Goal: Task Accomplishment & Management: Manage account settings

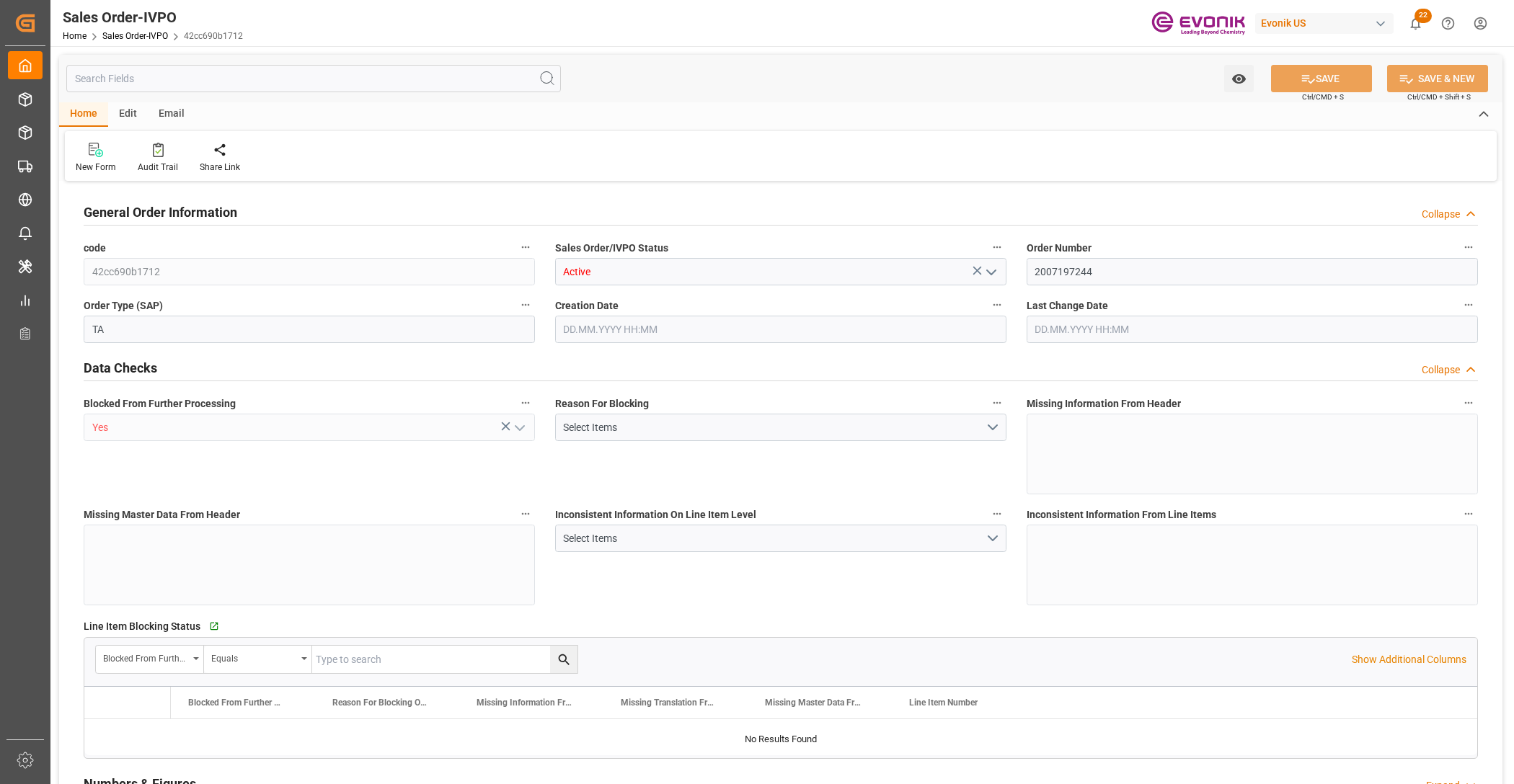
type input "DEHAM"
type input "0"
type input "1"
type input "1614"
type input "25.09.2025 14:15"
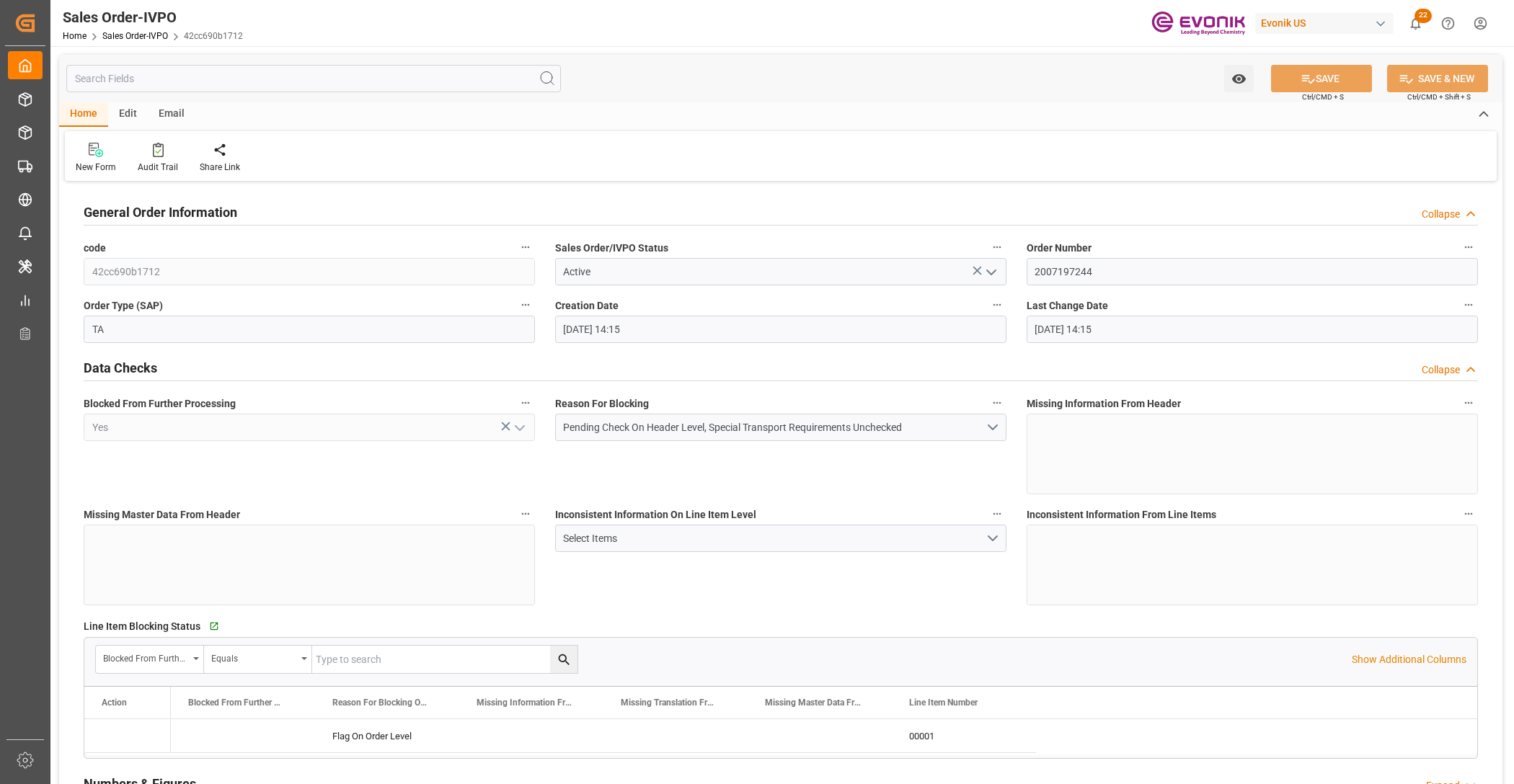
type input "25.09.2025 14:15"
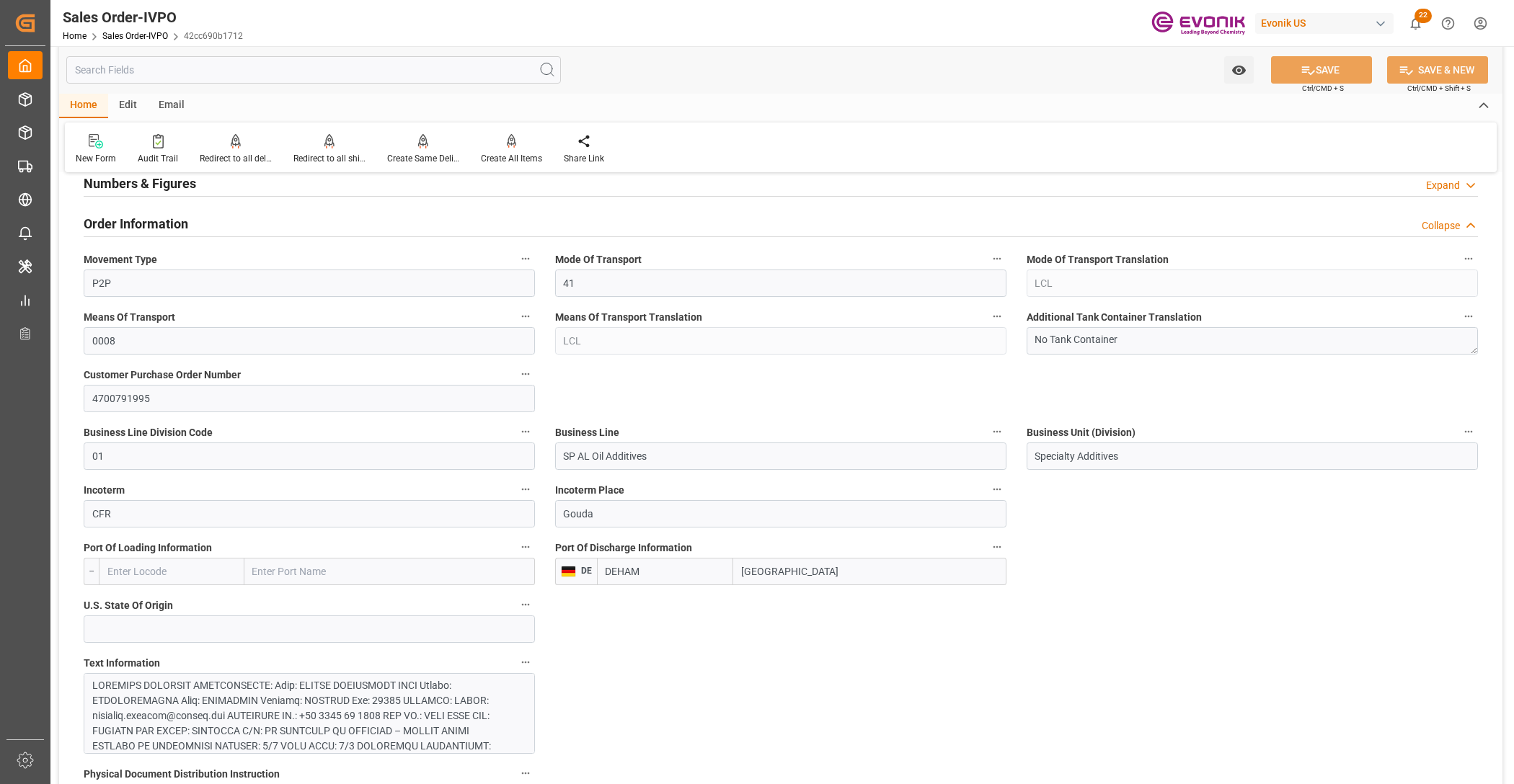
scroll to position [901, 0]
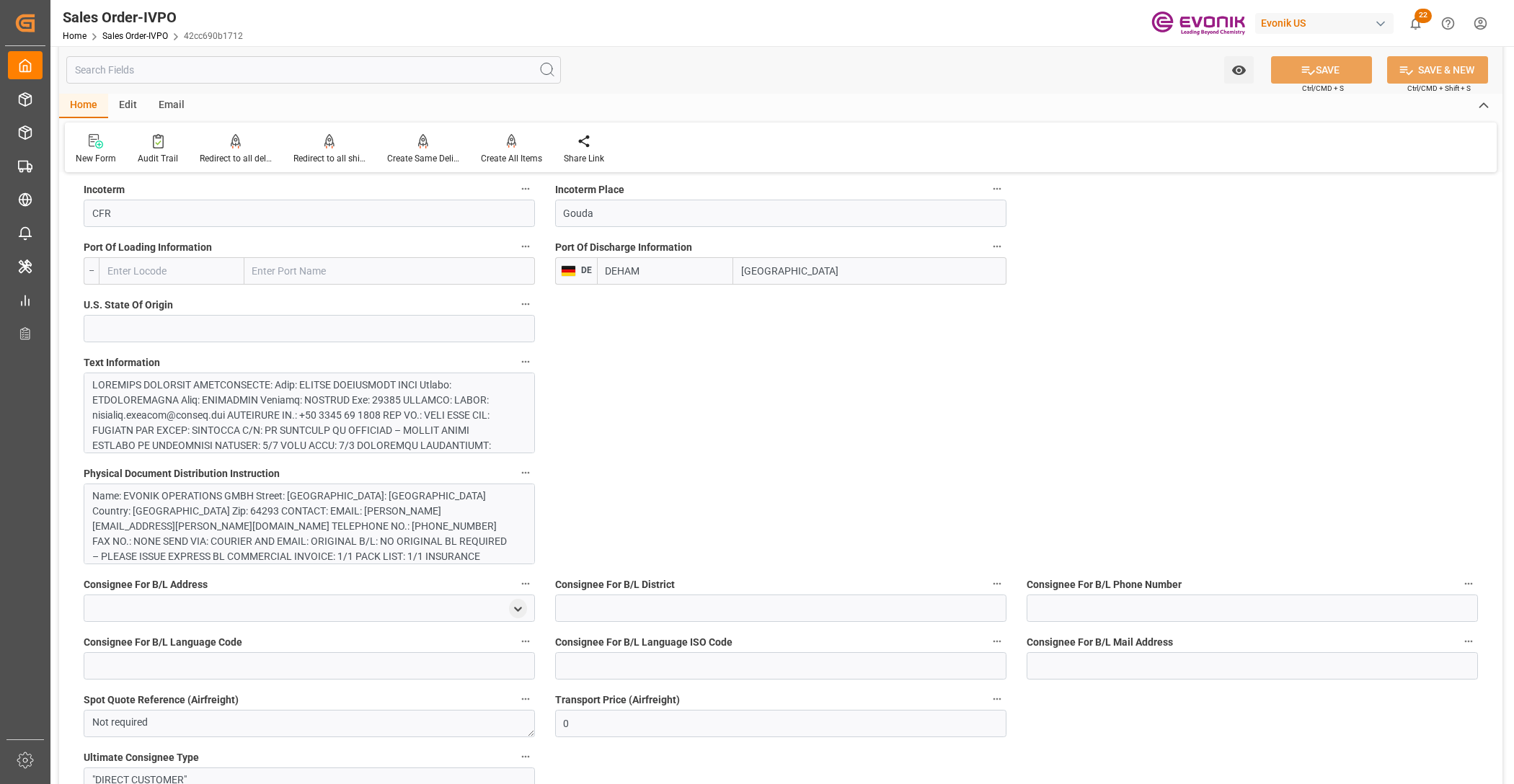
click at [512, 408] on div at bounding box center [309, 412] width 451 height 81
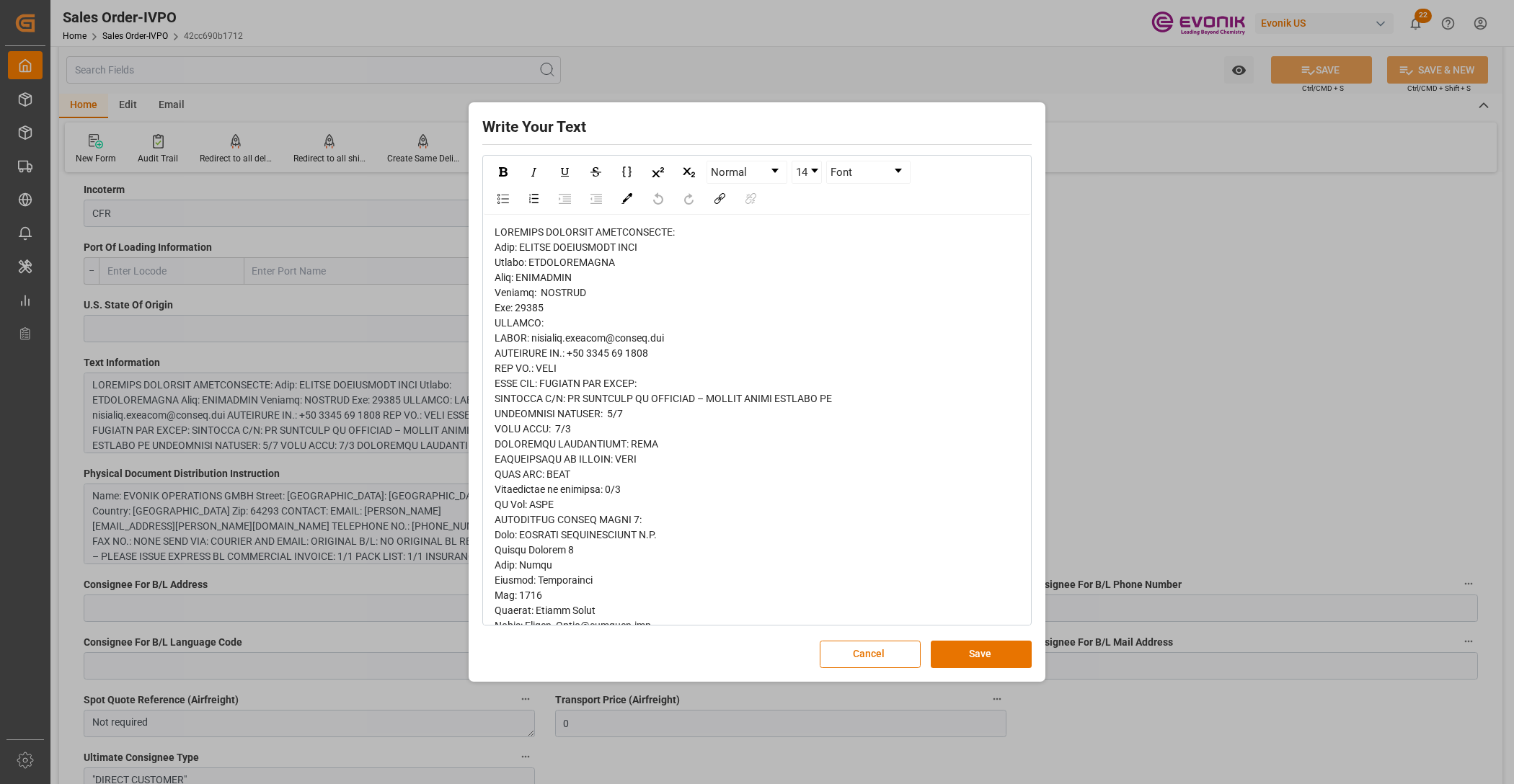
click at [514, 310] on span "rdw-editor" at bounding box center [670, 746] width 351 height 1040
click at [524, 331] on div "rdw-editor" at bounding box center [757, 747] width 525 height 1044
click at [536, 354] on span "rdw-editor" at bounding box center [670, 746] width 351 height 1040
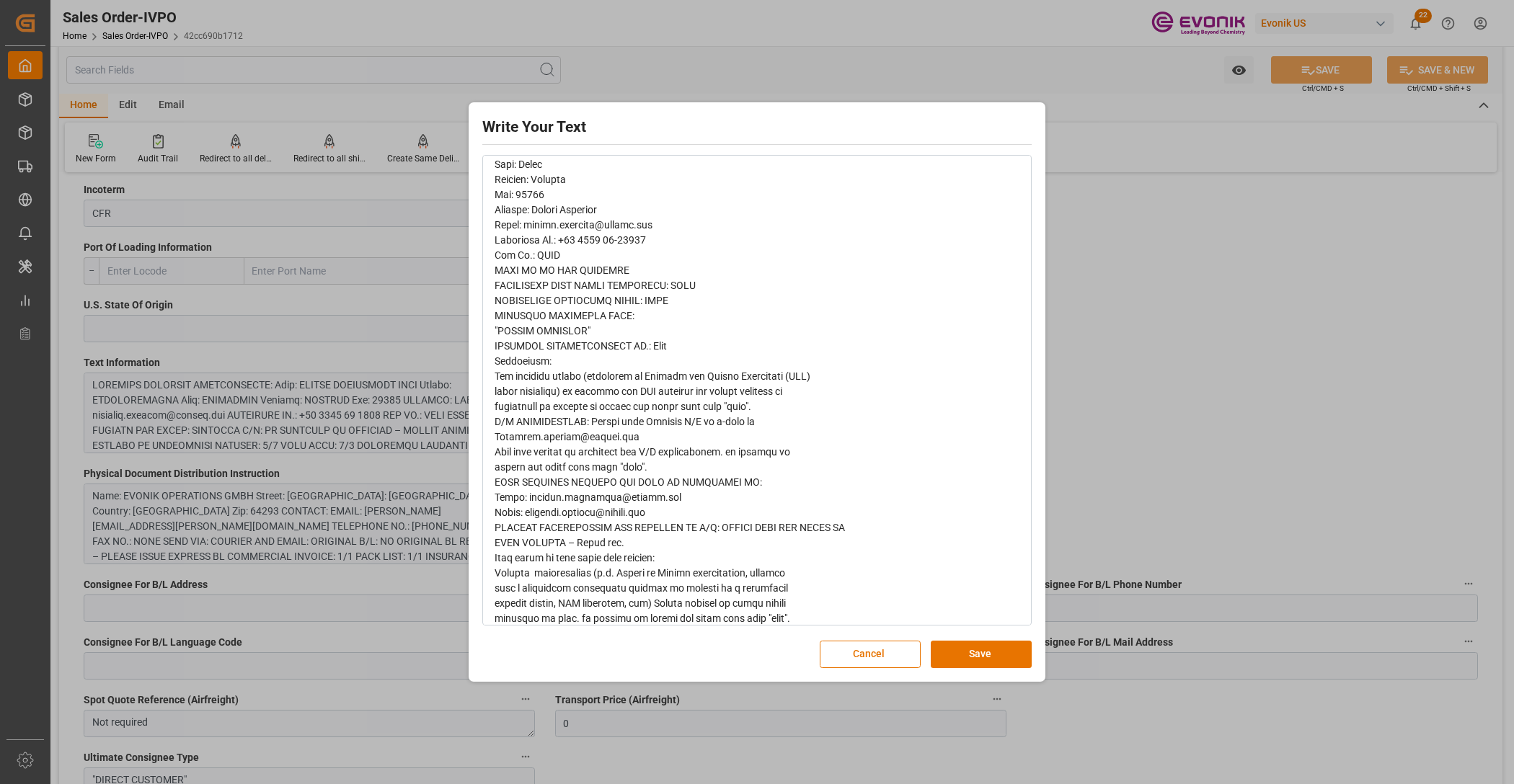
scroll to position [643, 0]
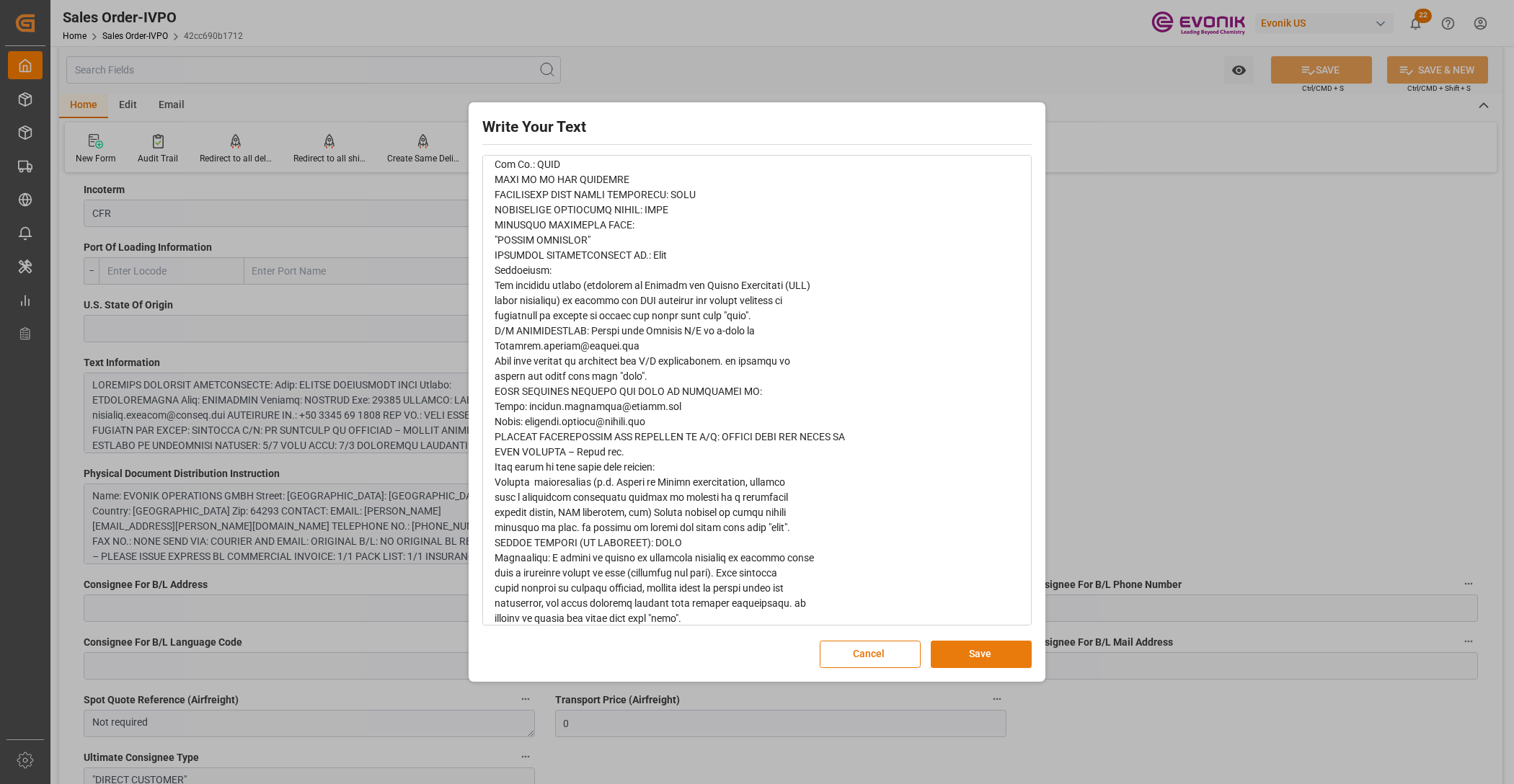
click at [979, 649] on button "Save" at bounding box center [982, 653] width 101 height 27
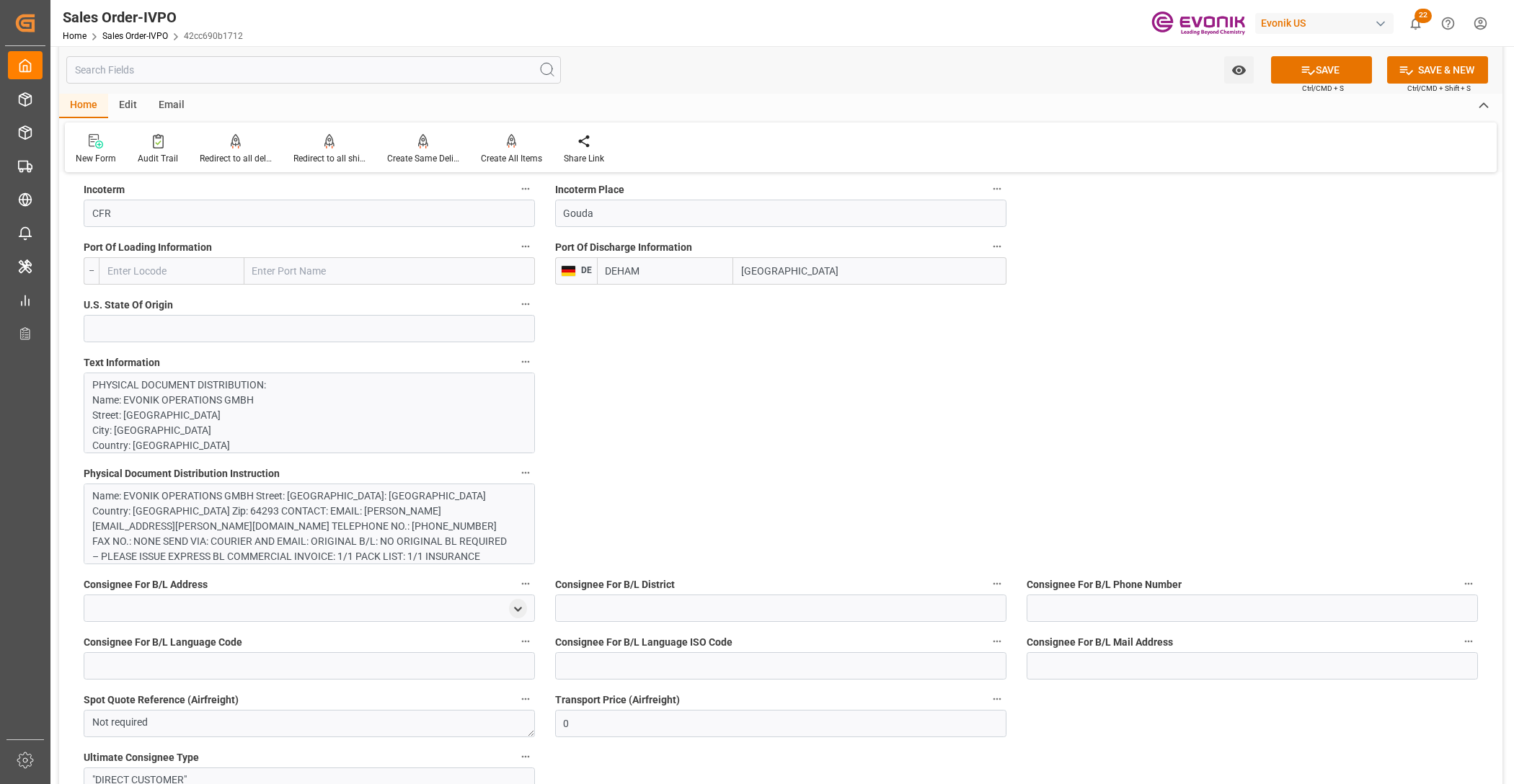
click at [505, 512] on div "Name: EVONIK OPERATIONS GMBH Street: KIRSCHENALLEE City: DARMSTADT Country: GER…" at bounding box center [303, 541] width 421 height 106
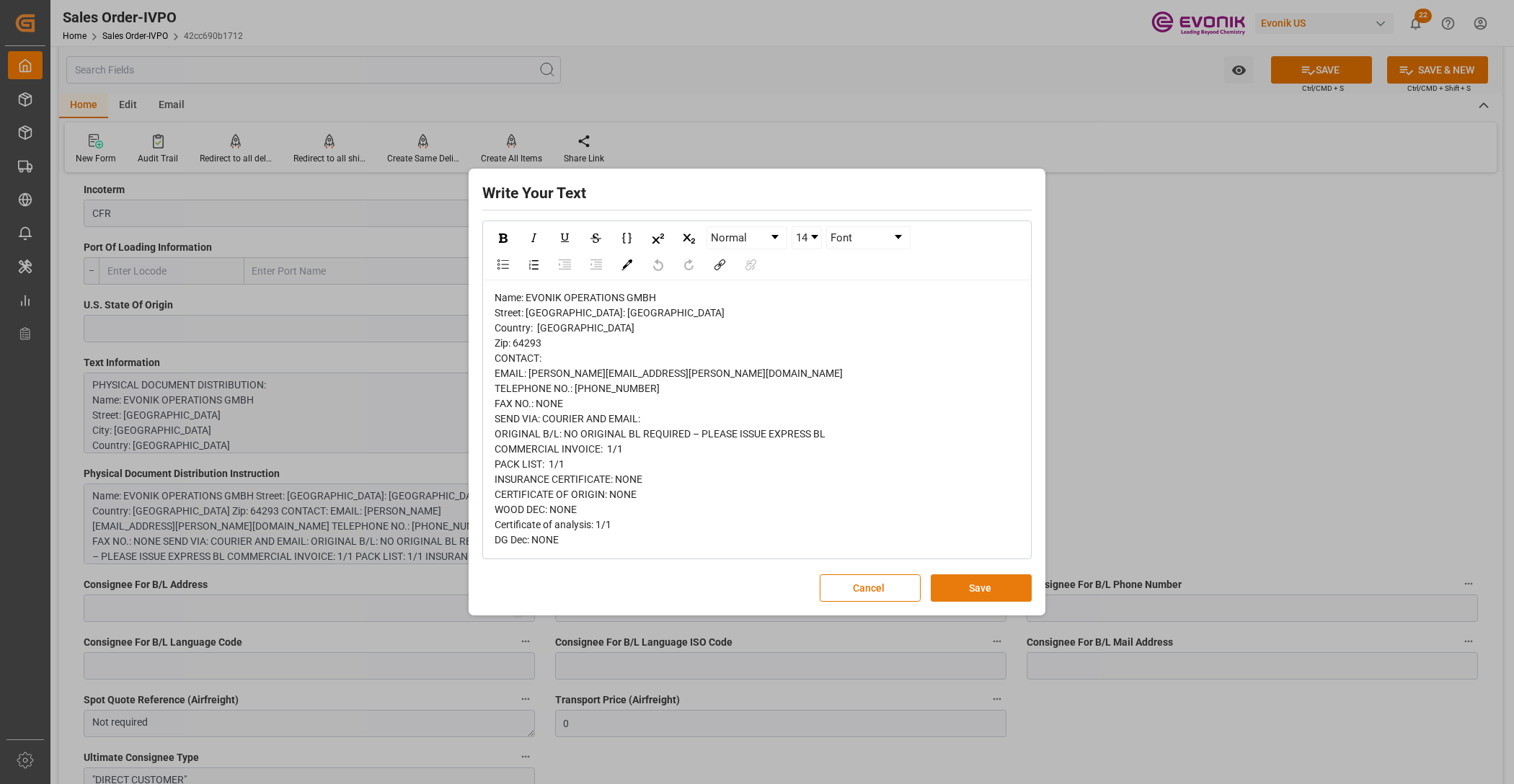
click at [1004, 600] on button "Save" at bounding box center [982, 587] width 101 height 27
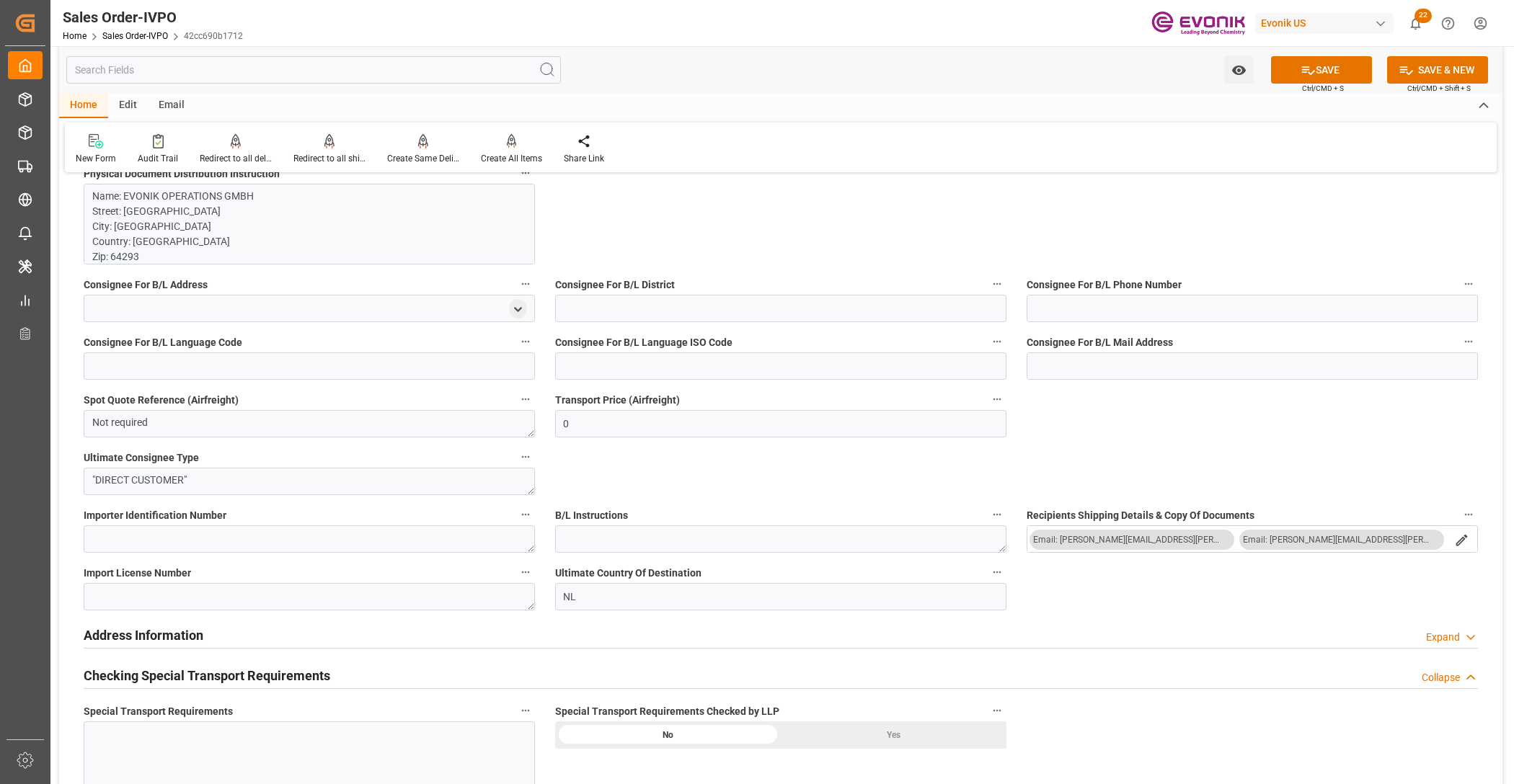
scroll to position [1501, 0]
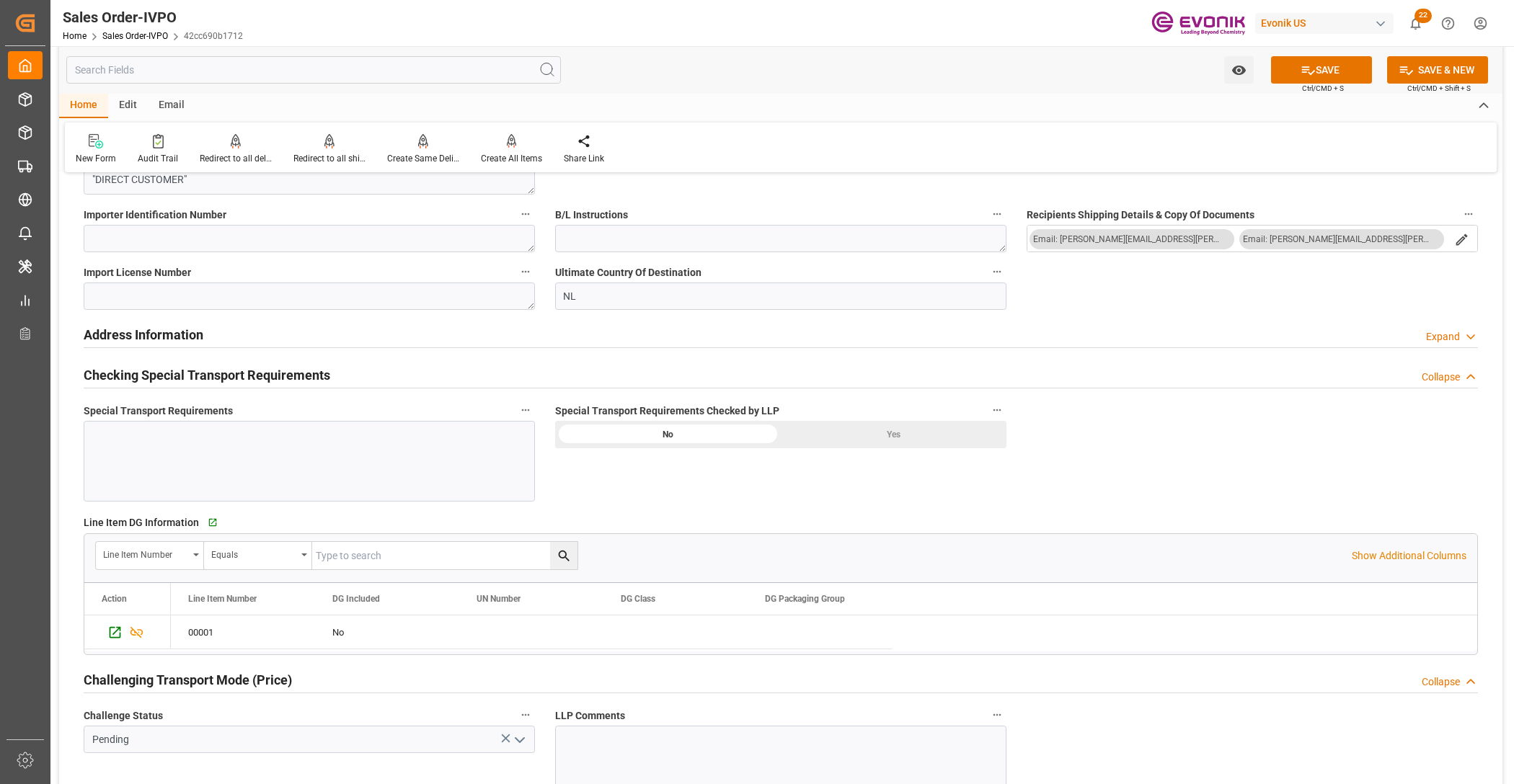
click at [812, 437] on div "Yes" at bounding box center [894, 433] width 226 height 27
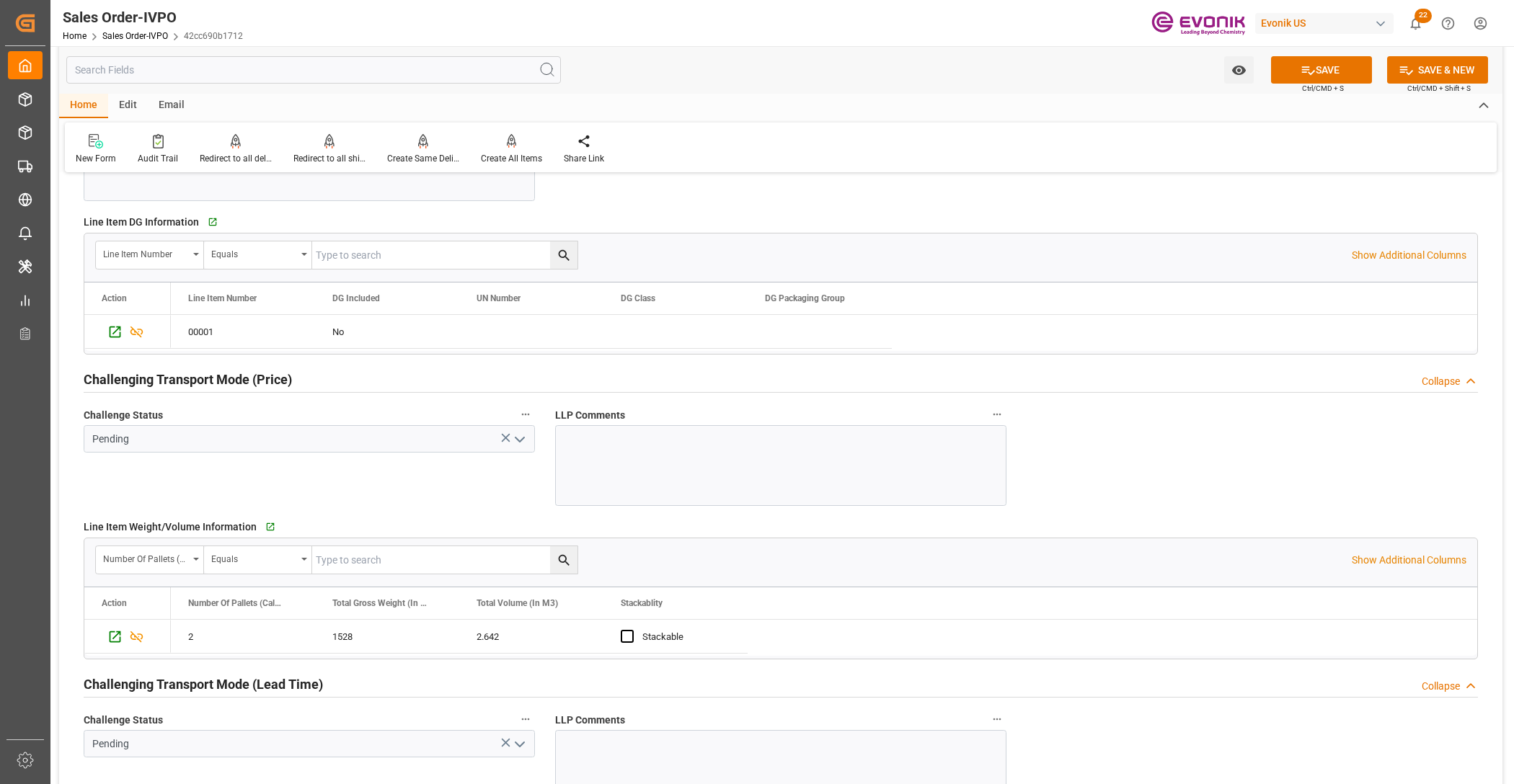
click at [517, 440] on icon "open menu" at bounding box center [520, 440] width 17 height 17
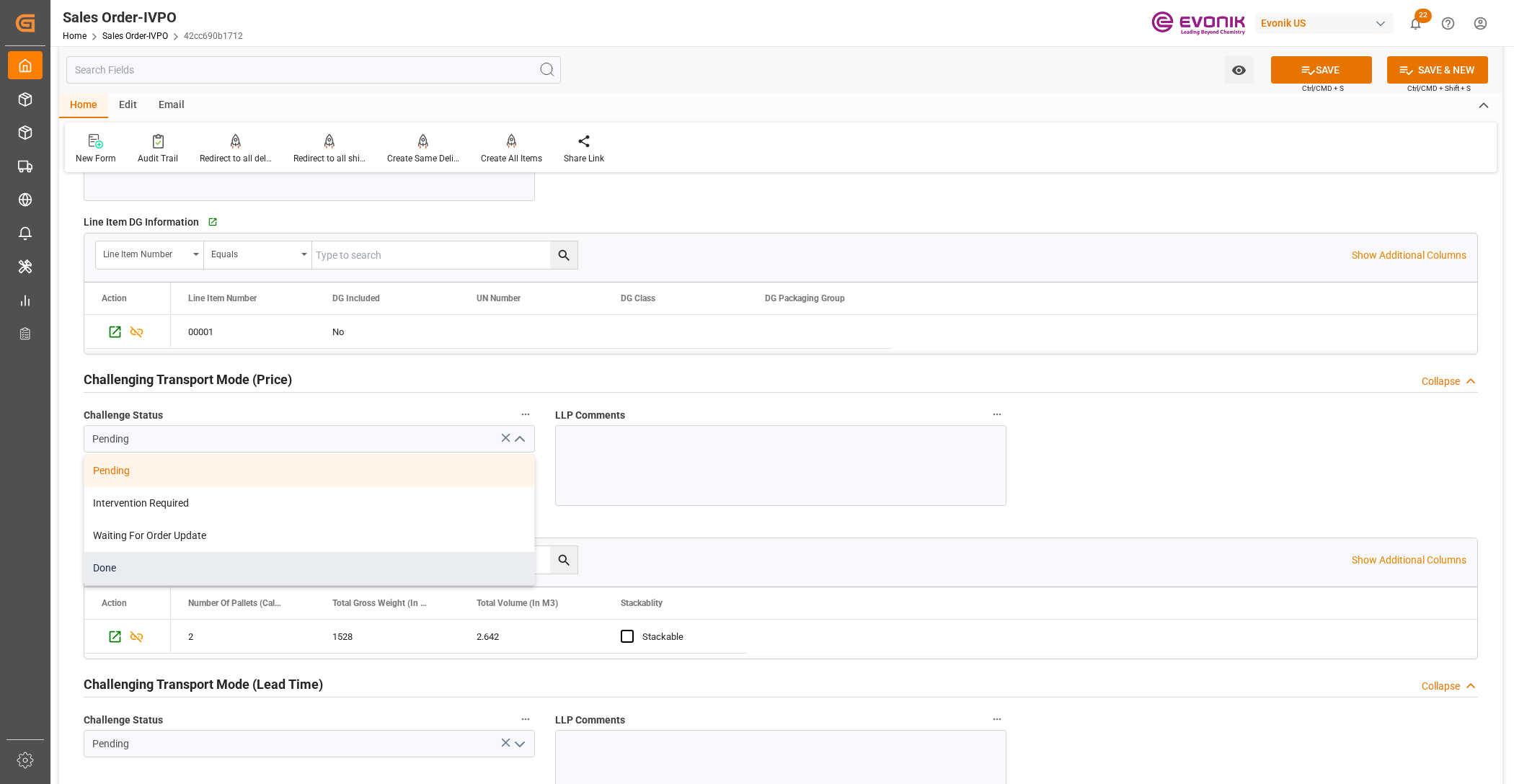
click at [218, 571] on div "Done" at bounding box center [310, 568] width 450 height 32
type input "Done"
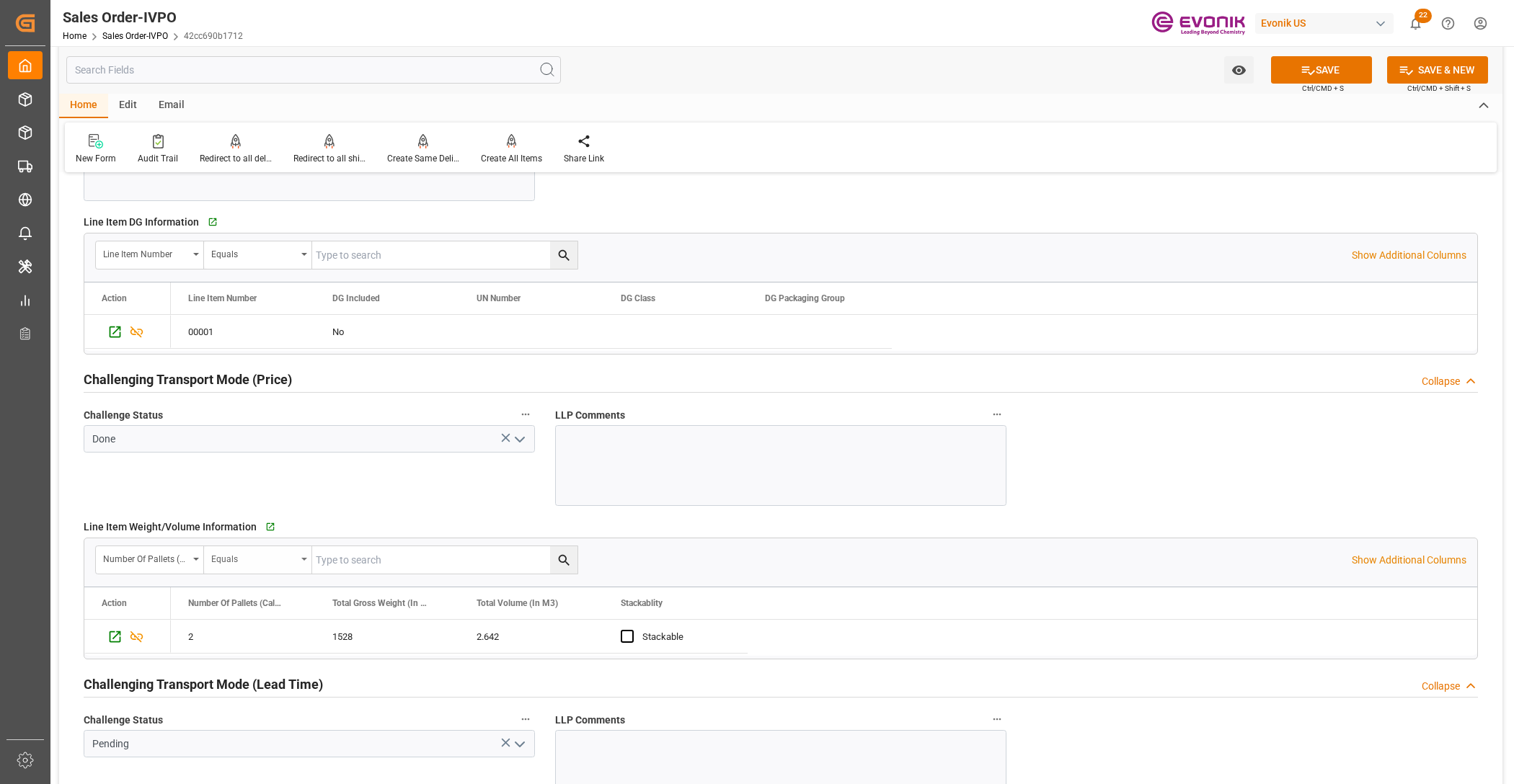
scroll to position [2101, 0]
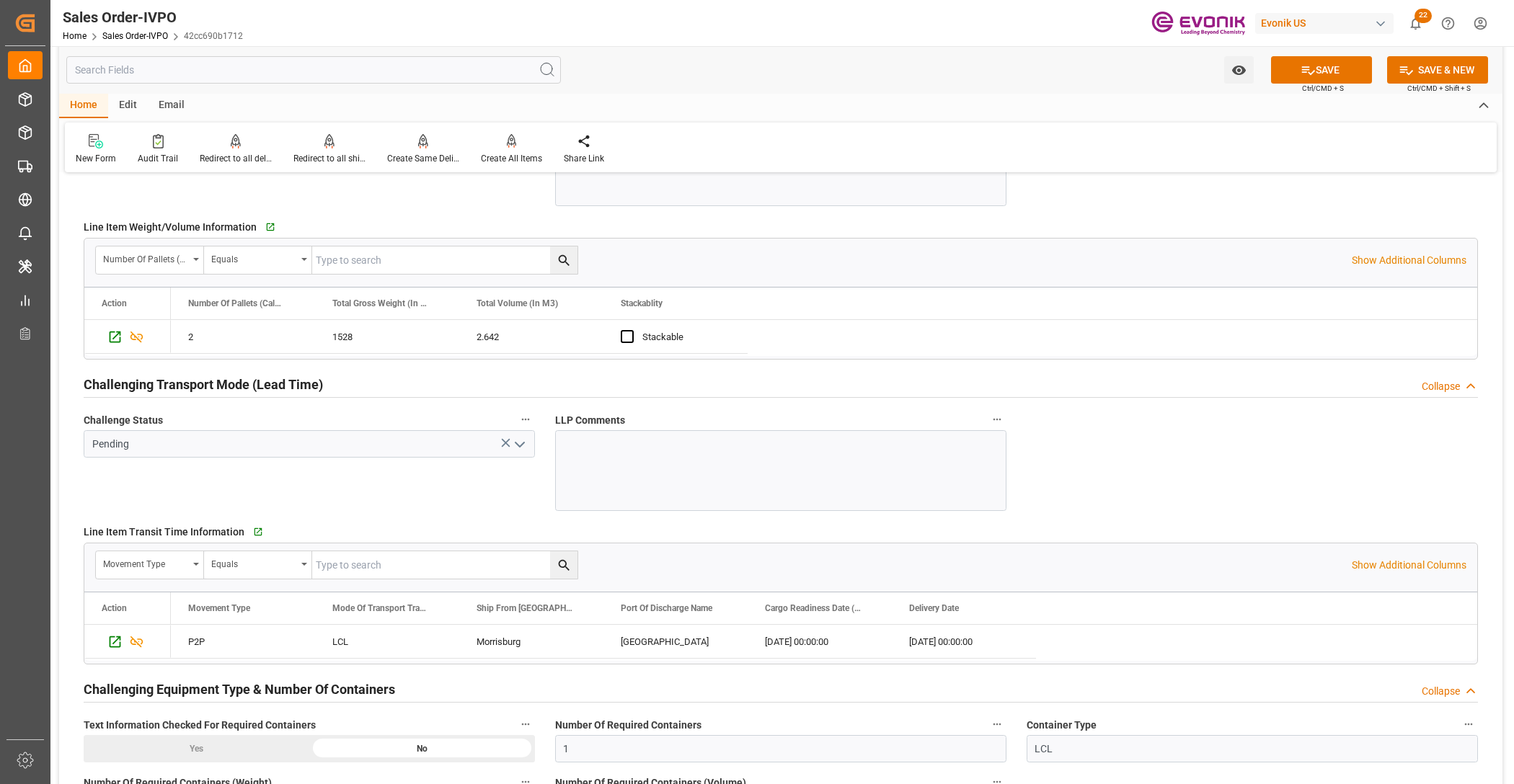
click at [524, 440] on icon "open menu" at bounding box center [520, 445] width 17 height 17
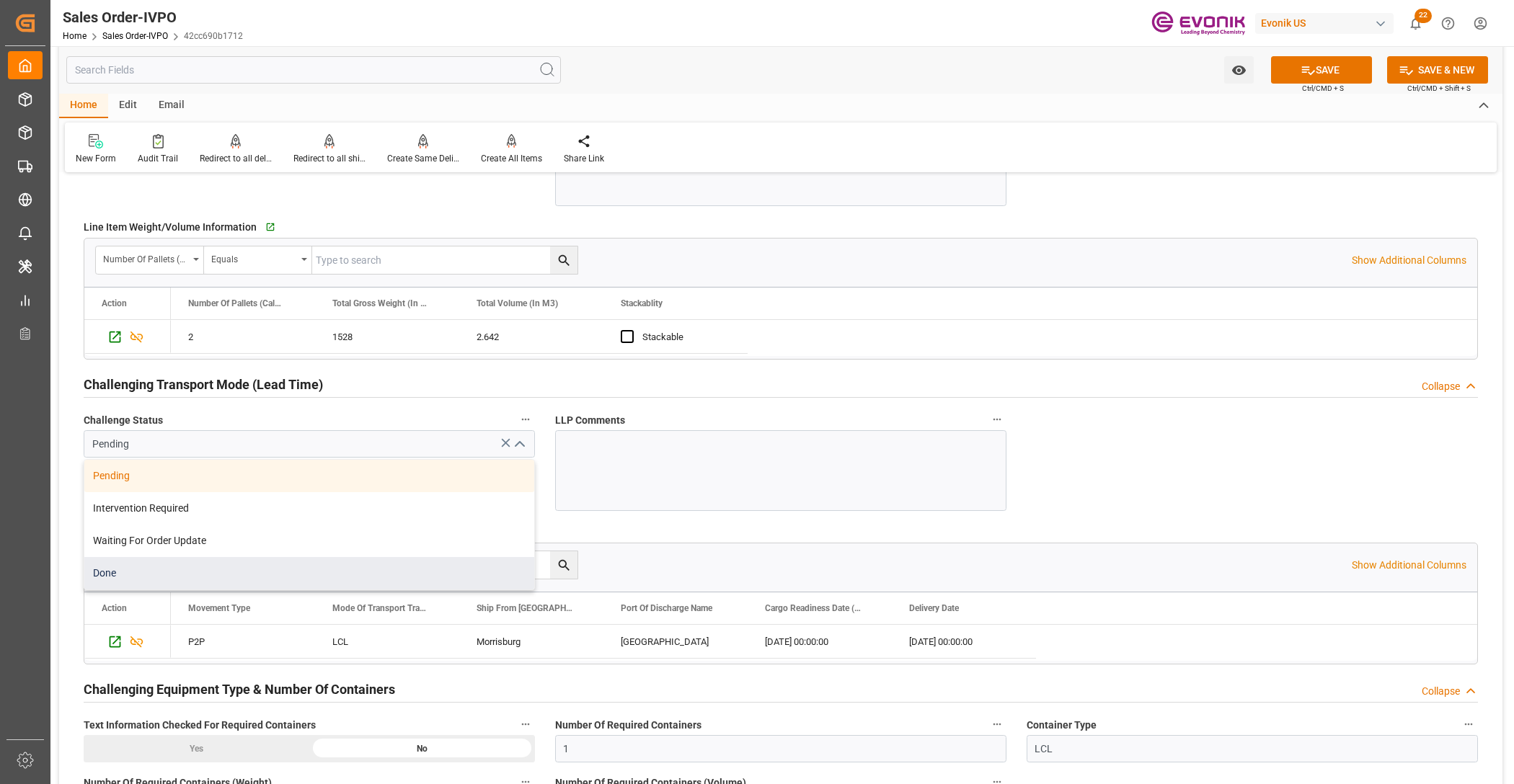
click at [232, 570] on div "Done" at bounding box center [310, 573] width 450 height 32
type input "Done"
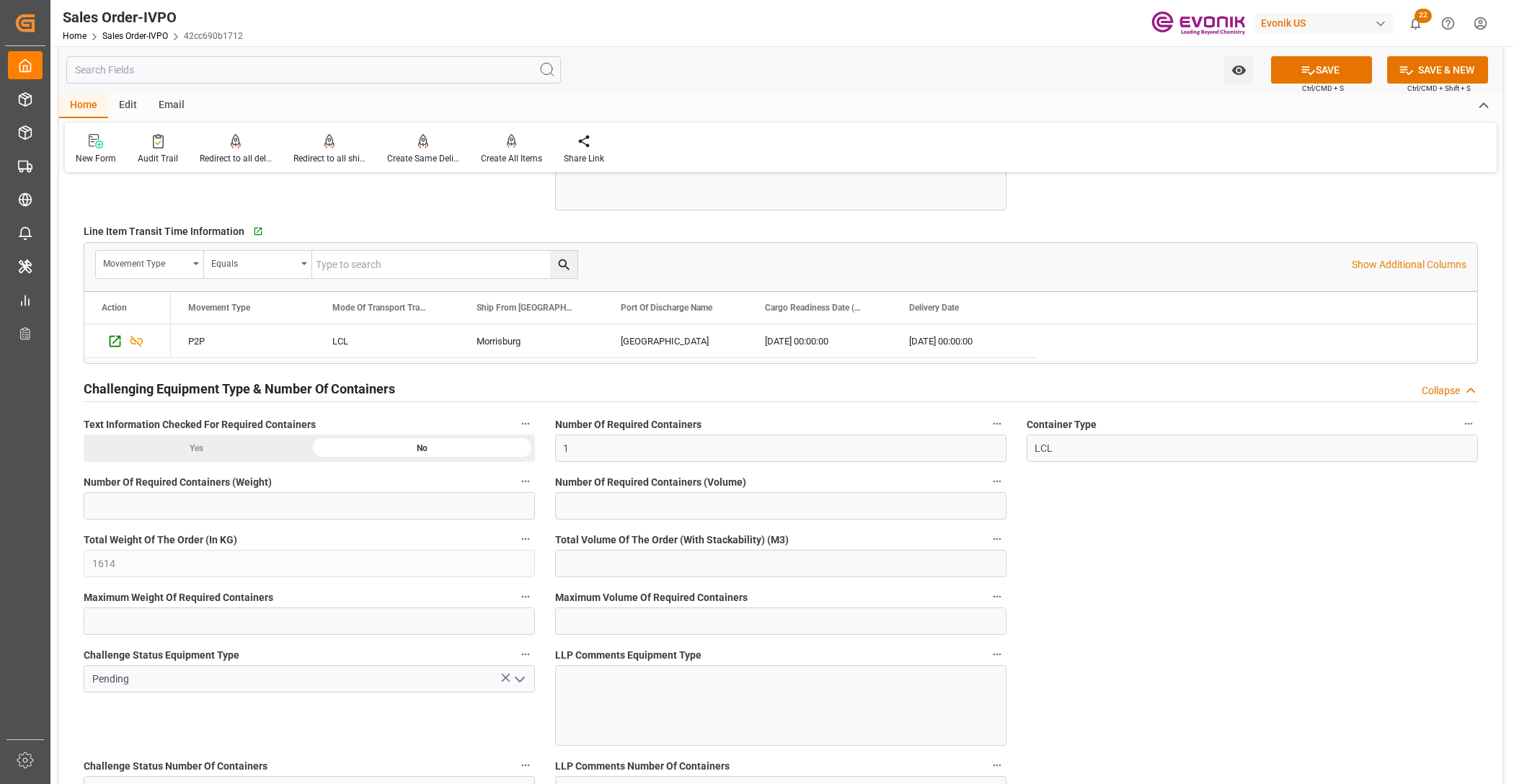
scroll to position [2702, 0]
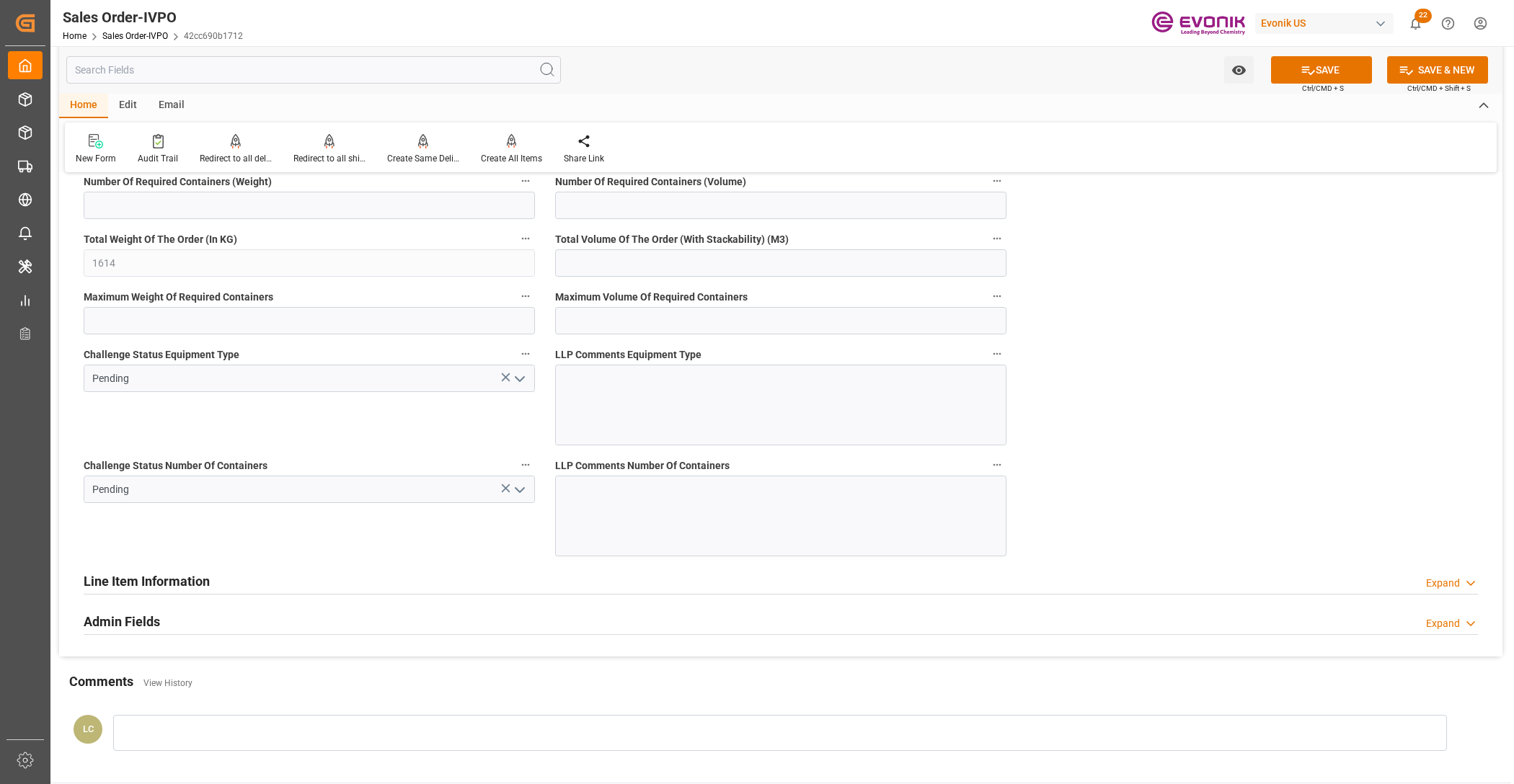
click at [512, 375] on icon "open menu" at bounding box center [520, 379] width 17 height 17
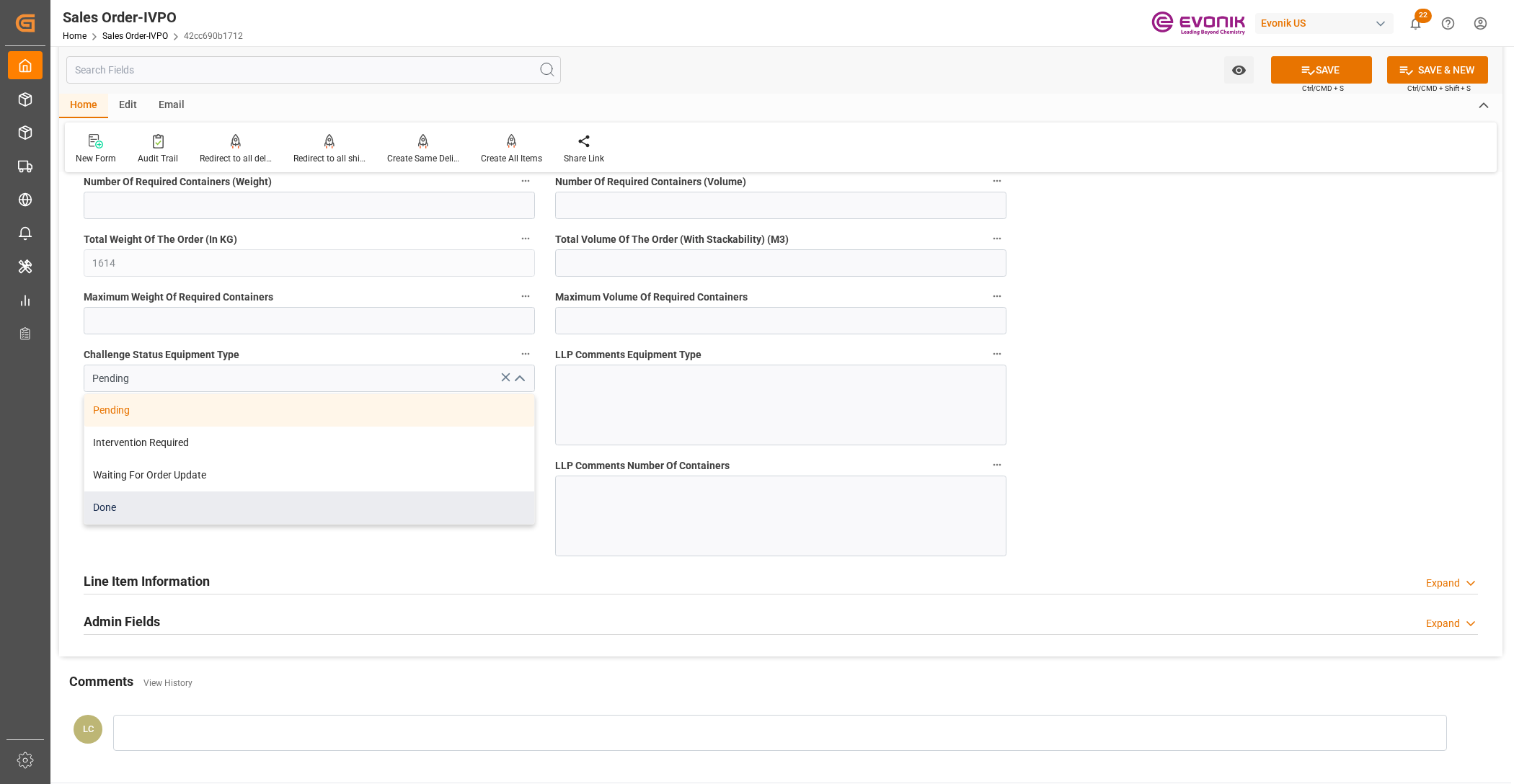
click at [261, 510] on div "Done" at bounding box center [310, 507] width 450 height 32
type input "Done"
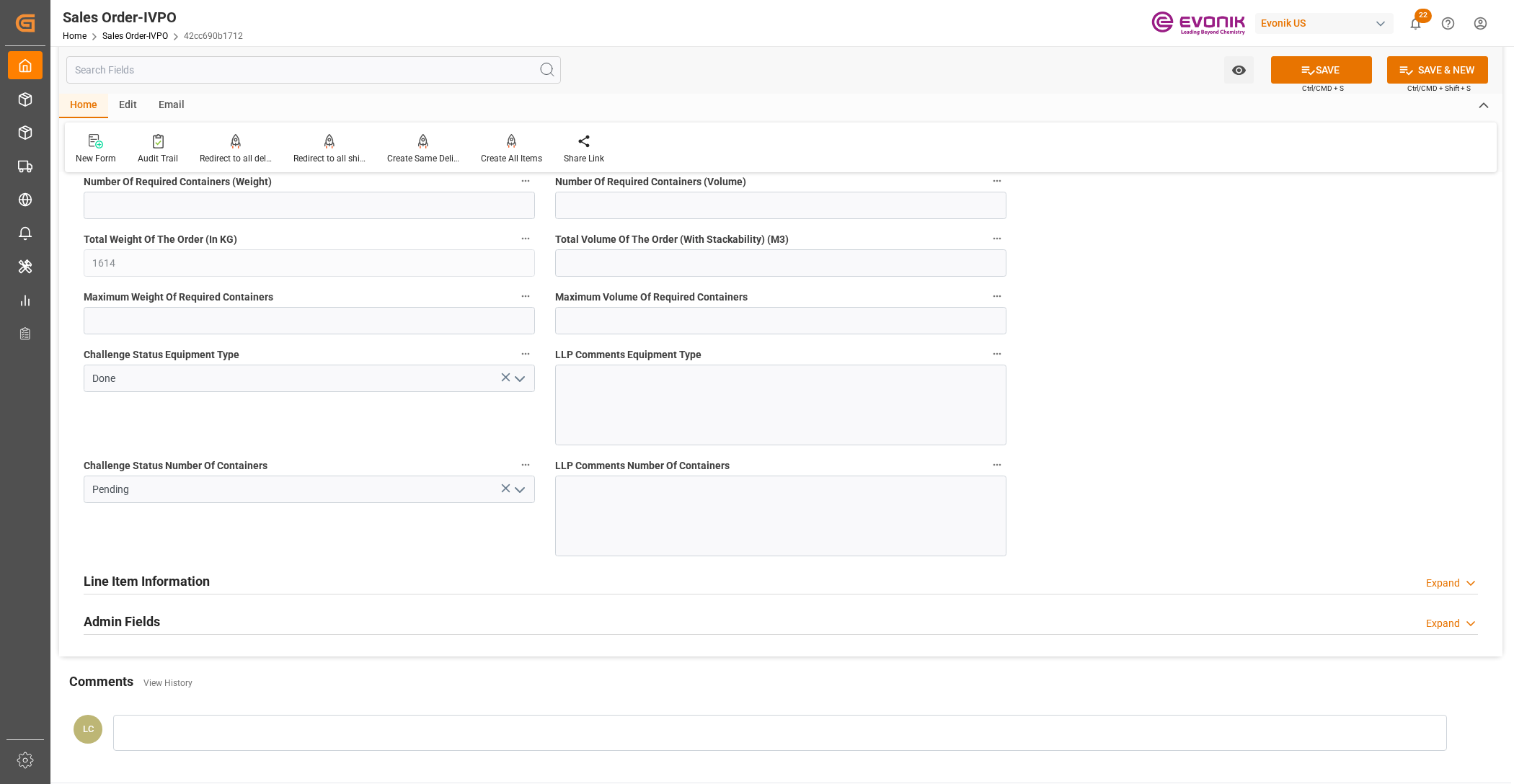
click at [524, 494] on icon "open menu" at bounding box center [520, 490] width 17 height 17
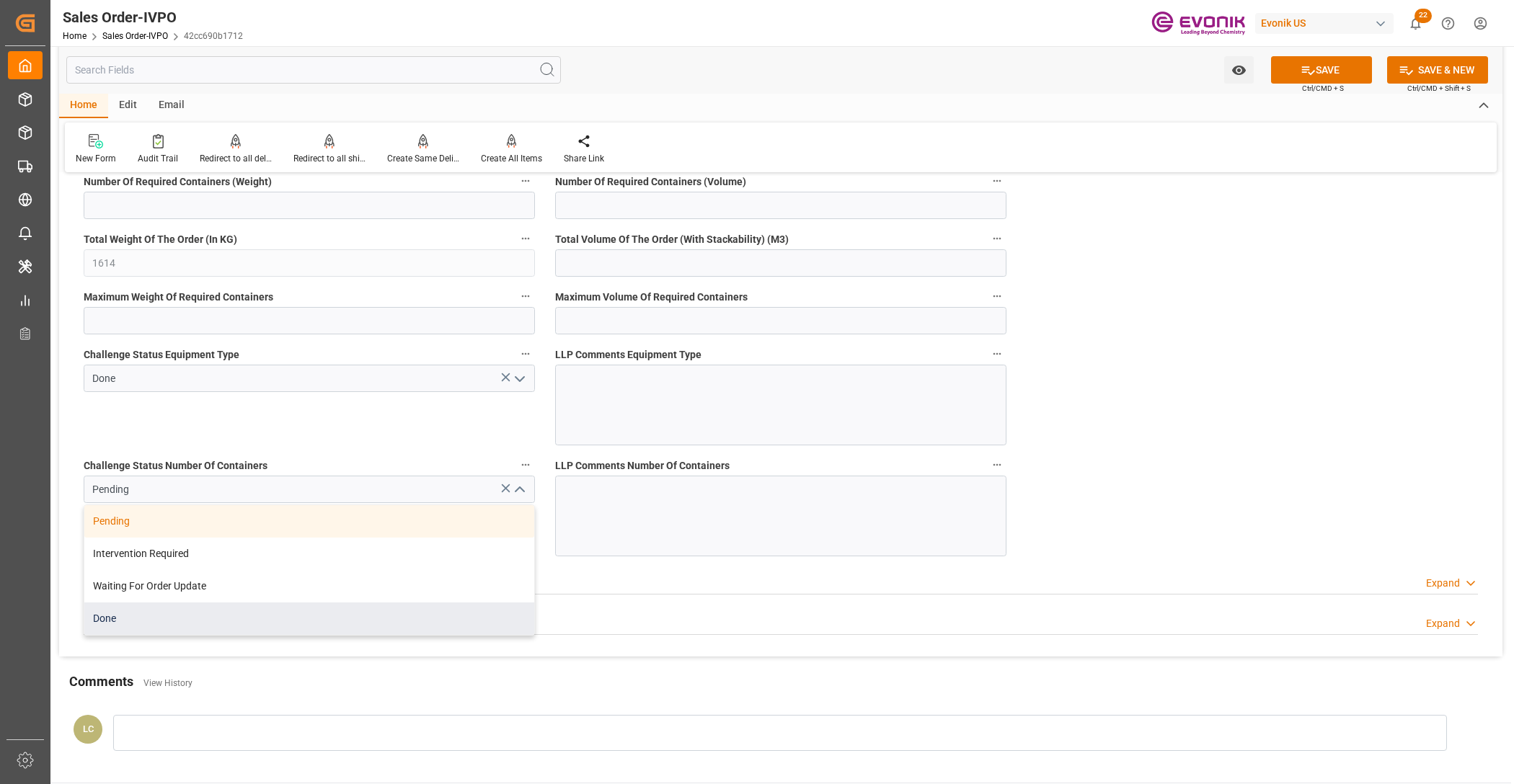
click at [306, 617] on div "Done" at bounding box center [310, 618] width 450 height 32
type input "Done"
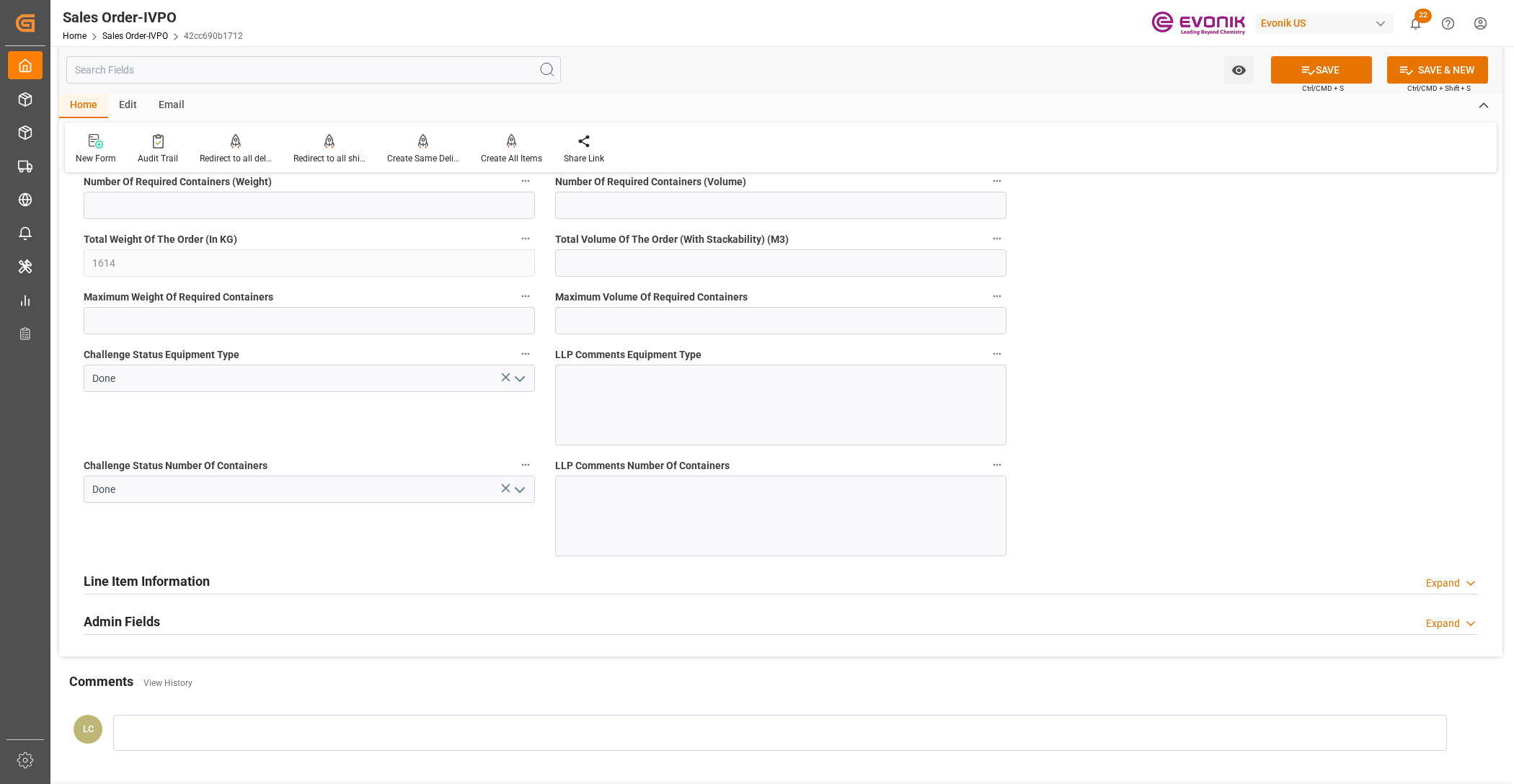
scroll to position [2402, 0]
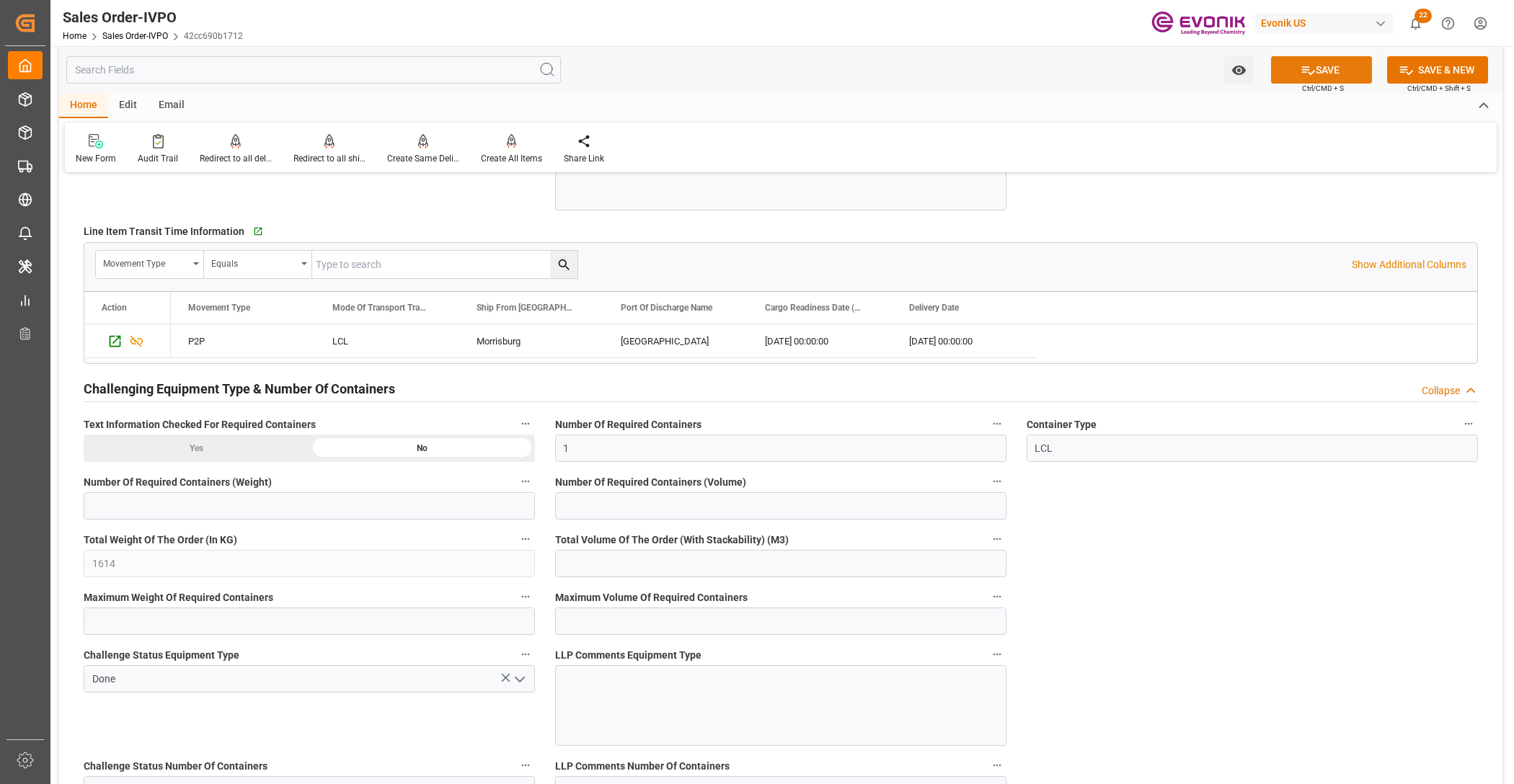
click at [1309, 71] on icon at bounding box center [1307, 70] width 15 height 15
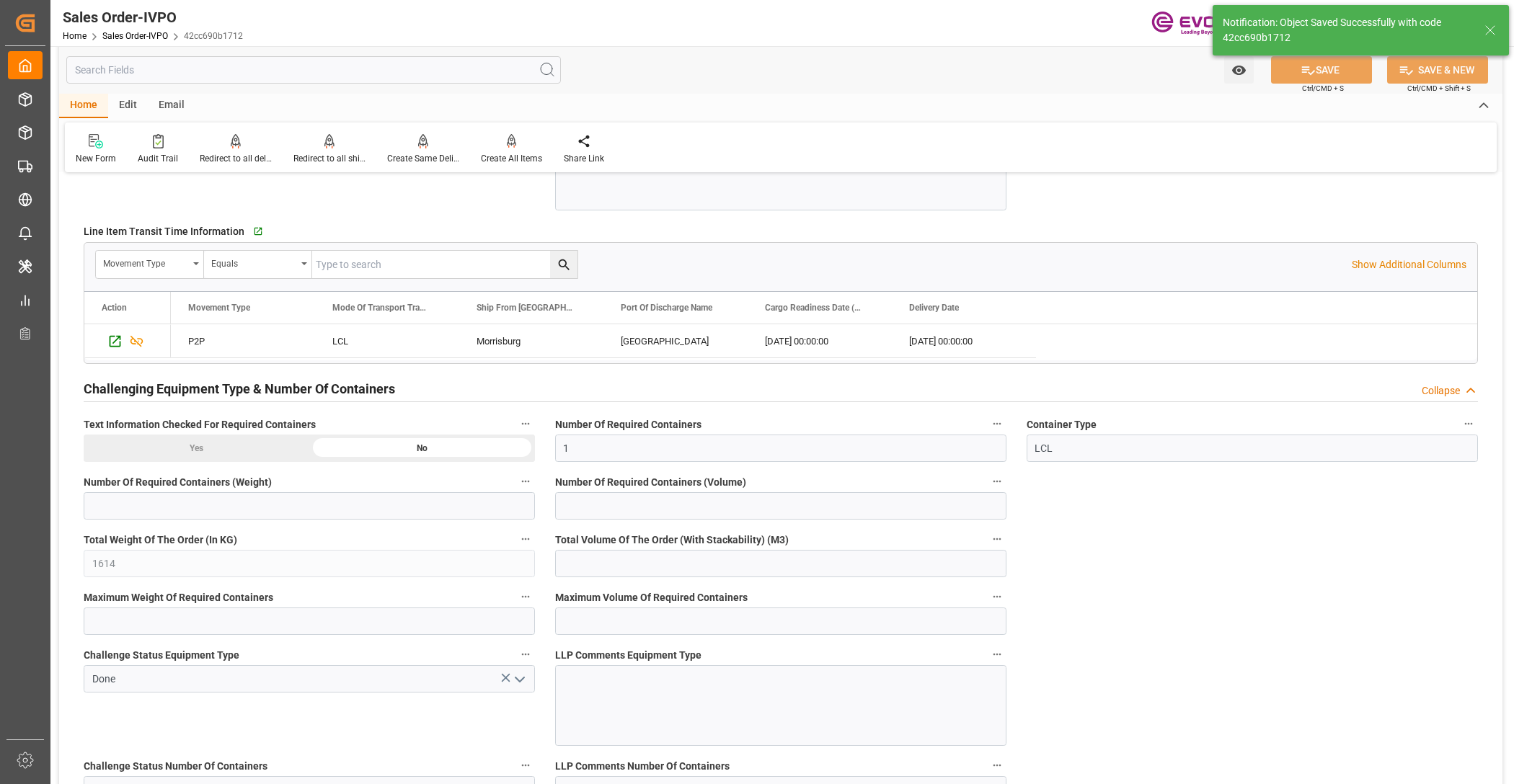
type input "No"
type input "30.09.2025 07:57"
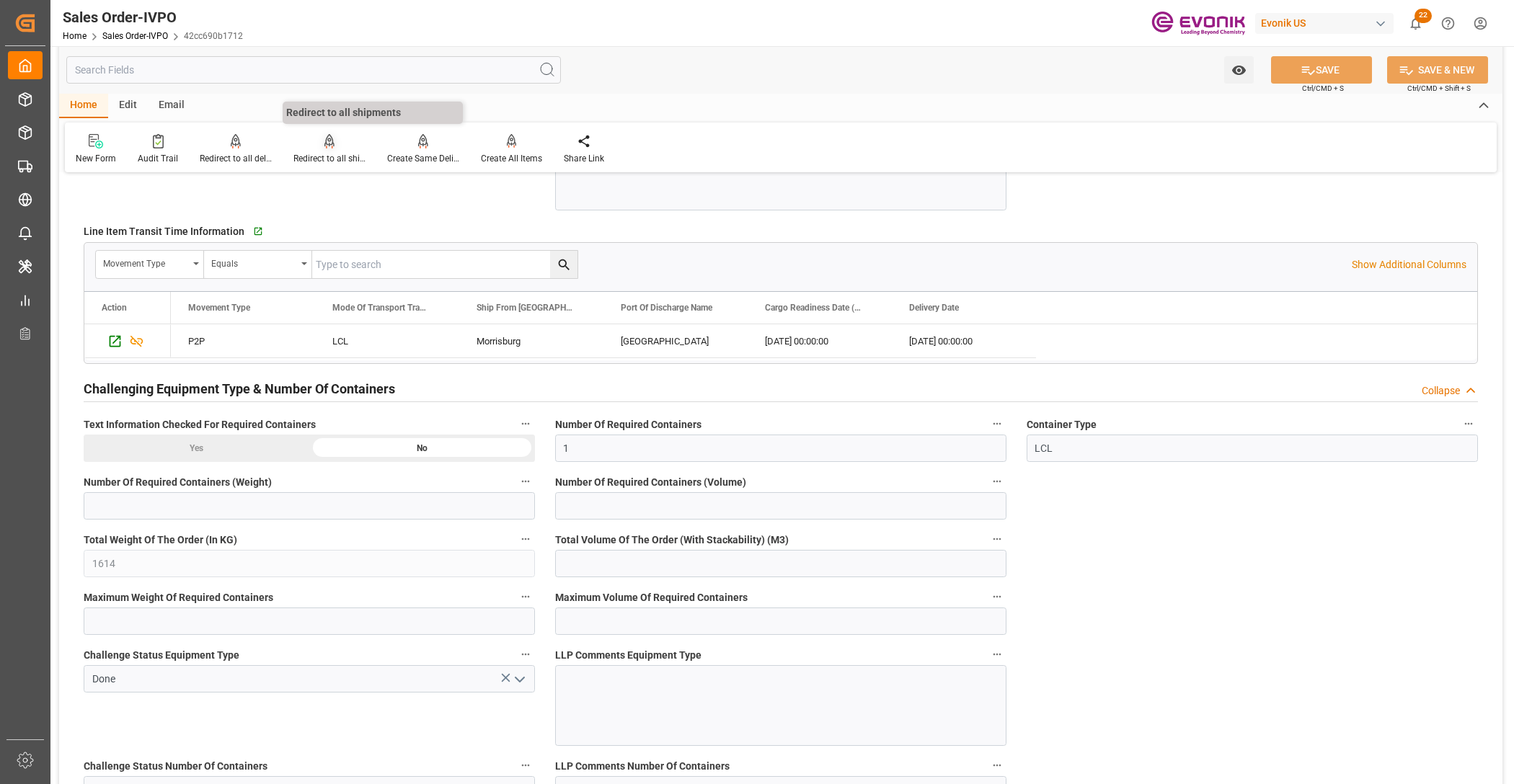
click at [328, 147] on icon at bounding box center [330, 141] width 10 height 15
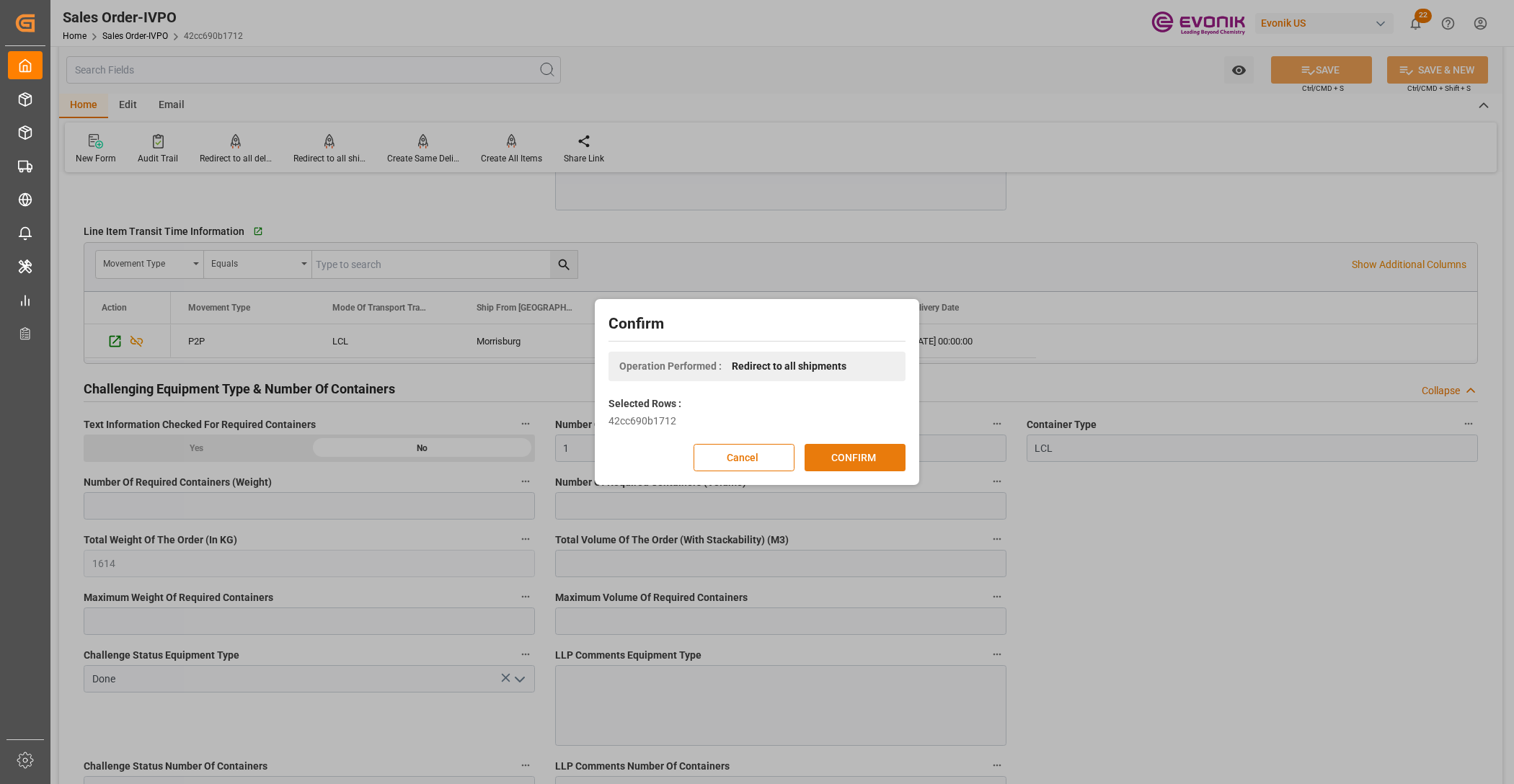
click at [869, 461] on button "CONFIRM" at bounding box center [855, 457] width 101 height 27
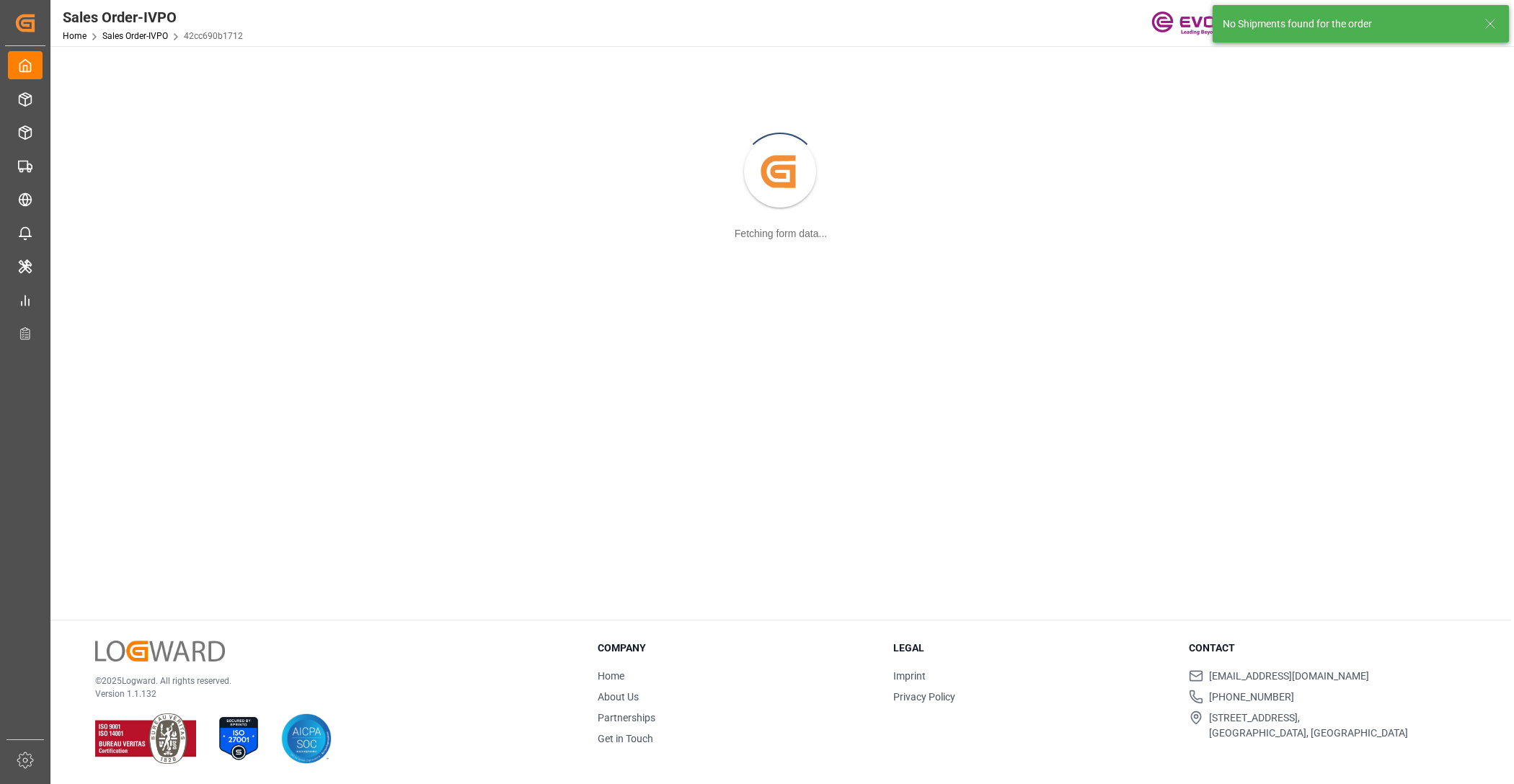
scroll to position [155, 0]
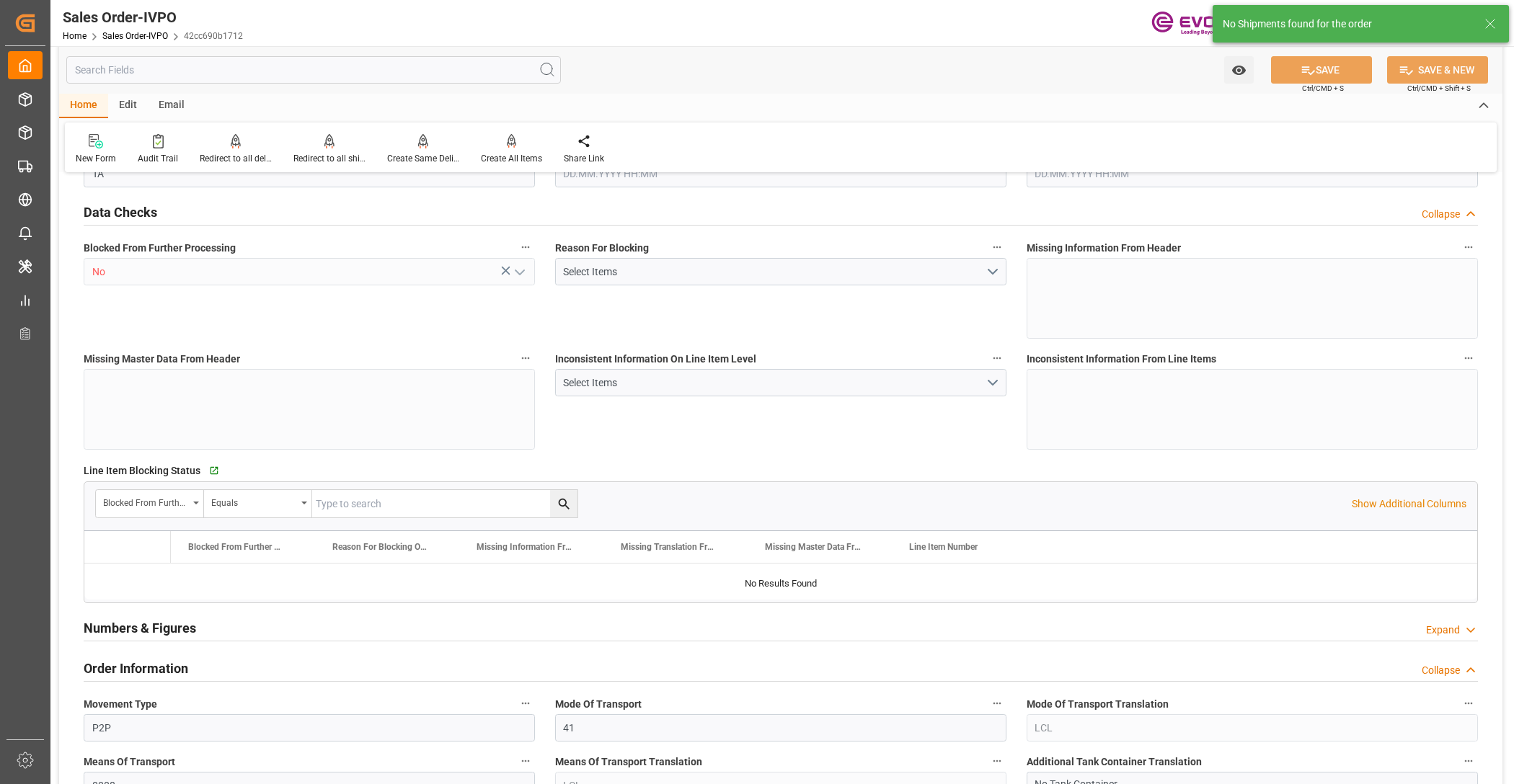
type input "DEHAM"
type input "0"
type input "1"
type input "1614"
type input "25.09.2025 14:15"
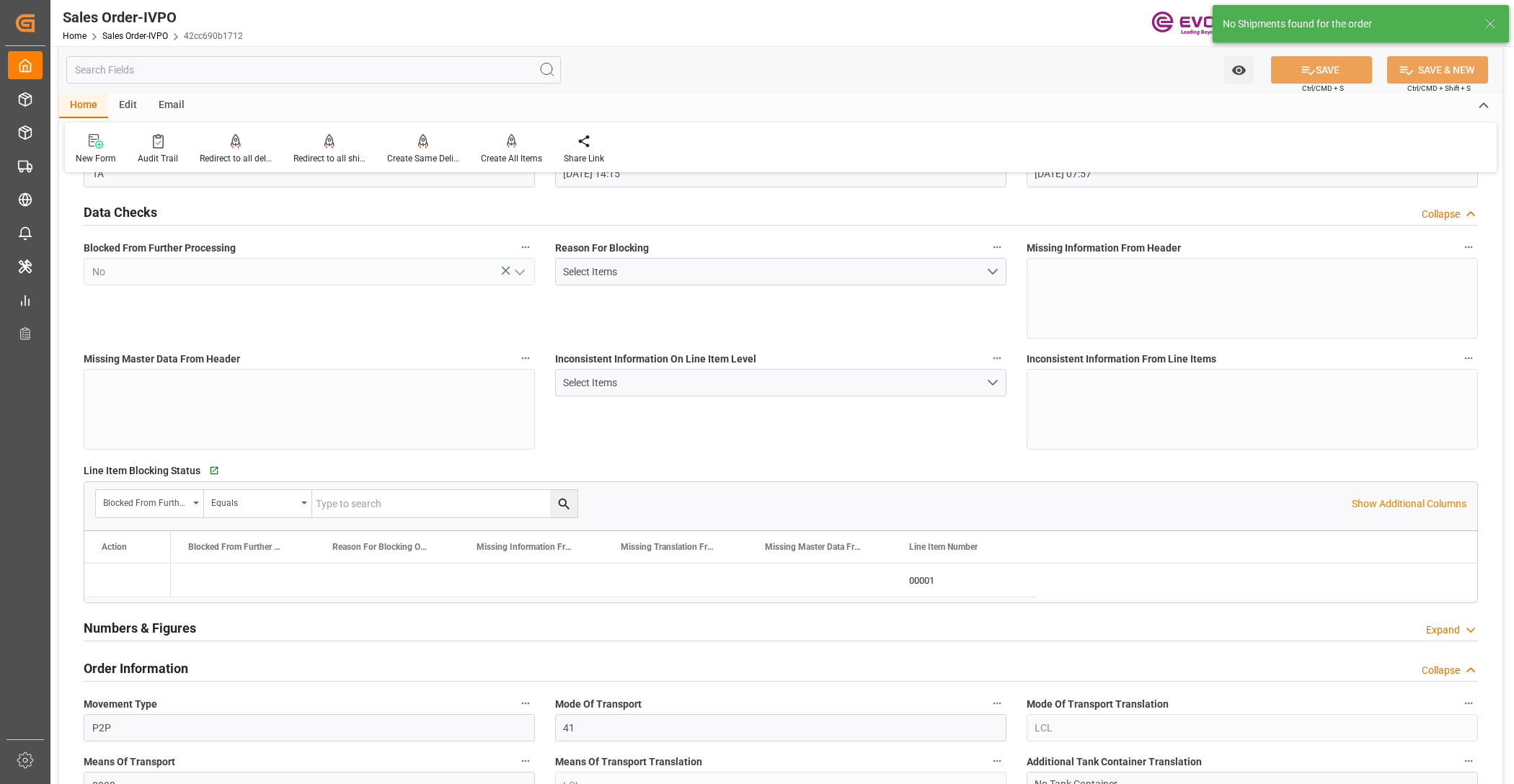
type input "30.09.2025 07:57"
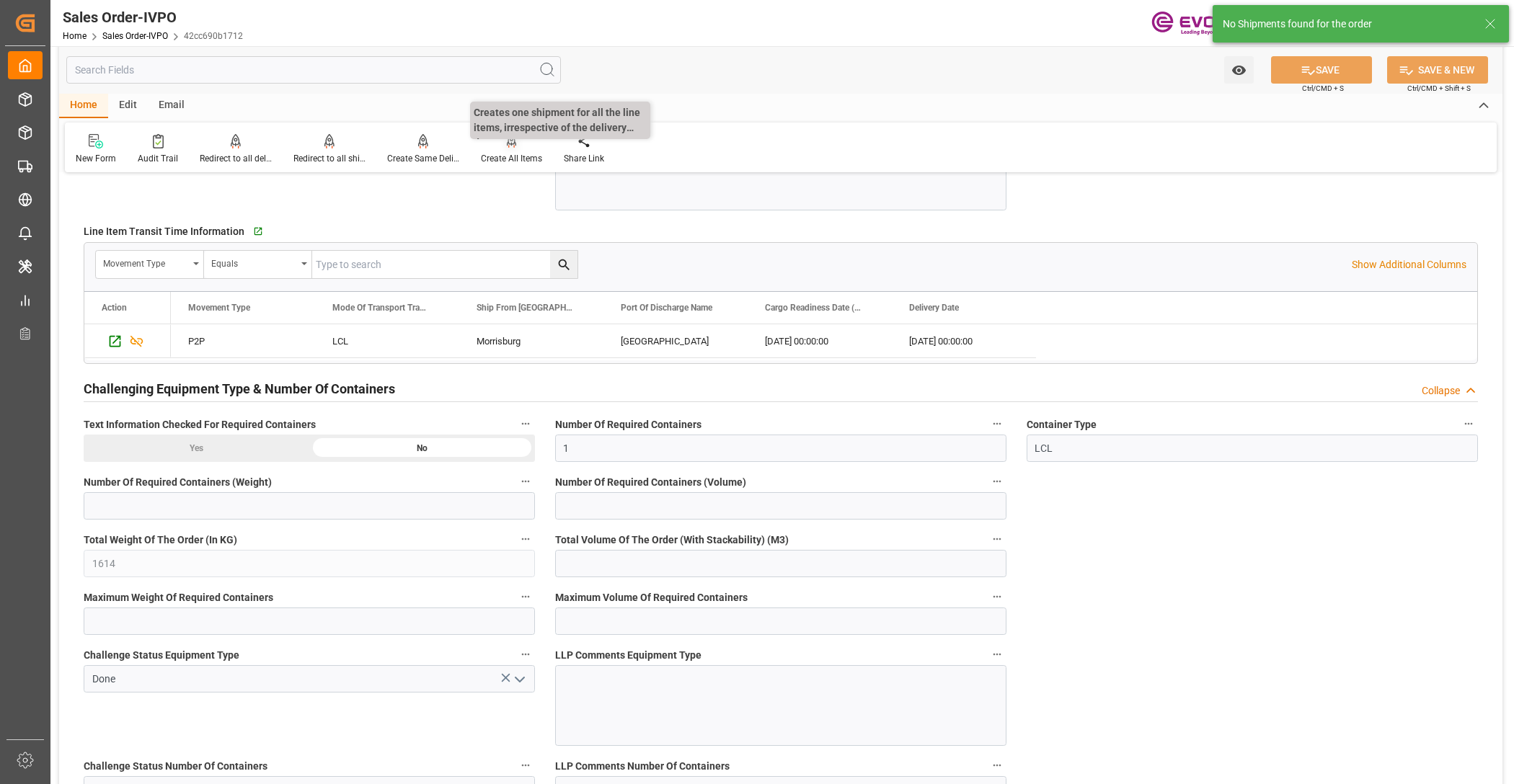
click at [523, 155] on div "Create All Items" at bounding box center [511, 158] width 61 height 13
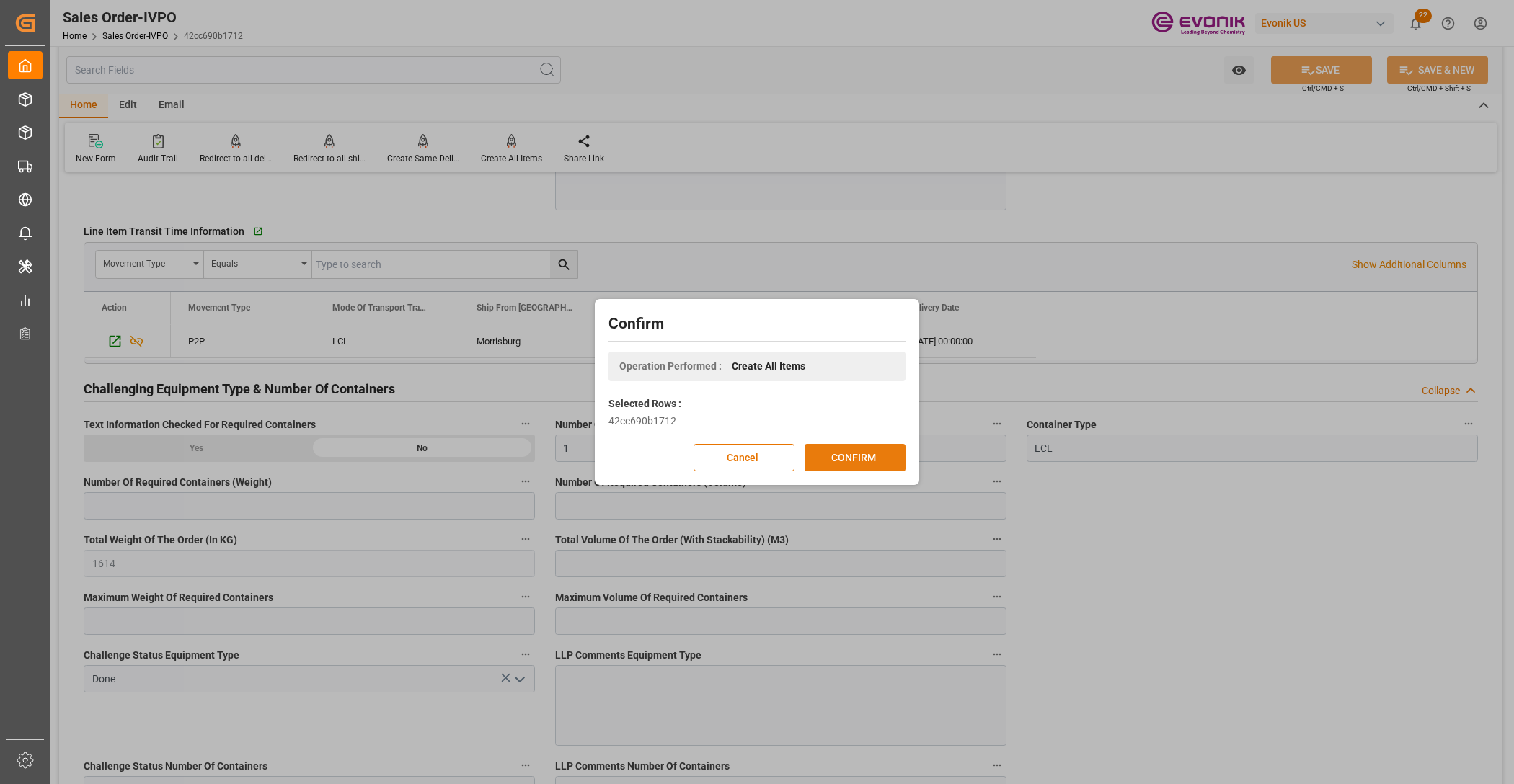
click at [842, 458] on button "CONFIRM" at bounding box center [855, 457] width 101 height 27
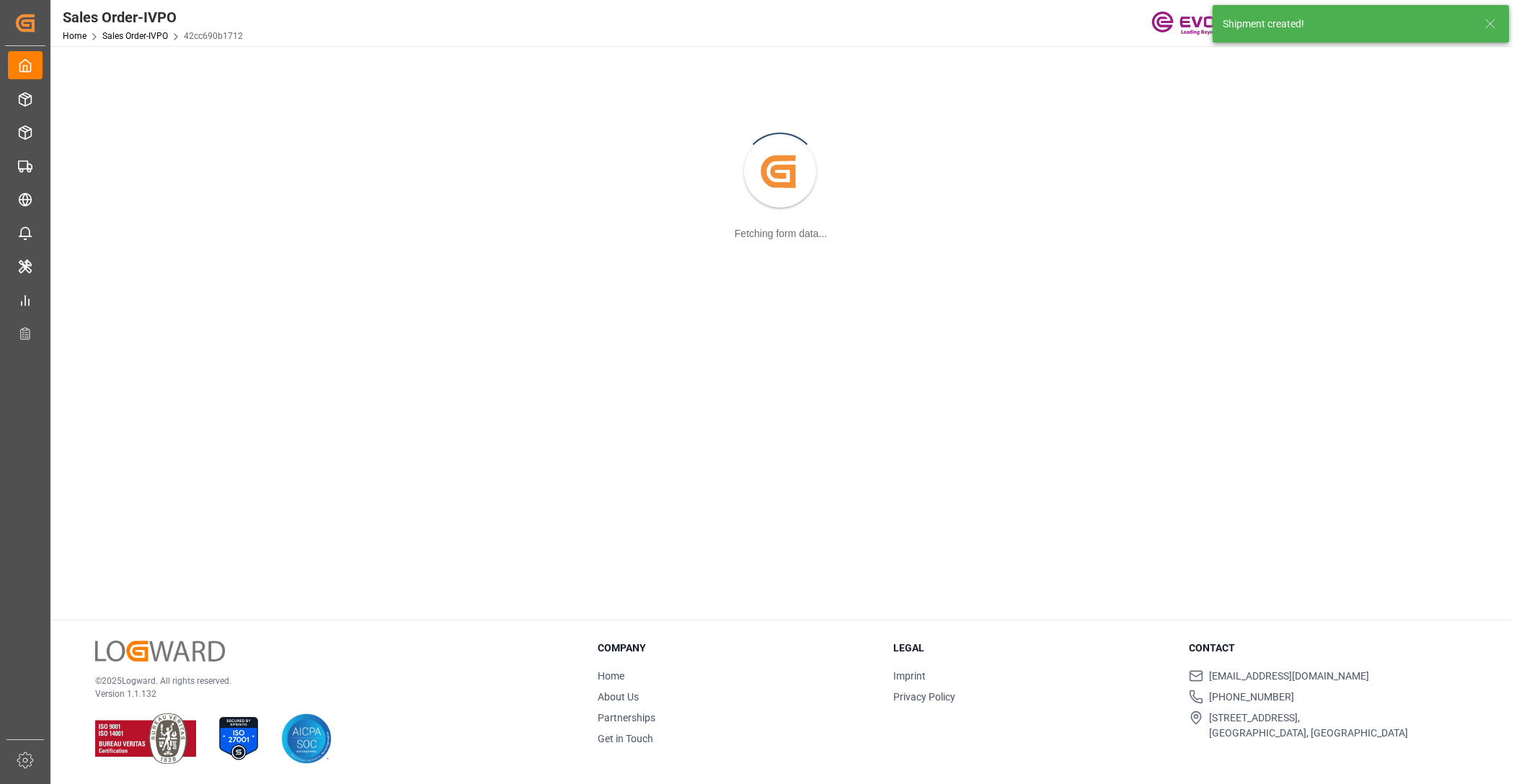
scroll to position [155, 0]
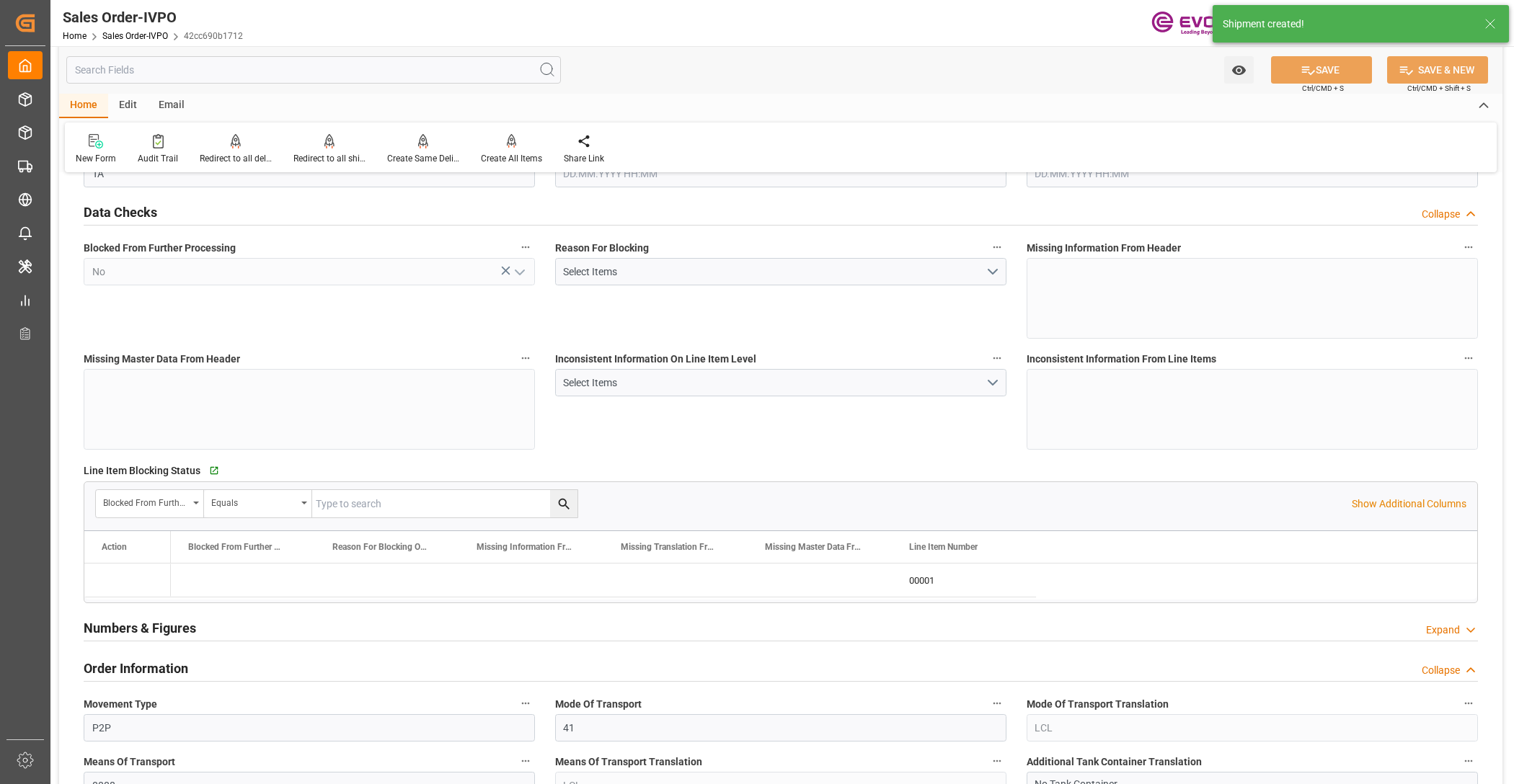
type input "DEHAM"
type input "0"
type input "1"
type input "1614"
type input "25.09.2025 14:15"
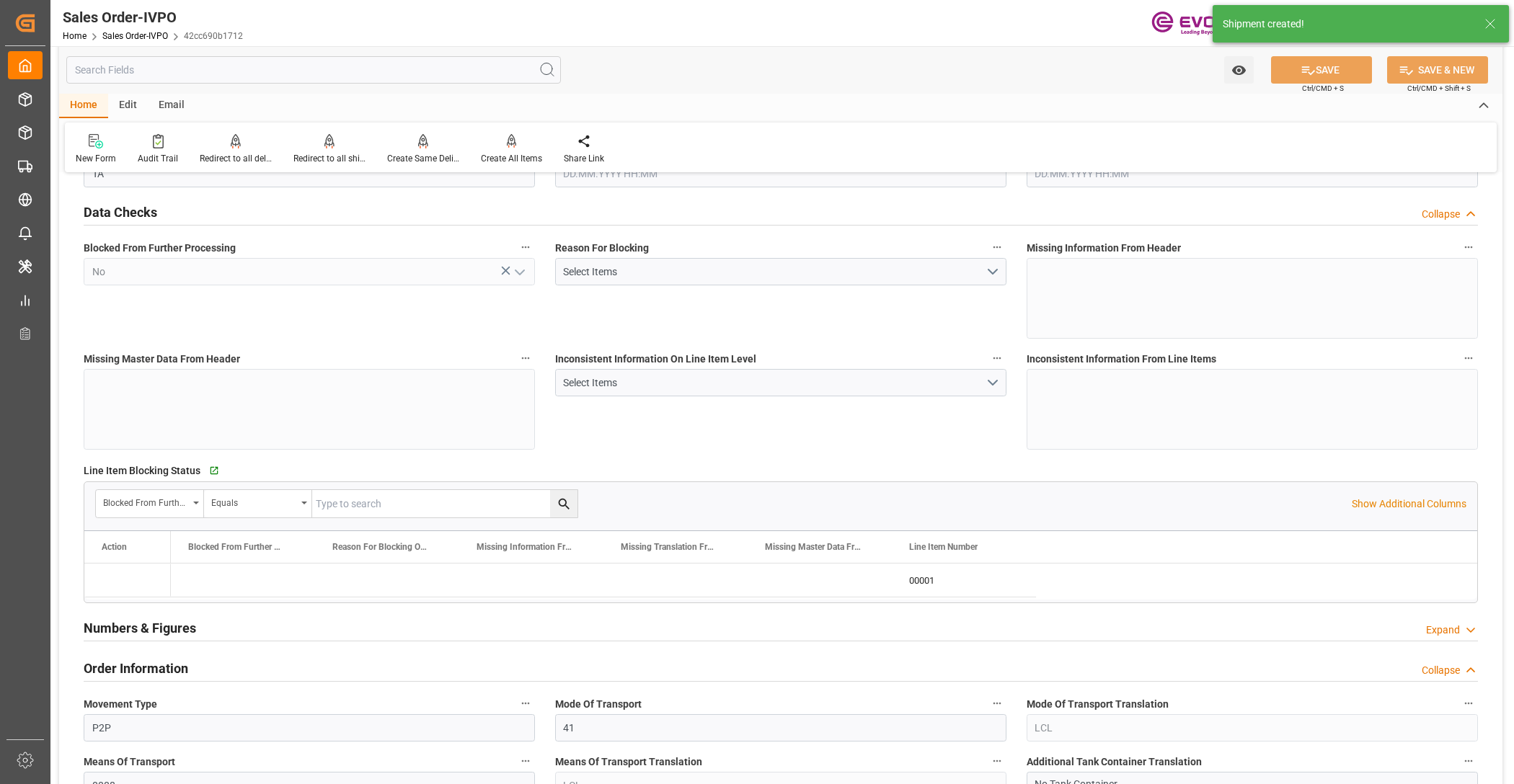
type input "30.09.2025 07:57"
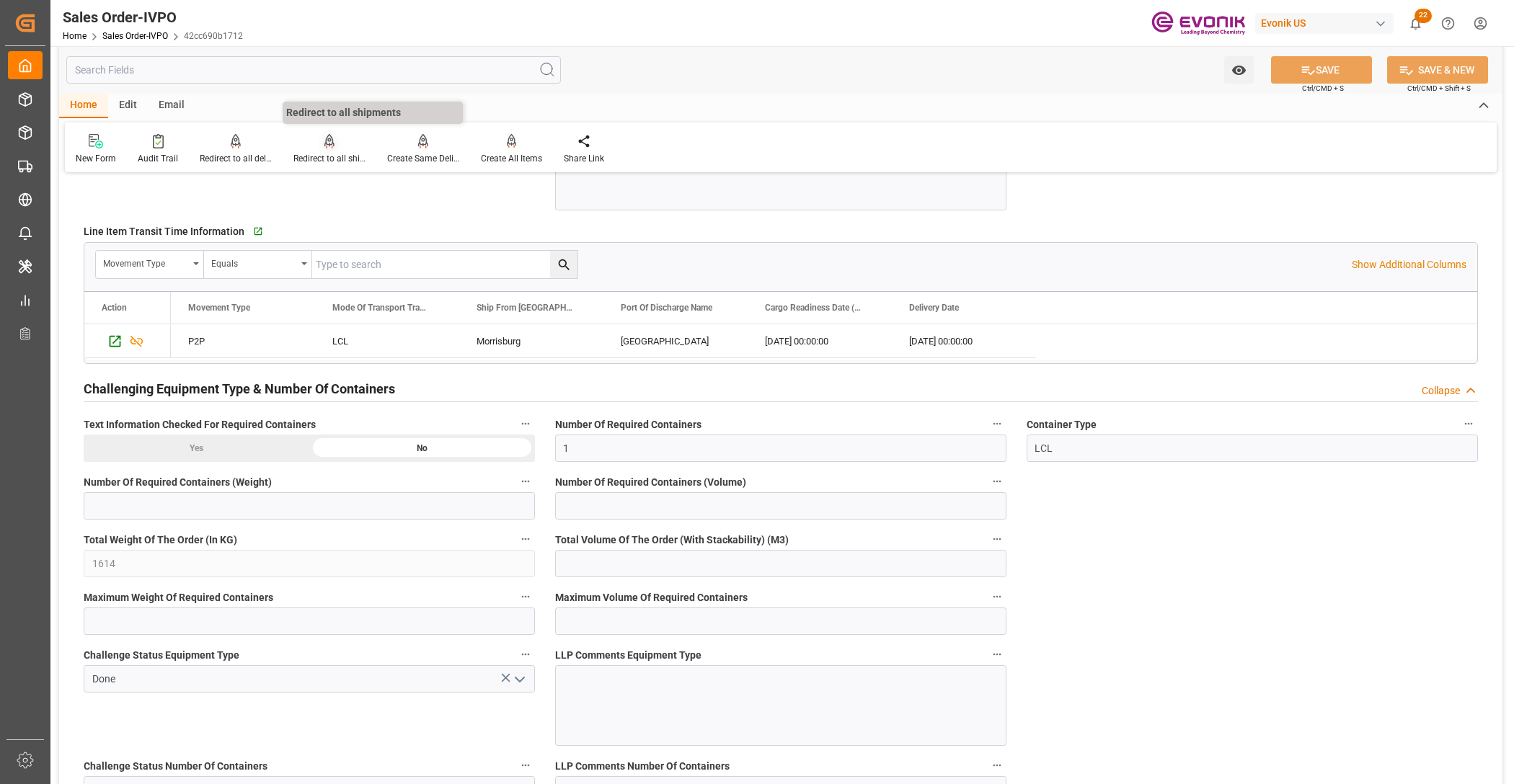
click at [319, 149] on div "Redirect to all shipments" at bounding box center [329, 149] width 93 height 31
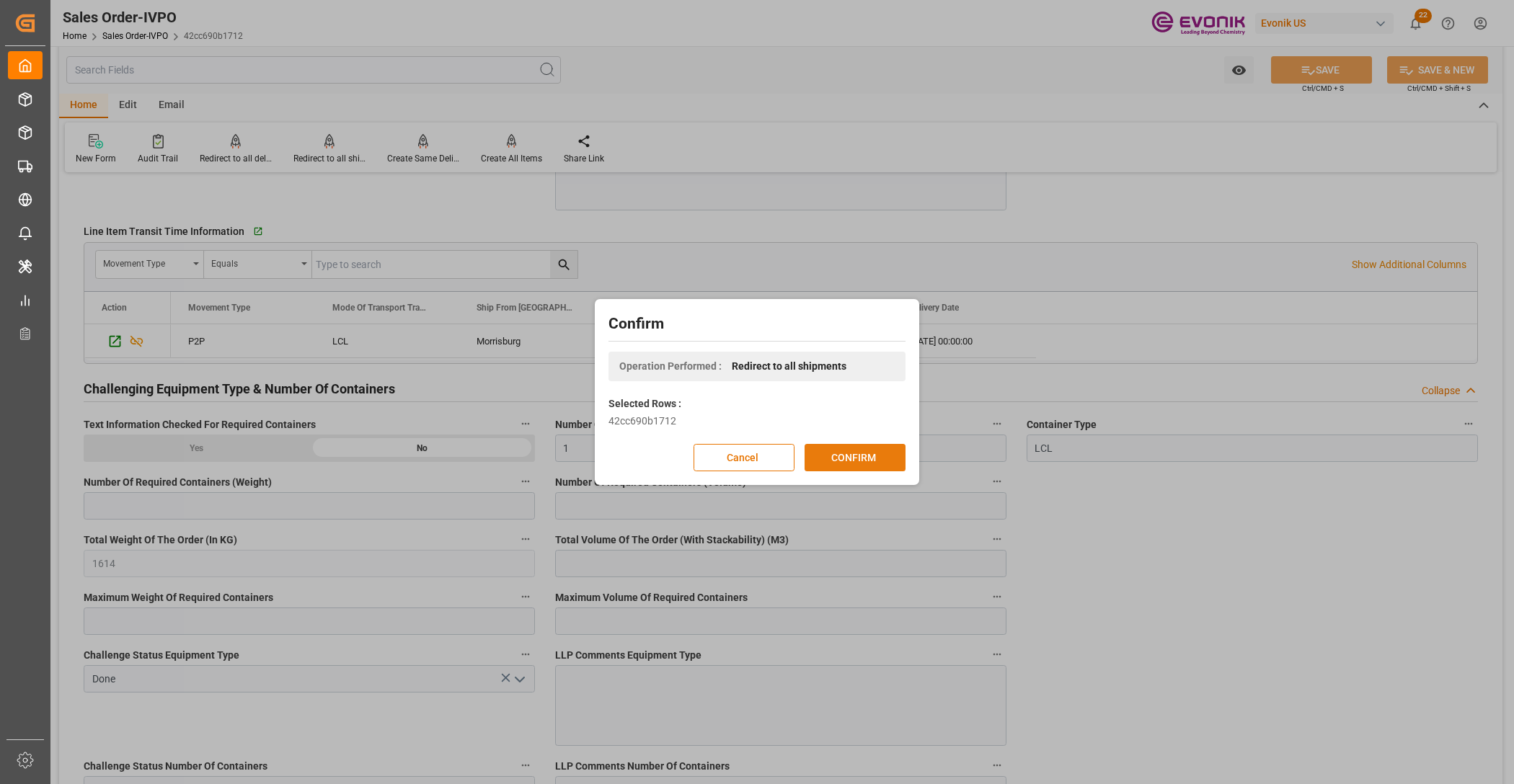
click at [873, 454] on button "CONFIRM" at bounding box center [855, 457] width 101 height 27
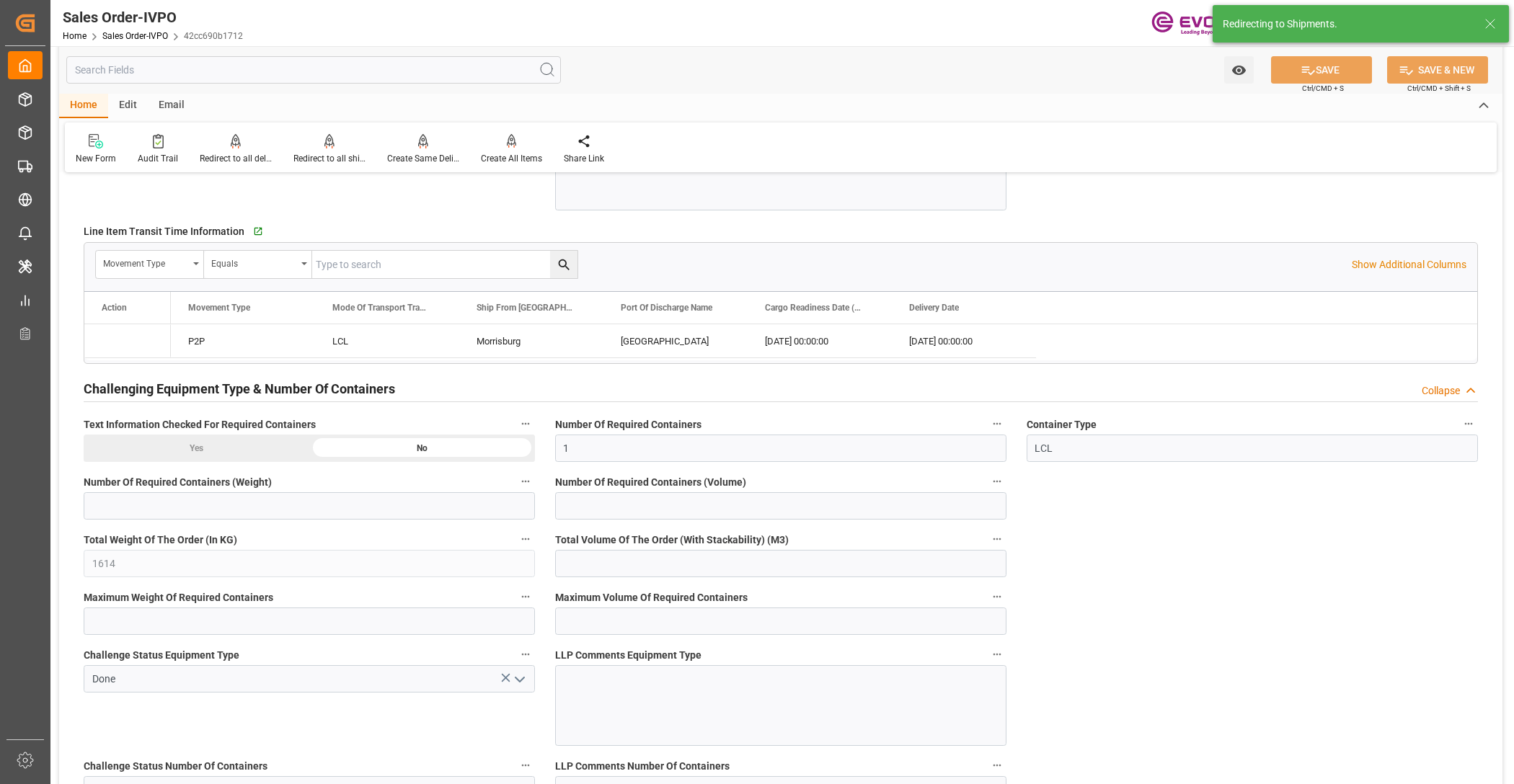
type input "25.09.2025 14:15"
type input "30.09.2025 07:57"
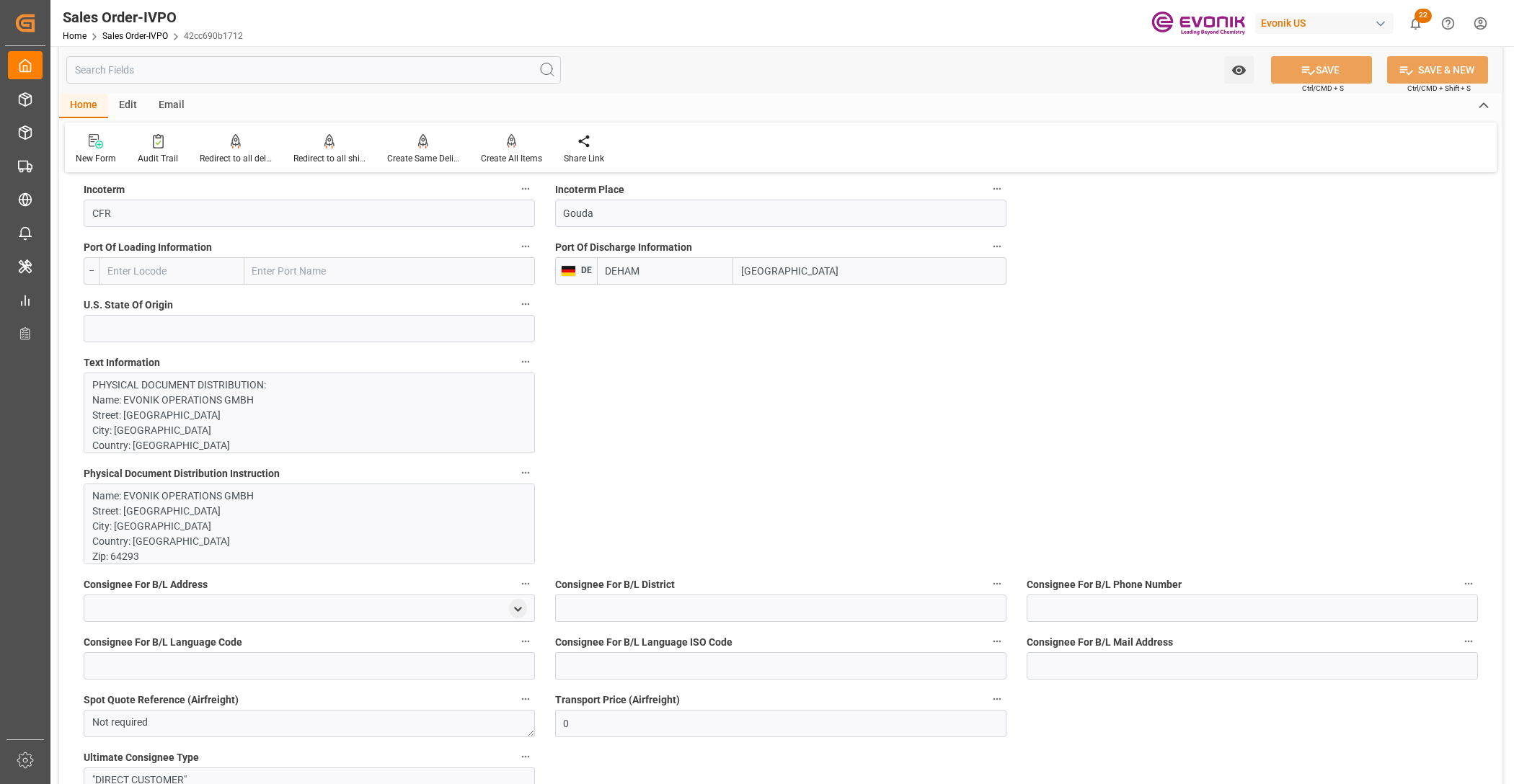
scroll to position [2101, 0]
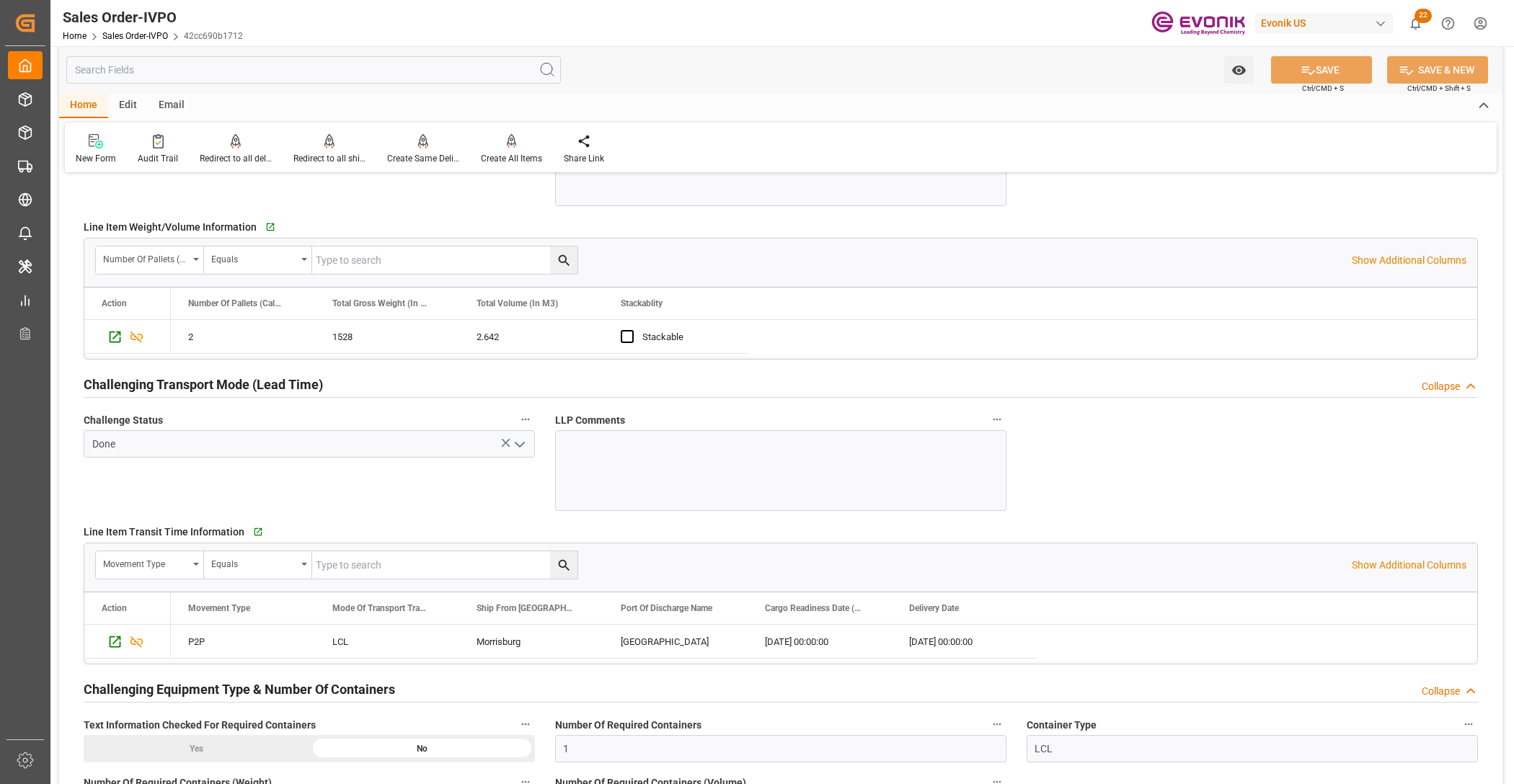
click at [1072, 73] on div "Watch Option SAVE Ctrl/CMD + S SAVE & NEW Ctrl/CMD + Shift + S" at bounding box center [781, 70] width 1443 height 48
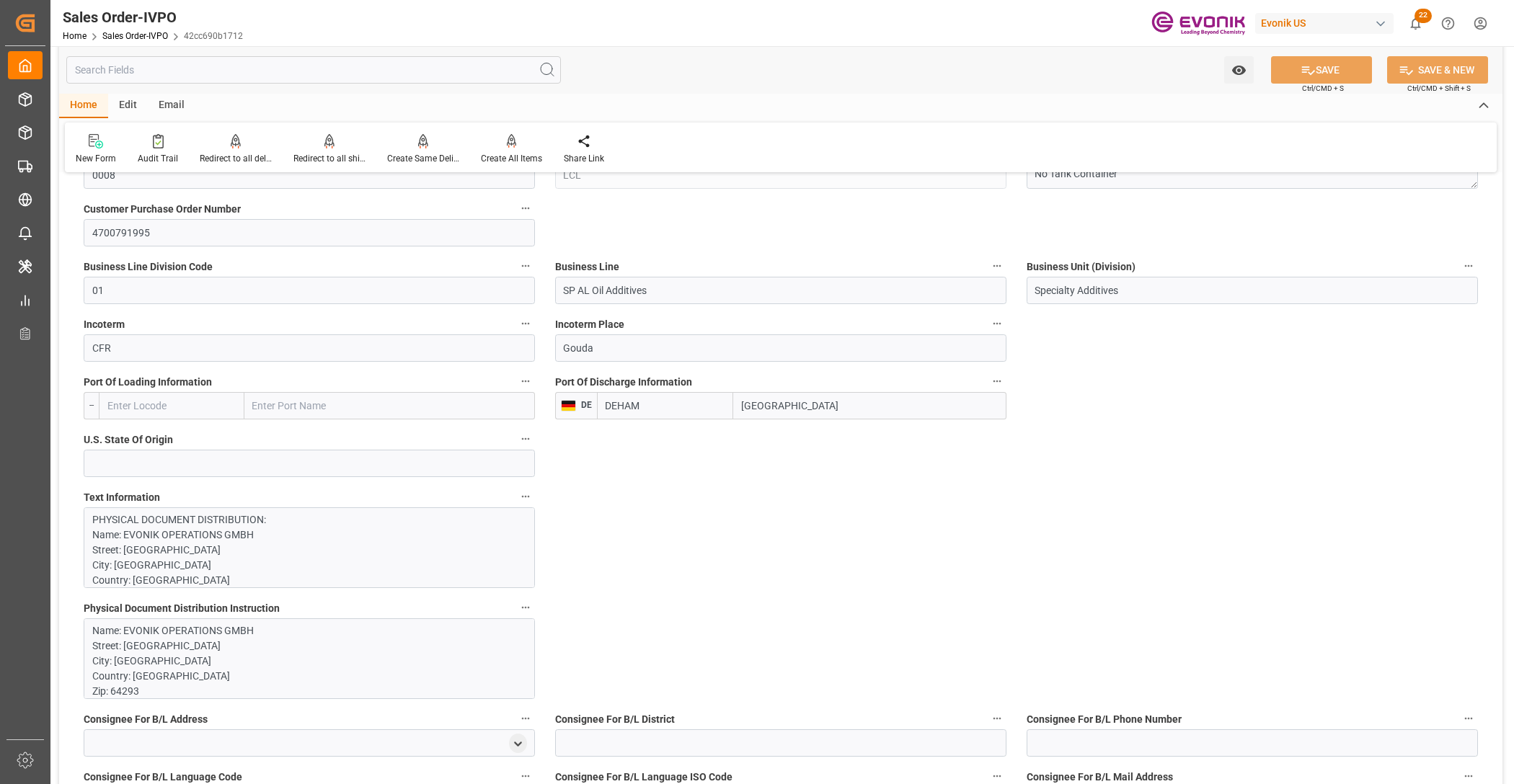
scroll to position [466, 0]
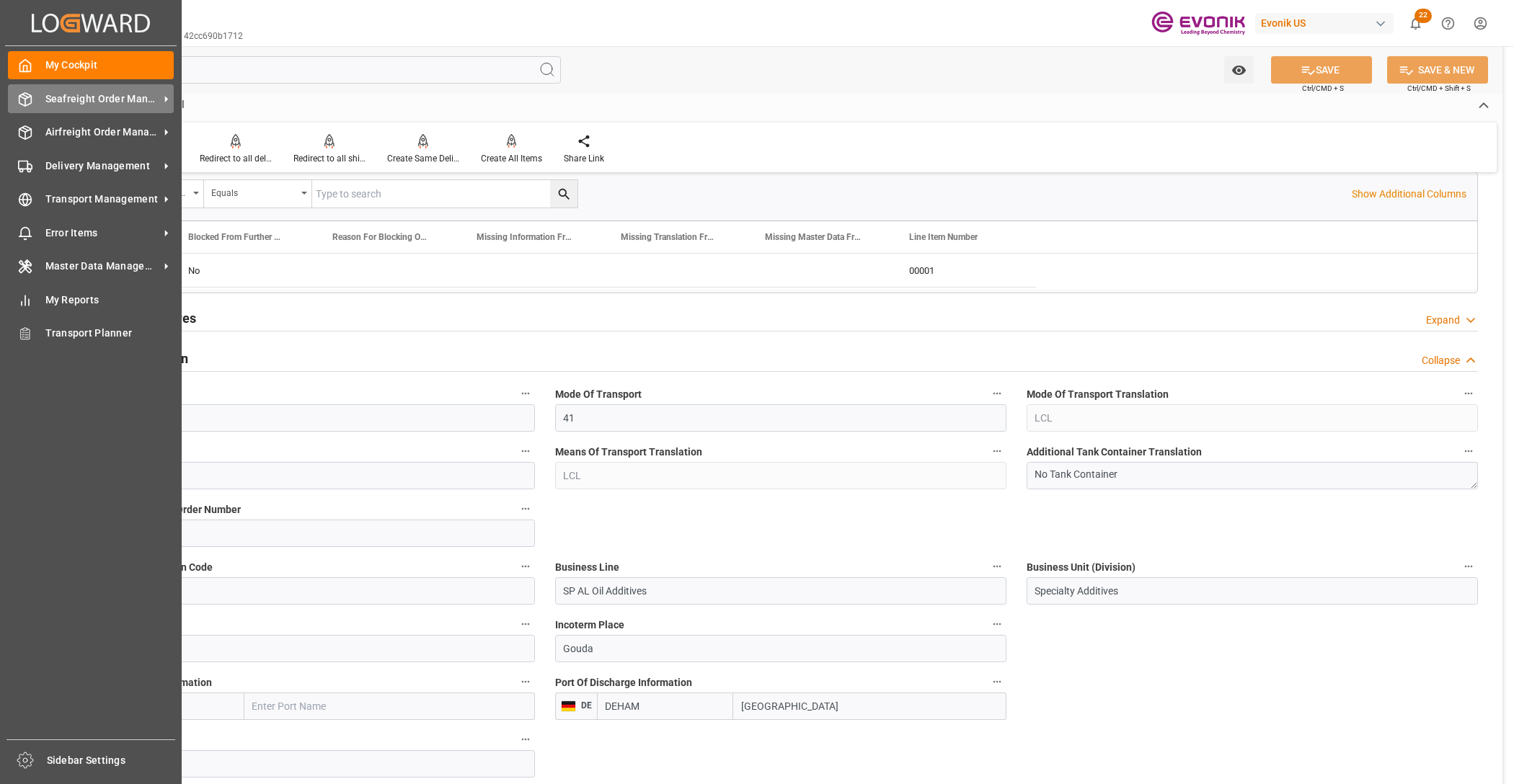
click at [38, 91] on div "Seafreight Order Management Seafreight Order Management" at bounding box center [91, 99] width 166 height 28
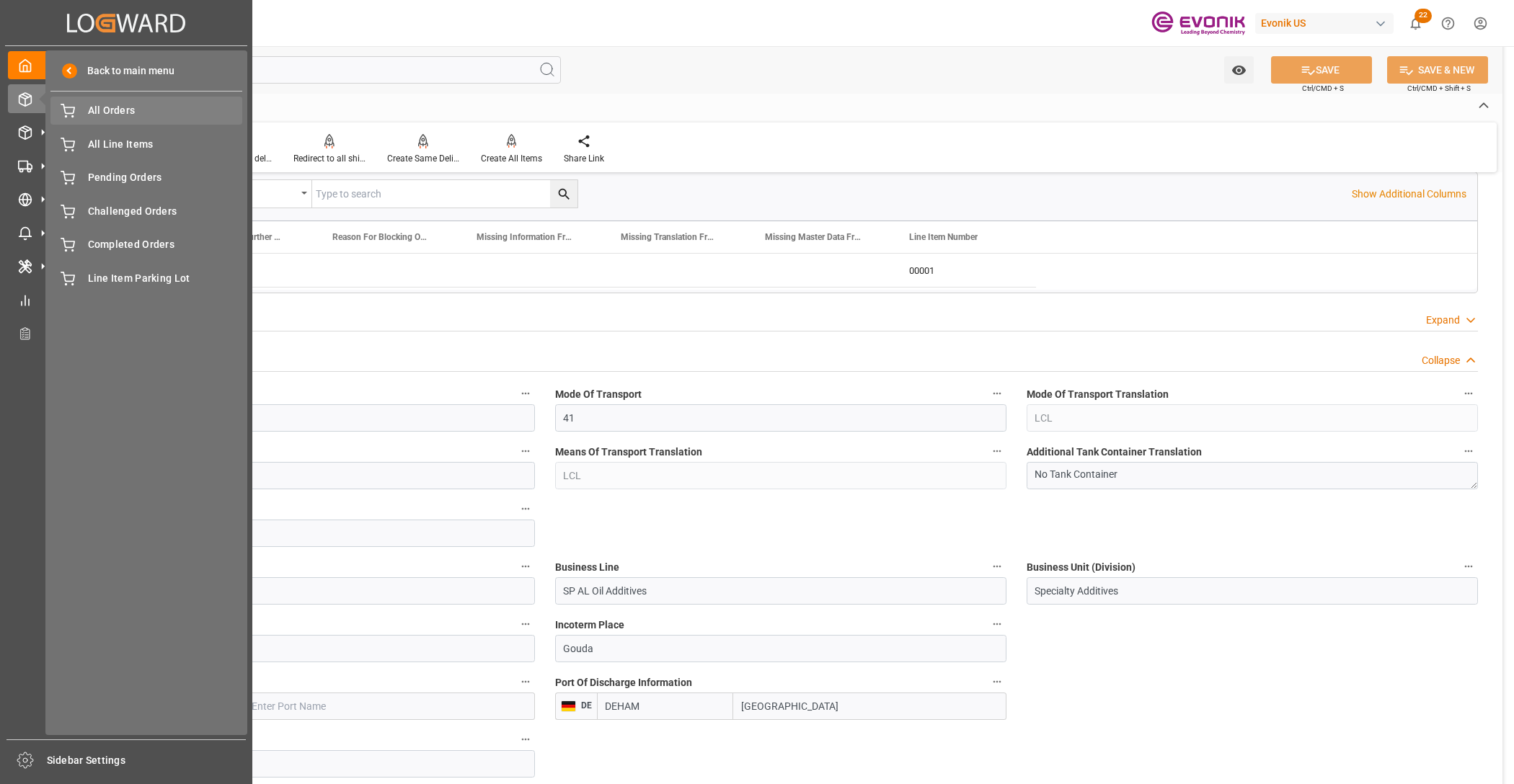
click at [92, 98] on div "All Orders All Orders" at bounding box center [147, 111] width 192 height 28
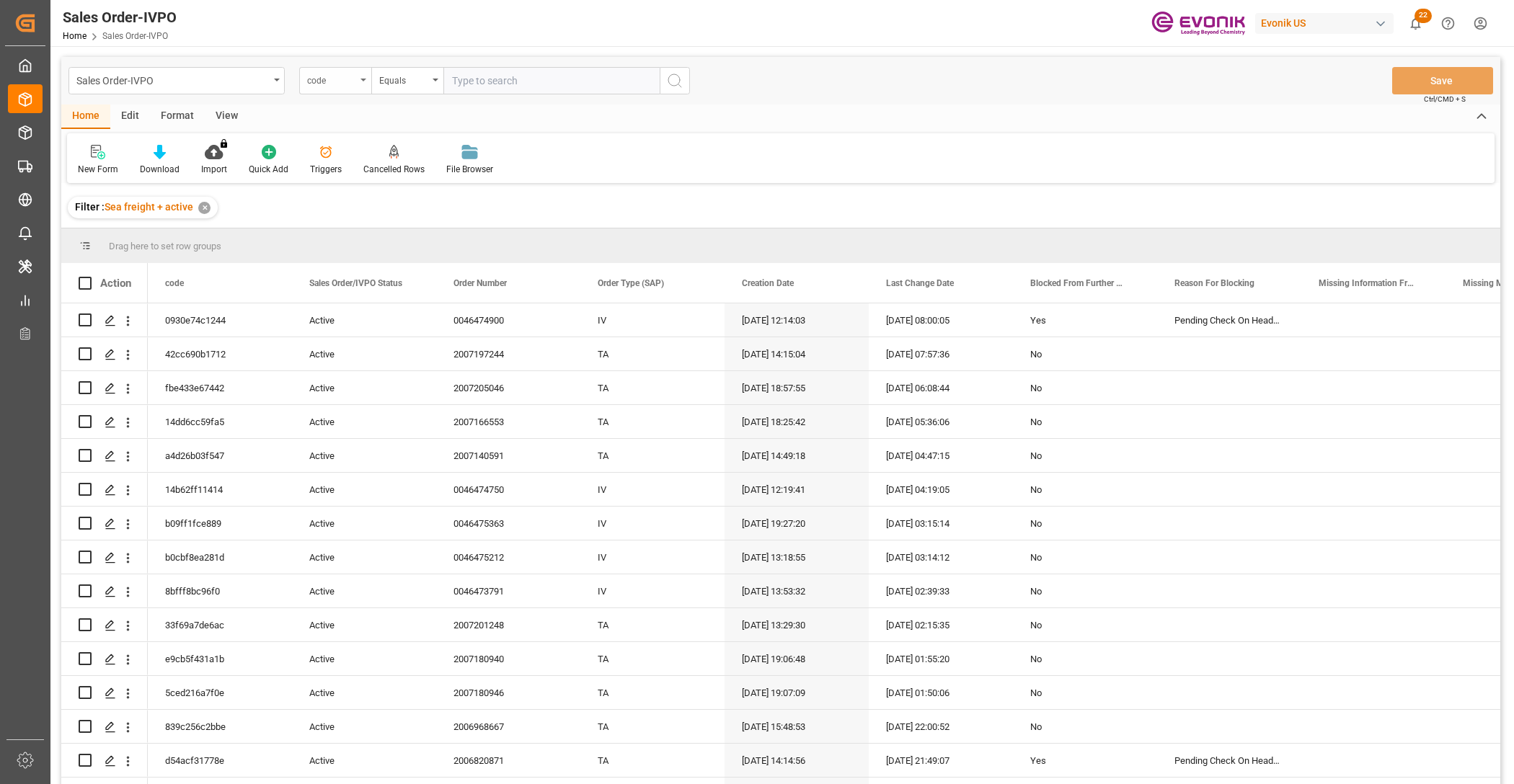
click at [346, 90] on div "code" at bounding box center [335, 80] width 72 height 27
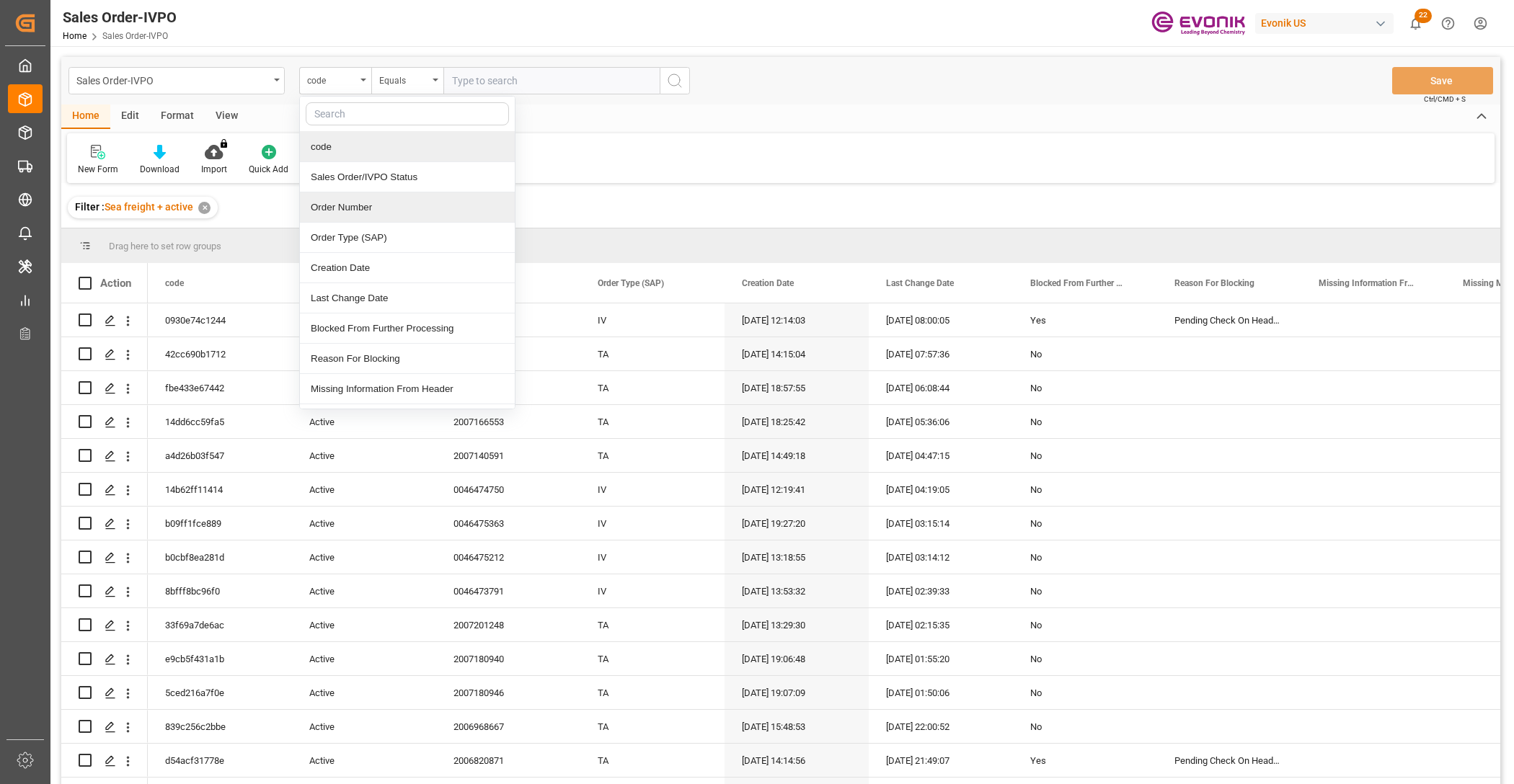
click at [325, 215] on div "Order Number" at bounding box center [408, 208] width 215 height 31
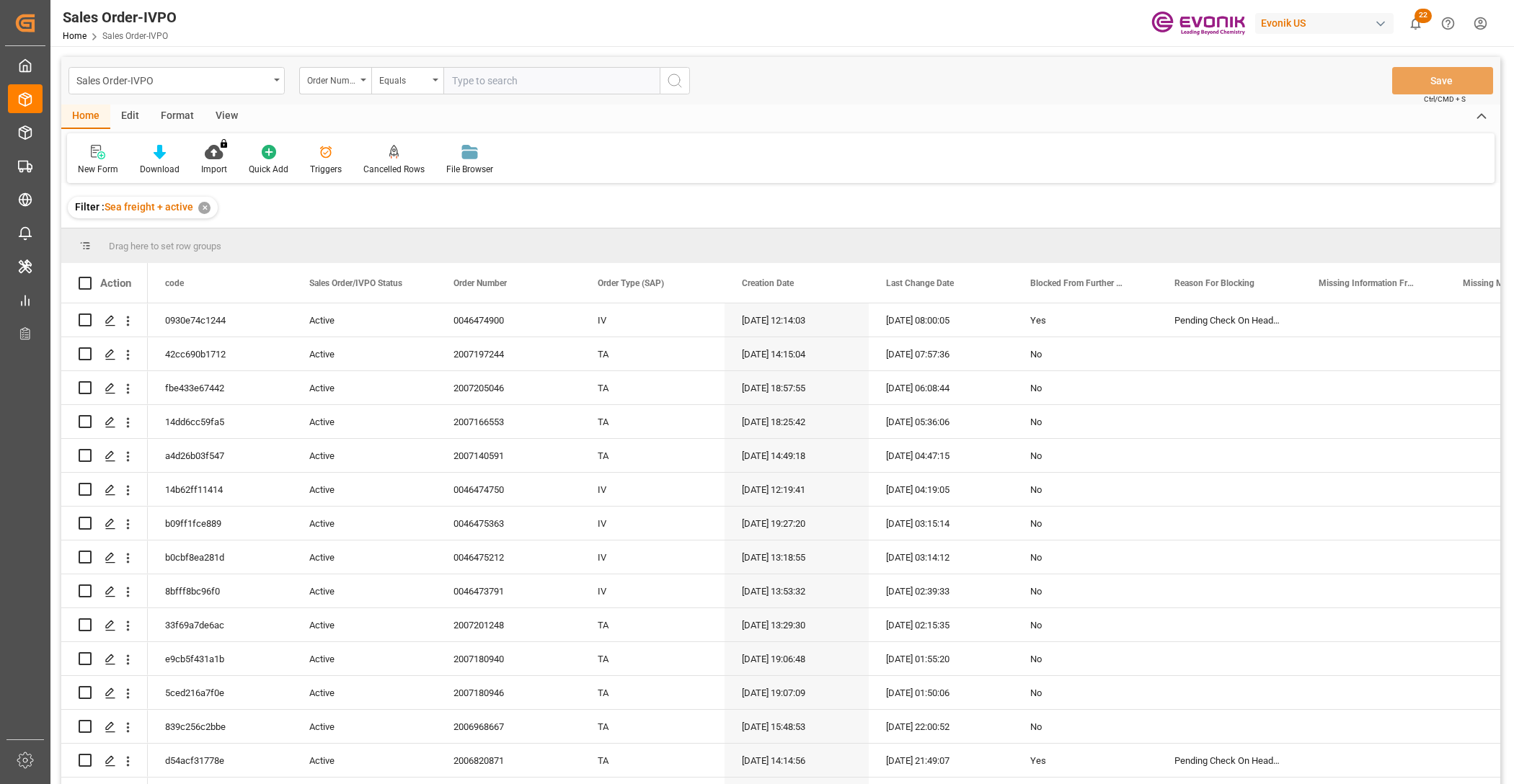
click at [513, 80] on input "text" at bounding box center [551, 80] width 216 height 27
paste input "2007140591"
type input "2007140591"
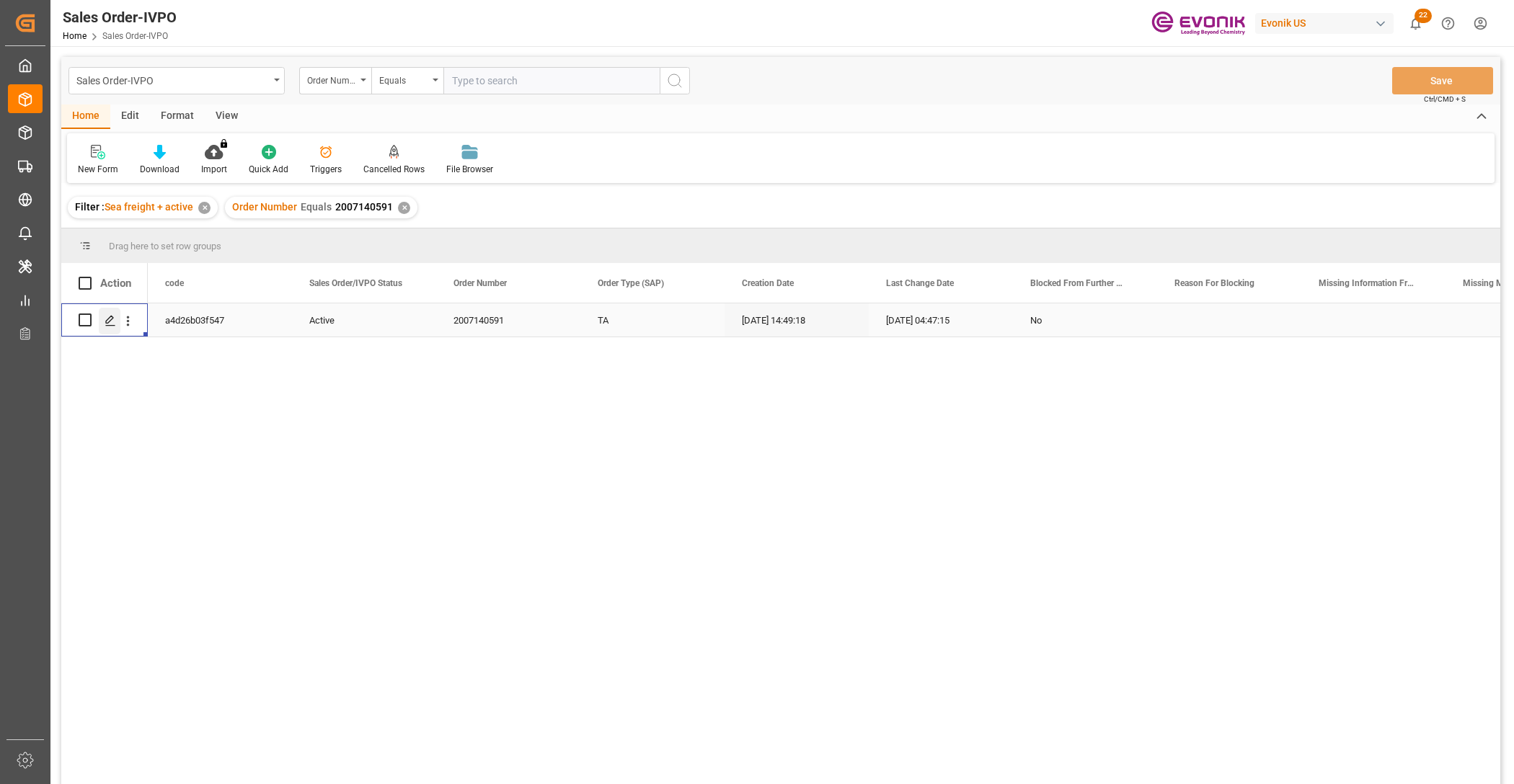
click at [106, 316] on icon "Press SPACE to select this row." at bounding box center [110, 320] width 11 height 11
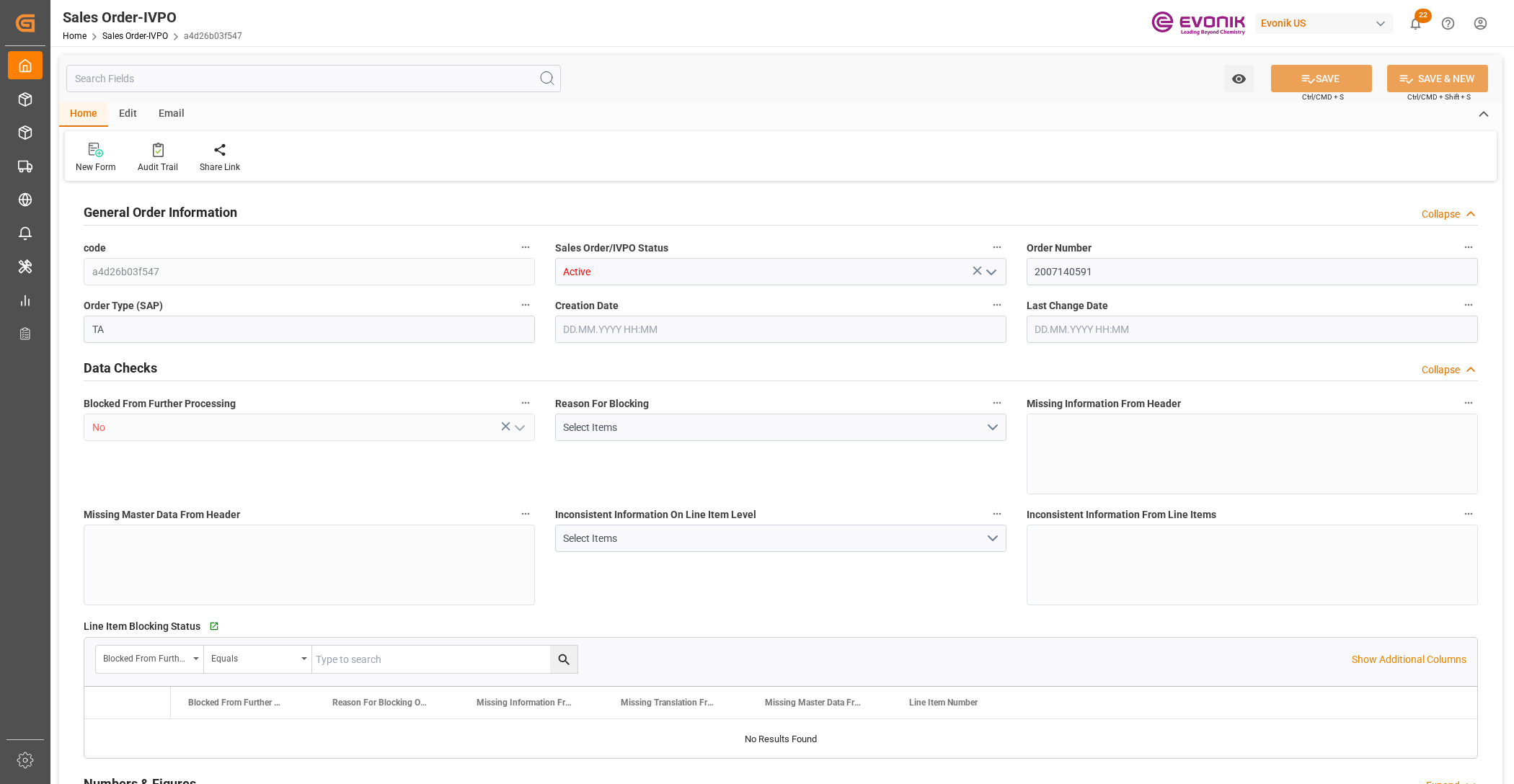
type input "THBKK"
type input "0"
type input "1"
type input "249.1"
type input "14.08.2025 14:49"
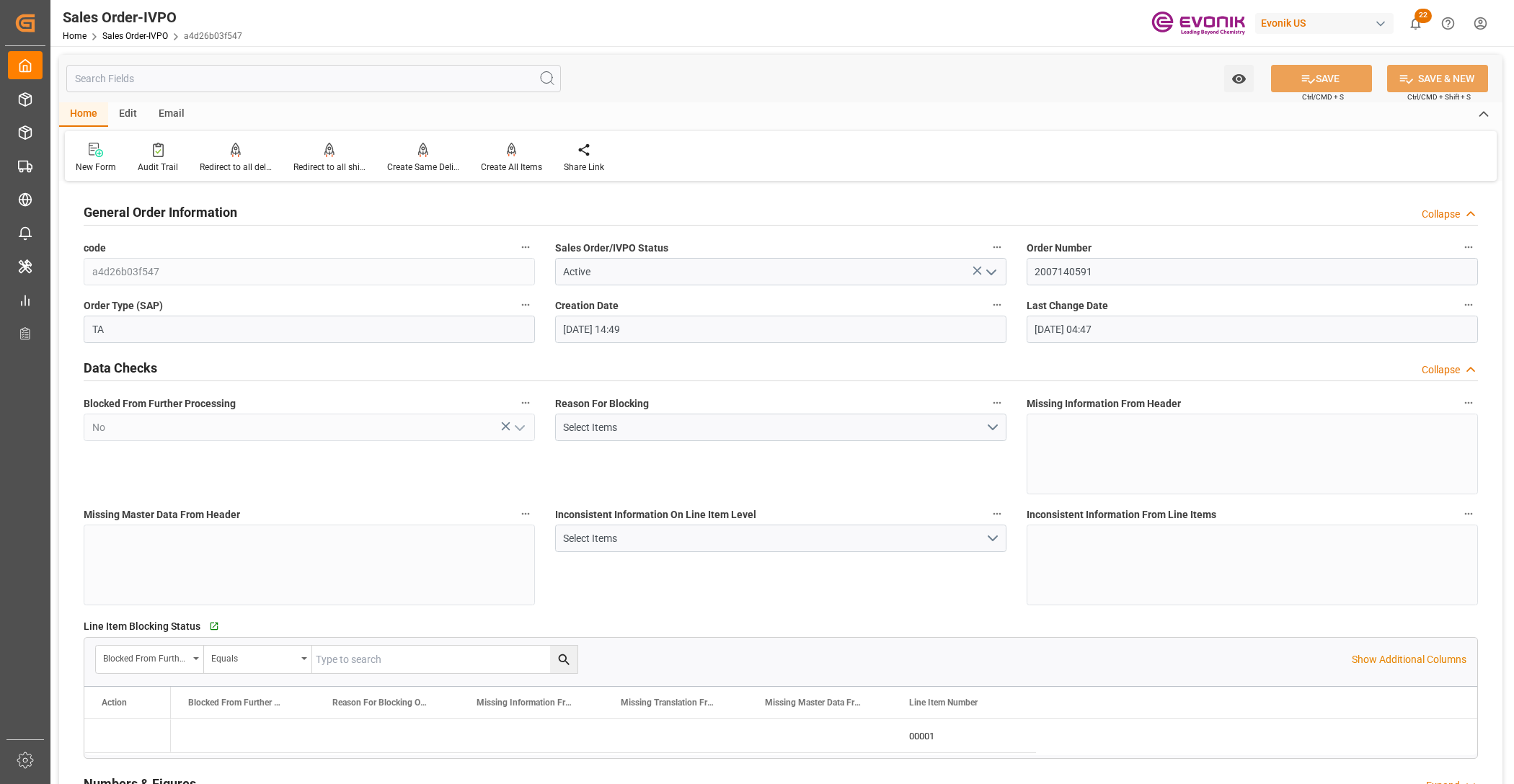
type input "[DATE] 04:47"
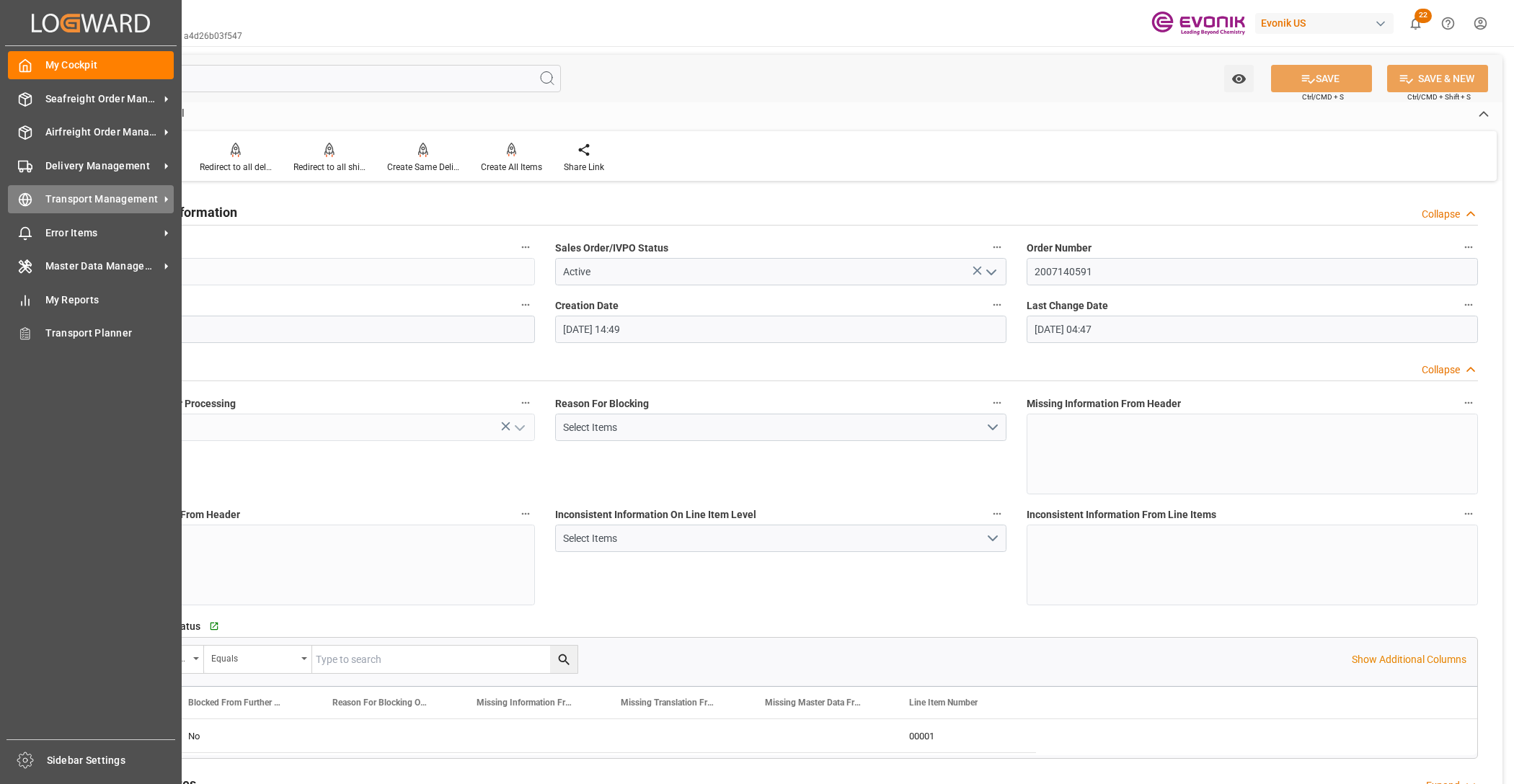
click at [29, 208] on div "Transport Management Transport Management" at bounding box center [91, 199] width 166 height 28
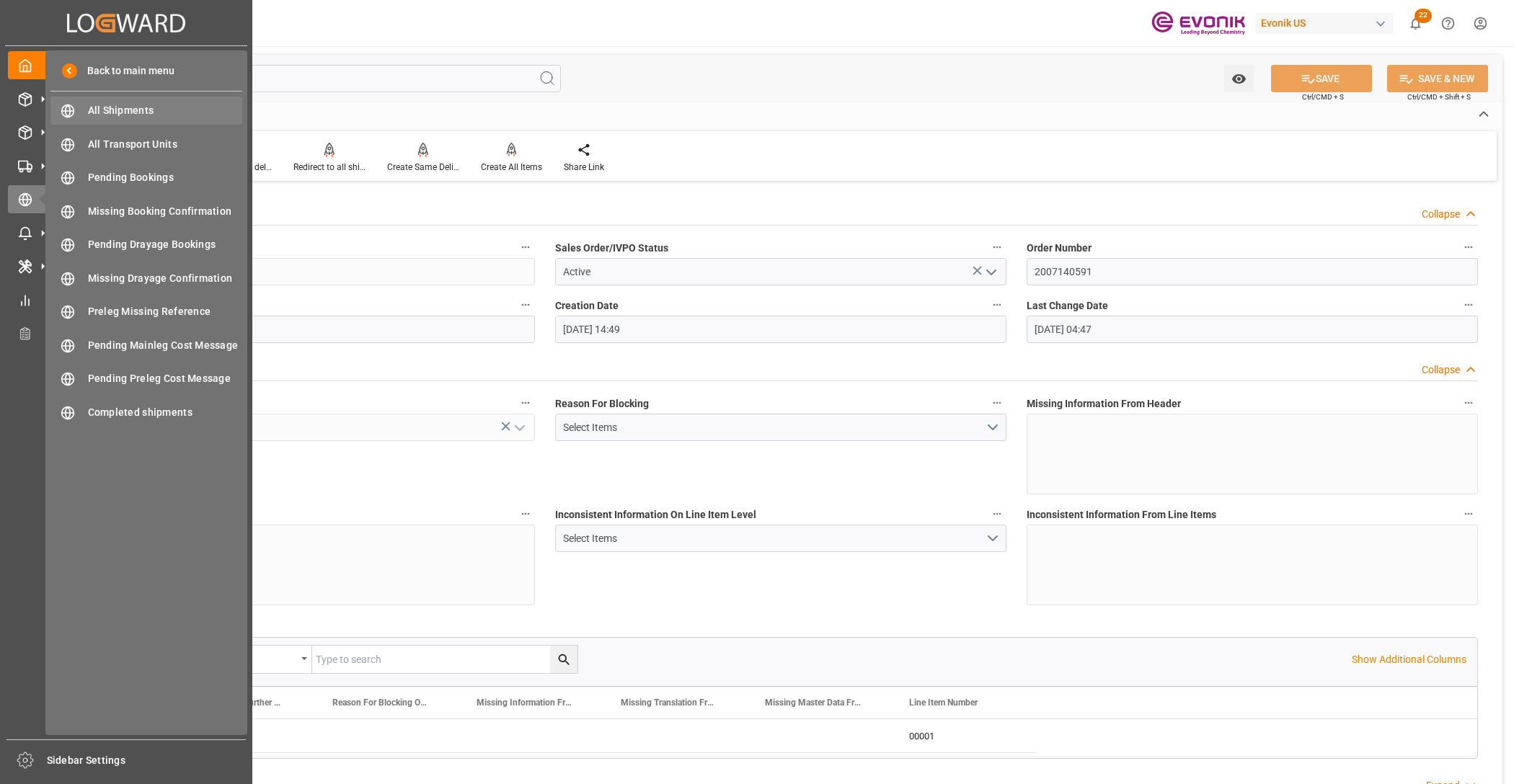
click at [106, 116] on span "All Shipments" at bounding box center [166, 110] width 155 height 15
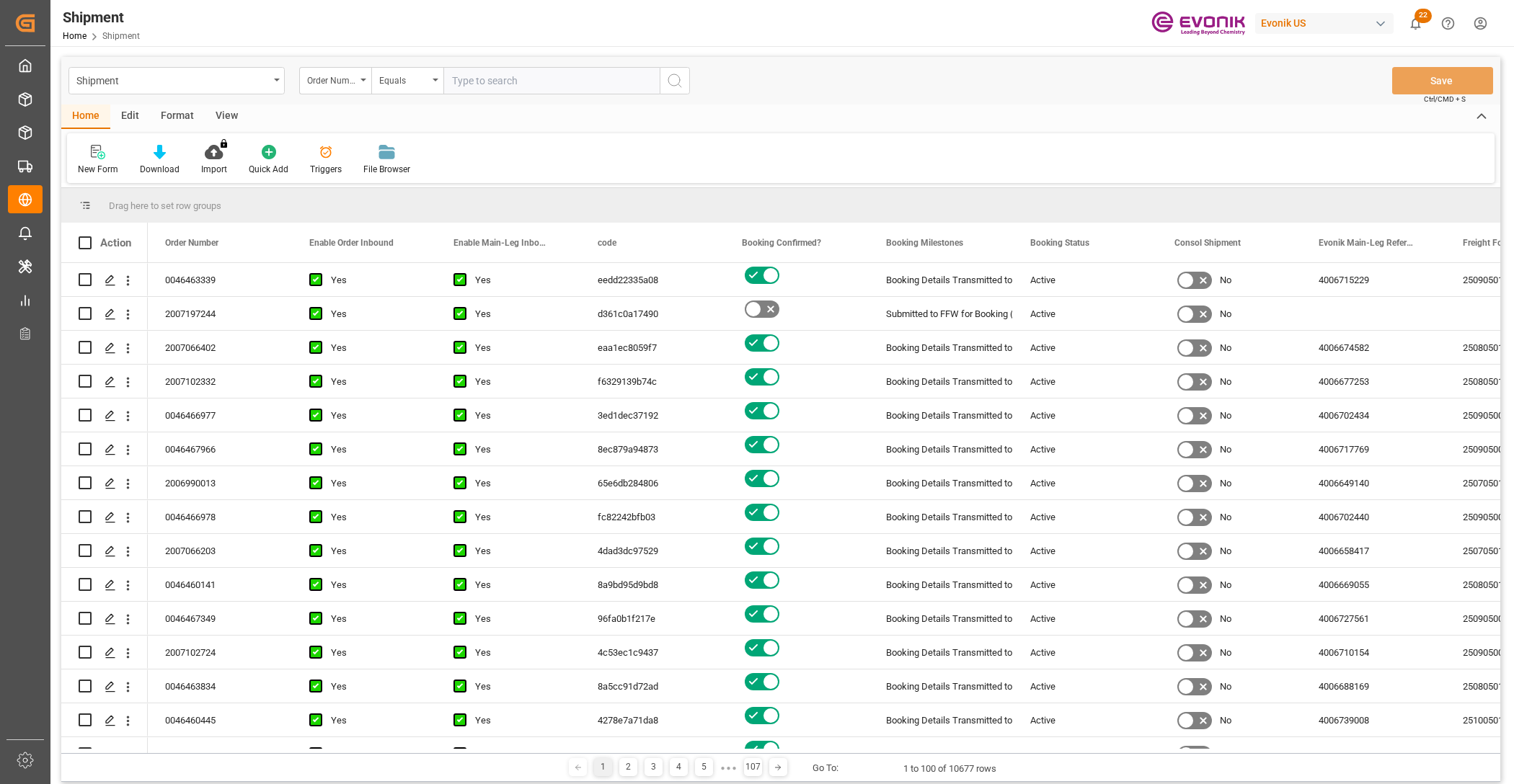
click at [487, 81] on input "text" at bounding box center [551, 80] width 216 height 27
type input "2007166553"
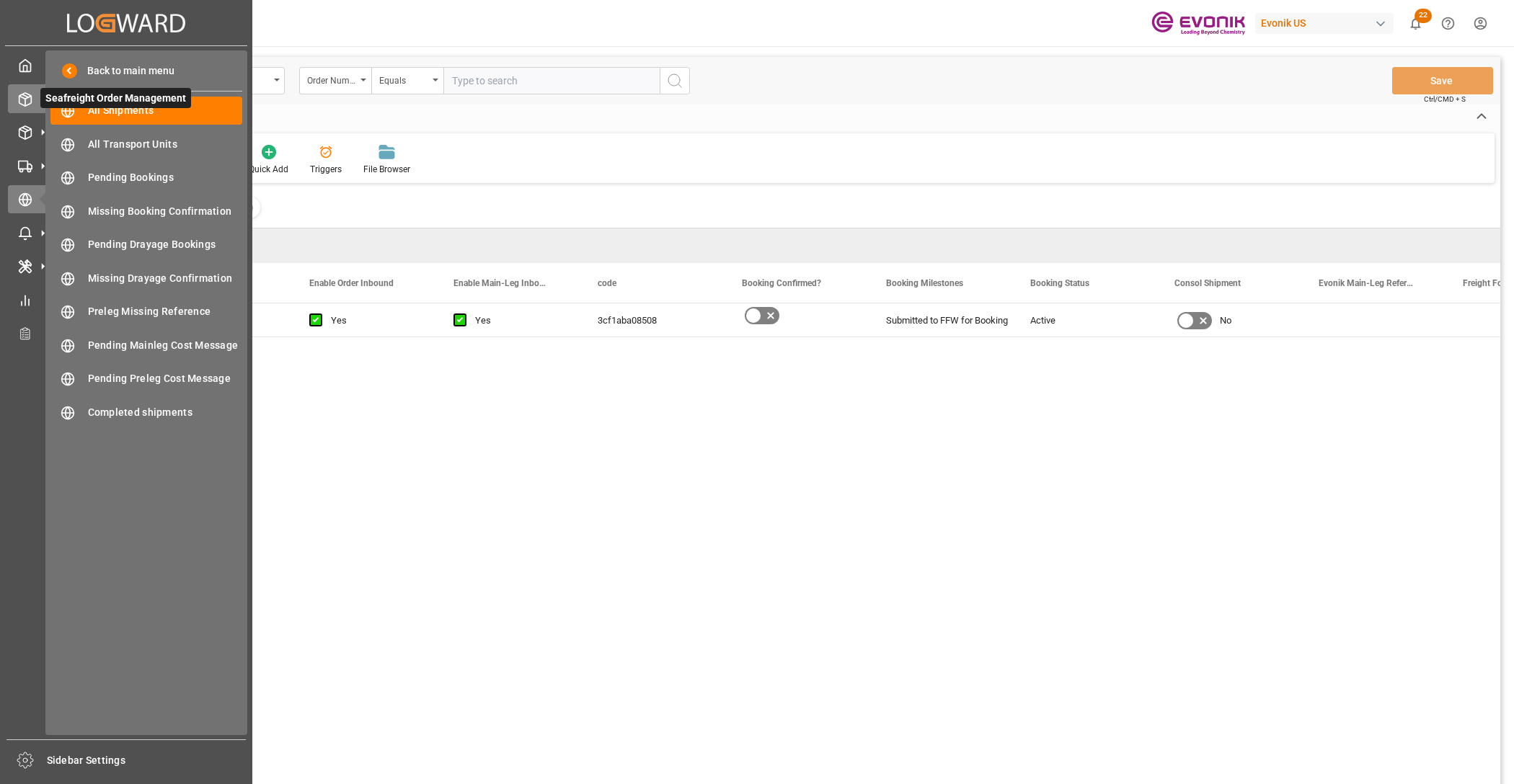
click at [15, 94] on div at bounding box center [20, 99] width 24 height 15
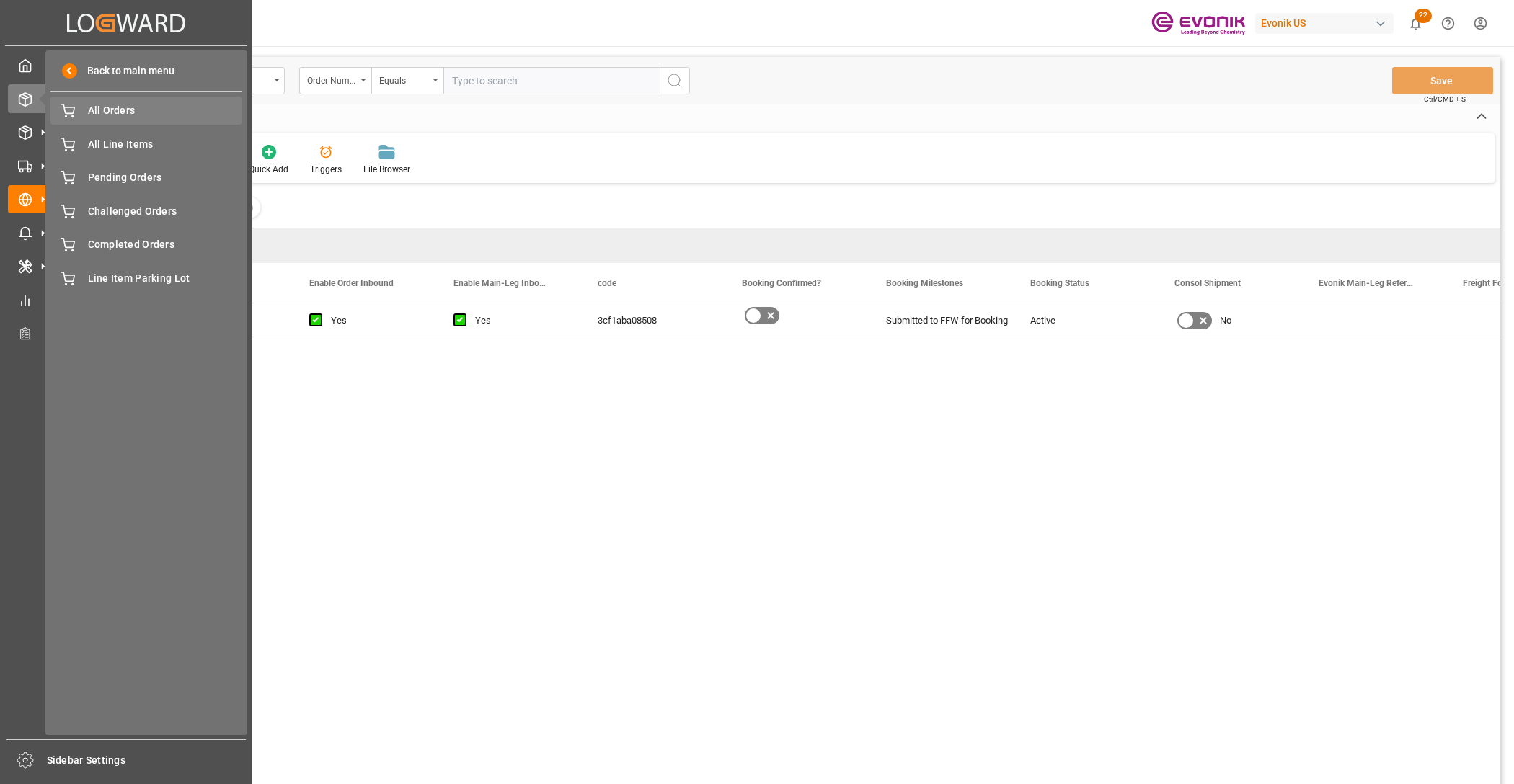
click at [114, 119] on div "All Orders All Orders" at bounding box center [147, 111] width 192 height 28
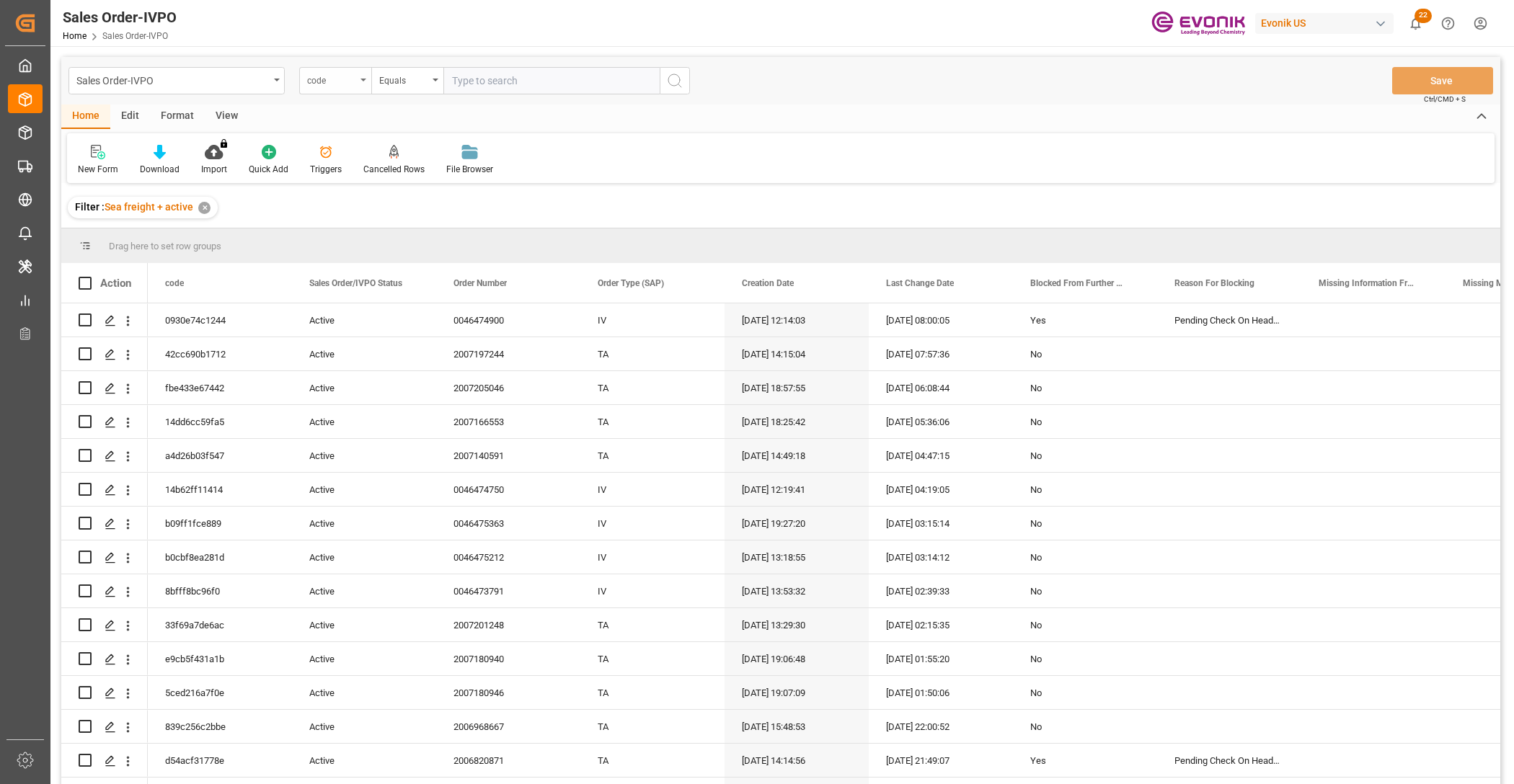
click at [336, 89] on div "code" at bounding box center [335, 80] width 72 height 27
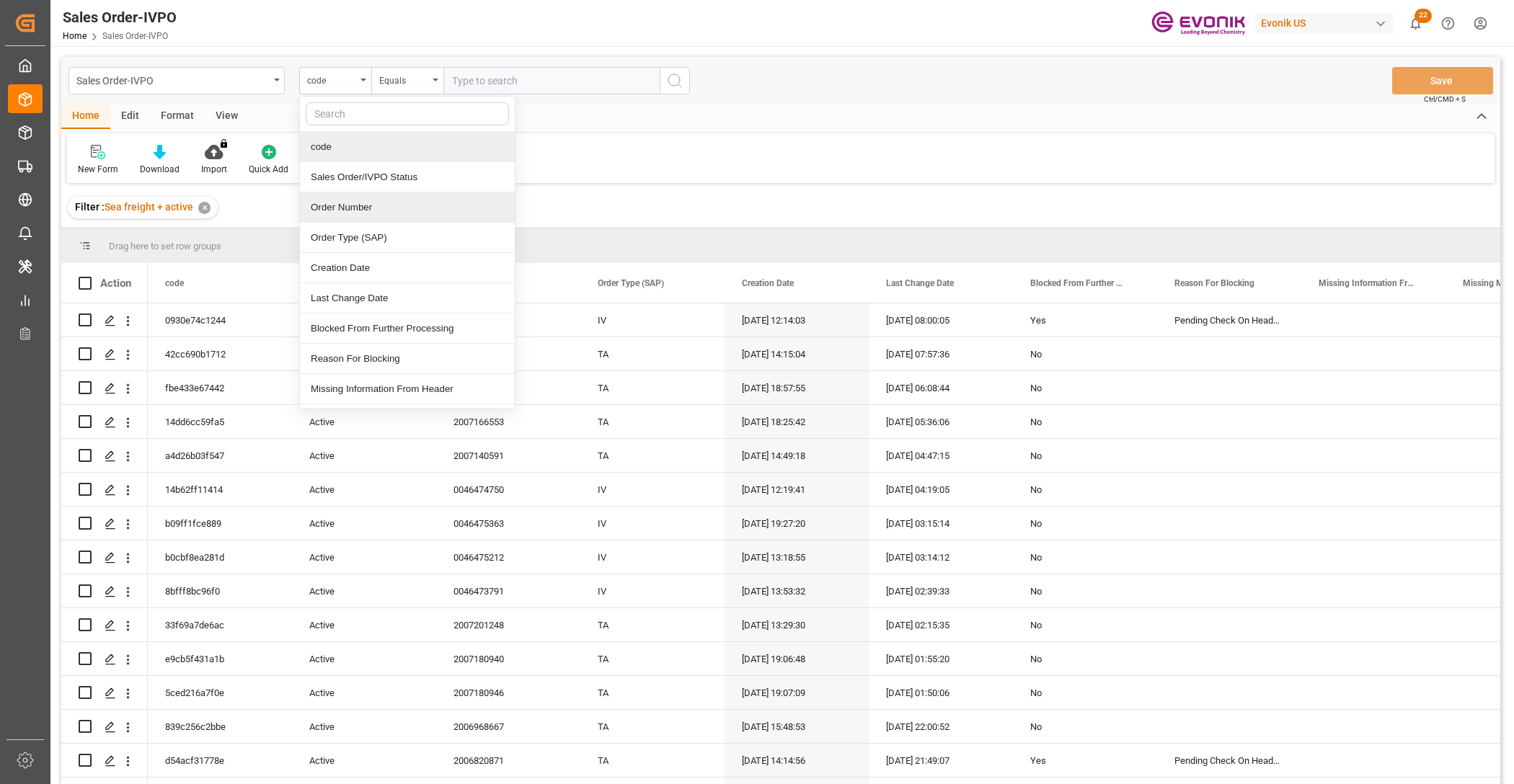
click at [333, 216] on div "Order Number" at bounding box center [408, 208] width 215 height 31
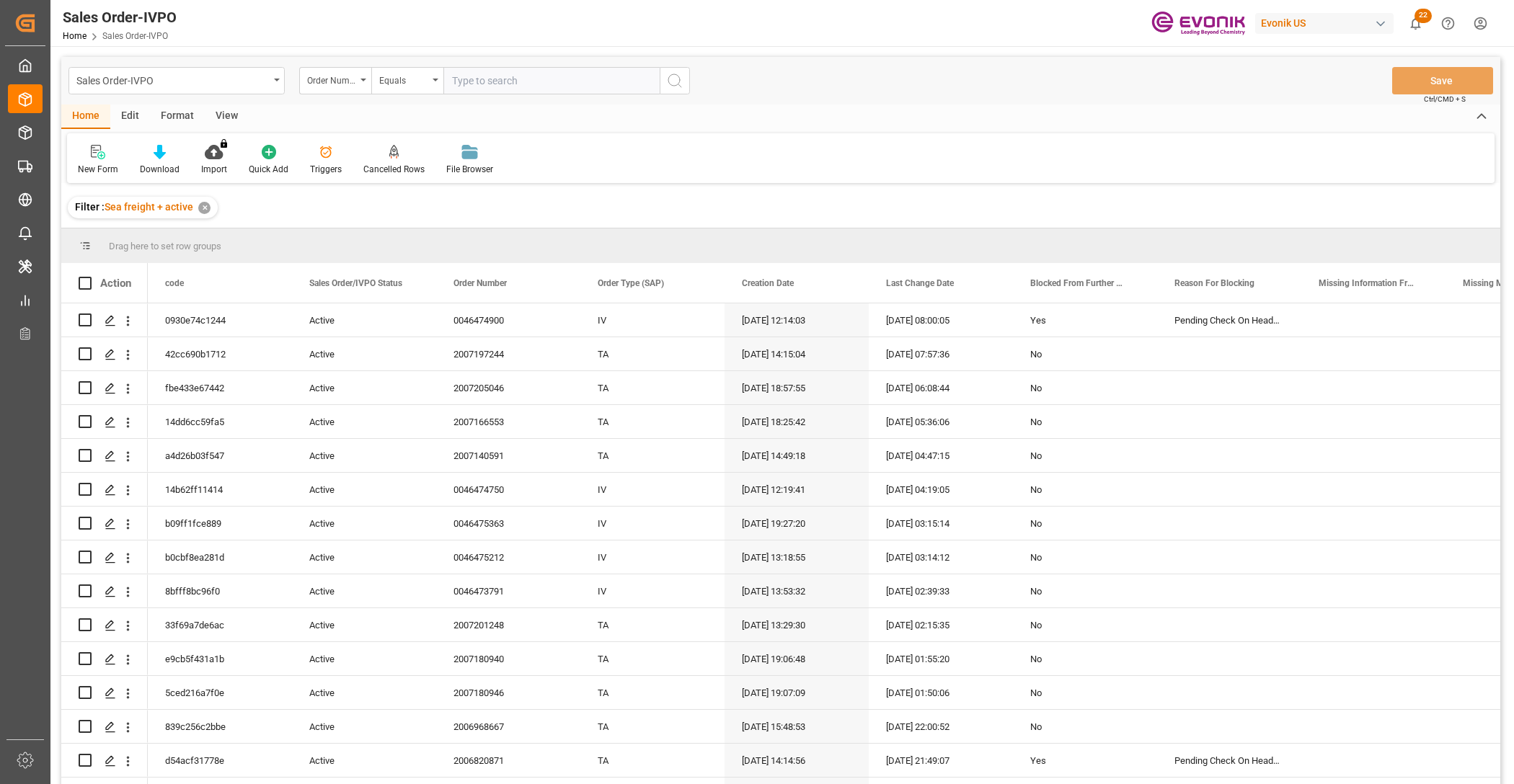
click at [555, 80] on input "text" at bounding box center [551, 80] width 216 height 27
paste input "2007166553"
type input "2007166553"
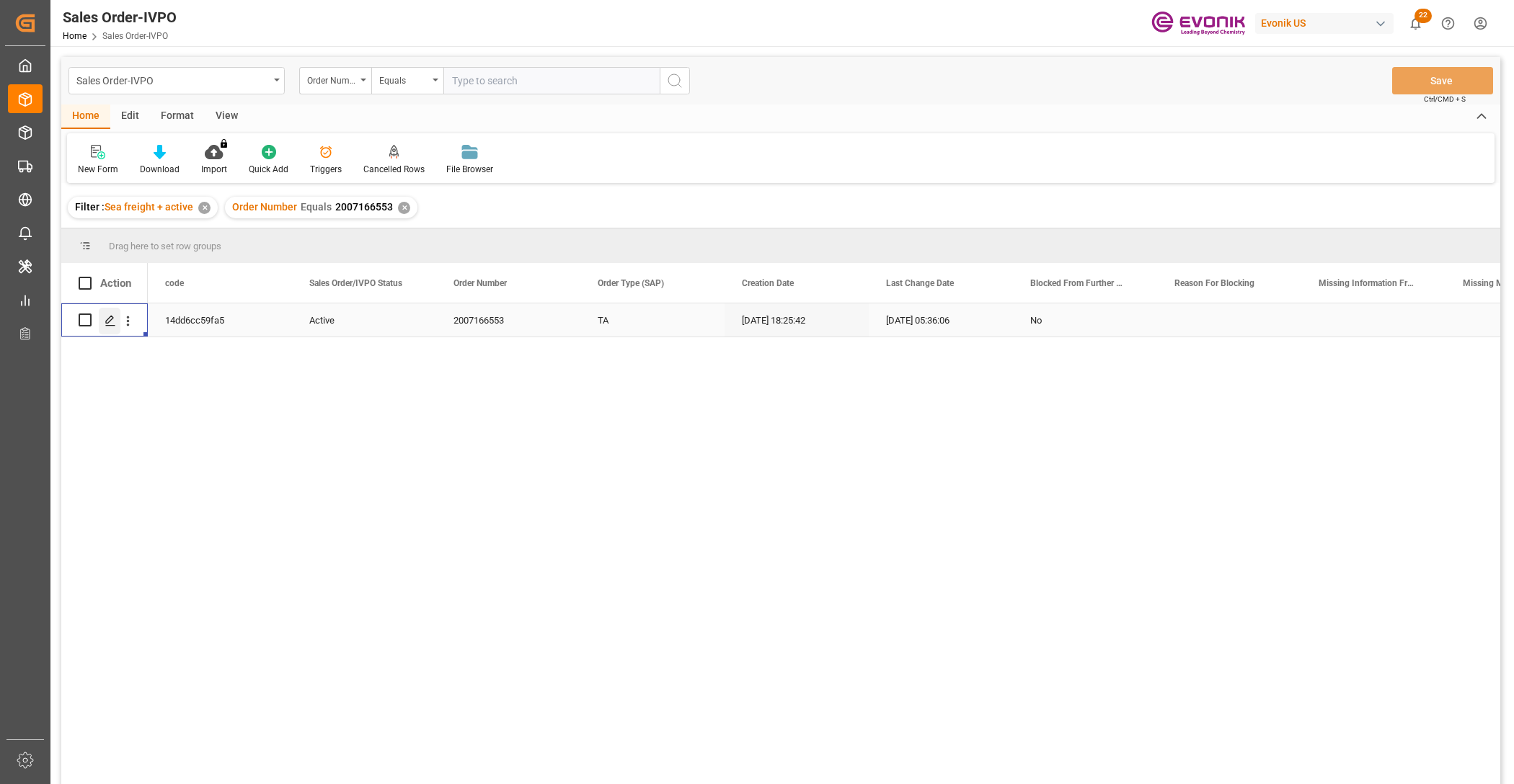
click at [108, 317] on icon "Press SPACE to select this row." at bounding box center [110, 320] width 11 height 11
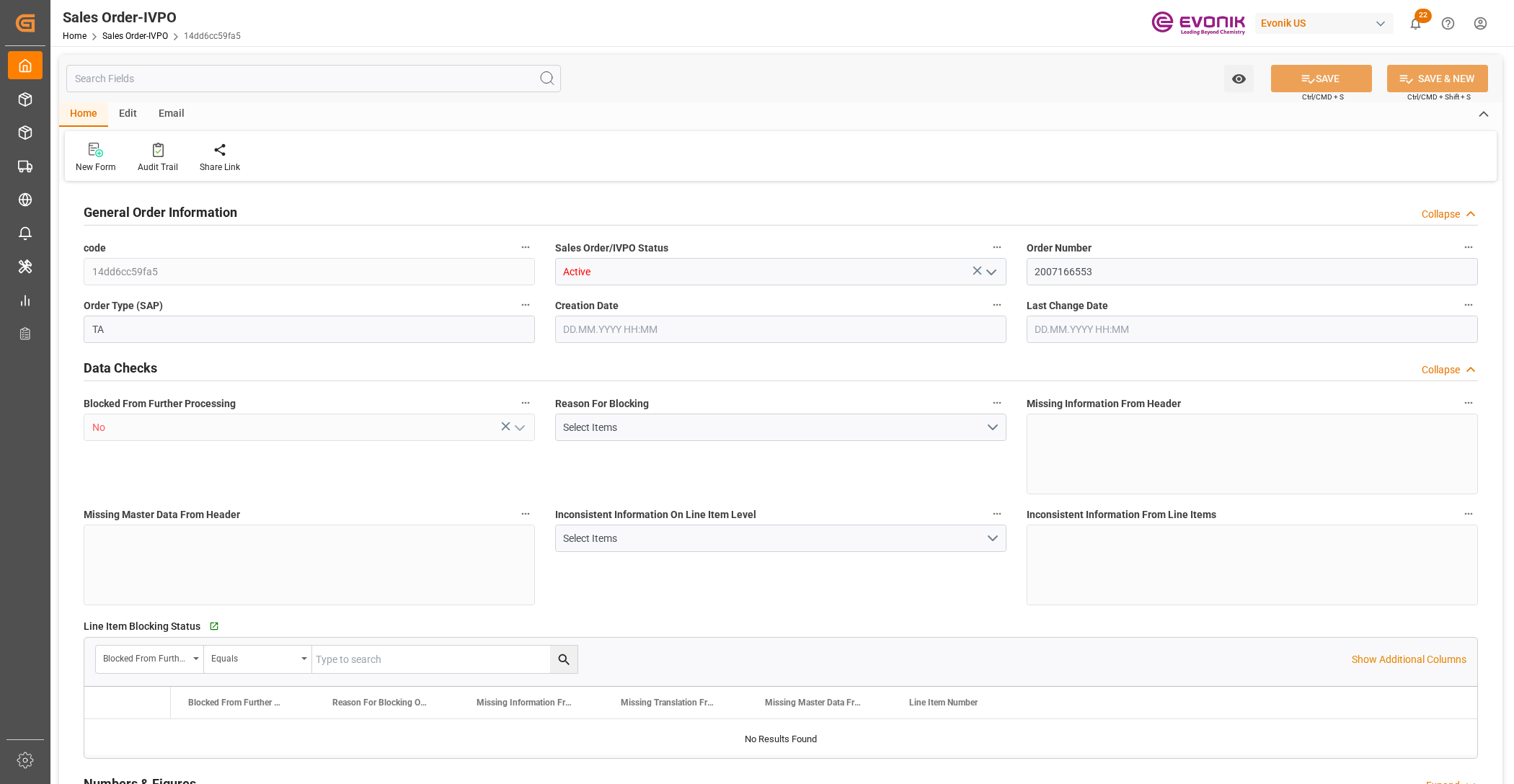
type input "AUSYD"
type input "0"
type input "1"
type input "2661.6"
type input "29.09.2025 18:25"
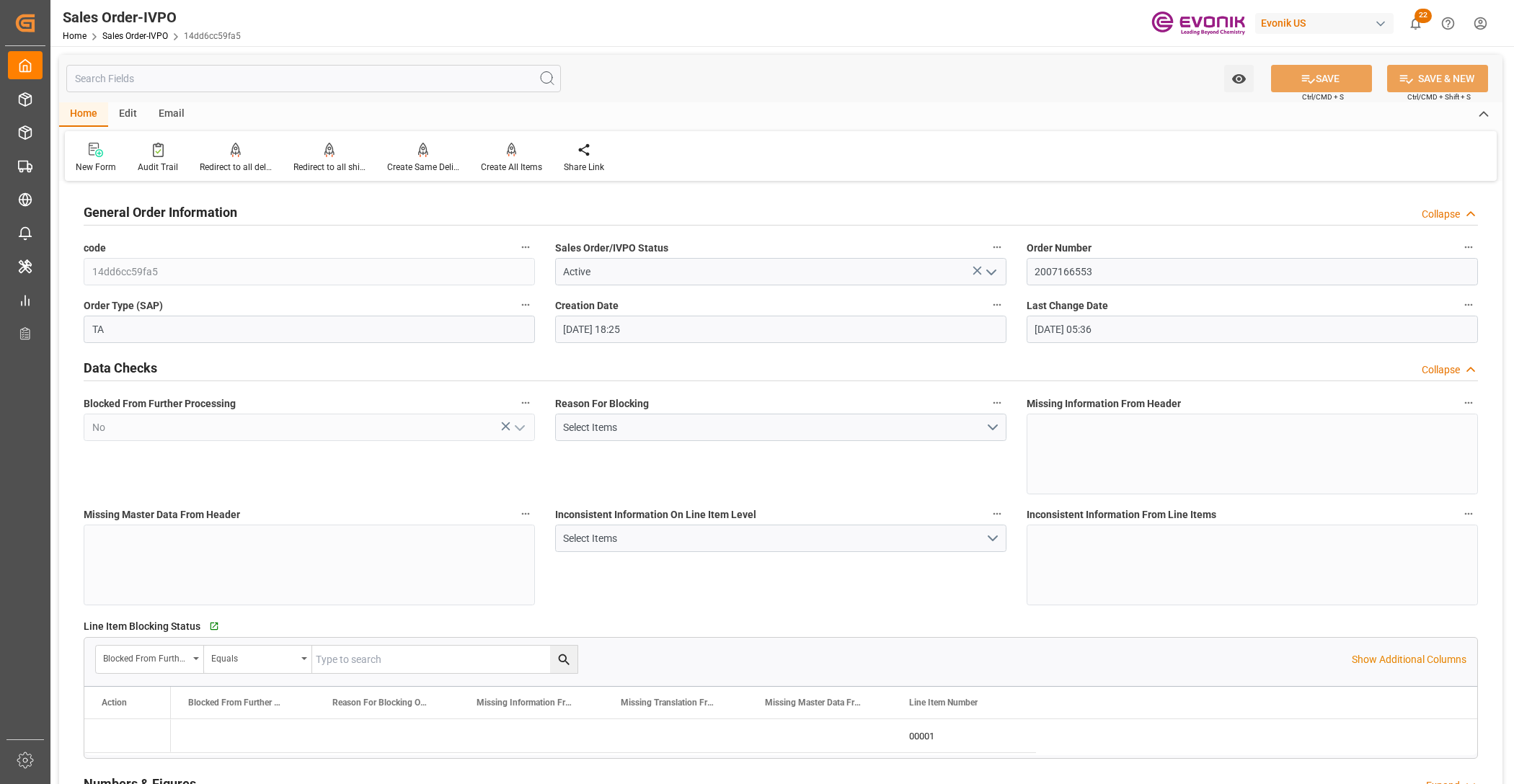
type input "30.09.2025 05:36"
drag, startPoint x: 1104, startPoint y: 271, endPoint x: 1007, endPoint y: 267, distance: 97.1
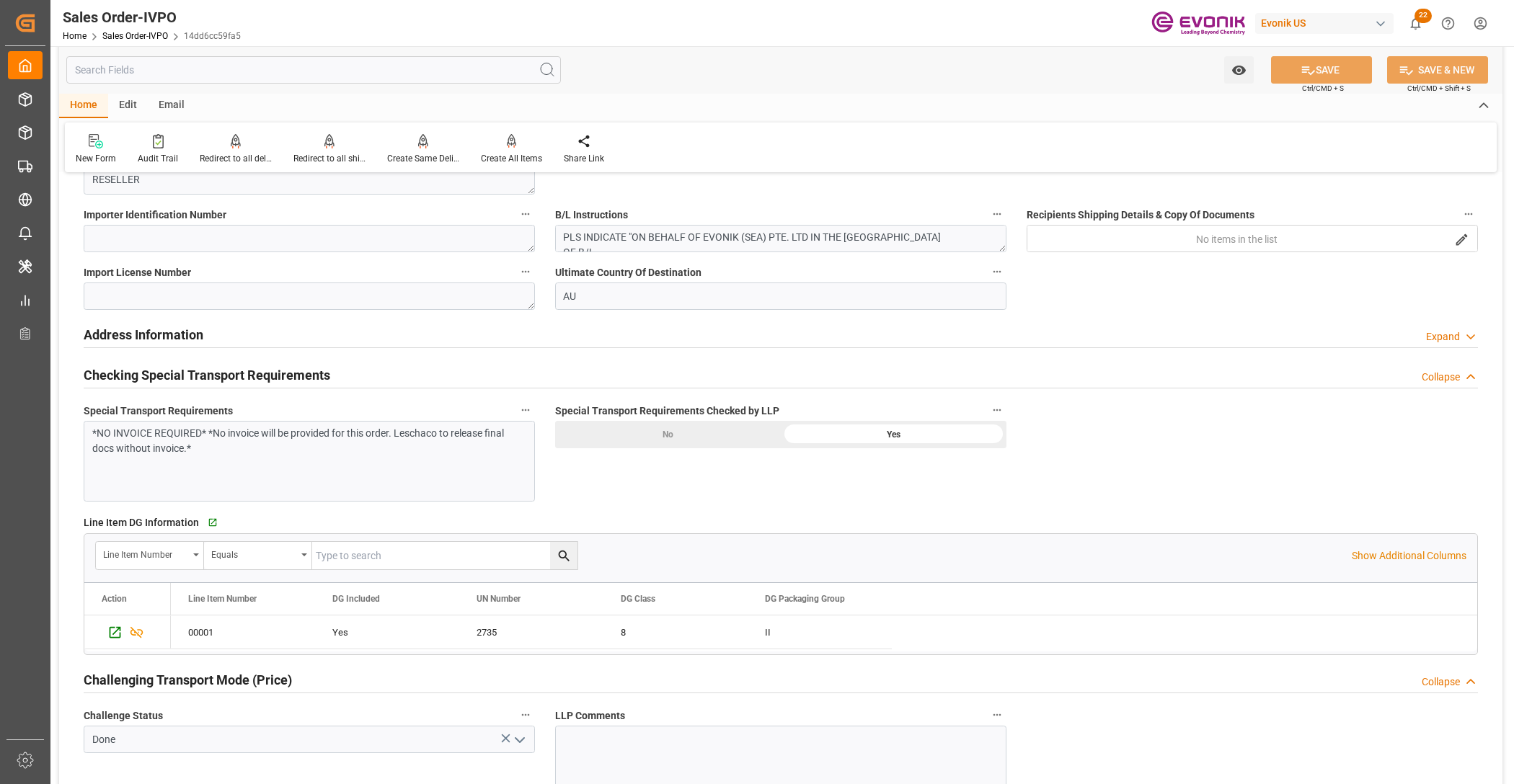
scroll to position [2402, 0]
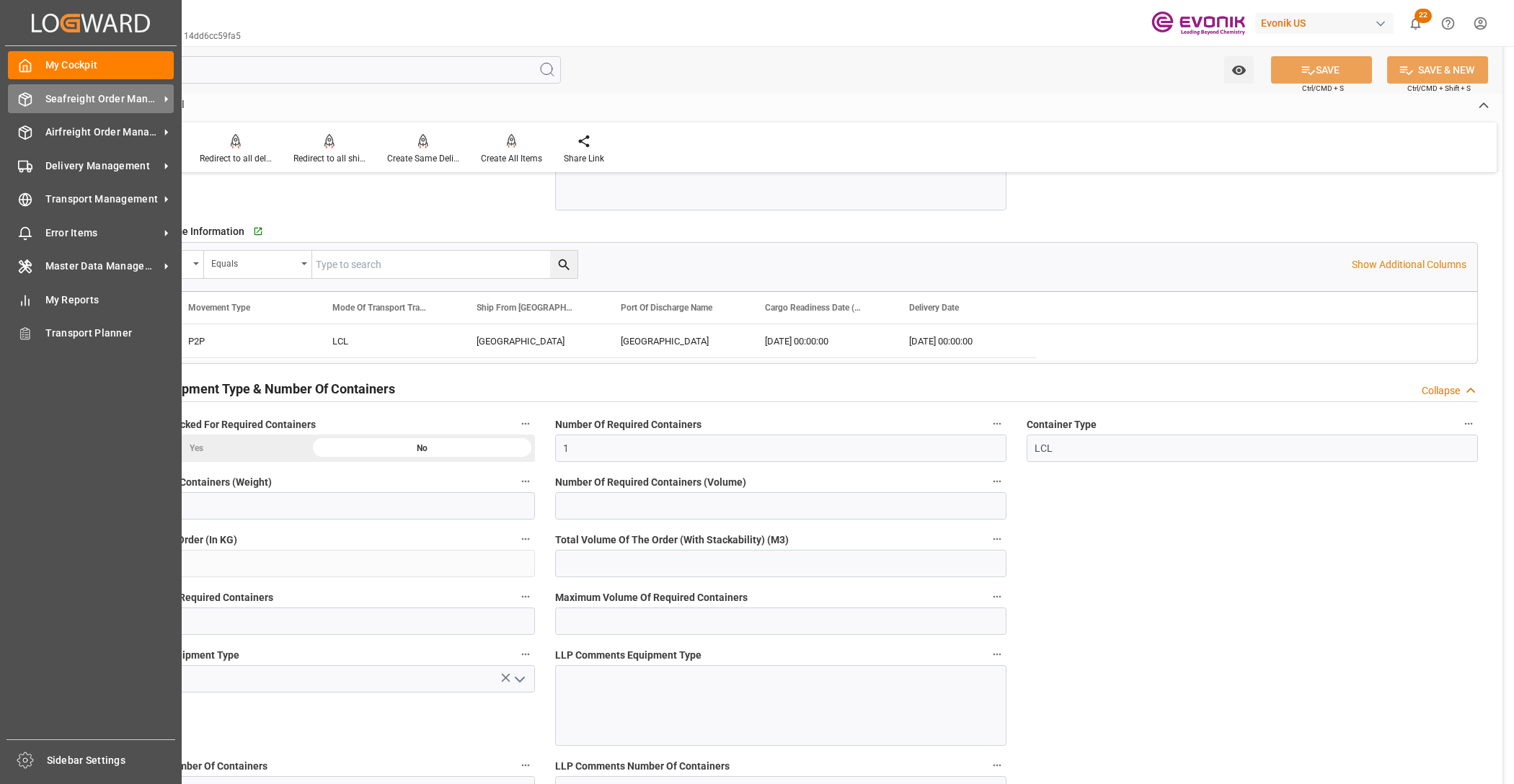
click at [23, 90] on div "Seafreight Order Management Seafreight Order Management" at bounding box center [91, 99] width 166 height 28
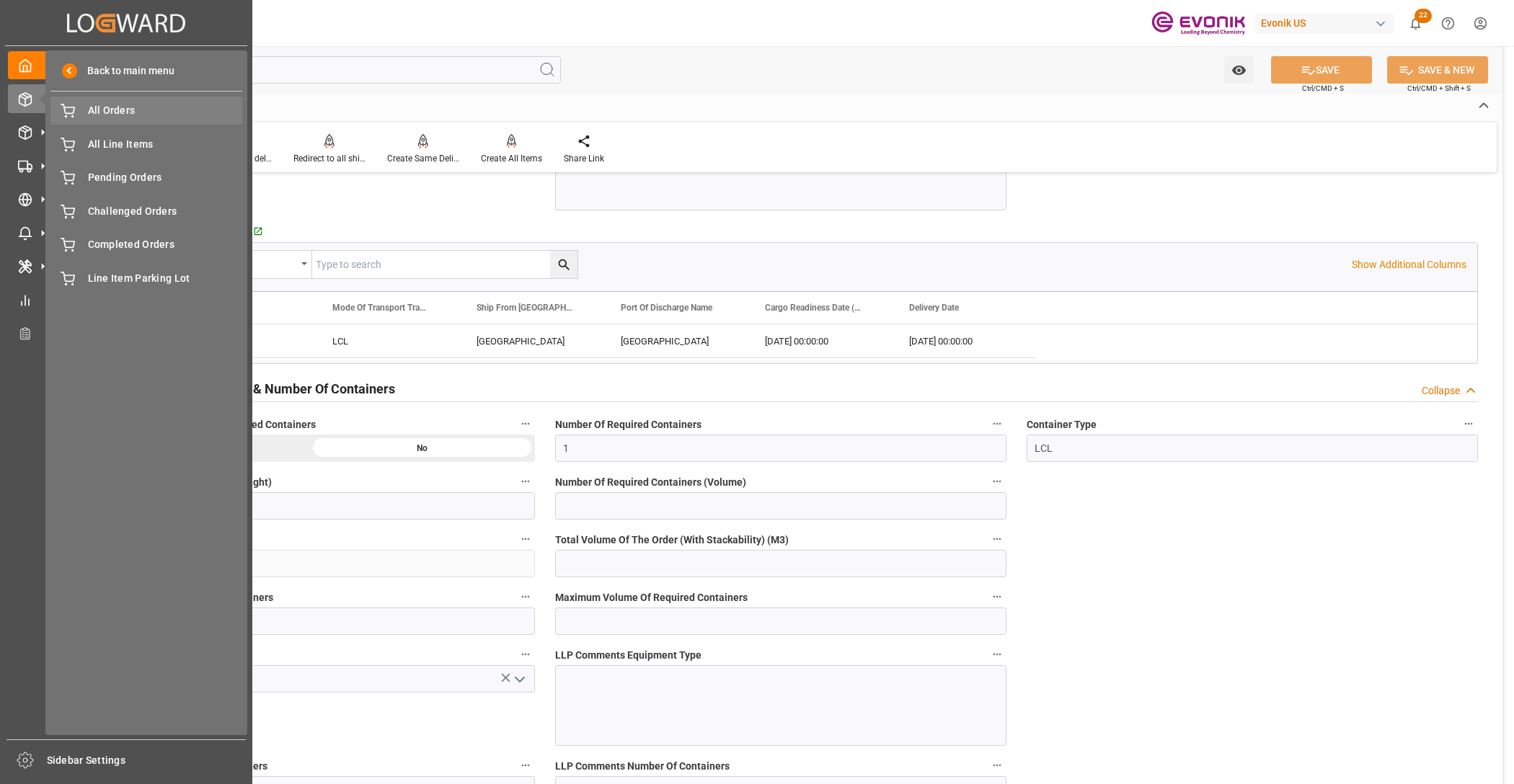
click at [112, 119] on div "All Orders All Orders" at bounding box center [147, 111] width 192 height 28
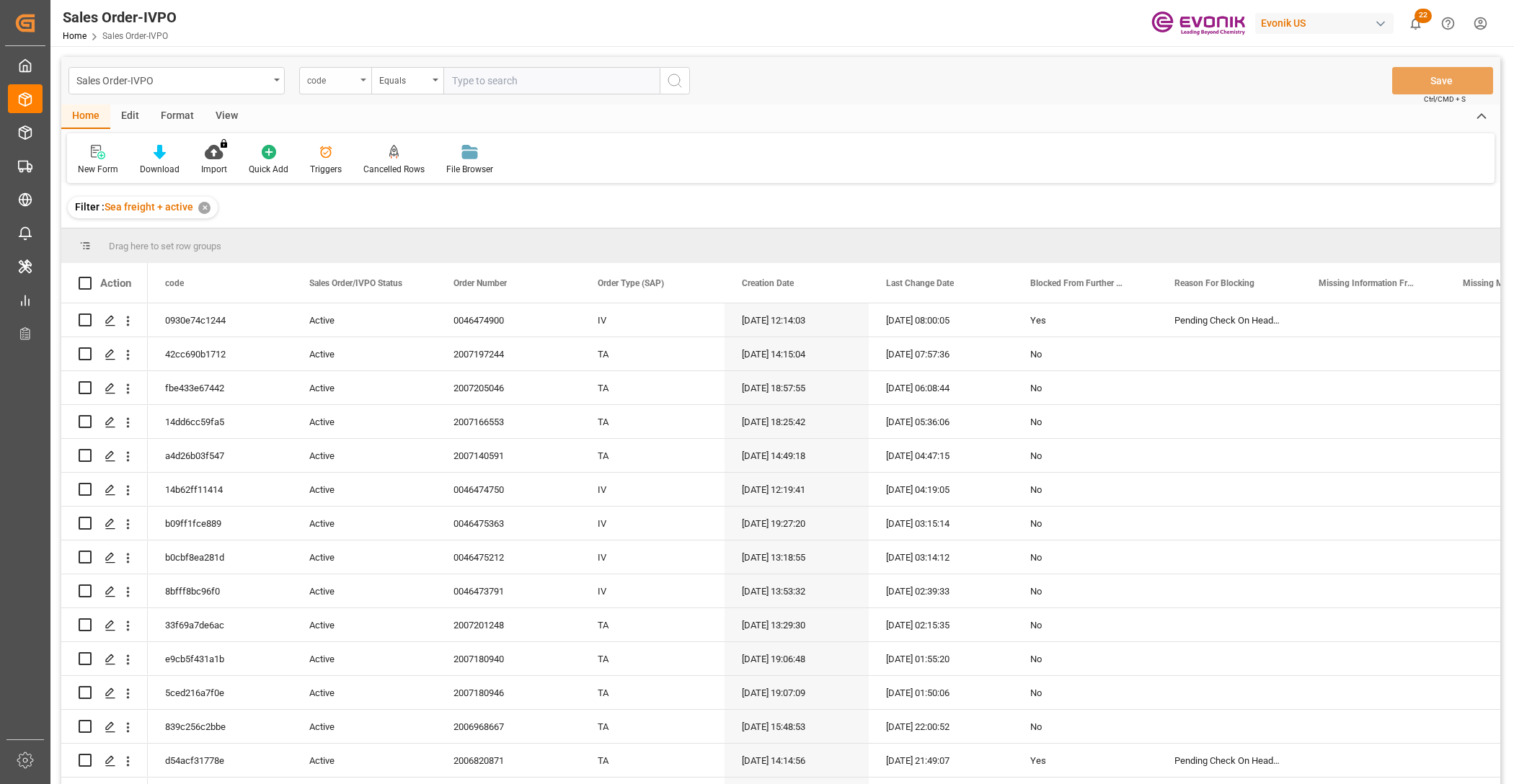
click at [338, 83] on div "code" at bounding box center [332, 78] width 49 height 17
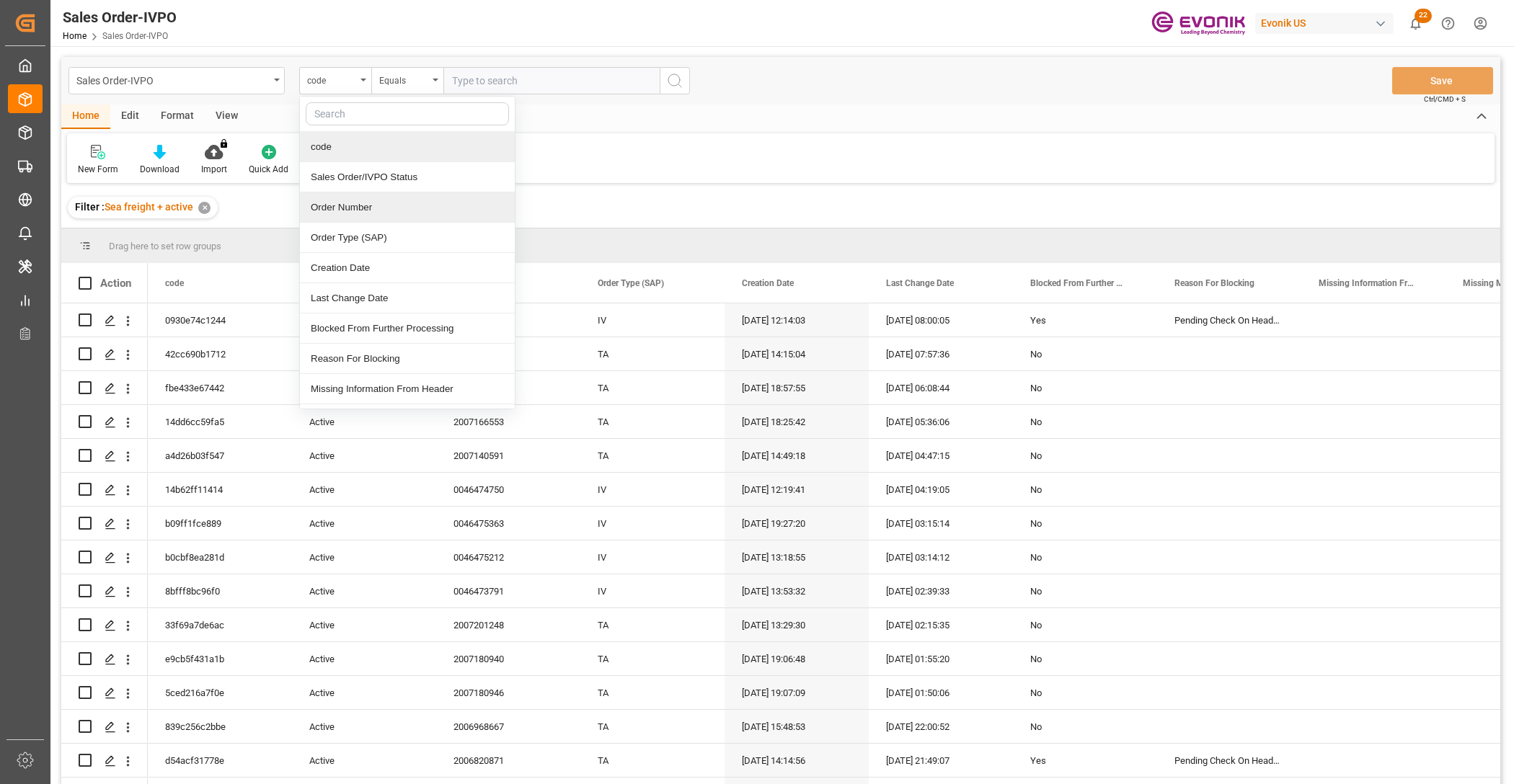
click at [318, 204] on div "Order Number" at bounding box center [408, 208] width 215 height 31
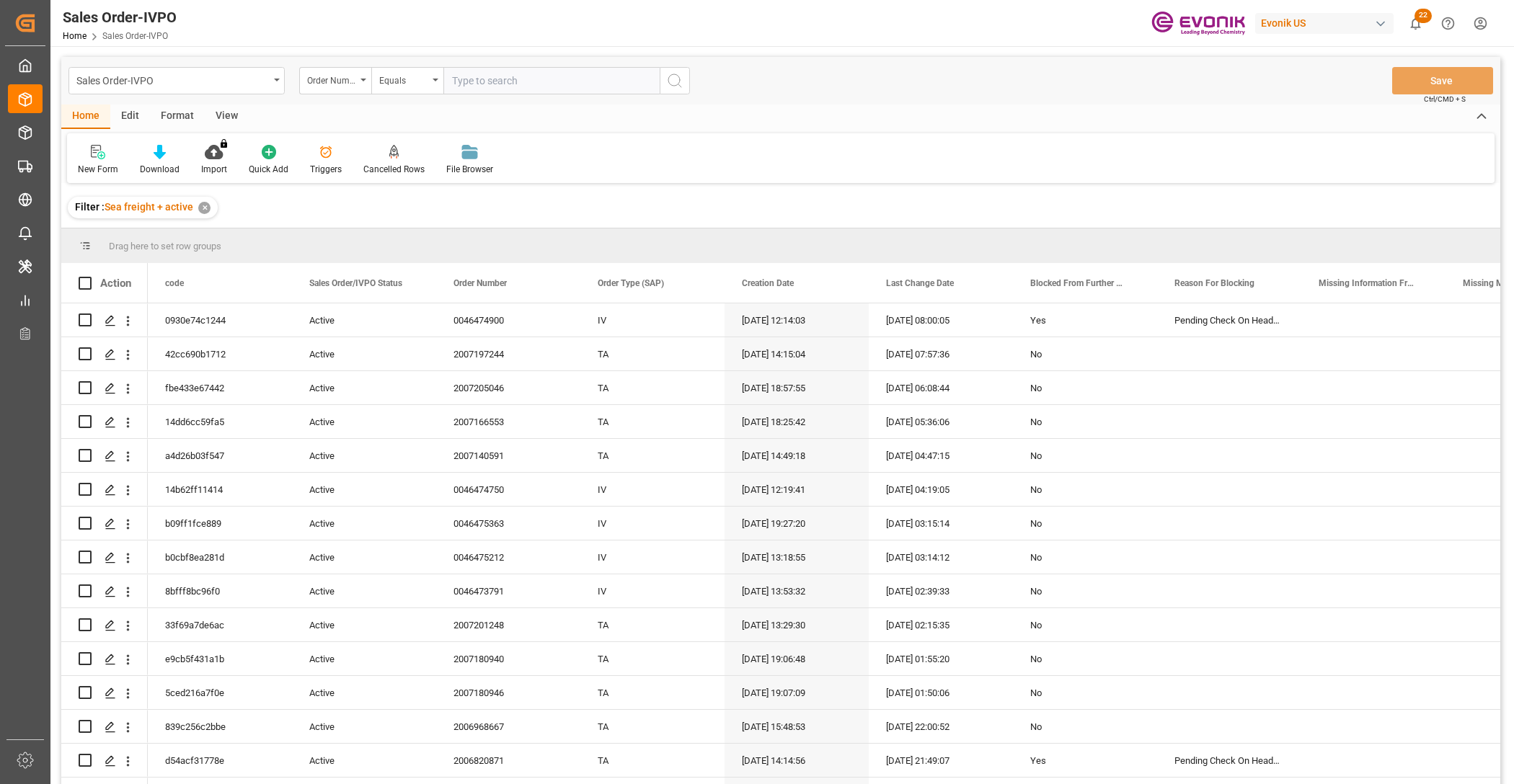
click at [565, 77] on input "text" at bounding box center [551, 80] width 216 height 27
paste input "2007205046"
type input "2007205046"
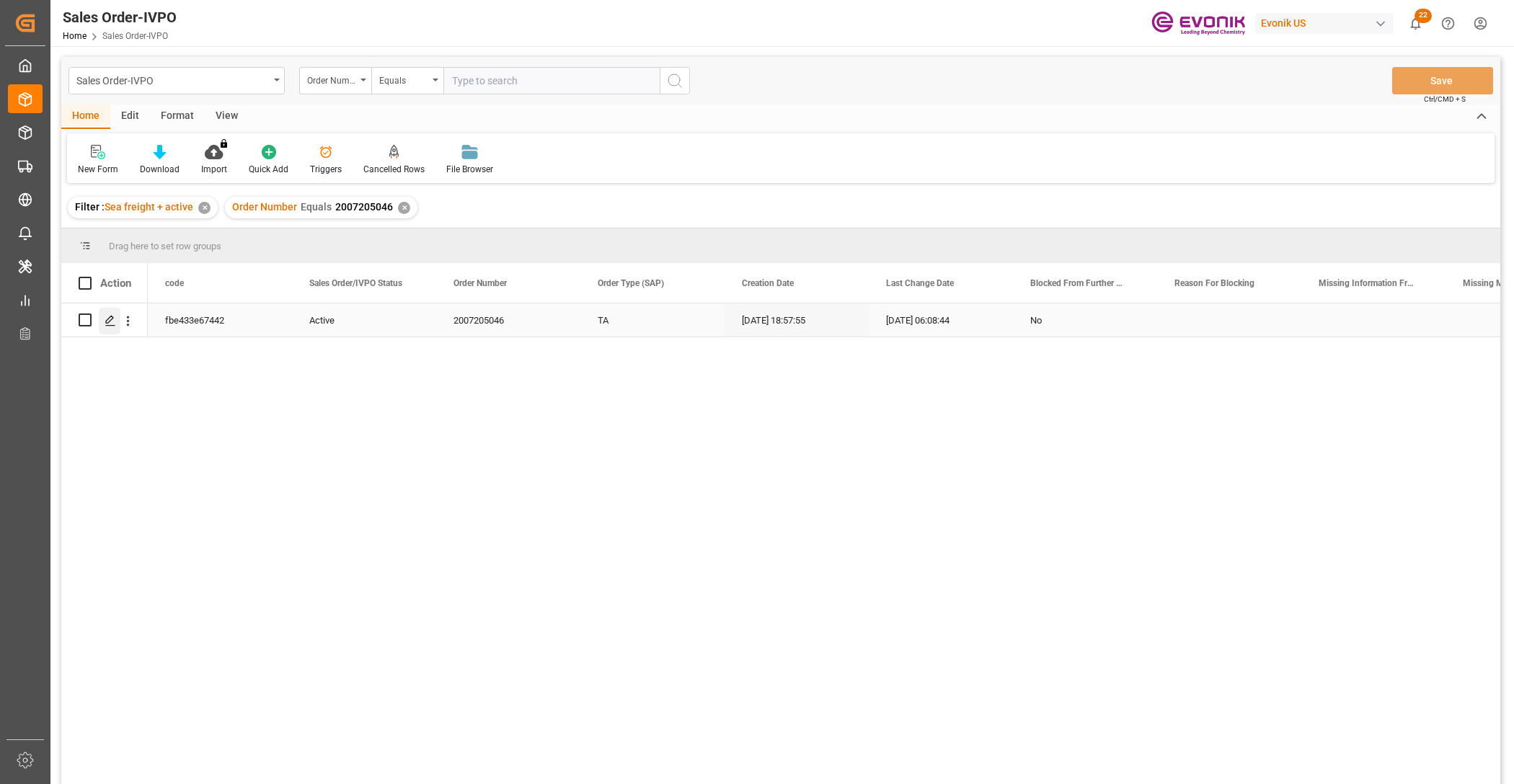
click at [109, 312] on div "Press SPACE to select this row." at bounding box center [109, 321] width 22 height 27
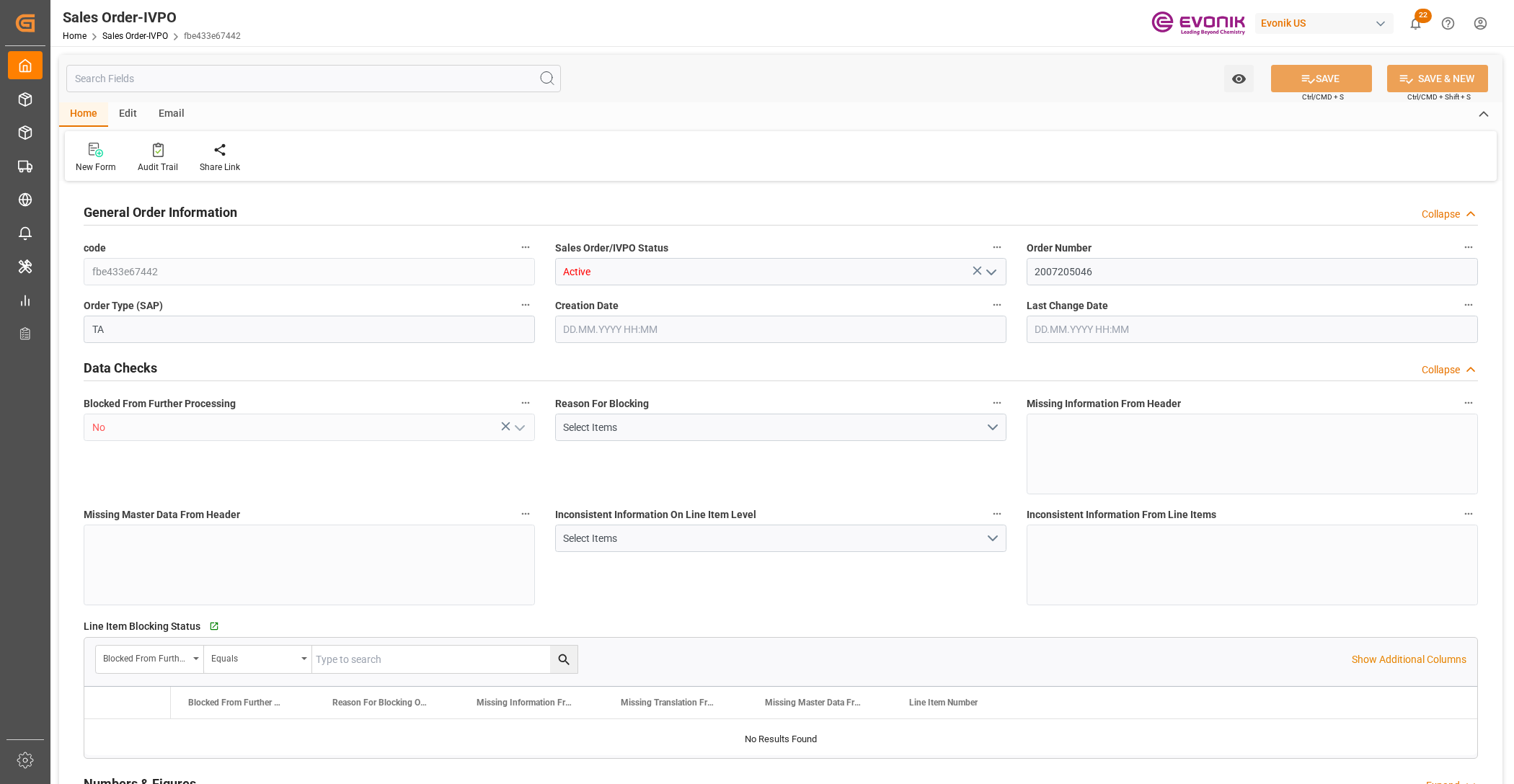
type input "CLVAP"
type input "0"
type input "1"
type input "2430"
type input "29.09.2025 18:57"
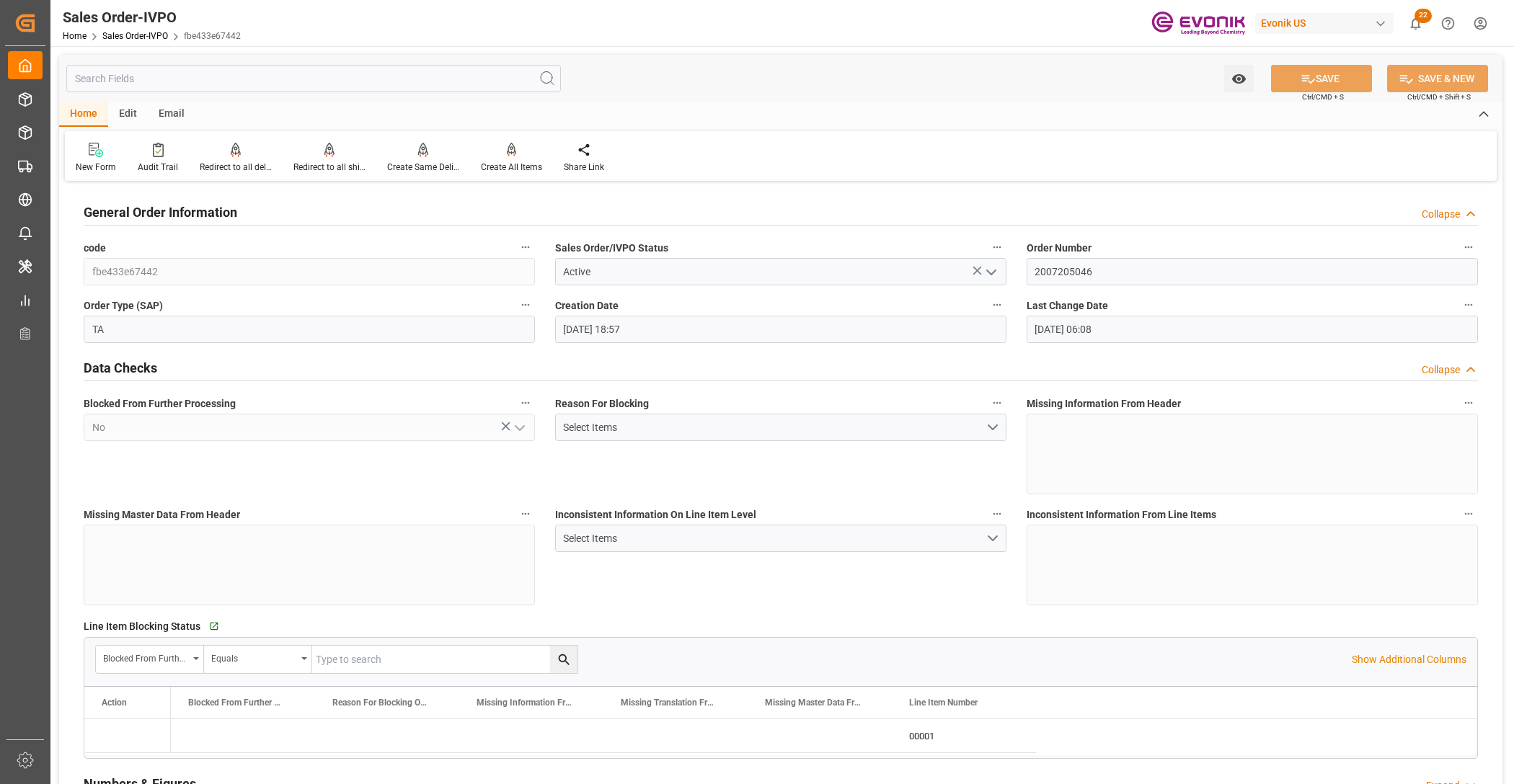
type input "30.09.2025 06:08"
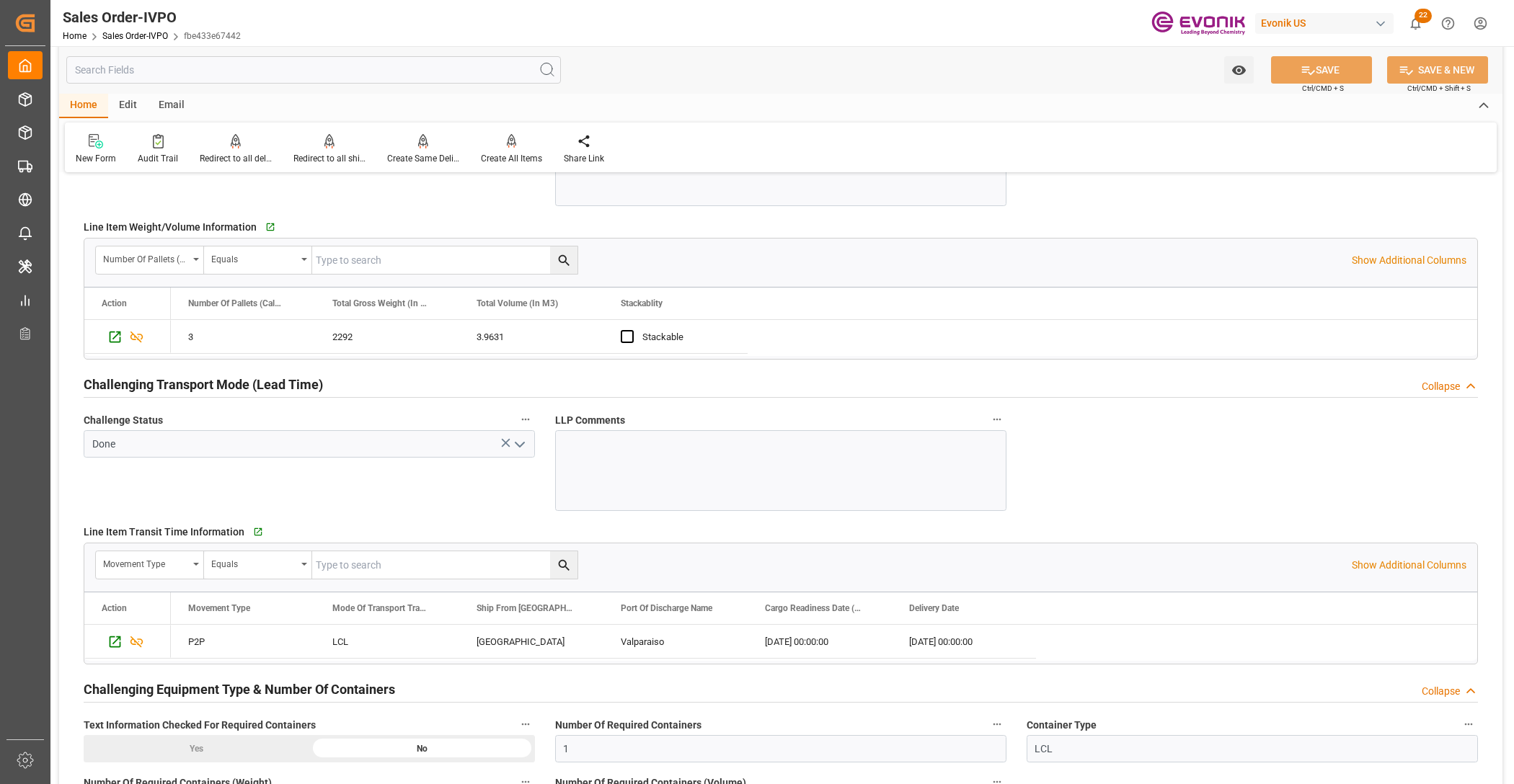
scroll to position [1801, 0]
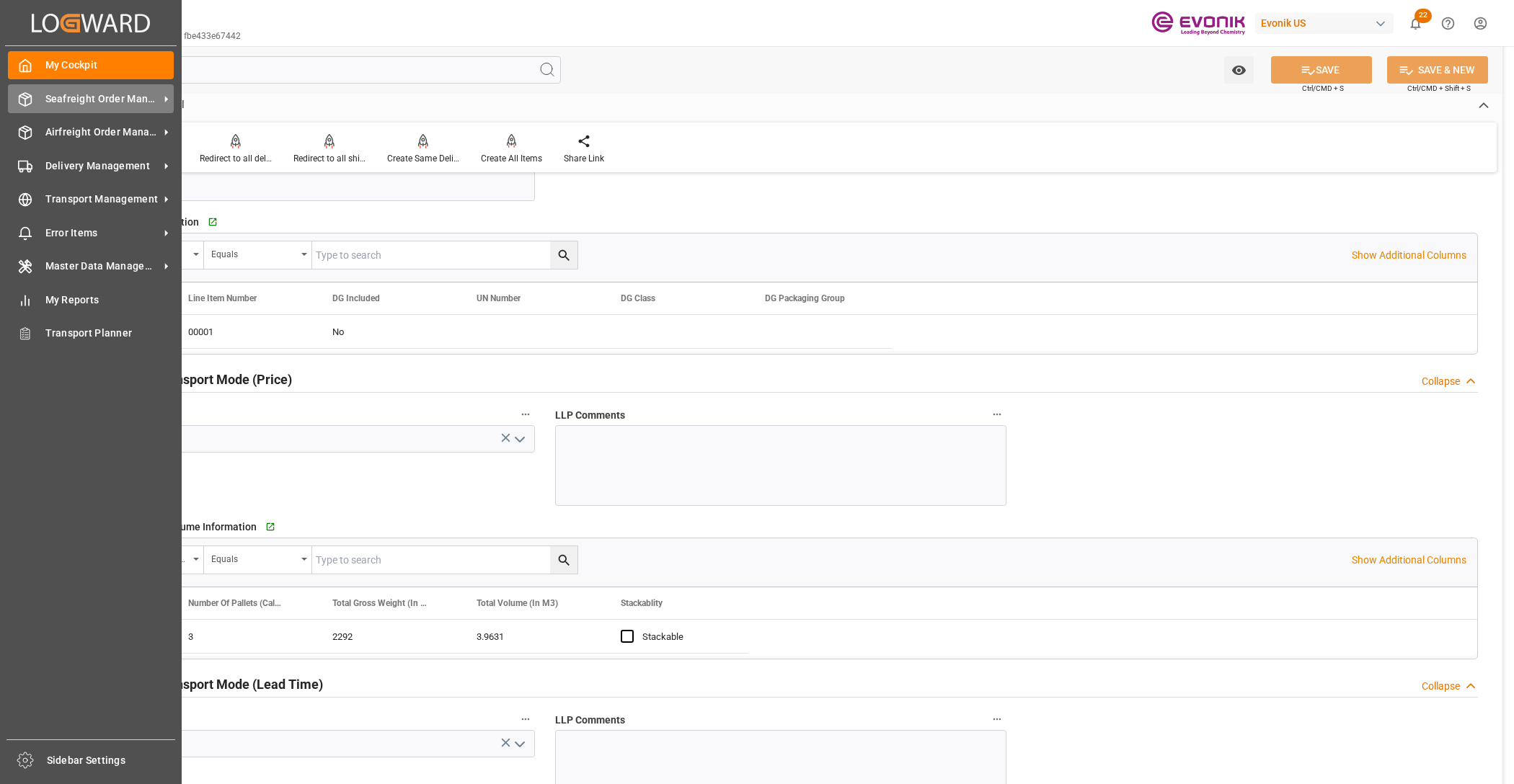
click at [87, 108] on div "Seafreight Order Management Seafreight Order Management" at bounding box center [91, 99] width 166 height 28
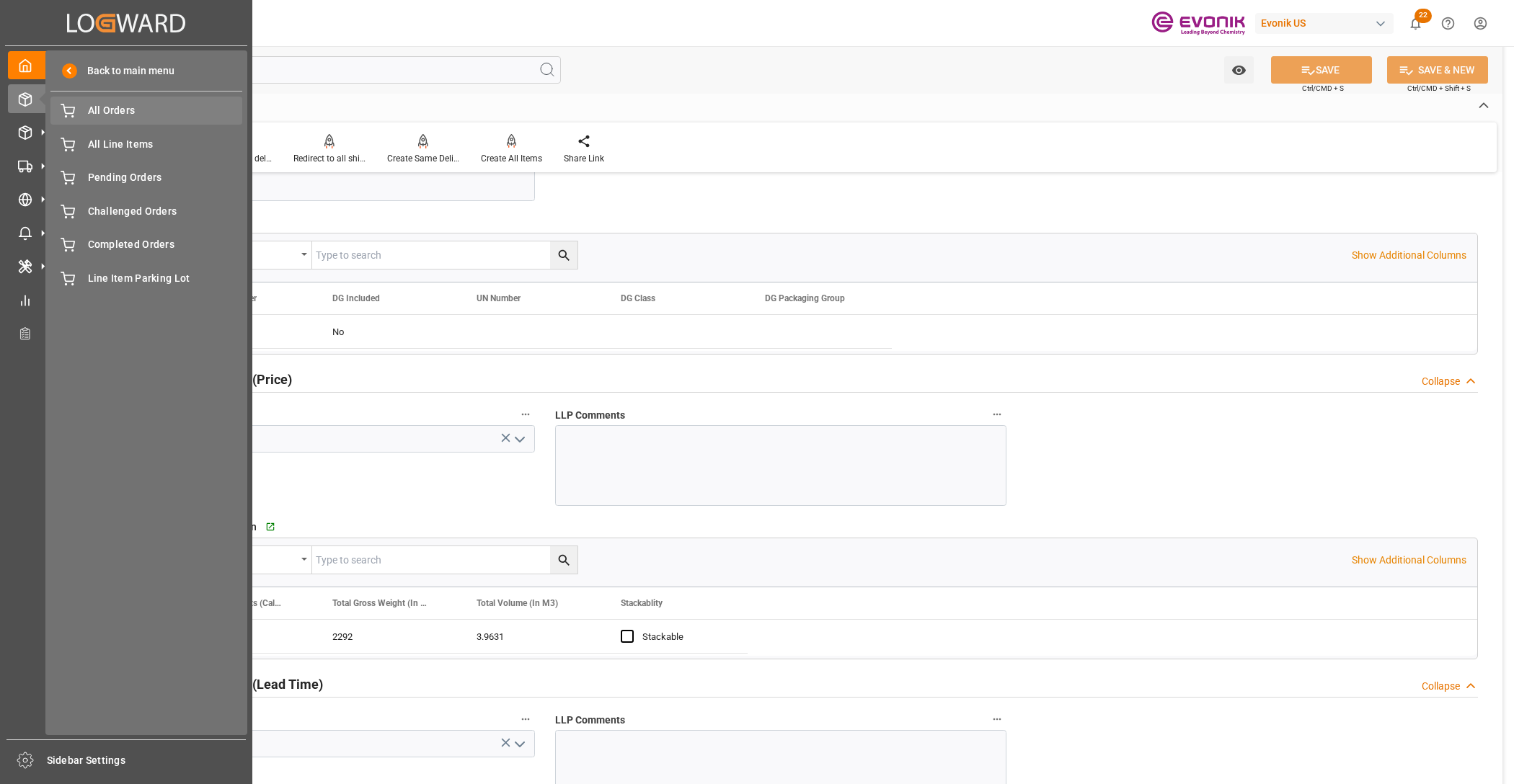
click at [106, 110] on span "All Orders" at bounding box center [166, 110] width 155 height 15
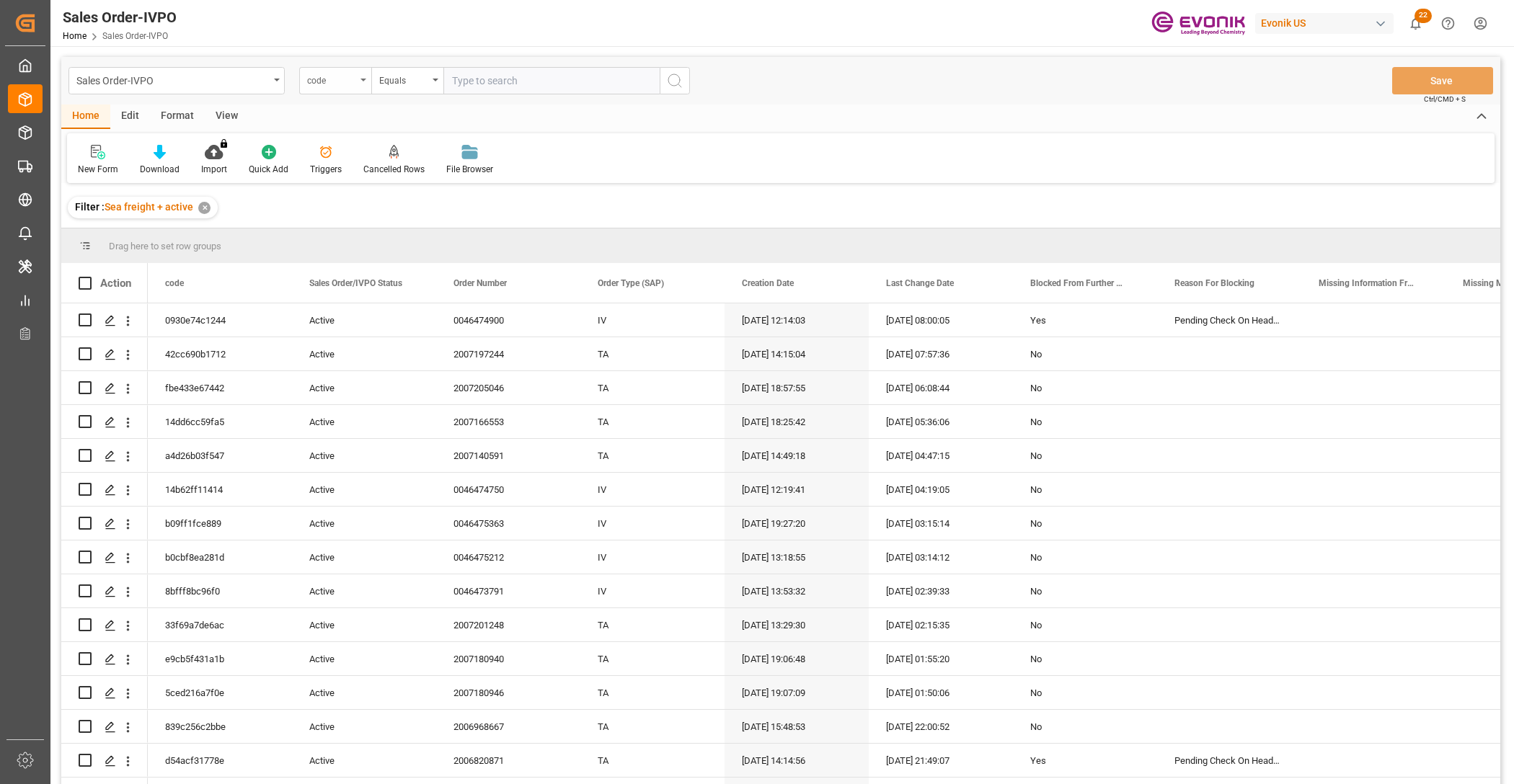
click at [346, 88] on div "code" at bounding box center [335, 80] width 72 height 27
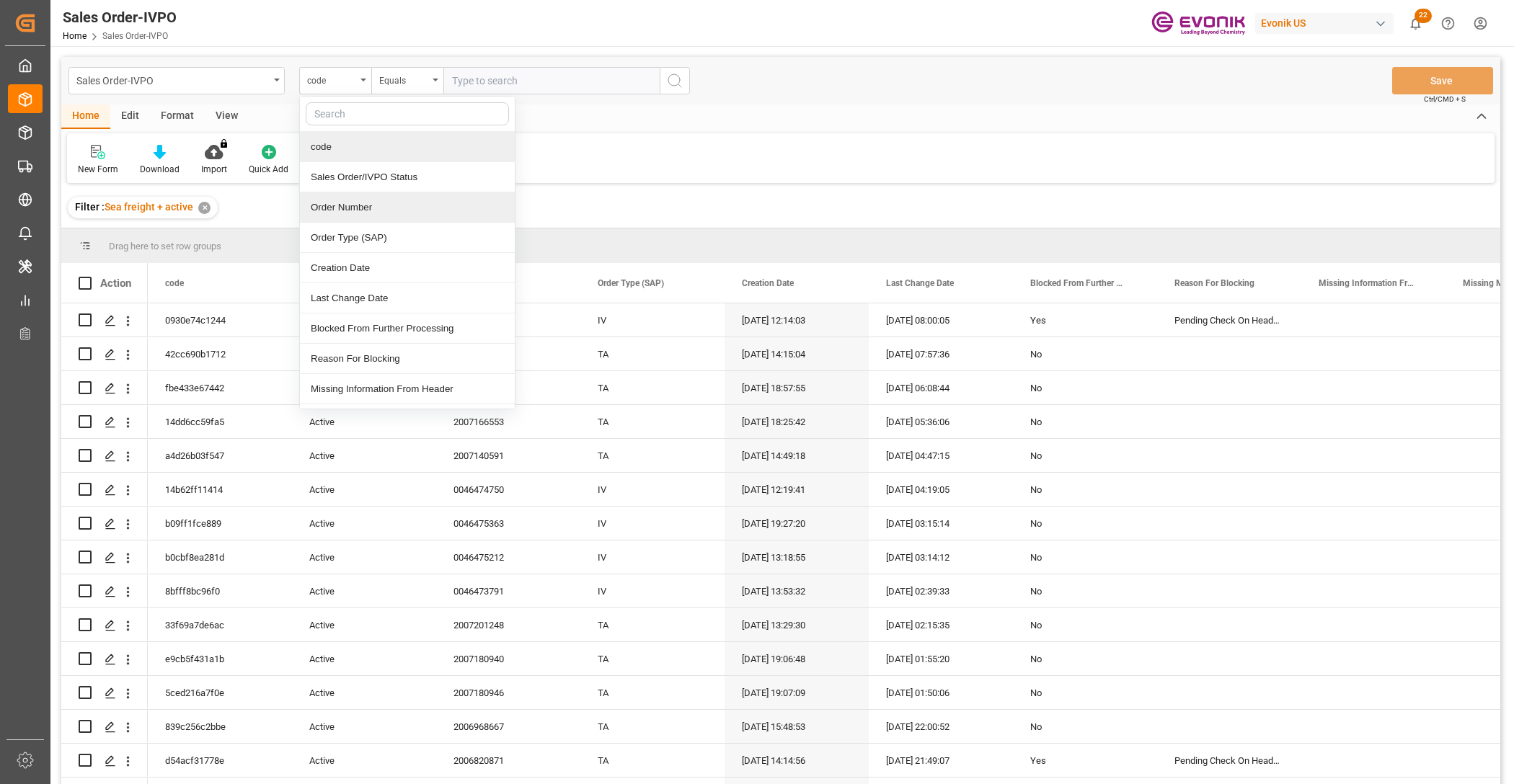
click at [401, 206] on div "Order Number" at bounding box center [408, 208] width 215 height 31
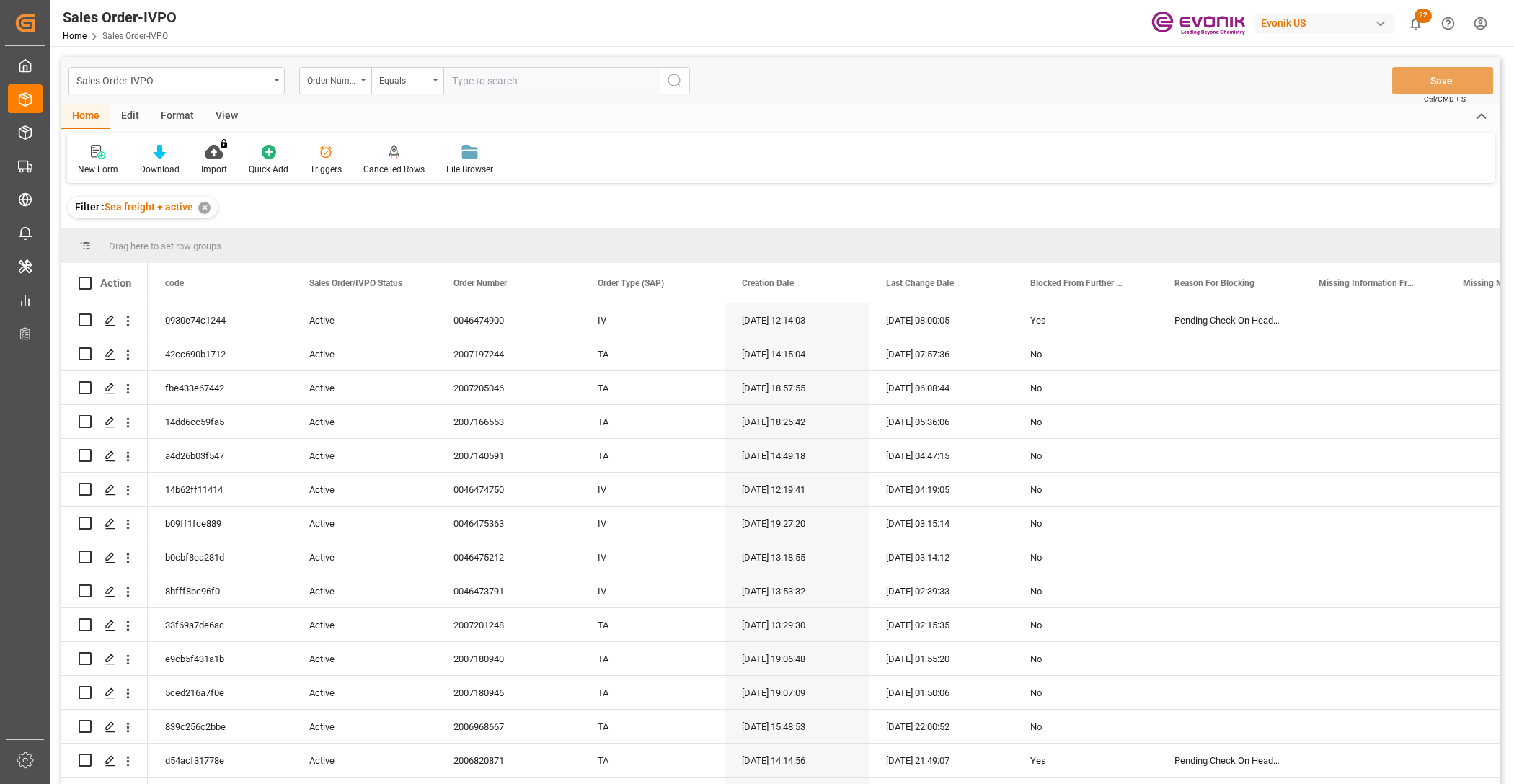
click at [487, 67] on input "text" at bounding box center [551, 80] width 216 height 27
paste input "2006812129"
type input "2006812129"
click at [678, 80] on icon "search button" at bounding box center [675, 81] width 17 height 17
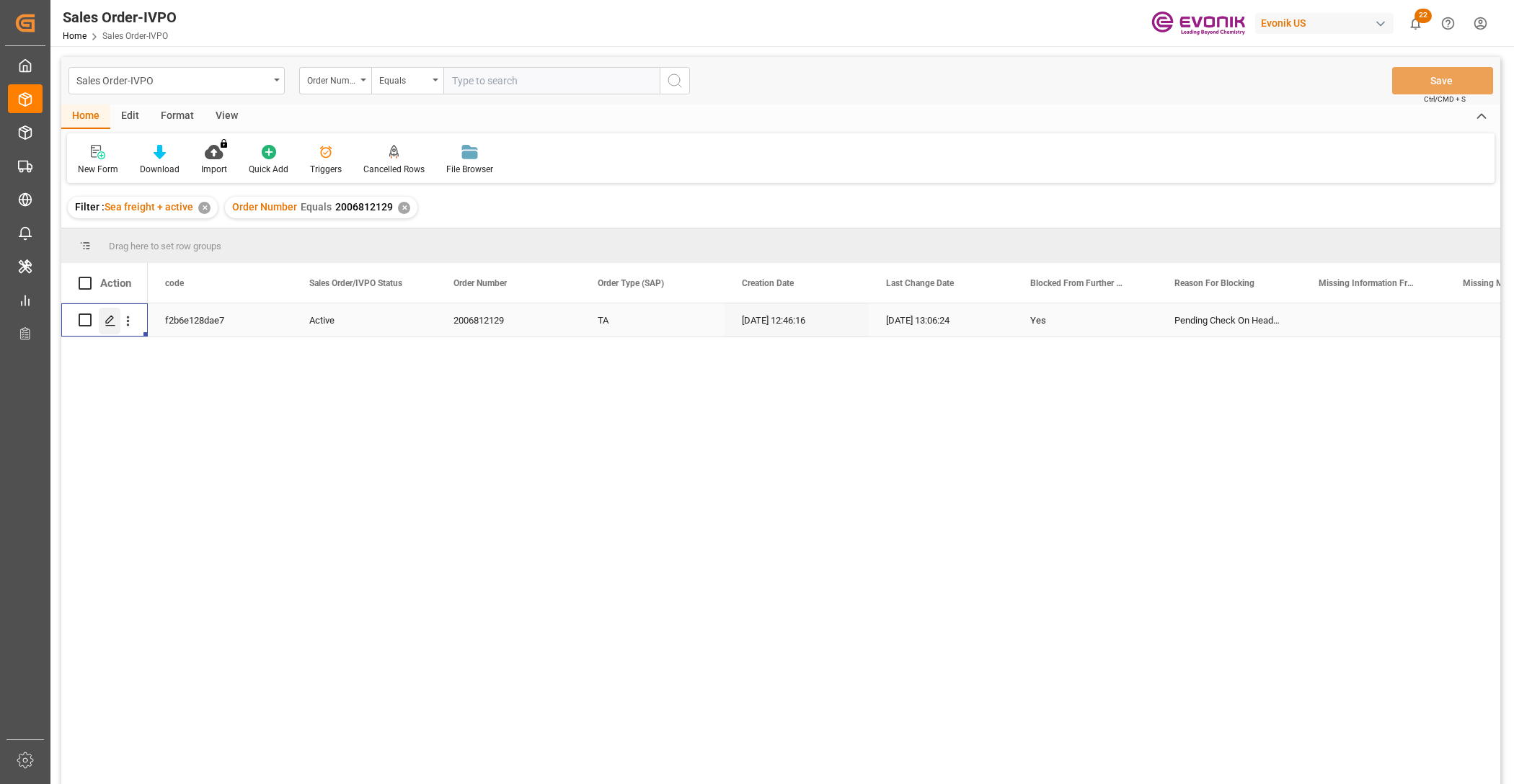
click at [108, 325] on icon "Press SPACE to select this row." at bounding box center [110, 320] width 11 height 11
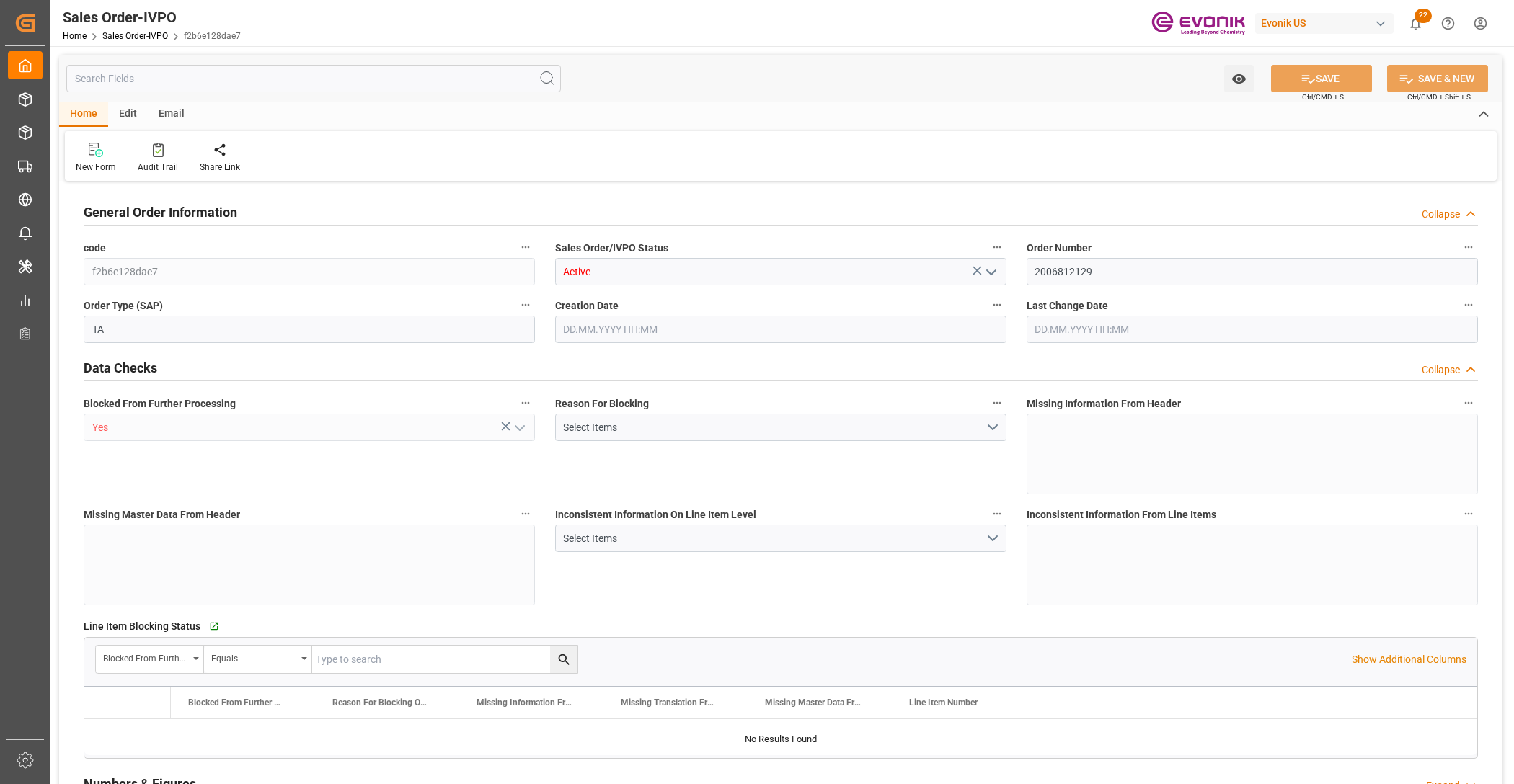
type input "INCCU"
type input "0"
type input "1"
type input "2"
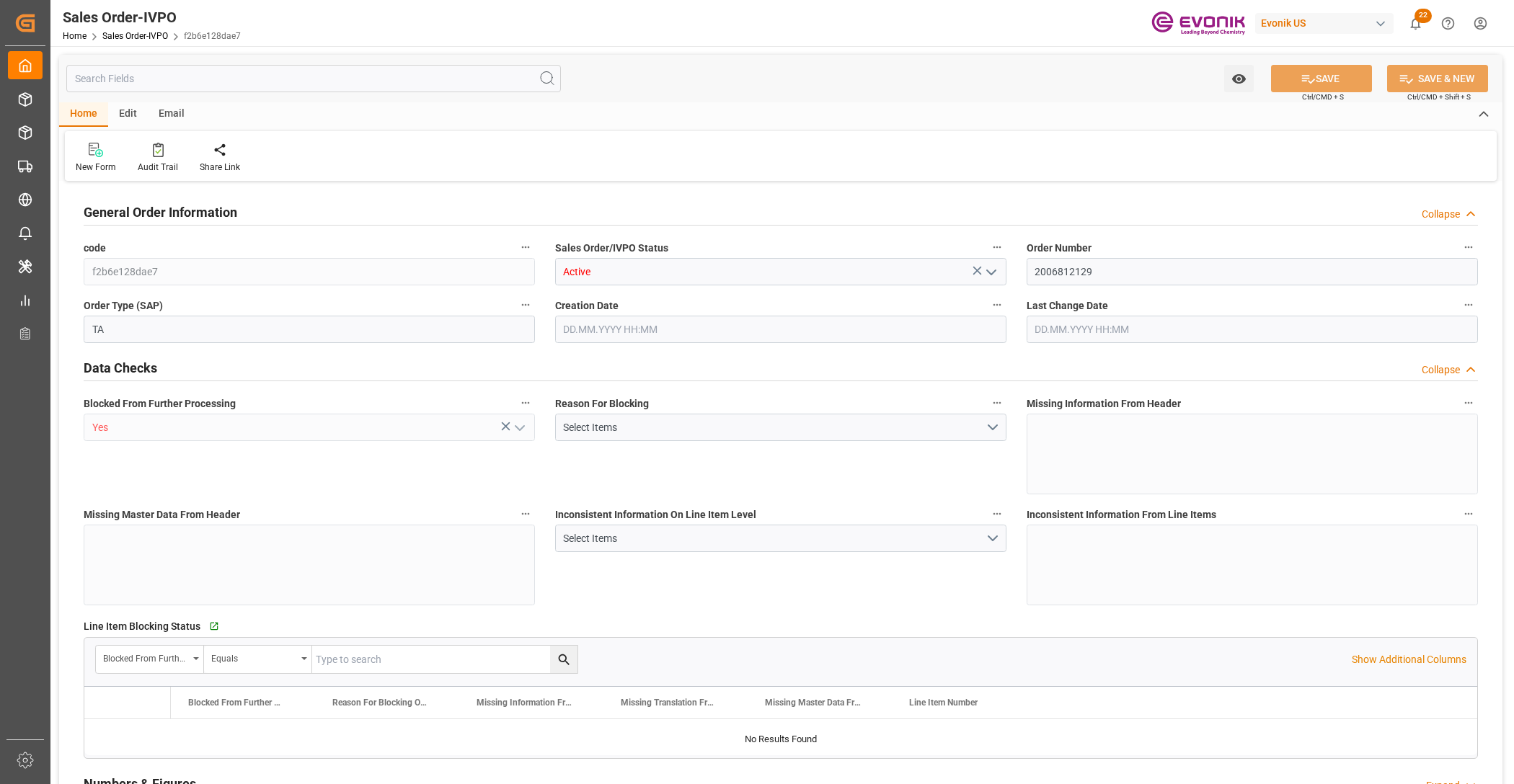
type input "18687.36"
type input "76.1408"
type input "19000"
type input "60"
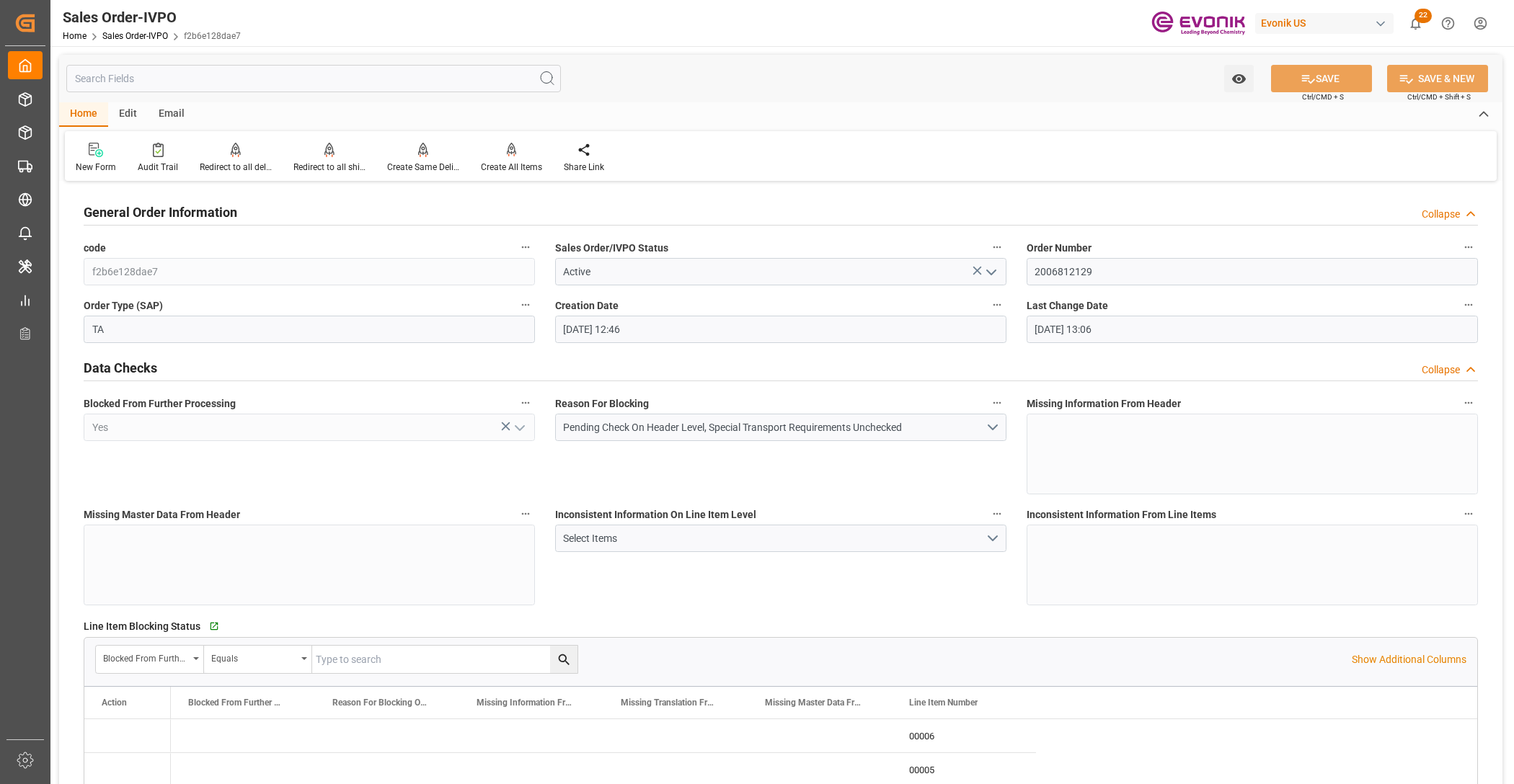
type input "26.09.2025 12:46"
type input "26.09.2025 13:06"
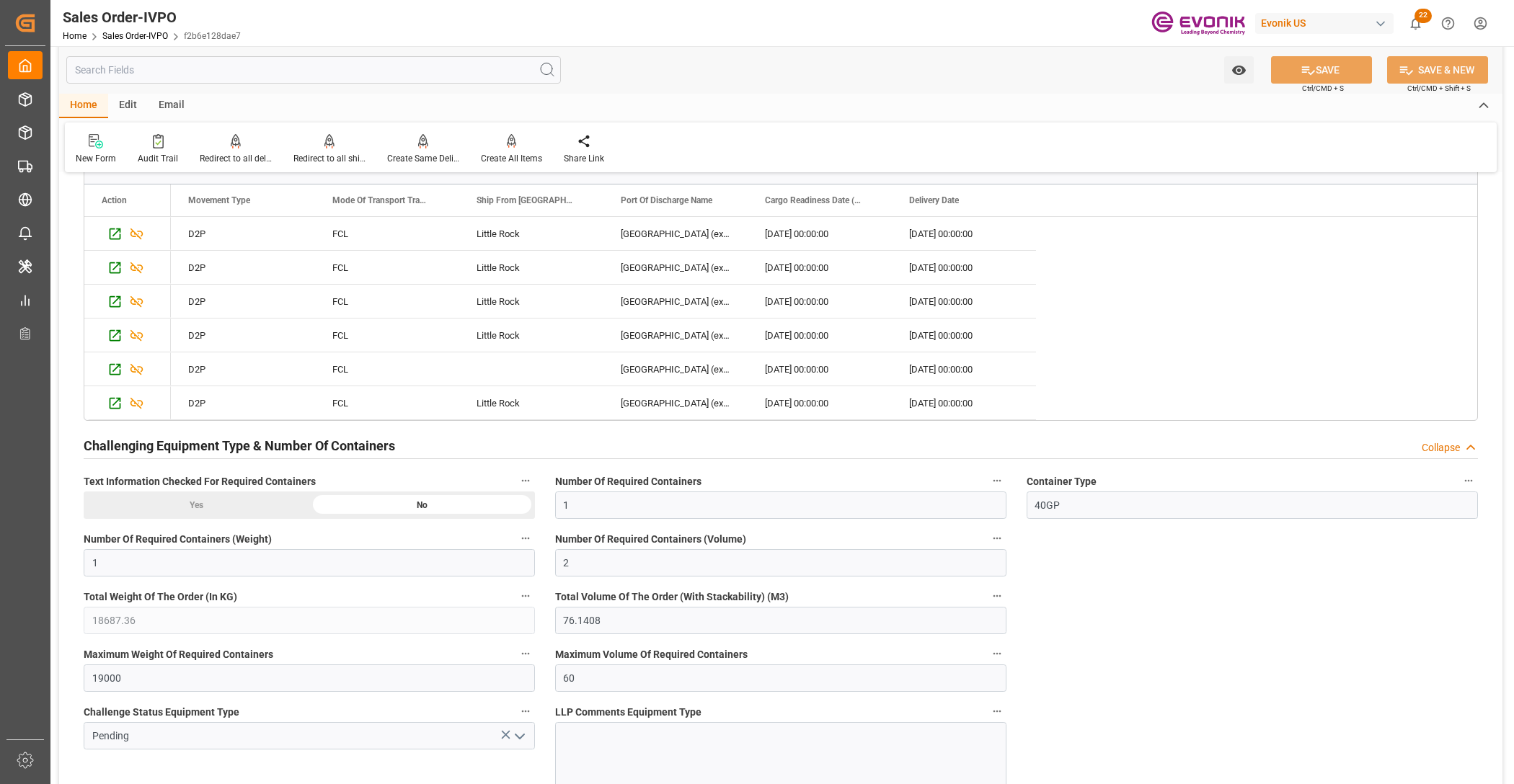
scroll to position [2702, 0]
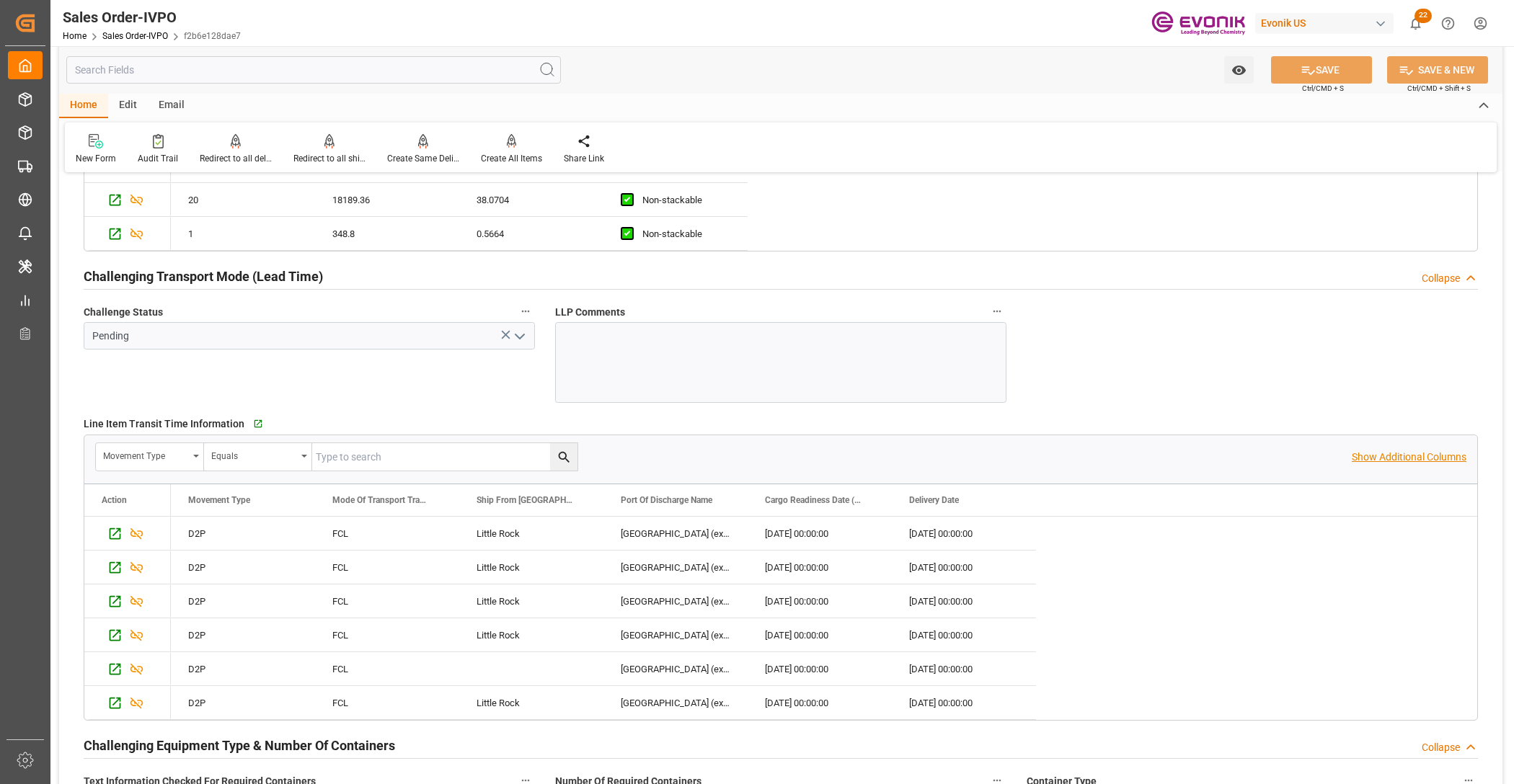
click at [1415, 461] on p "Show Additional Columns" at bounding box center [1408, 457] width 114 height 15
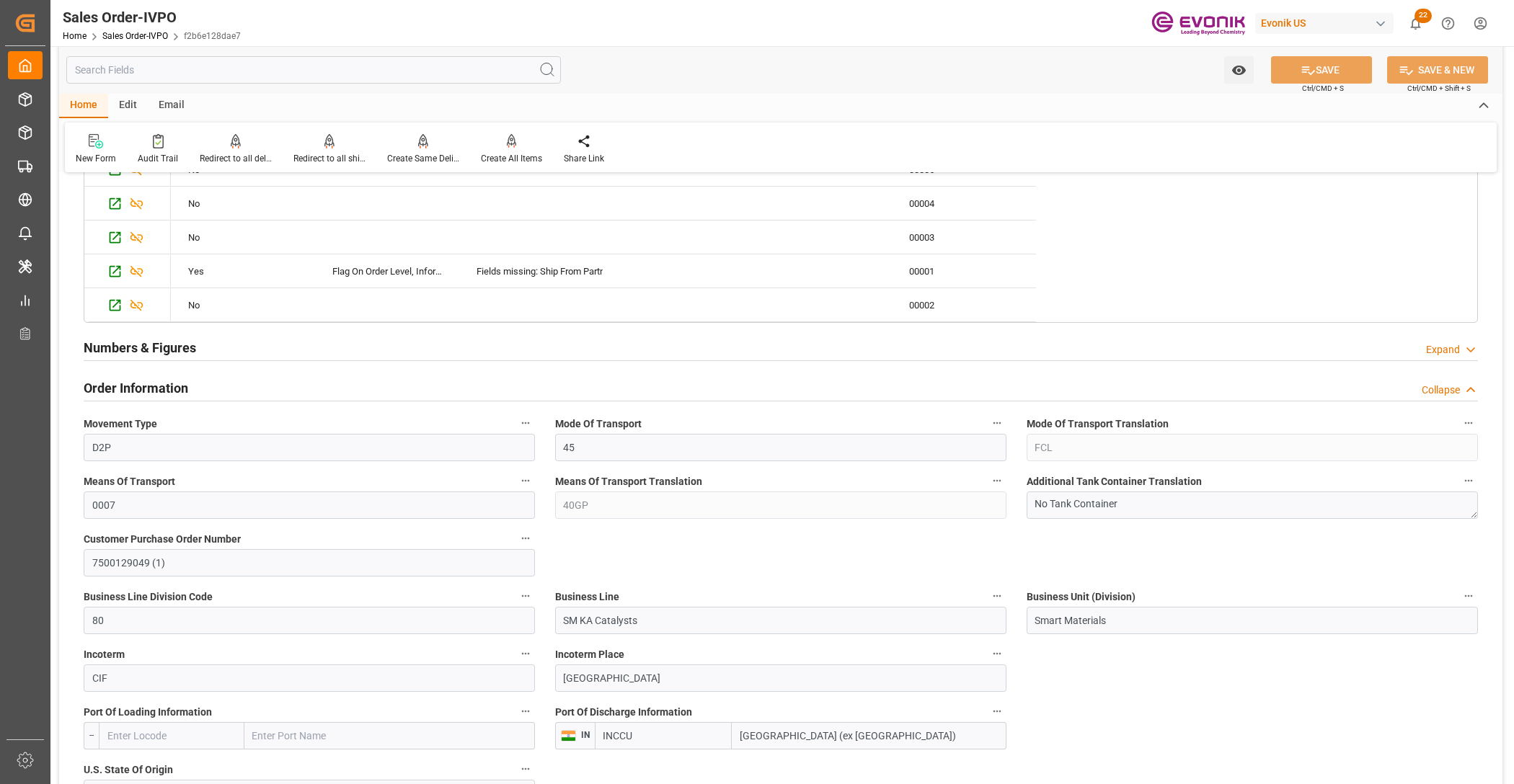
scroll to position [0, 0]
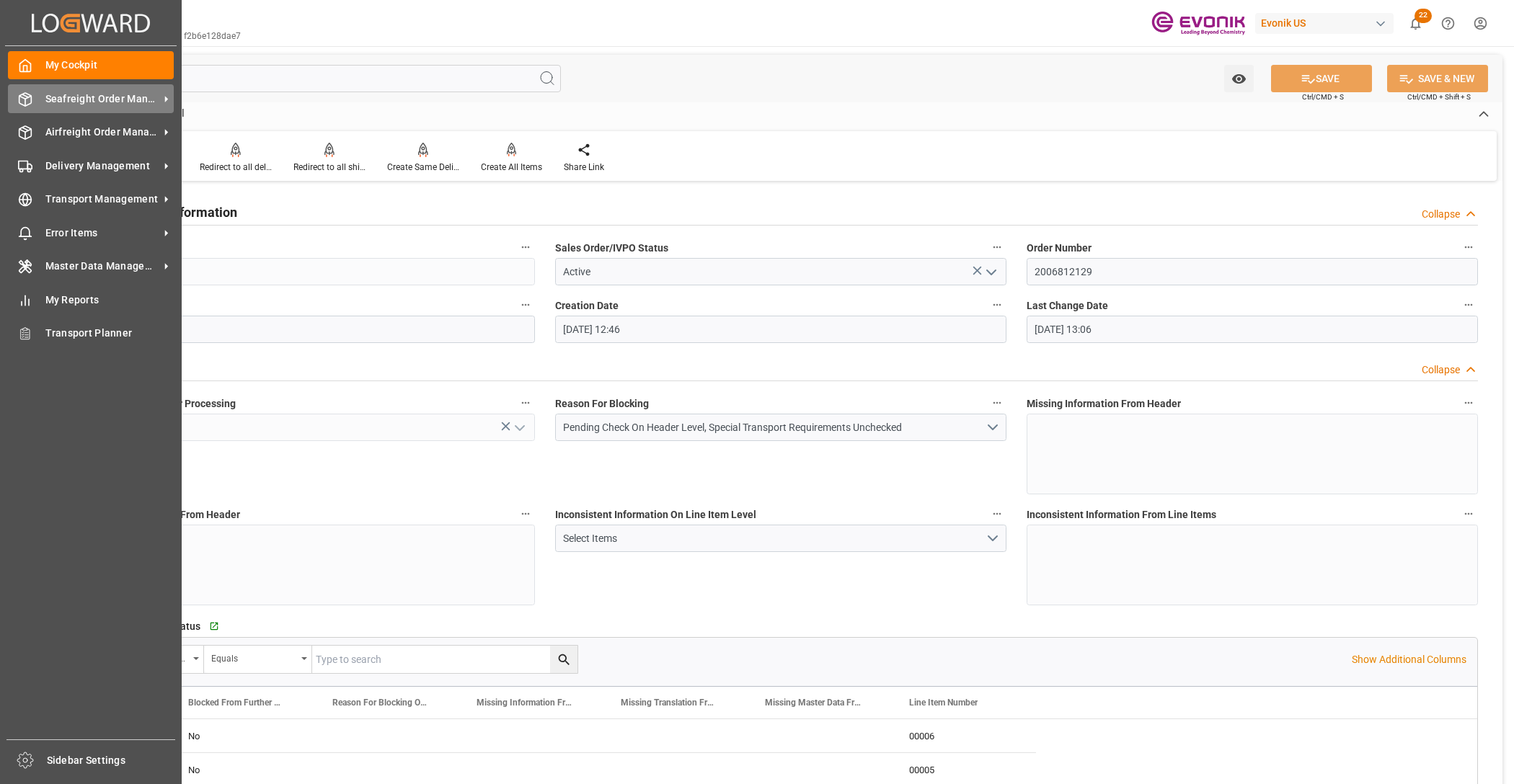
click at [85, 101] on span "Seafreight Order Management" at bounding box center [102, 99] width 114 height 15
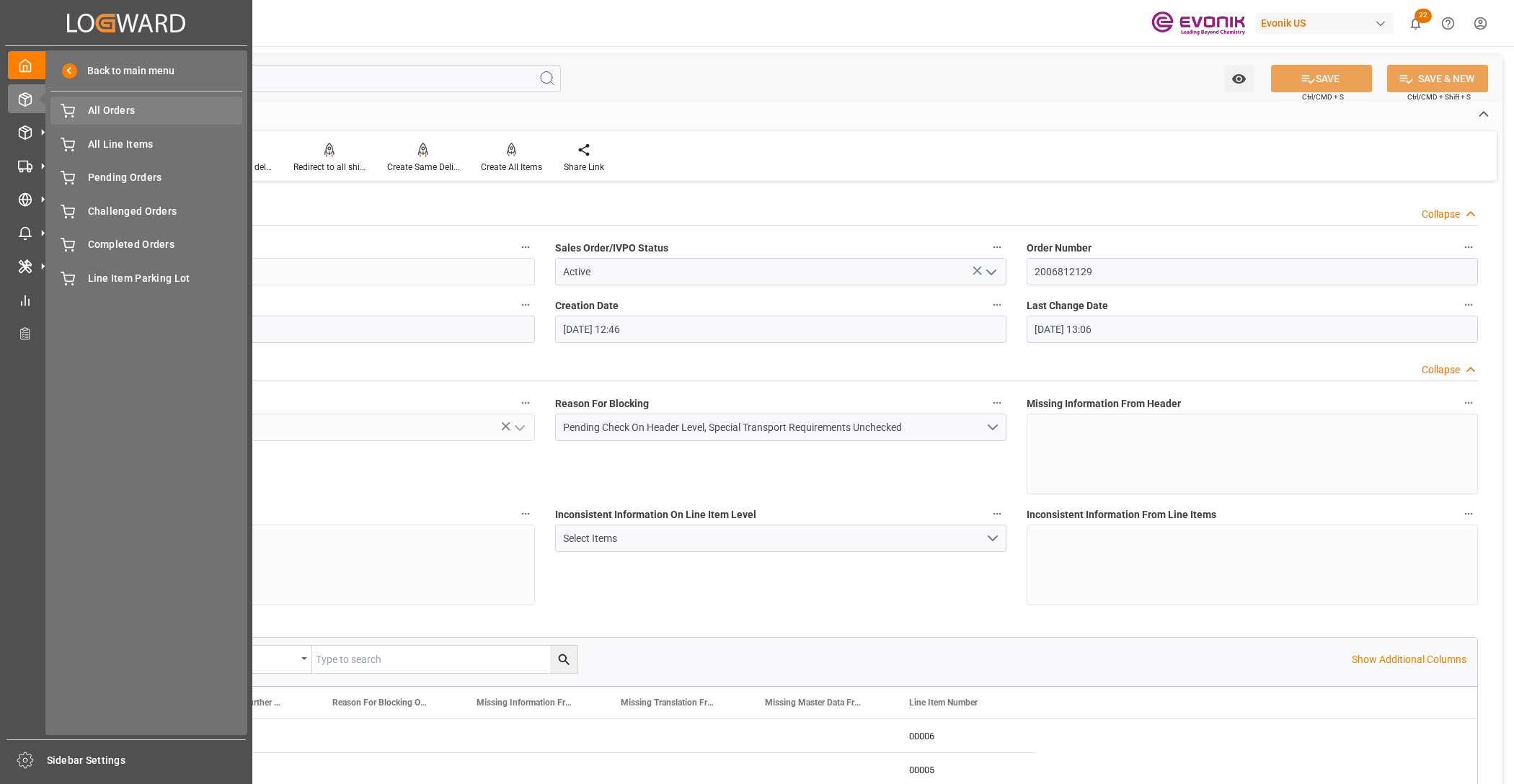
click at [142, 108] on span "All Orders" at bounding box center [166, 110] width 155 height 15
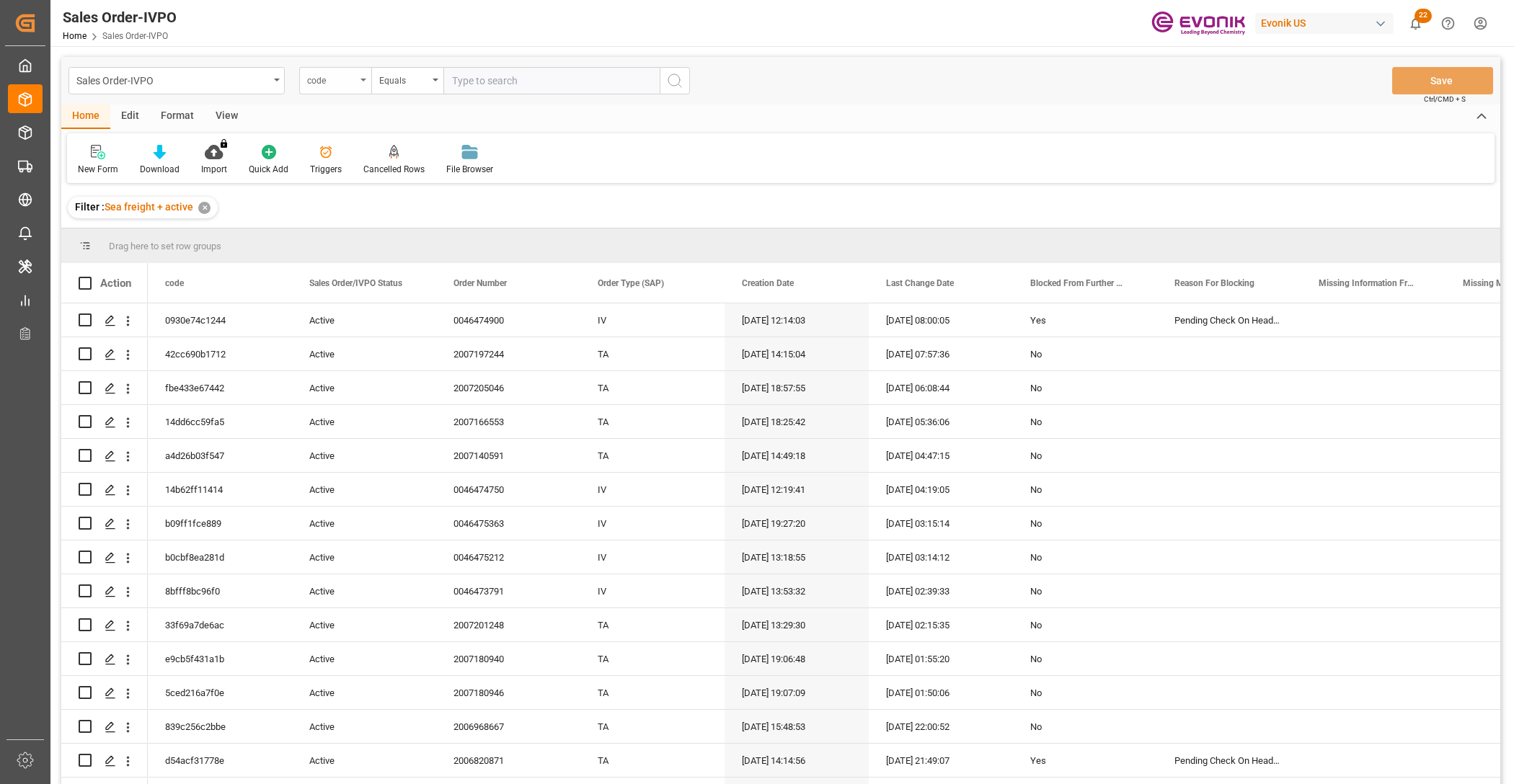
click at [354, 83] on div "code" at bounding box center [332, 78] width 49 height 17
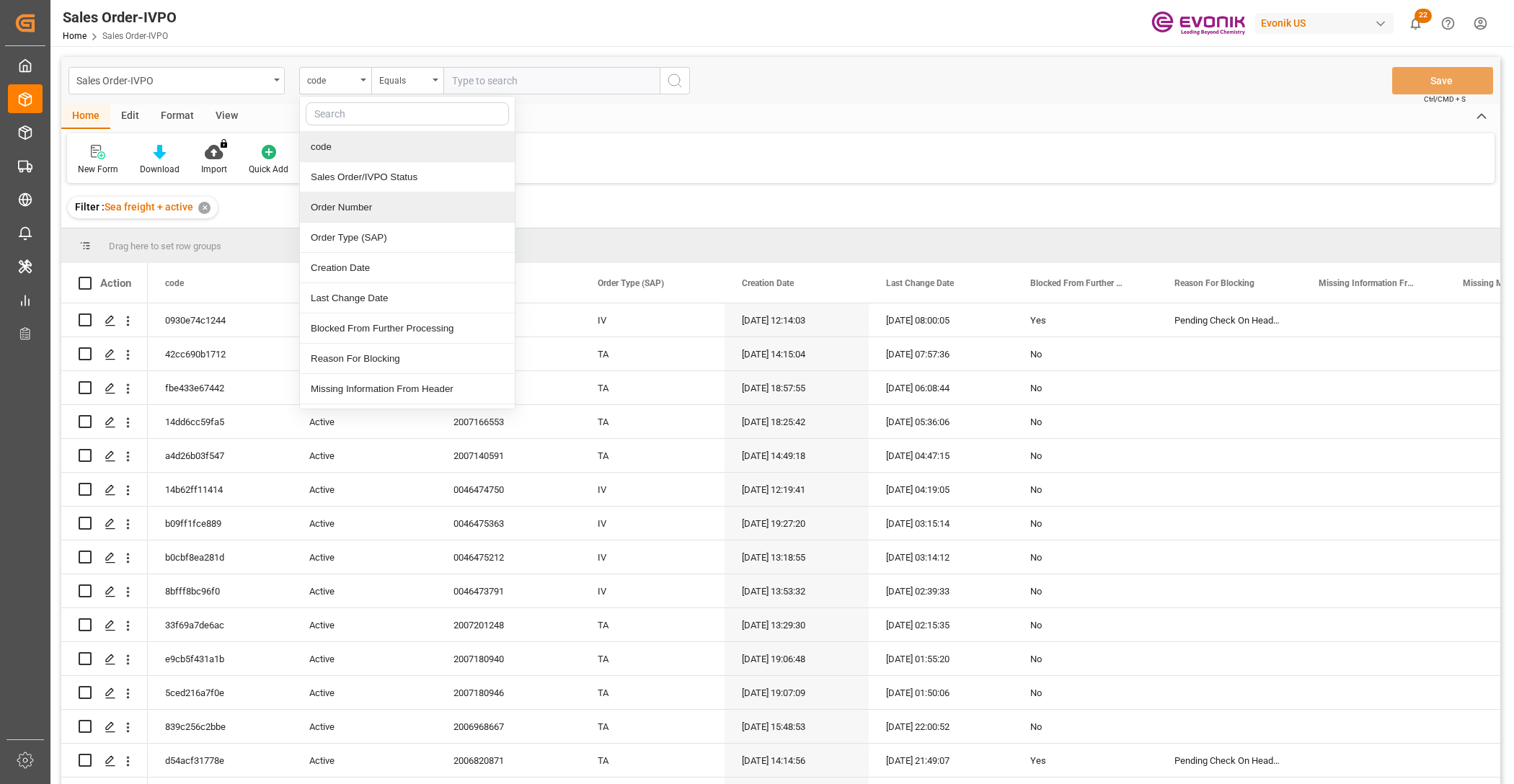
drag, startPoint x: 379, startPoint y: 206, endPoint x: 394, endPoint y: 178, distance: 31.8
click at [380, 206] on div "Order Number" at bounding box center [408, 208] width 215 height 31
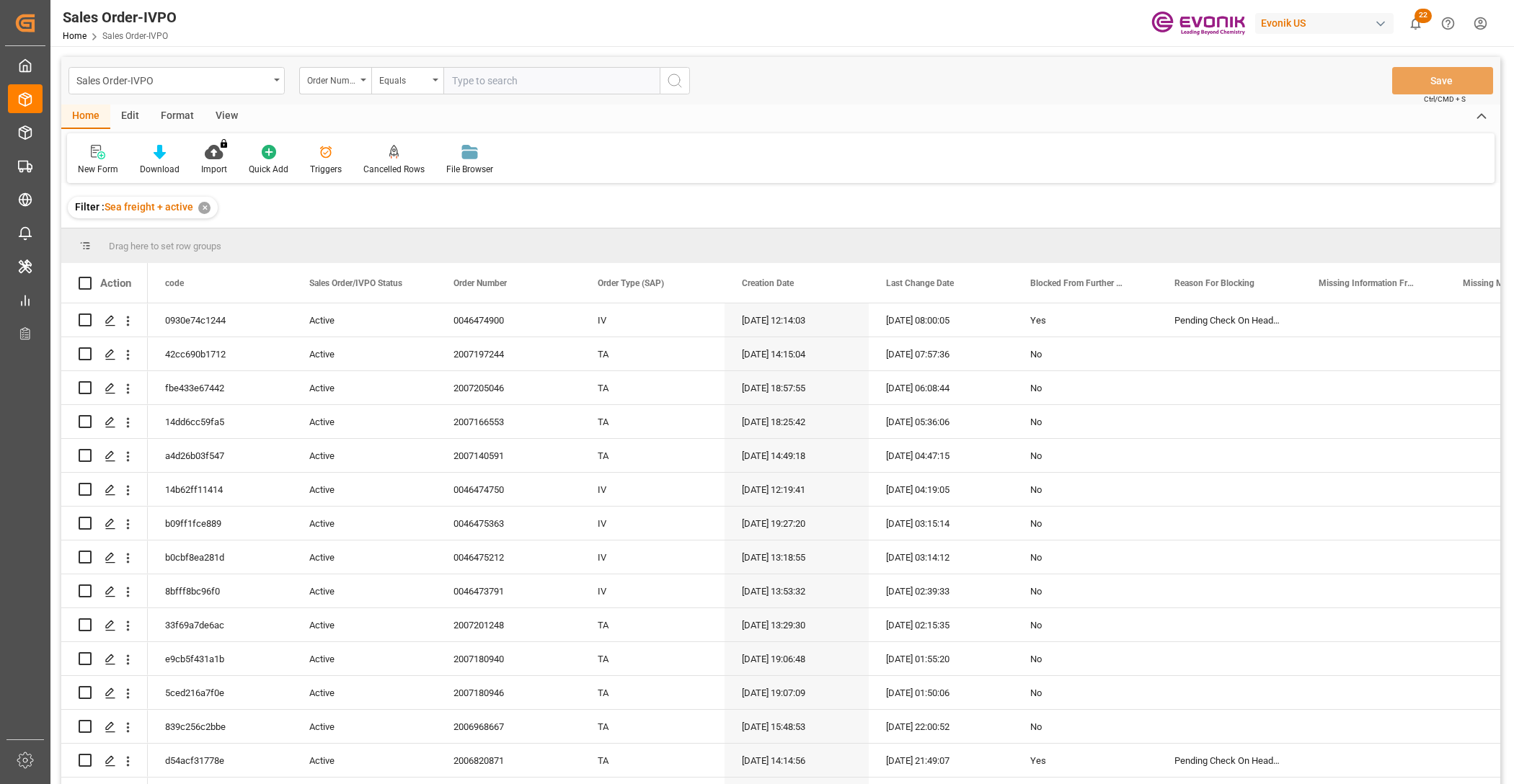
click at [510, 73] on input "text" at bounding box center [551, 80] width 216 height 27
paste input "2006820768"
type input "2006820768"
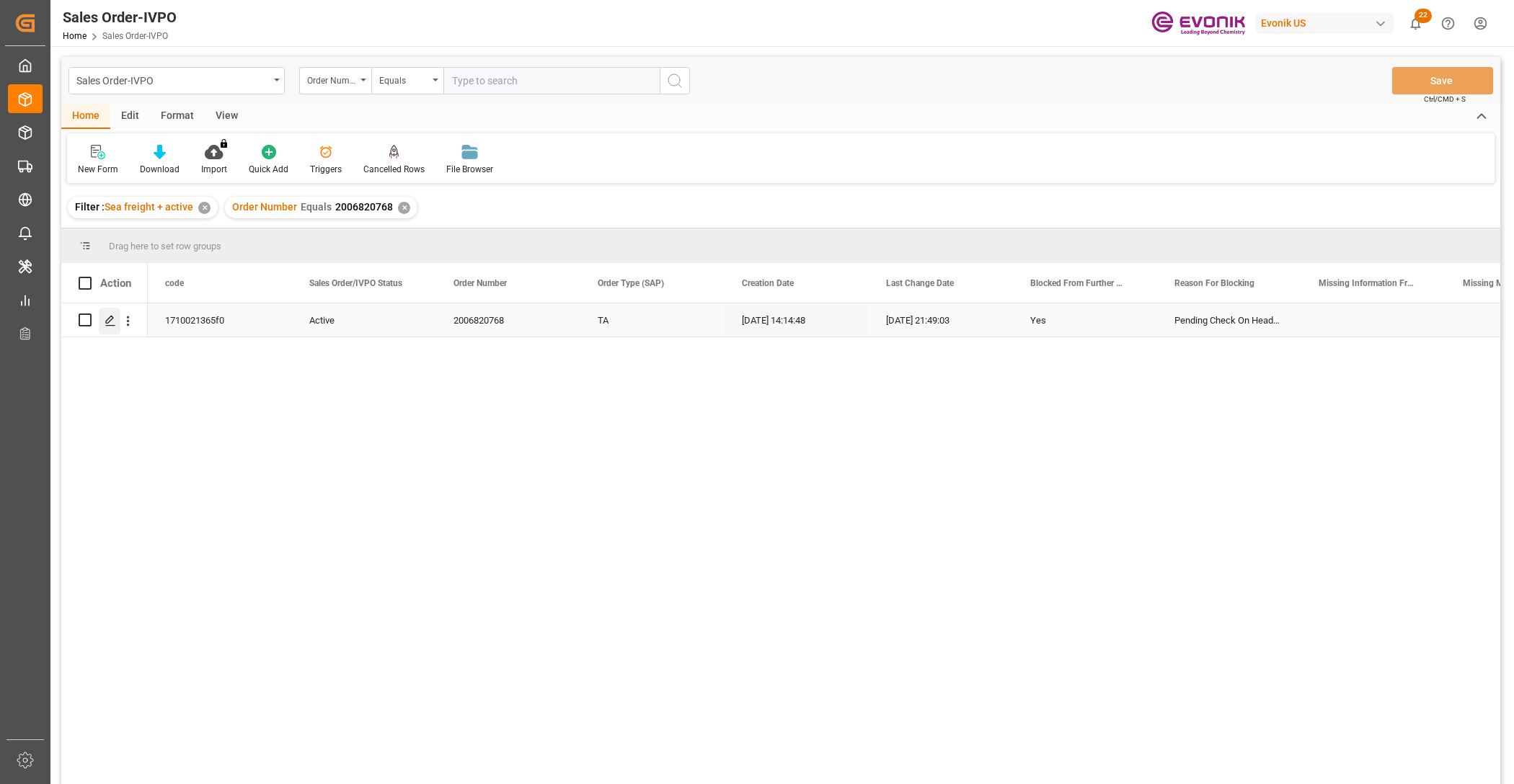
click at [106, 319] on polygon "Press SPACE to select this row." at bounding box center [109, 319] width 7 height 7
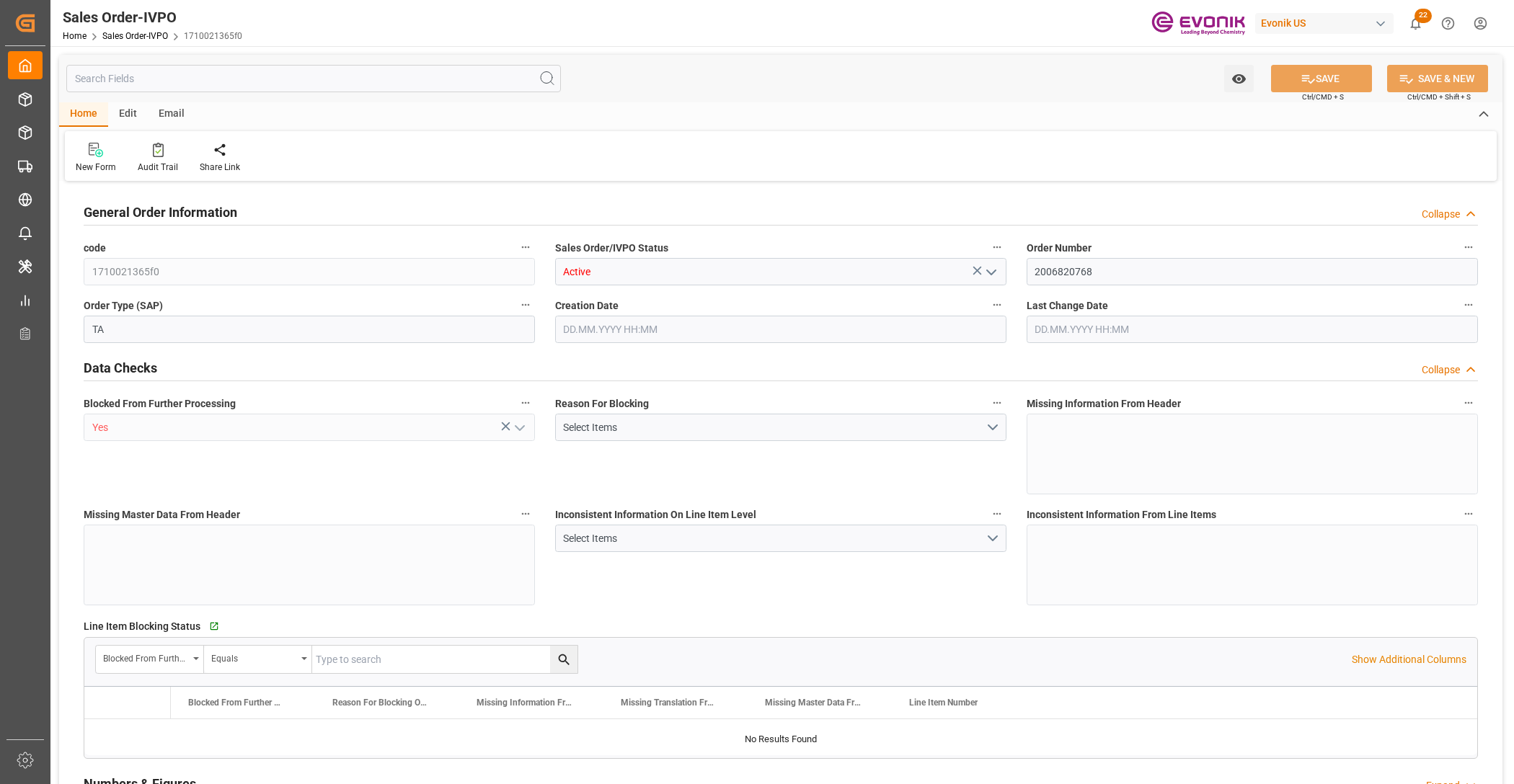
type input "INCCU"
type input "0"
type input "1"
type input "2"
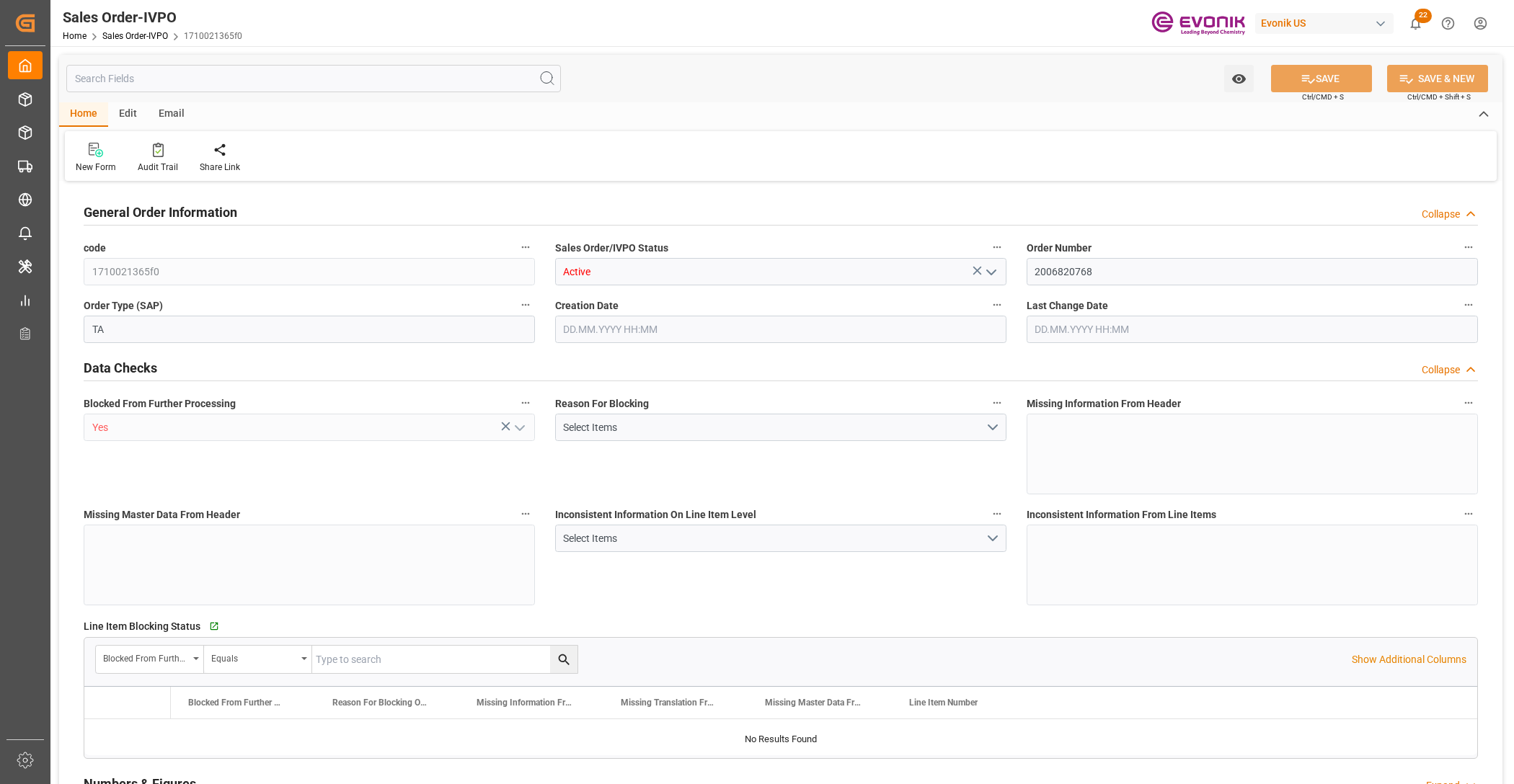
type input "18687.36"
type input "76.1408"
type input "19000"
type input "60"
type input "04.09.2025 14:14"
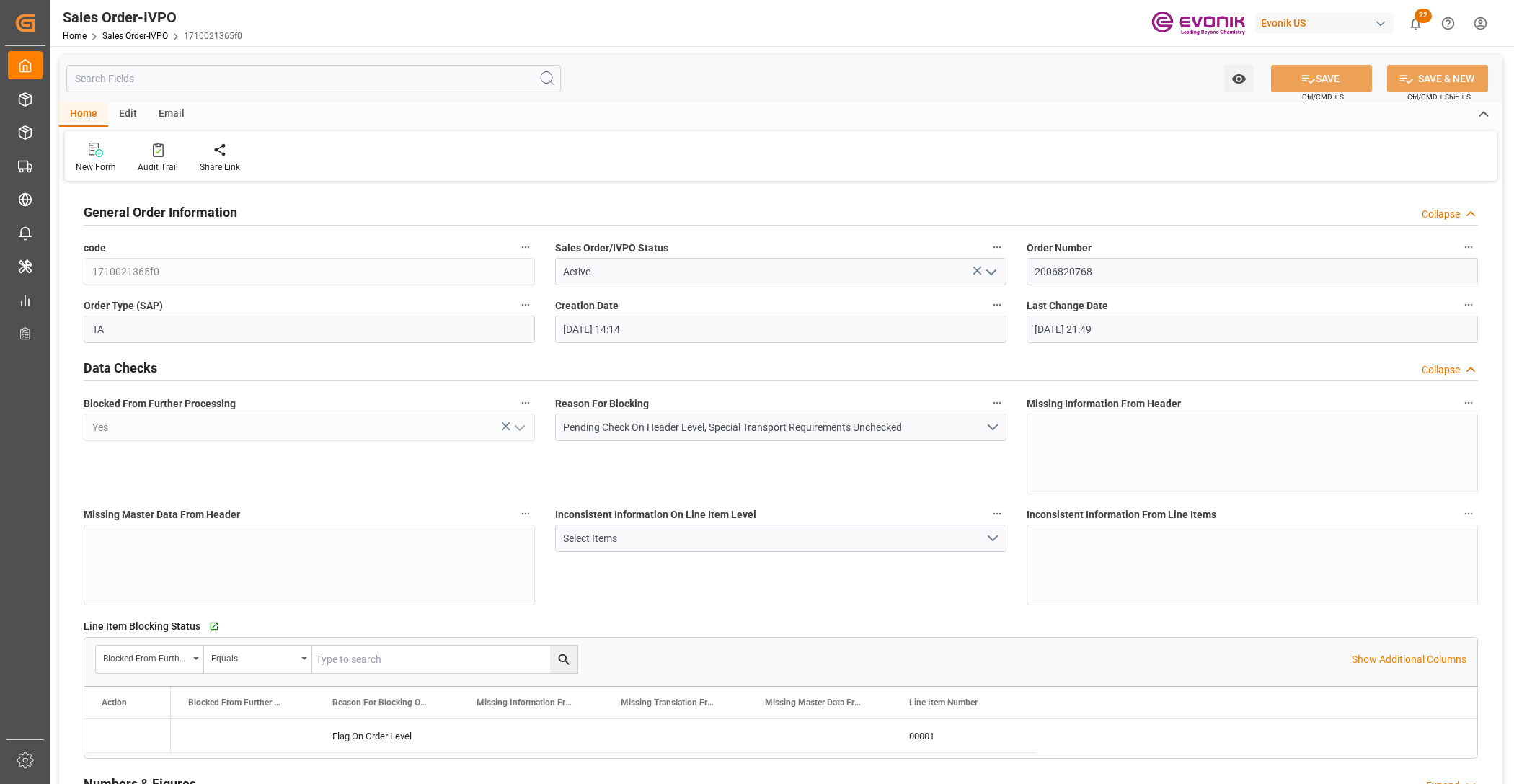
type input "29.09.2025 21:49"
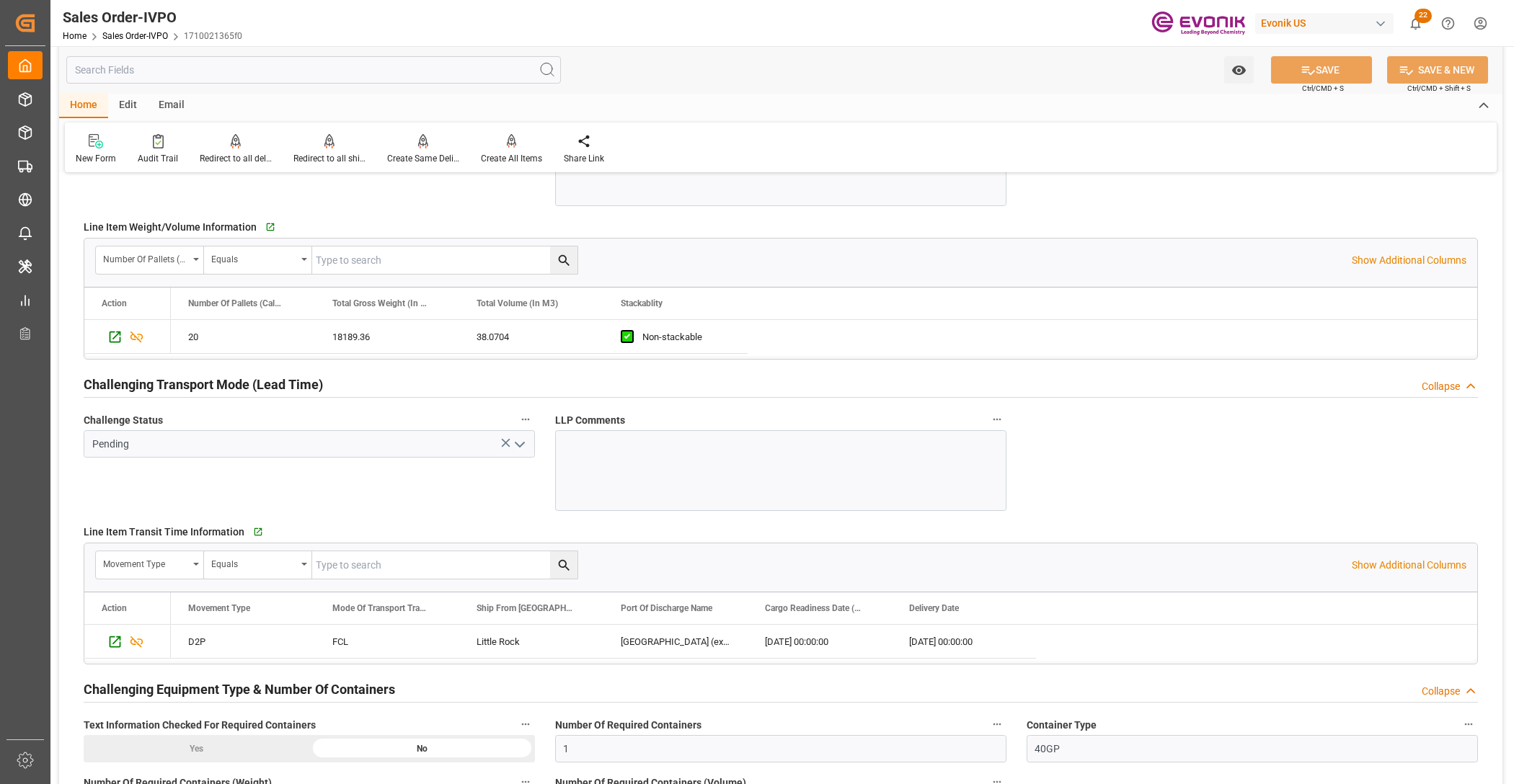
scroll to position [2402, 0]
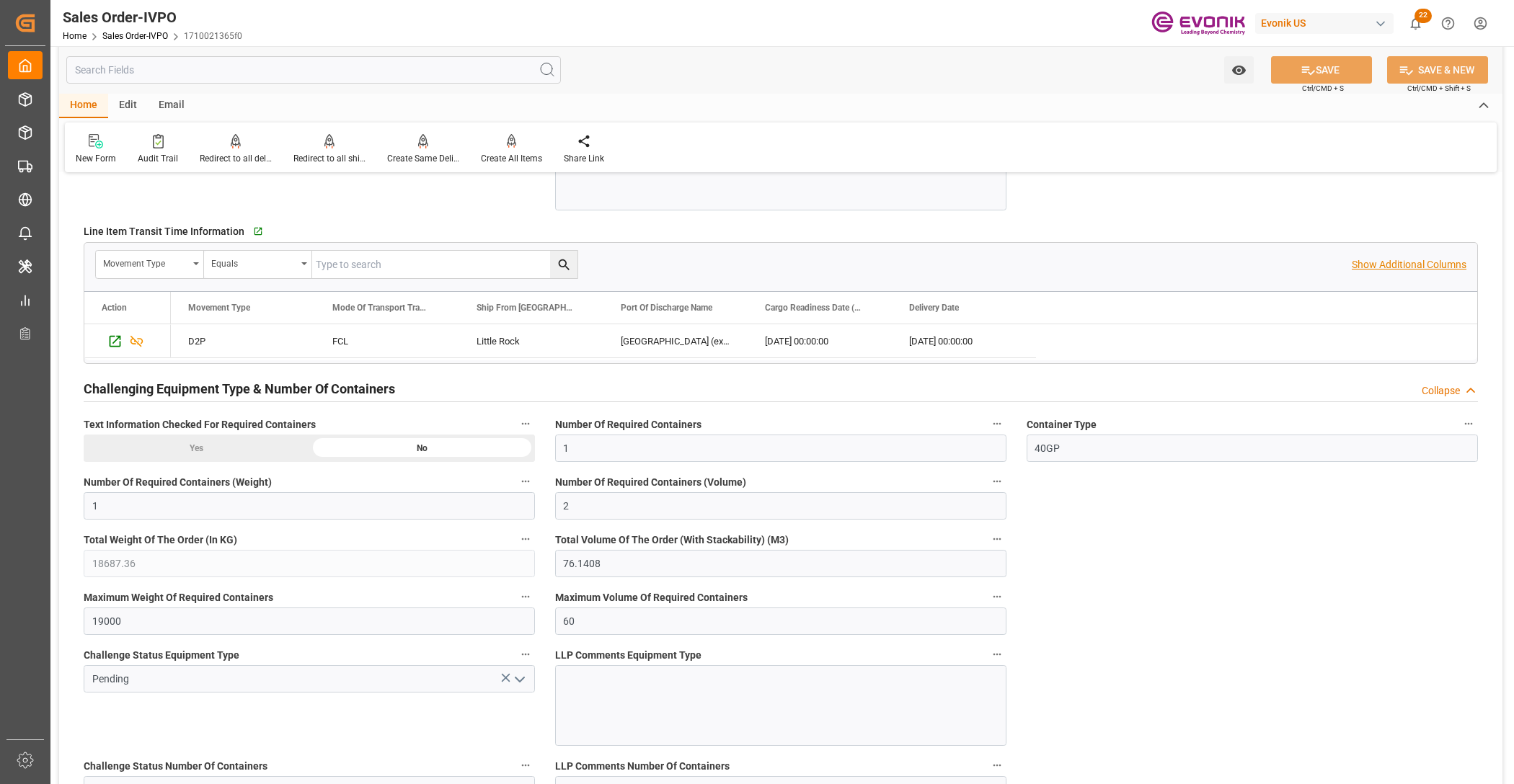
click at [1428, 263] on p "Show Additional Columns" at bounding box center [1408, 264] width 114 height 15
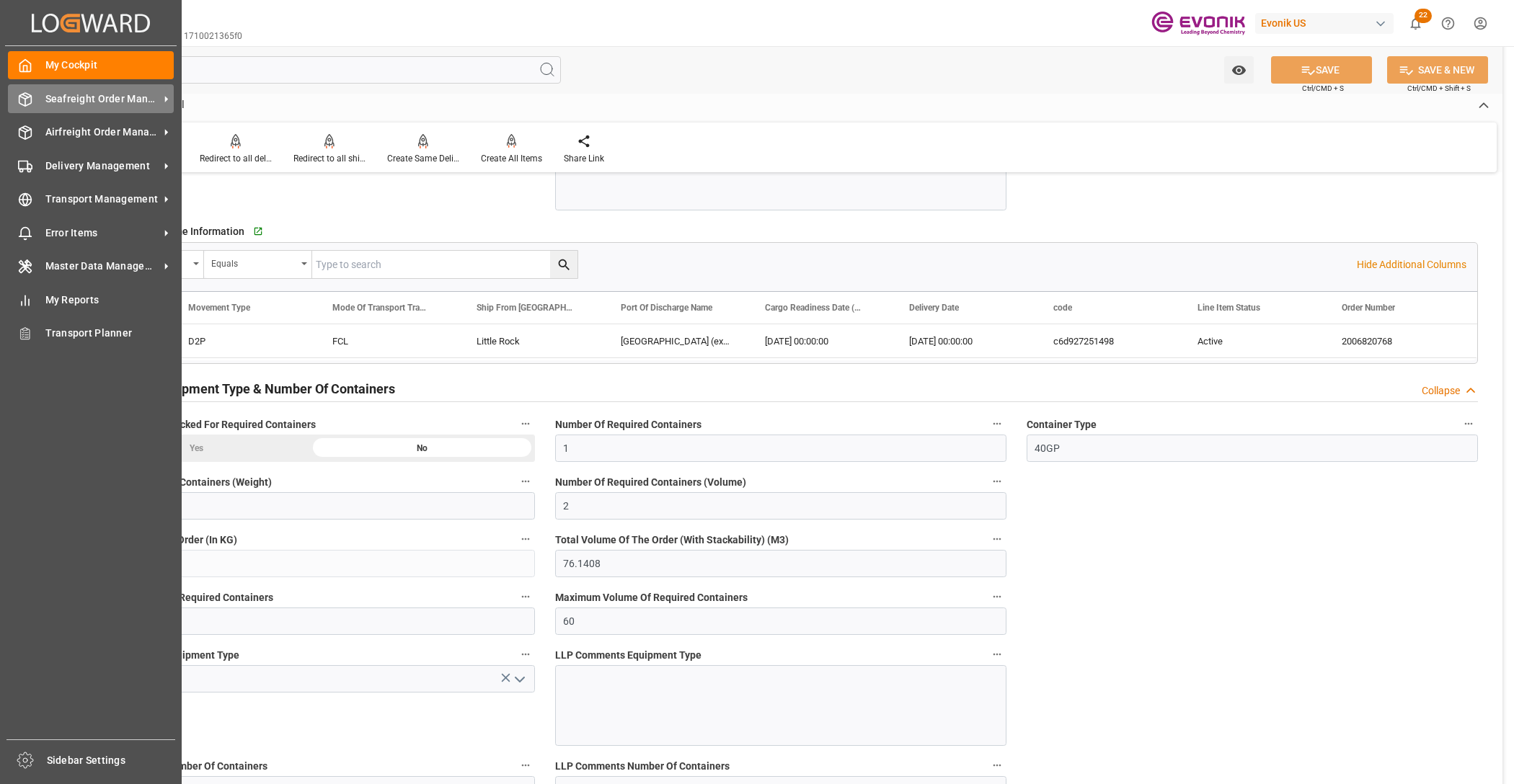
click at [65, 99] on span "Seafreight Order Management" at bounding box center [102, 99] width 114 height 15
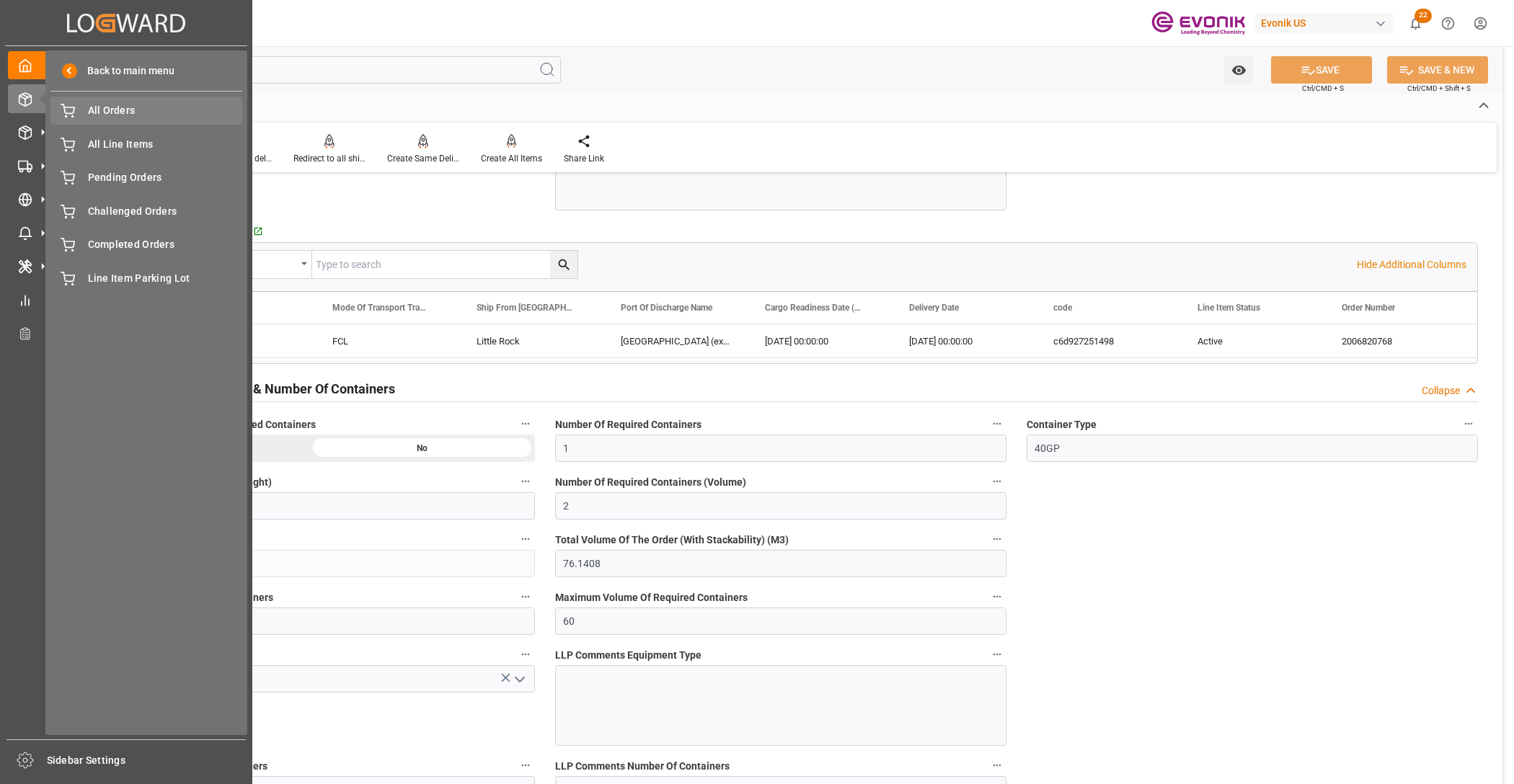
click at [92, 112] on span "All Orders" at bounding box center [166, 110] width 155 height 15
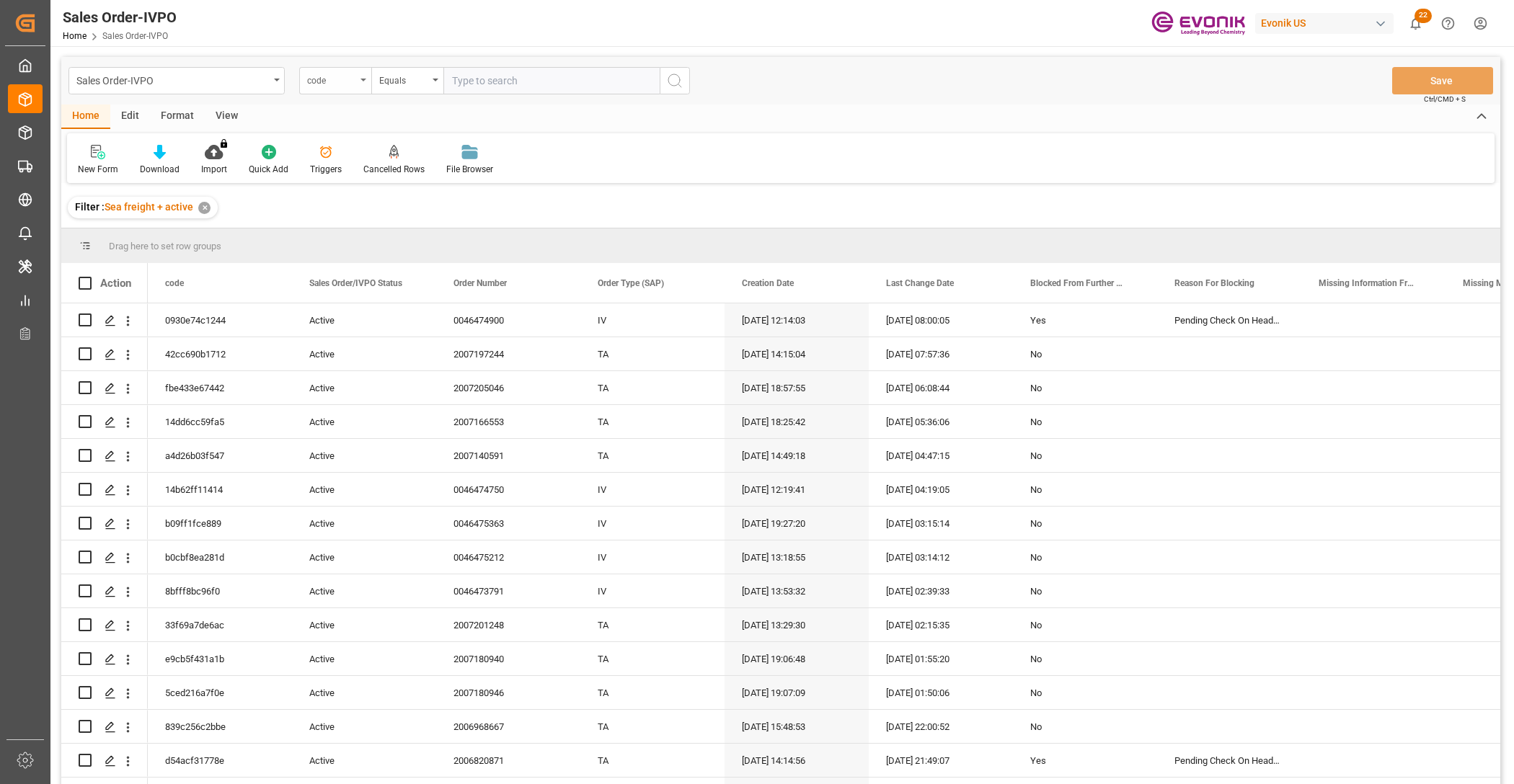
click at [358, 87] on div "code" at bounding box center [335, 80] width 72 height 27
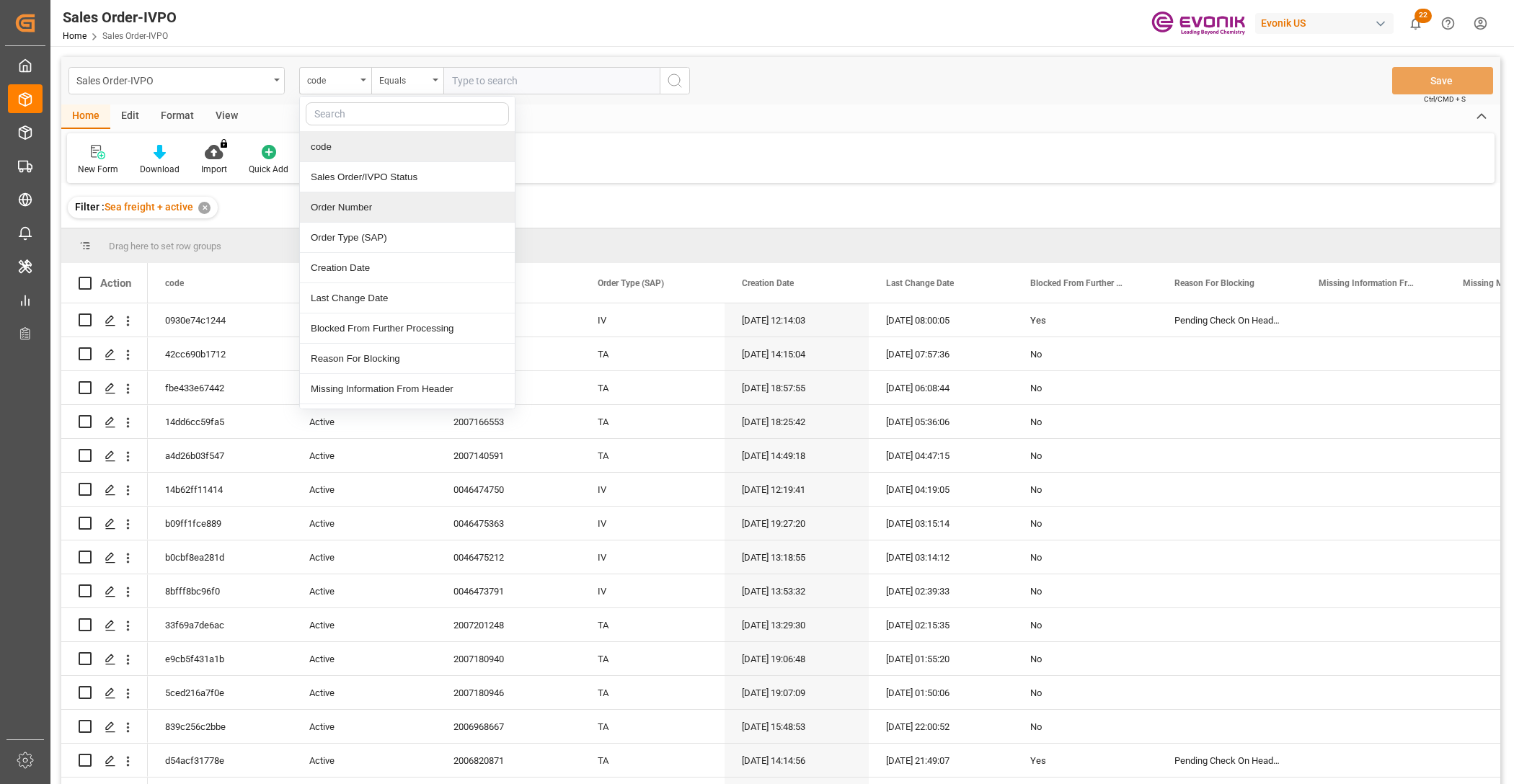
click at [373, 204] on div "Order Number" at bounding box center [408, 208] width 215 height 31
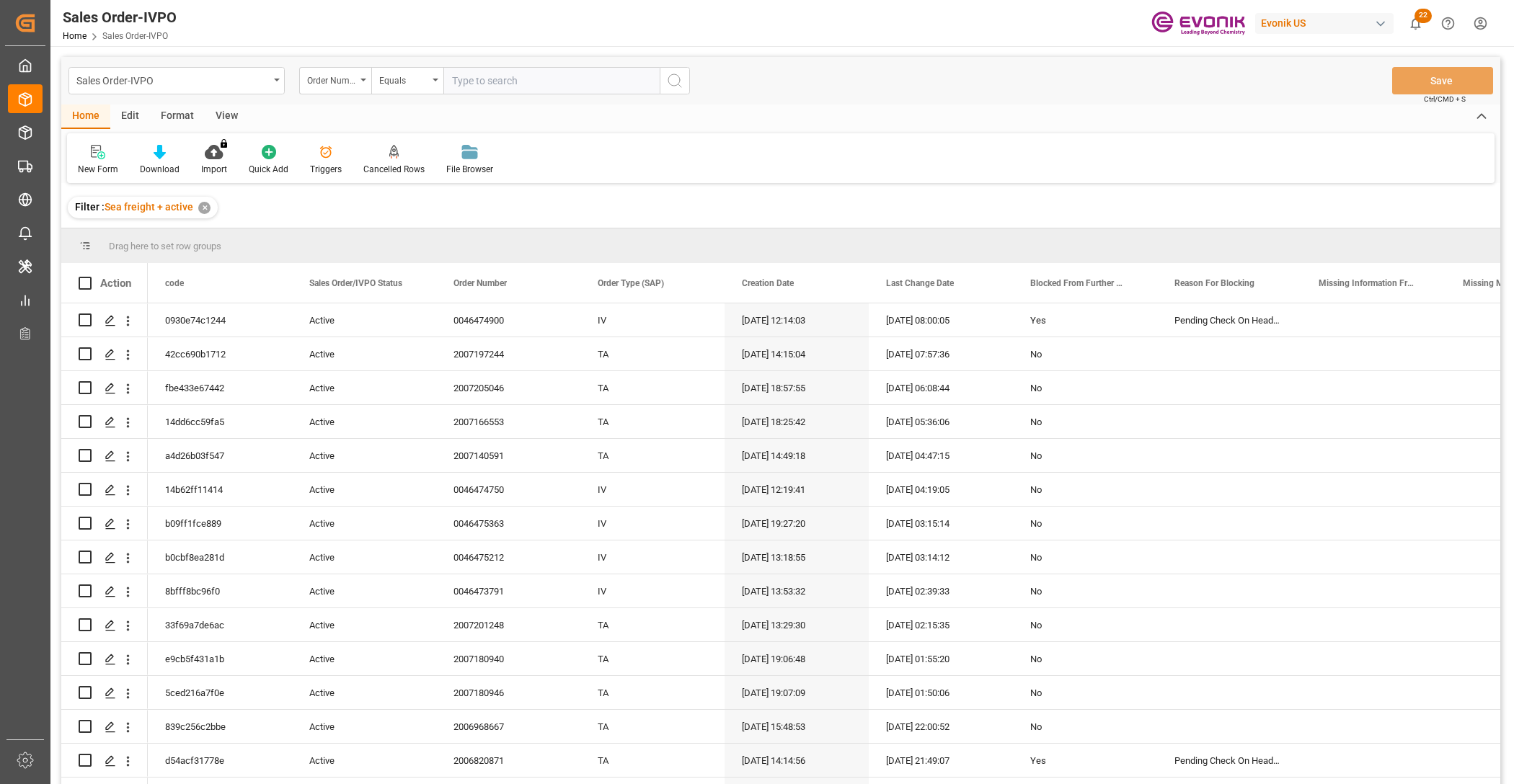
click at [512, 73] on input "text" at bounding box center [551, 80] width 216 height 27
paste input "2006812129"
type input "2006812129"
click at [675, 83] on icon "search button" at bounding box center [675, 81] width 17 height 17
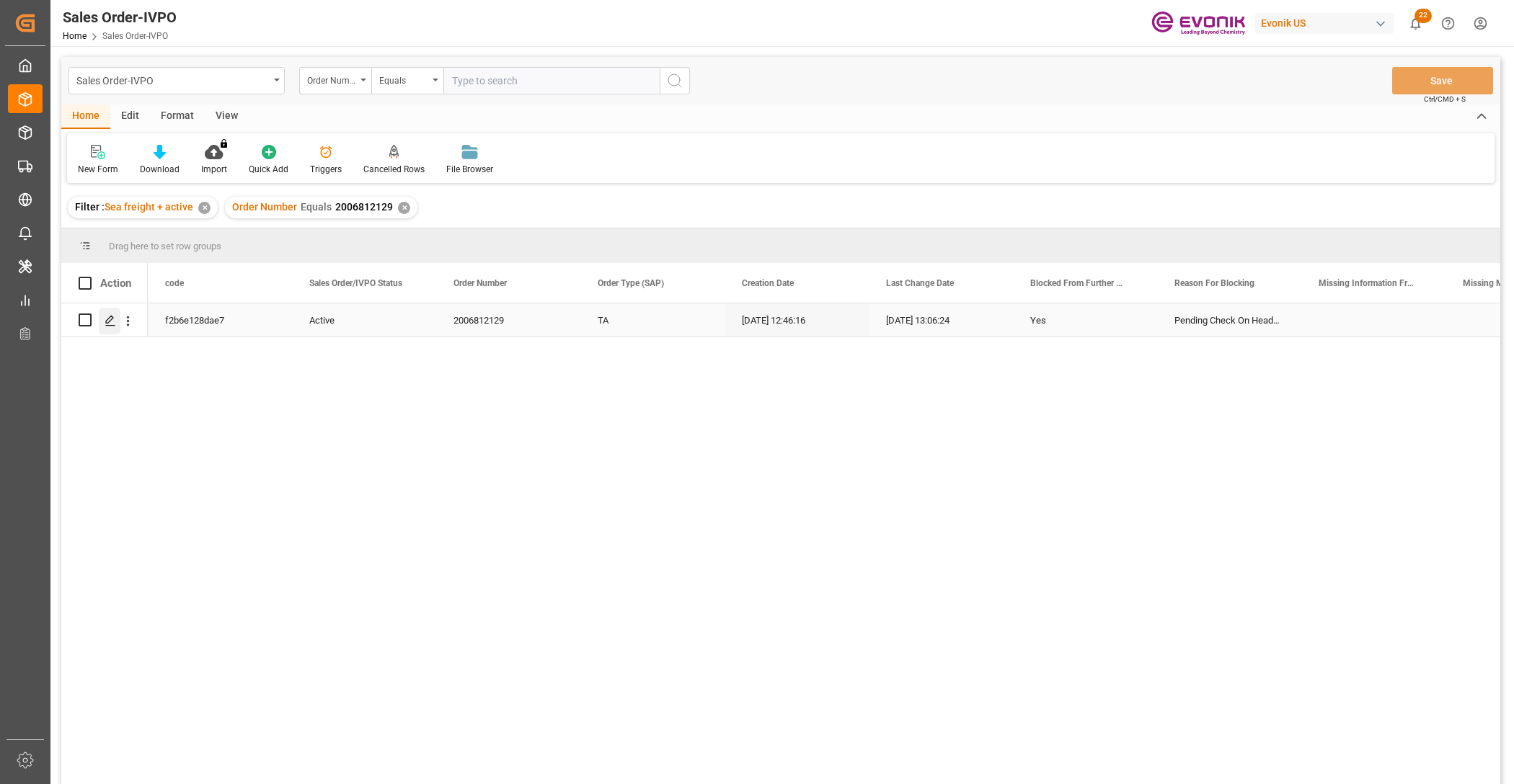
click at [106, 326] on div "Press SPACE to select this row." at bounding box center [109, 321] width 22 height 27
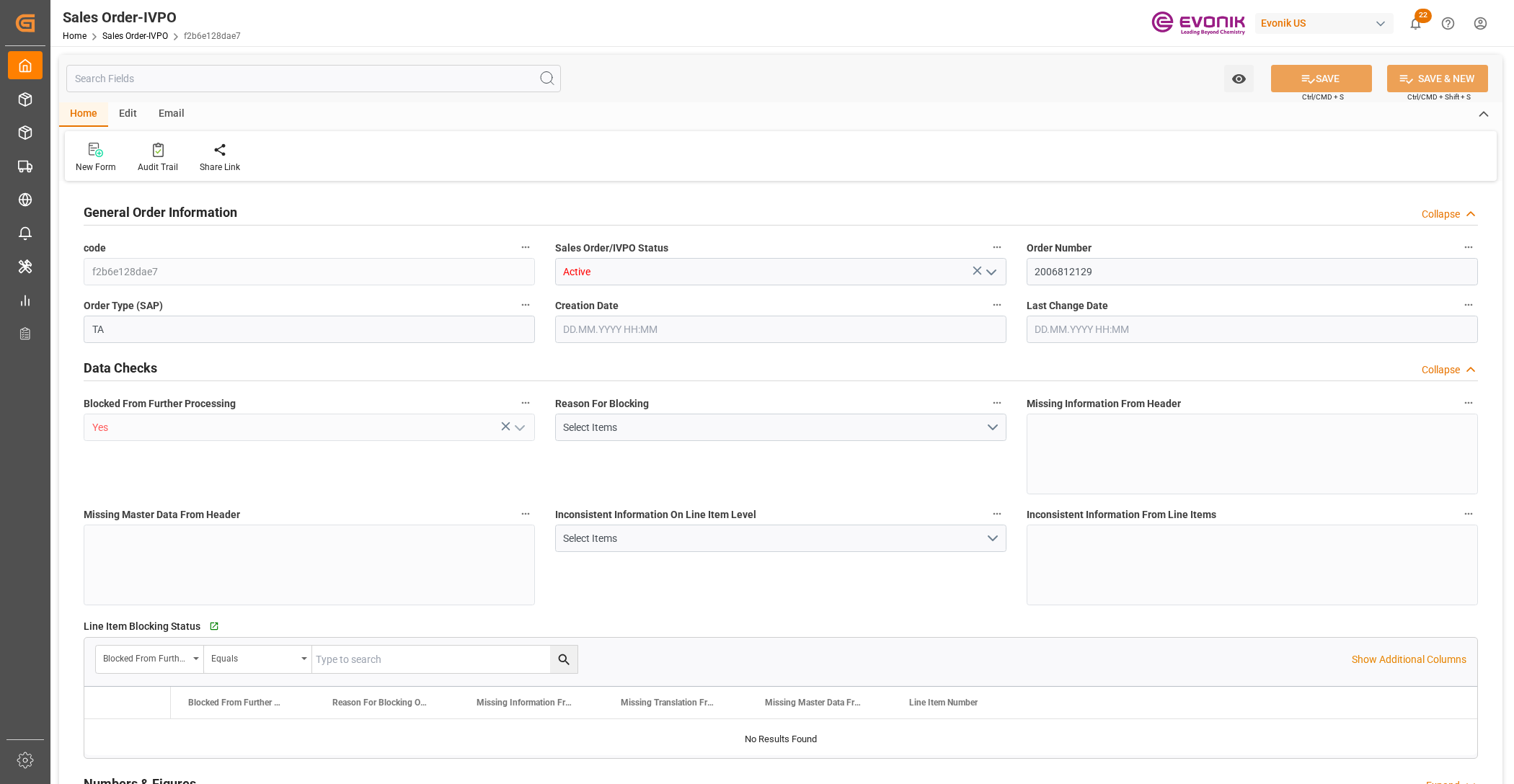
type input "INCCU"
type input "0"
type input "1"
type input "2"
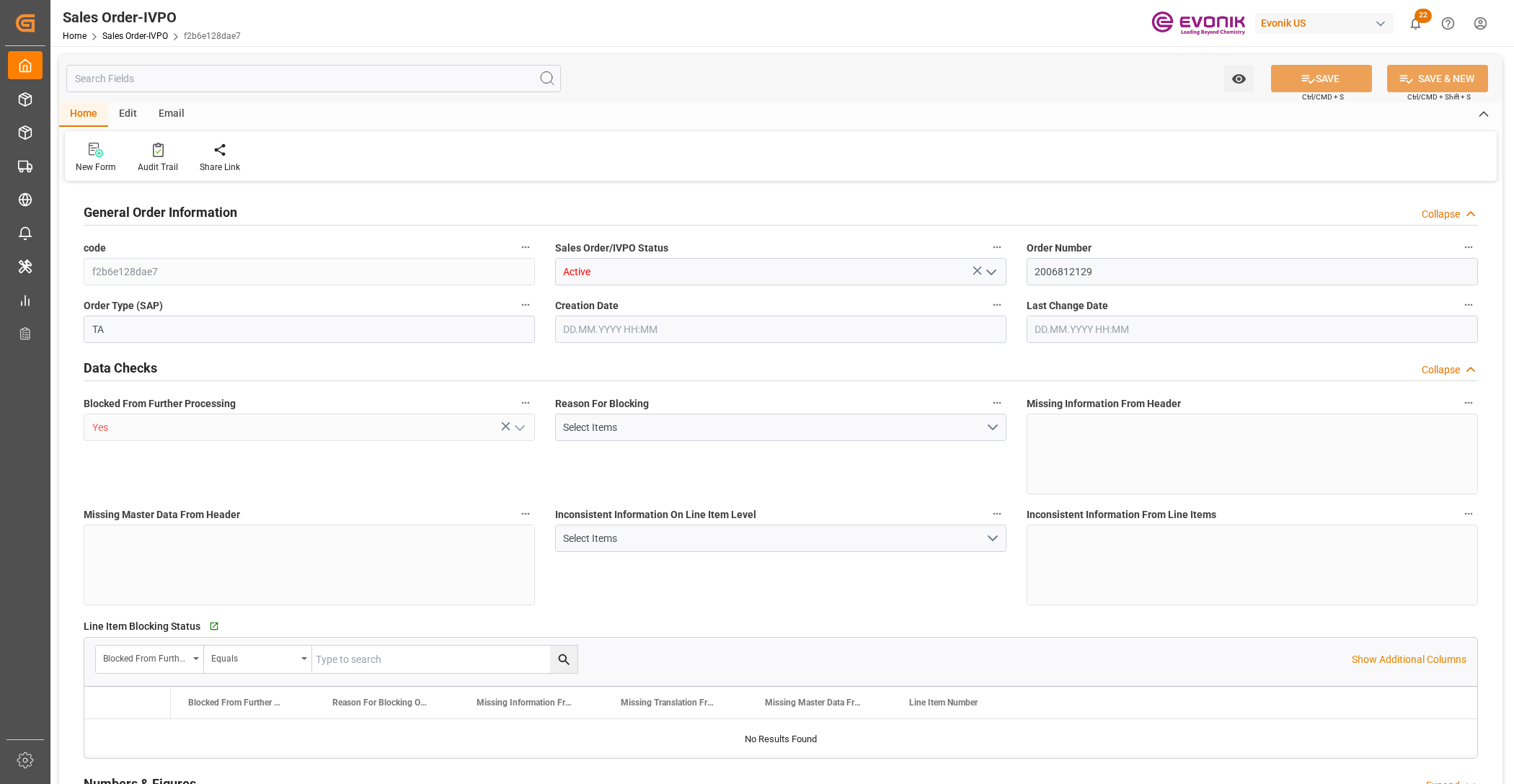
type input "18687.36"
type input "76.1408"
type input "19000"
type input "60"
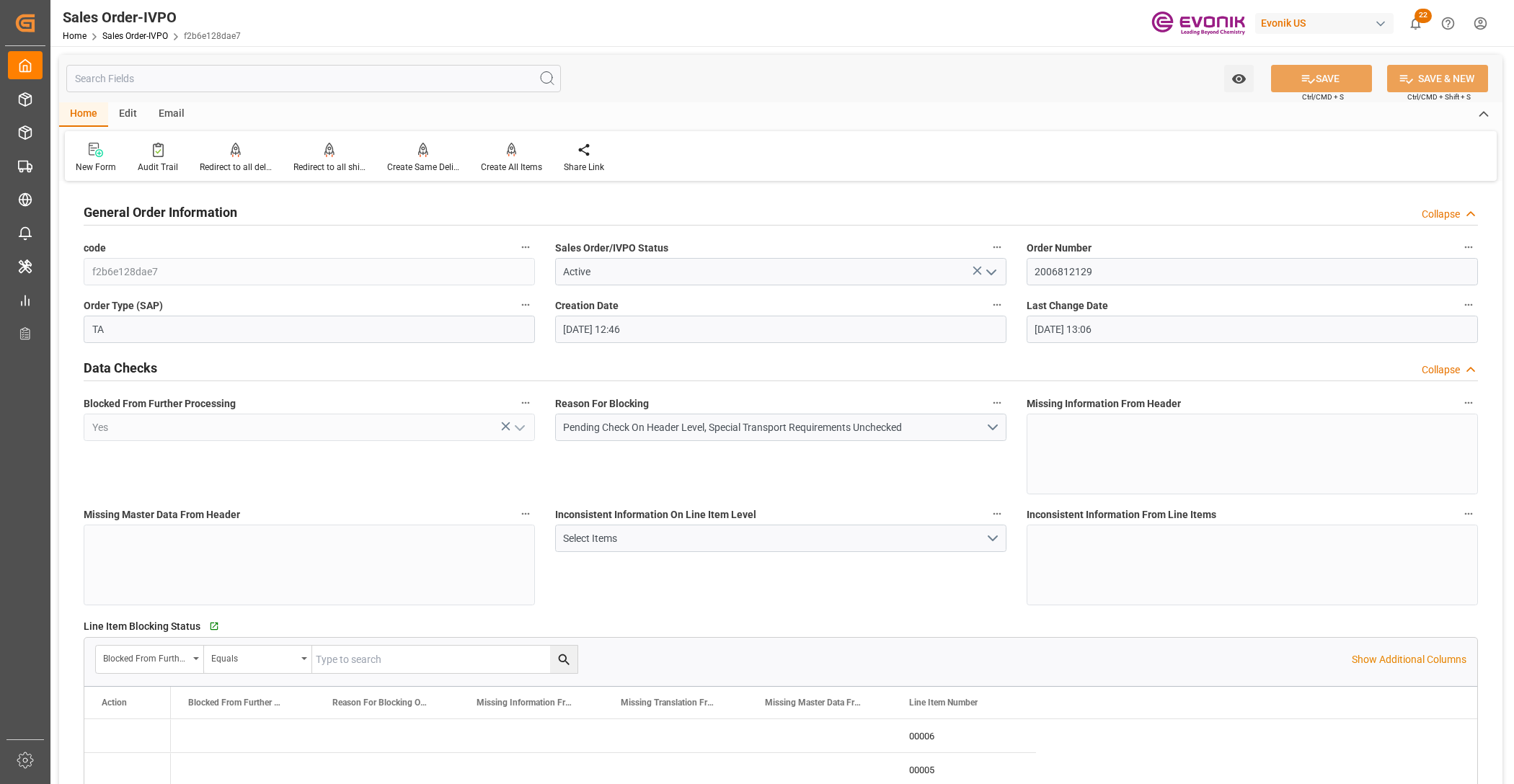
type input "26.09.2025 12:46"
type input "26.09.2025 13:06"
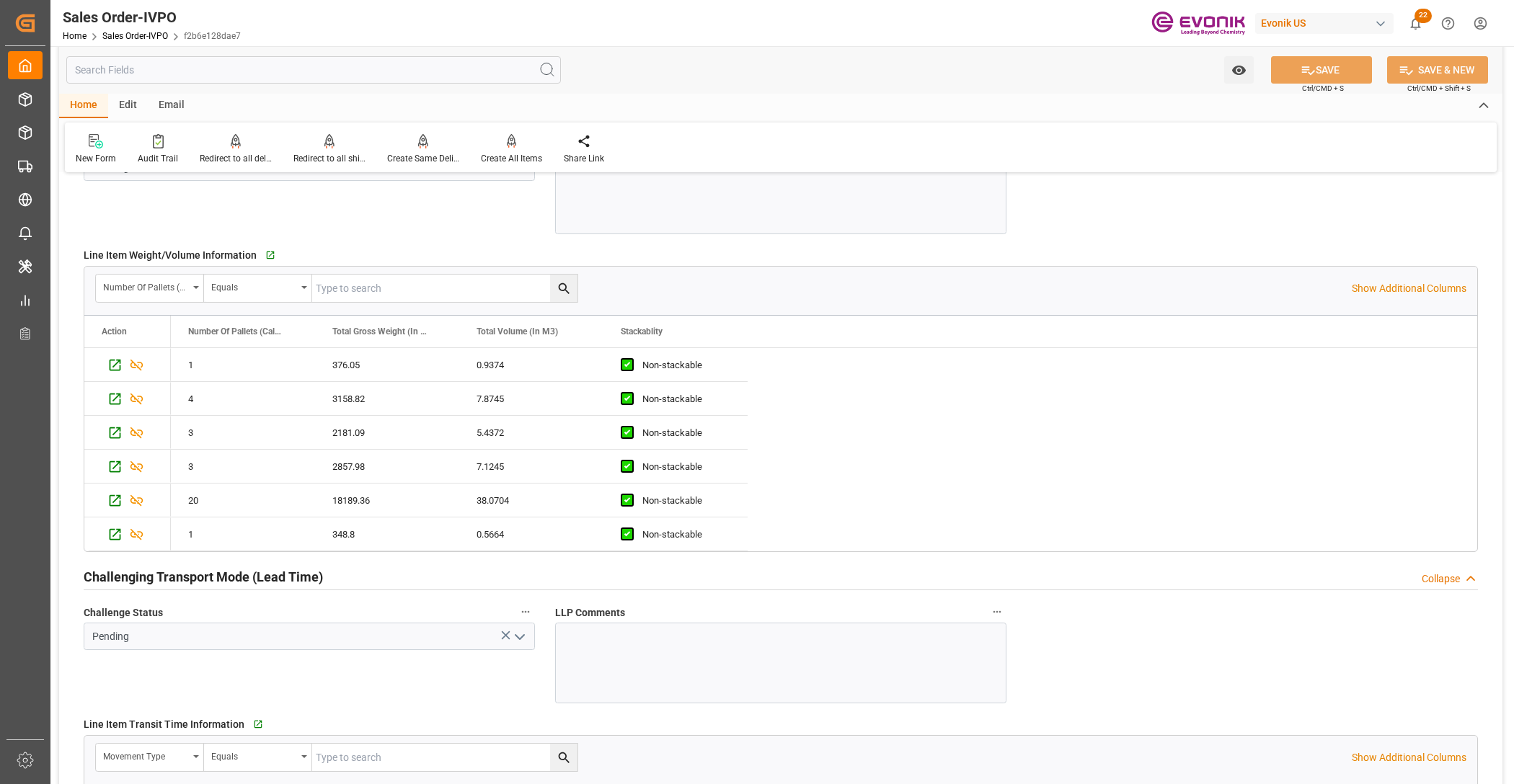
scroll to position [2702, 0]
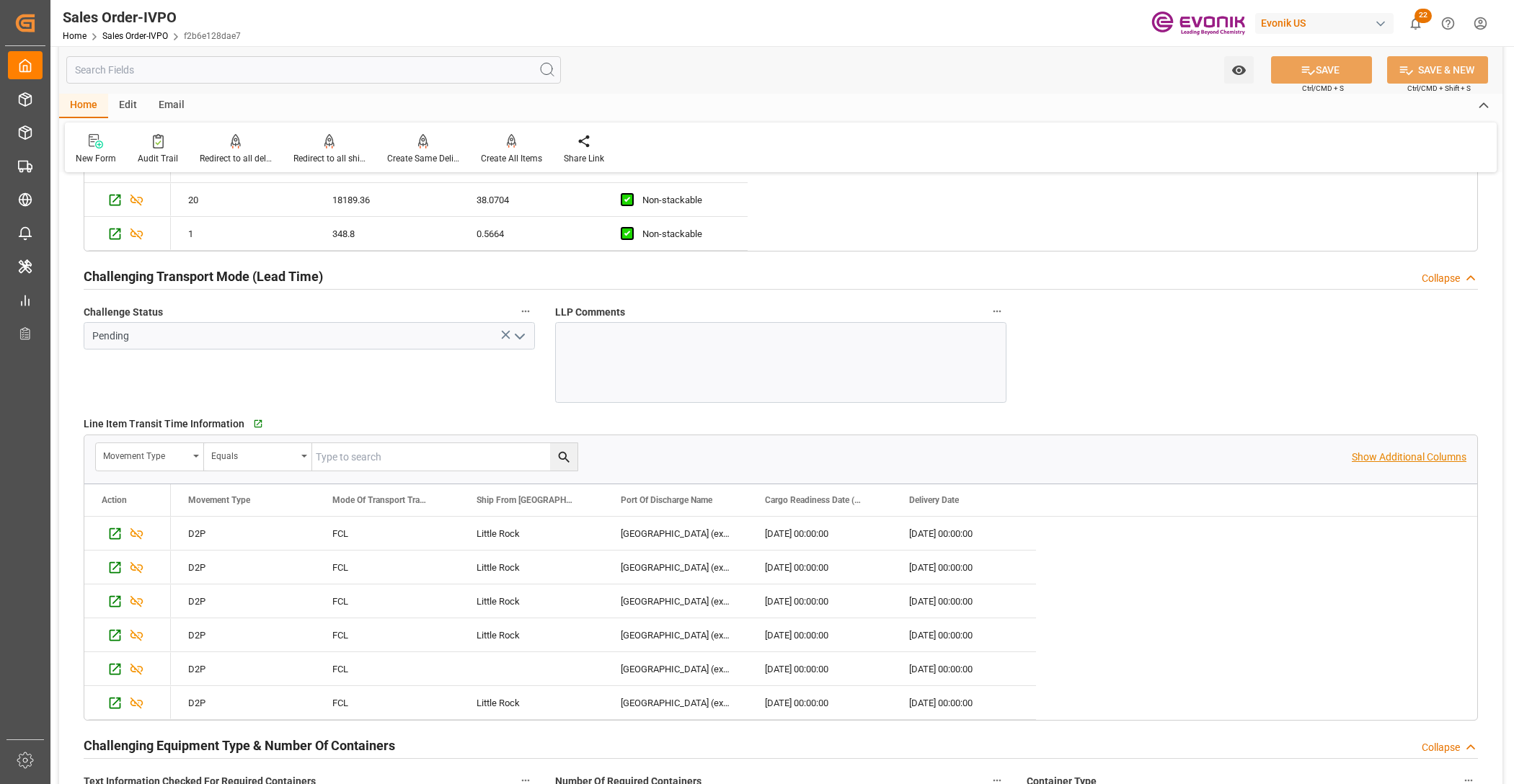
click at [1387, 453] on p "Show Additional Columns" at bounding box center [1408, 457] width 114 height 15
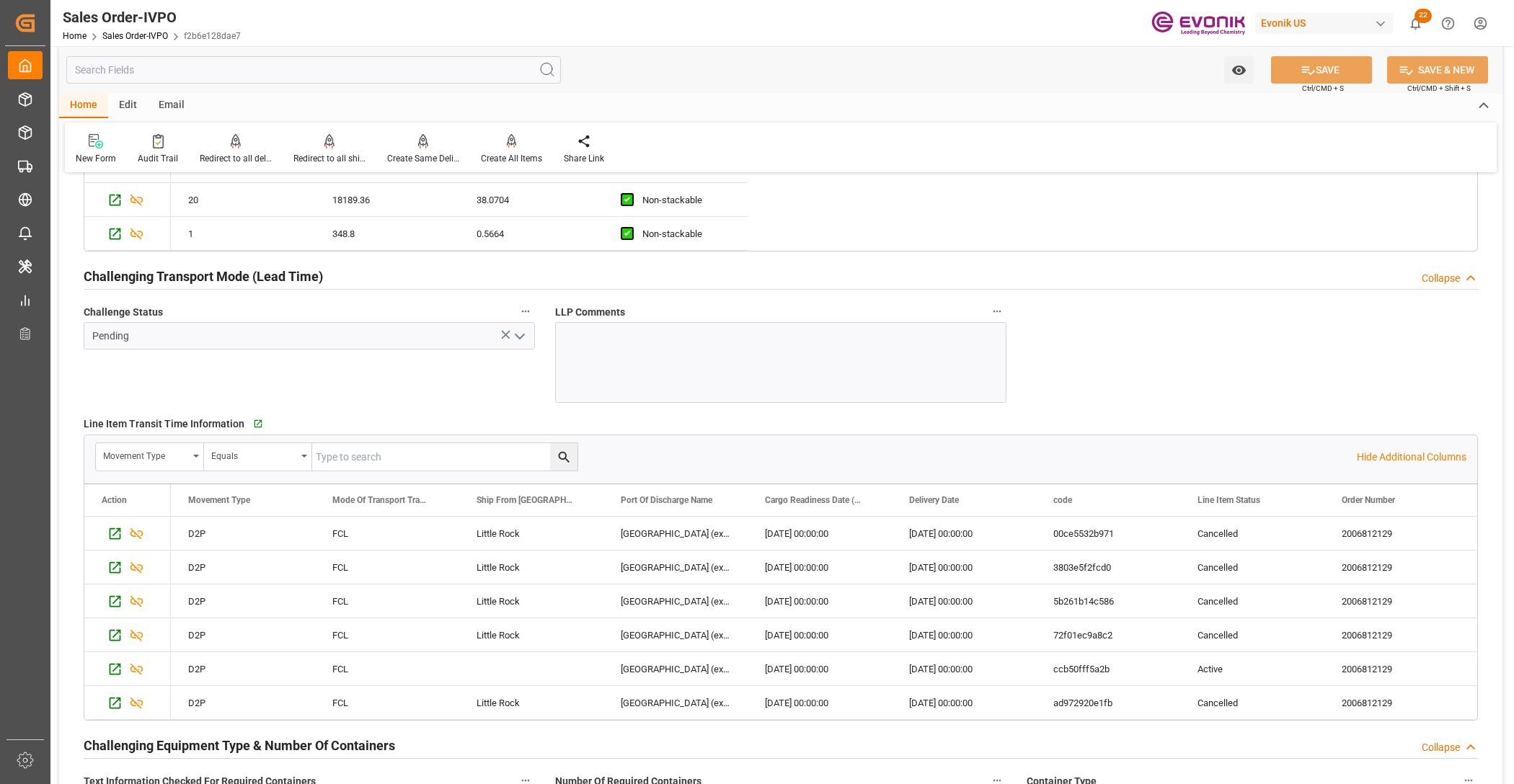
scroll to position [3002, 0]
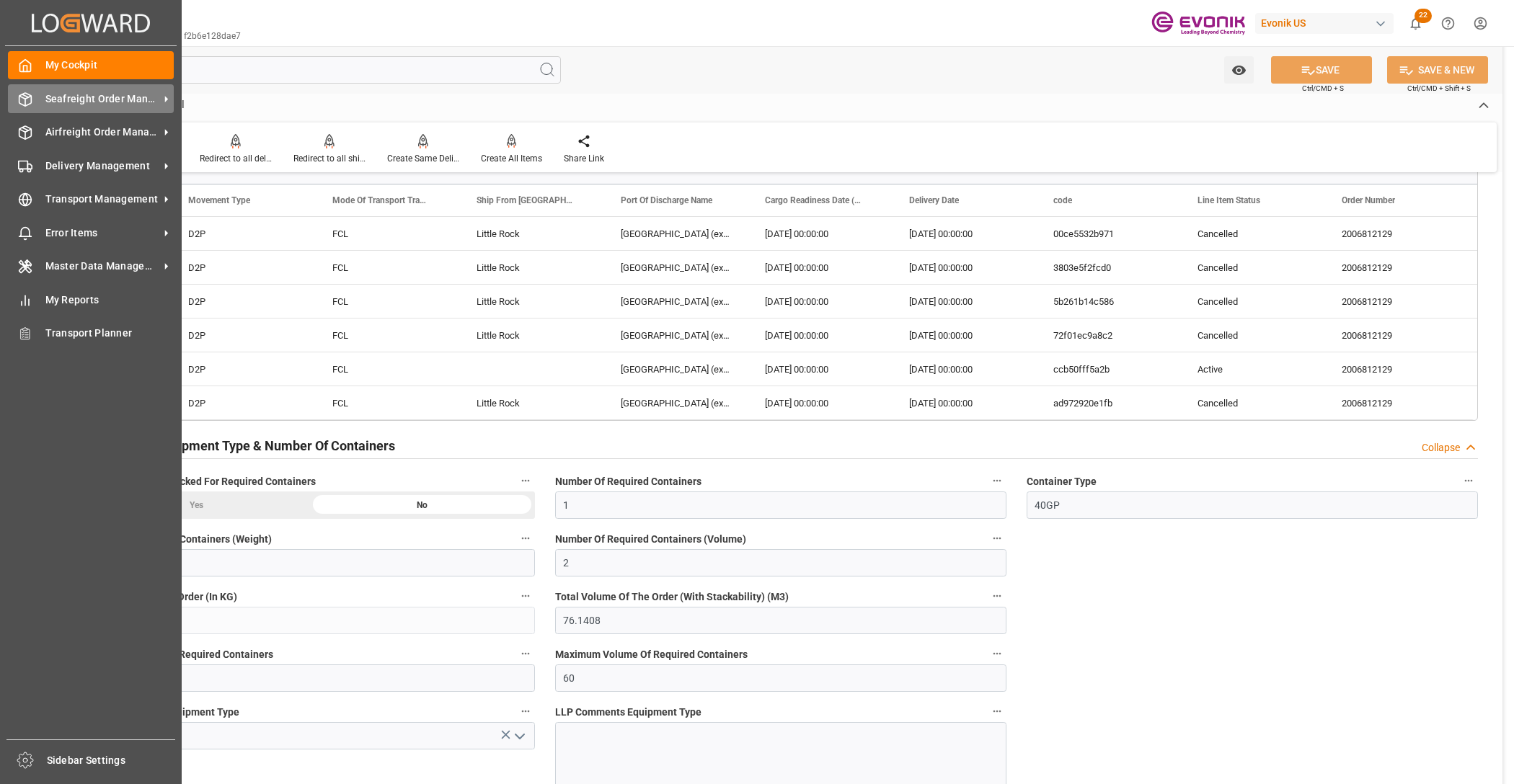
click at [86, 101] on span "Seafreight Order Management" at bounding box center [102, 99] width 114 height 15
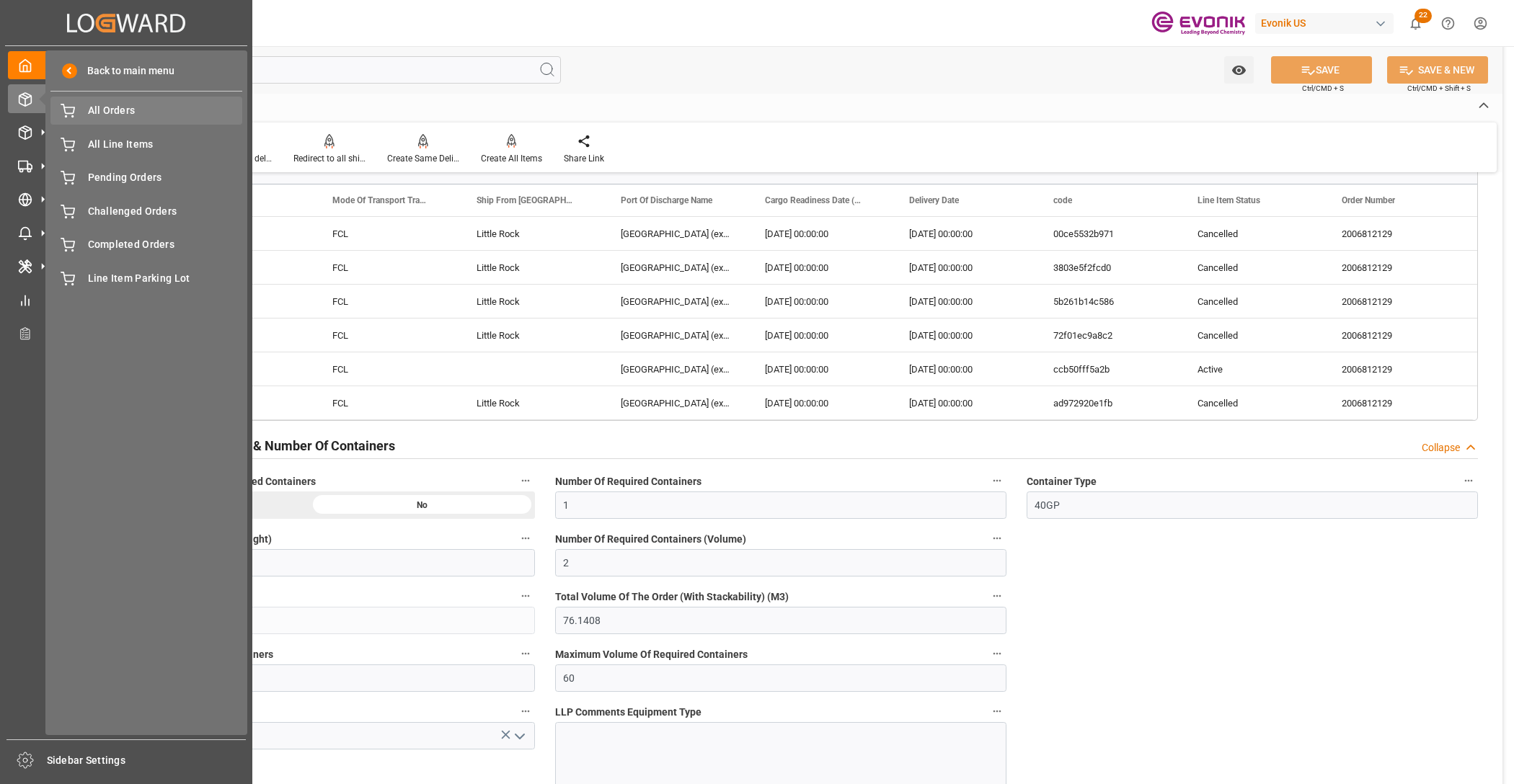
click at [151, 112] on span "All Orders" at bounding box center [166, 110] width 155 height 15
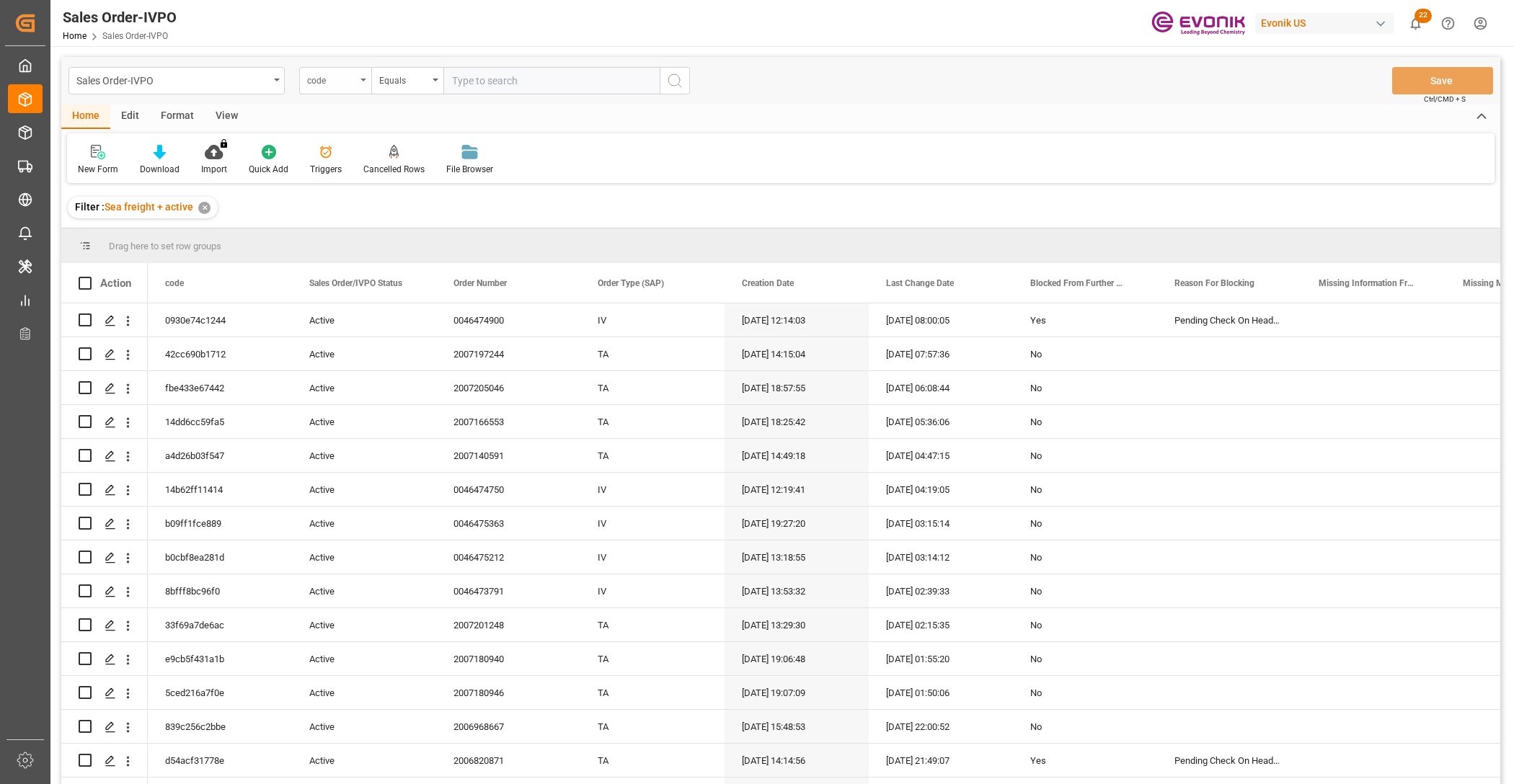
click at [346, 87] on div "code" at bounding box center [335, 80] width 72 height 27
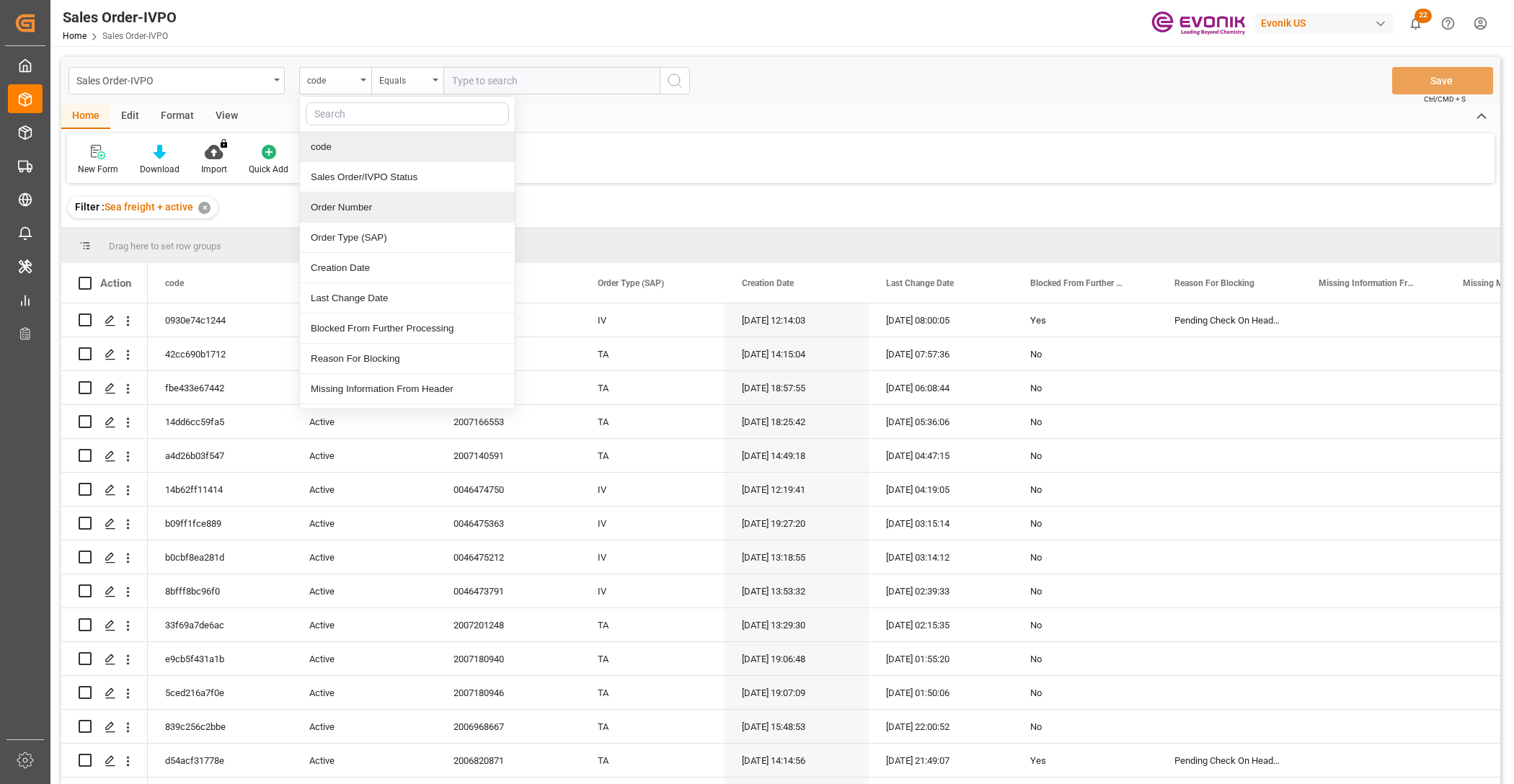
click at [373, 209] on div "Order Number" at bounding box center [408, 208] width 215 height 31
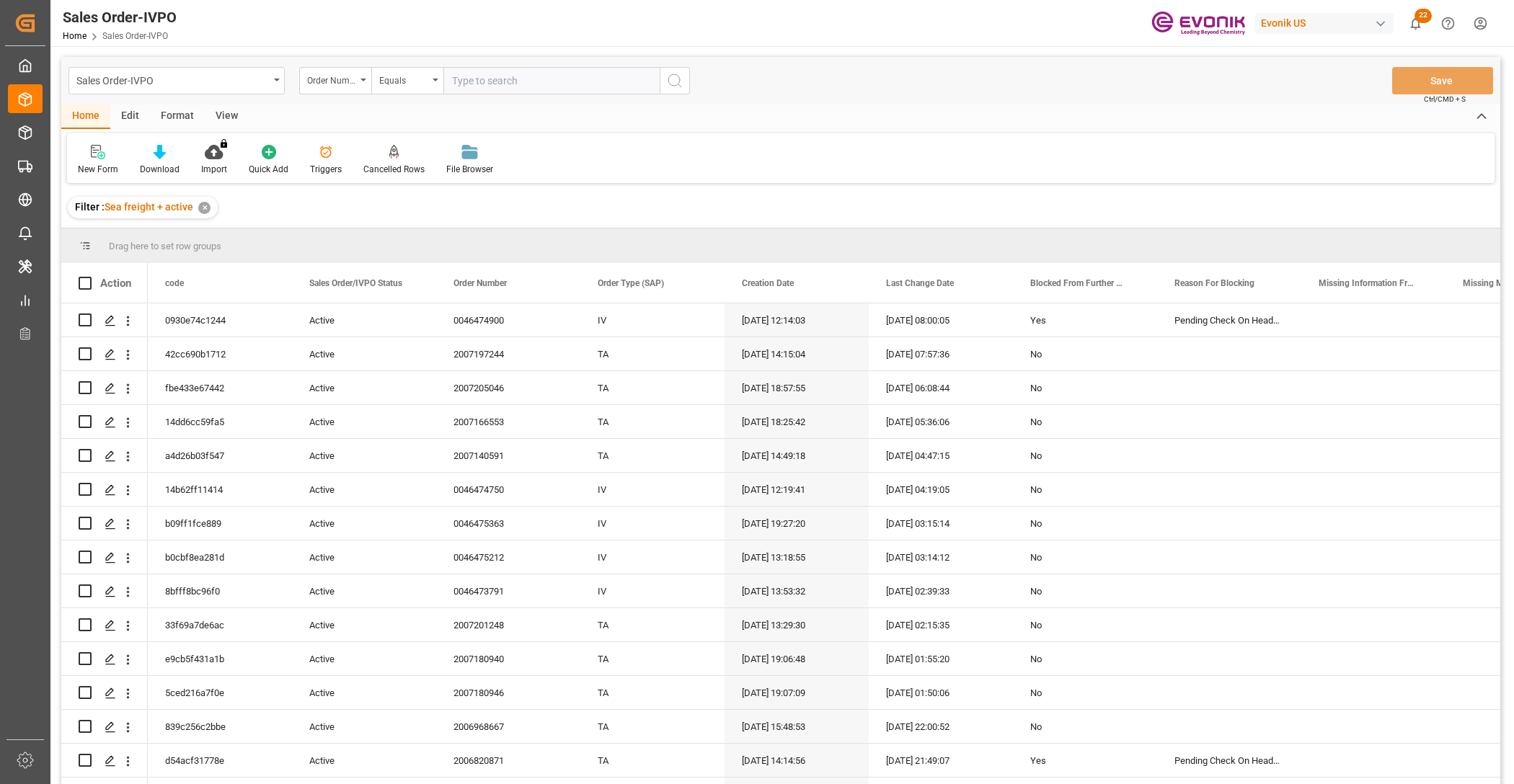
click at [485, 85] on input "text" at bounding box center [551, 80] width 216 height 27
paste input "2006820871"
type input "2006820871"
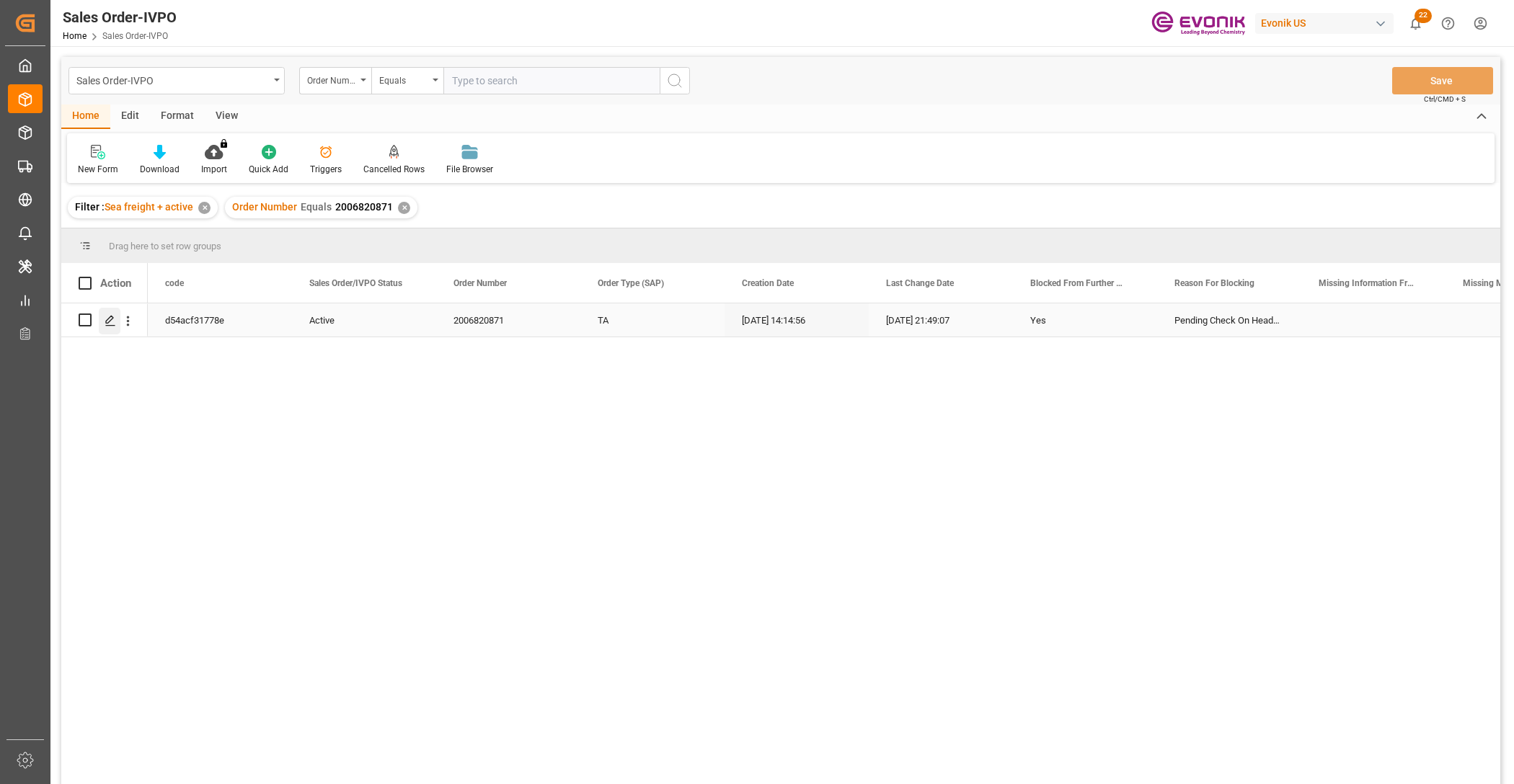
click at [110, 321] on icon "Press SPACE to select this row." at bounding box center [110, 320] width 11 height 11
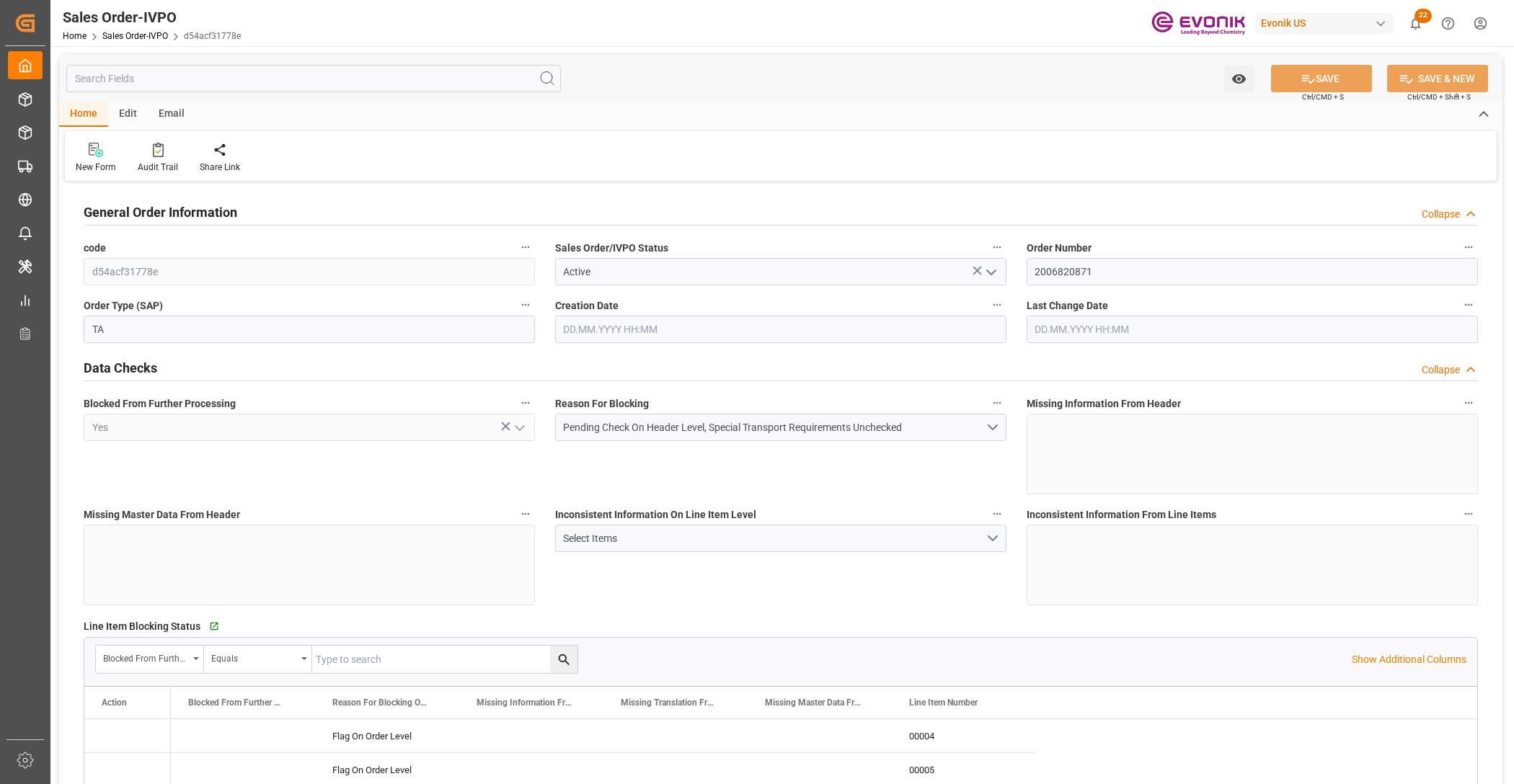
type input "INCCU"
type input "0"
type input "1"
type input "2"
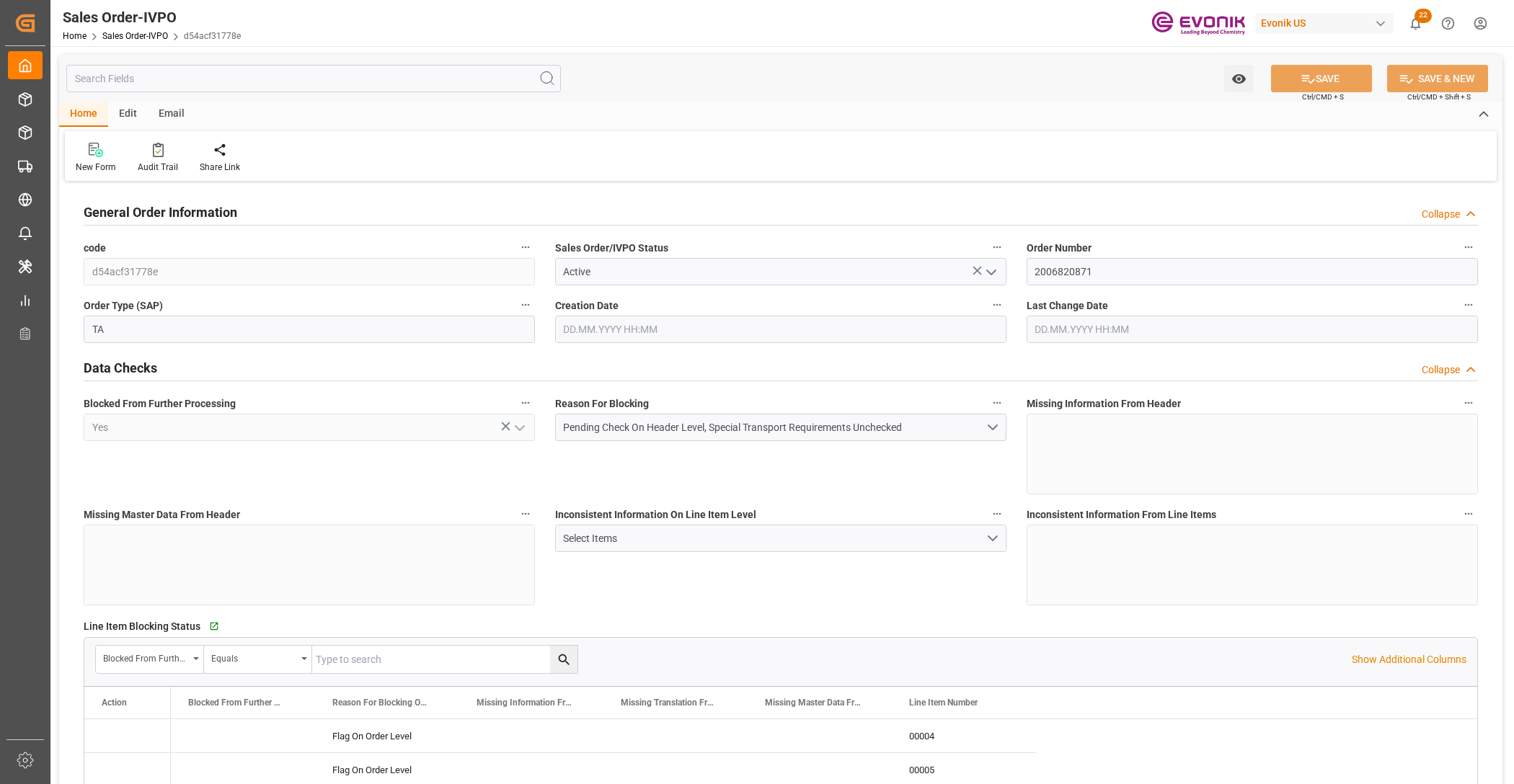
type input "14224.481"
type input "62.9152"
type input "19000"
type input "60"
type input "04.09.2025 14:14"
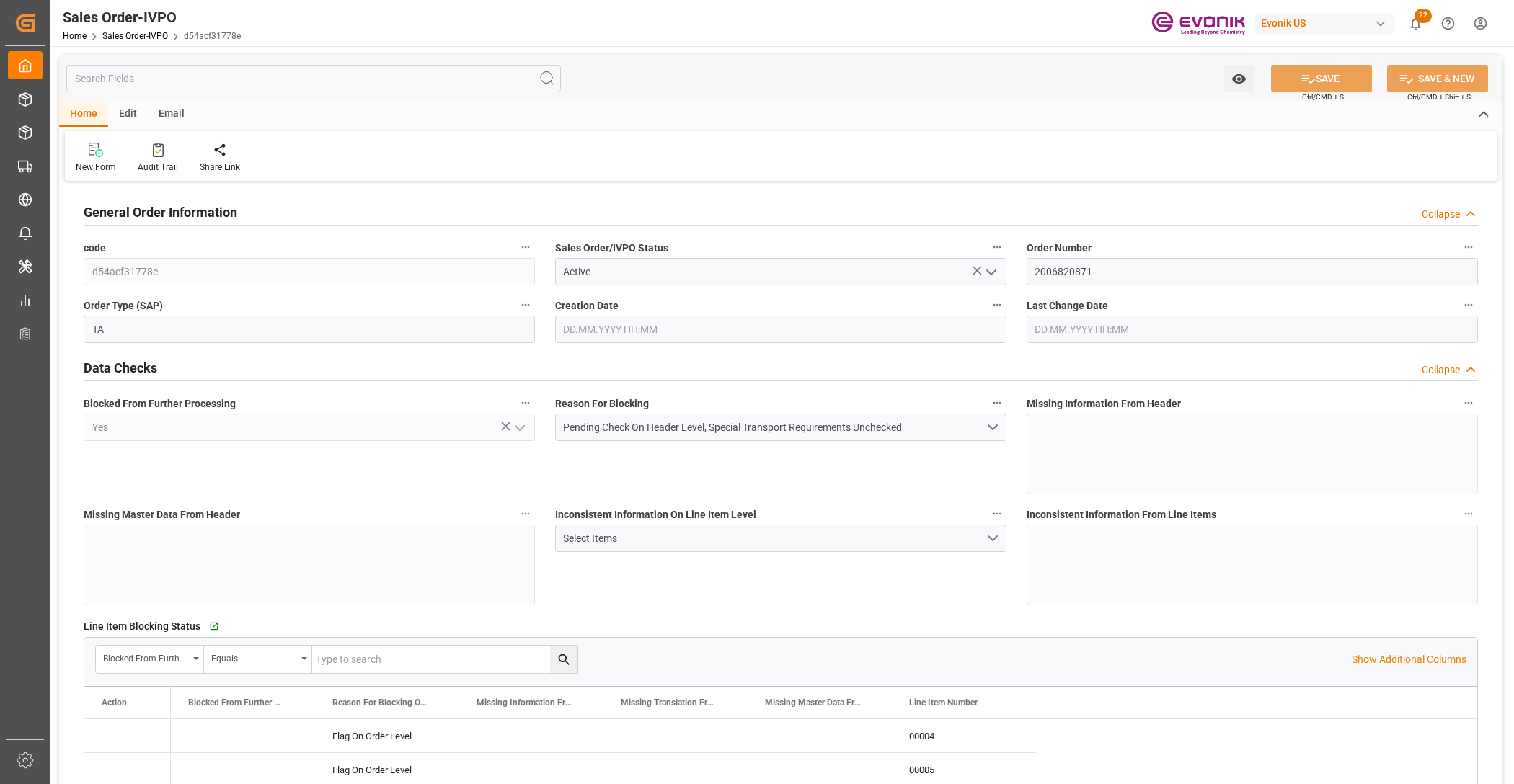
type input "29.09.2025 21:49"
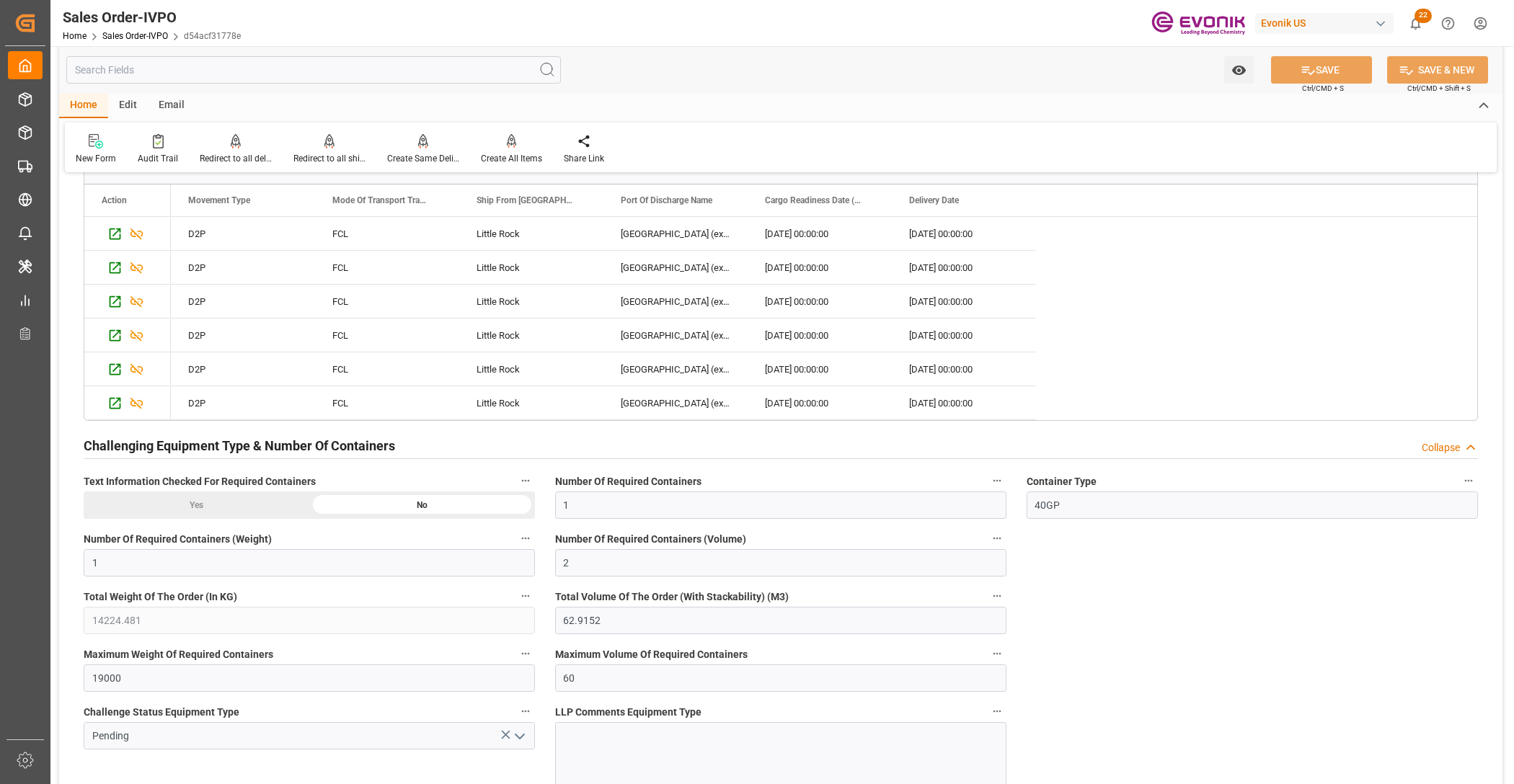
scroll to position [2702, 0]
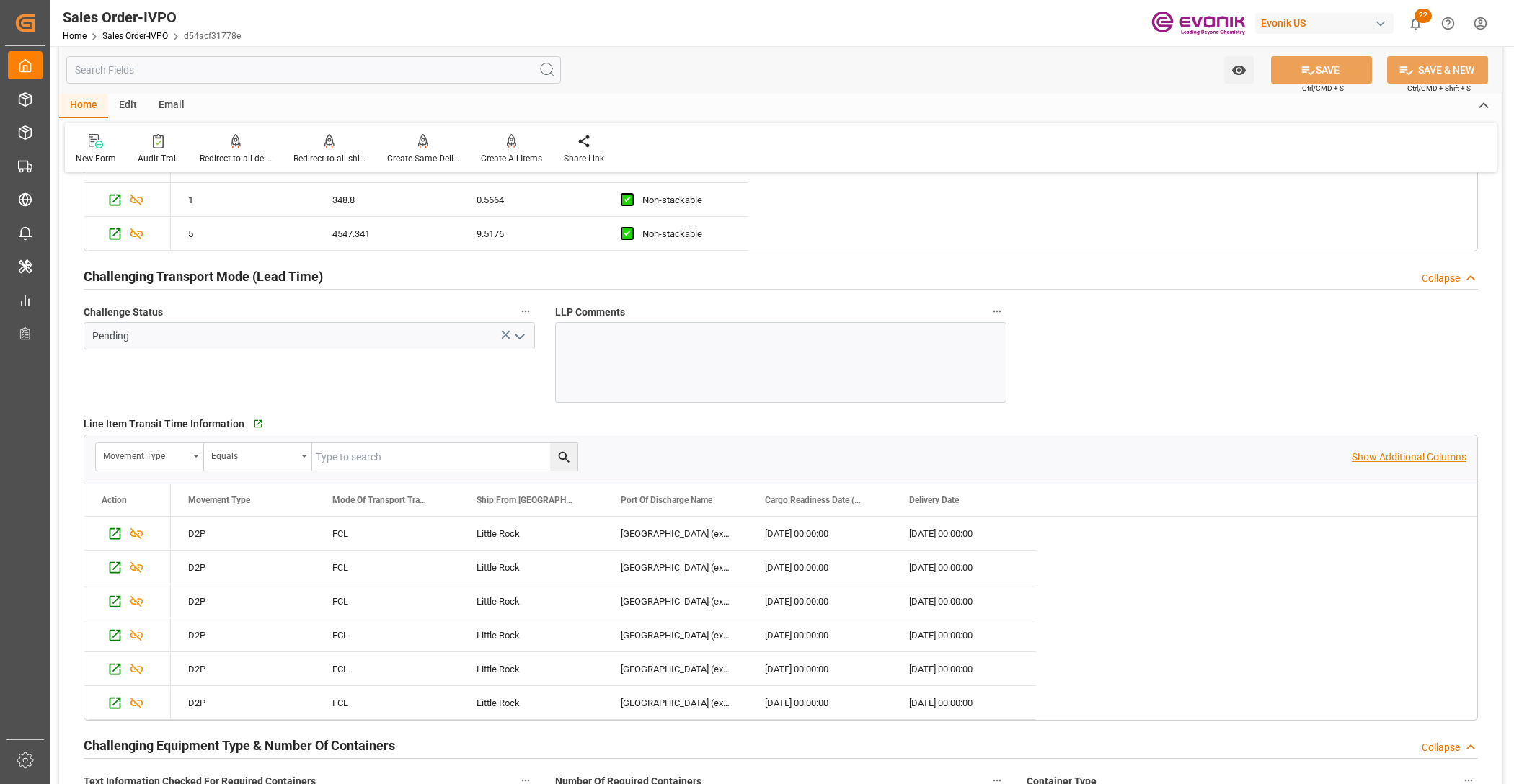
drag, startPoint x: 1383, startPoint y: 462, endPoint x: 1374, endPoint y: 465, distance: 9.5
click at [1383, 462] on p "Show Additional Columns" at bounding box center [1408, 457] width 114 height 15
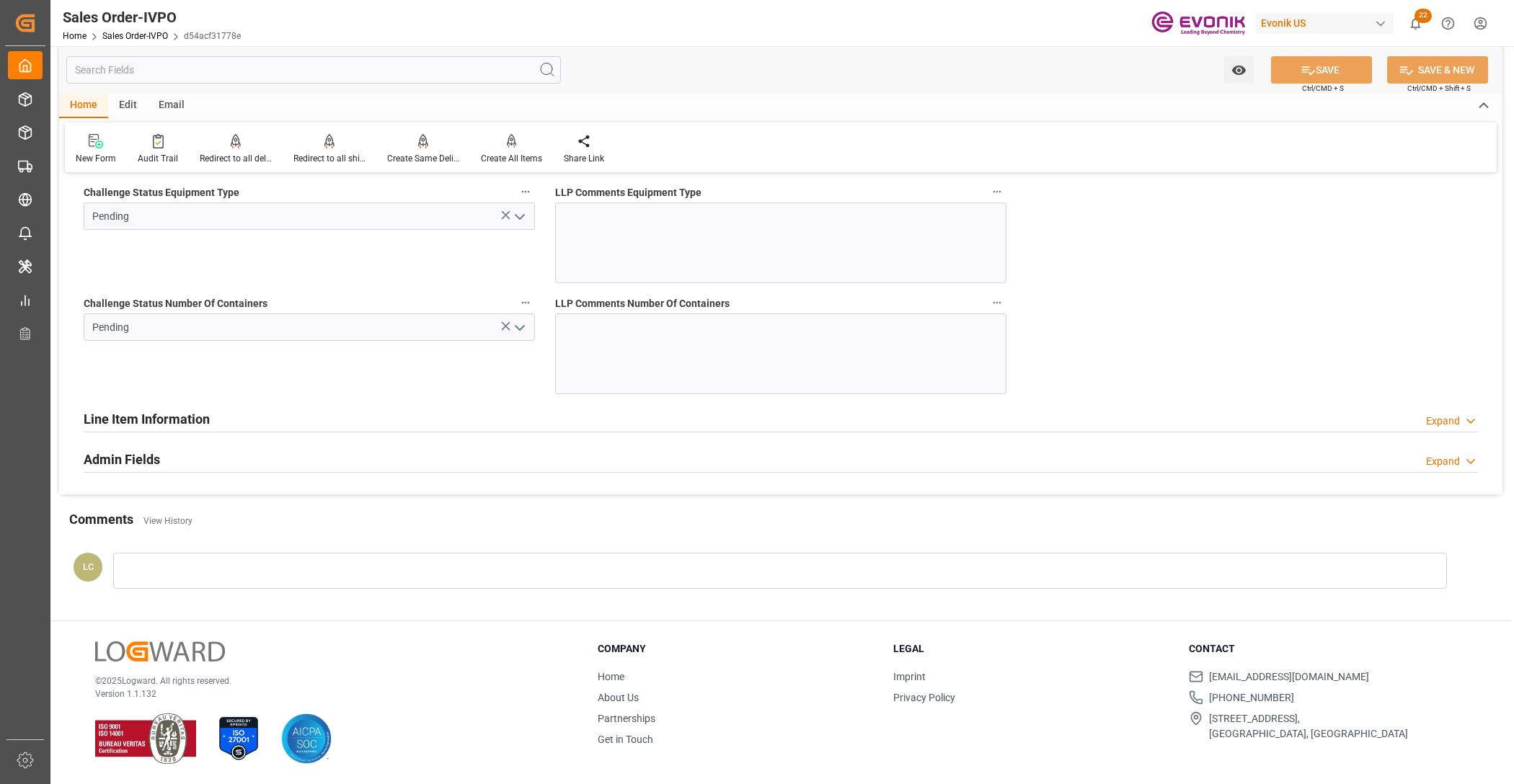
scroll to position [2624, 0]
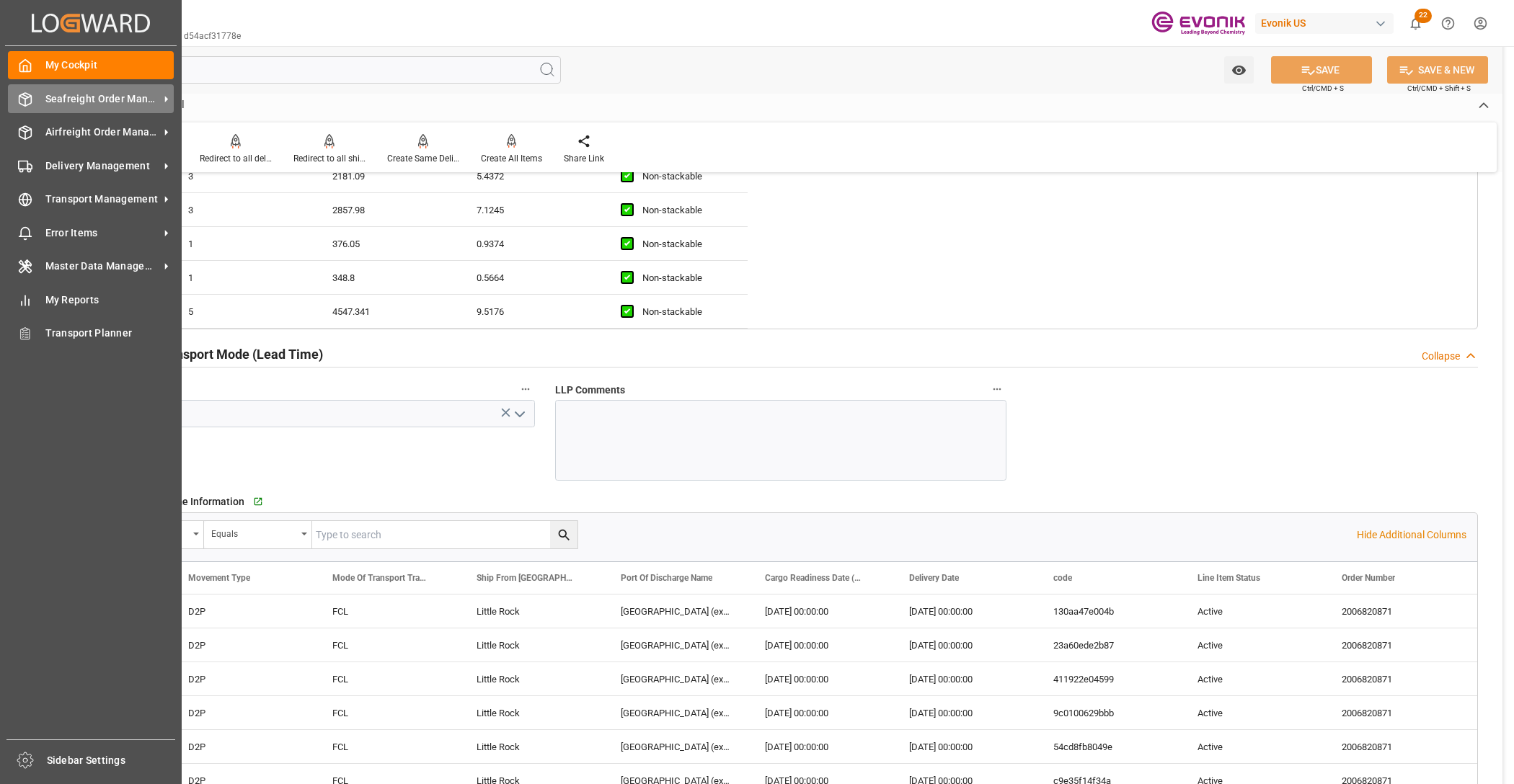
click at [71, 98] on span "Seafreight Order Management" at bounding box center [102, 99] width 114 height 15
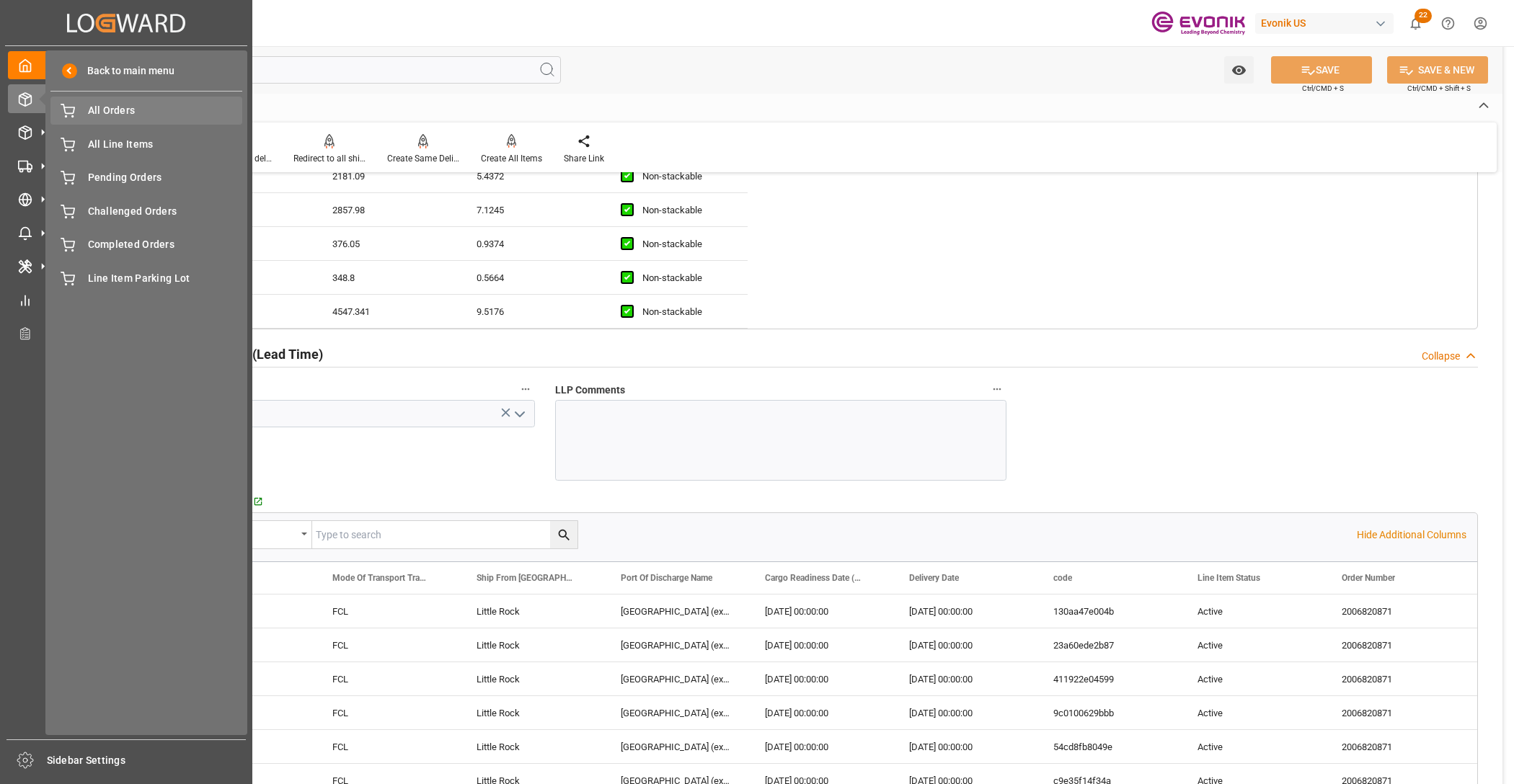
click at [101, 118] on span "All Orders" at bounding box center [166, 110] width 155 height 15
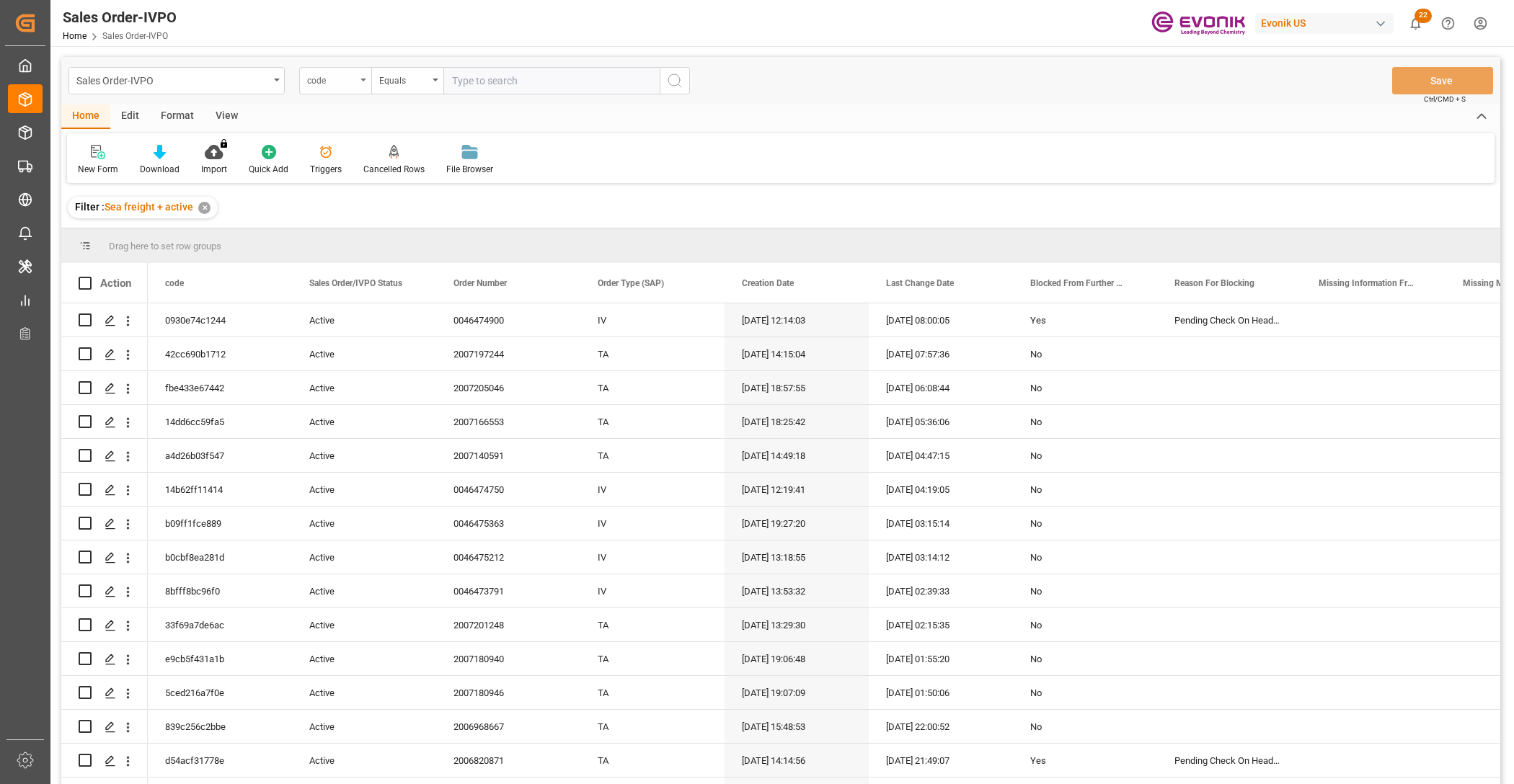
click at [359, 83] on div "code" at bounding box center [335, 80] width 72 height 27
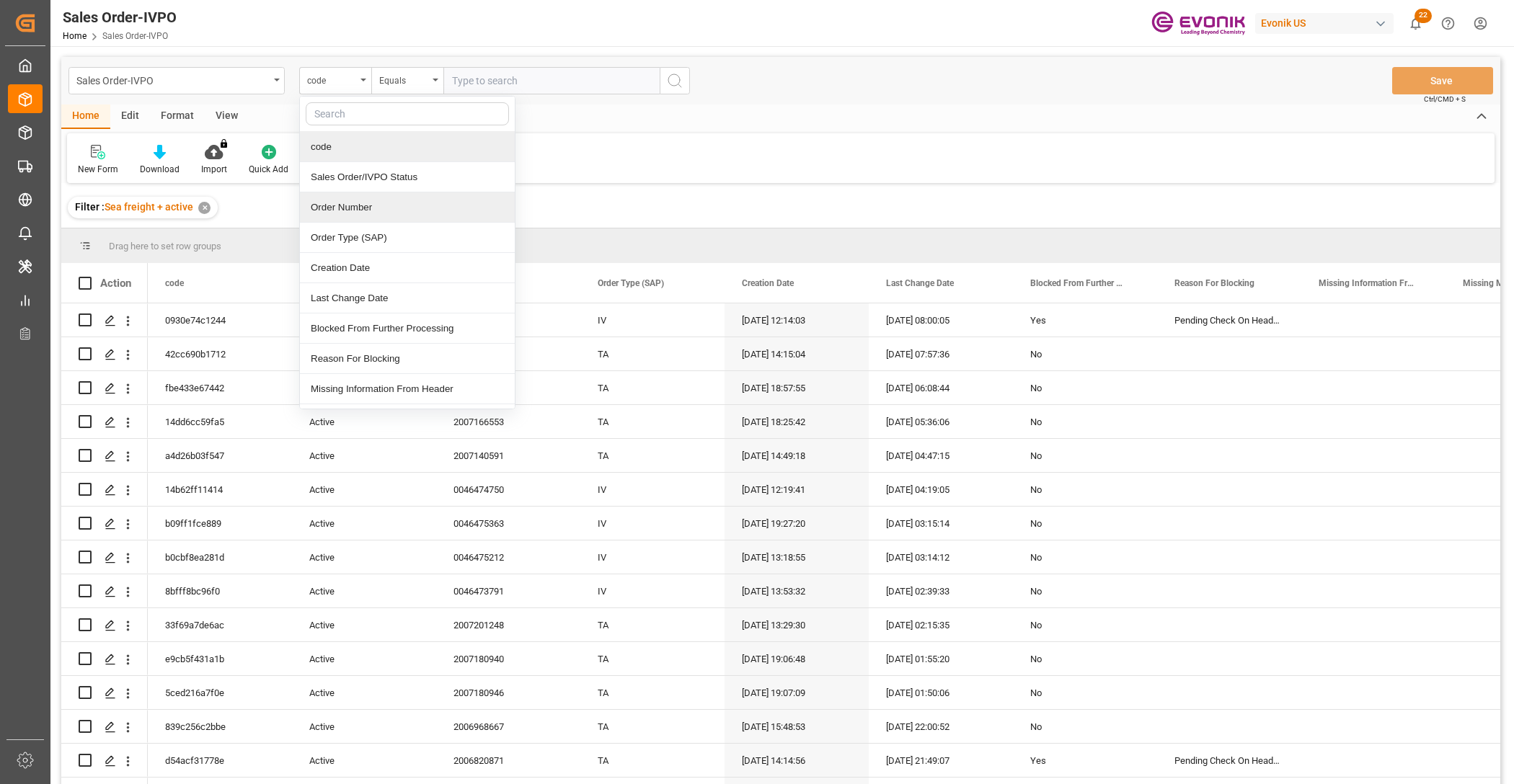
click at [366, 210] on div "Order Number" at bounding box center [408, 208] width 215 height 31
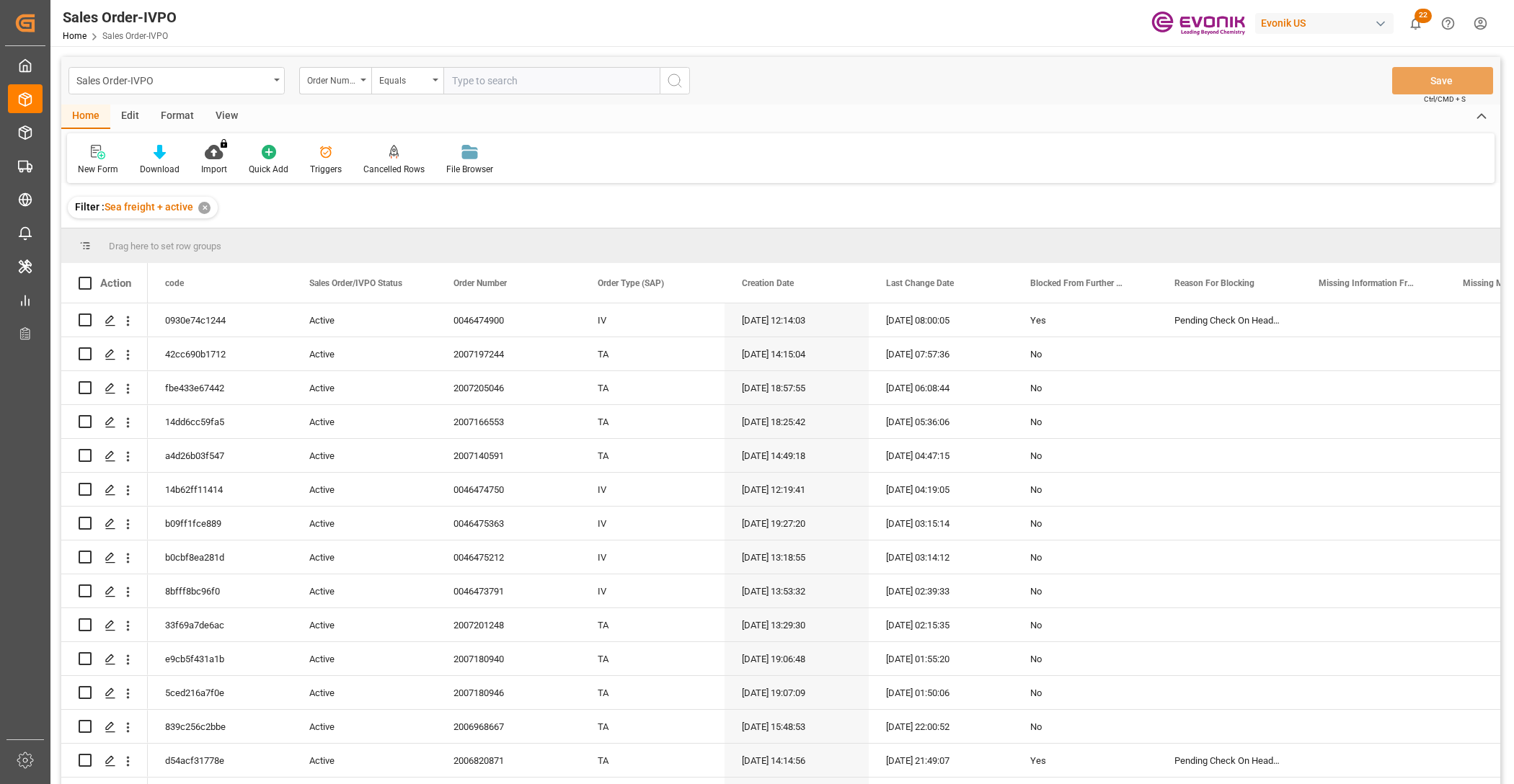
click at [483, 79] on input "text" at bounding box center [551, 80] width 216 height 27
paste input "2006812129"
type input "2006812129"
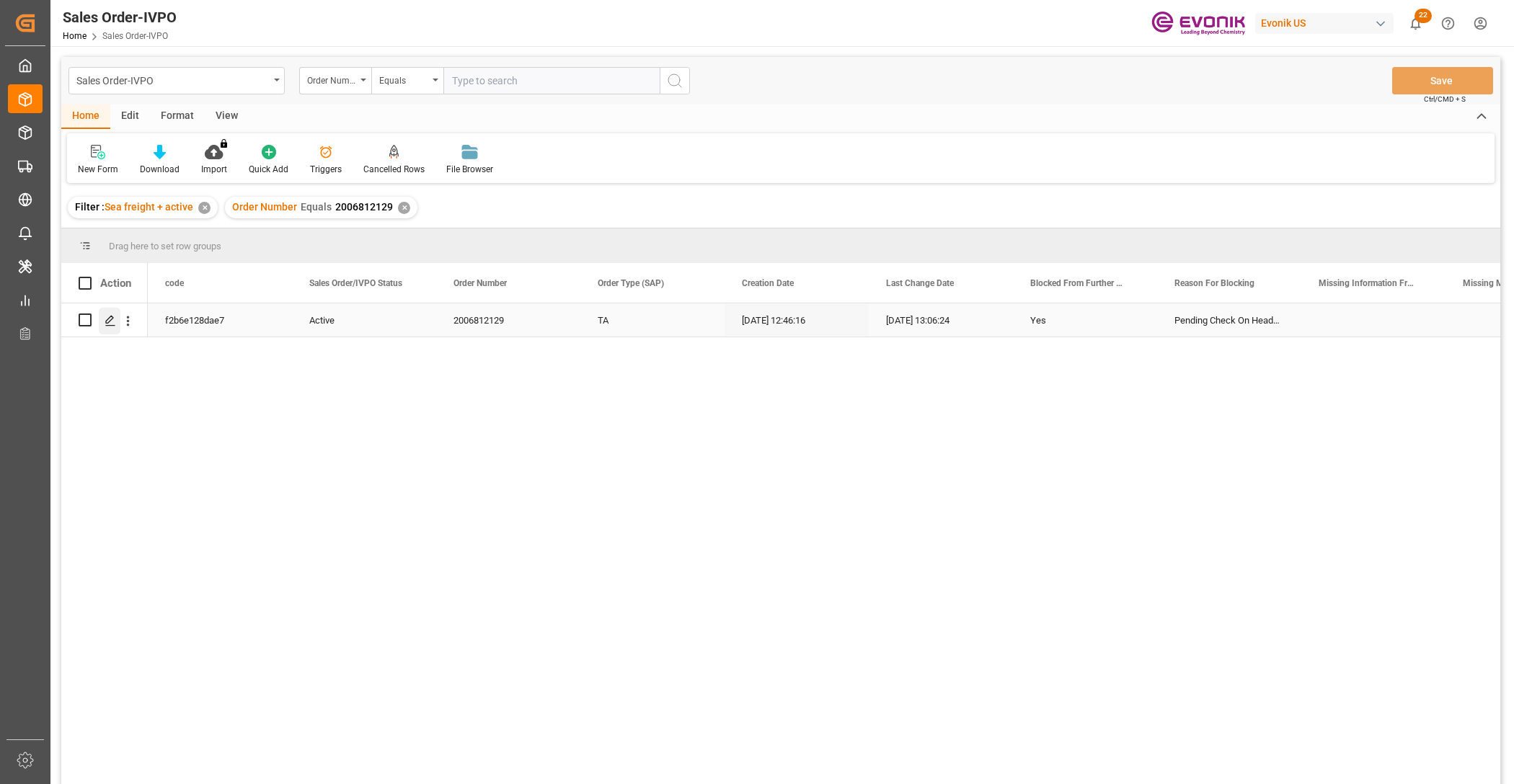
click at [106, 312] on div "Press SPACE to select this row." at bounding box center [109, 321] width 22 height 27
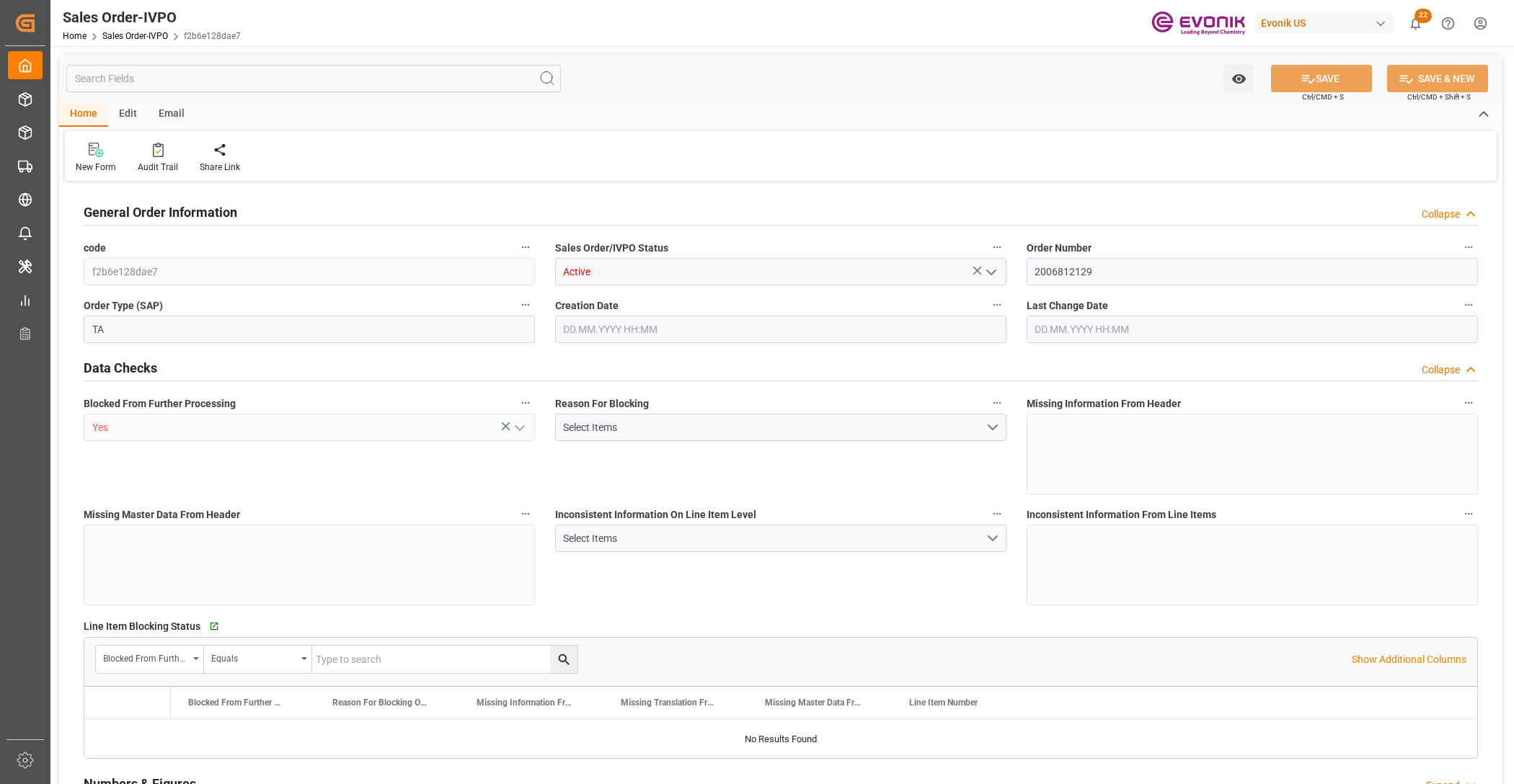
type input "INCCU"
type input "0"
type input "1"
type input "2"
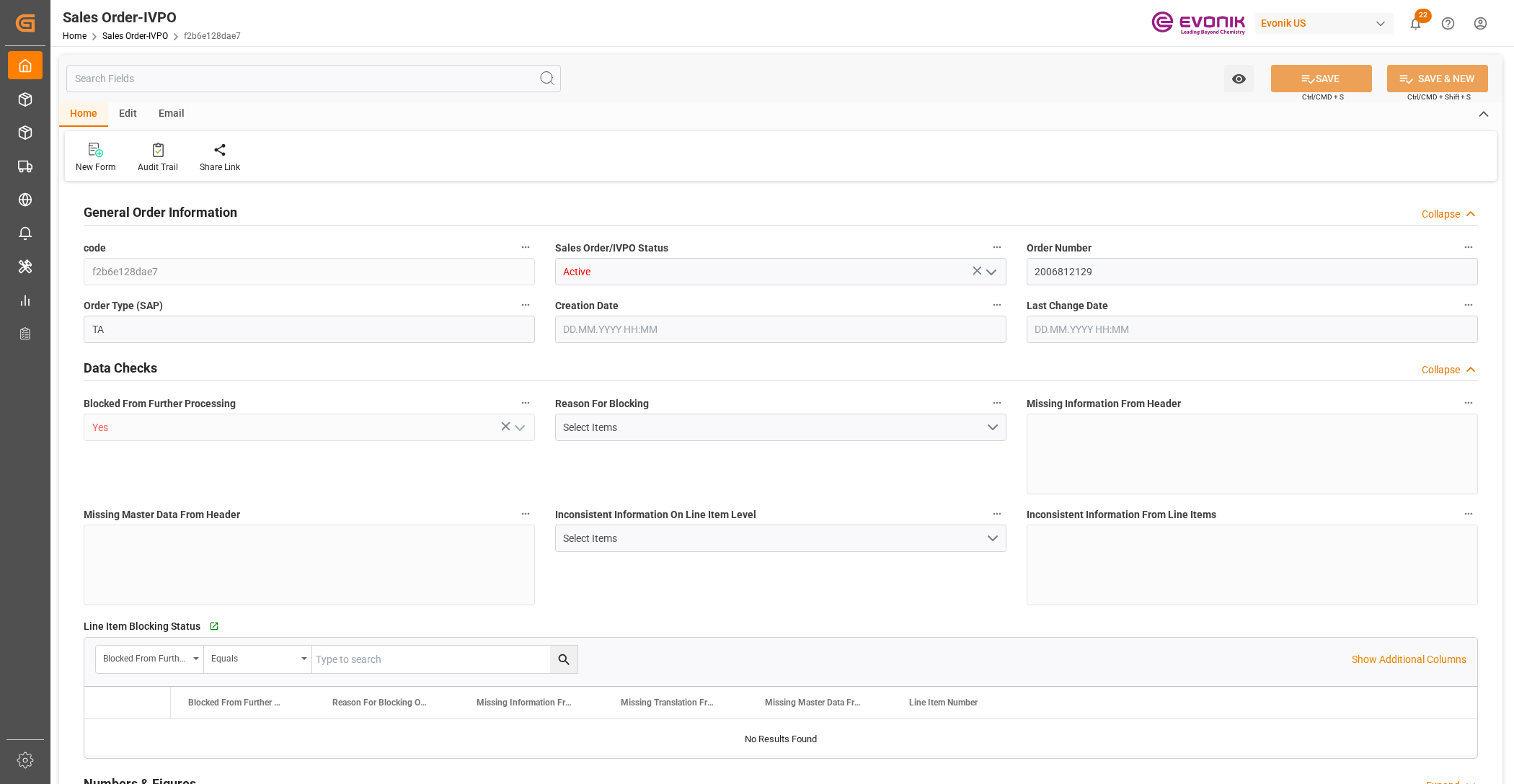
type input "18687.36"
type input "76.1408"
type input "19000"
type input "60"
type input "26.09.2025 12:46"
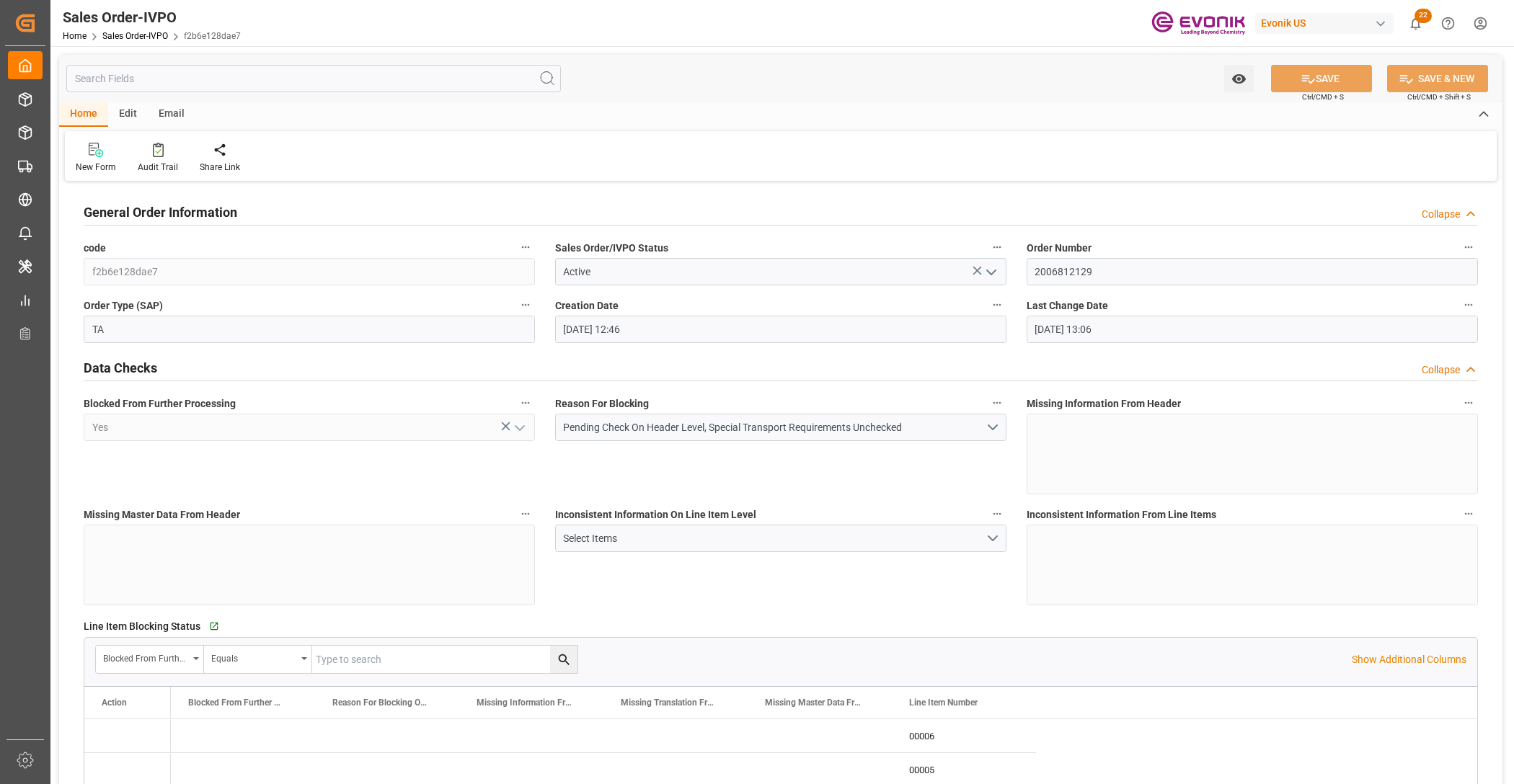
type input "26.09.2025 13:06"
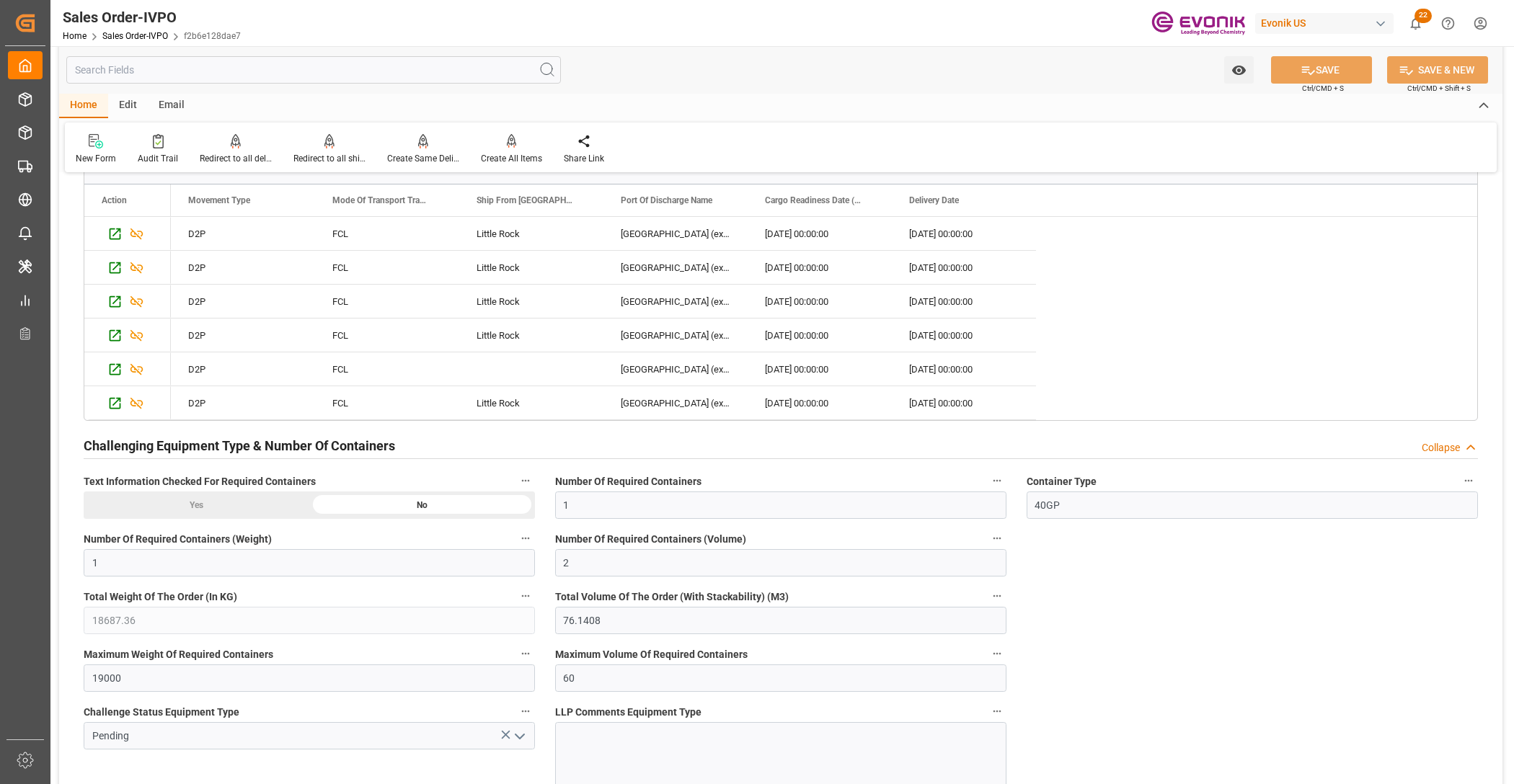
scroll to position [2702, 0]
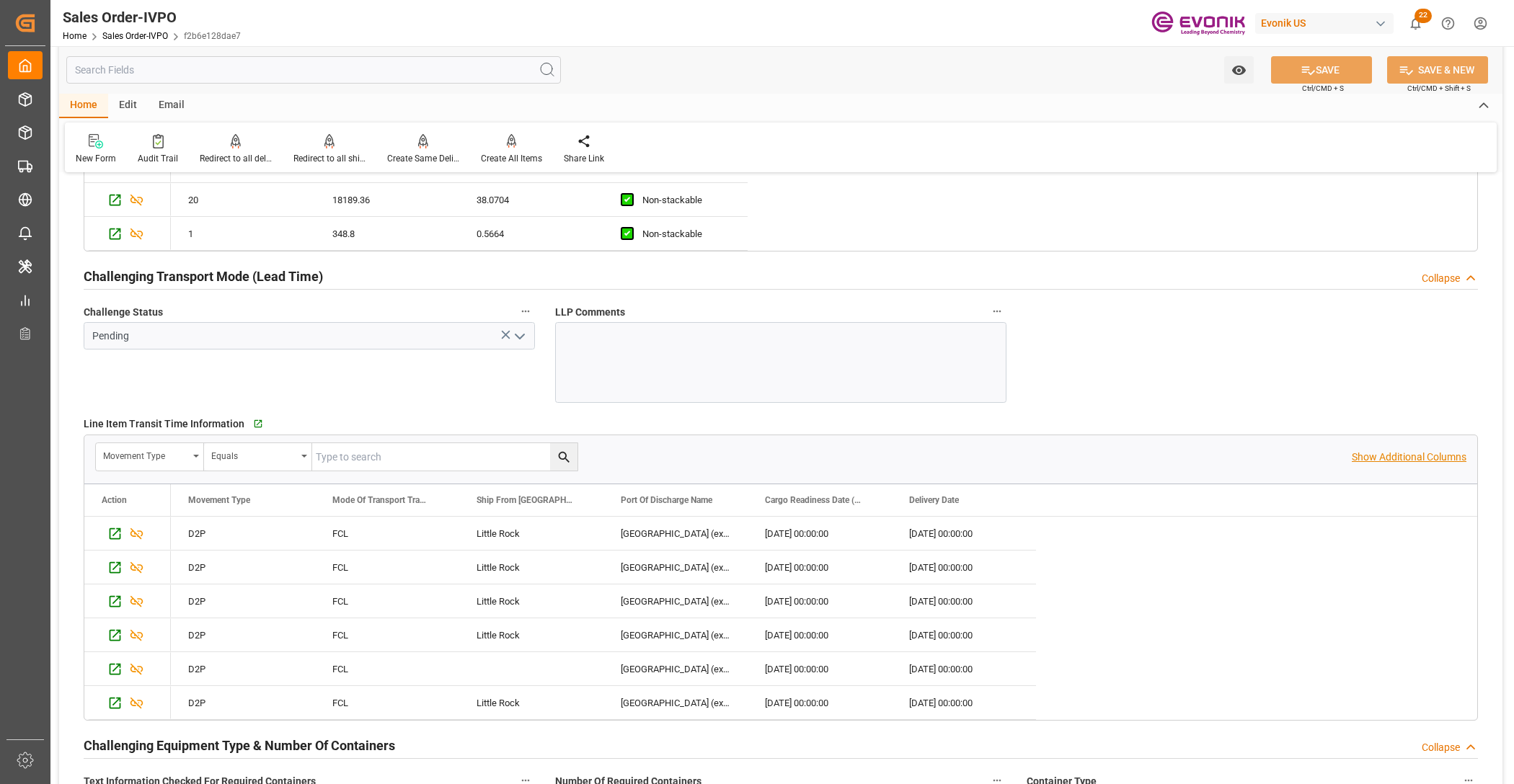
click at [1410, 458] on p "Show Additional Columns" at bounding box center [1408, 457] width 114 height 15
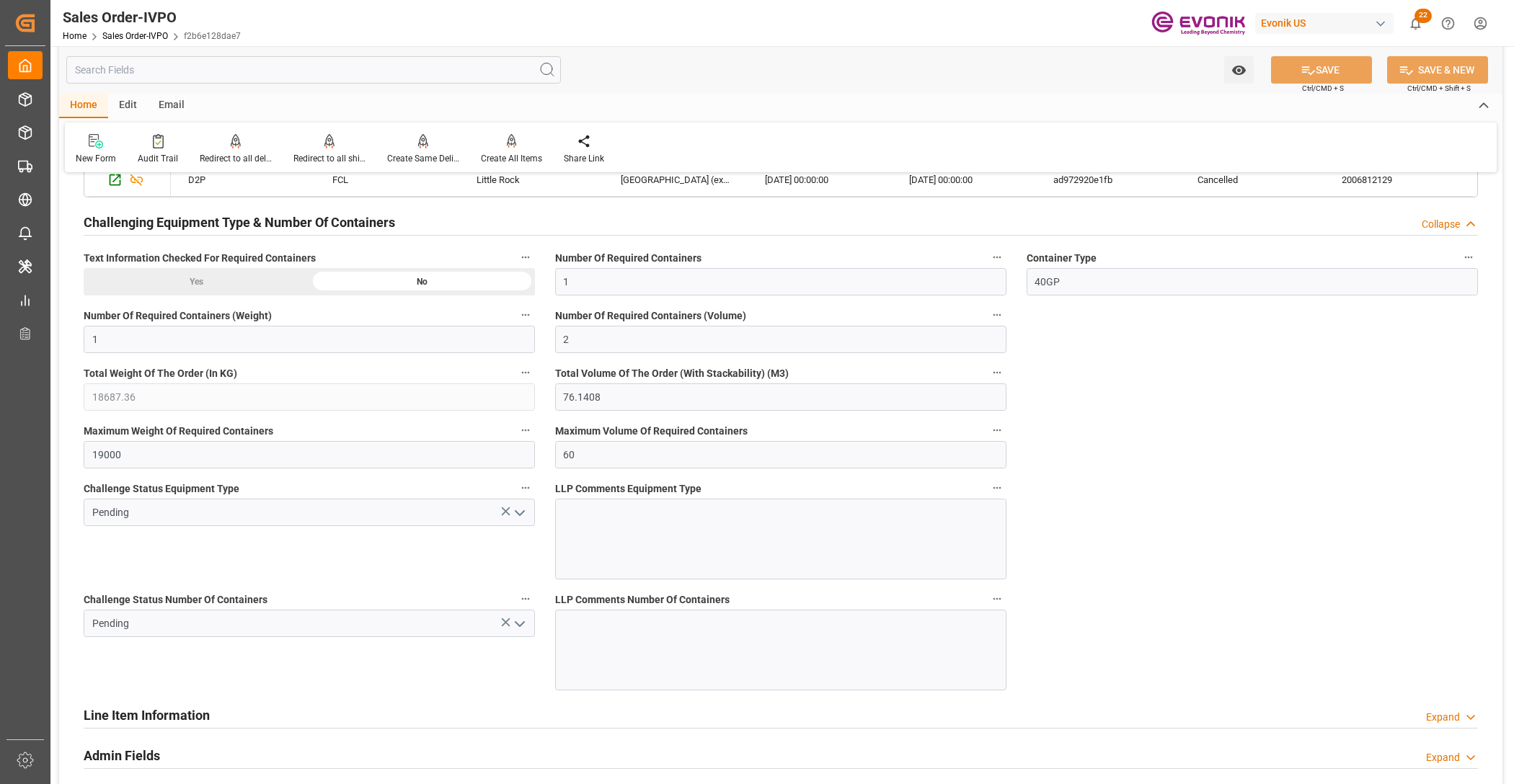
scroll to position [2924, 0]
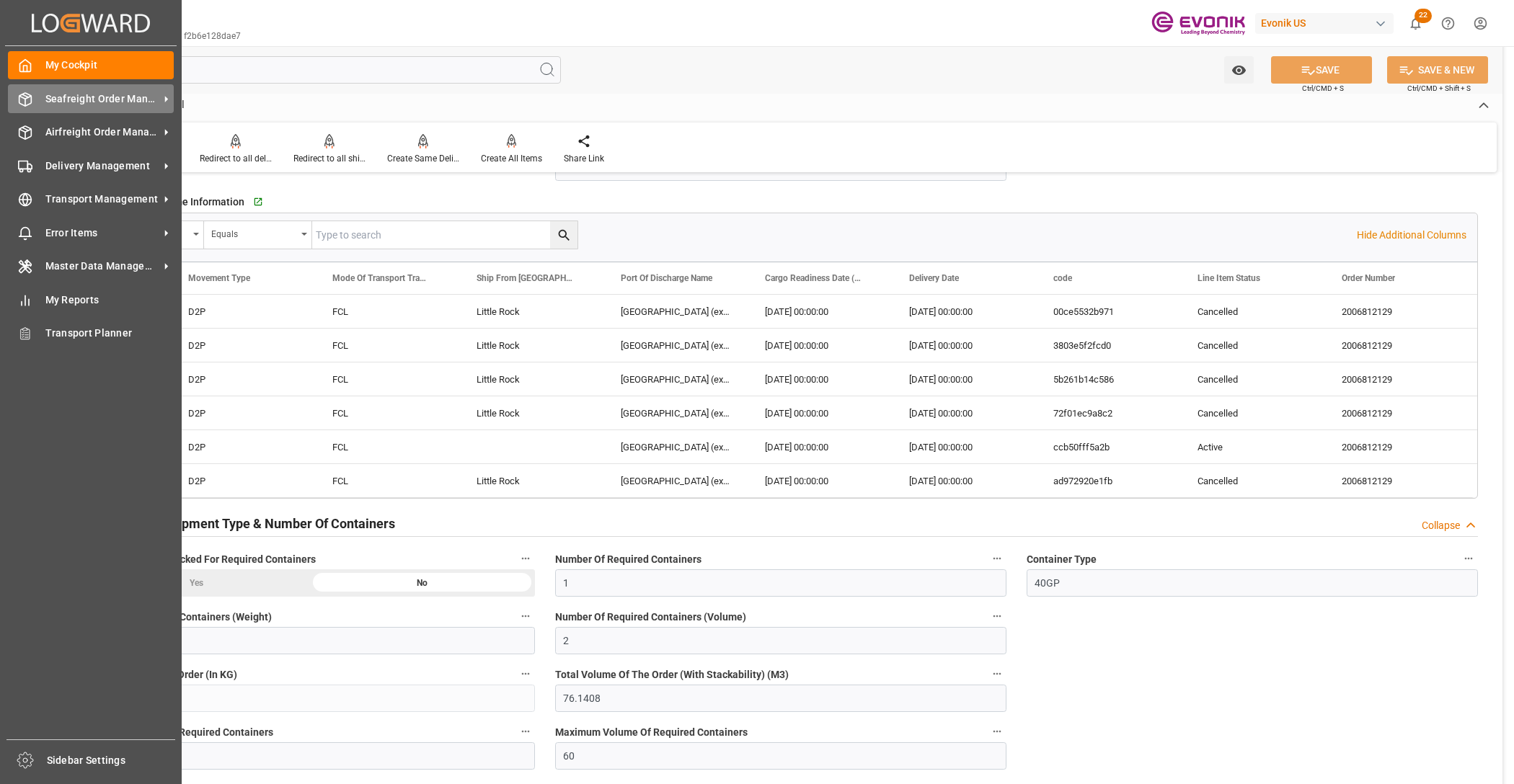
click at [71, 93] on span "Seafreight Order Management" at bounding box center [102, 99] width 114 height 15
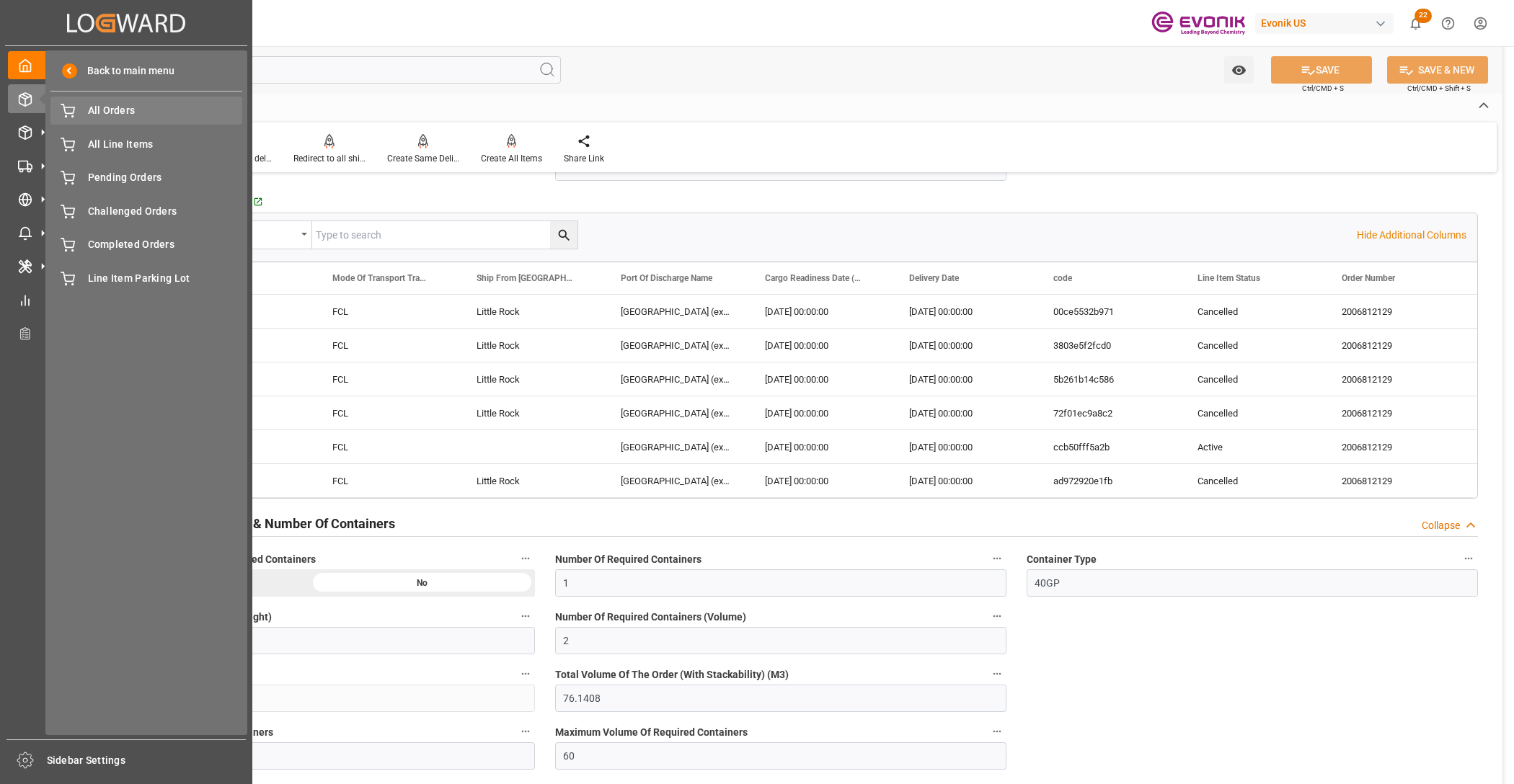
click at [114, 112] on span "All Orders" at bounding box center [166, 110] width 155 height 15
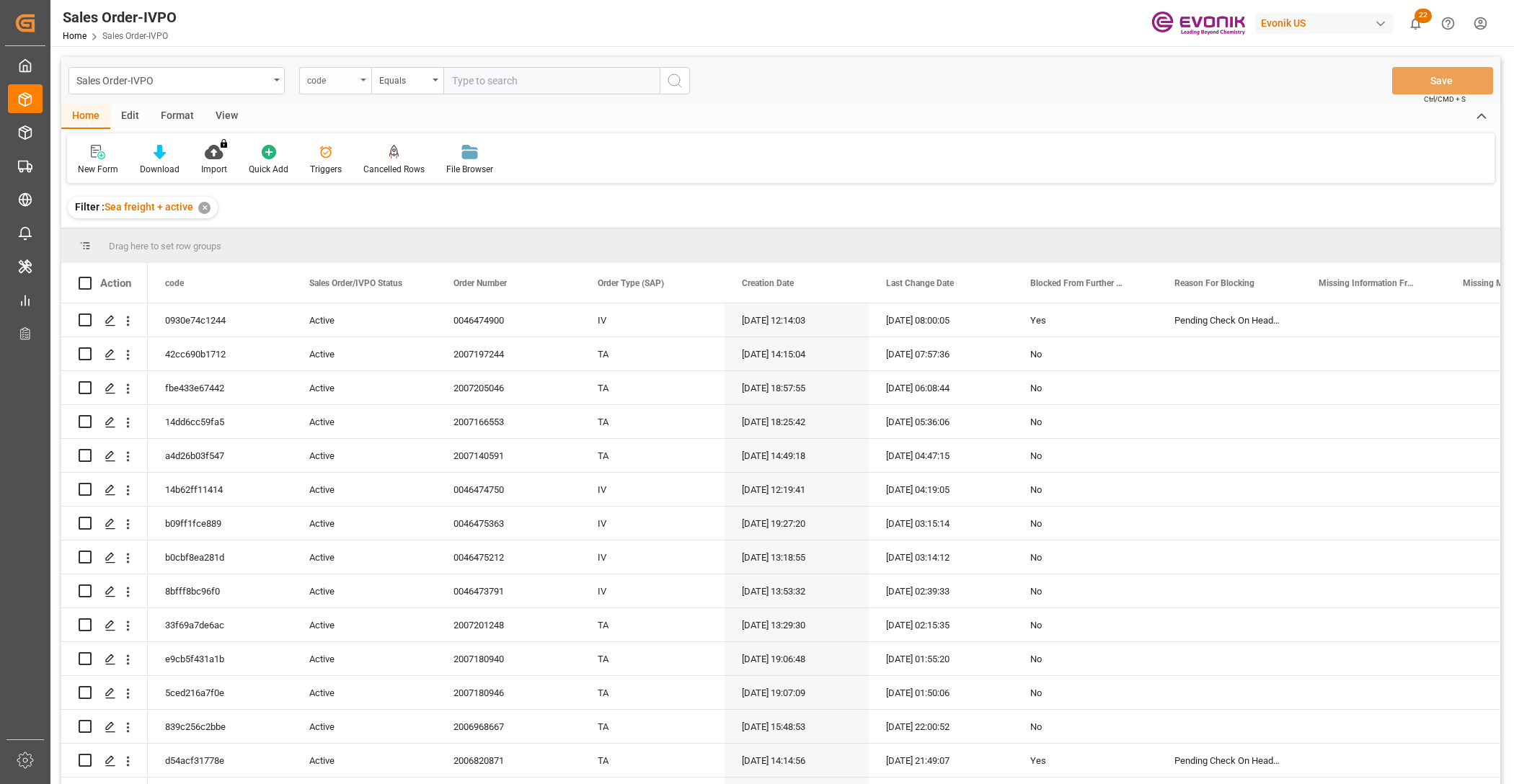
click at [347, 81] on div "code" at bounding box center [332, 78] width 49 height 17
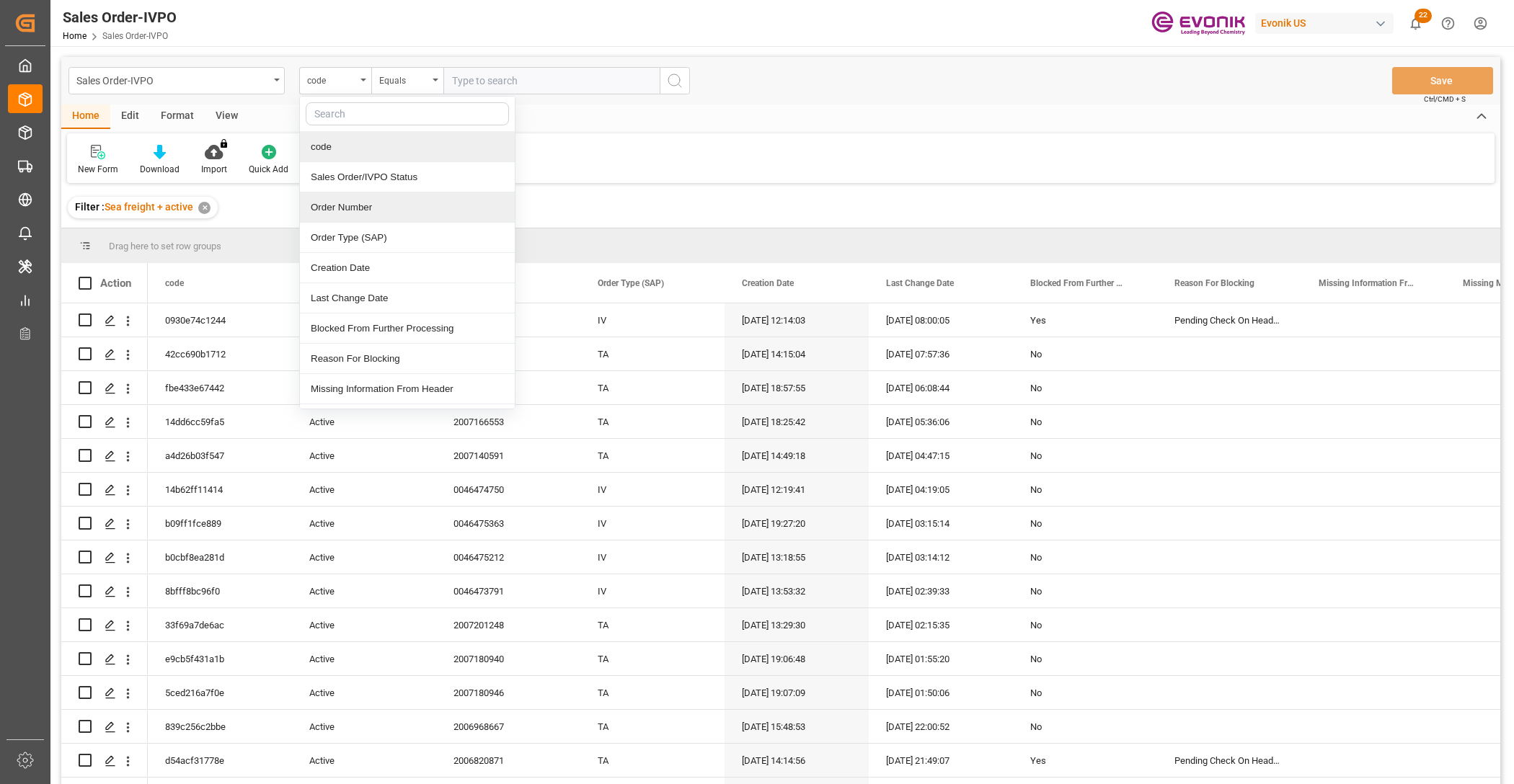
click at [384, 206] on div "Order Number" at bounding box center [408, 208] width 215 height 31
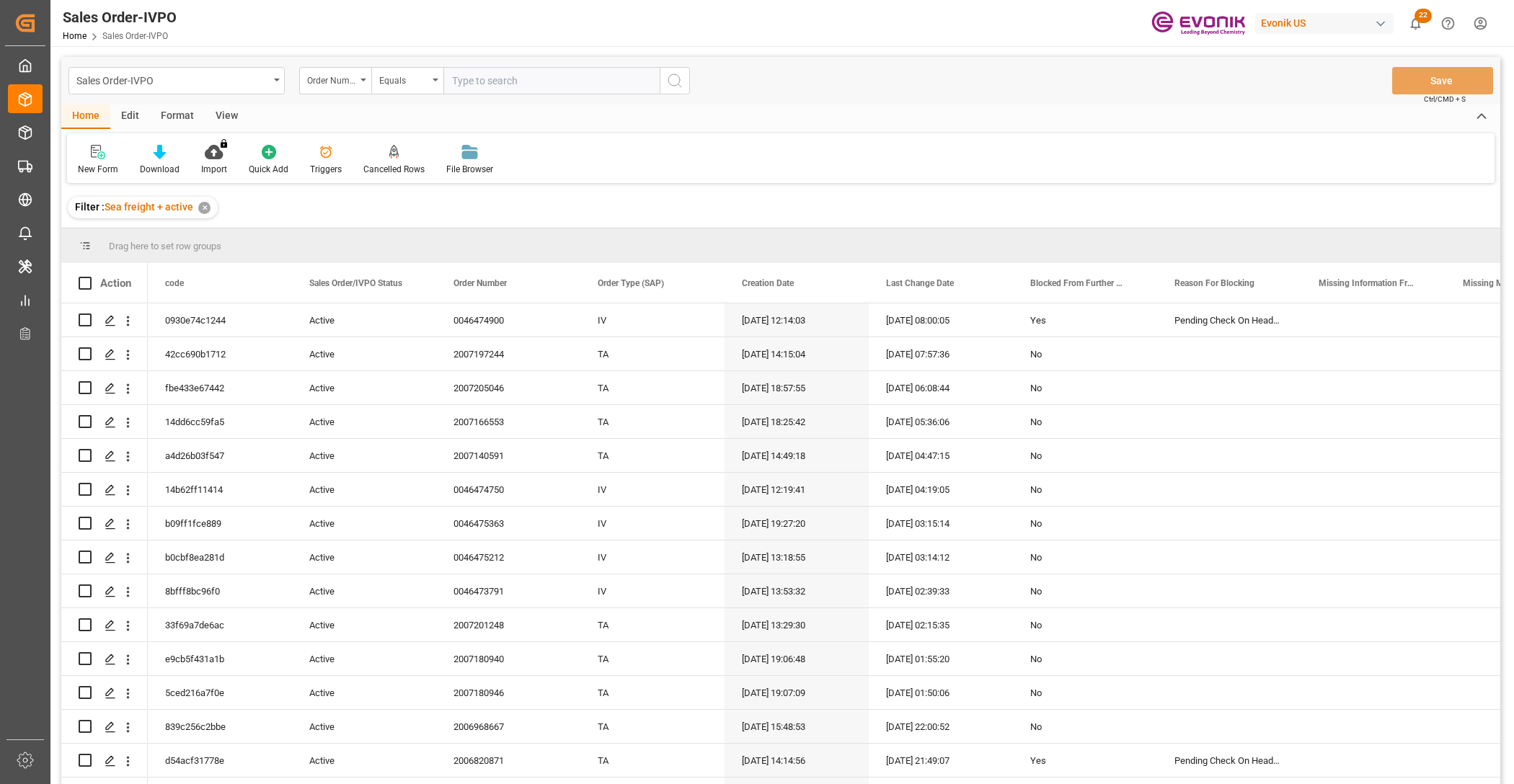
click at [491, 85] on input "text" at bounding box center [551, 80] width 216 height 27
paste input "2006820768"
type input "2006820768"
click at [678, 77] on icon "search button" at bounding box center [675, 81] width 17 height 17
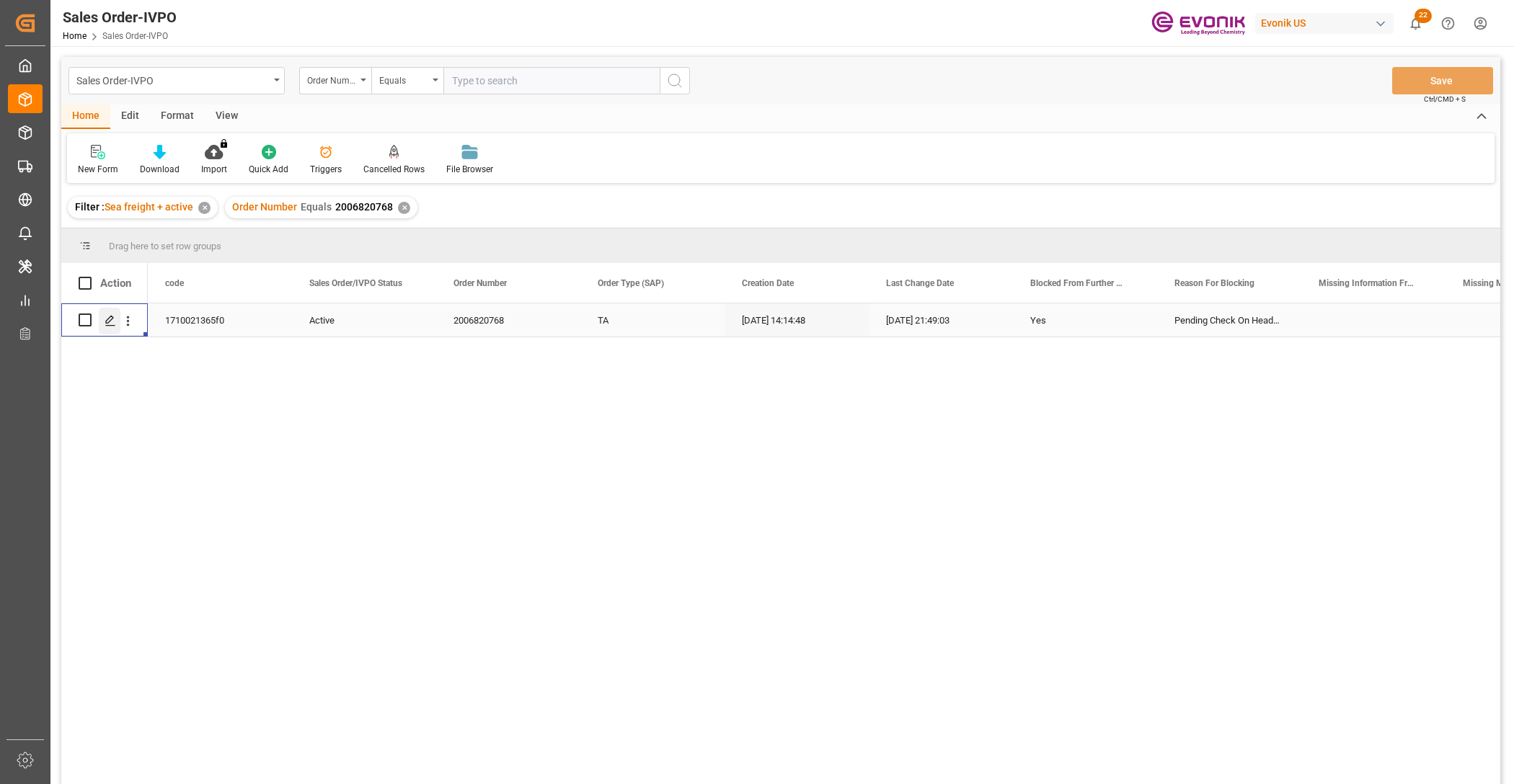
click at [101, 314] on div "Press SPACE to select this row." at bounding box center [109, 321] width 22 height 27
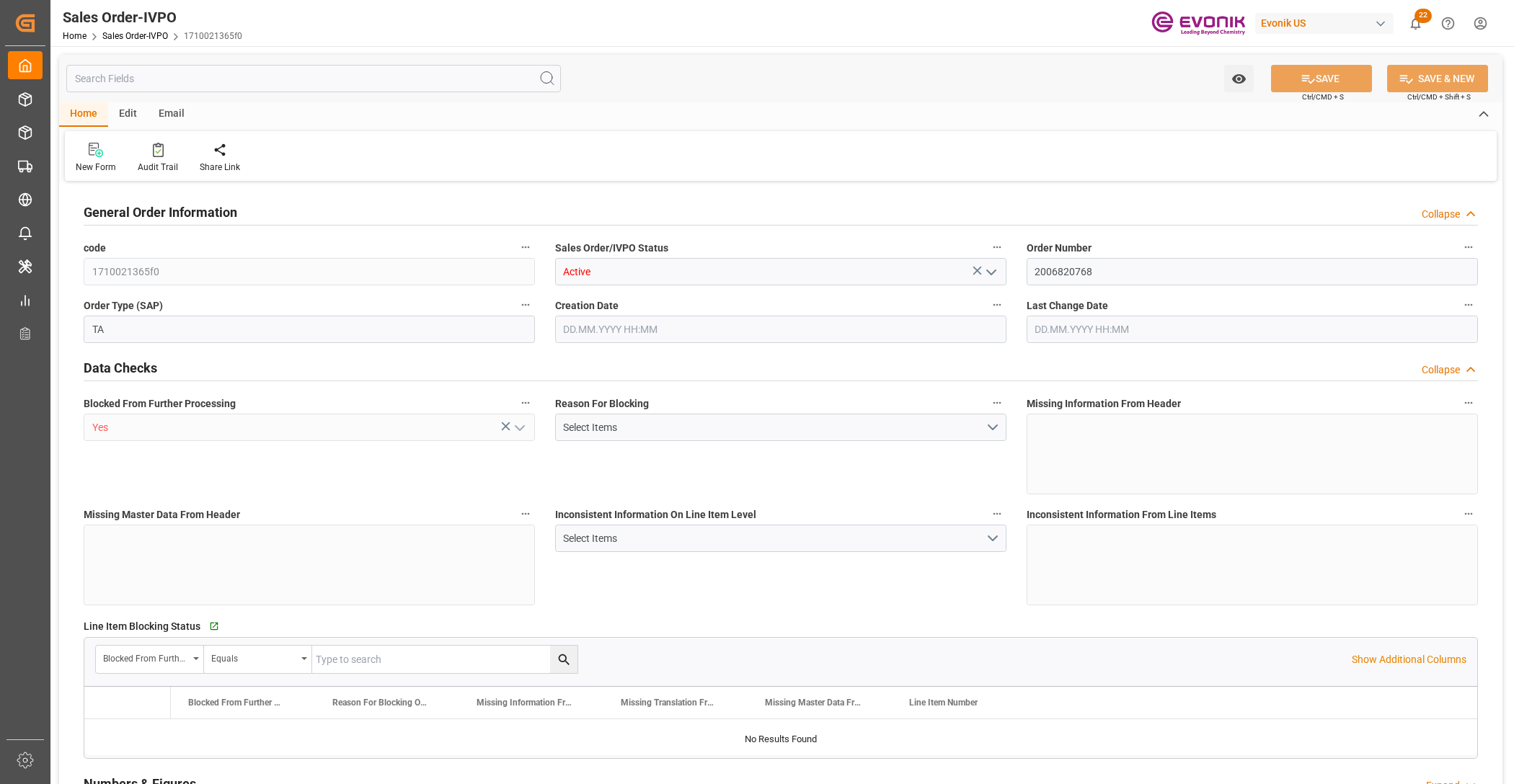
type input "INCCU"
type input "0"
type input "1"
type input "2"
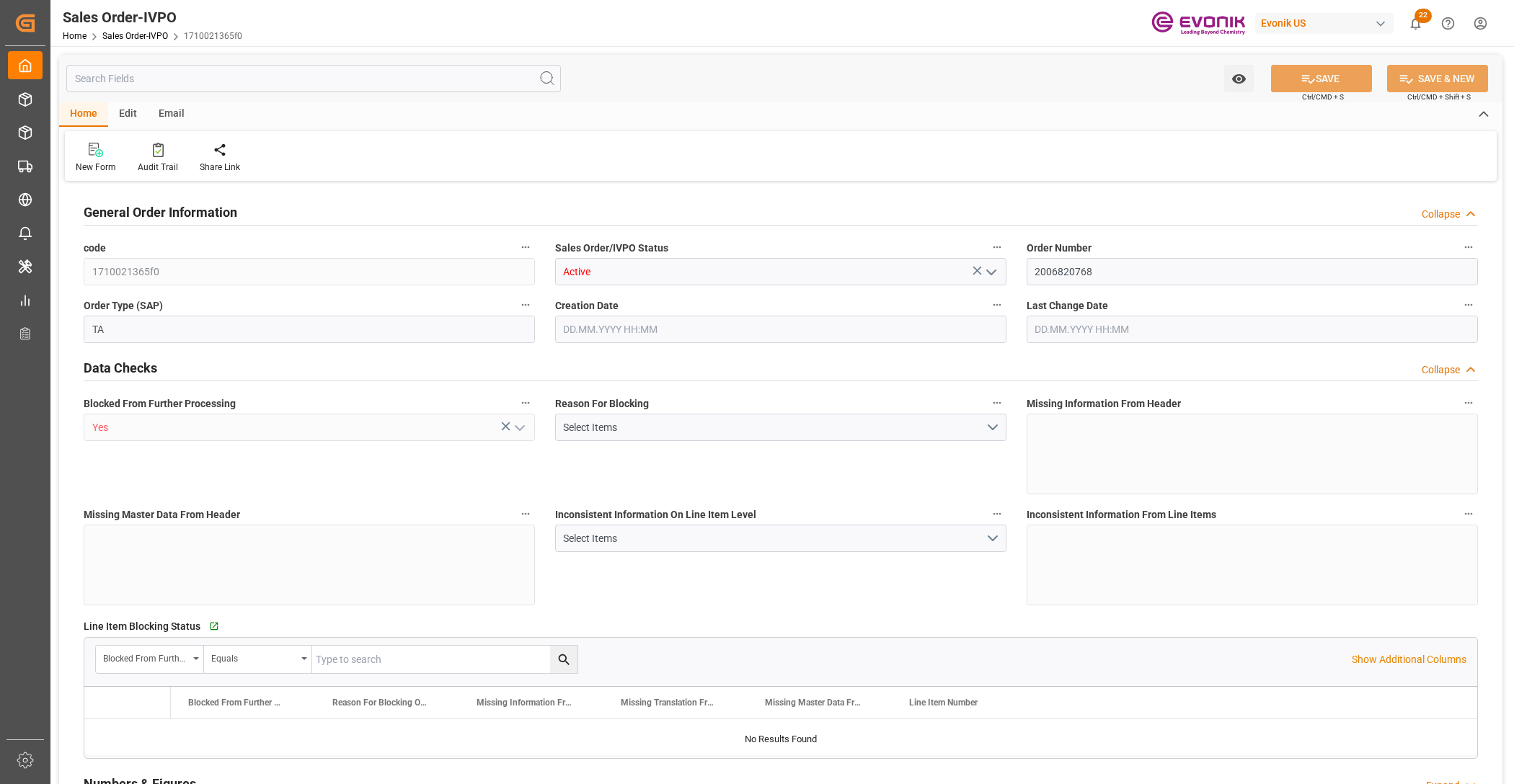
type input "18687.36"
type input "76.1408"
type input "19000"
type input "60"
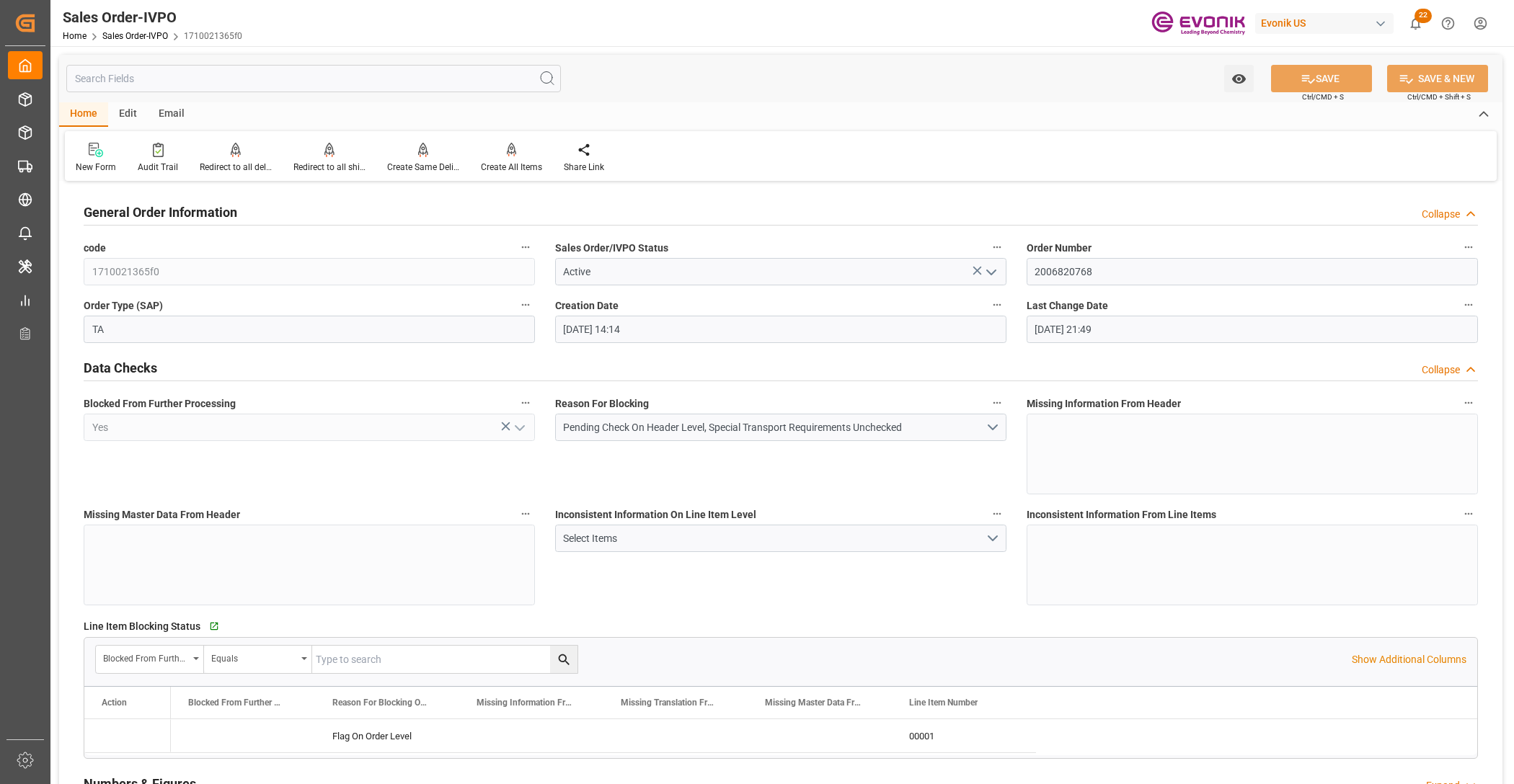
type input "04.09.2025 14:14"
type input "29.09.2025 21:49"
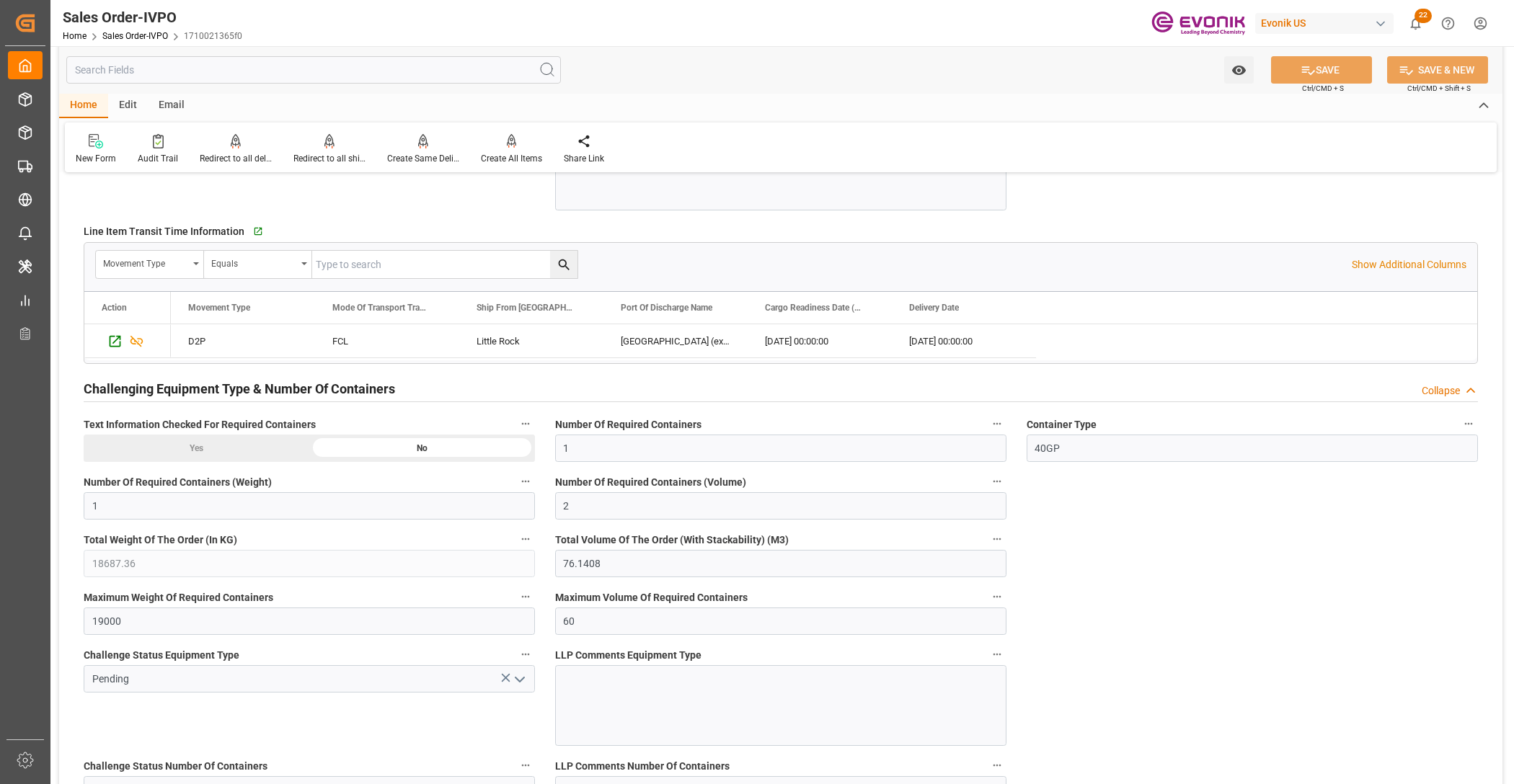
scroll to position [2101, 0]
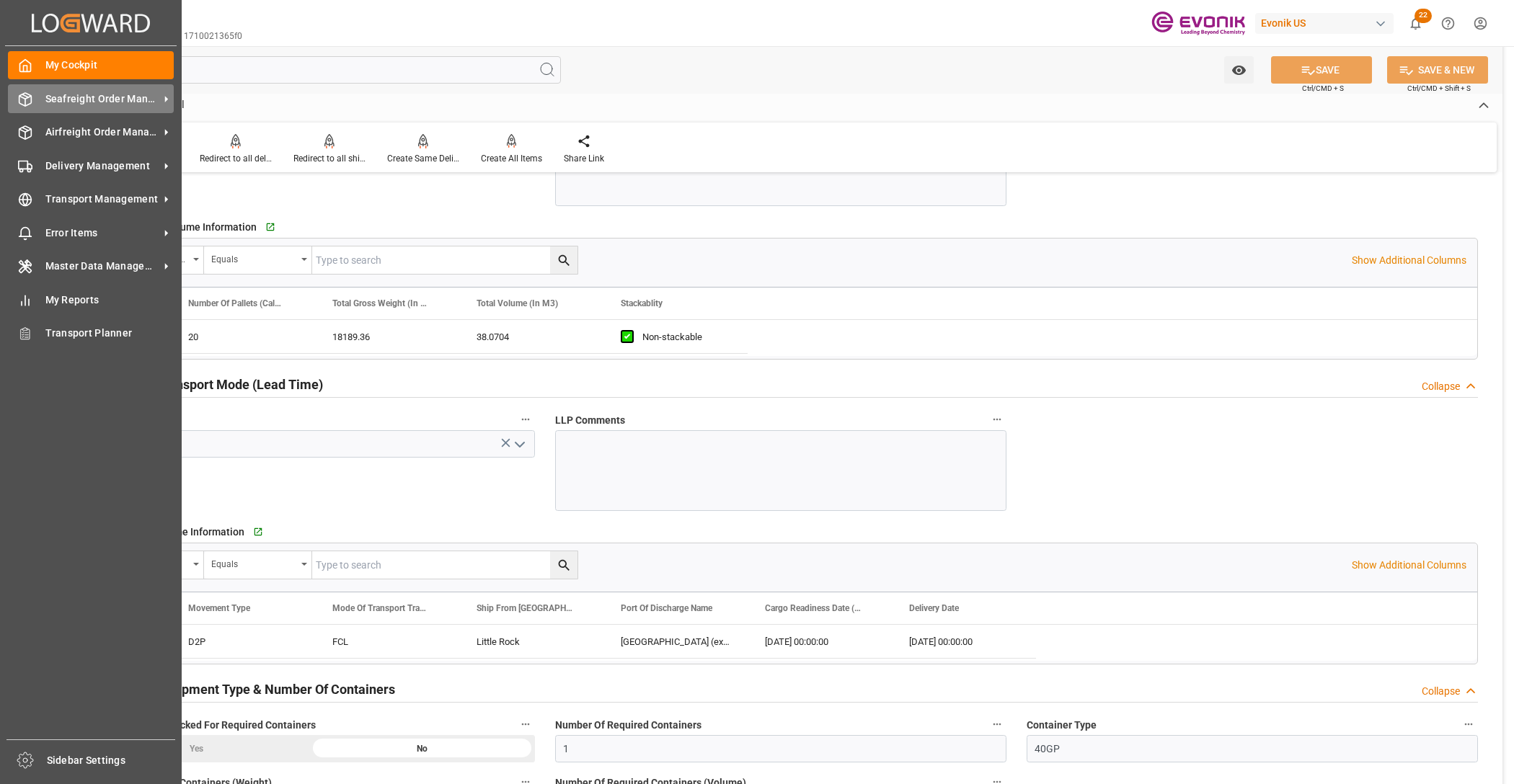
click at [92, 101] on span "Seafreight Order Management" at bounding box center [102, 99] width 114 height 15
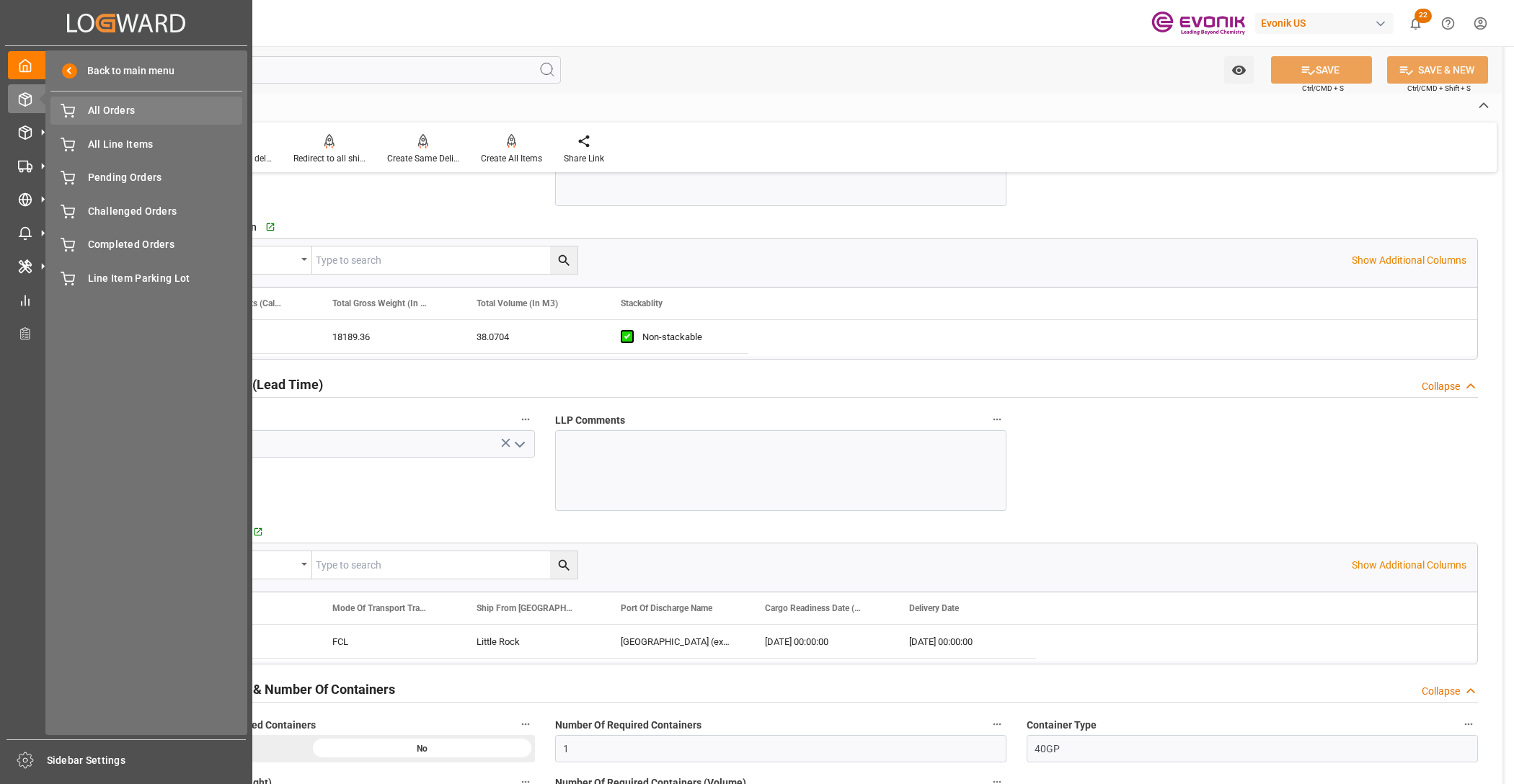
click at [120, 124] on div "All Orders All Orders" at bounding box center [147, 111] width 192 height 28
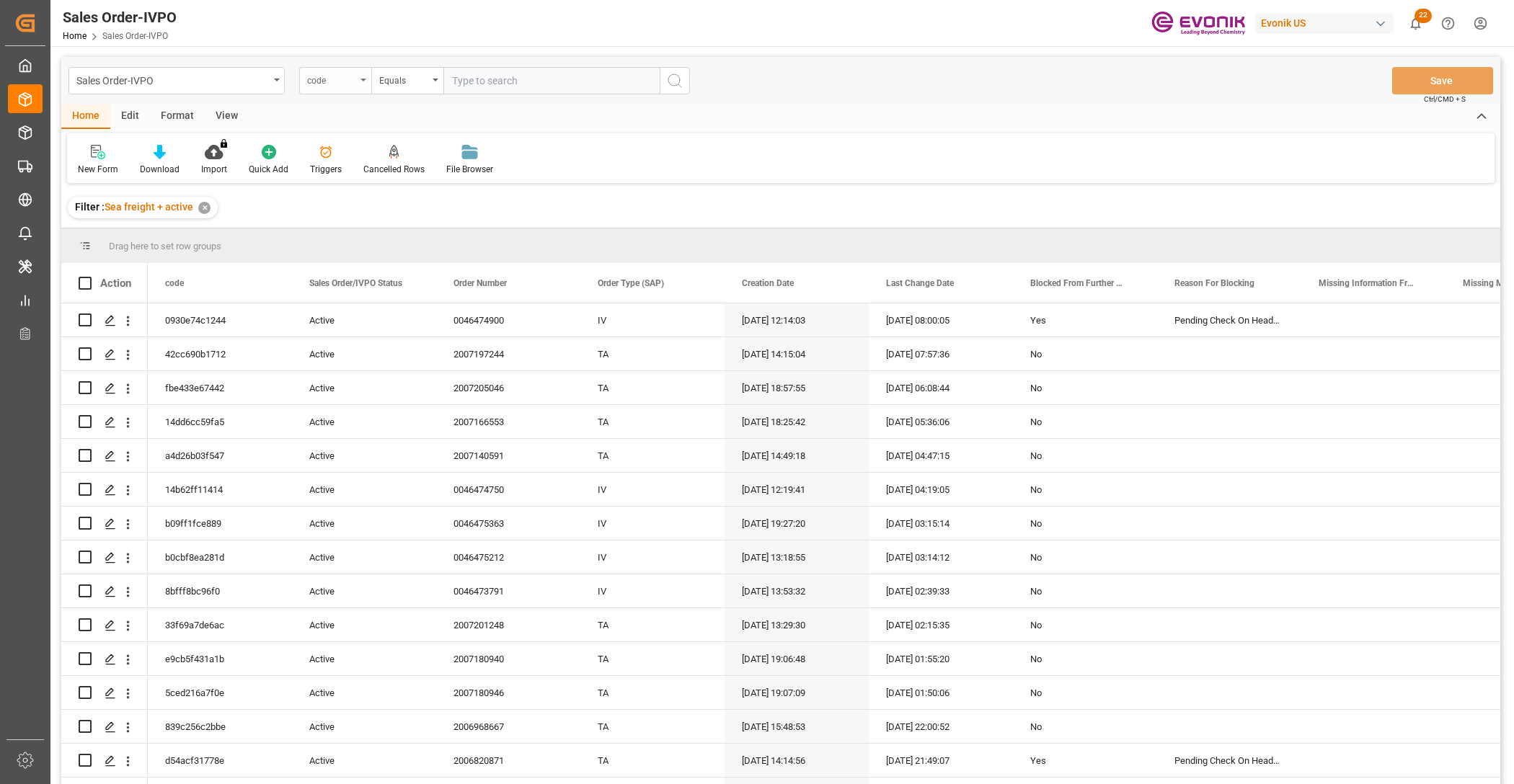
click at [330, 93] on div "code" at bounding box center [335, 80] width 72 height 27
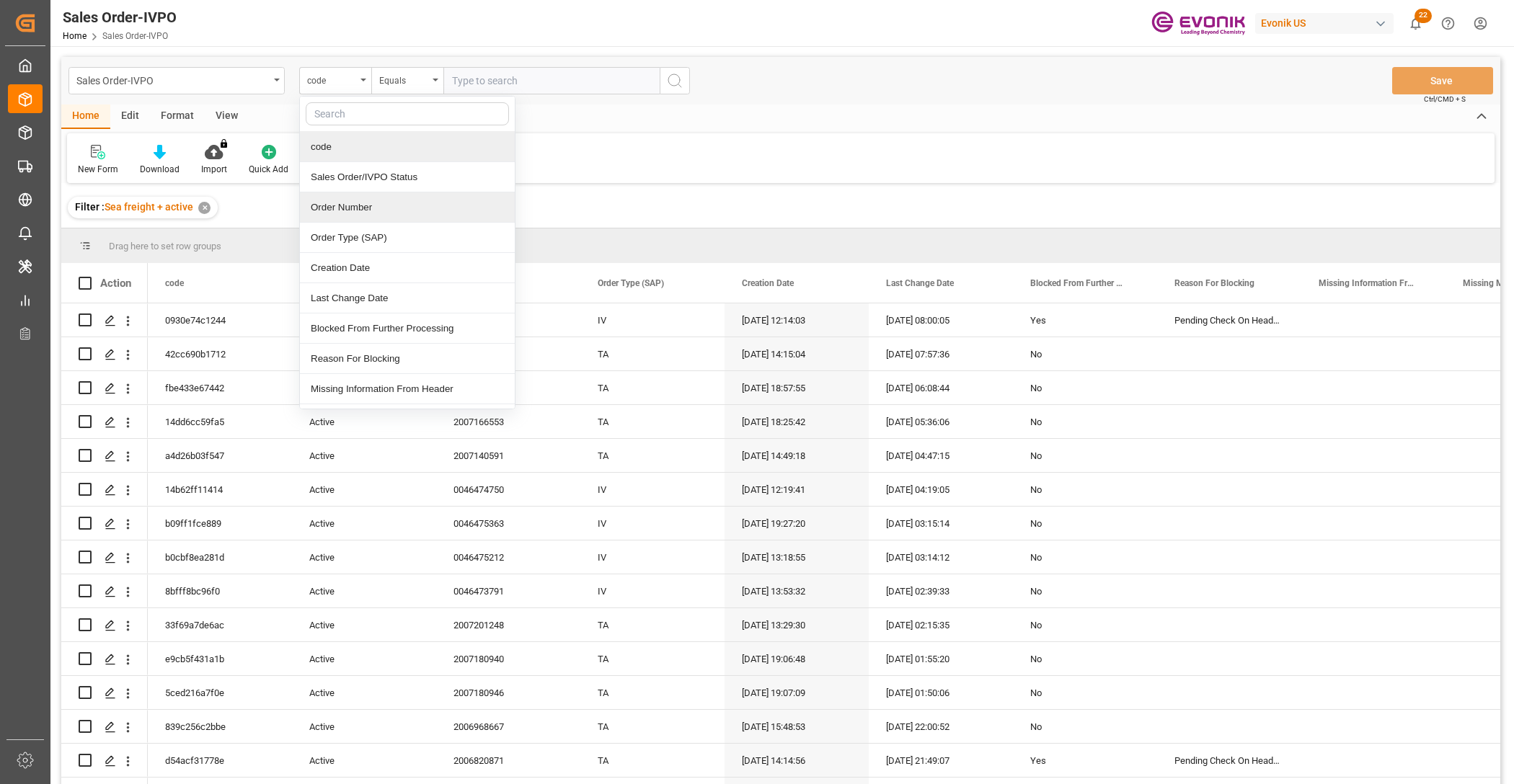
click at [367, 214] on div "Order Number" at bounding box center [408, 208] width 215 height 31
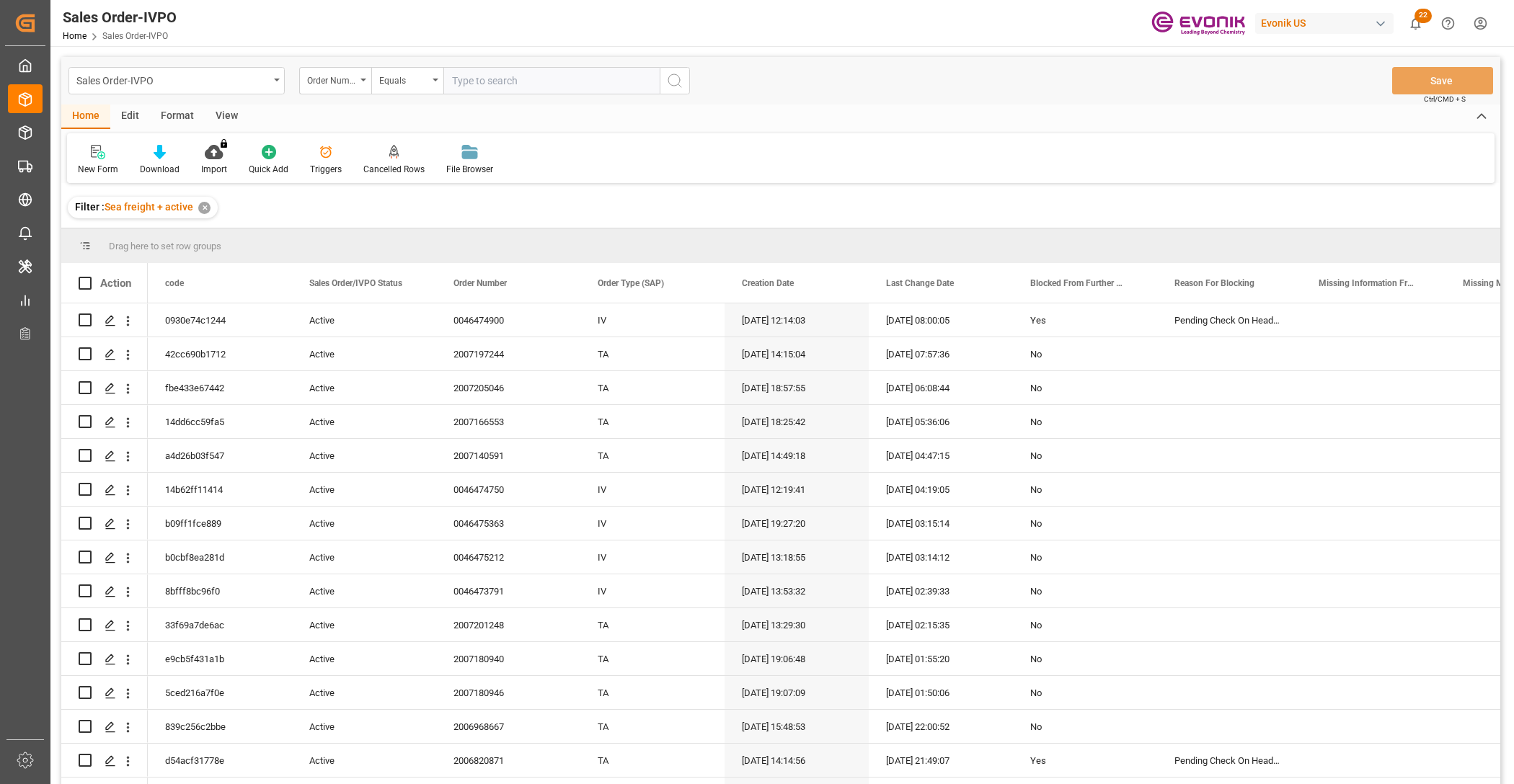
click at [516, 79] on input "text" at bounding box center [551, 80] width 216 height 27
paste input "2006820871"
type input "2006820871"
click at [676, 83] on icon "search button" at bounding box center [675, 81] width 17 height 17
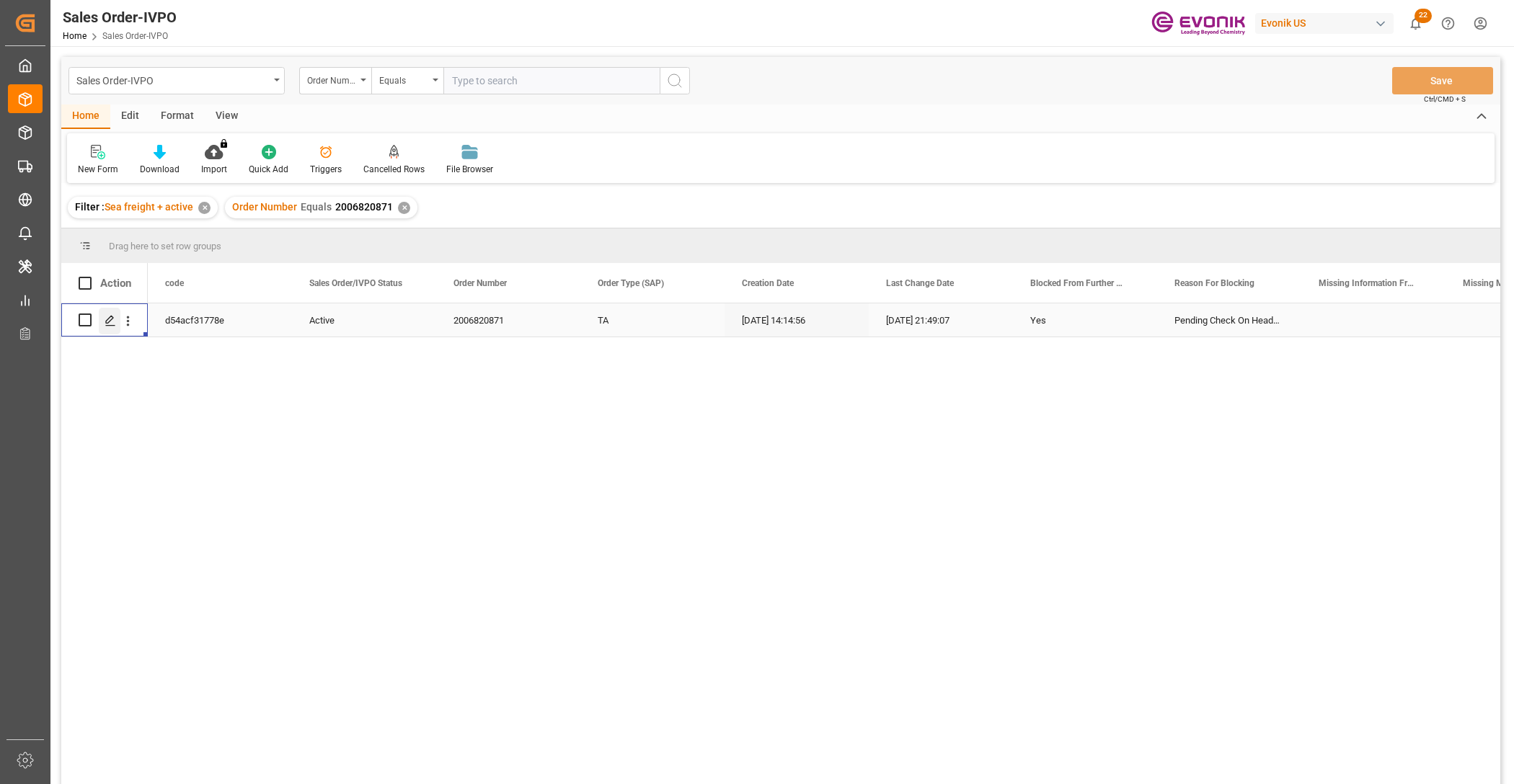
click at [105, 321] on icon "Press SPACE to select this row." at bounding box center [110, 320] width 11 height 11
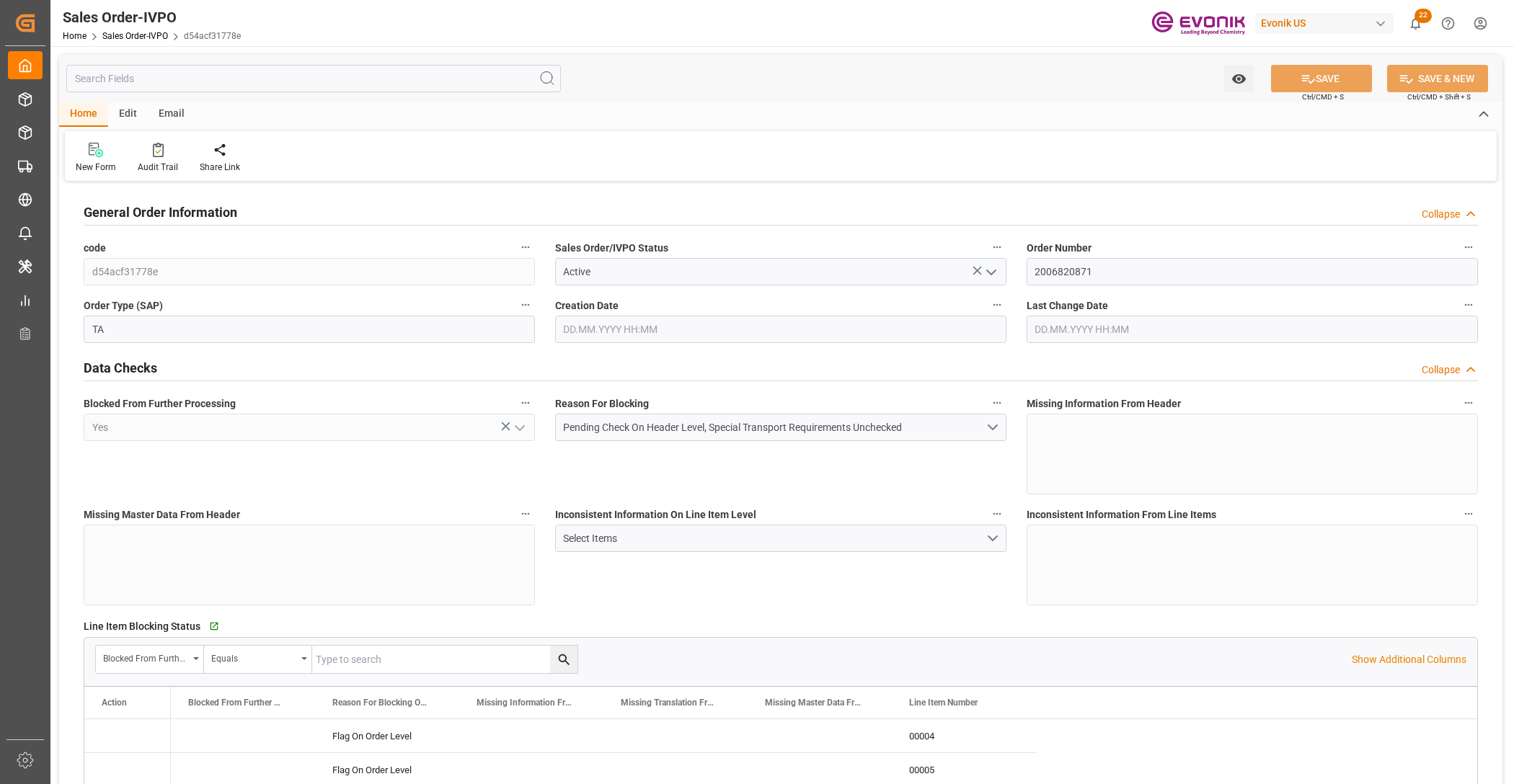
type input "INCCU"
type input "0"
type input "1"
type input "2"
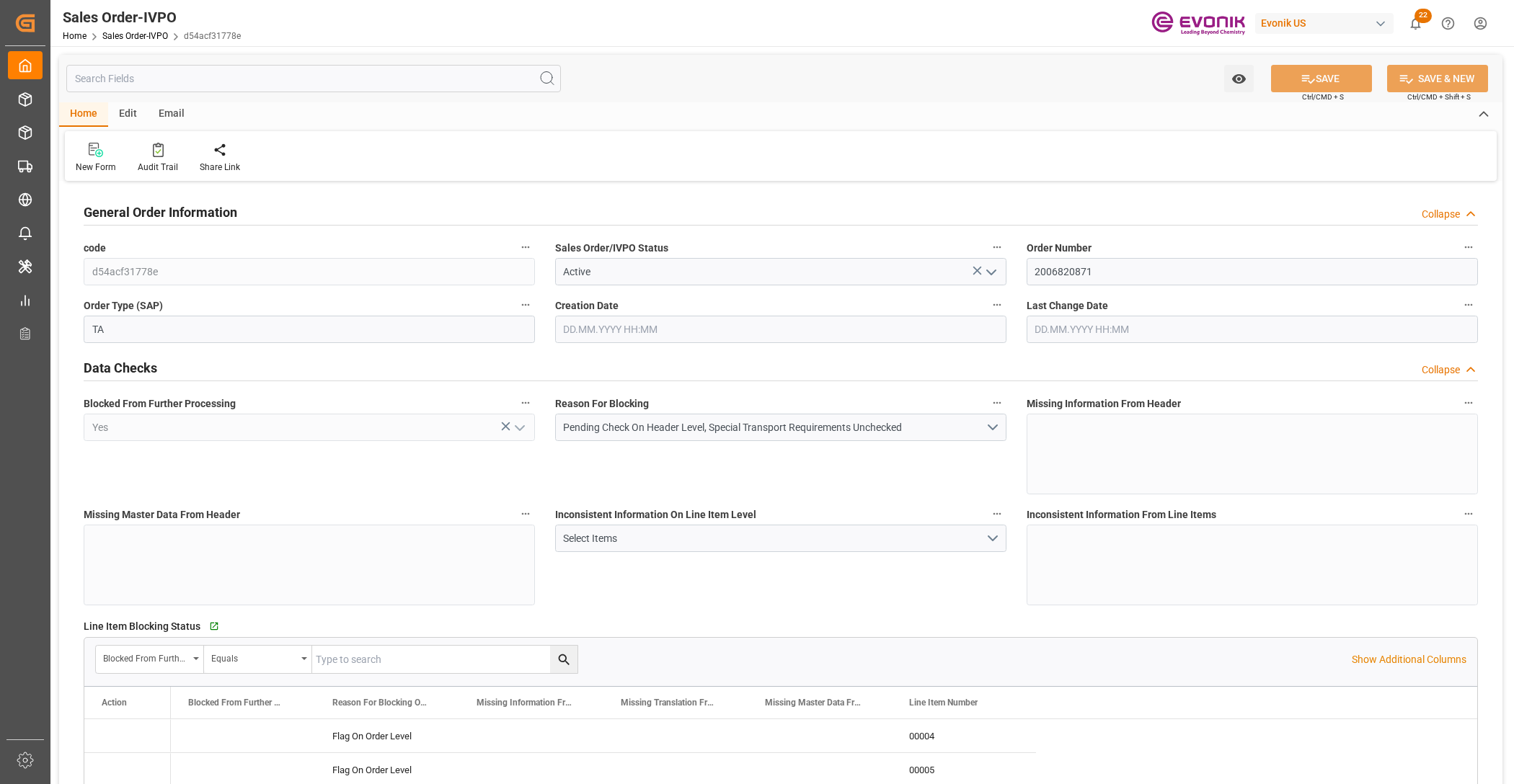
type input "14224.481"
type input "62.9152"
type input "19000"
type input "60"
type input "04.09.2025 14:14"
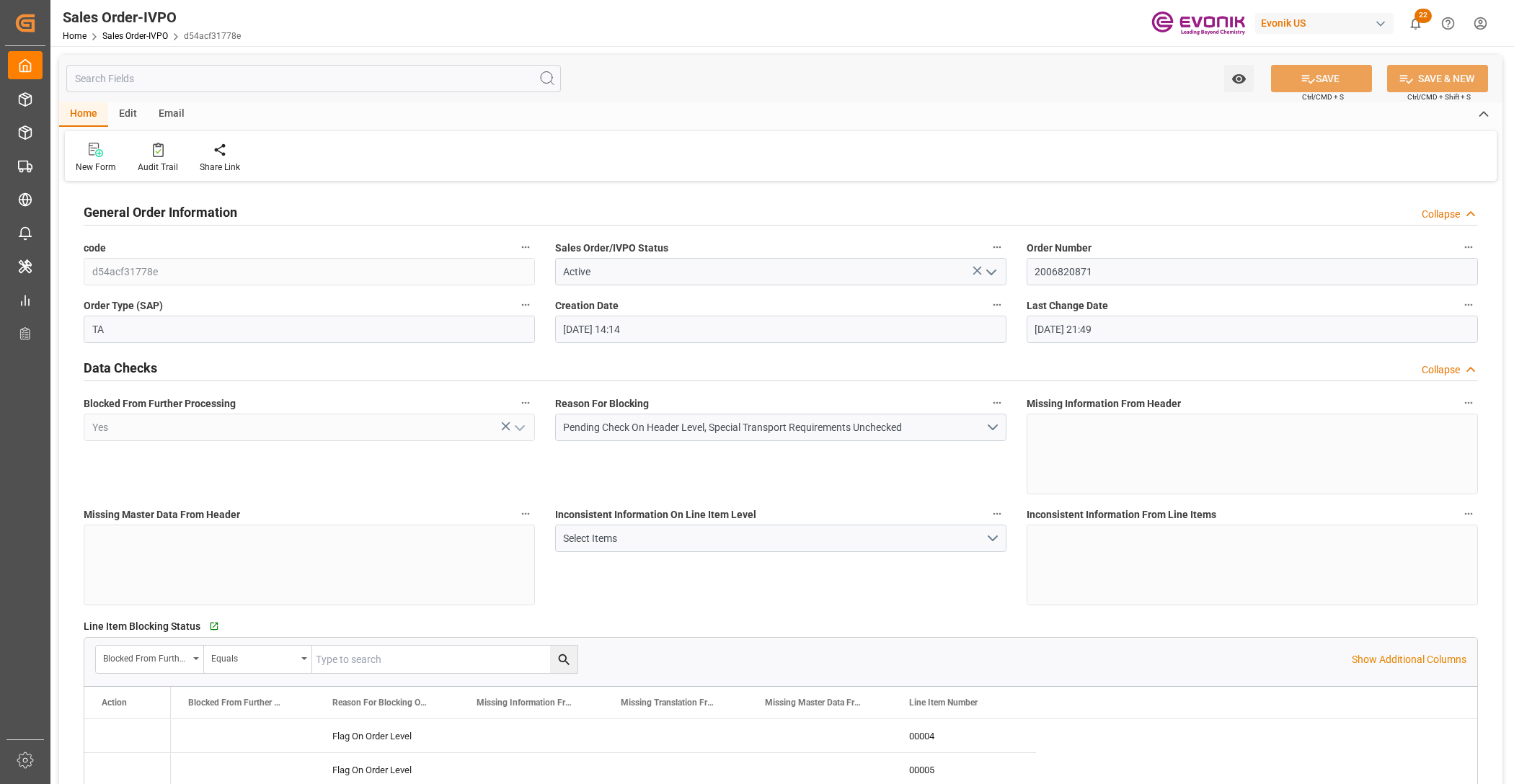
type input "29.09.2025 21:49"
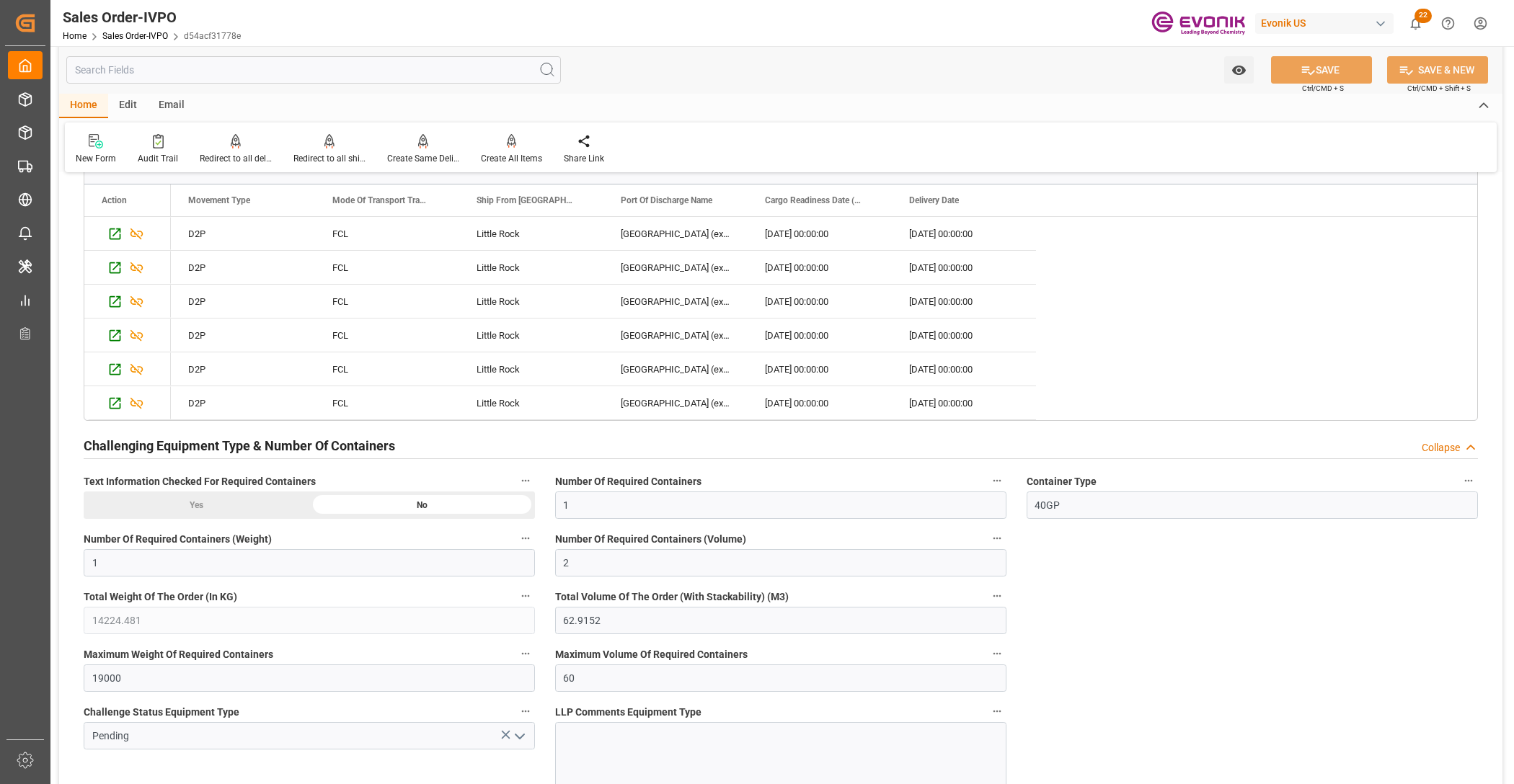
scroll to position [2702, 0]
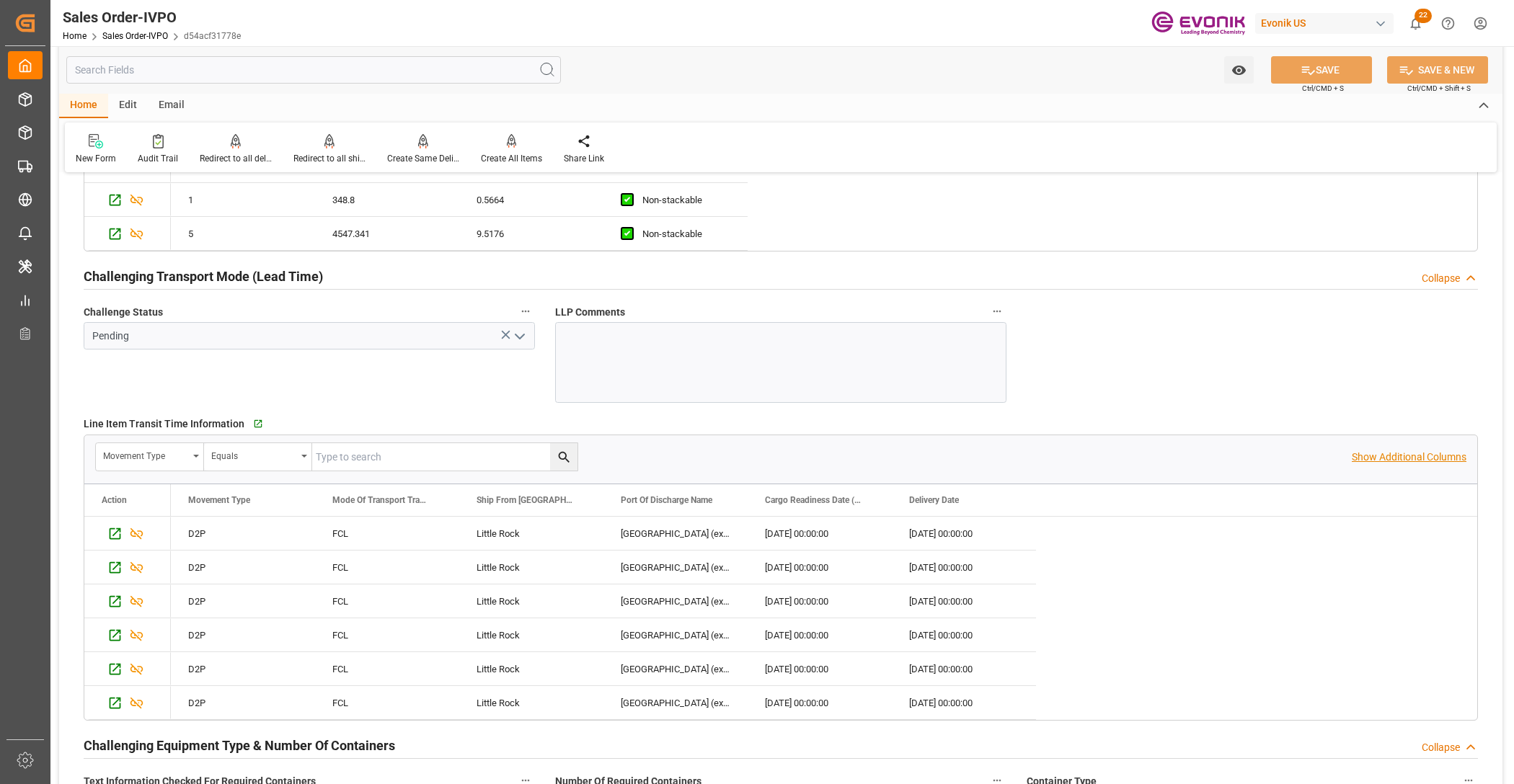
click at [1367, 461] on p "Show Additional Columns" at bounding box center [1408, 457] width 114 height 15
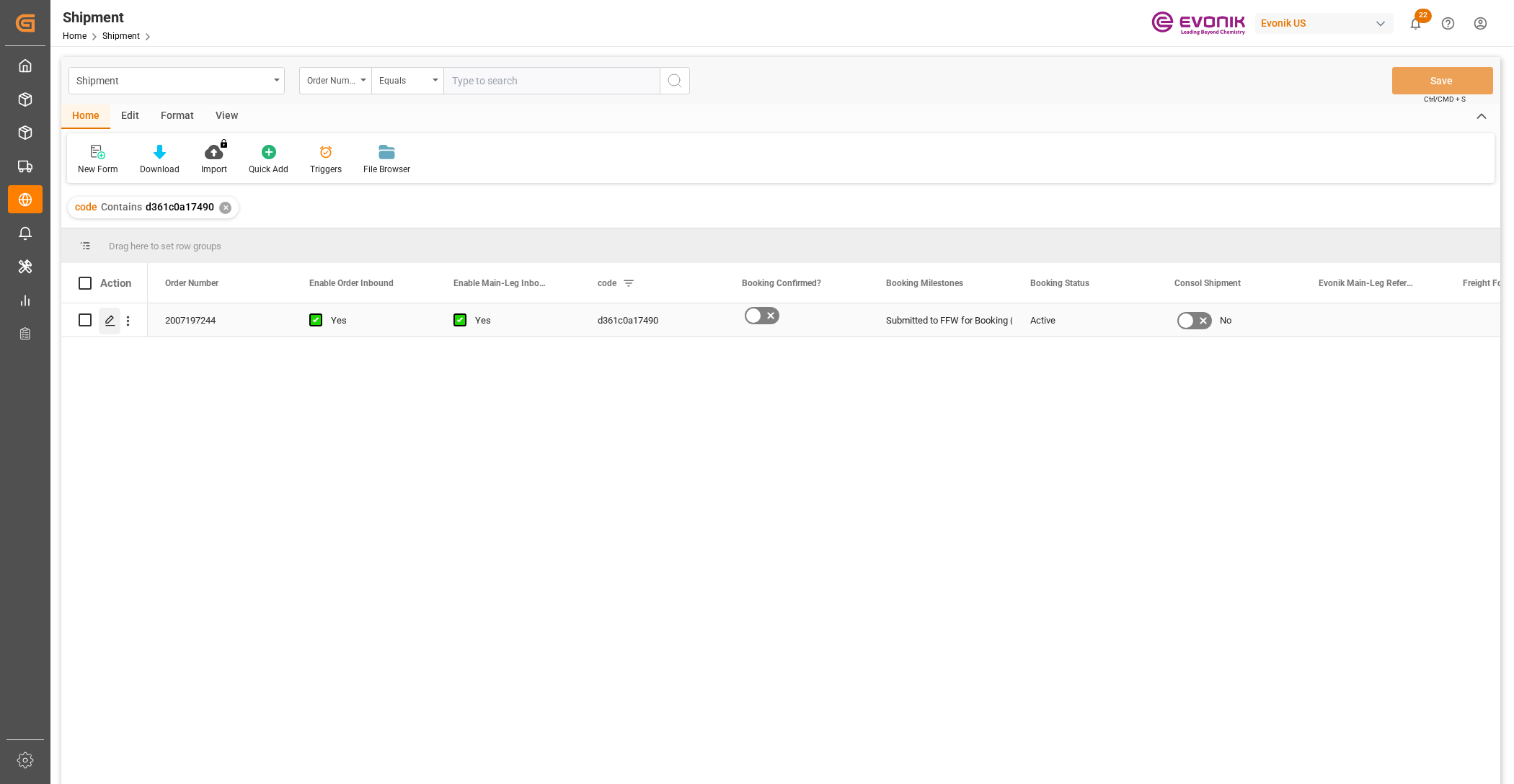
click at [101, 324] on div "Press SPACE to select this row." at bounding box center [109, 321] width 22 height 27
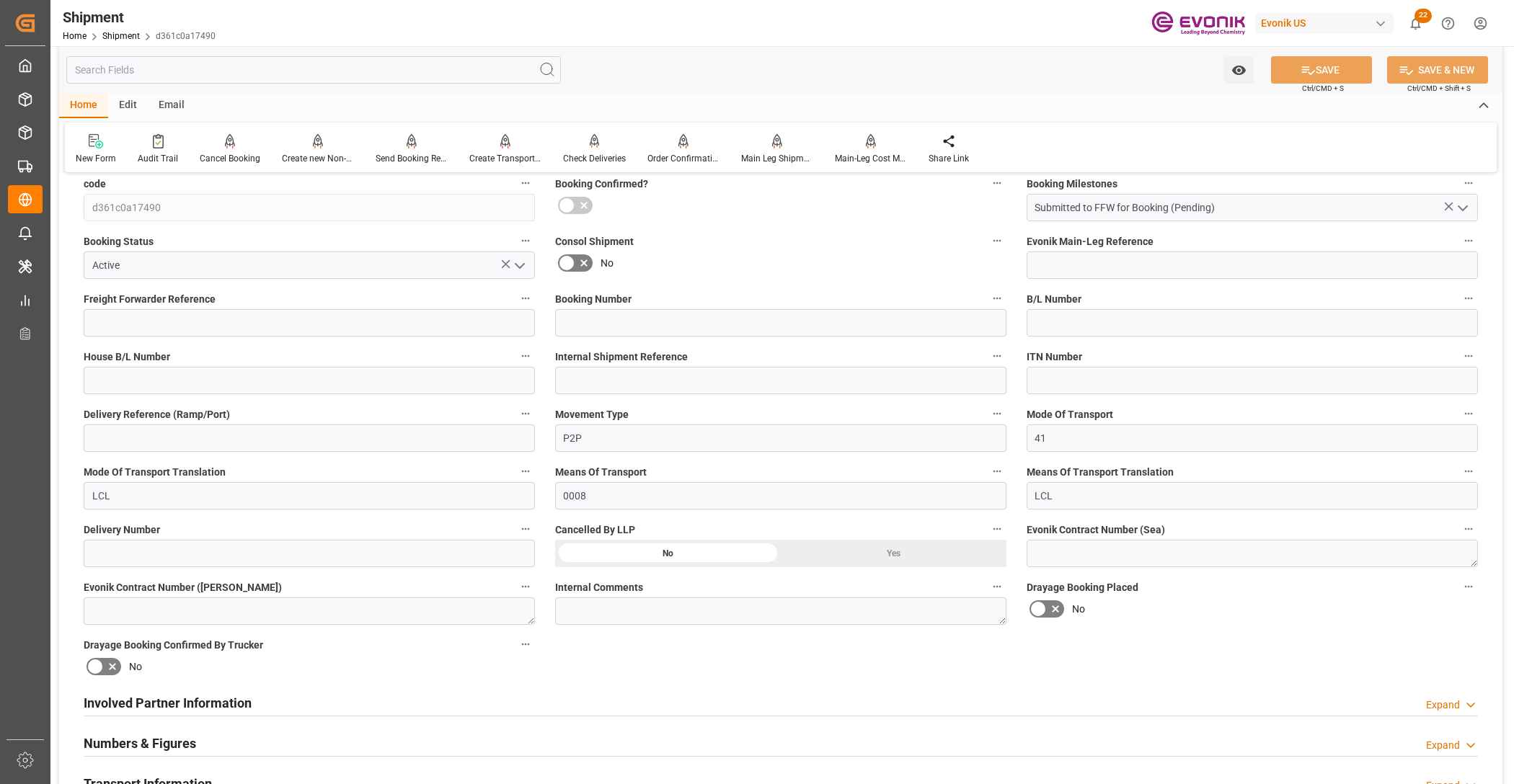
scroll to position [600, 0]
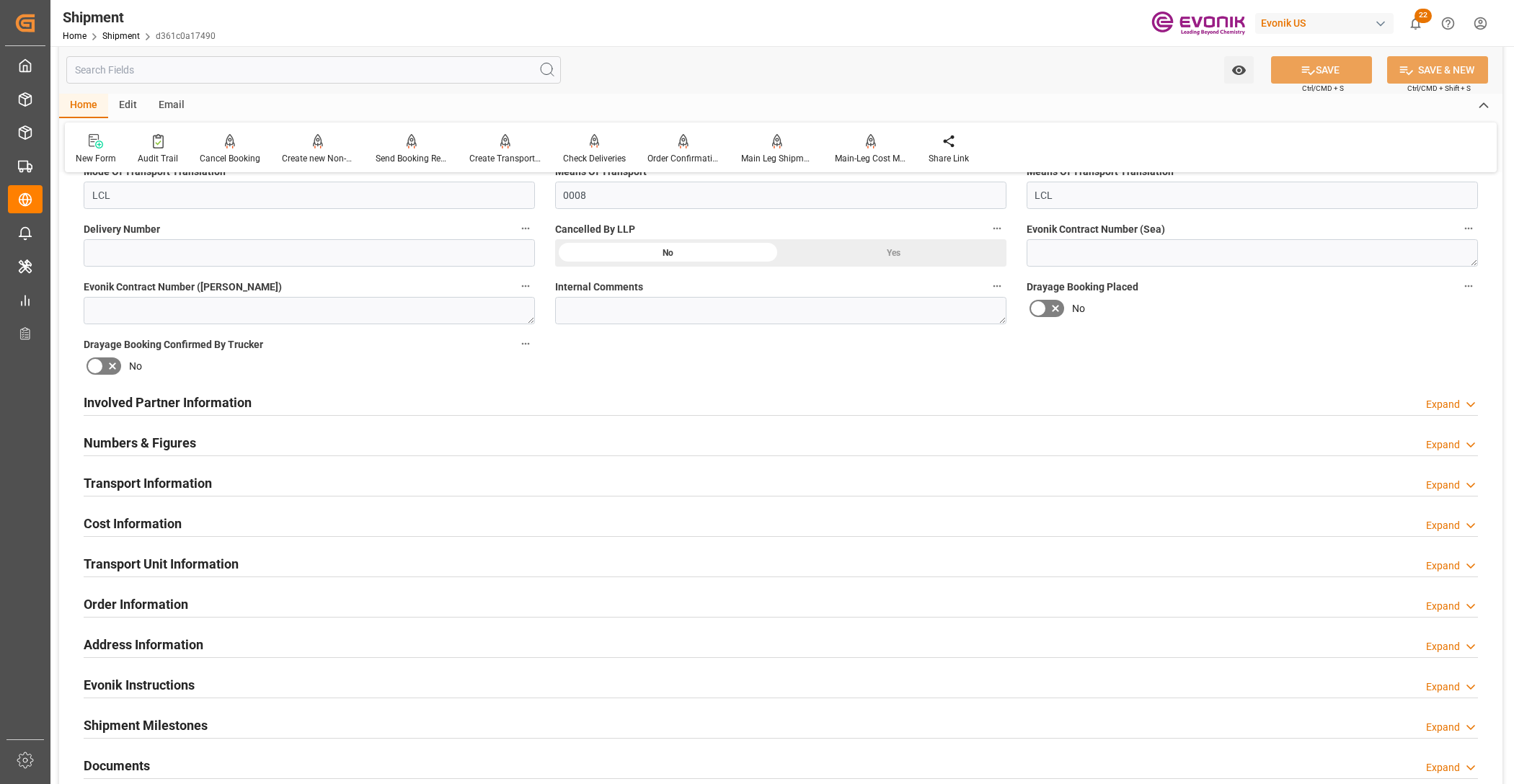
click at [694, 405] on div "Involved Partner Information Expand" at bounding box center [781, 400] width 1394 height 27
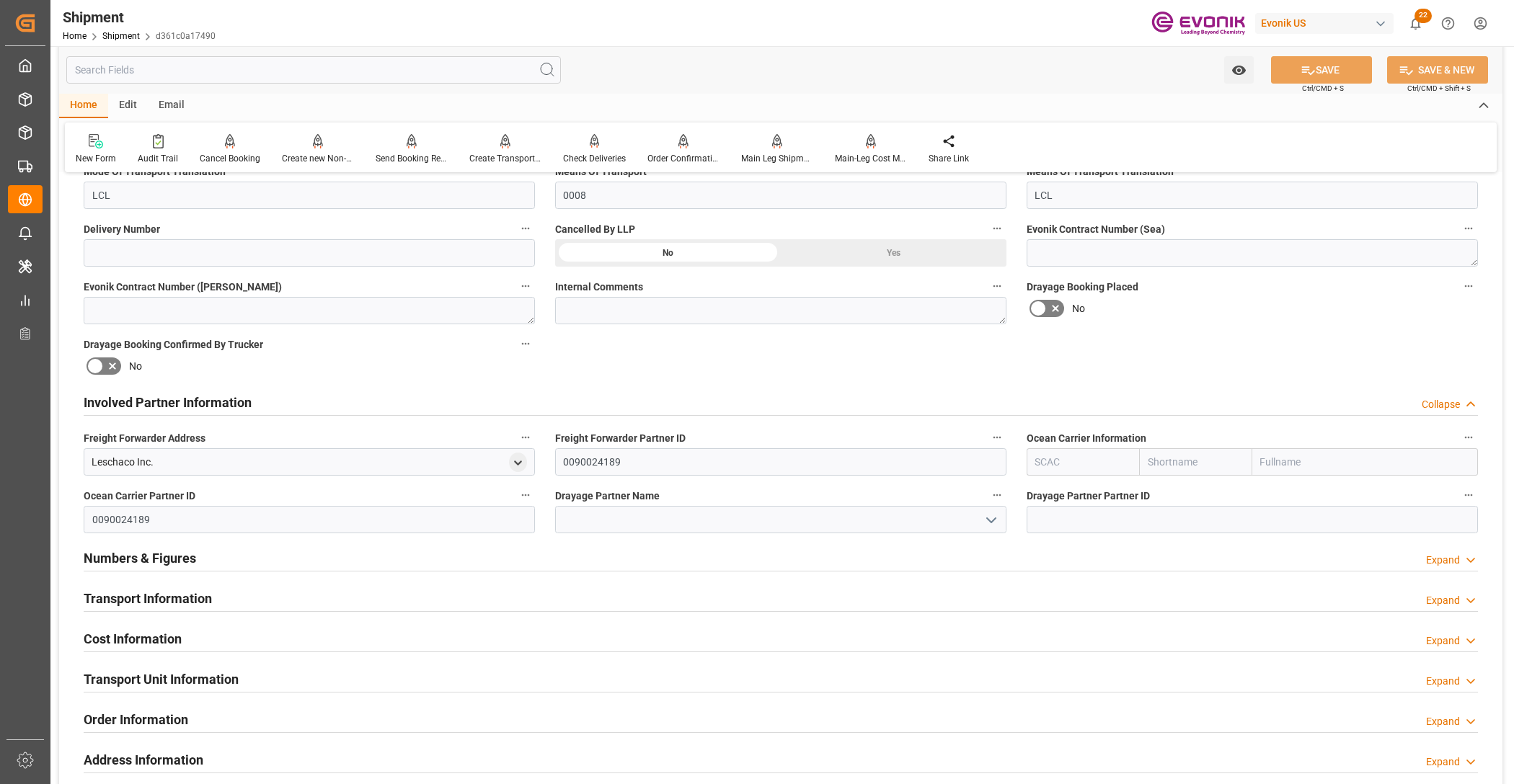
click at [1186, 467] on input "text" at bounding box center [1195, 461] width 113 height 27
type input "ฟ"
type input "Leschaco Inc."
type input "ฟ"
click at [941, 549] on div "Numbers & Figures Expand" at bounding box center [781, 556] width 1394 height 27
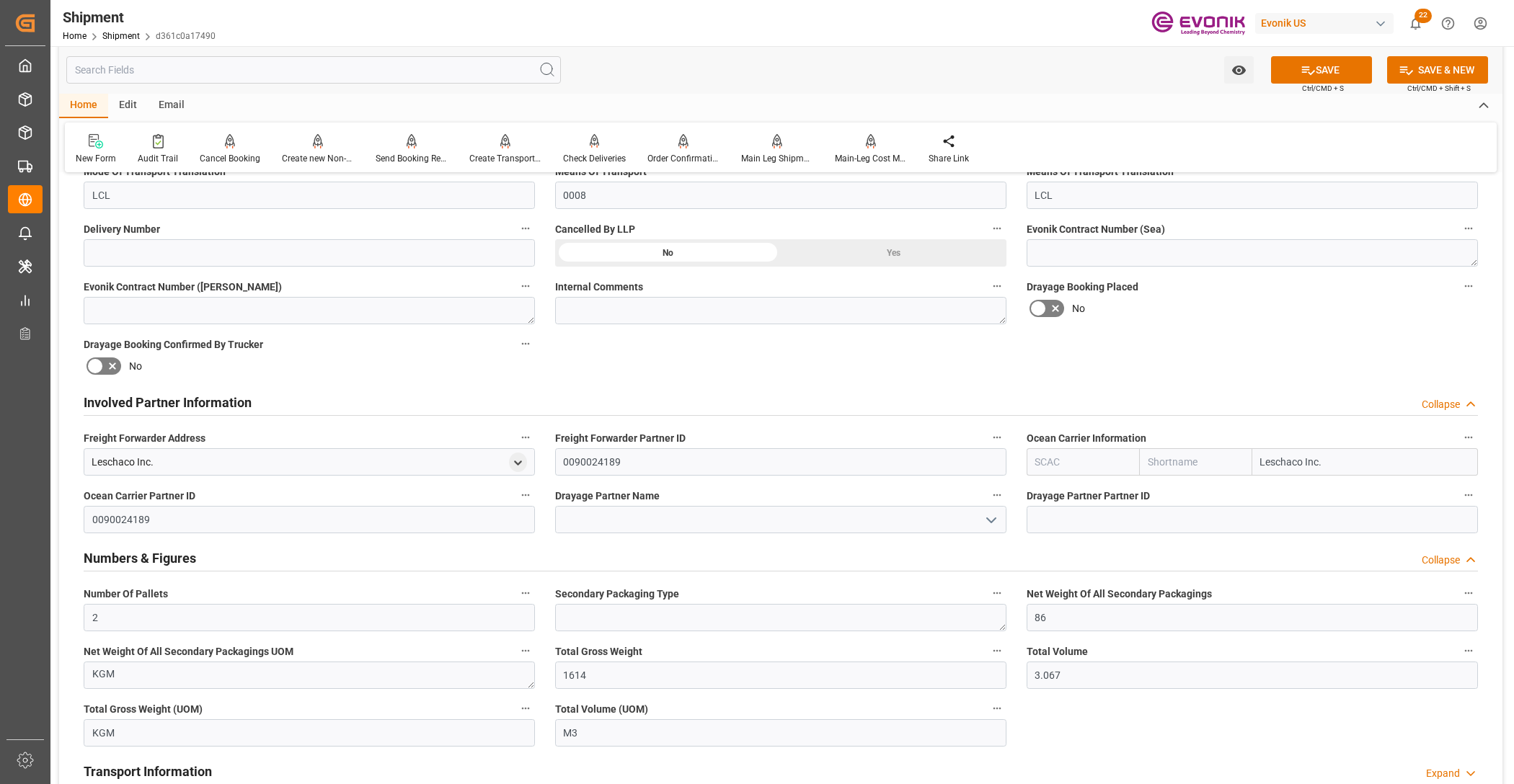
click at [1064, 462] on input "text" at bounding box center [1082, 461] width 113 height 27
click at [1054, 494] on b "ALRB" at bounding box center [1048, 493] width 25 height 11
type input "ALRB"
type input "AC Containerline"
type input "AC Containerline GmbH"
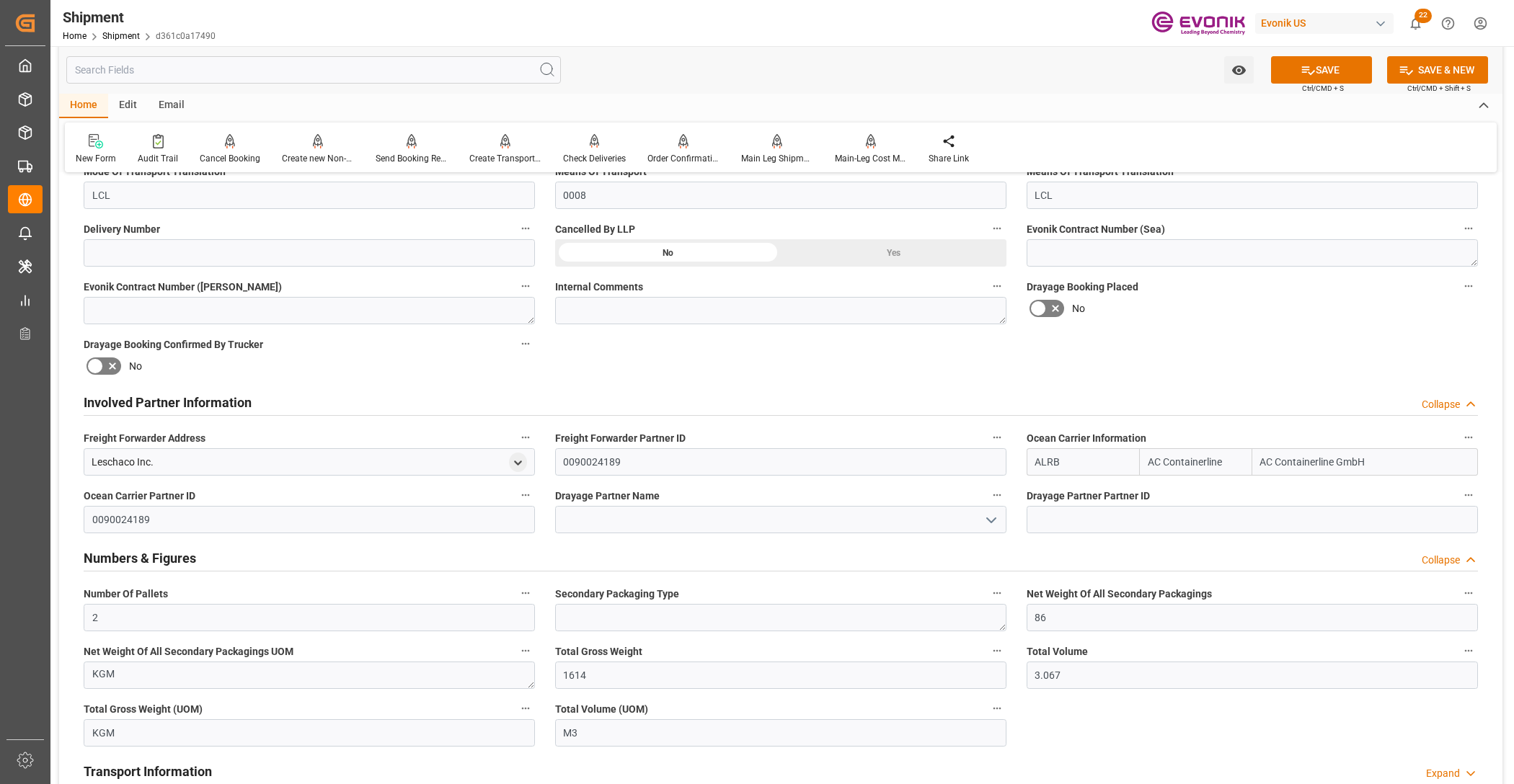
type input "ALRB"
click at [1133, 377] on div "Booking Confirmation Milestone Bar Collapse Submitted to FFW for Booking (Pendi…" at bounding box center [781, 474] width 1443 height 1778
click at [1323, 88] on span "Ctrl/CMD + S" at bounding box center [1323, 88] width 42 height 10
click at [1324, 66] on button "SAVE" at bounding box center [1322, 69] width 101 height 27
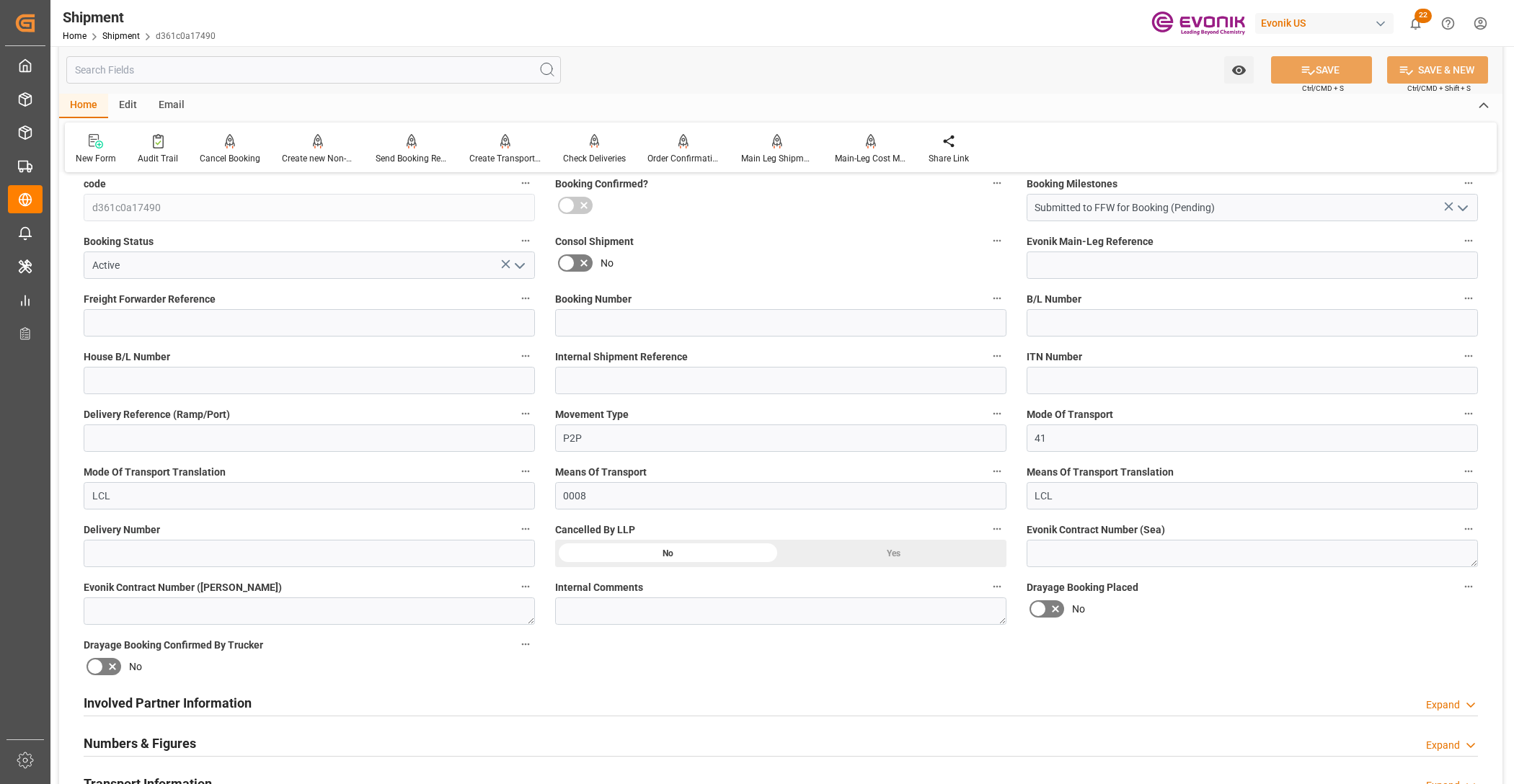
scroll to position [600, 0]
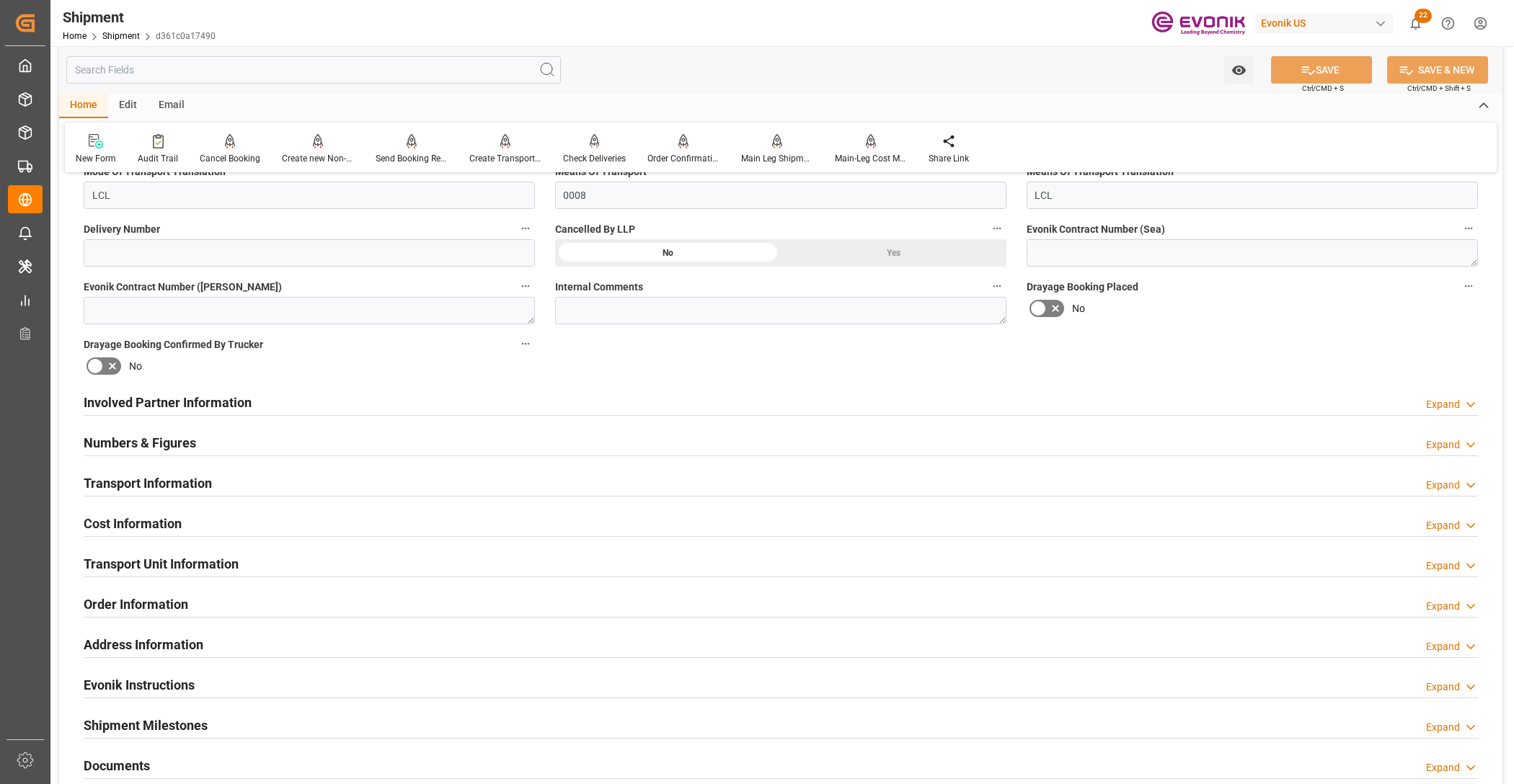
click at [678, 402] on div "Involved Partner Information Expand" at bounding box center [781, 400] width 1394 height 27
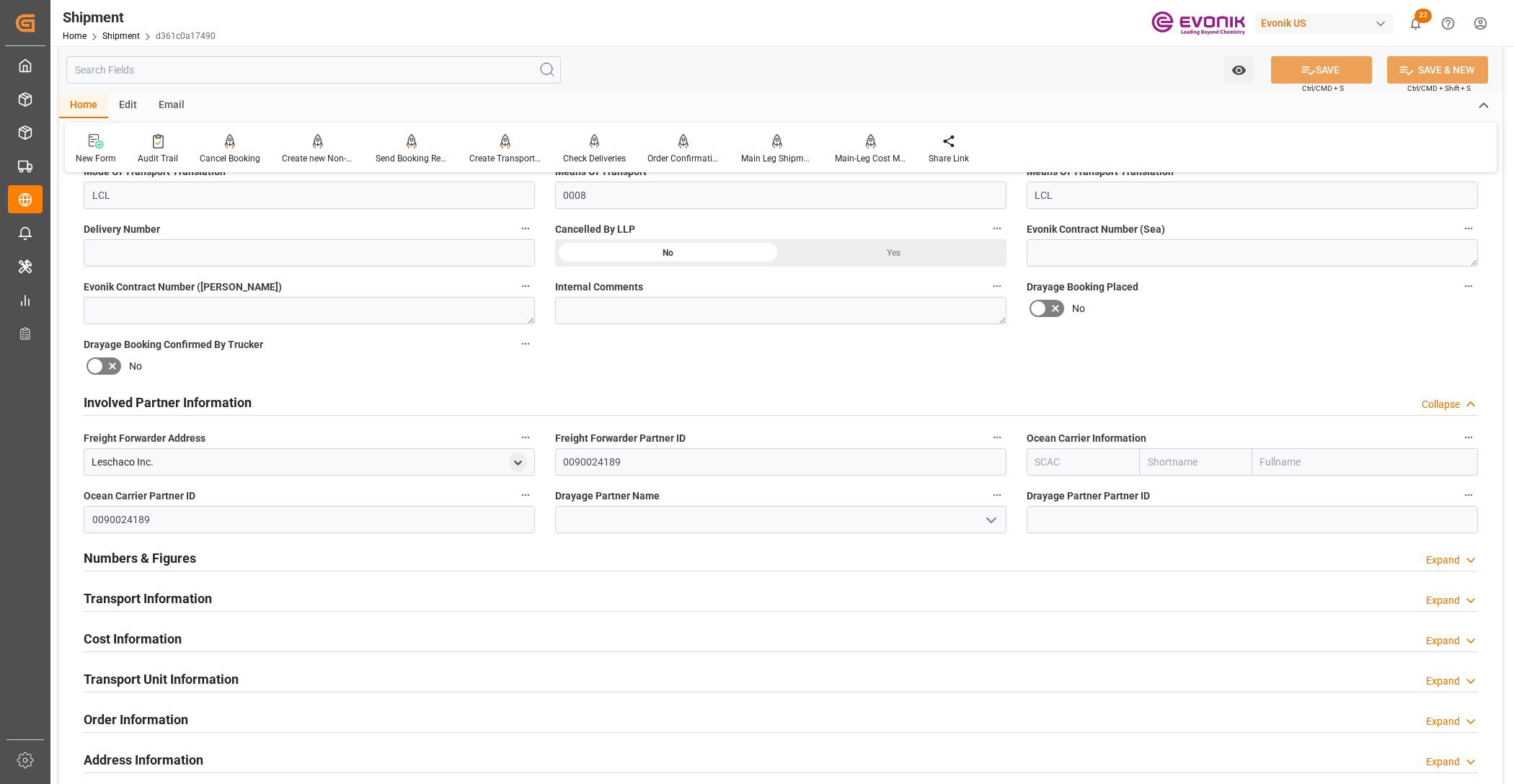
click at [1093, 453] on input "text" at bounding box center [1082, 461] width 113 height 27
click at [1046, 494] on b "ALRB" at bounding box center [1048, 493] width 25 height 11
type input "ALRB"
type input "AC Containerline"
type input "AC Containerline GmbH"
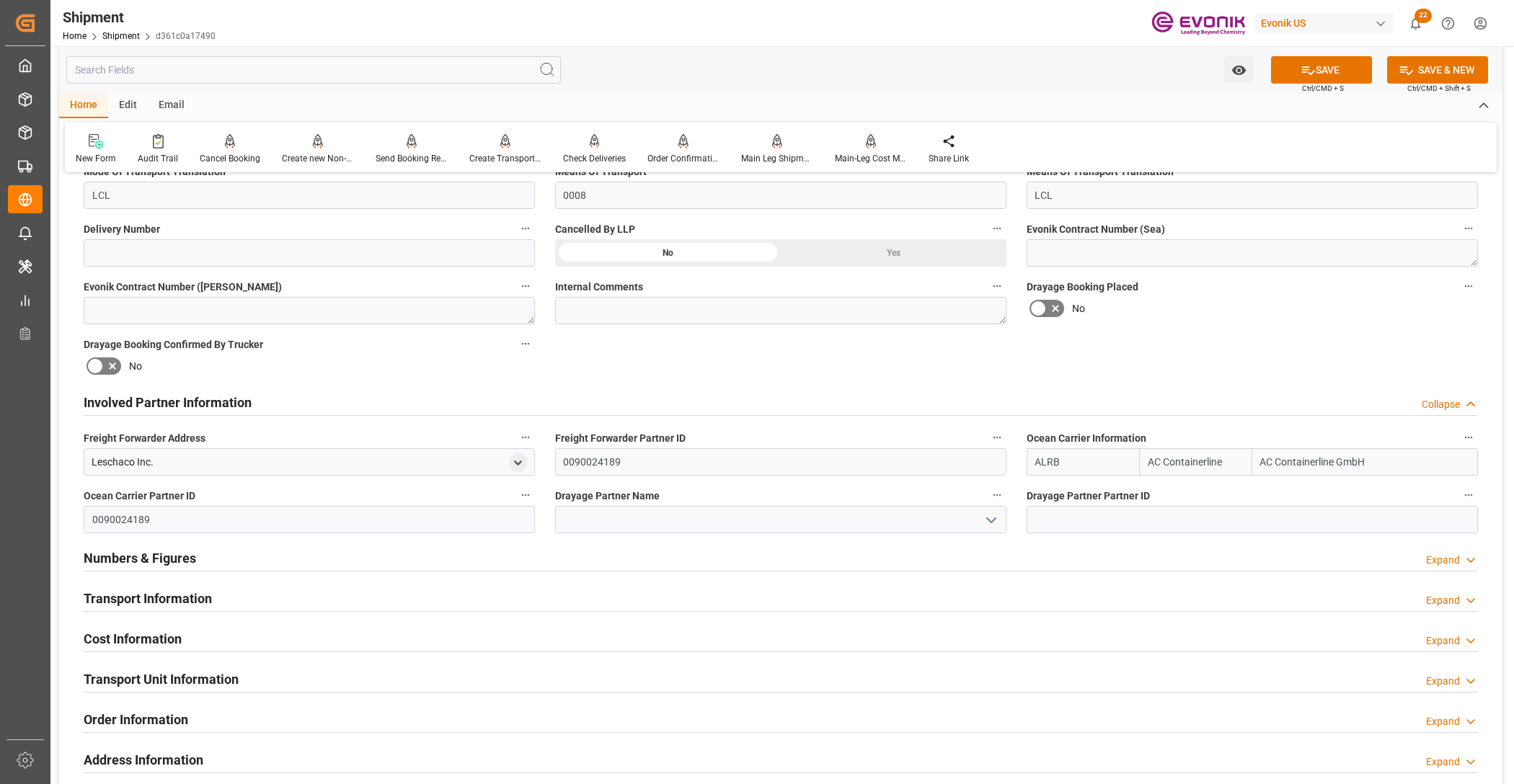
drag, startPoint x: 1106, startPoint y: 387, endPoint x: 1374, endPoint y: 228, distance: 311.6
click at [1110, 387] on div "Involved Partner Information Collapse" at bounding box center [781, 400] width 1394 height 27
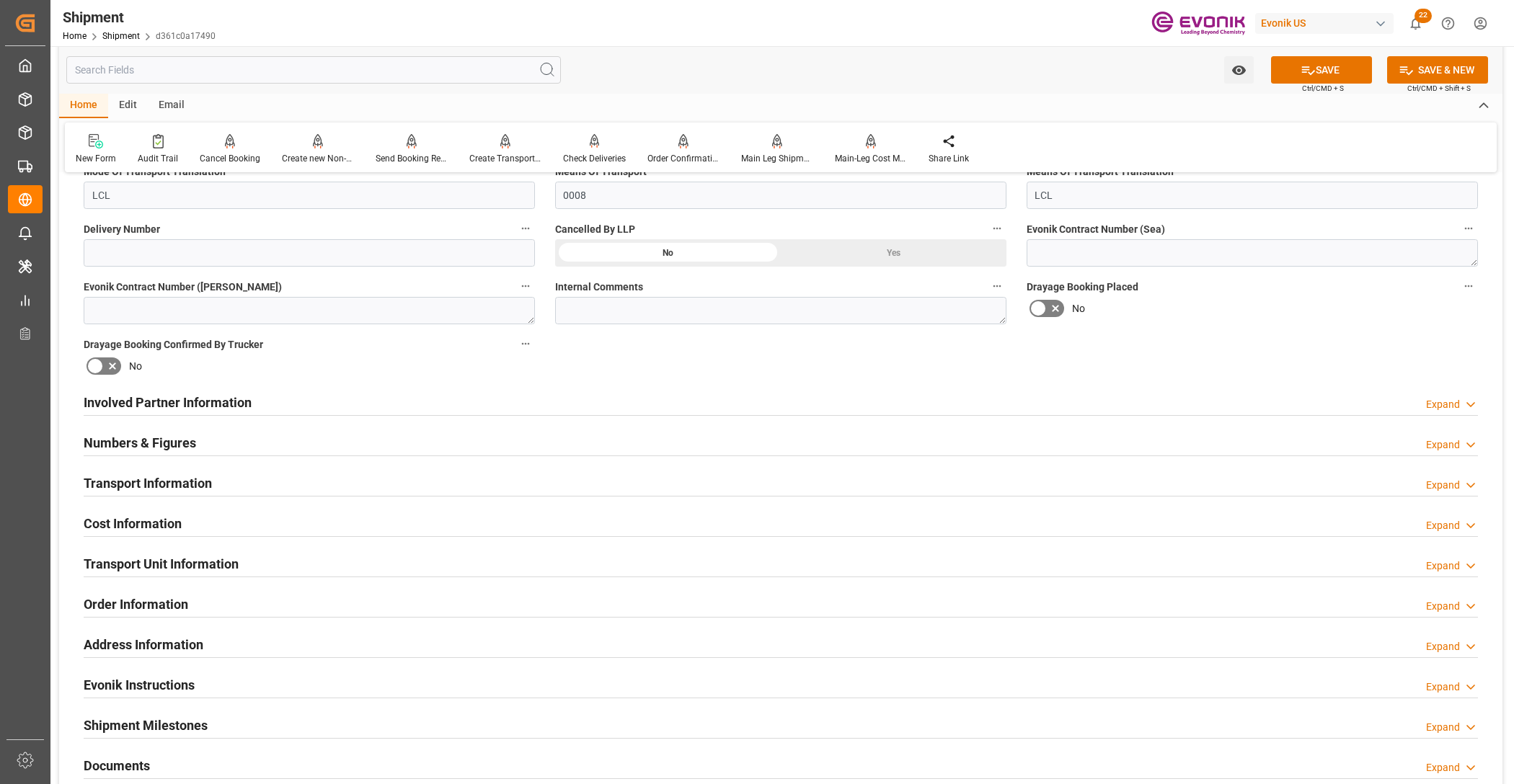
click at [1326, 83] on span "Ctrl/CMD + S" at bounding box center [1323, 88] width 42 height 10
click at [1321, 70] on button "SAVE" at bounding box center [1322, 69] width 101 height 27
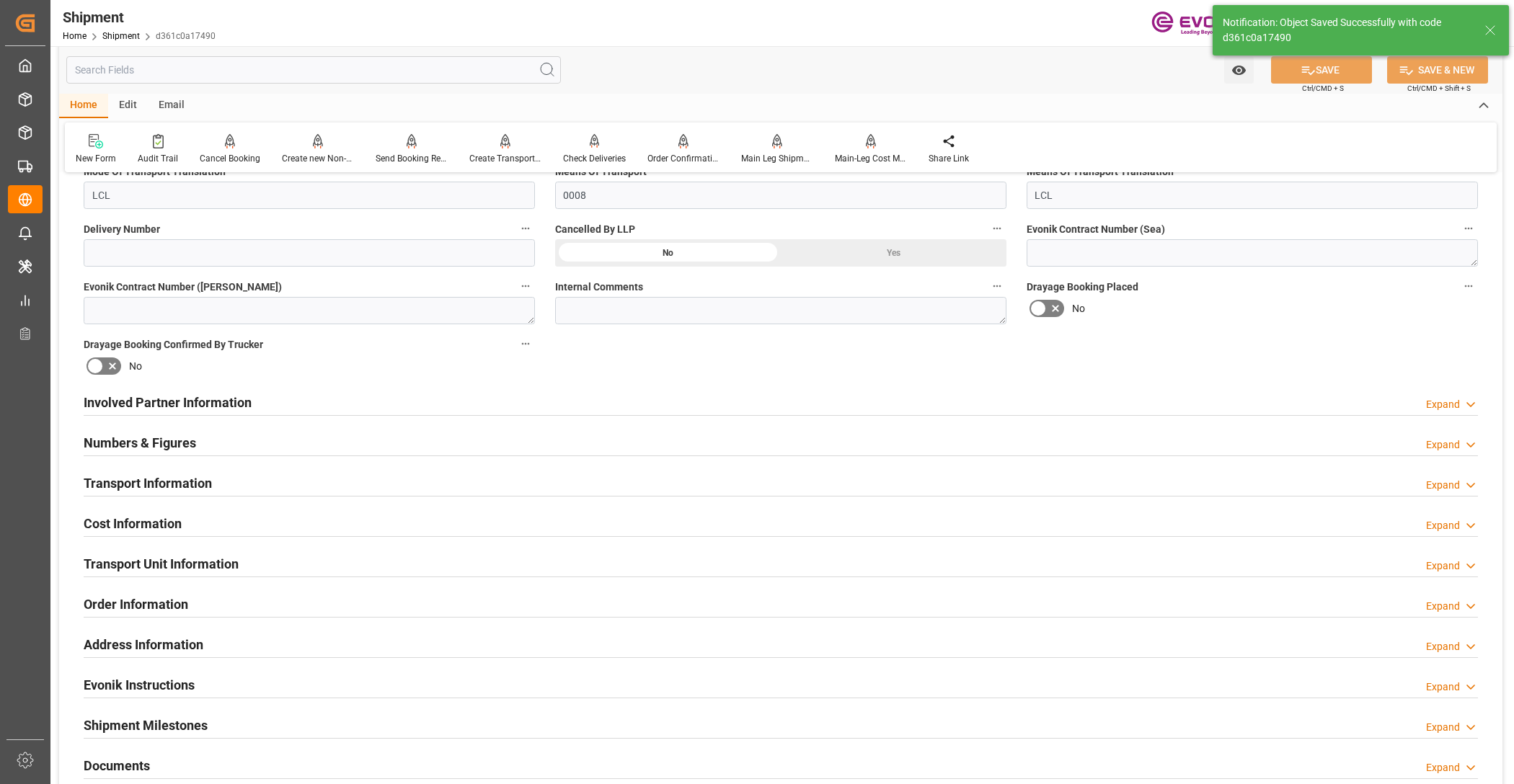
click at [643, 400] on div "Involved Partner Information Expand" at bounding box center [781, 400] width 1394 height 27
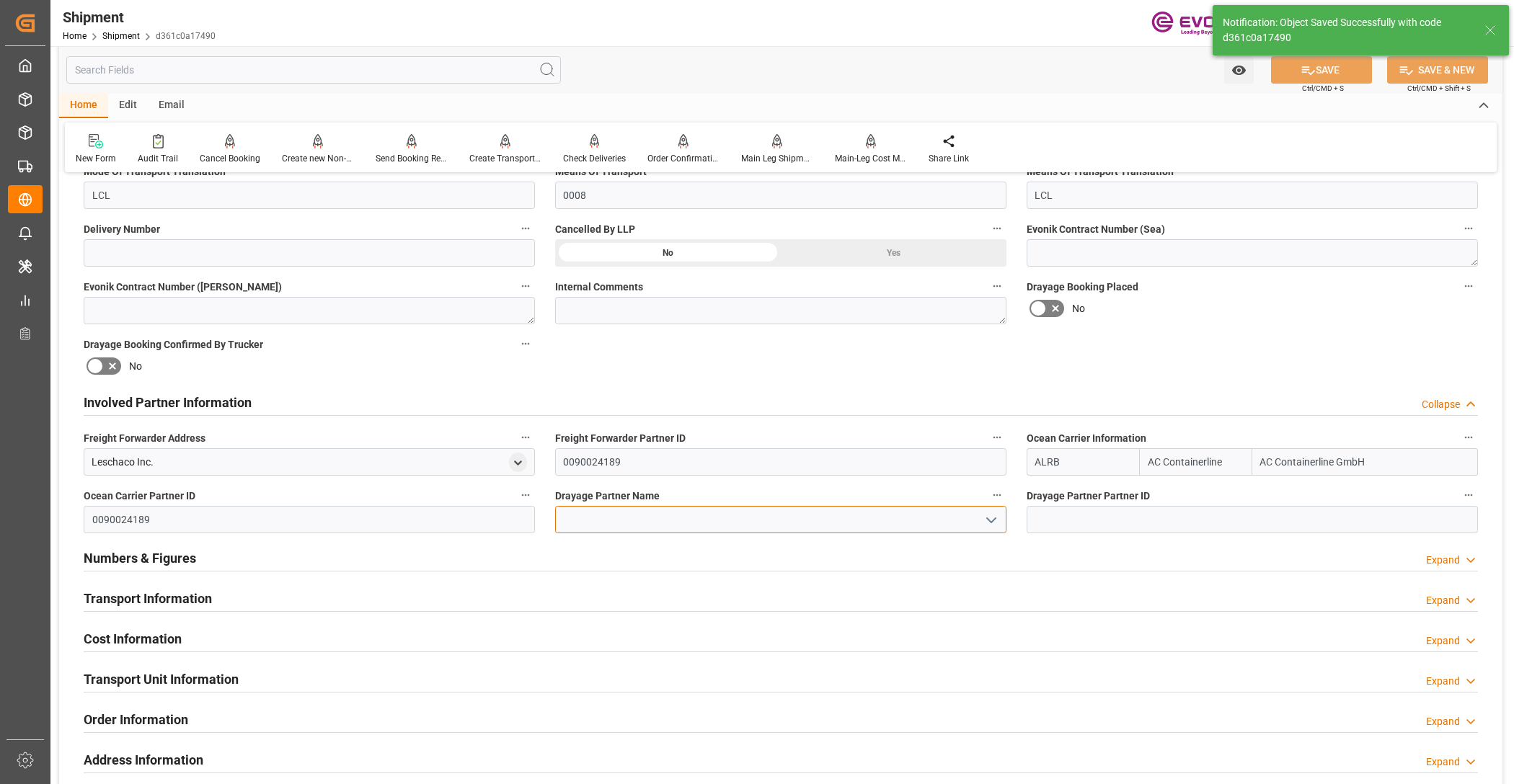
click at [639, 520] on input at bounding box center [780, 519] width 451 height 27
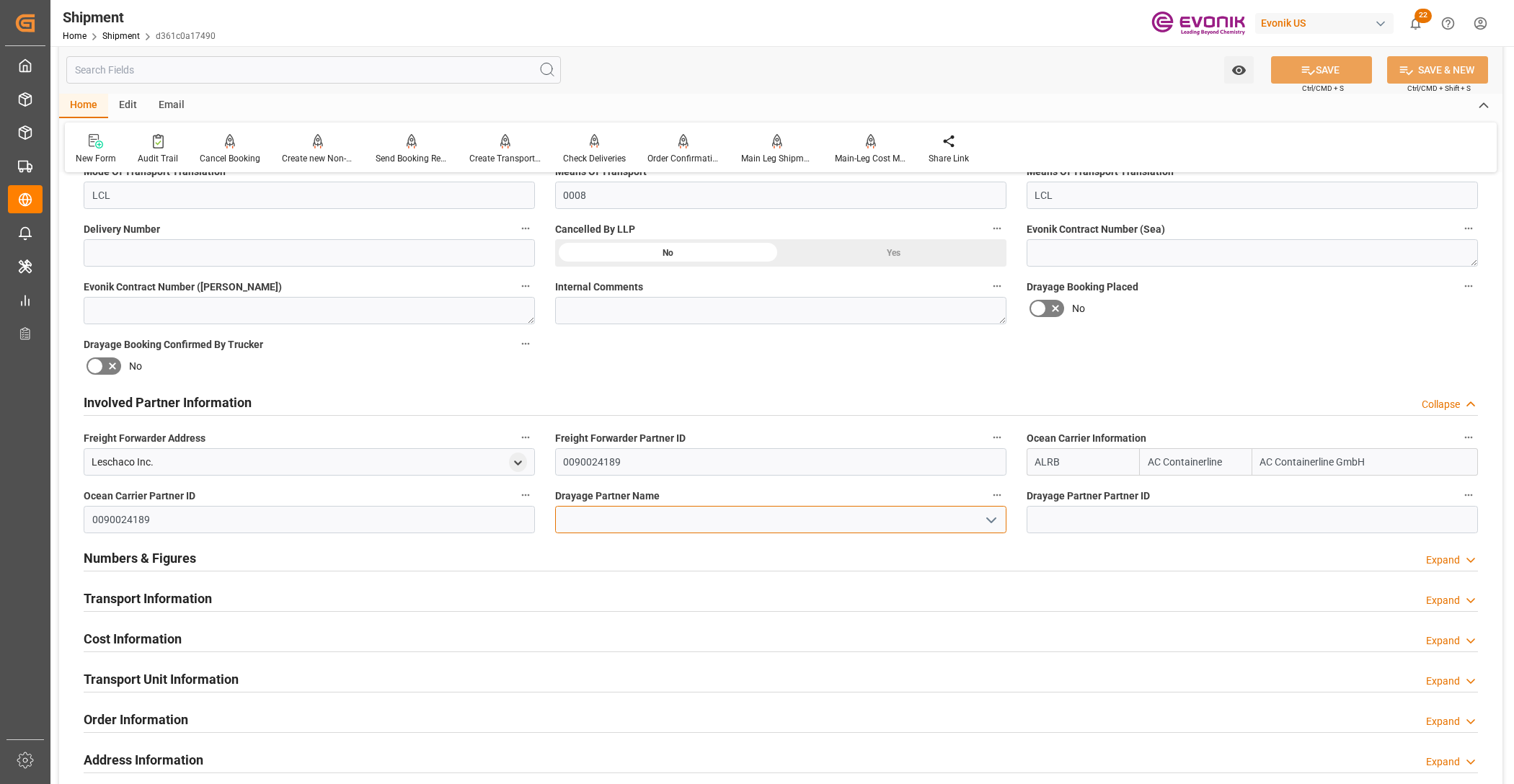
click at [688, 520] on input at bounding box center [780, 519] width 451 height 27
paste input "Harland Veinotte"
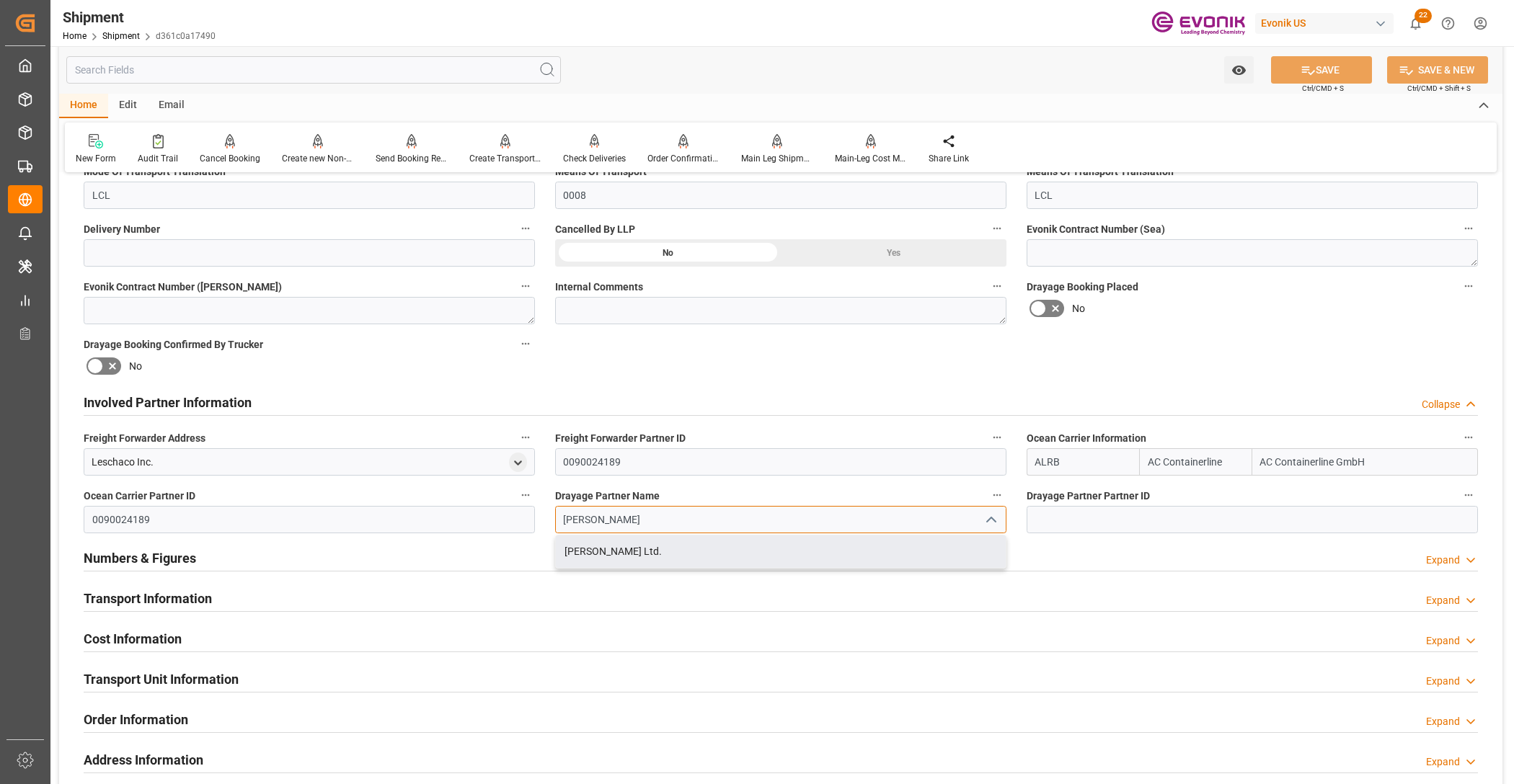
click at [729, 545] on div "Harland Veinotte Ltd." at bounding box center [781, 551] width 450 height 32
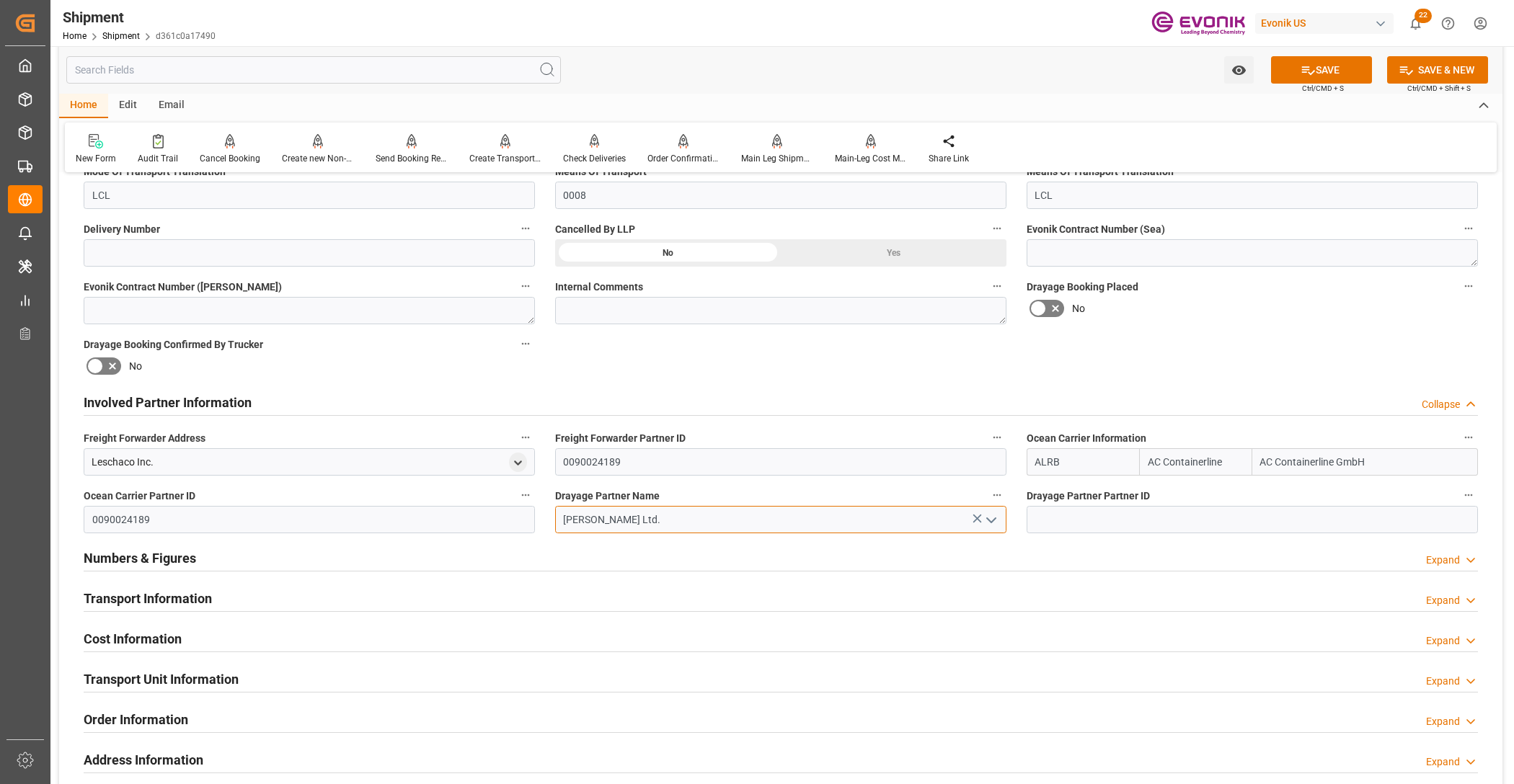
type input "Harland Veinotte Ltd."
click at [1147, 346] on div "Booking Confirmation Milestone Bar Collapse Submitted to FFW for Booking (Pendi…" at bounding box center [781, 387] width 1443 height 1605
click at [1311, 77] on button "SAVE" at bounding box center [1322, 69] width 101 height 27
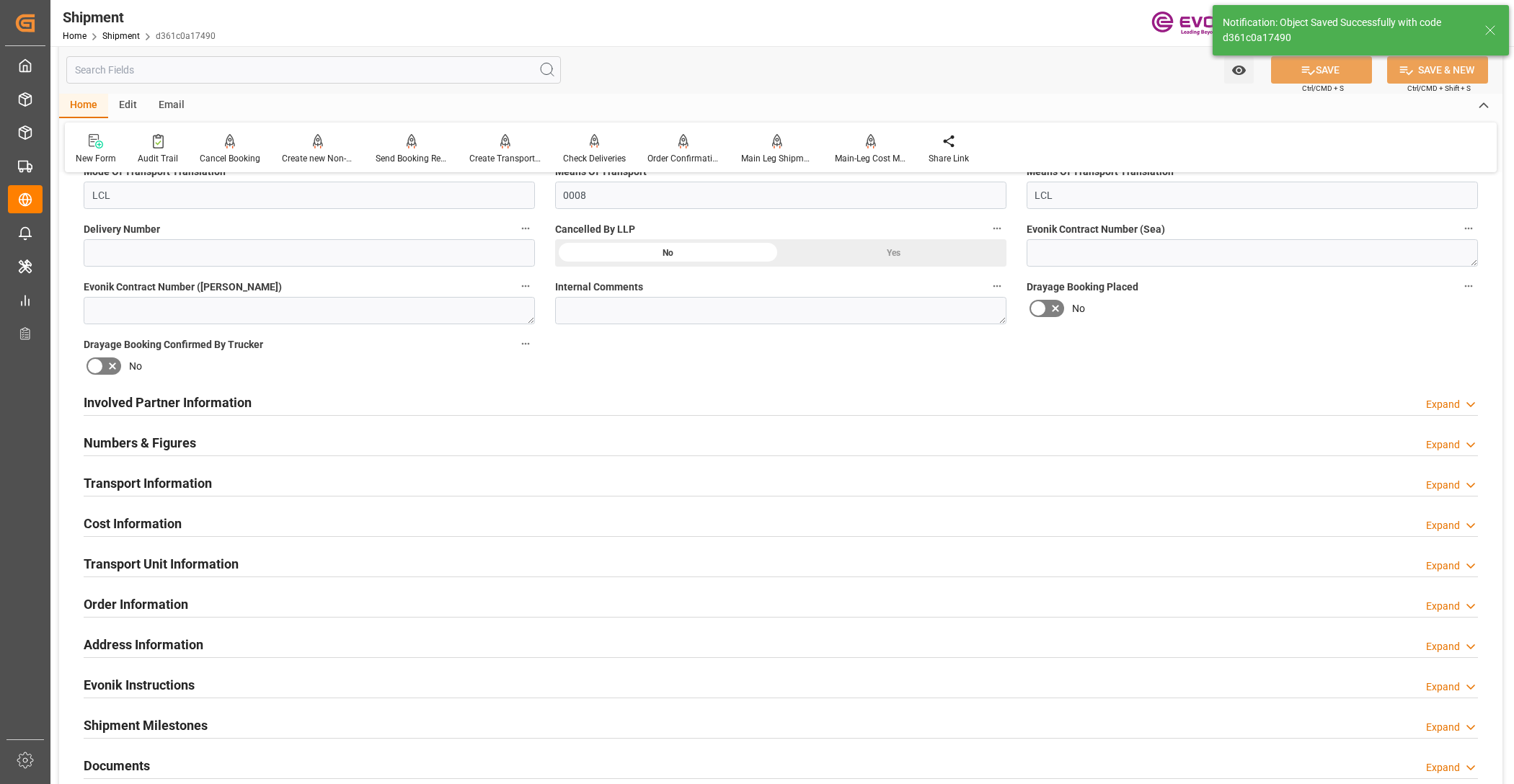
click at [626, 491] on div "Transport Information Expand" at bounding box center [781, 481] width 1394 height 27
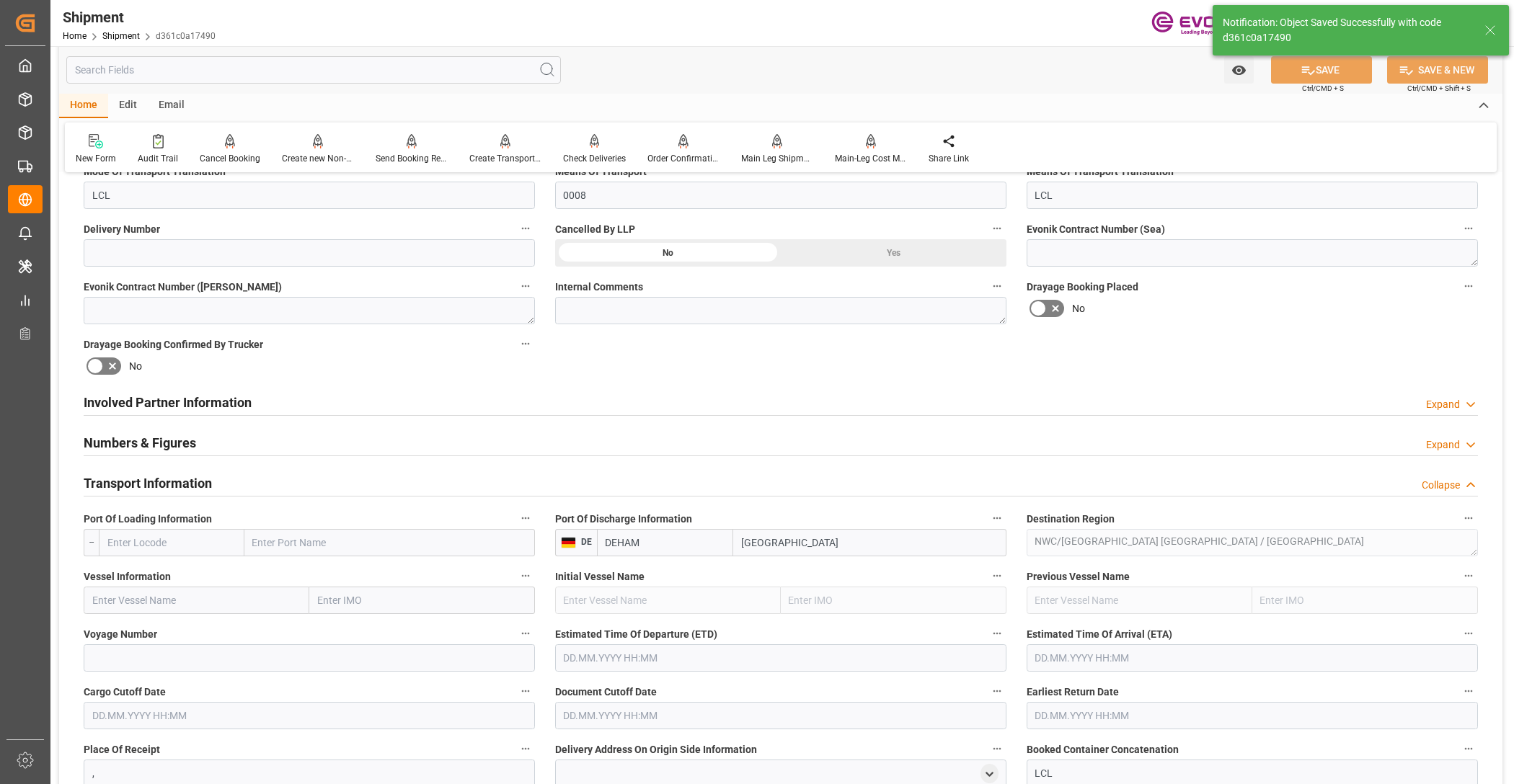
click at [692, 404] on div "Involved Partner Information Expand" at bounding box center [781, 400] width 1394 height 27
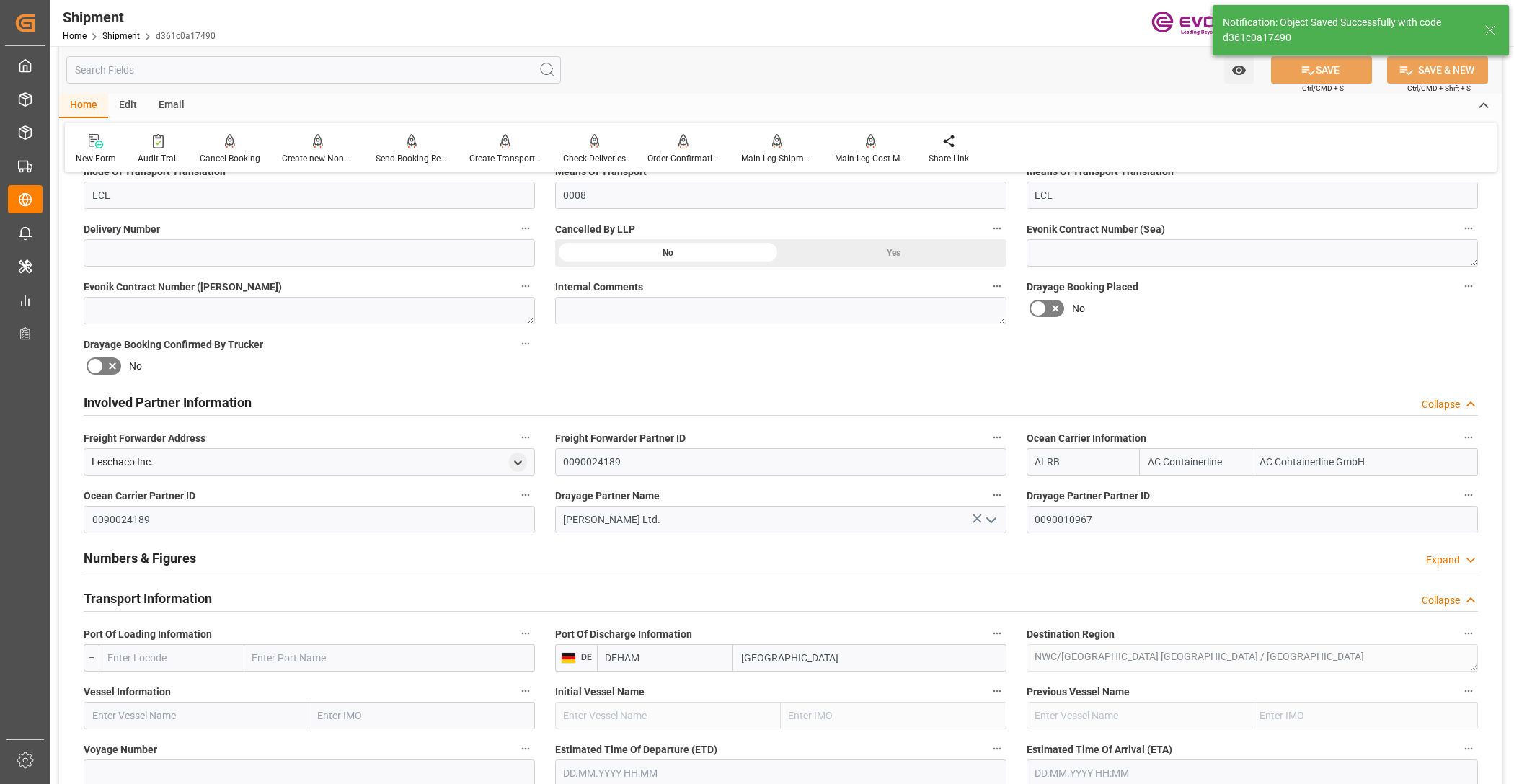
scroll to position [901, 0]
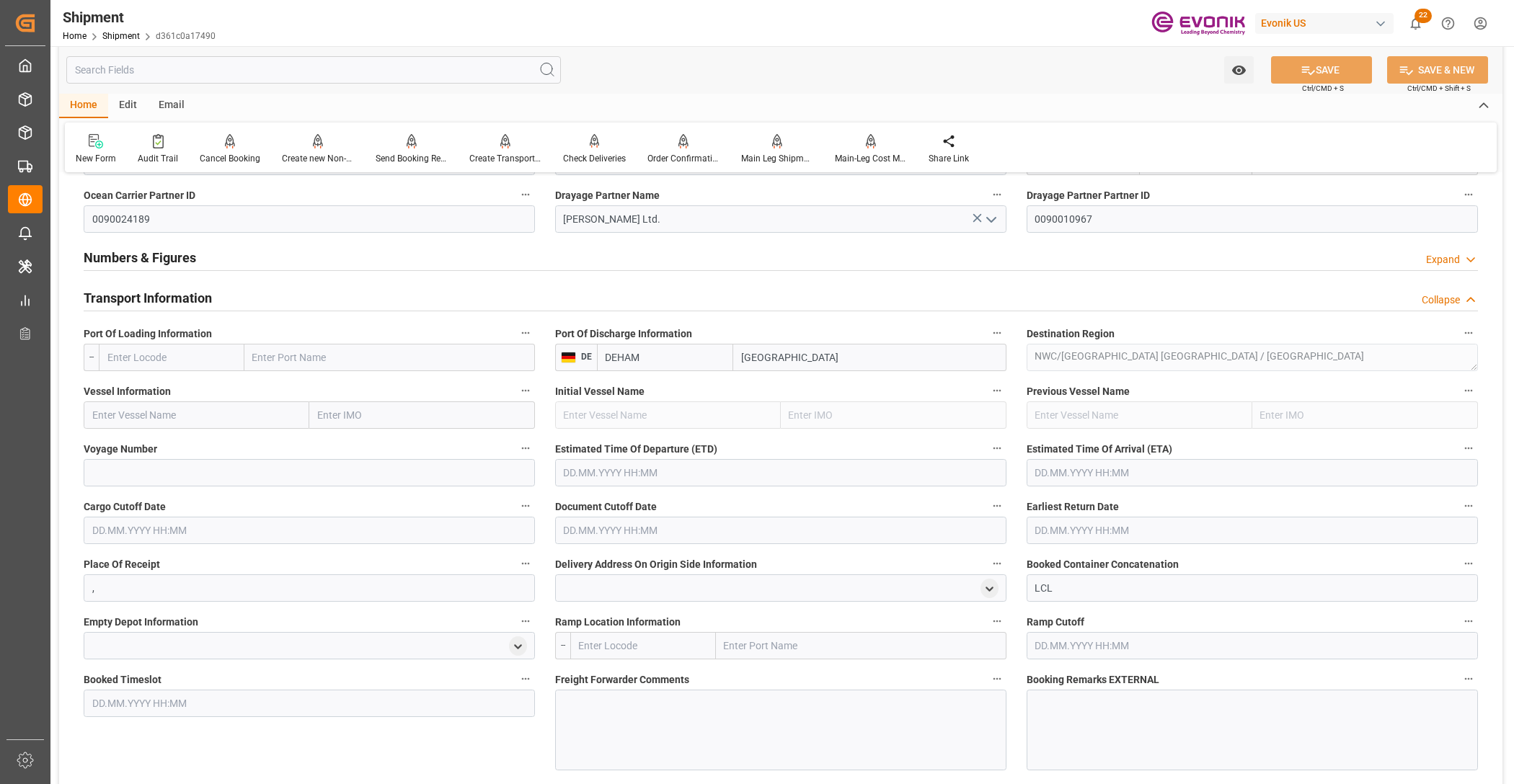
click at [166, 358] on input "text" at bounding box center [171, 357] width 146 height 27
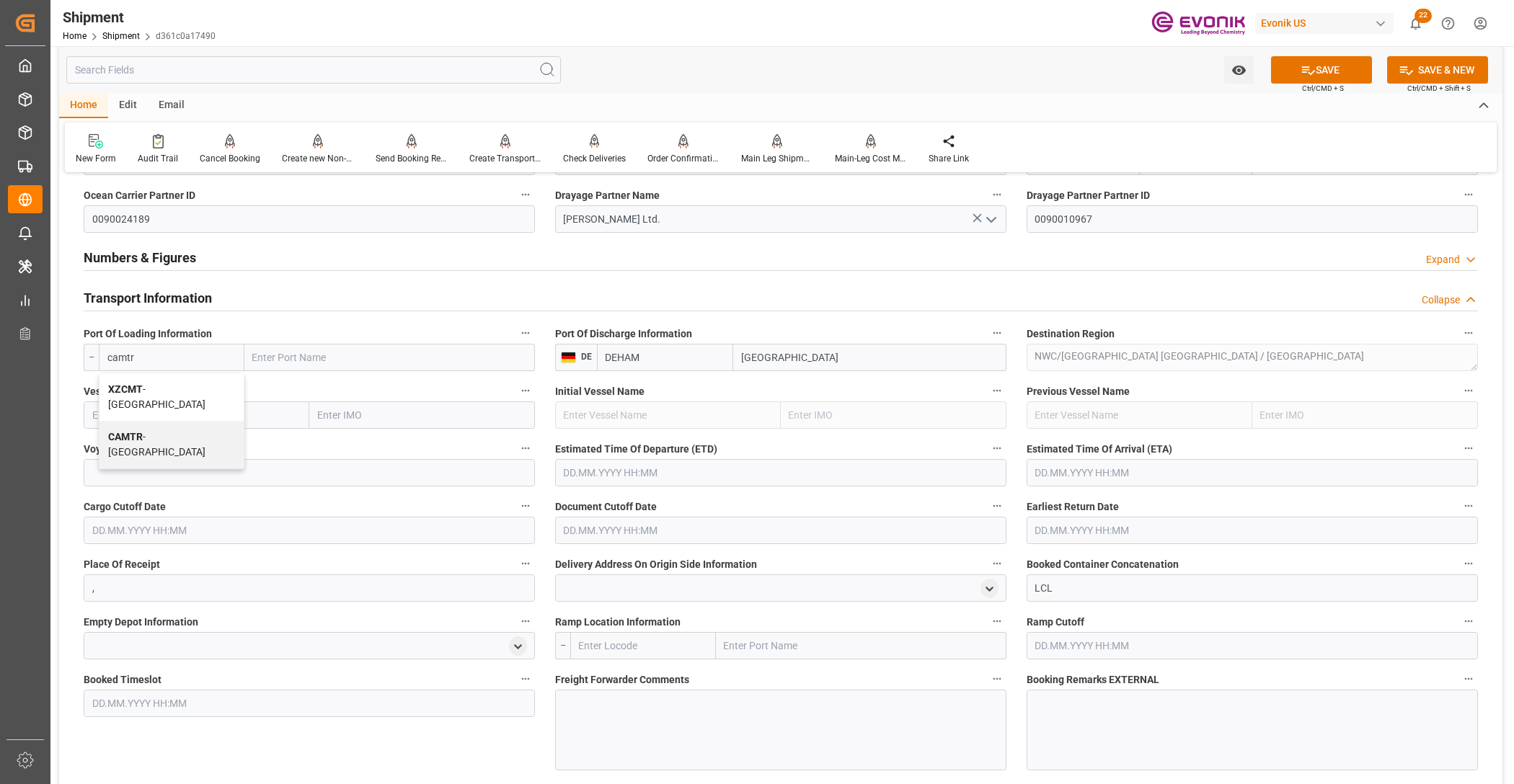
click at [202, 434] on div "CAMTR - Montreal" at bounding box center [171, 444] width 144 height 48
type input "CAMTR"
type input "Montreal"
type input "CAMTR"
click at [236, 418] on input "text" at bounding box center [196, 414] width 226 height 27
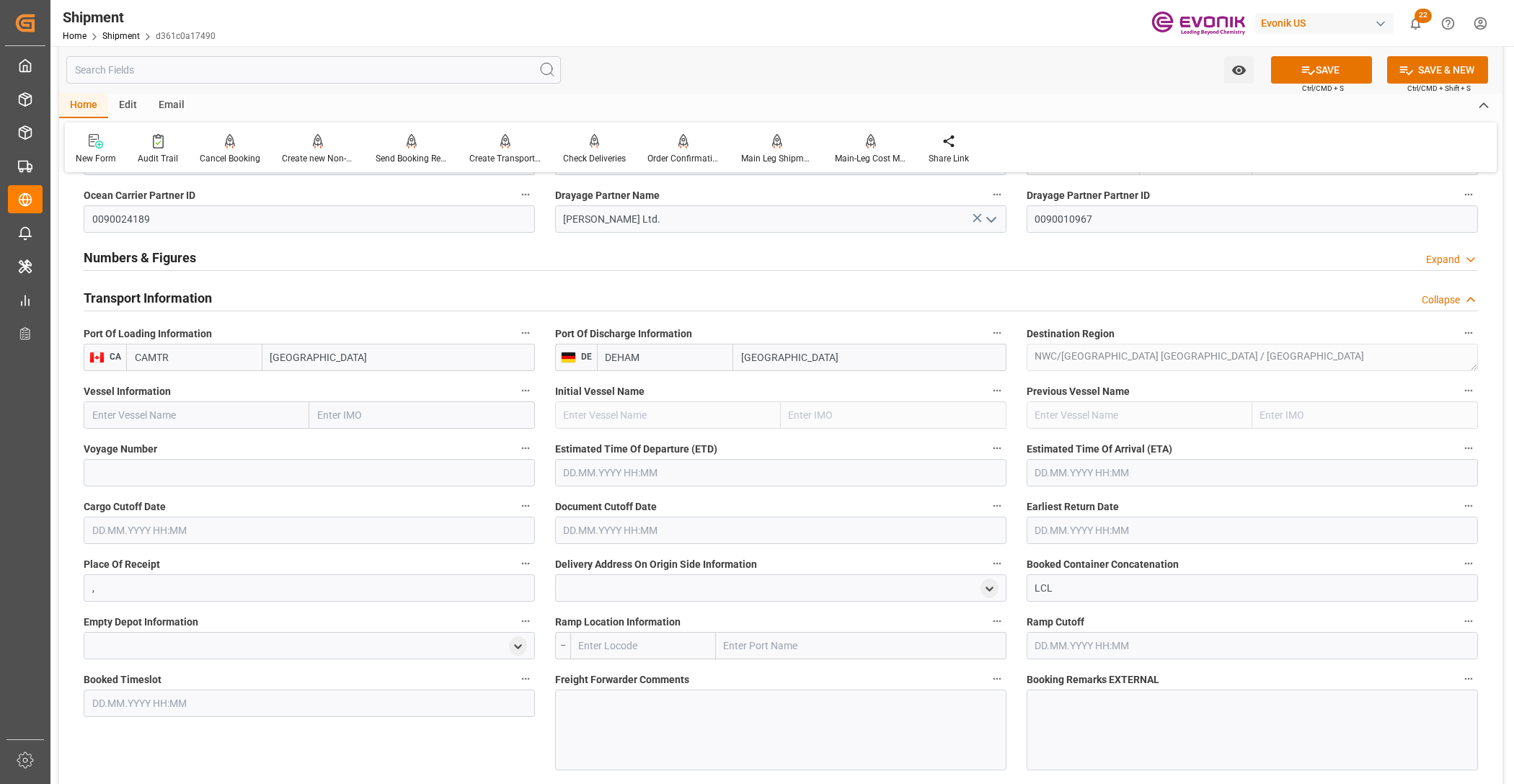
click at [210, 412] on input "text" at bounding box center [196, 414] width 226 height 27
paste input "QUEBEC EXPRESS / 4E42"
click at [195, 416] on input "QUEBEC EXPRESS / 4E42" at bounding box center [196, 414] width 226 height 27
click at [202, 449] on span "Quebec Express - 9294836" at bounding box center [152, 447] width 117 height 11
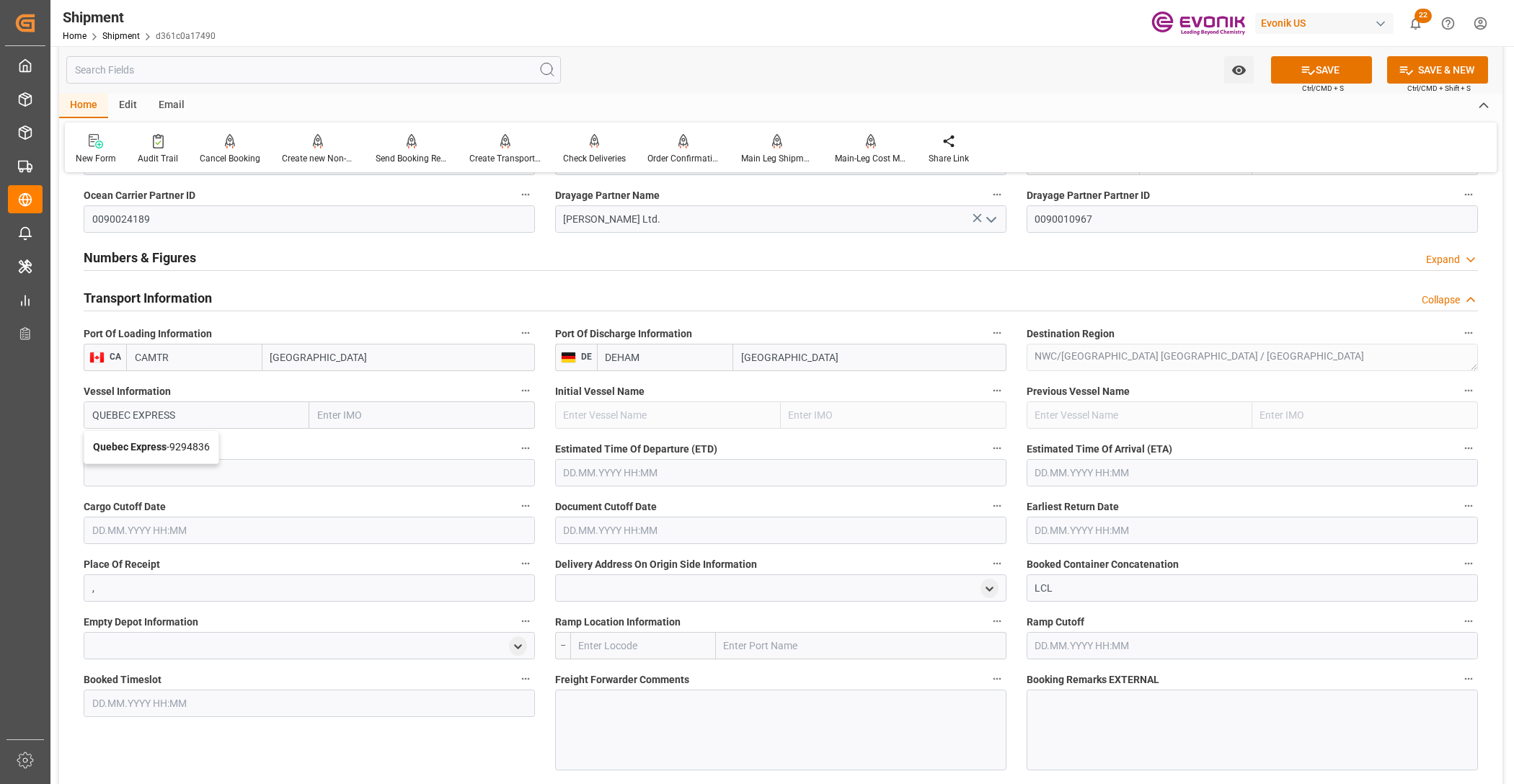
type input "Quebec Express"
type input "9294836"
type input "Quebec Express"
click at [220, 474] on input at bounding box center [309, 472] width 451 height 27
paste input "4E42"
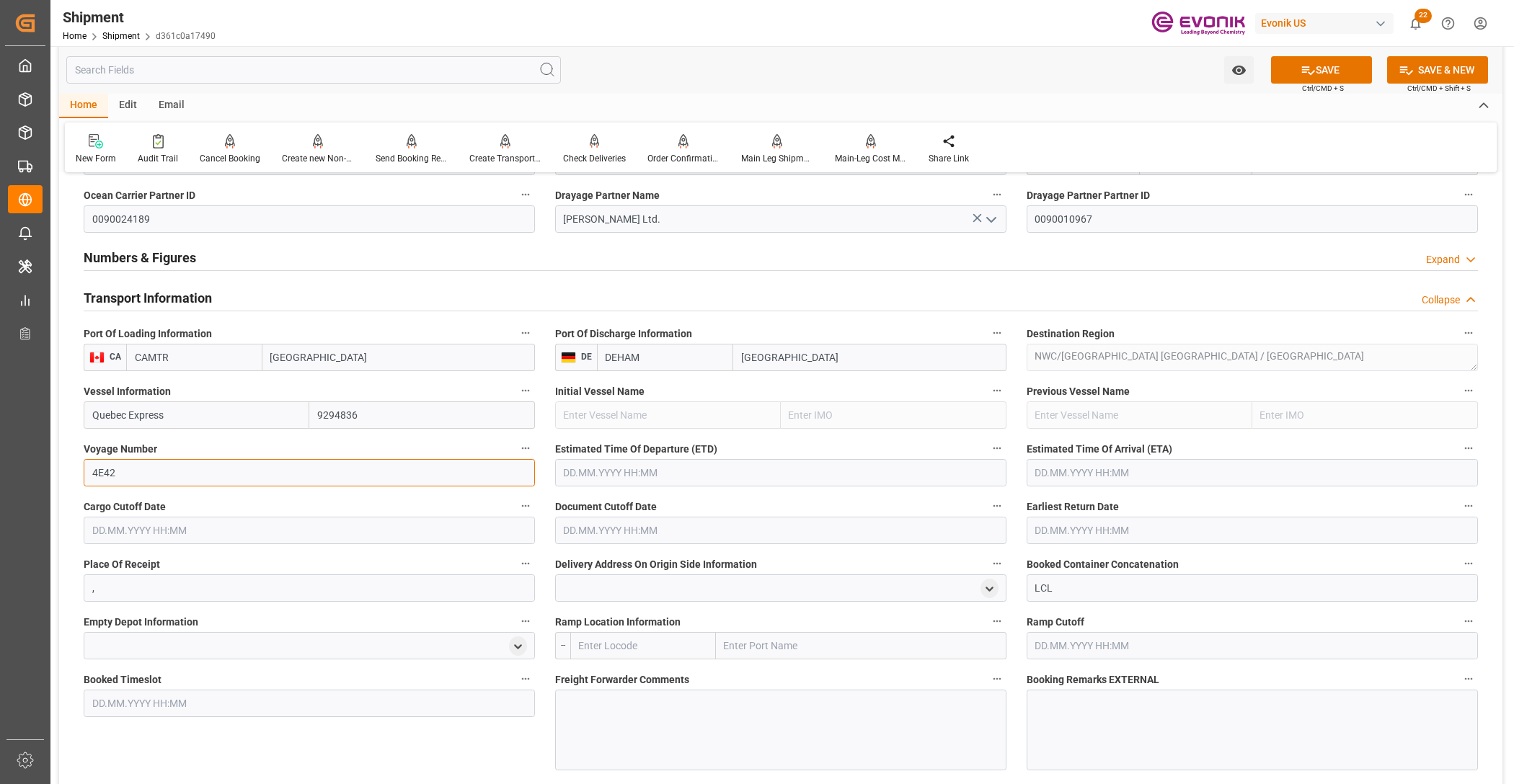
type input "4E42"
click at [682, 477] on input "text" at bounding box center [780, 472] width 451 height 27
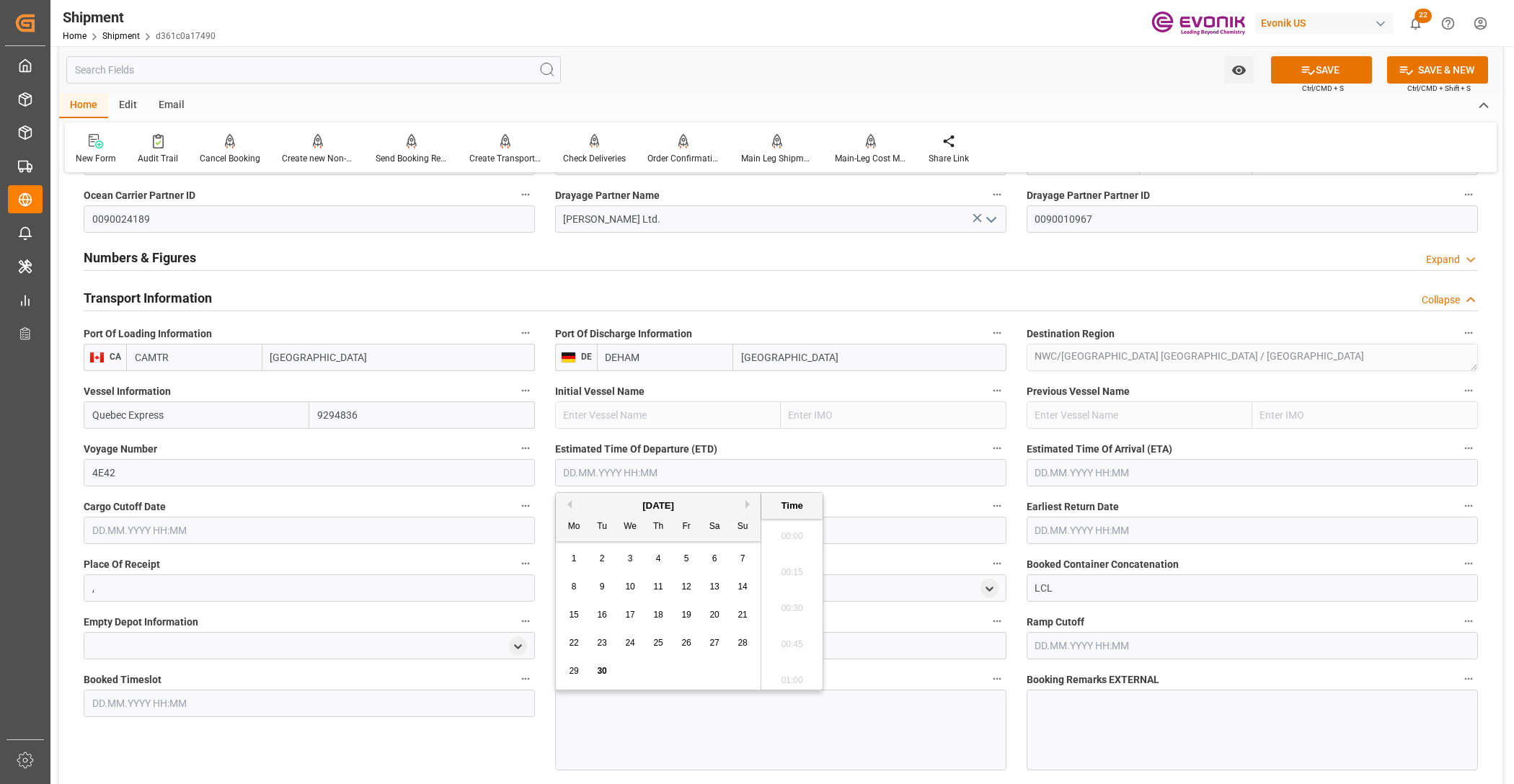
scroll to position [508, 0]
click at [748, 501] on button "Next Month" at bounding box center [750, 504] width 9 height 9
click at [694, 614] on div "17" at bounding box center [687, 616] width 18 height 17
type input "17.10.2025 00:00"
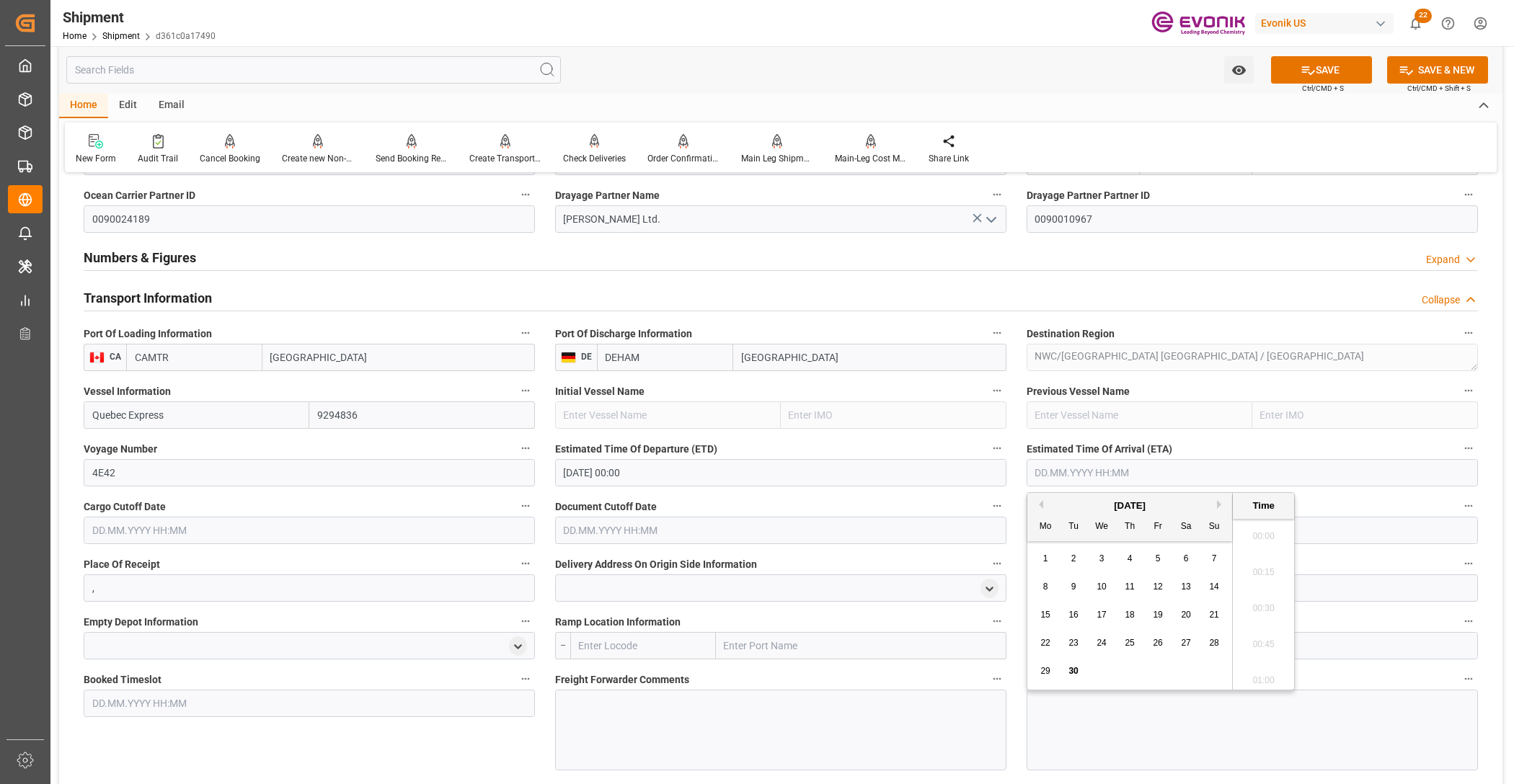
click at [1134, 475] on input "text" at bounding box center [1251, 472] width 451 height 27
click at [1218, 505] on button "Next Month" at bounding box center [1222, 504] width 9 height 9
click at [1220, 505] on button "Next Month" at bounding box center [1222, 504] width 9 height 9
drag, startPoint x: 1074, startPoint y: 584, endPoint x: 1020, endPoint y: 570, distance: 55.8
click at [1072, 584] on span "4" at bounding box center [1074, 587] width 5 height 10
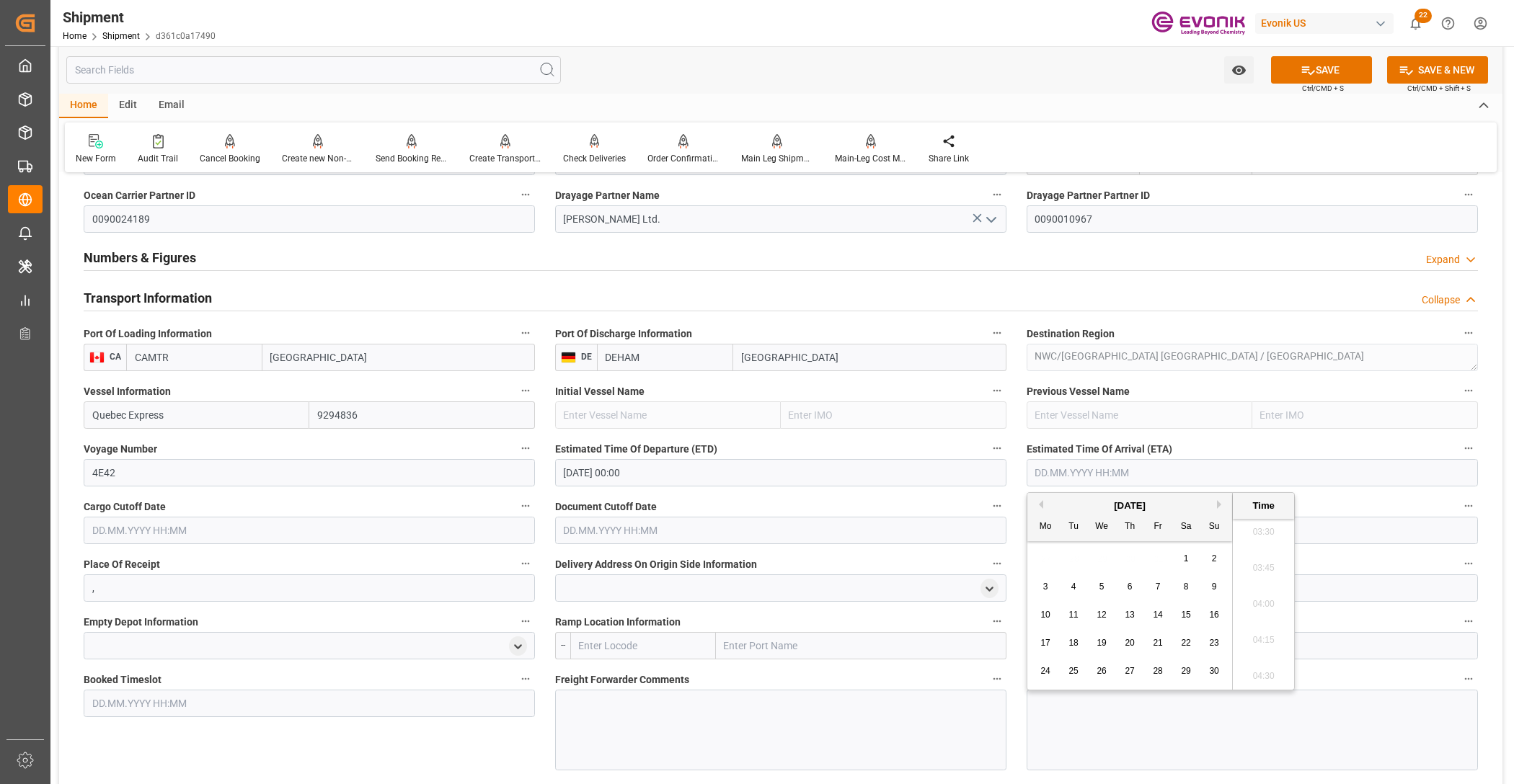
type input "04.11.2025 00:00"
click at [456, 526] on input "text" at bounding box center [309, 529] width 451 height 27
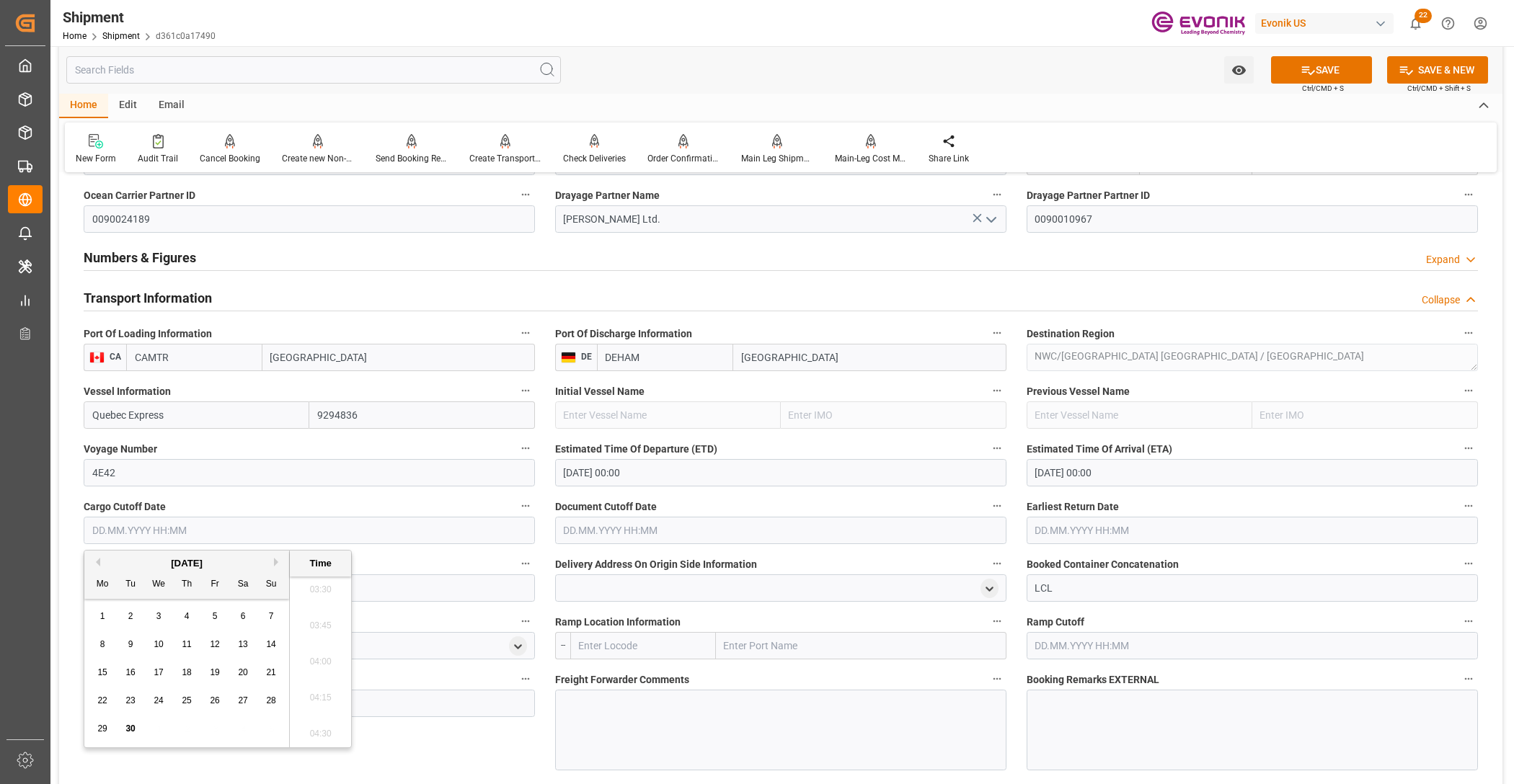
click at [276, 561] on button "Next Month" at bounding box center [278, 562] width 9 height 9
click at [184, 620] on span "2" at bounding box center [187, 617] width 5 height 10
type input "02.10.2025 00:00"
click at [651, 529] on input "text" at bounding box center [780, 529] width 451 height 27
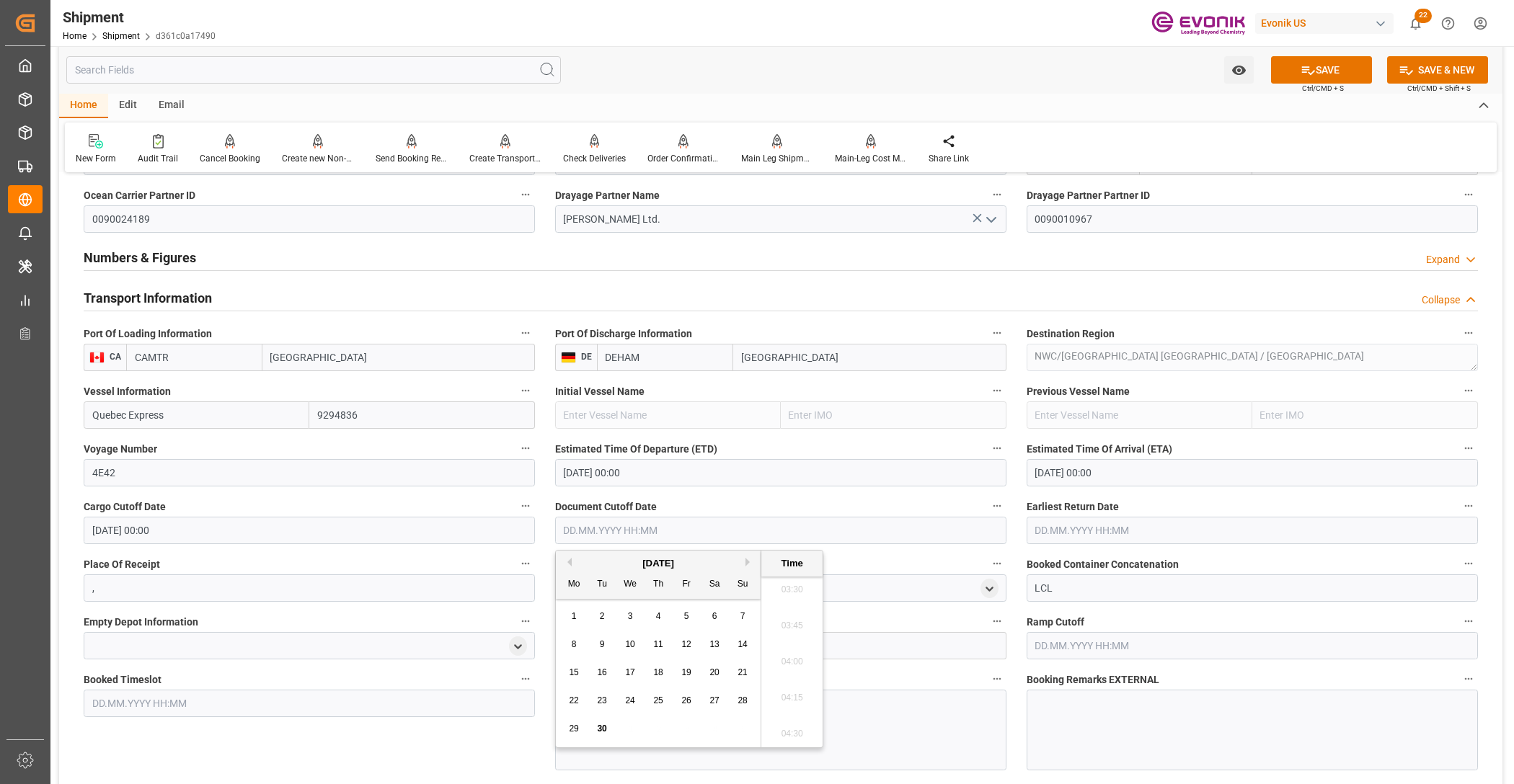
click at [750, 559] on button "Next Month" at bounding box center [750, 562] width 9 height 9
click at [656, 616] on span "2" at bounding box center [659, 617] width 5 height 10
type input "02.10.2025 00:00"
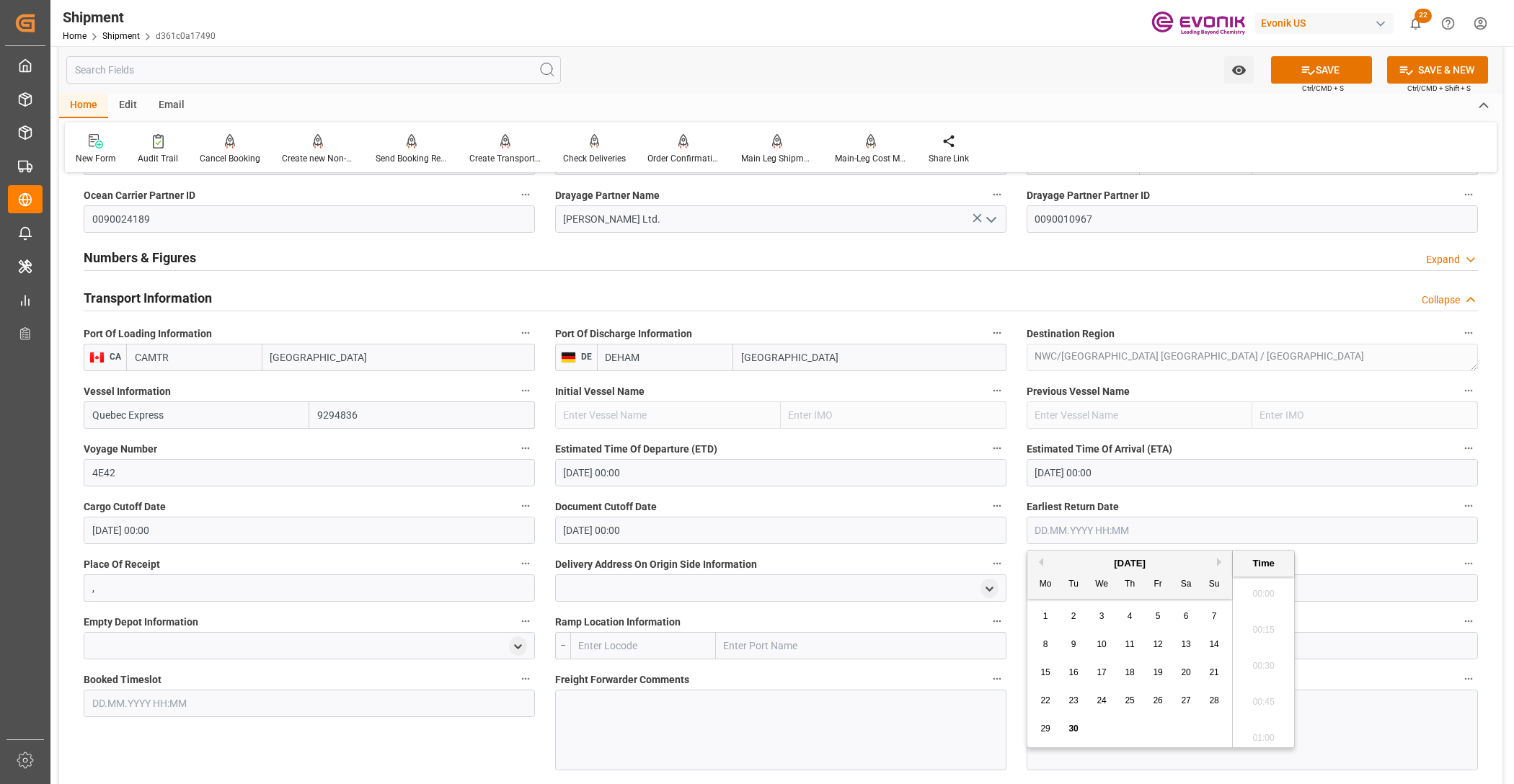
click at [1126, 517] on input "text" at bounding box center [1251, 529] width 451 height 27
click at [1217, 560] on button "Next Month" at bounding box center [1222, 562] width 9 height 9
click at [1130, 621] on span "2" at bounding box center [1130, 617] width 5 height 10
type input "02.10.2025 00:00"
click at [488, 742] on div "Booked Timeslot" at bounding box center [309, 719] width 471 height 111
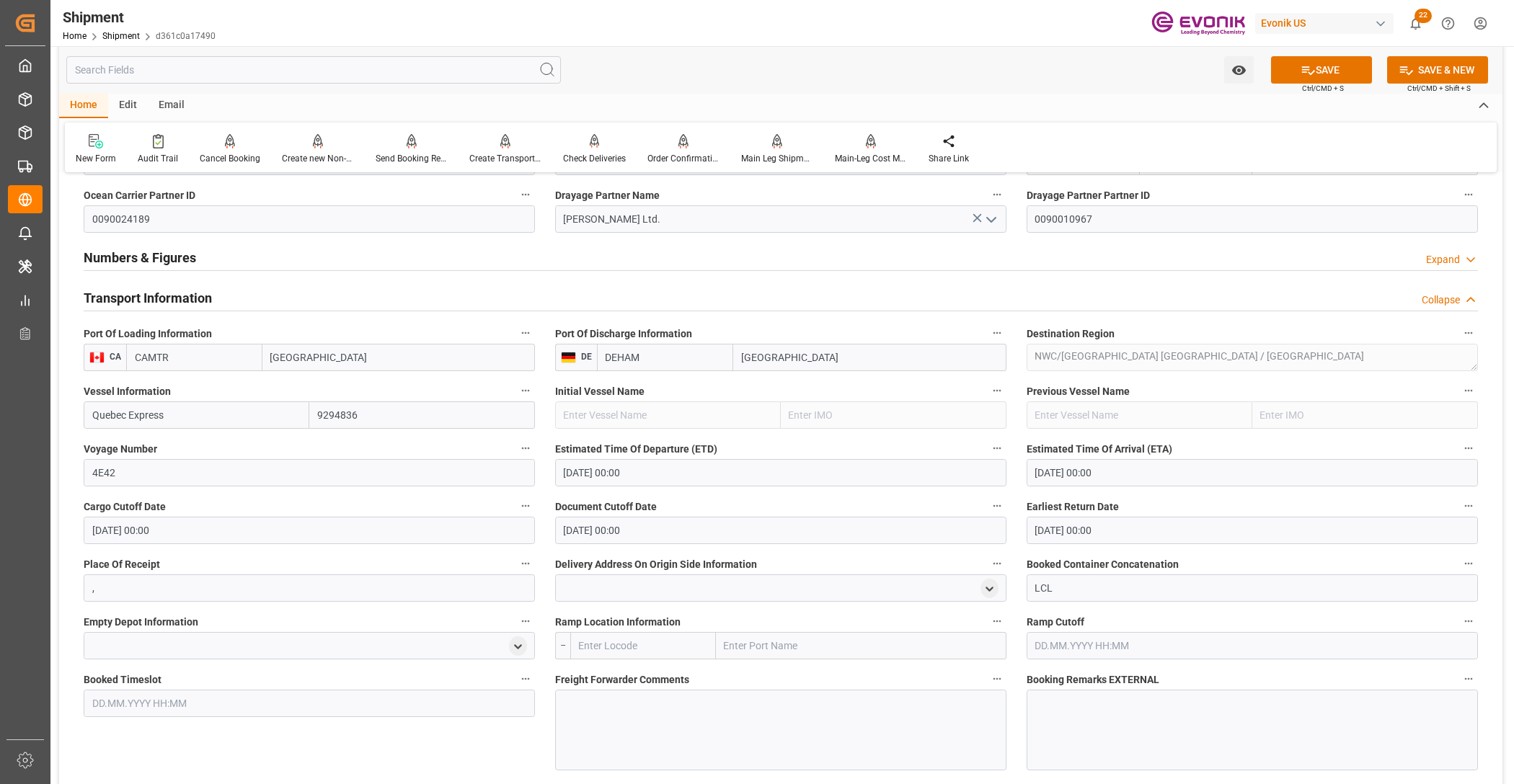
scroll to position [1200, 0]
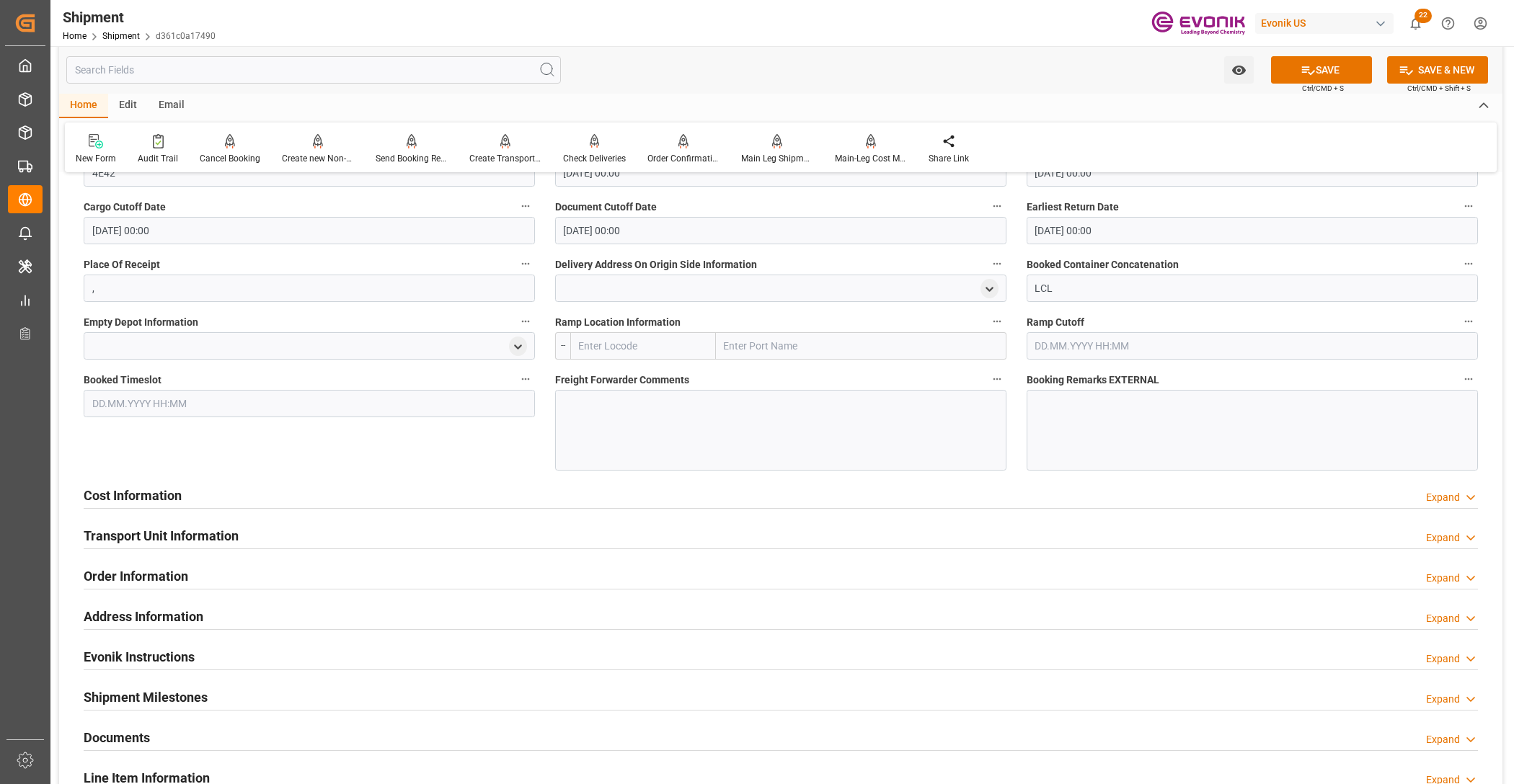
click at [629, 415] on div at bounding box center [780, 430] width 451 height 81
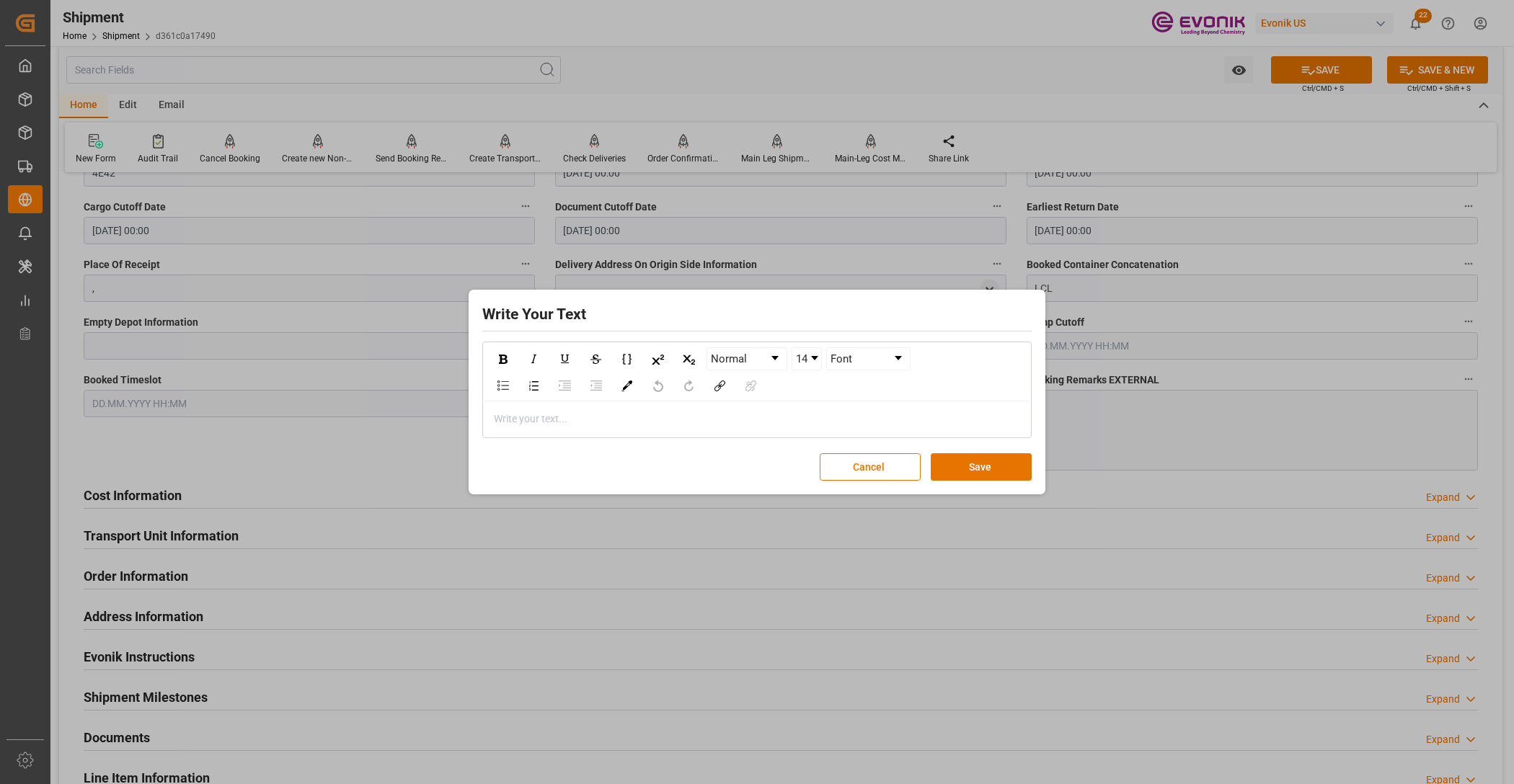
click at [519, 419] on div "rdw-editor" at bounding box center [757, 419] width 525 height 15
drag, startPoint x: 678, startPoint y: 416, endPoint x: 642, endPoint y: 423, distance: 36.7
click at [678, 416] on div "Please book with Shipco to" at bounding box center [757, 419] width 525 height 15
click at [633, 419] on div "Please book with Shipco to" at bounding box center [757, 419] width 525 height 15
click at [960, 460] on button "Save" at bounding box center [982, 467] width 101 height 27
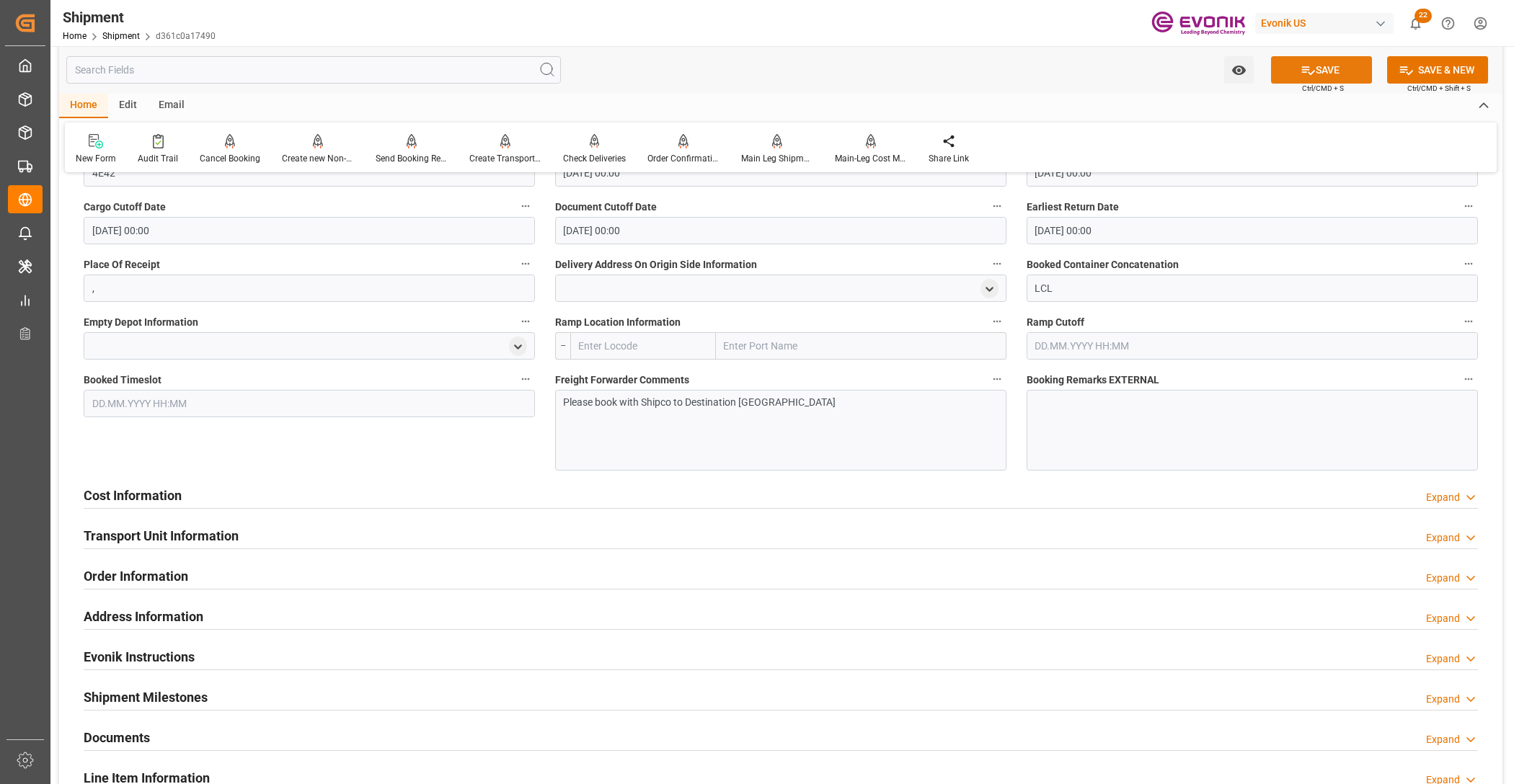
click at [1319, 71] on button "SAVE" at bounding box center [1322, 69] width 101 height 27
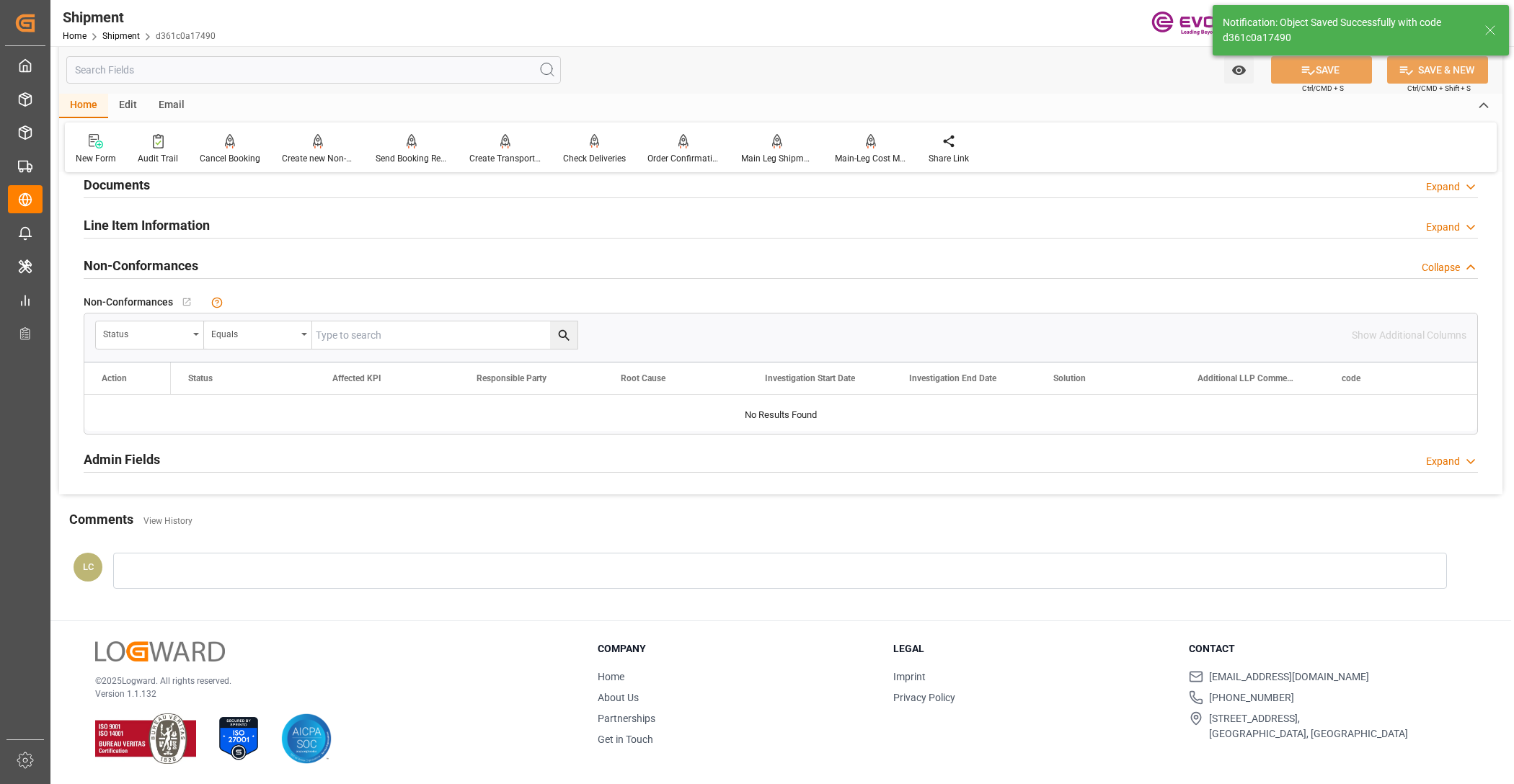
scroll to position [628, 0]
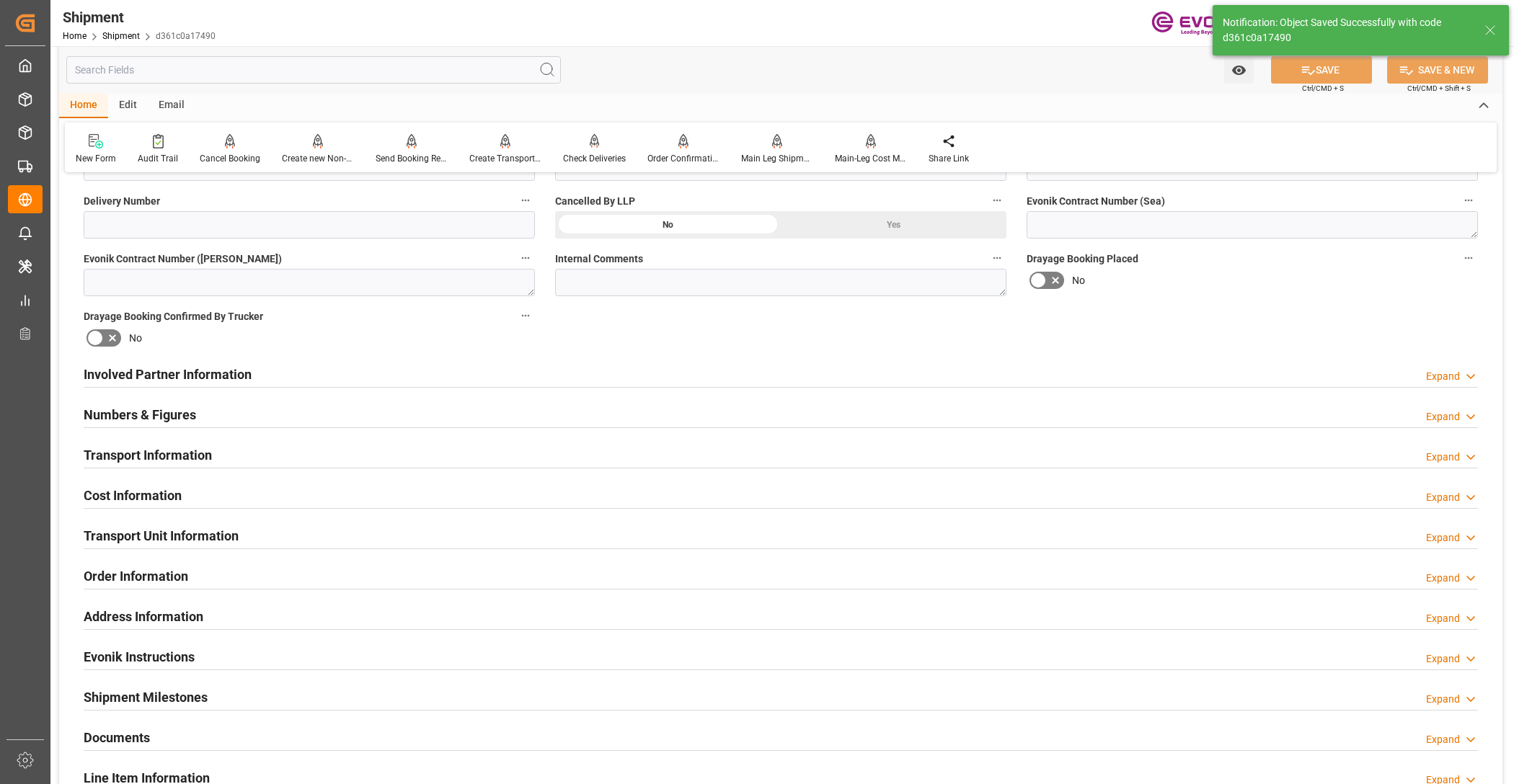
click at [369, 491] on div "Cost Information Expand" at bounding box center [781, 494] width 1394 height 27
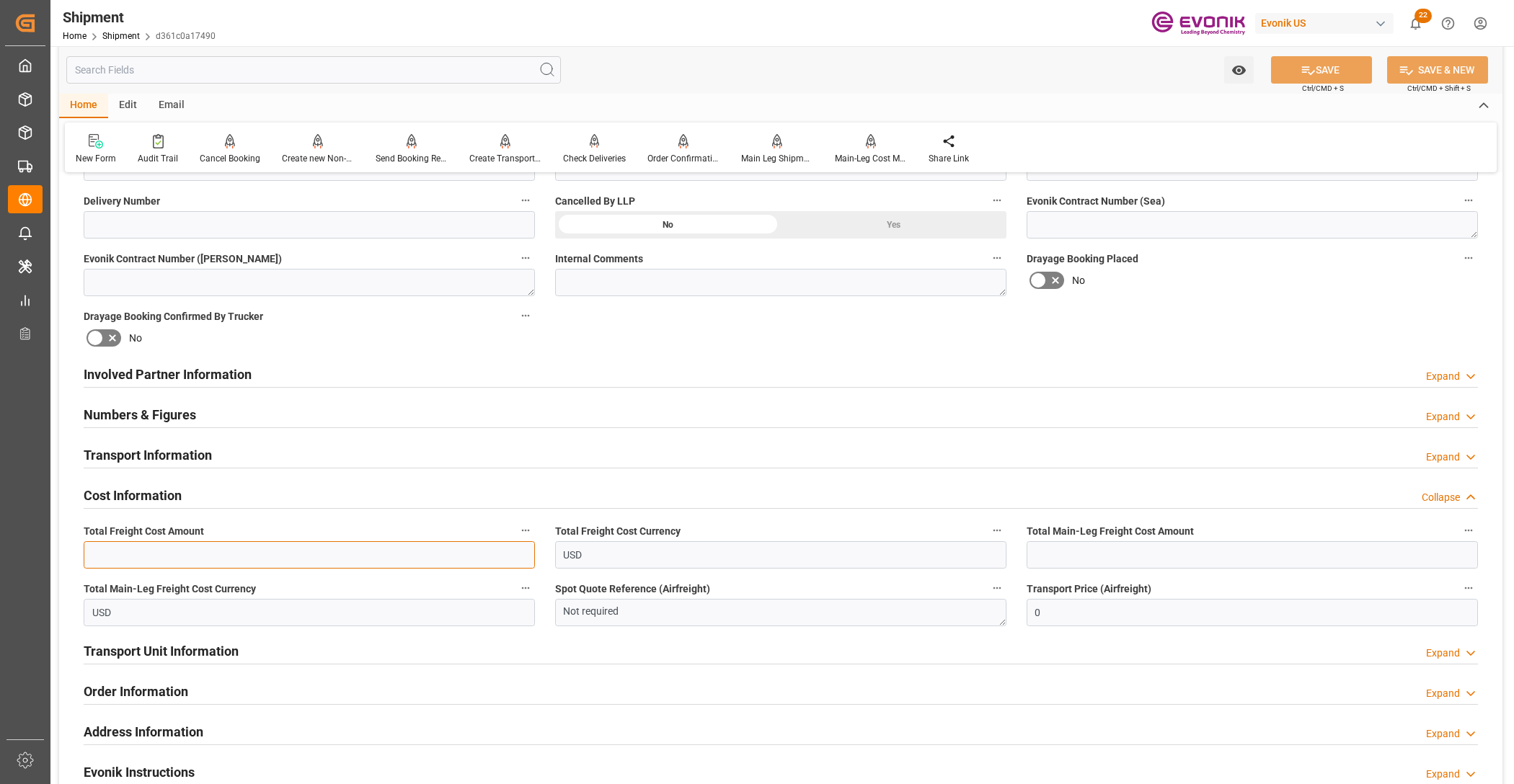
click at [365, 556] on input "text" at bounding box center [309, 554] width 451 height 27
type input "483"
click at [1093, 553] on input "text" at bounding box center [1251, 554] width 451 height 27
type input "359"
click at [1296, 343] on div "Booking Confirmation Milestone Bar Collapse Submitted to FFW for Booking (Pendi…" at bounding box center [781, 359] width 1443 height 1605
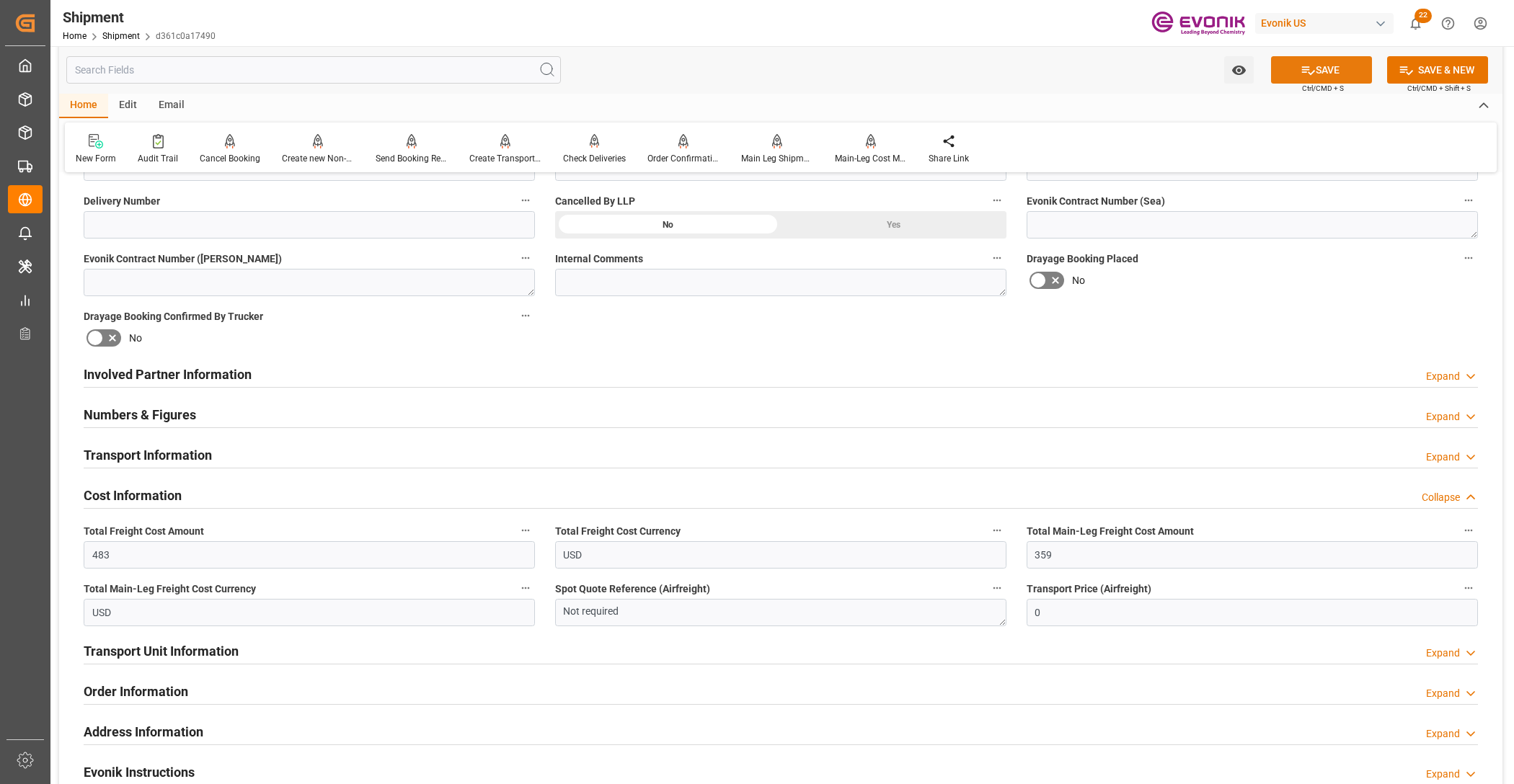
click at [1326, 71] on button "SAVE" at bounding box center [1322, 69] width 101 height 27
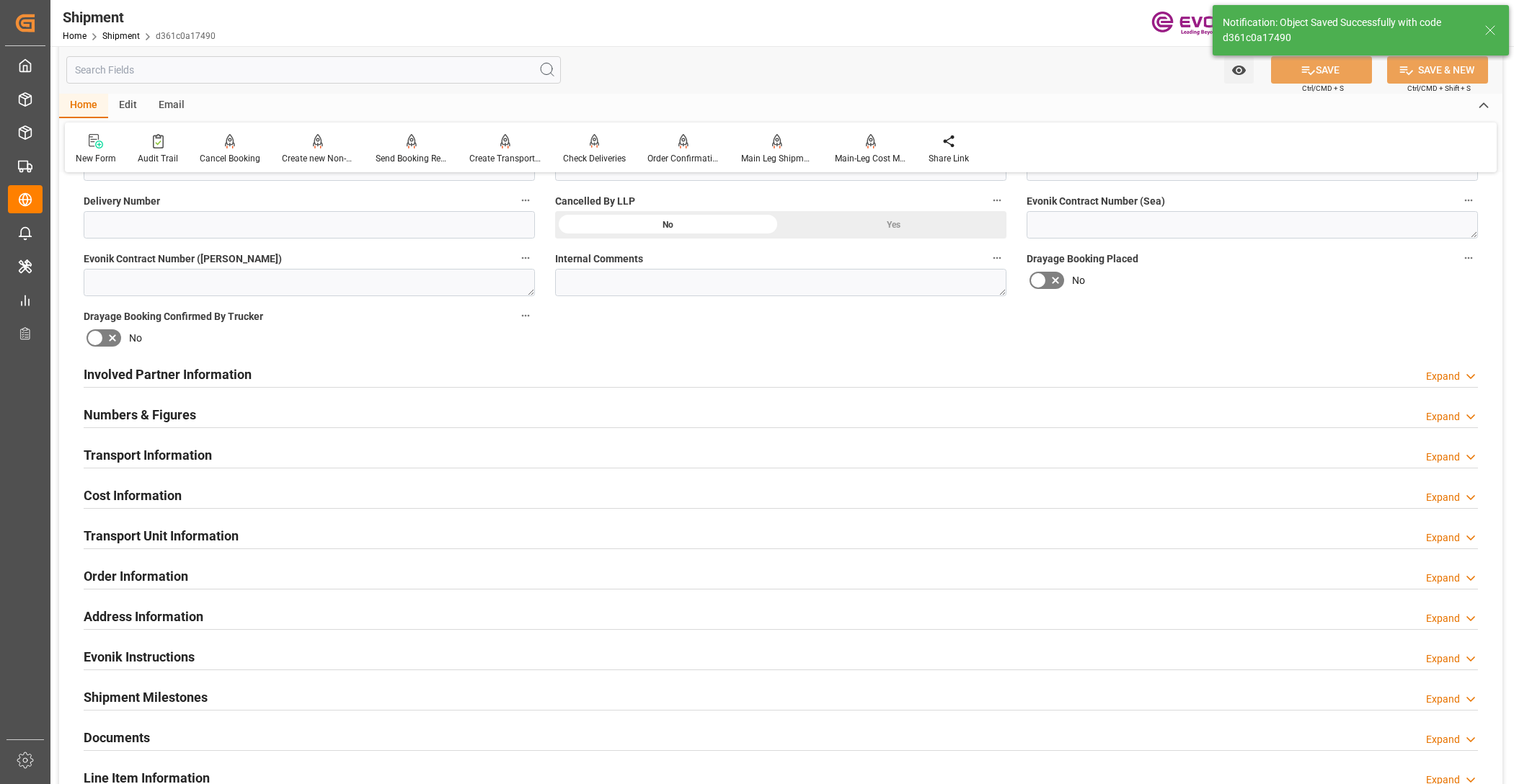
click at [312, 534] on div "Transport Unit Information Expand" at bounding box center [781, 534] width 1394 height 27
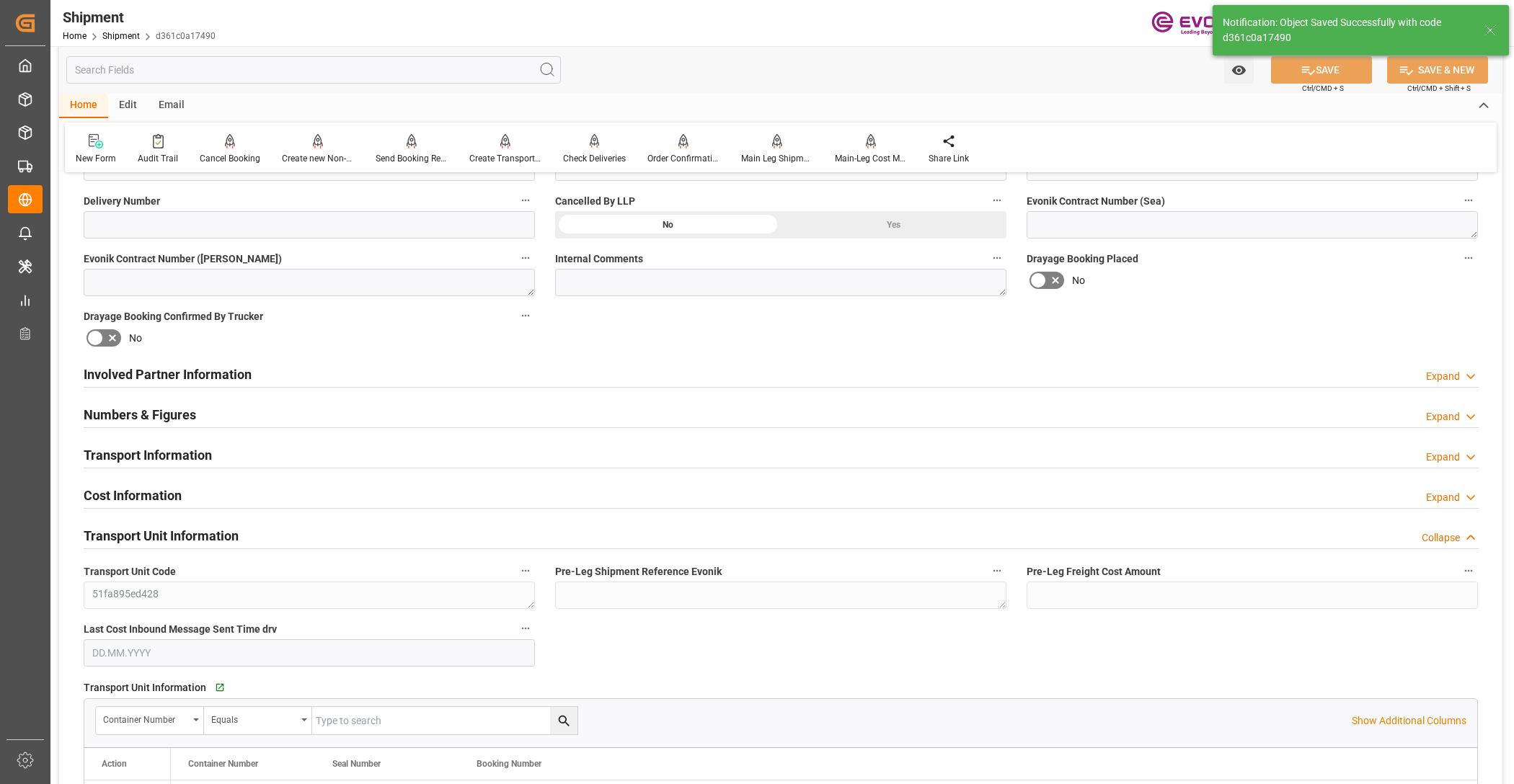
scroll to position [930, 0]
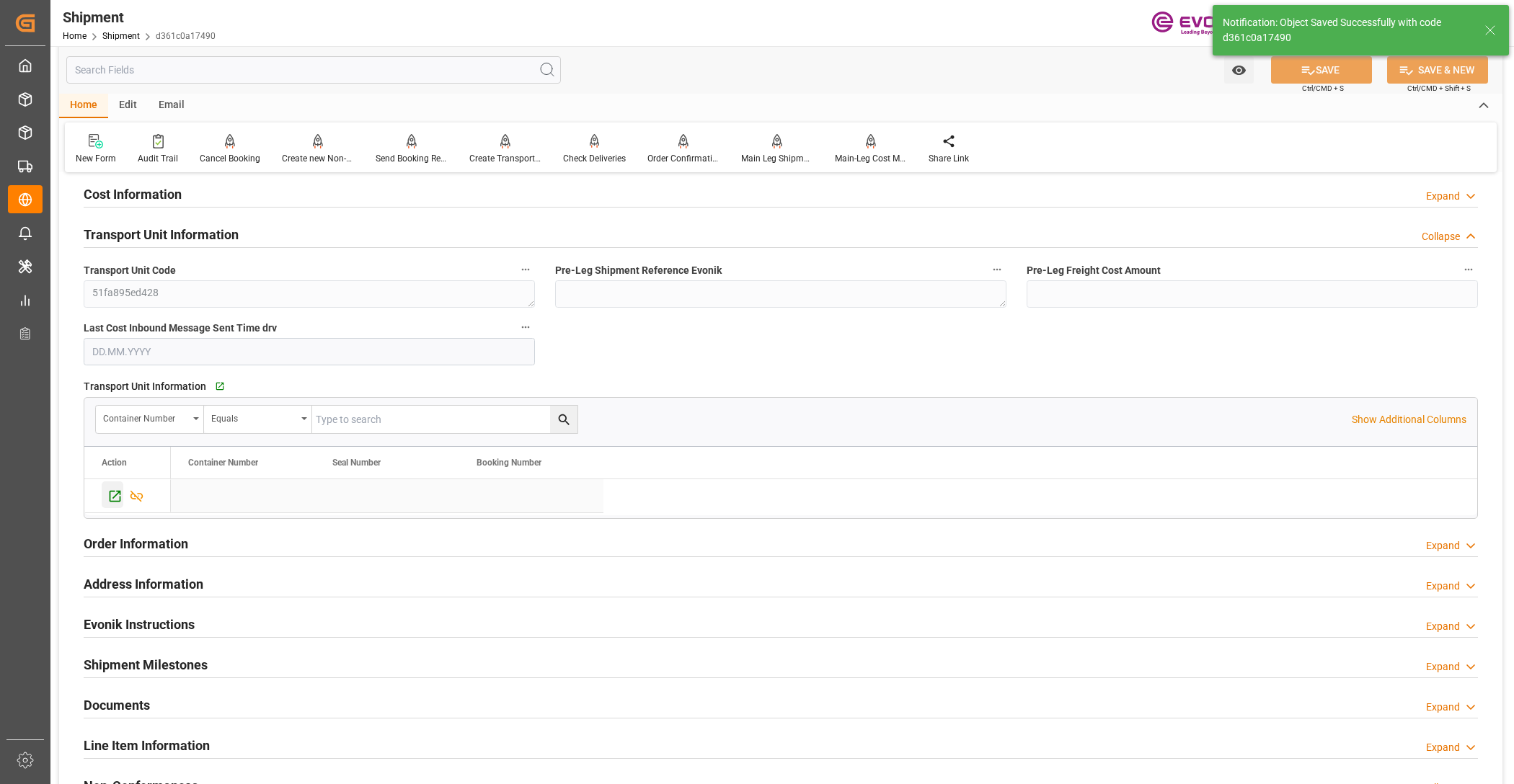
click at [108, 503] on icon "Press SPACE to select this row." at bounding box center [114, 495] width 15 height 15
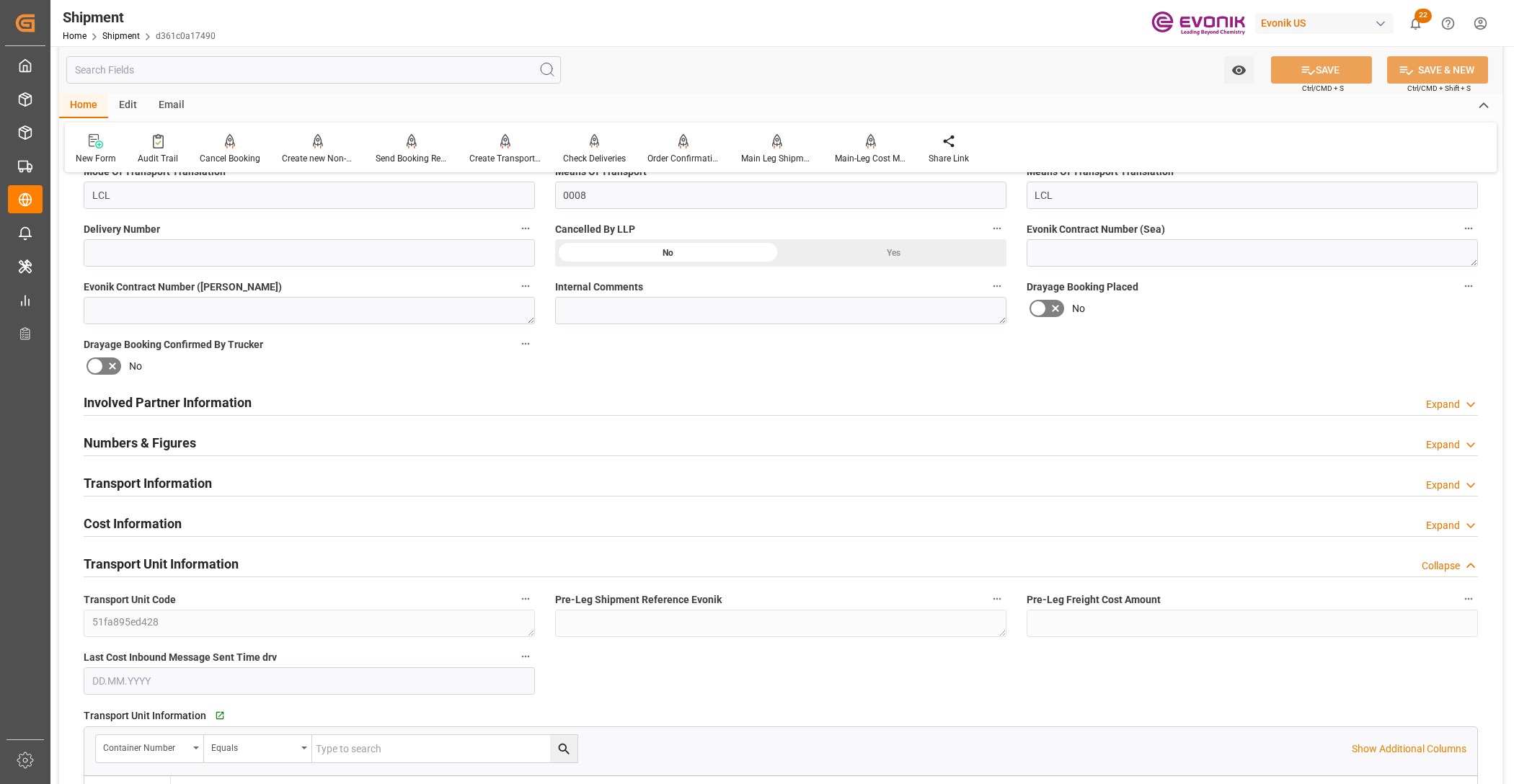
scroll to position [901, 0]
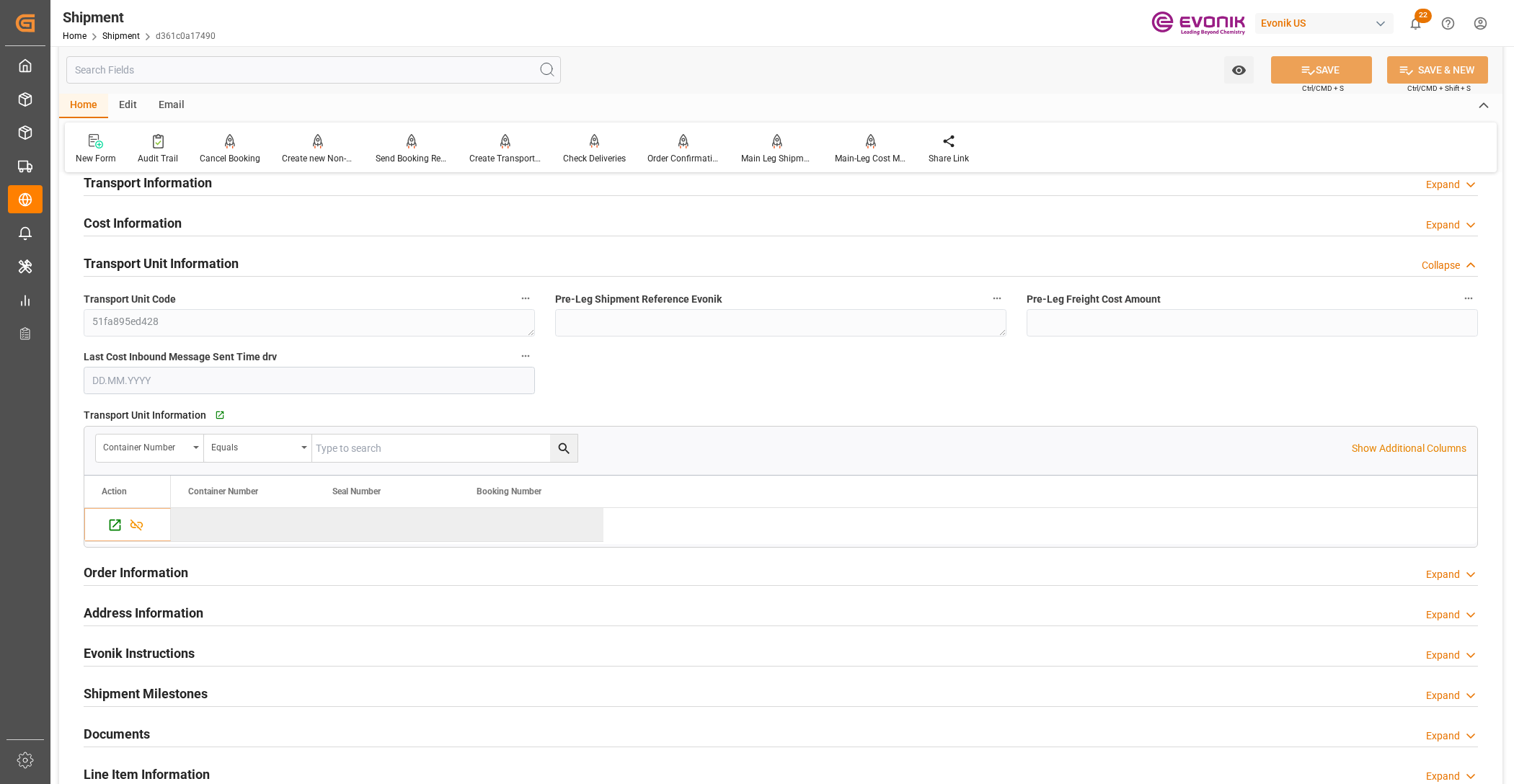
click at [469, 574] on div "Order Information Expand" at bounding box center [781, 570] width 1394 height 27
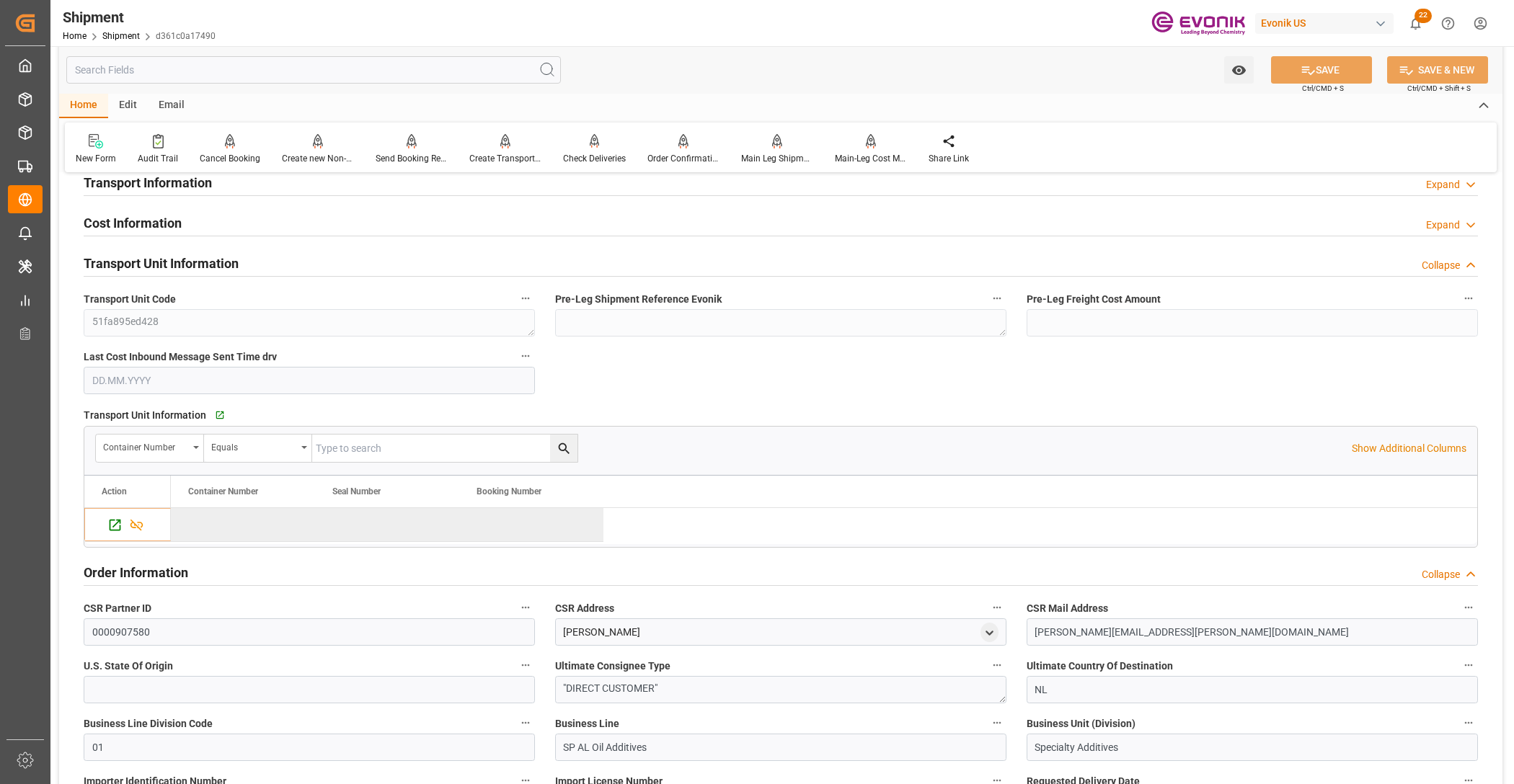
scroll to position [1200, 0]
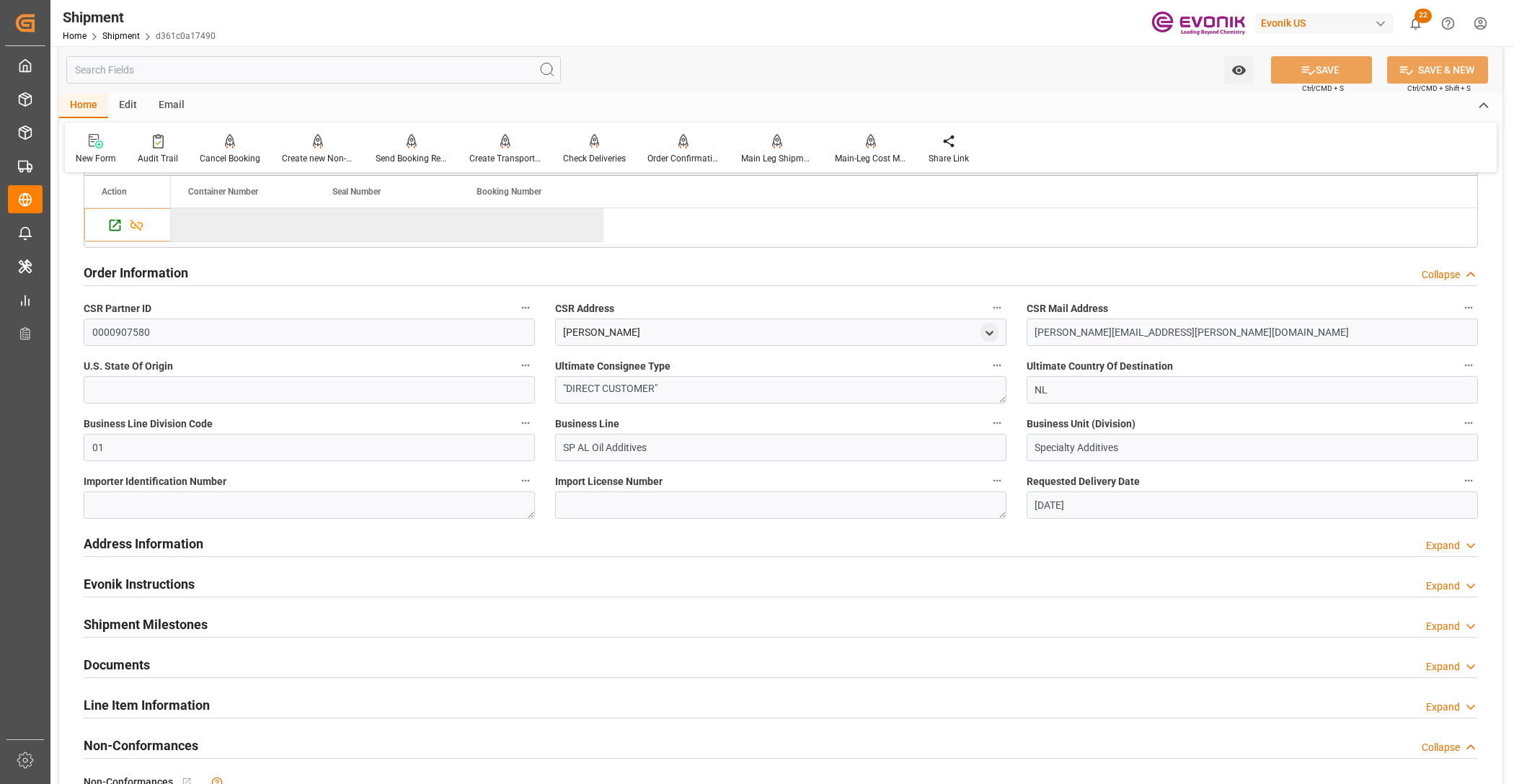
click at [177, 277] on h2 "Order Information" at bounding box center [136, 273] width 105 height 19
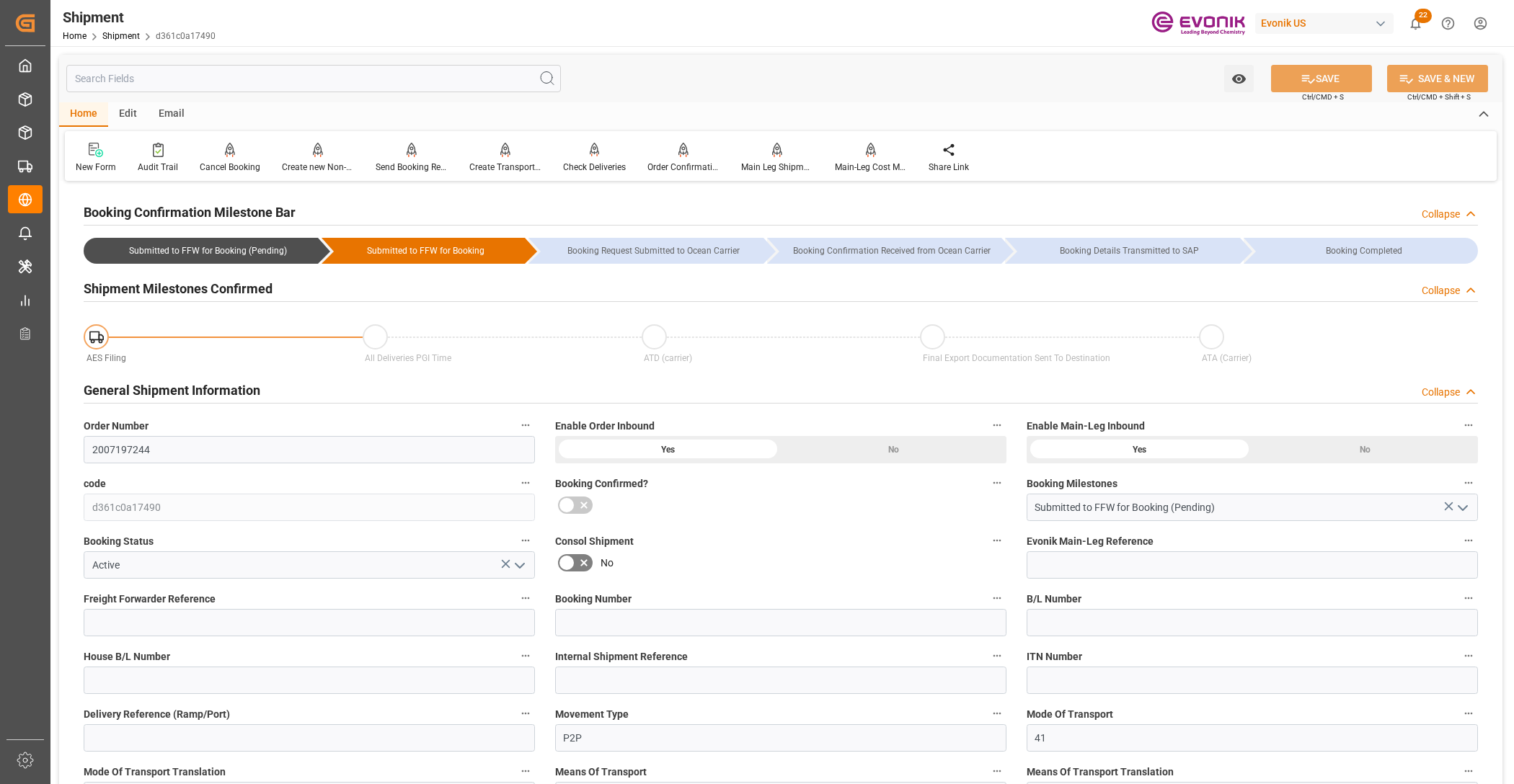
scroll to position [600, 0]
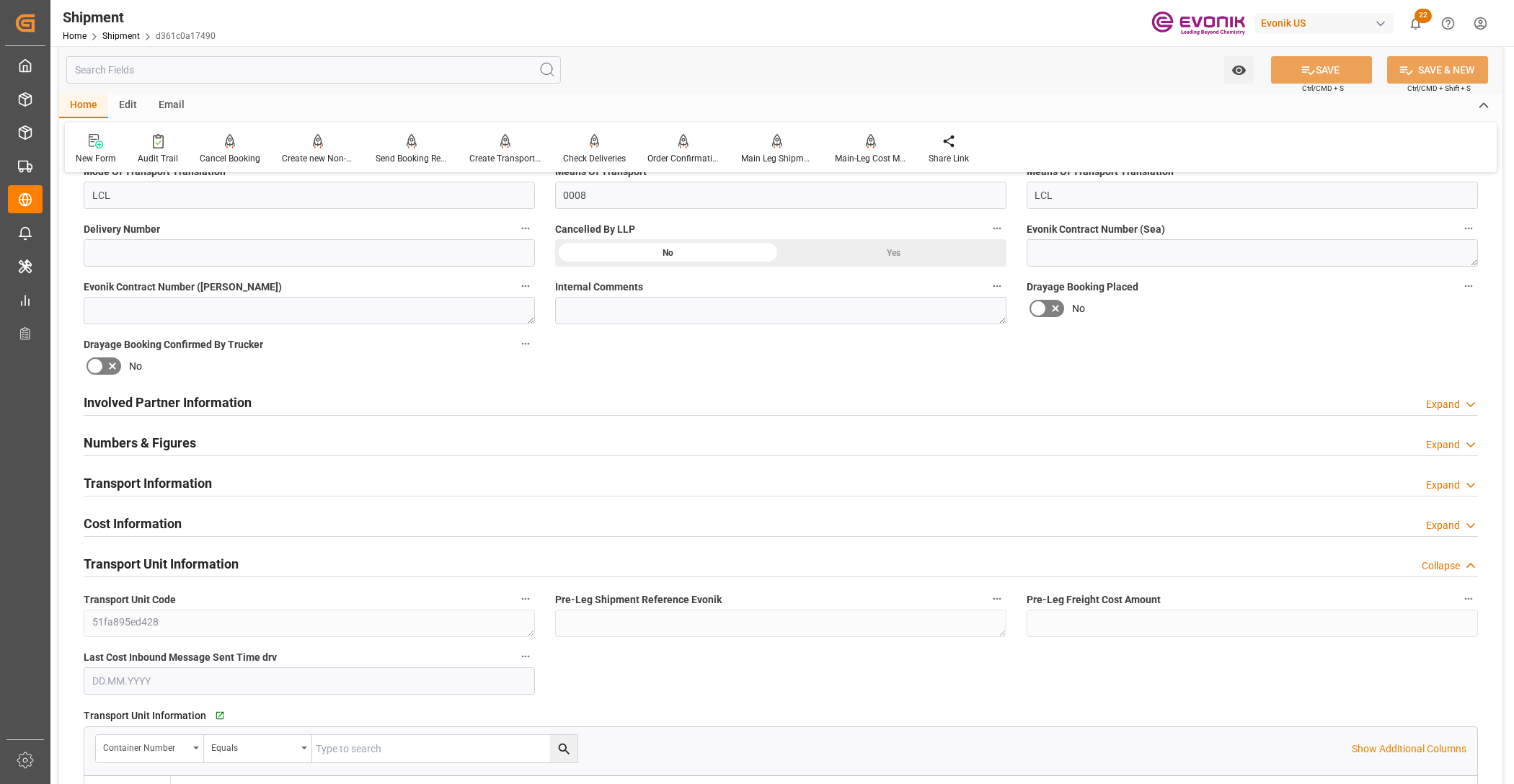
click at [275, 400] on div "Involved Partner Information Expand" at bounding box center [781, 400] width 1394 height 27
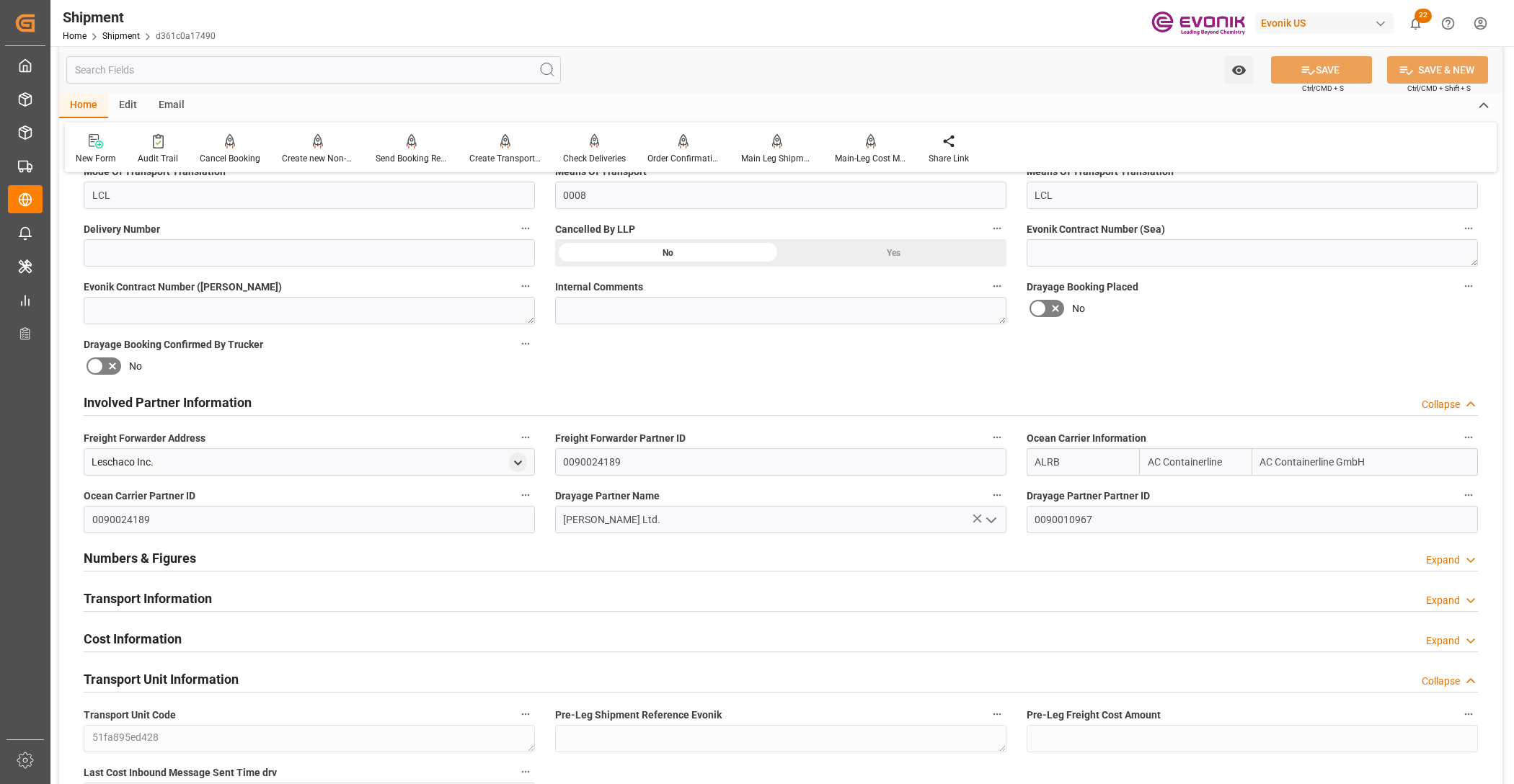
click at [275, 400] on div "Involved Partner Information Collapse" at bounding box center [781, 400] width 1394 height 27
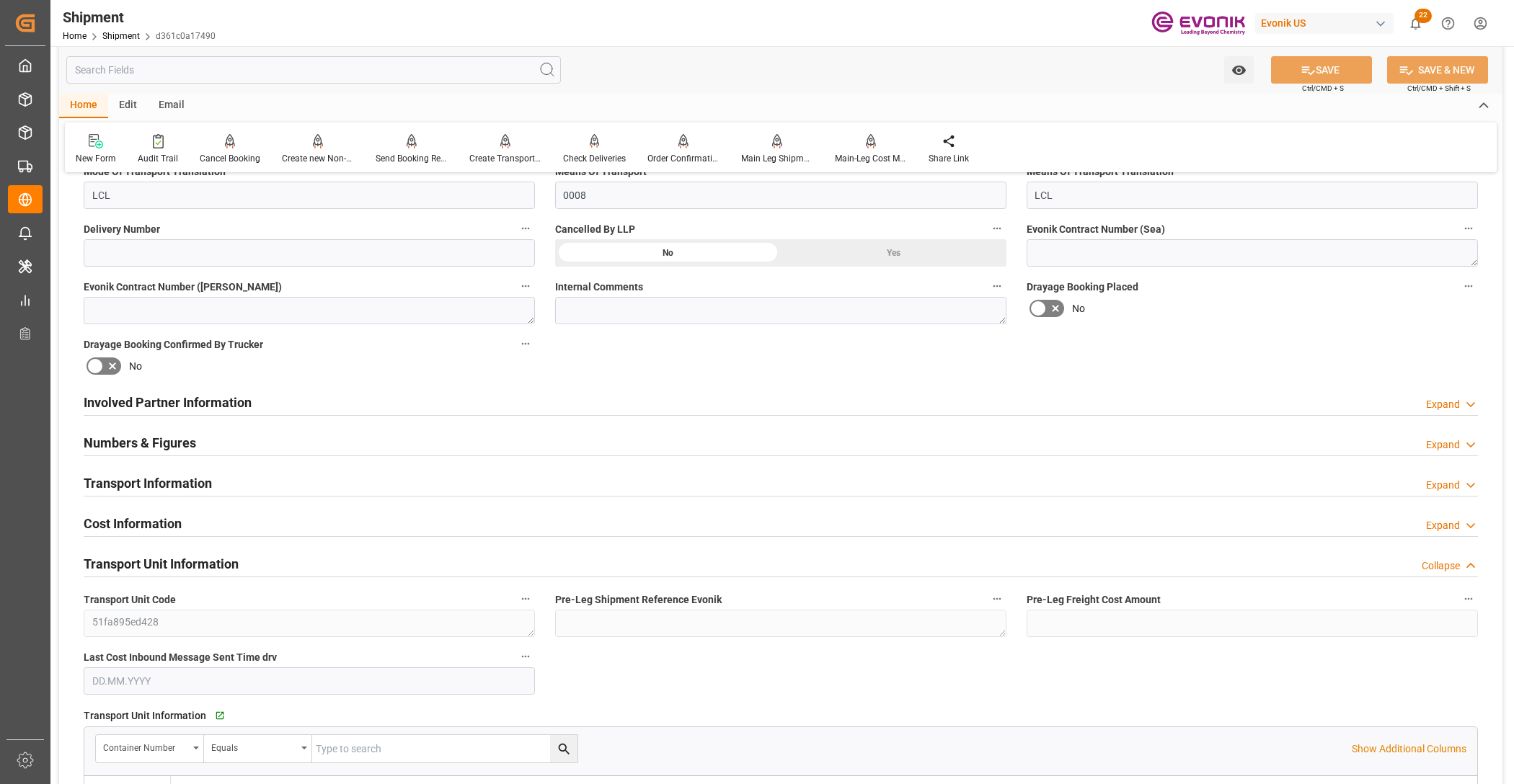
click at [209, 443] on div "Numbers & Figures Expand" at bounding box center [781, 441] width 1394 height 27
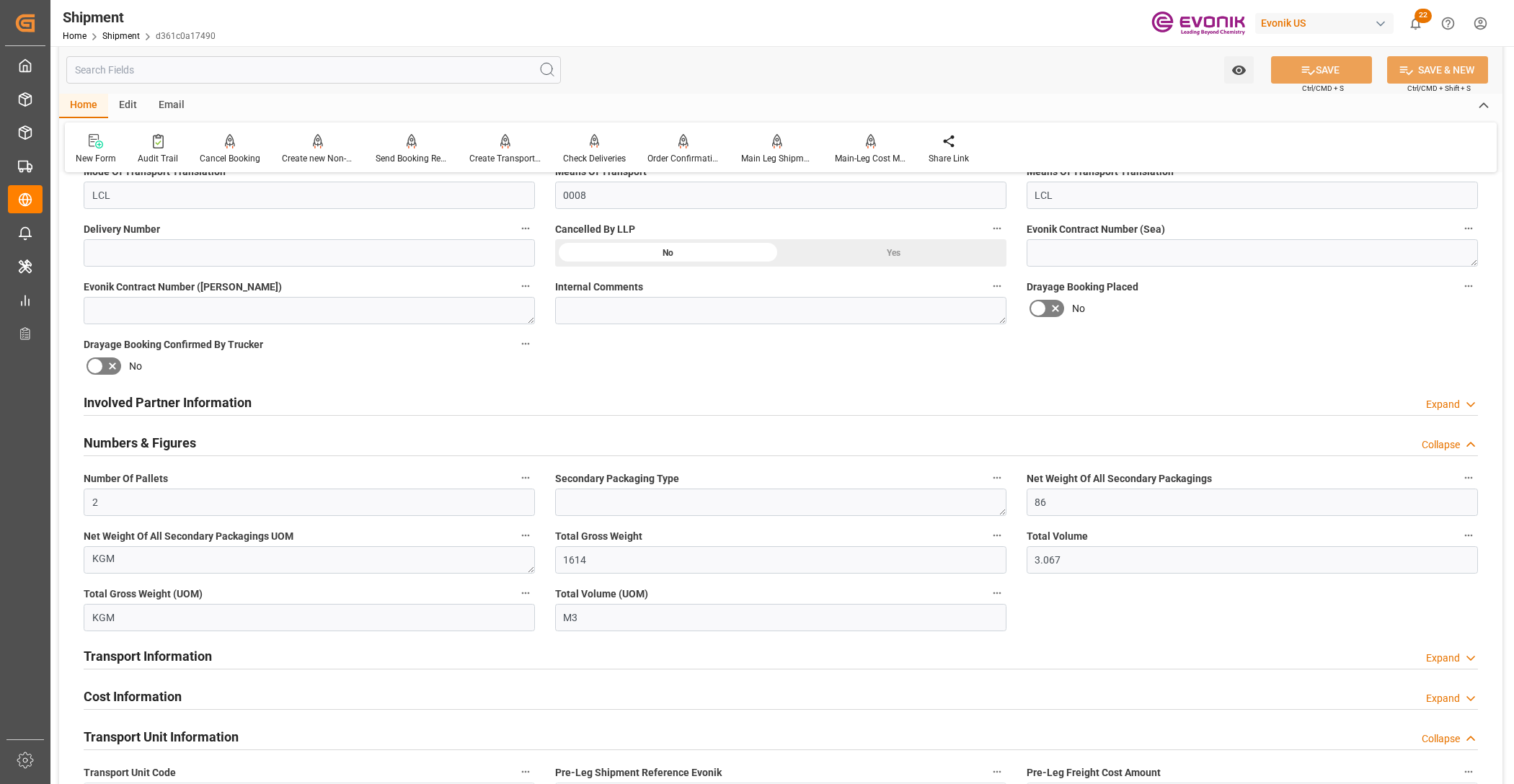
click at [210, 399] on h2 "Involved Partner Information" at bounding box center [168, 402] width 168 height 19
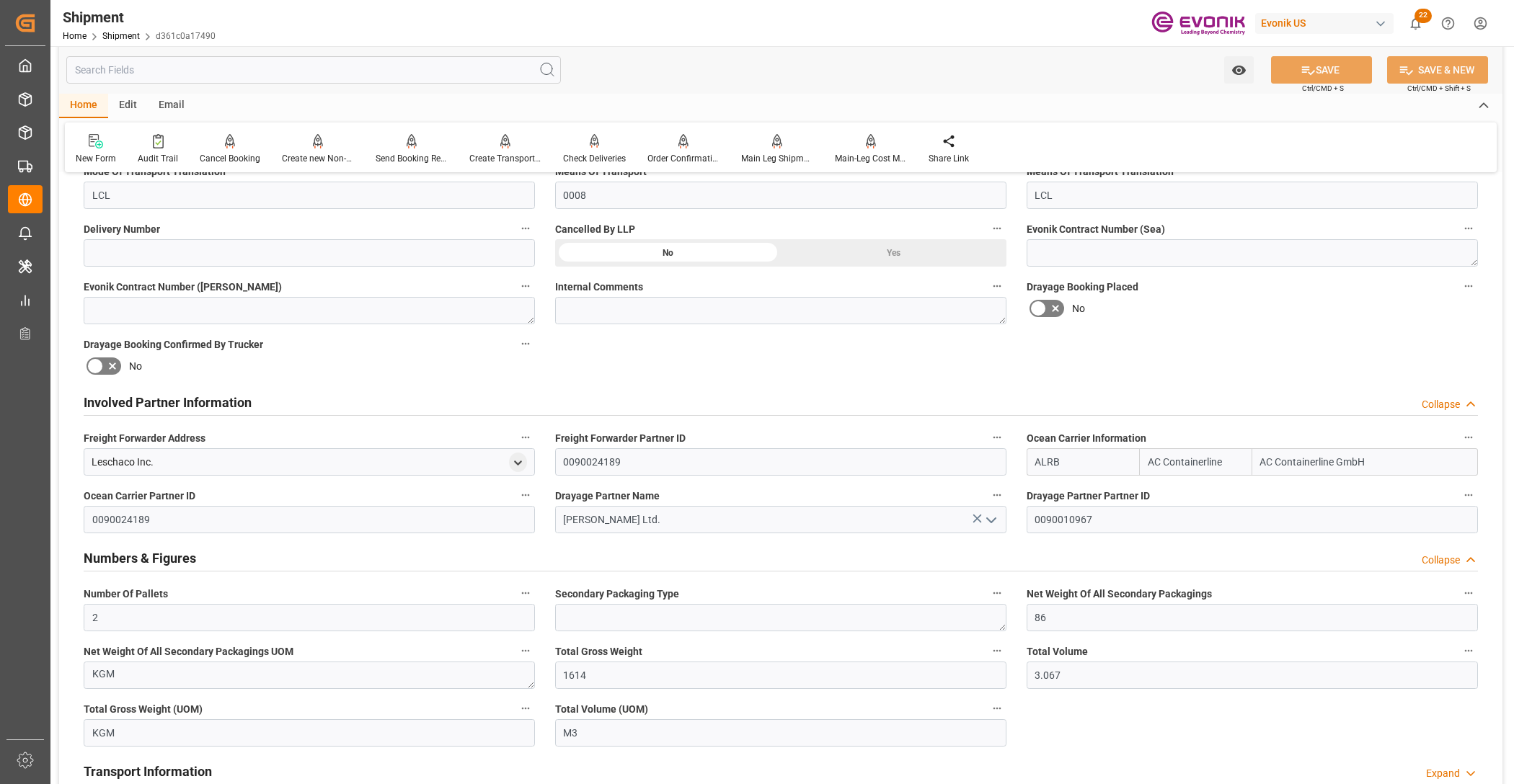
click at [181, 398] on h2 "Involved Partner Information" at bounding box center [168, 402] width 168 height 19
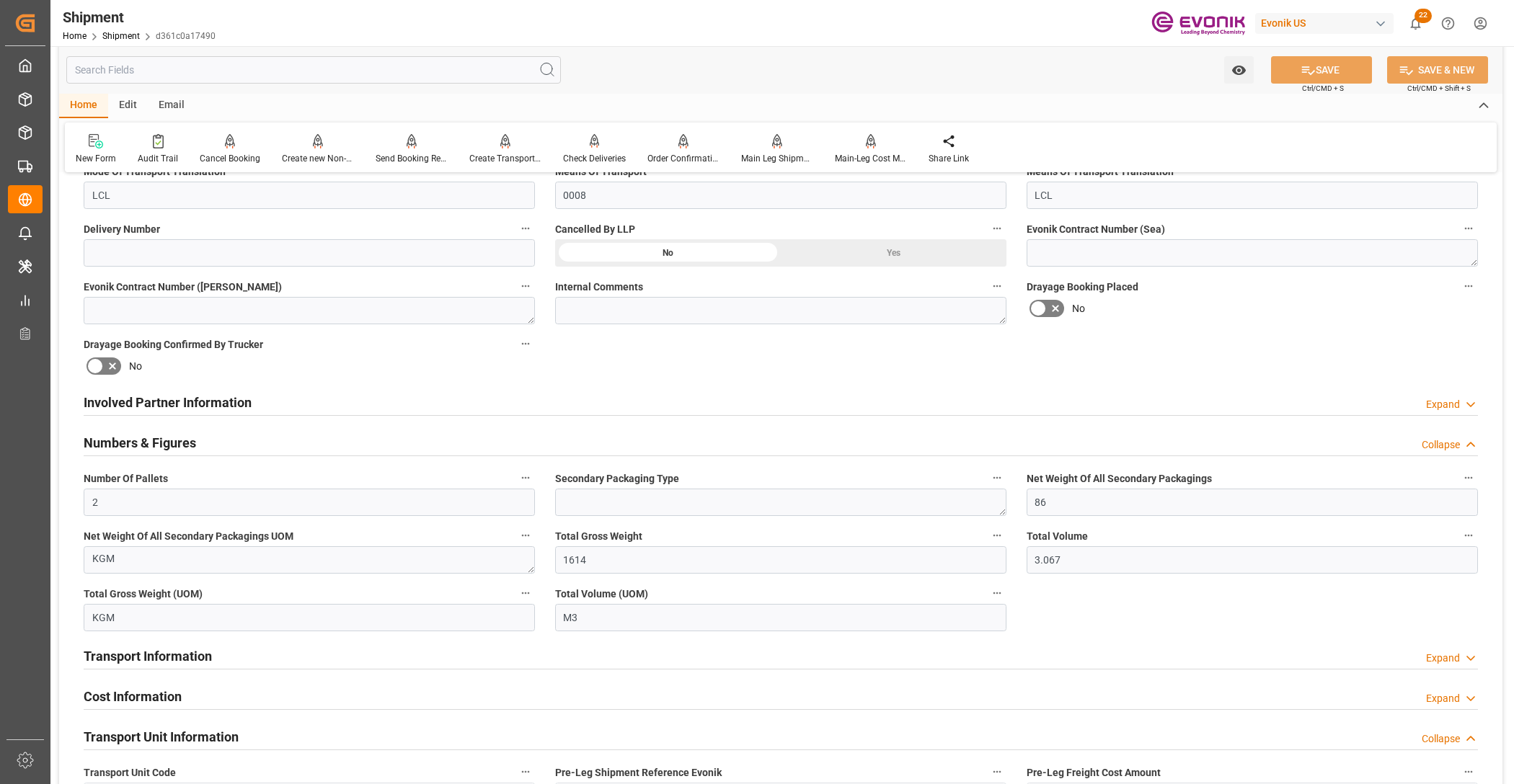
click at [152, 443] on h2 "Numbers & Figures" at bounding box center [140, 443] width 113 height 19
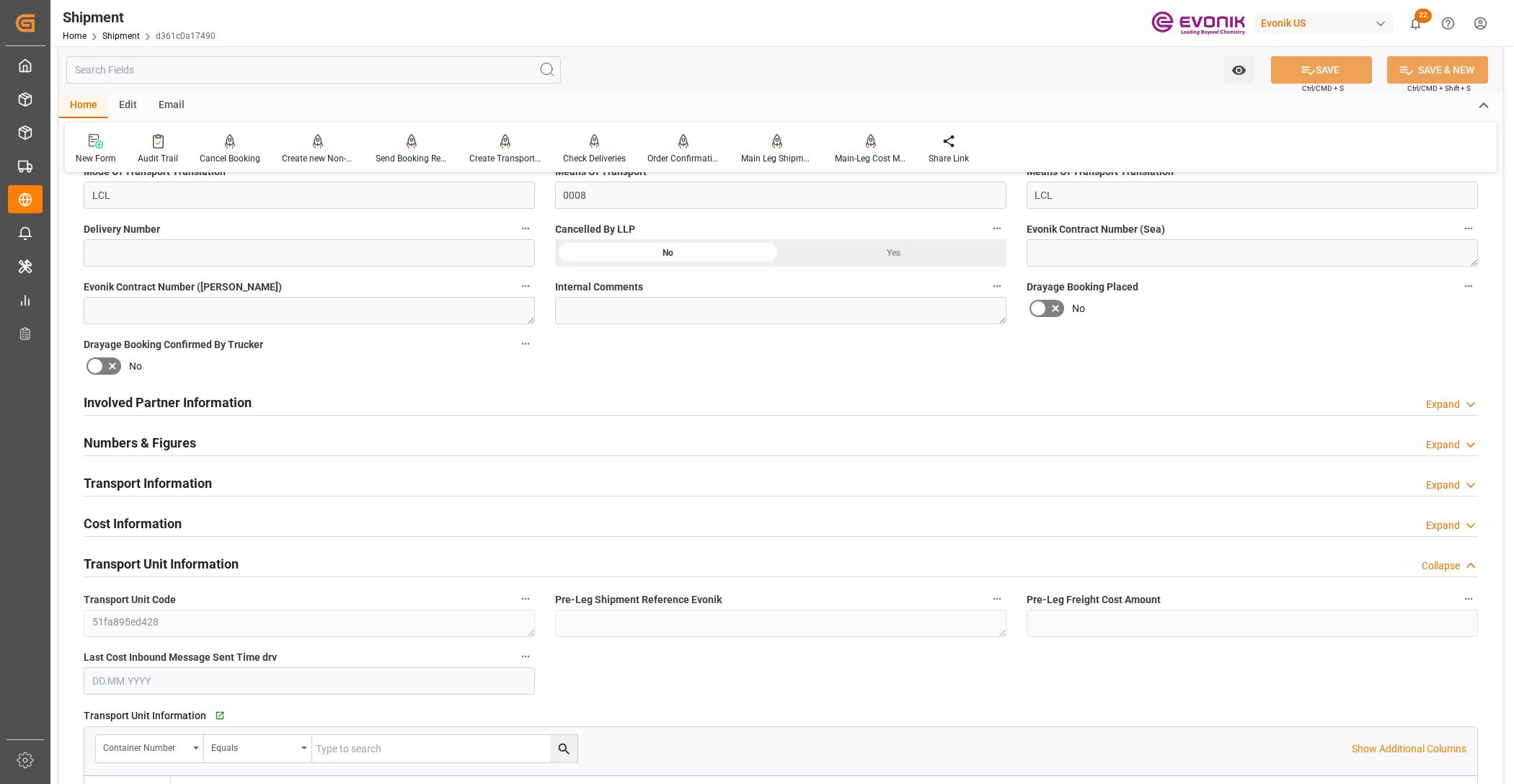
click at [146, 484] on h2 "Transport Information" at bounding box center [147, 483] width 128 height 19
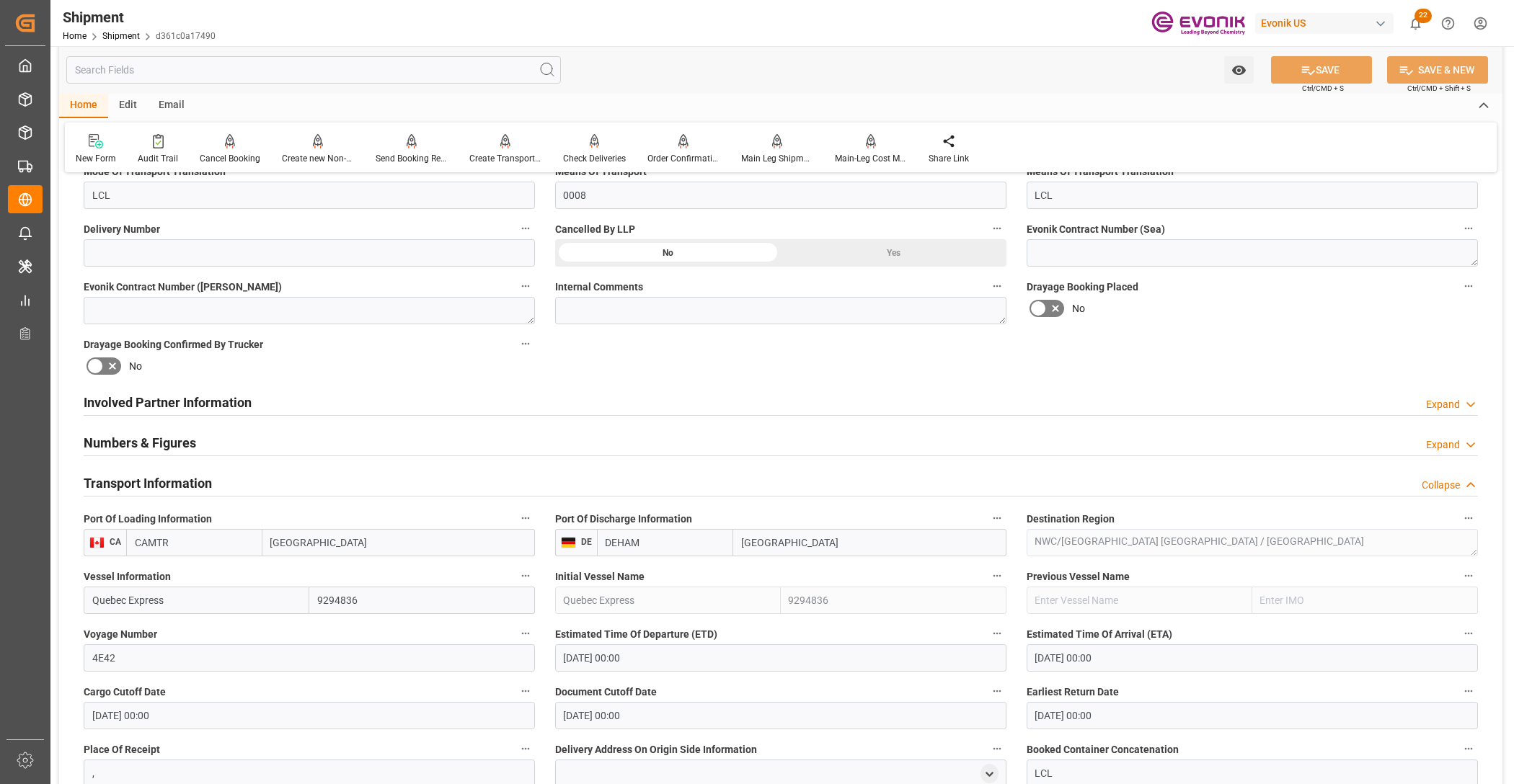
scroll to position [901, 0]
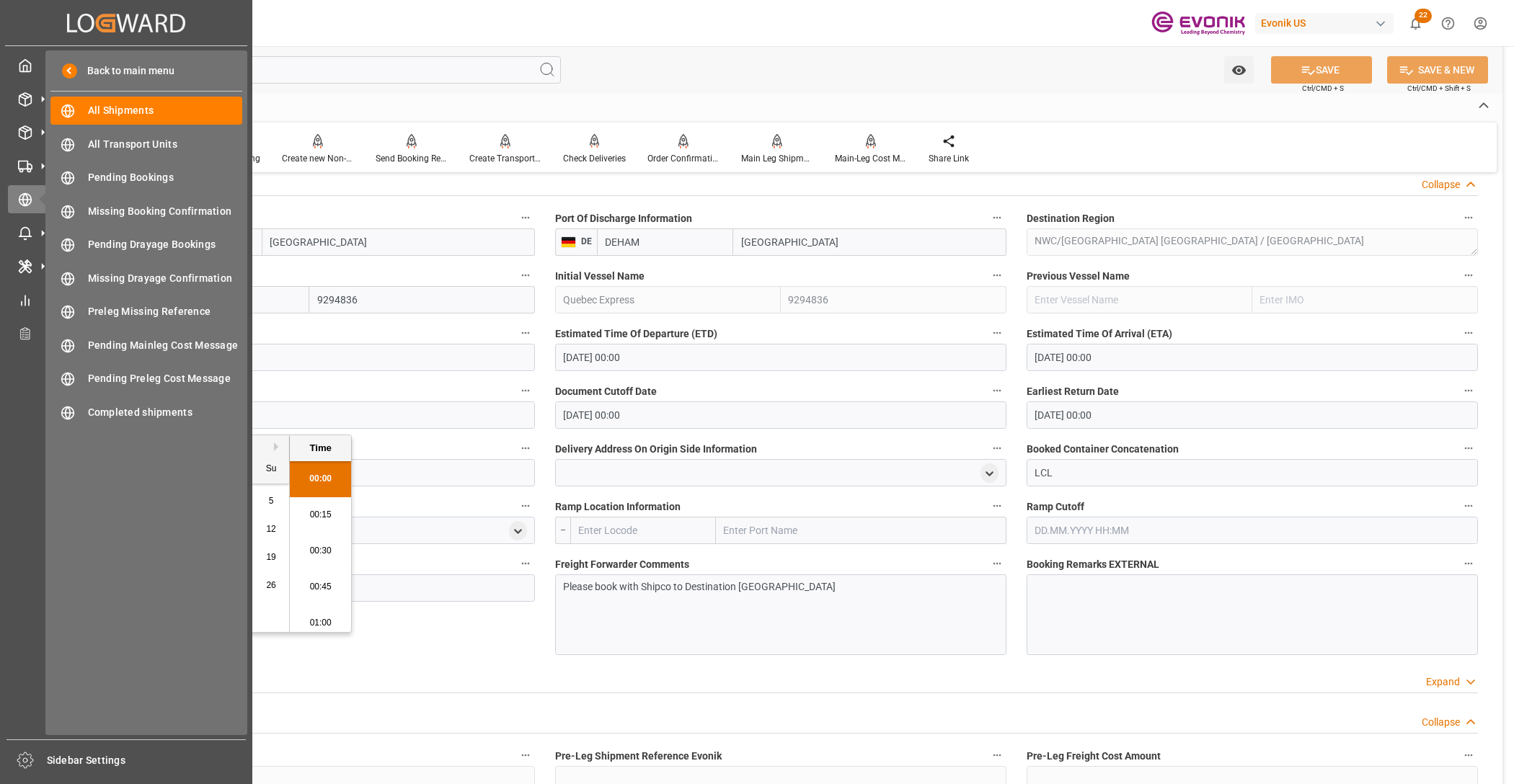
click at [0, 376] on div "Created by potrace 1.15, written by Peter Selinger 2001-2017 Created by potrace…" at bounding box center [757, 392] width 1514 height 784
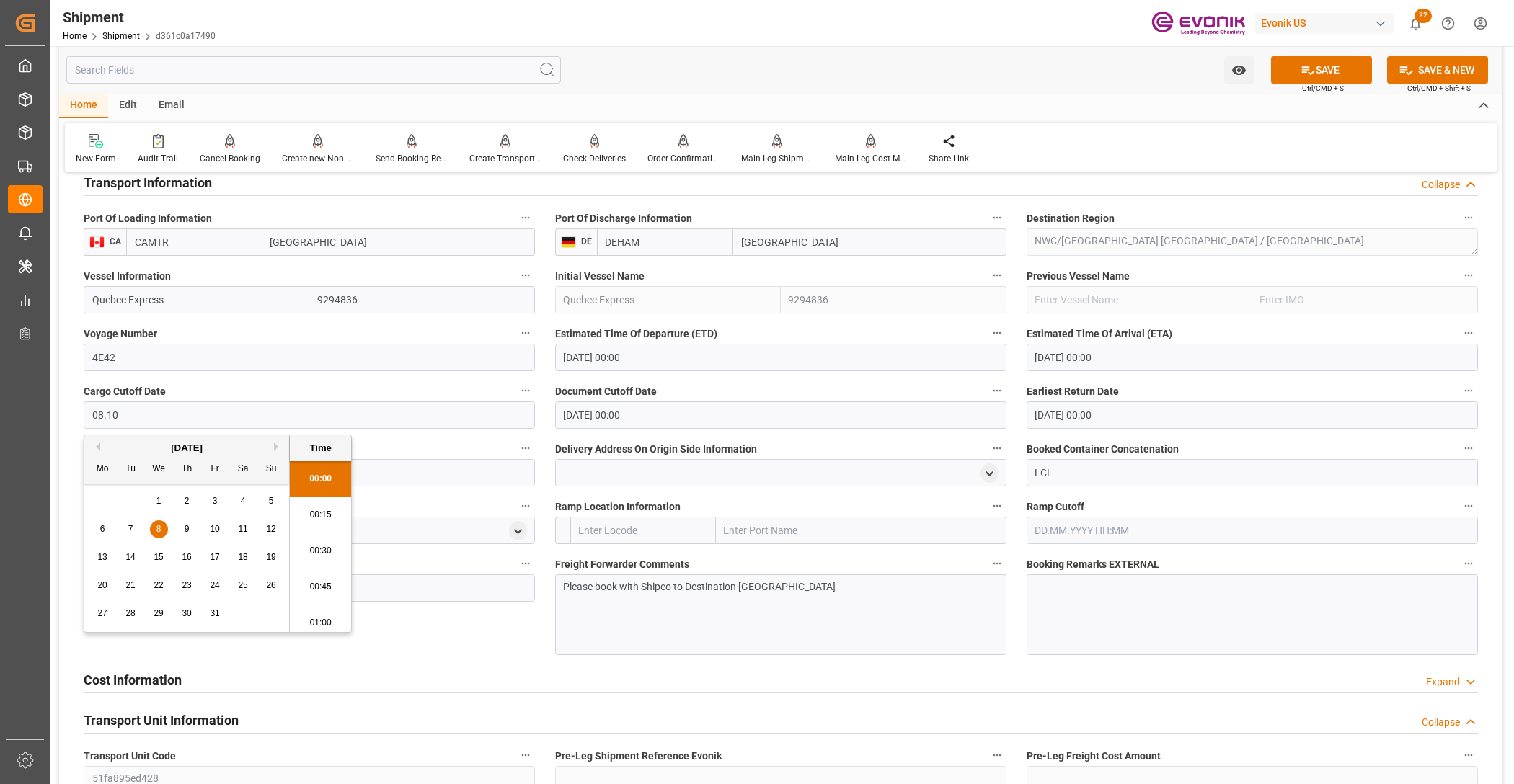
type input "08.10.2025 00:00"
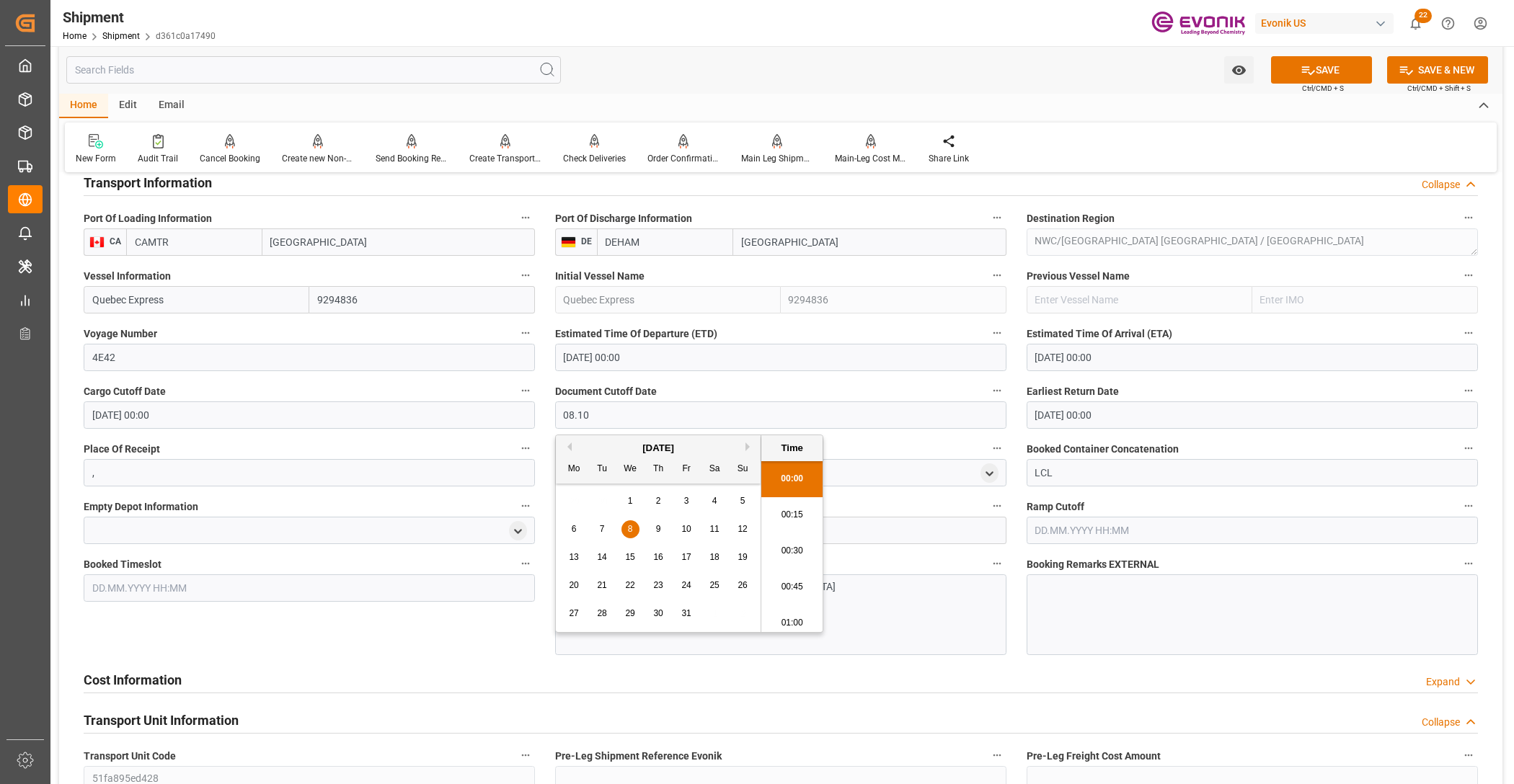
type input "08.10.2025 00:00"
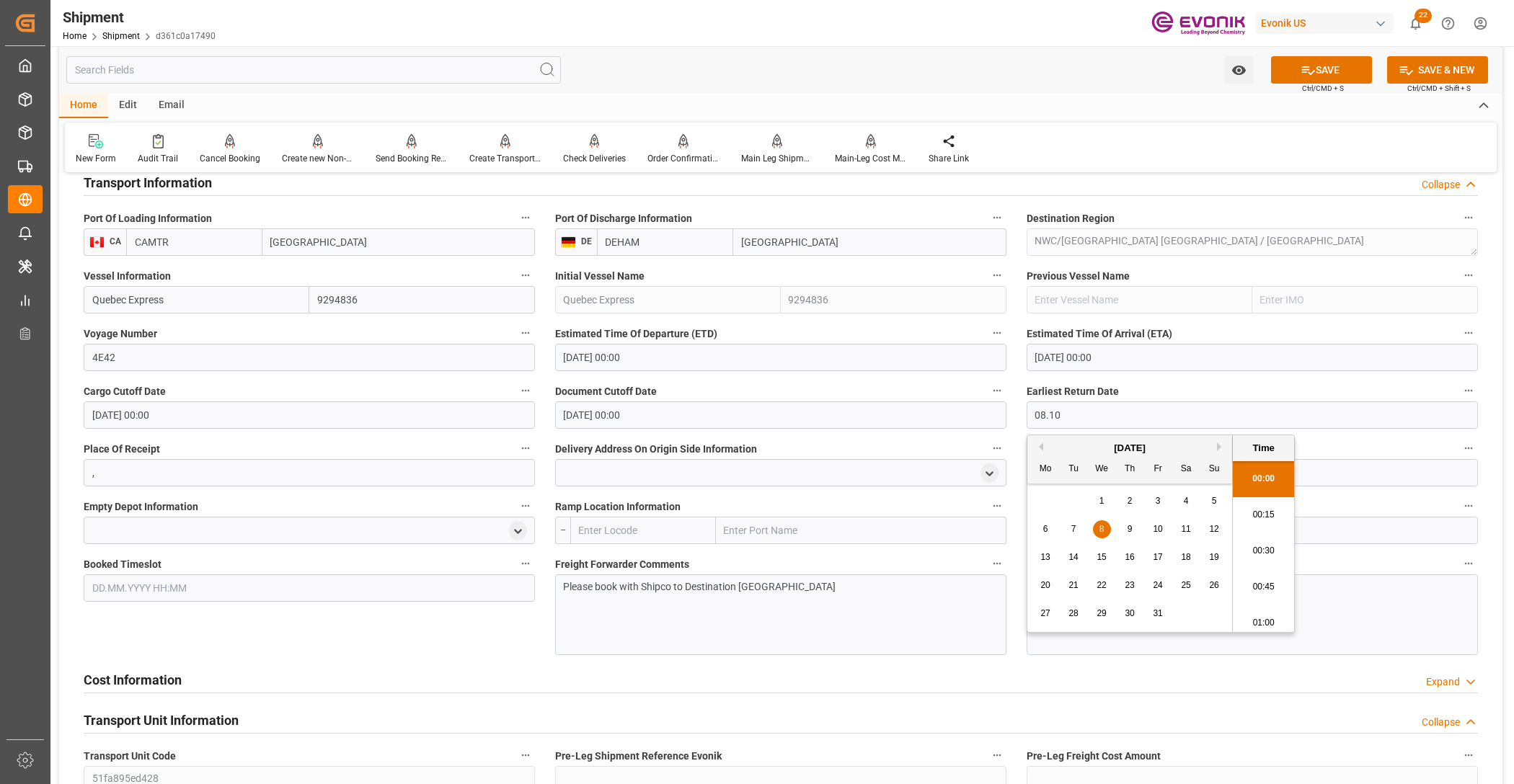
type input "08.10.2025 00:00"
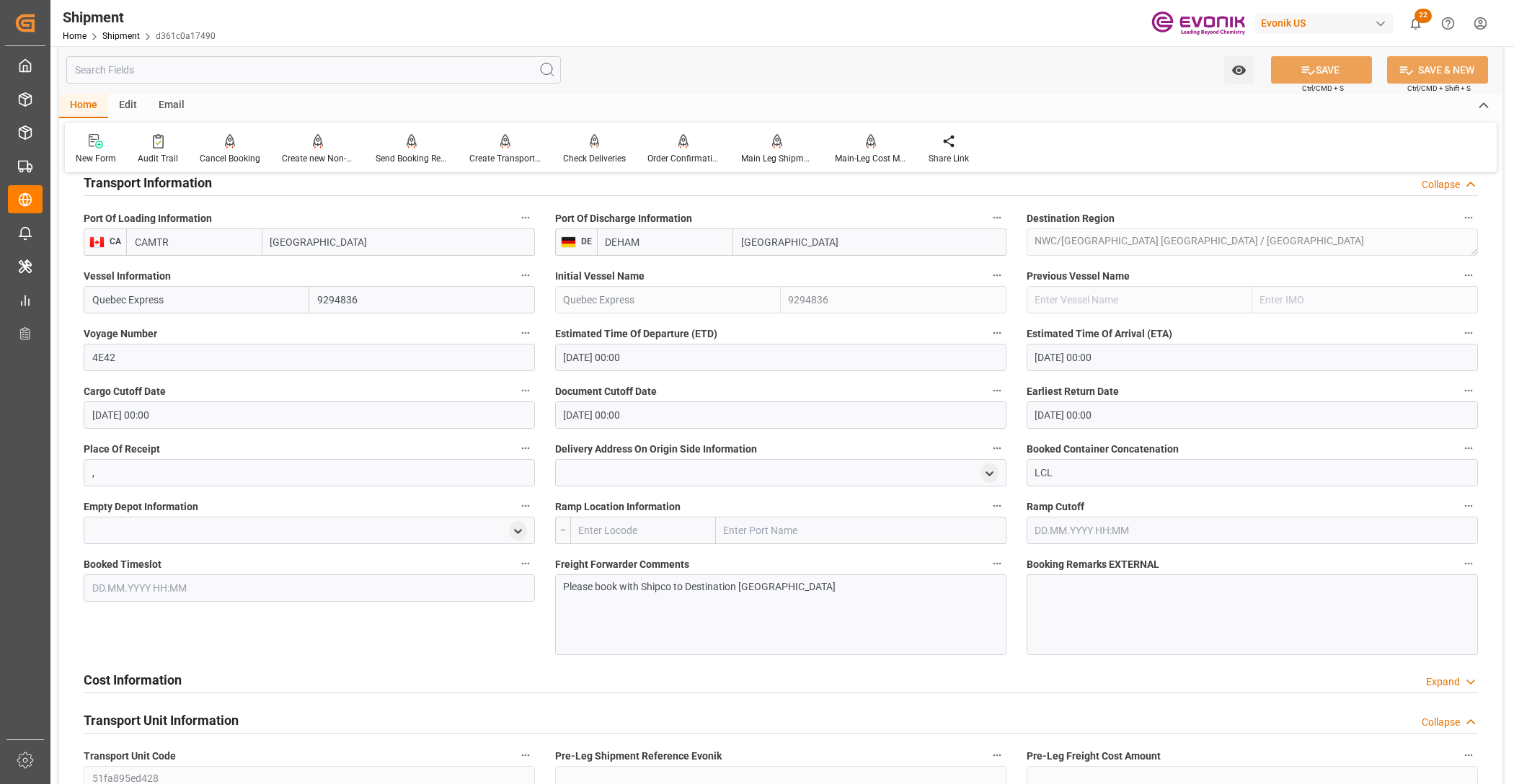
click at [669, 527] on input "text" at bounding box center [643, 529] width 146 height 27
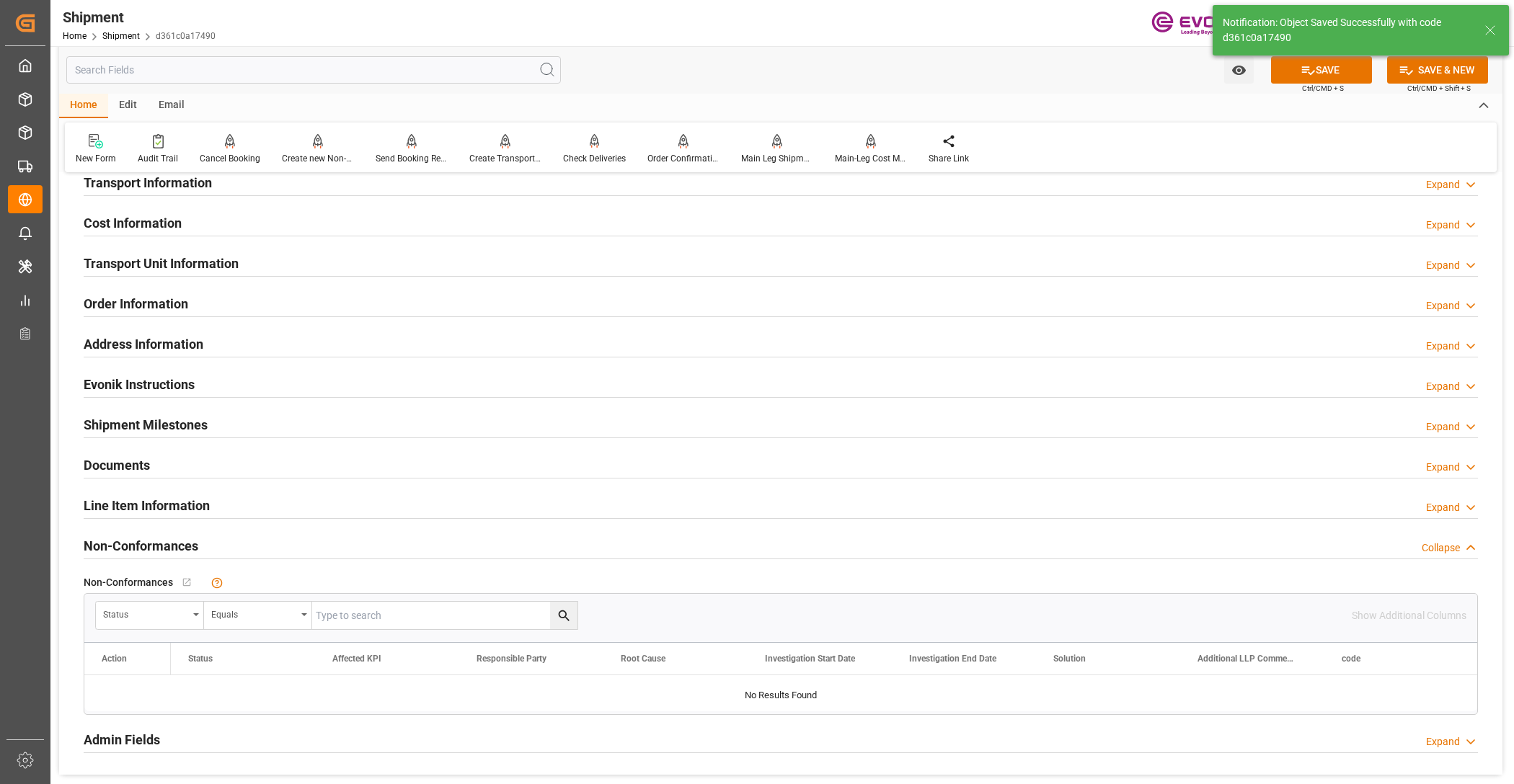
click at [243, 189] on div "Transport Information Expand" at bounding box center [781, 181] width 1394 height 27
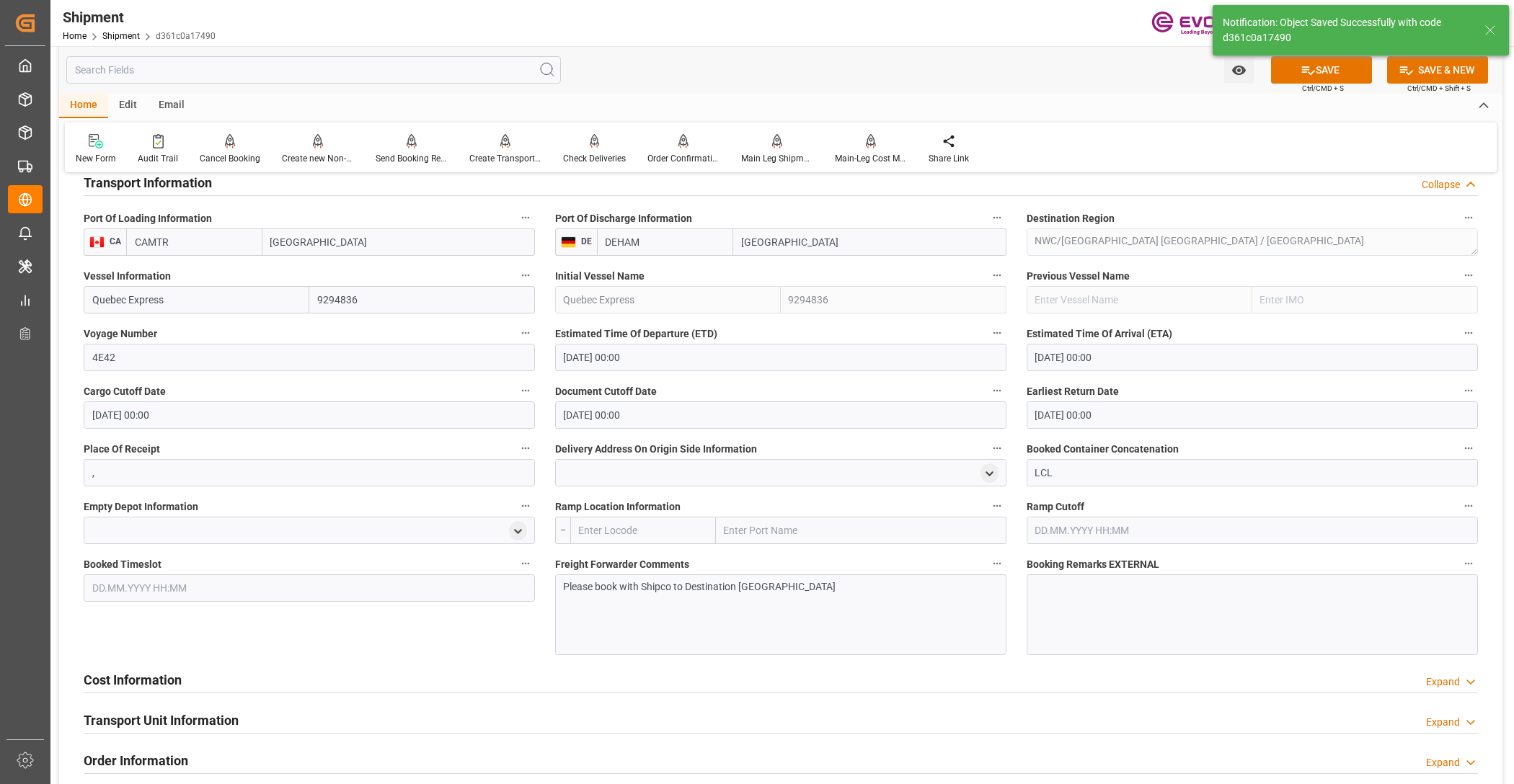
click at [658, 524] on input "text" at bounding box center [643, 529] width 146 height 27
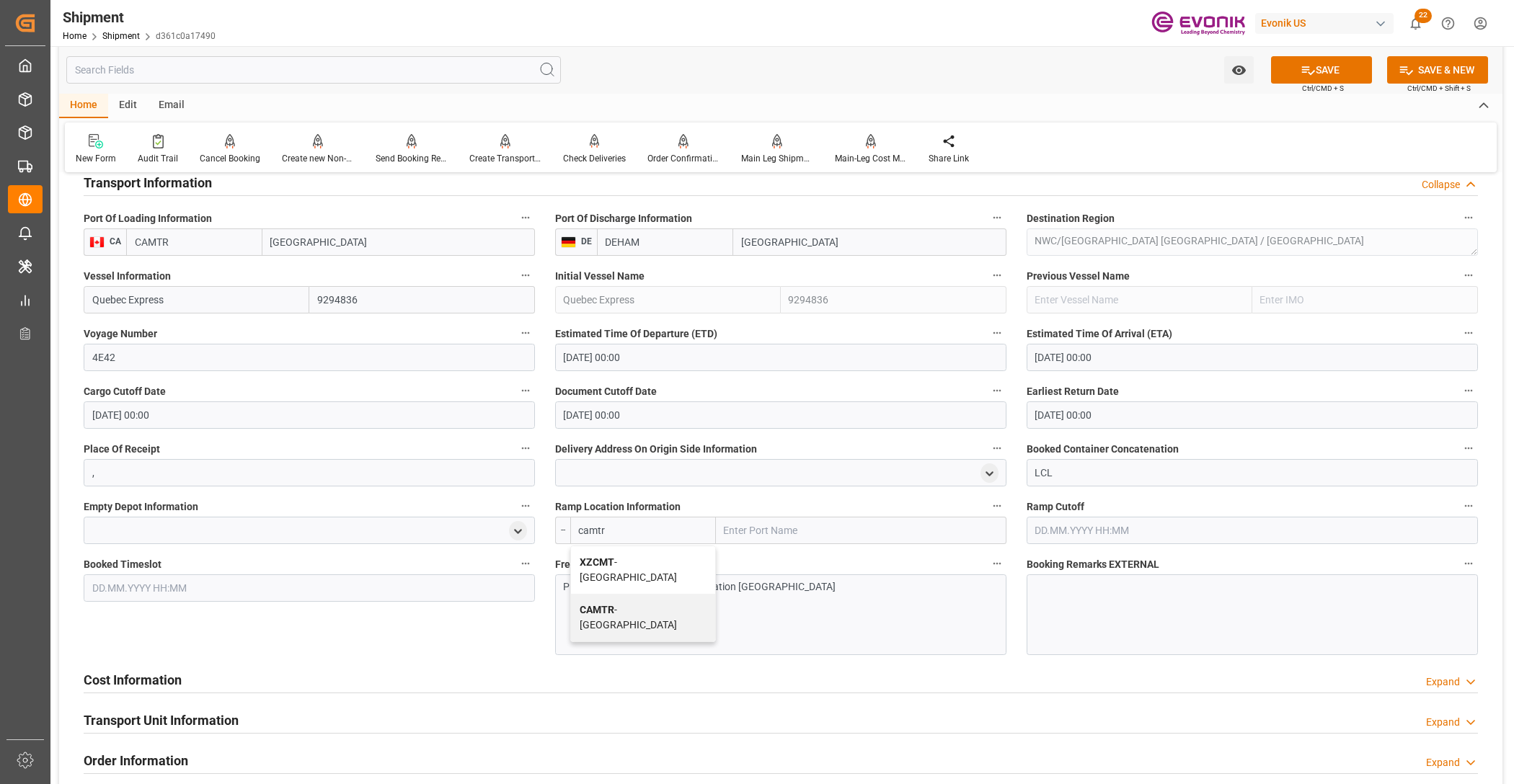
click at [619, 621] on div "CAMTR - Montreal" at bounding box center [642, 617] width 144 height 48
type input "CAMTR"
type input "Montreal"
type input "CAMTR"
click at [1317, 76] on button "SAVE" at bounding box center [1322, 69] width 101 height 27
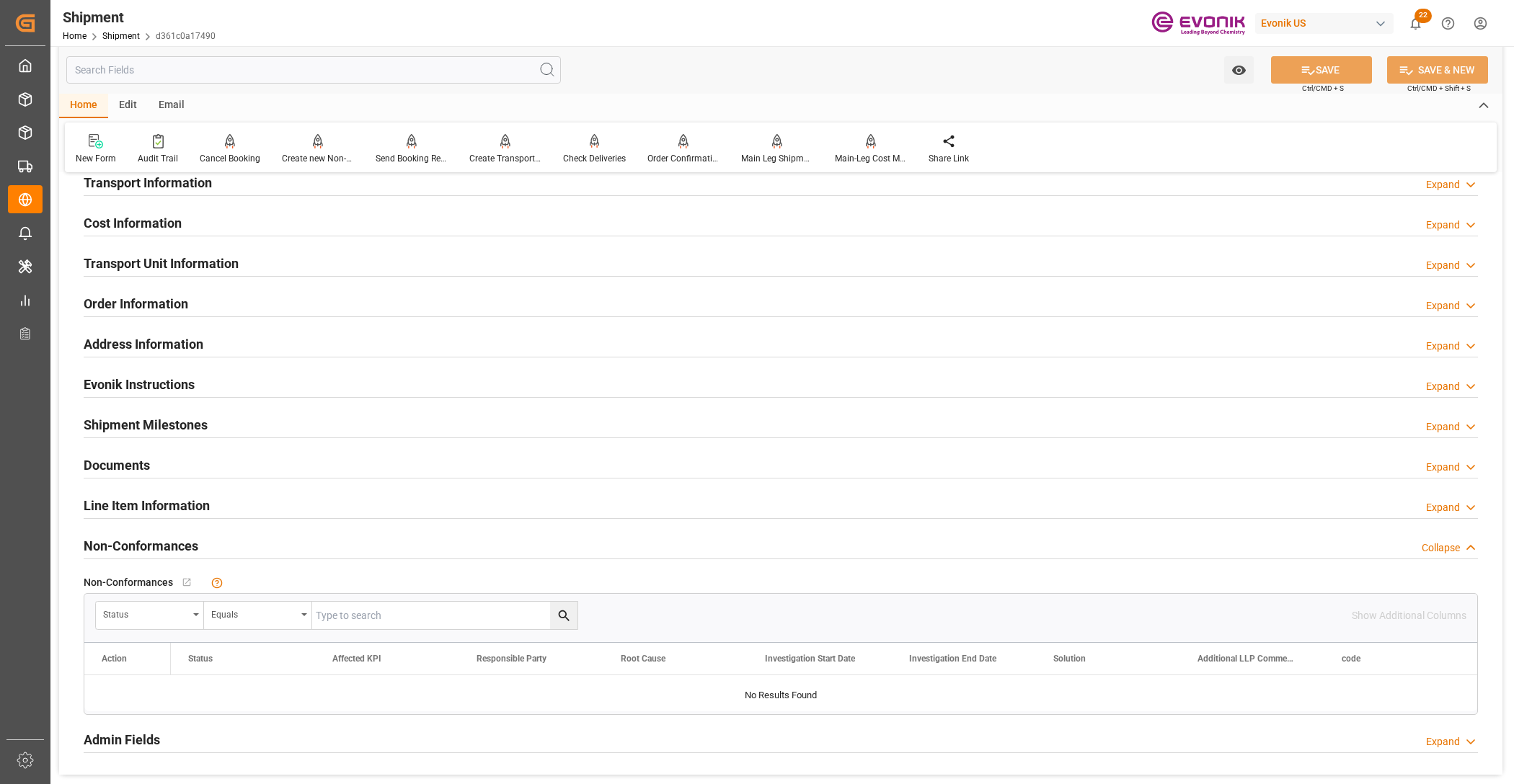
click at [110, 214] on h2 "Cost Information" at bounding box center [133, 223] width 98 height 19
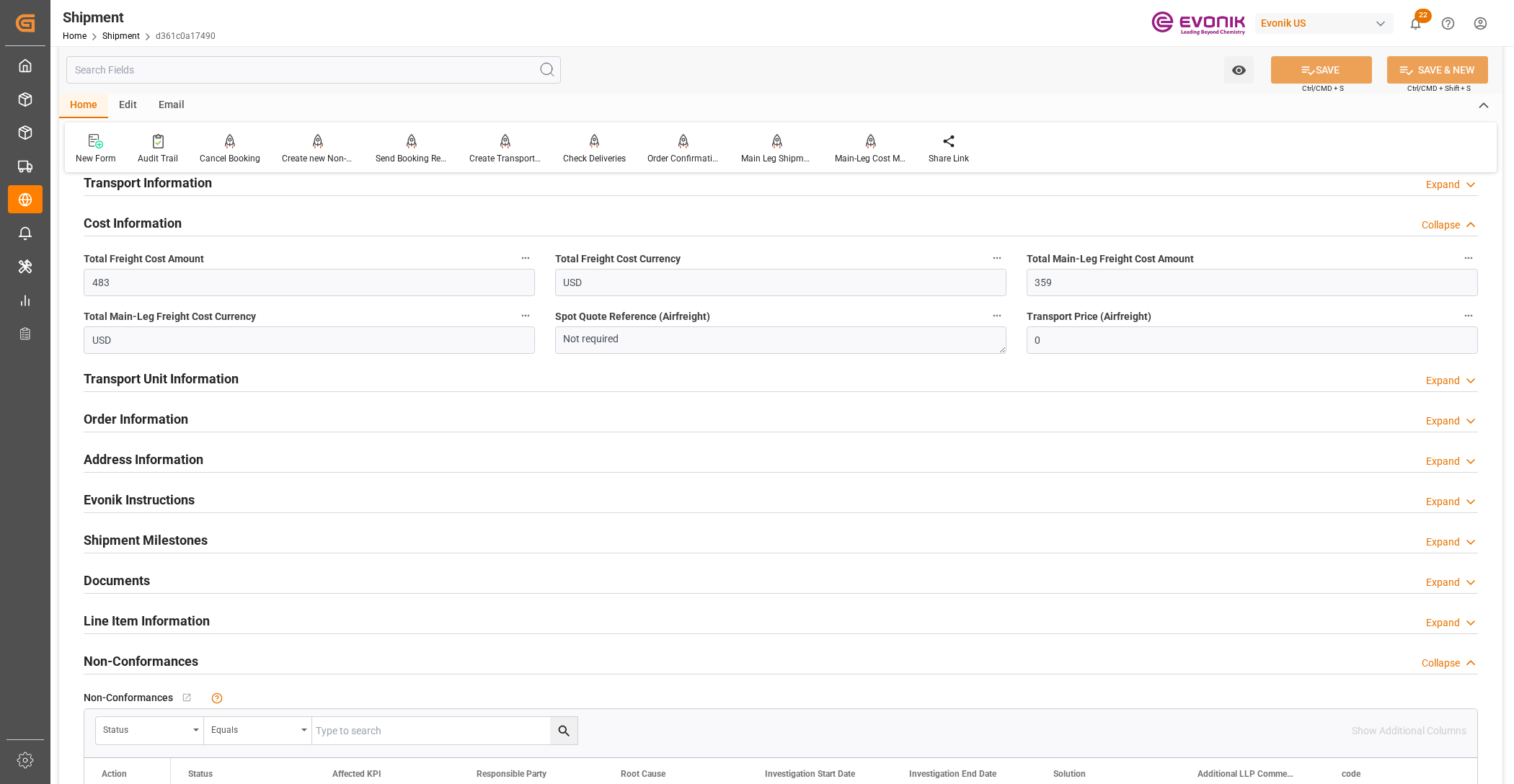
click at [135, 379] on h2 "Transport Unit Information" at bounding box center [161, 378] width 155 height 19
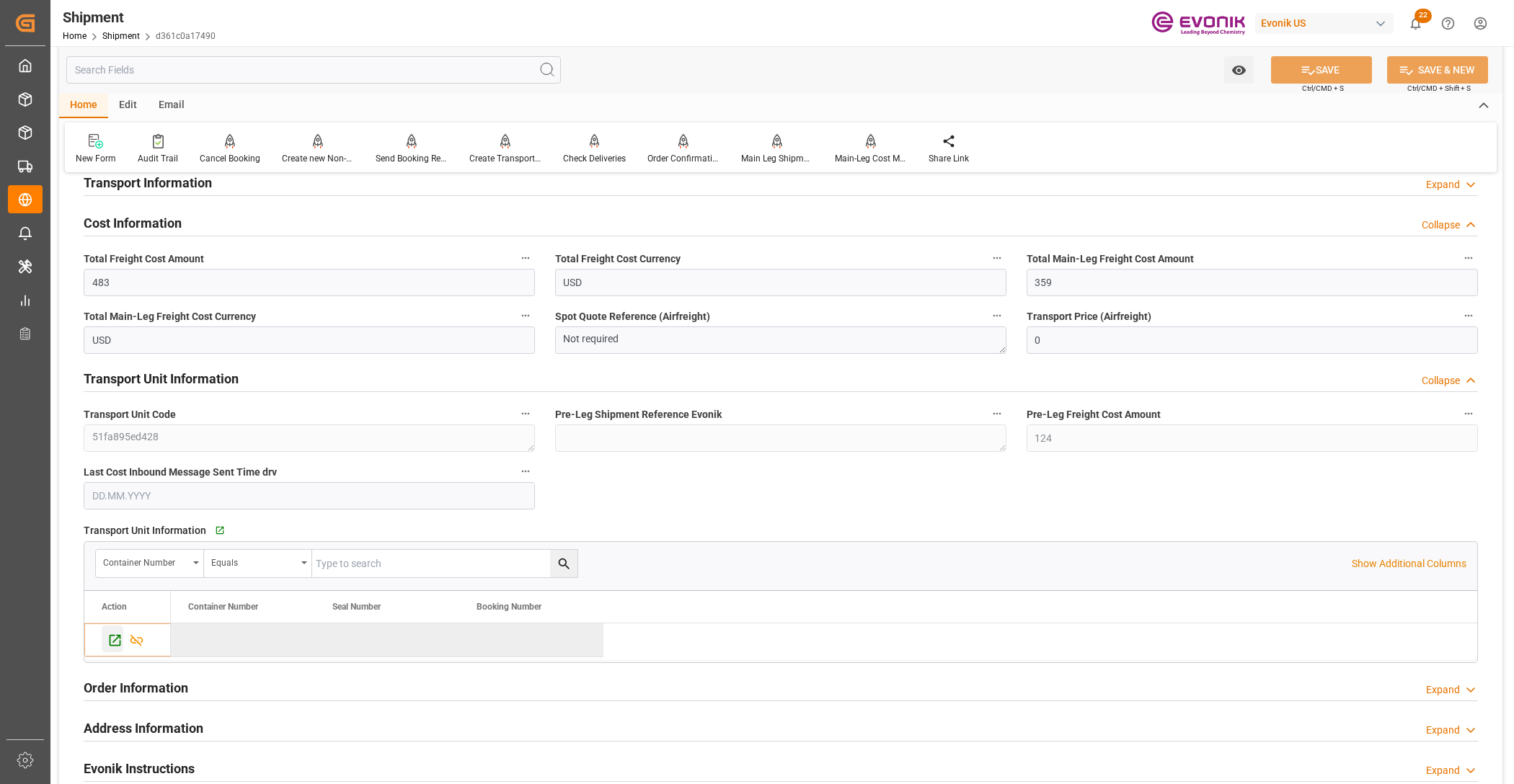
click at [108, 637] on icon "Press SPACE to deselect this row." at bounding box center [114, 639] width 15 height 15
click at [407, 144] on icon at bounding box center [412, 140] width 10 height 12
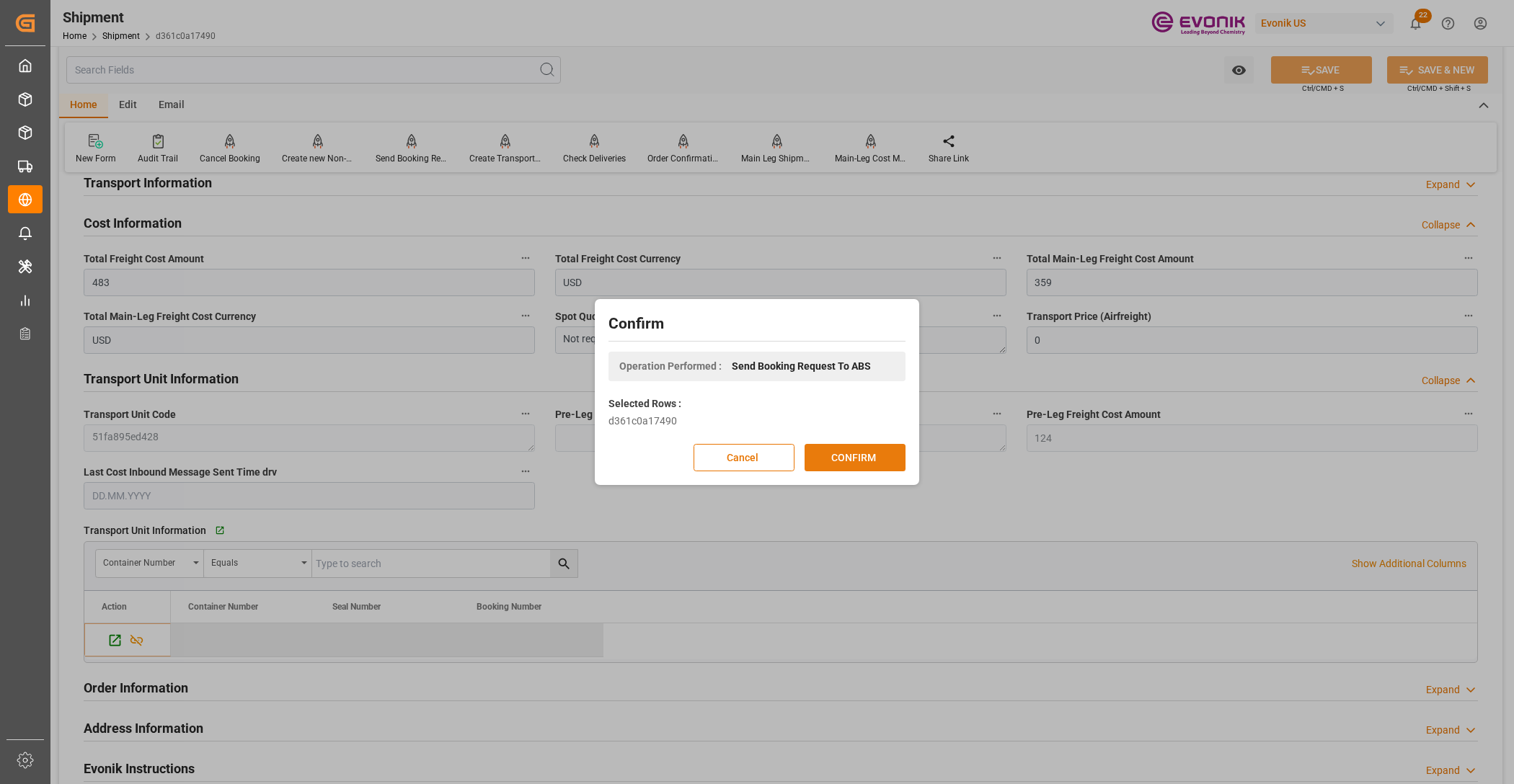
click at [877, 456] on button "CONFIRM" at bounding box center [855, 457] width 101 height 27
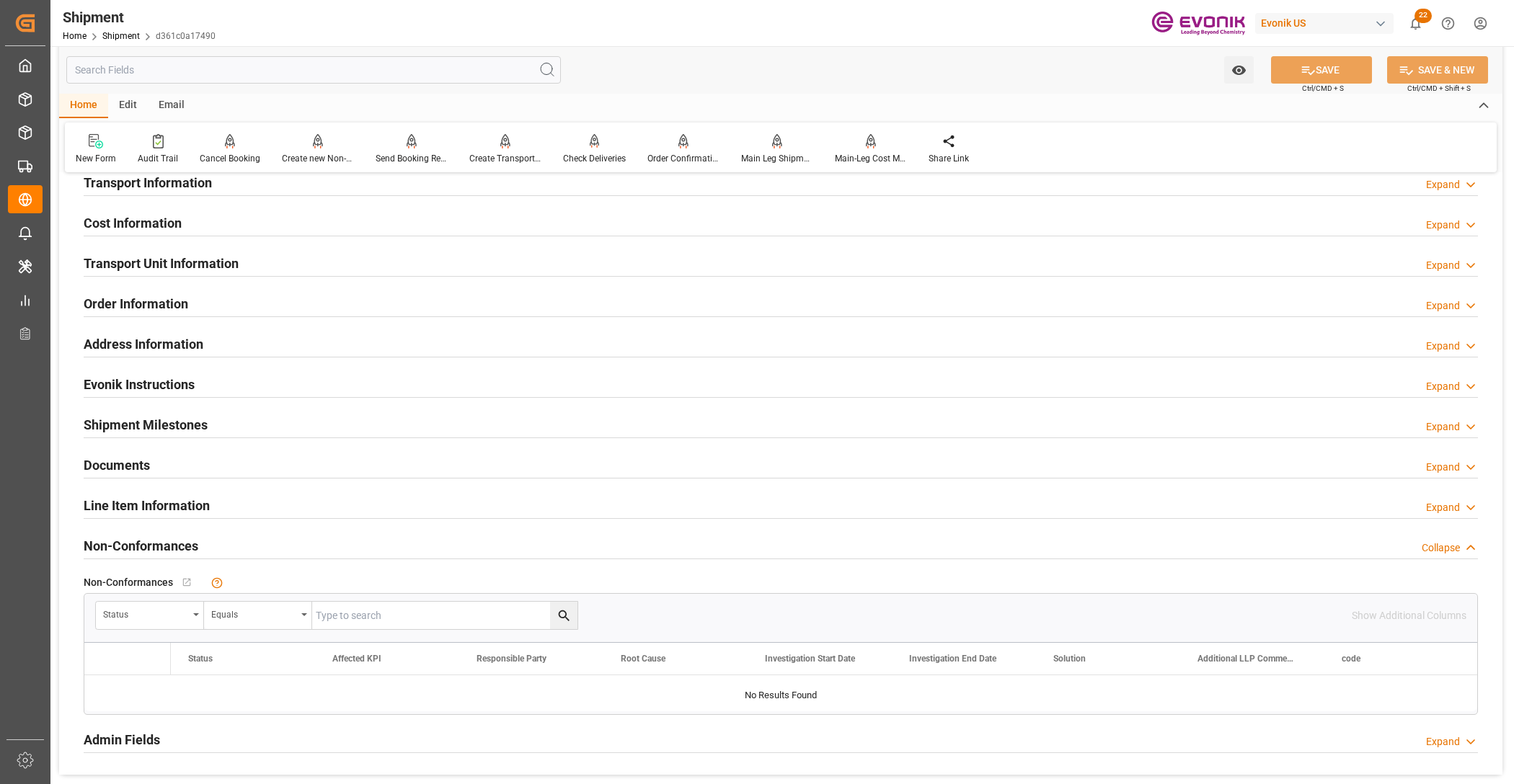
type input "8"
type input "DR"
click at [240, 67] on input "text" at bounding box center [313, 69] width 495 height 27
click at [127, 500] on h2 "Line Item Information" at bounding box center [147, 505] width 127 height 19
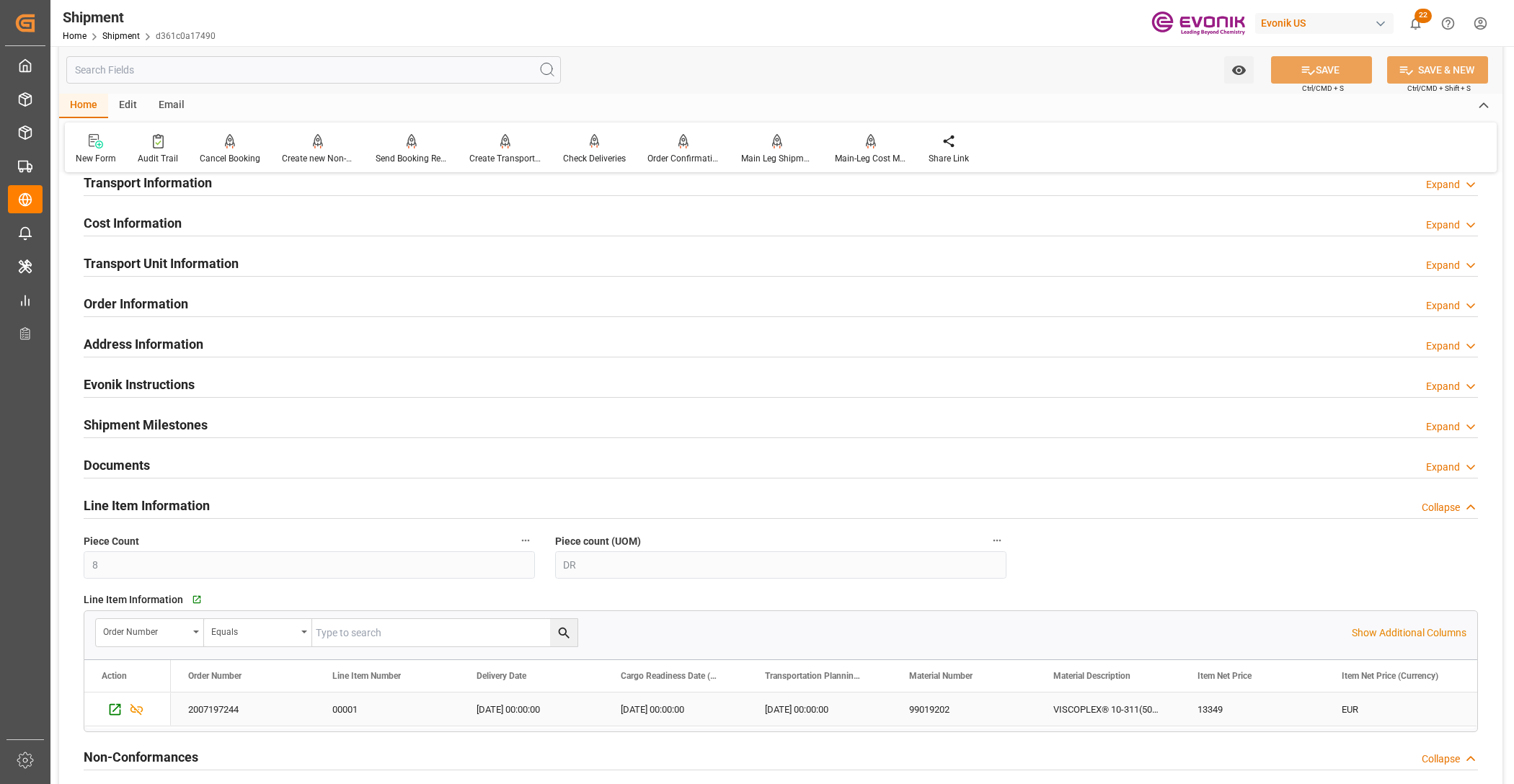
click at [108, 721] on div "Press SPACE to select this row." at bounding box center [127, 707] width 51 height 28
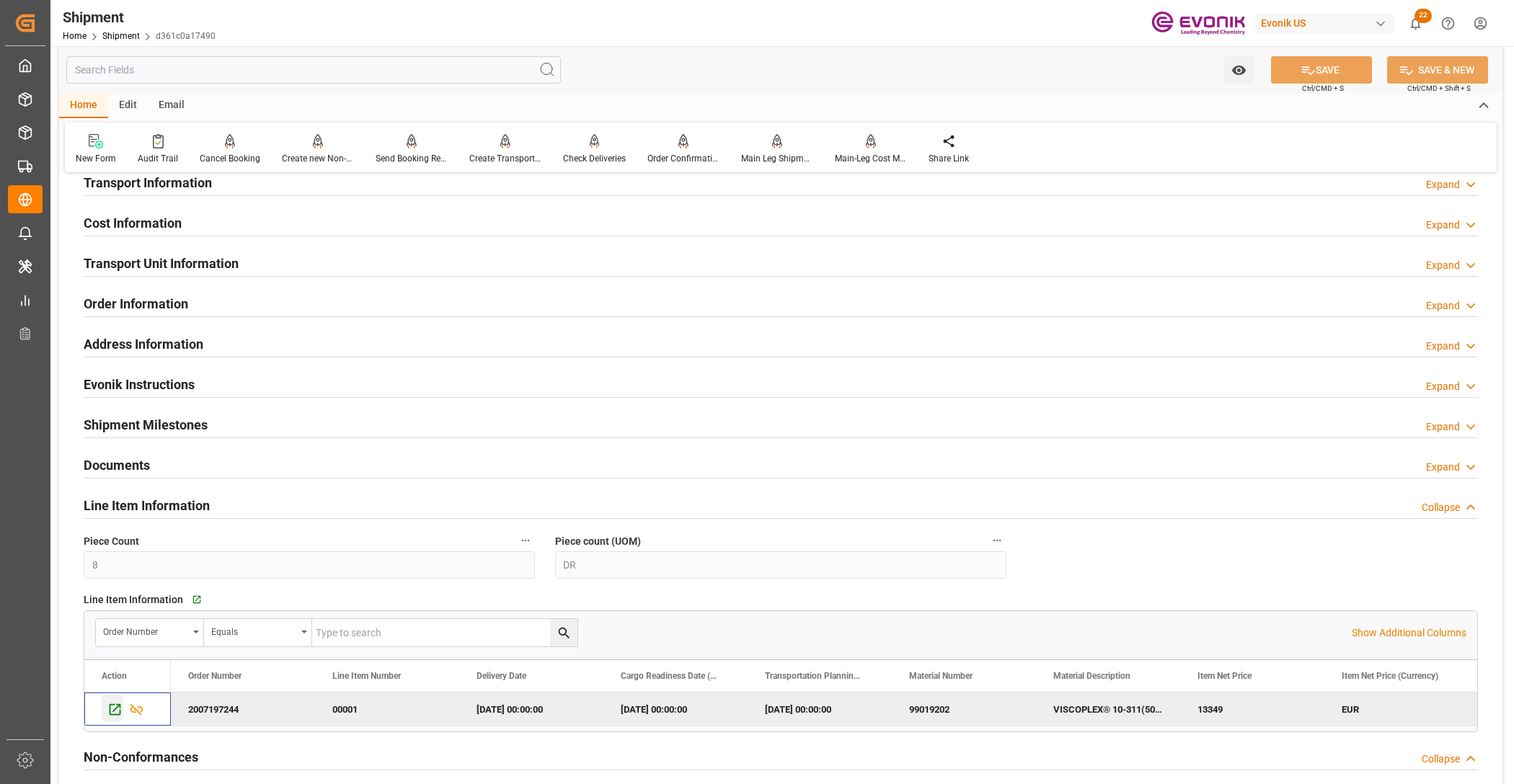
click at [113, 711] on icon "Press SPACE to deselect this row." at bounding box center [114, 709] width 15 height 15
click at [395, 145] on div at bounding box center [411, 140] width 72 height 15
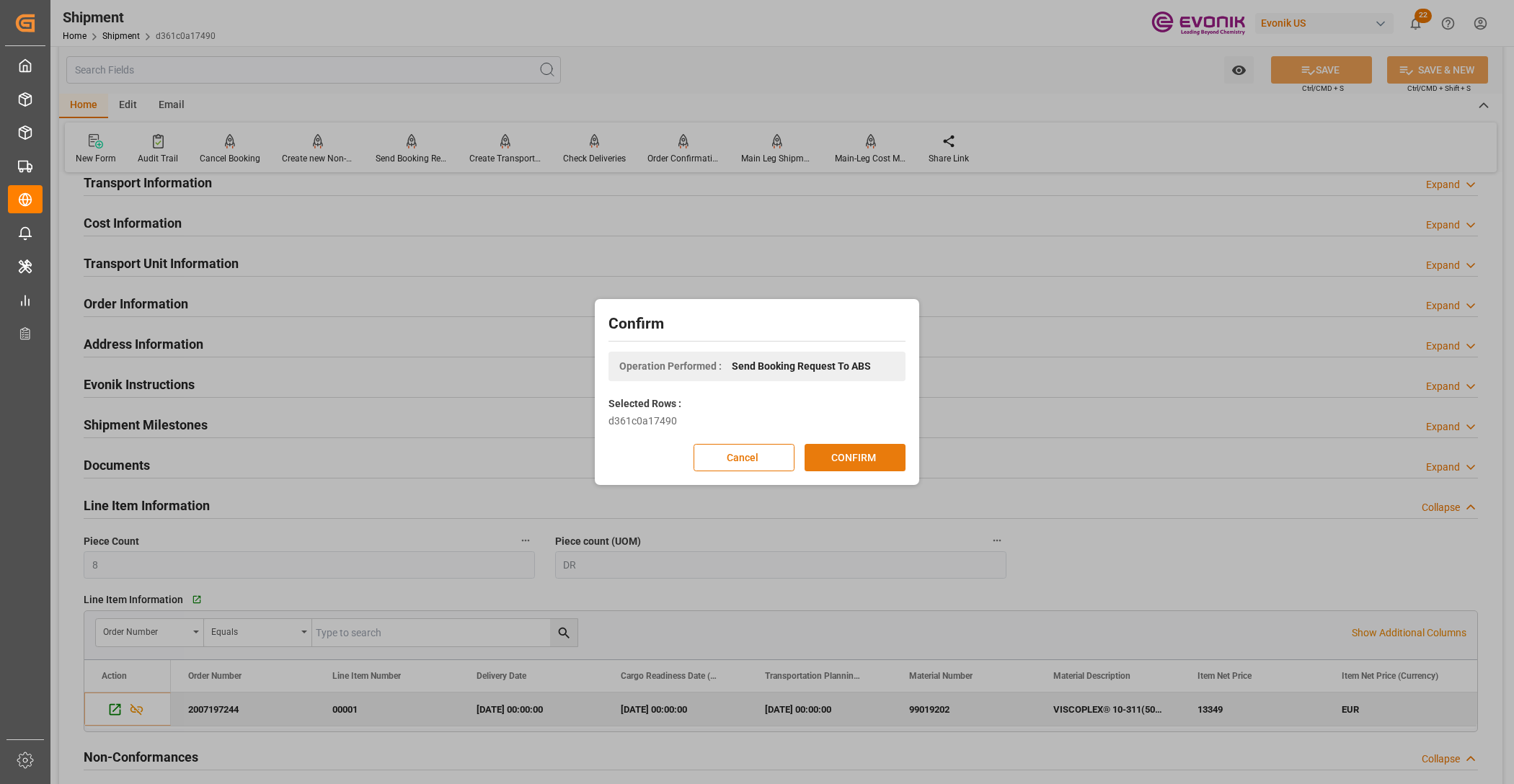
click at [835, 450] on button "CONFIRM" at bounding box center [855, 457] width 101 height 27
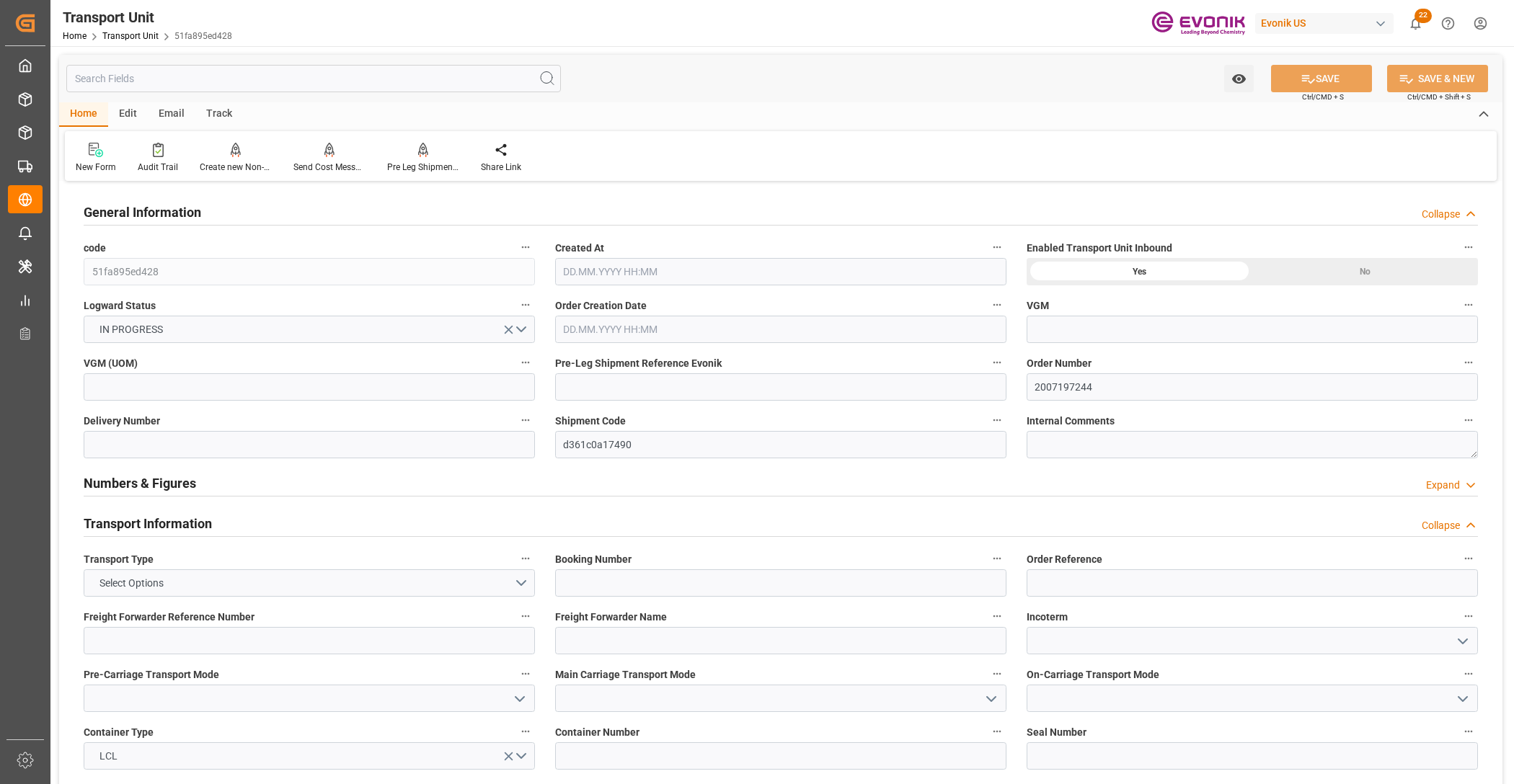
type input "AC Containerline"
type input "Leschaco Inc."
type input "CAMTR"
type input "DEHAM"
type input "1614"
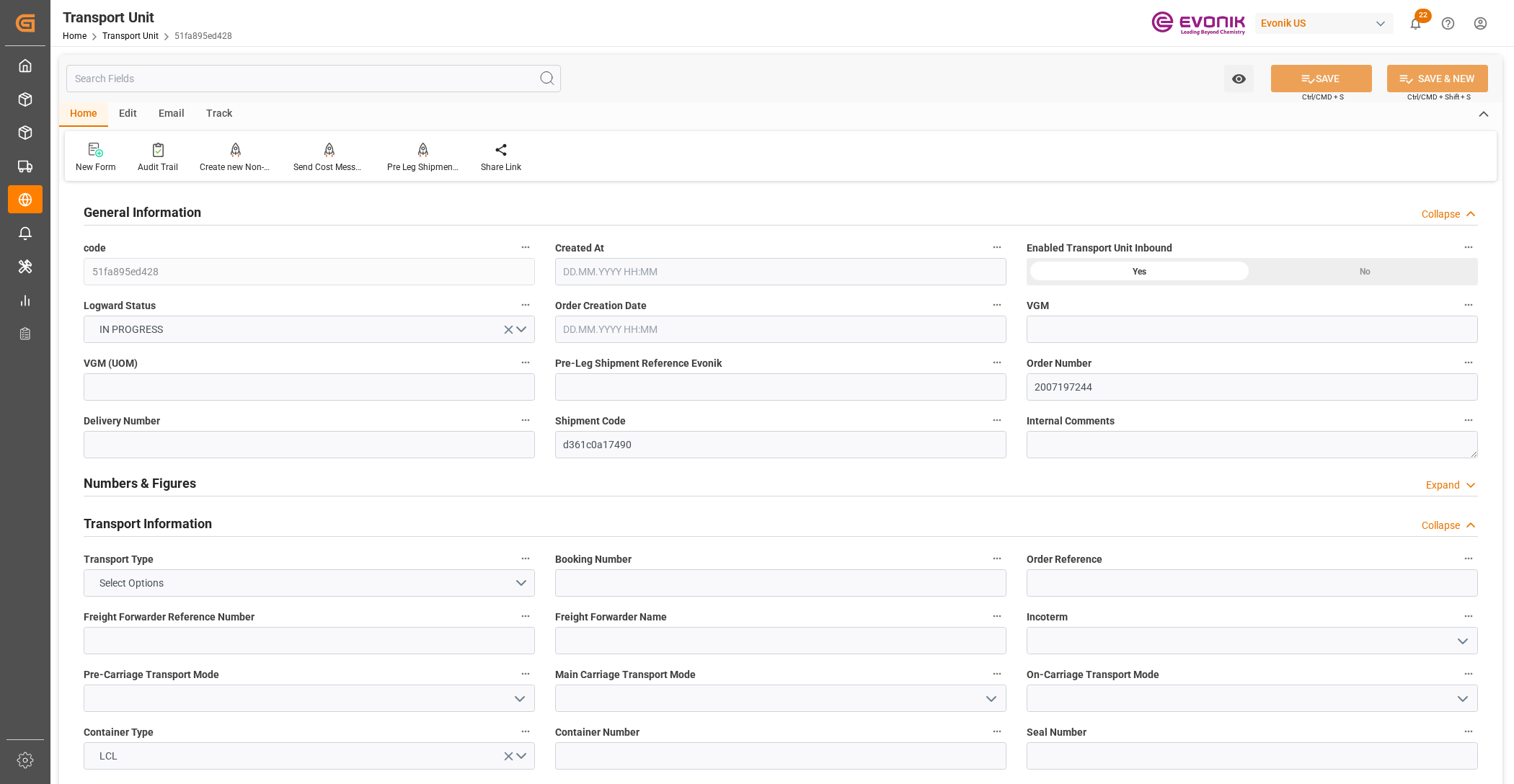
type input "[DATE] 07:57"
type input "[DATE]"
type input "[DATE] 00:00"
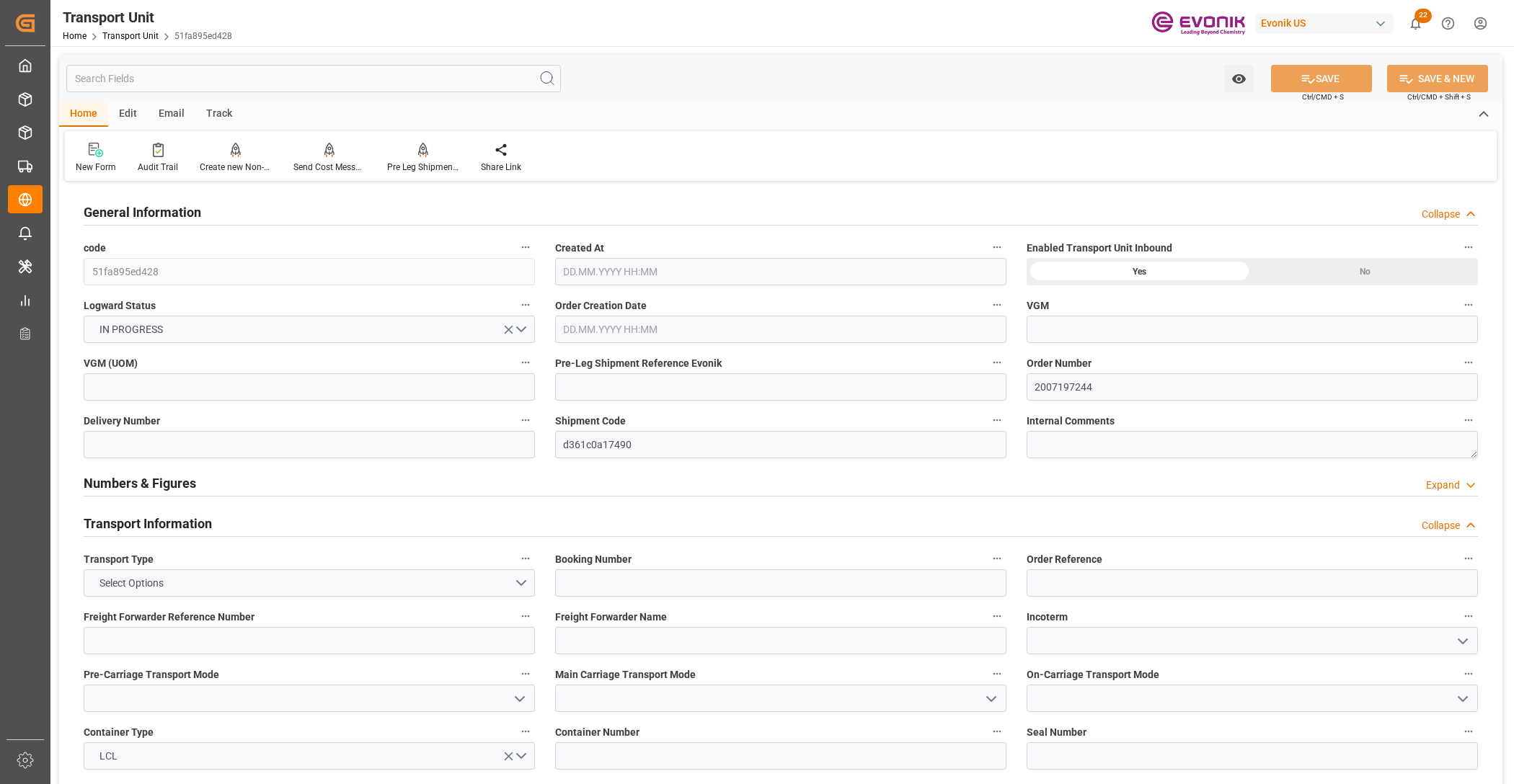
type input "[DATE] 00:00"
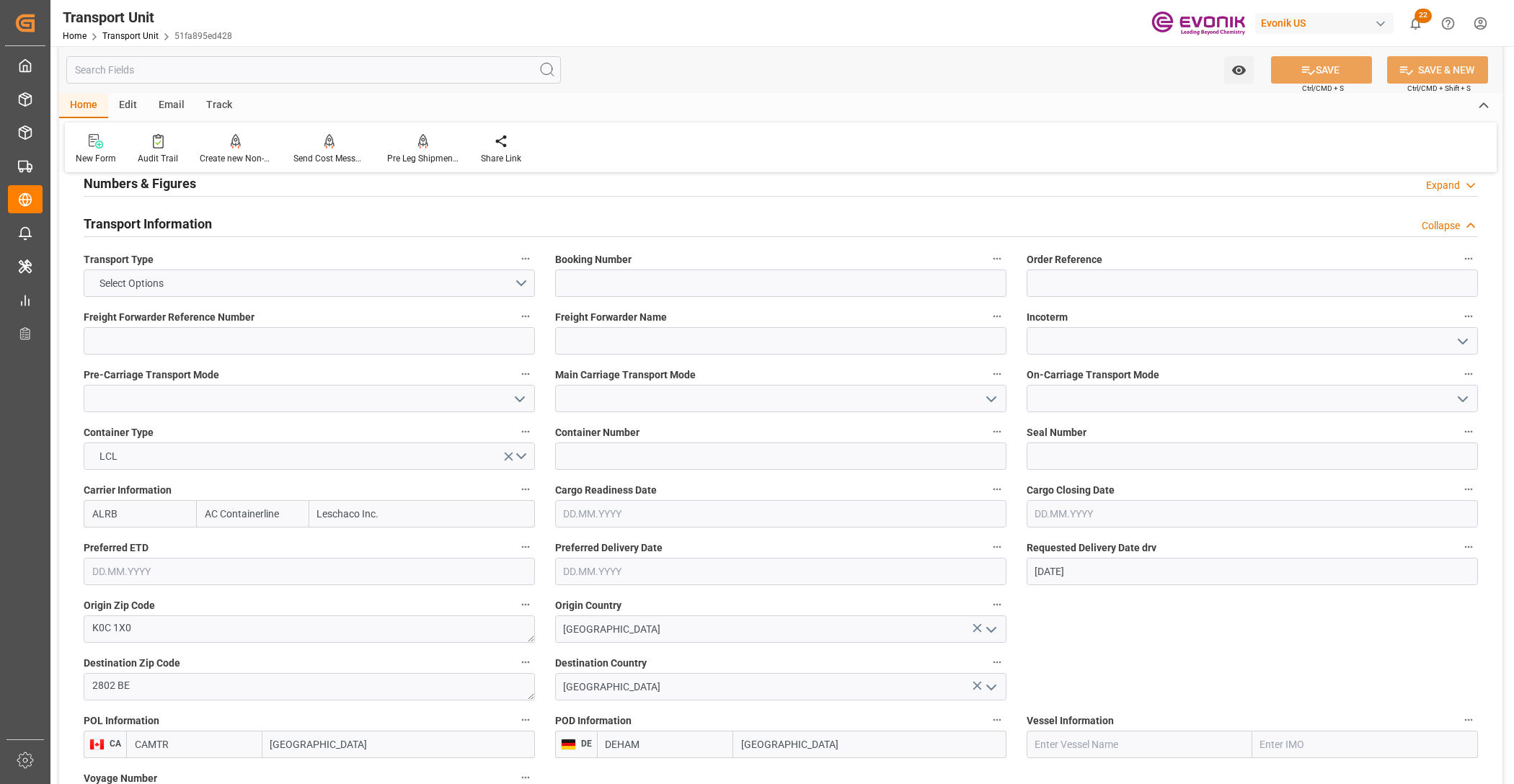
scroll to position [600, 0]
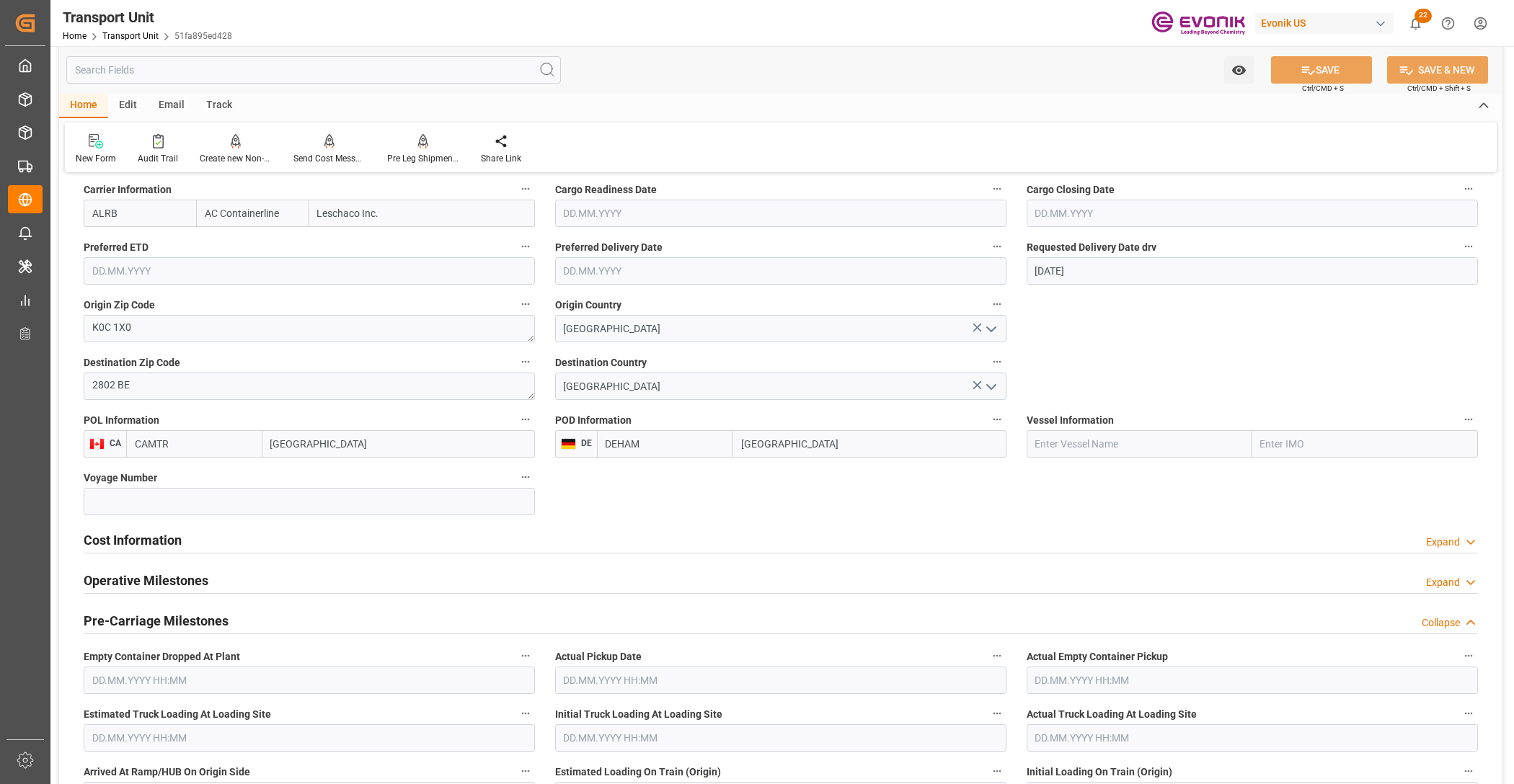
click at [373, 546] on div "Cost Information Expand" at bounding box center [781, 538] width 1394 height 27
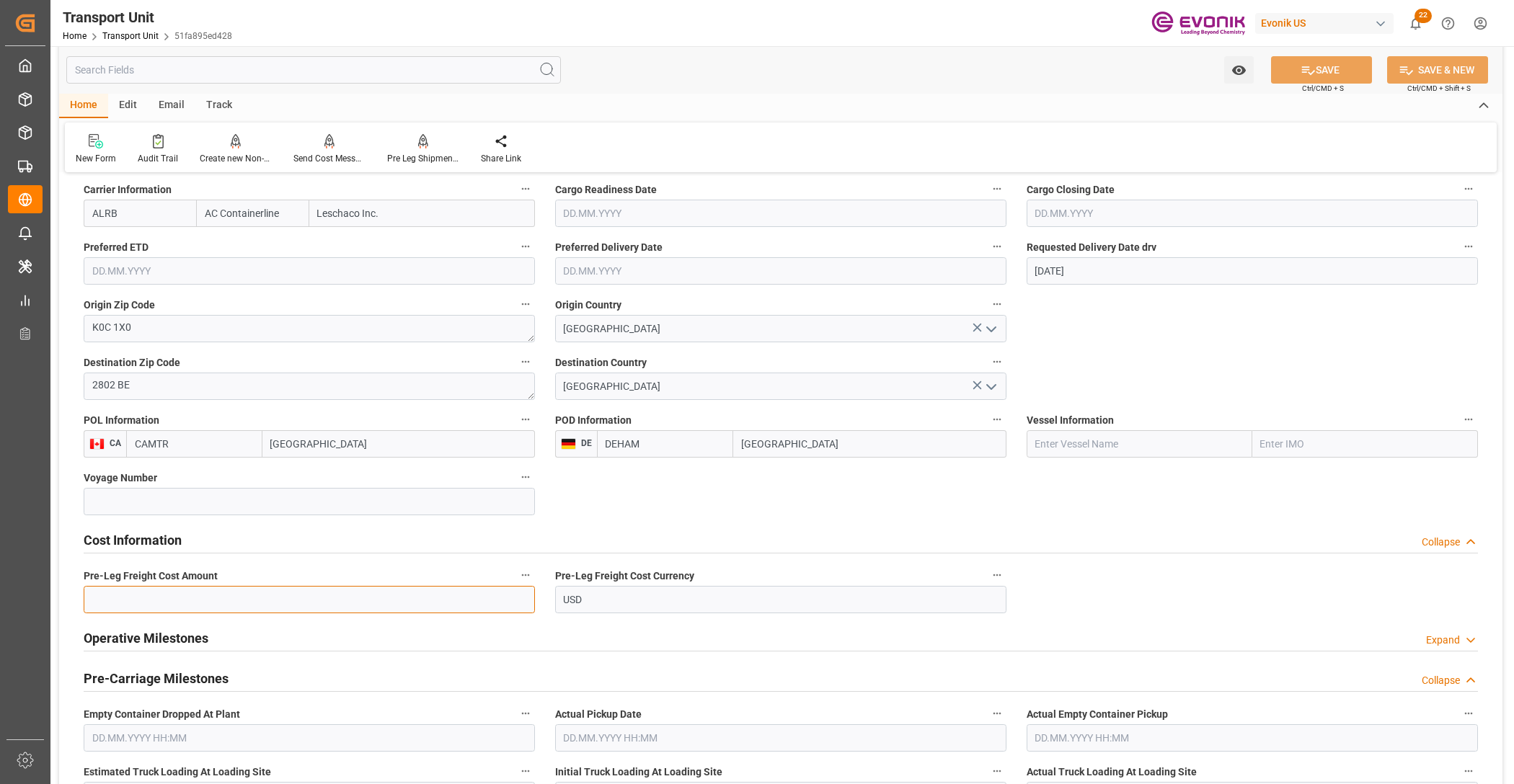
click at [274, 607] on input "text" at bounding box center [309, 599] width 451 height 27
type input "124"
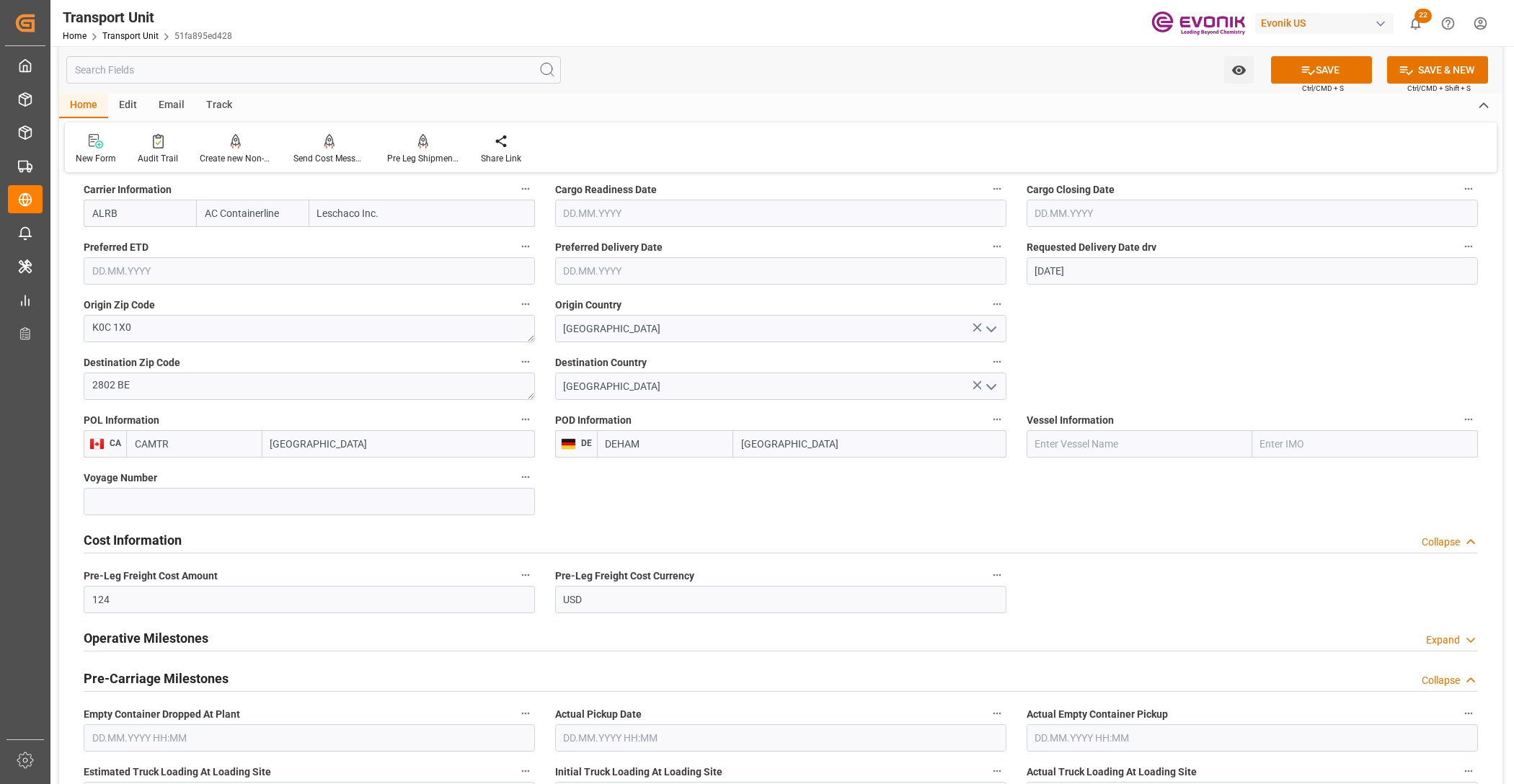
click at [696, 520] on div "Cost Information Collapse" at bounding box center [780, 540] width 1415 height 40
click at [1307, 71] on icon at bounding box center [1307, 70] width 15 height 15
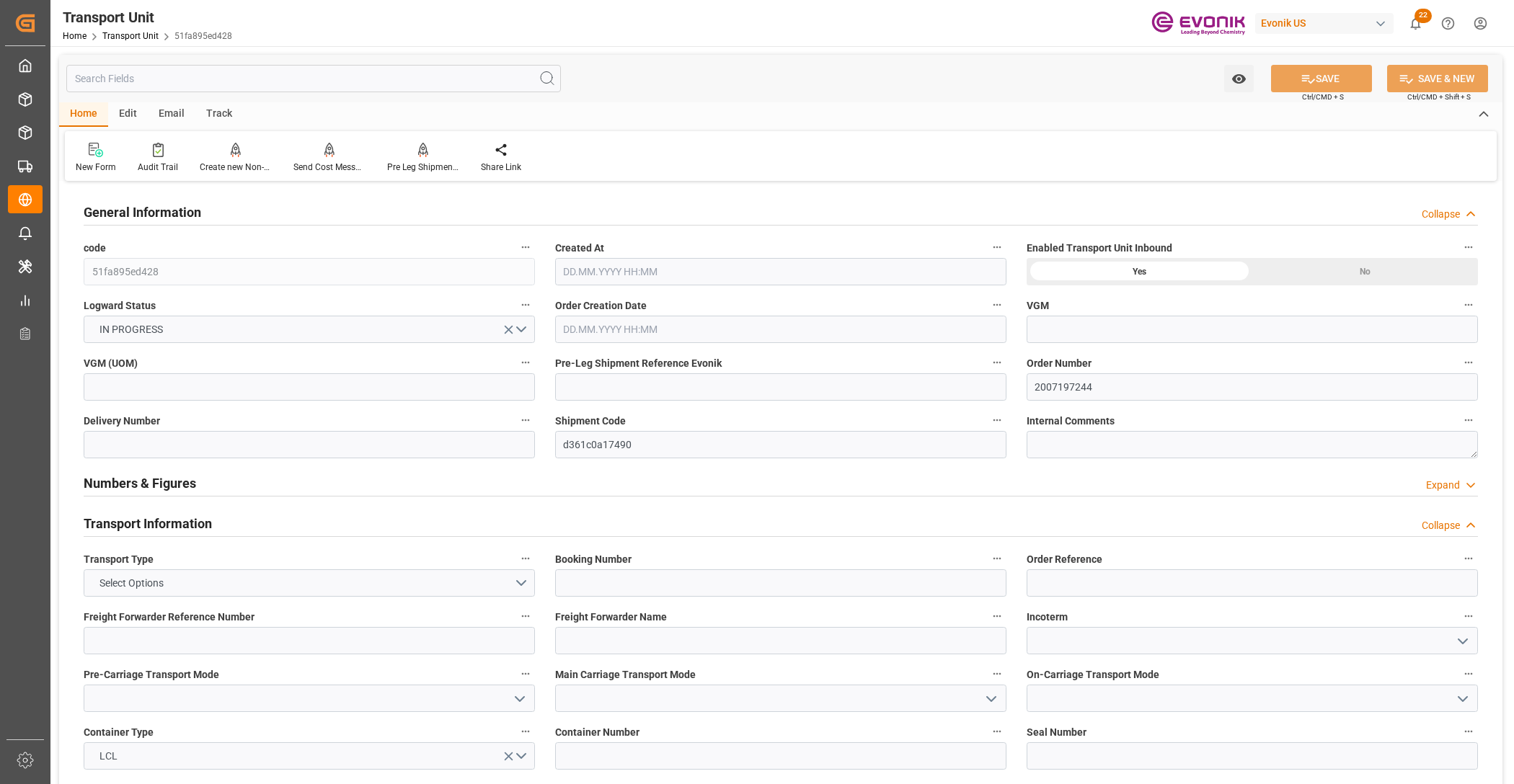
type input "AC Containerline"
type input "Leschaco Inc."
type input "CAMTR"
type input "DEHAM"
type input "1614"
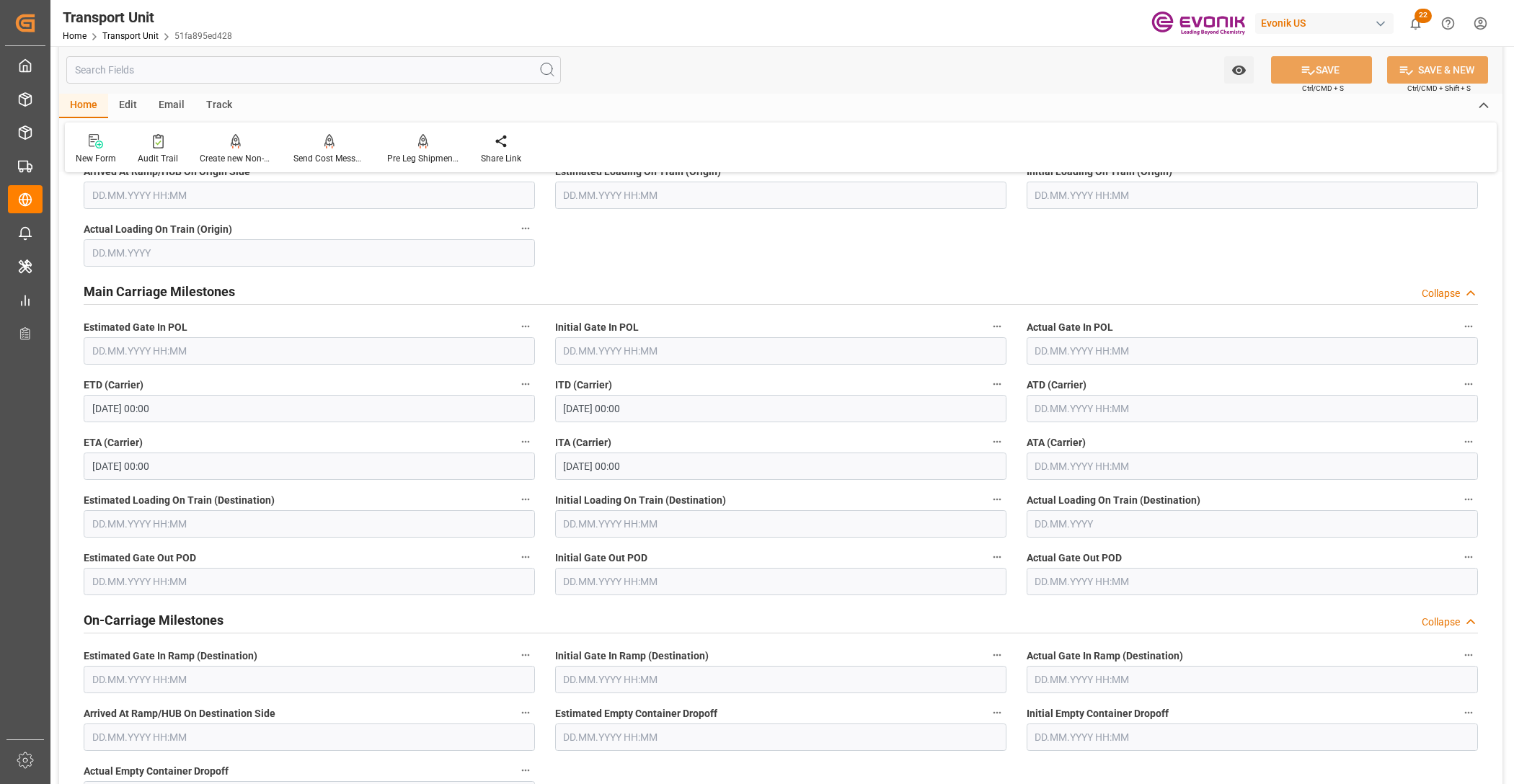
type input "[DATE] 07:57"
type input "[DATE]"
type input "[DATE] 00:00"
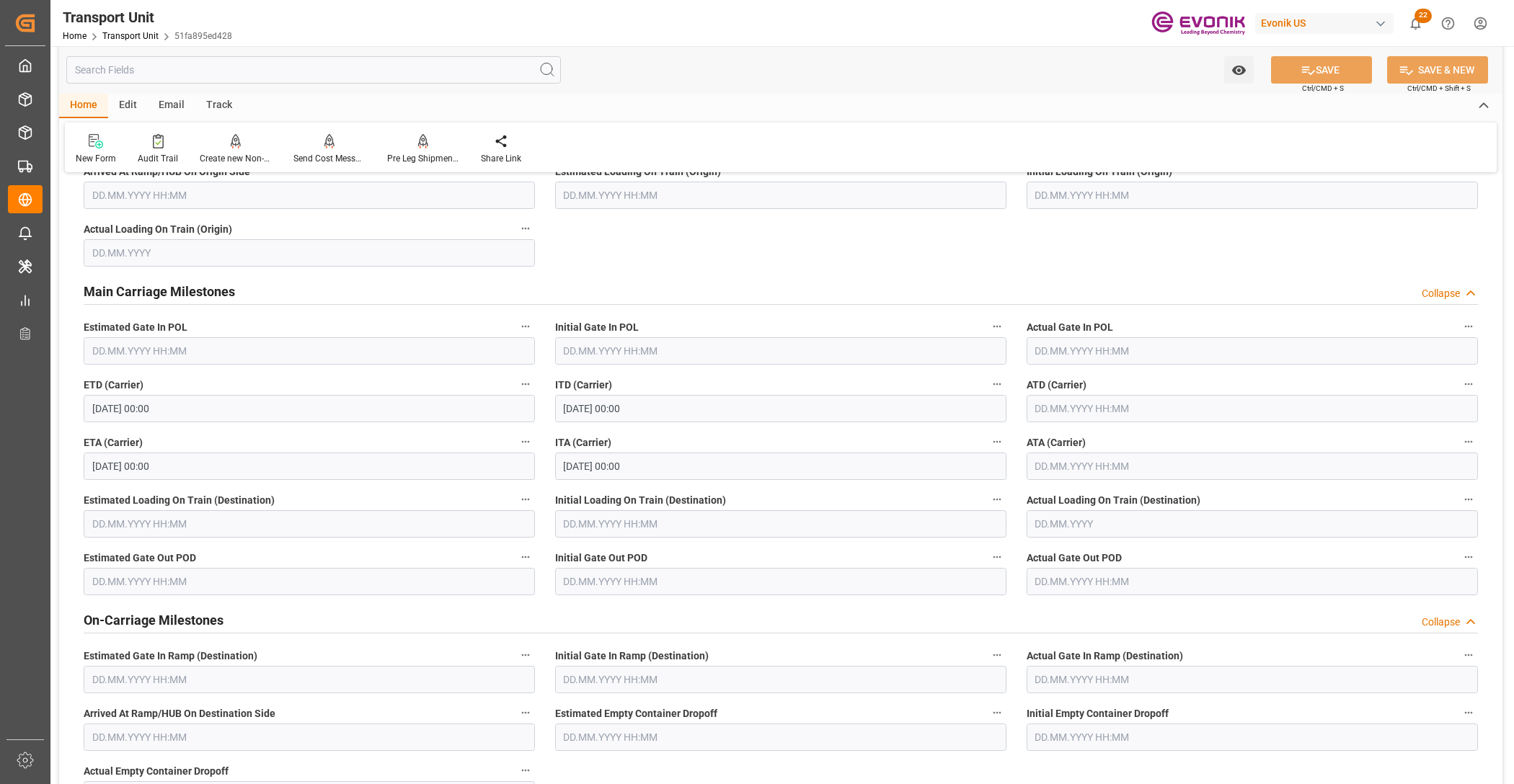
type input "[DATE] 00:00"
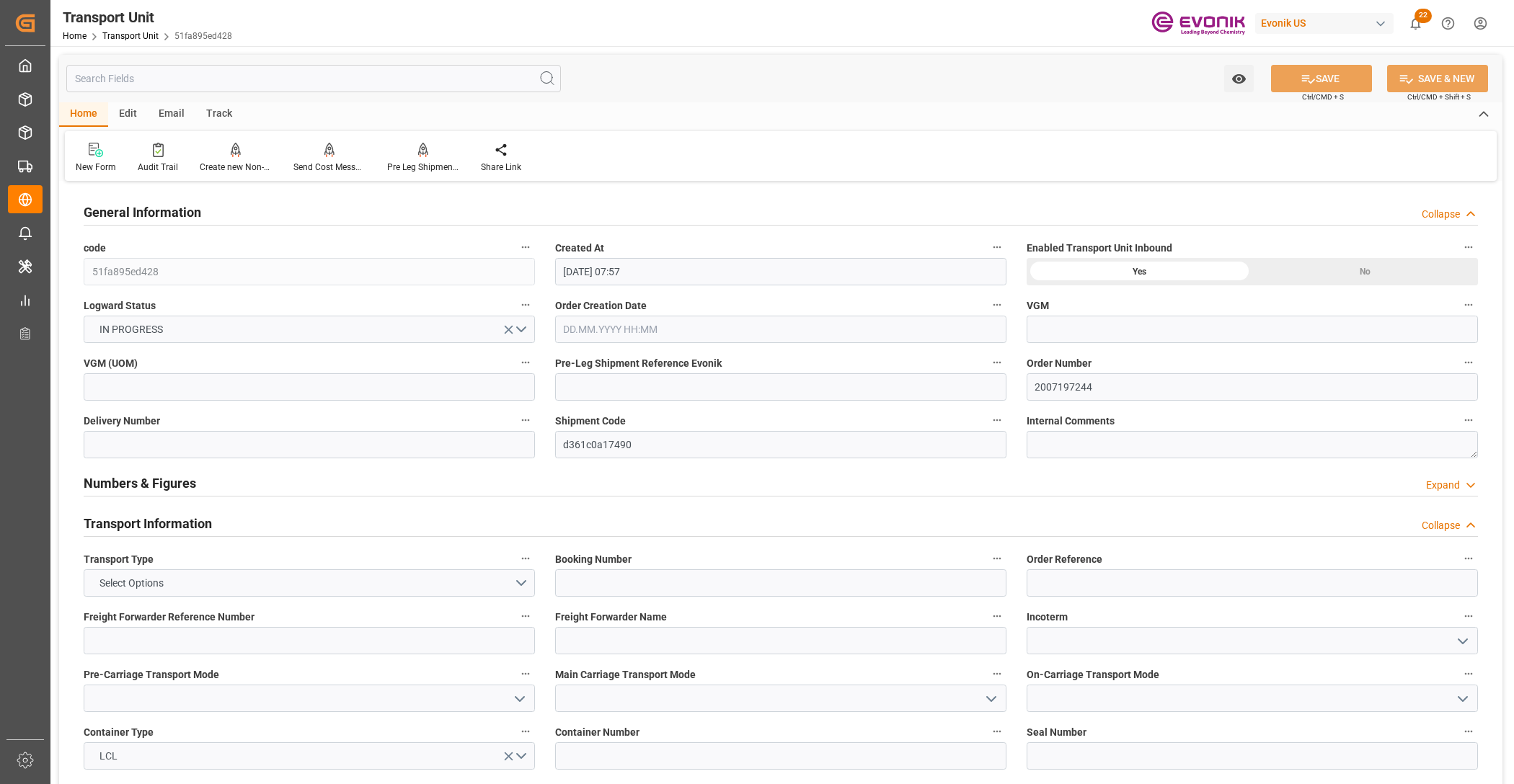
click at [220, 67] on input "text" at bounding box center [313, 78] width 495 height 27
click at [214, 80] on input "text" at bounding box center [313, 78] width 495 height 27
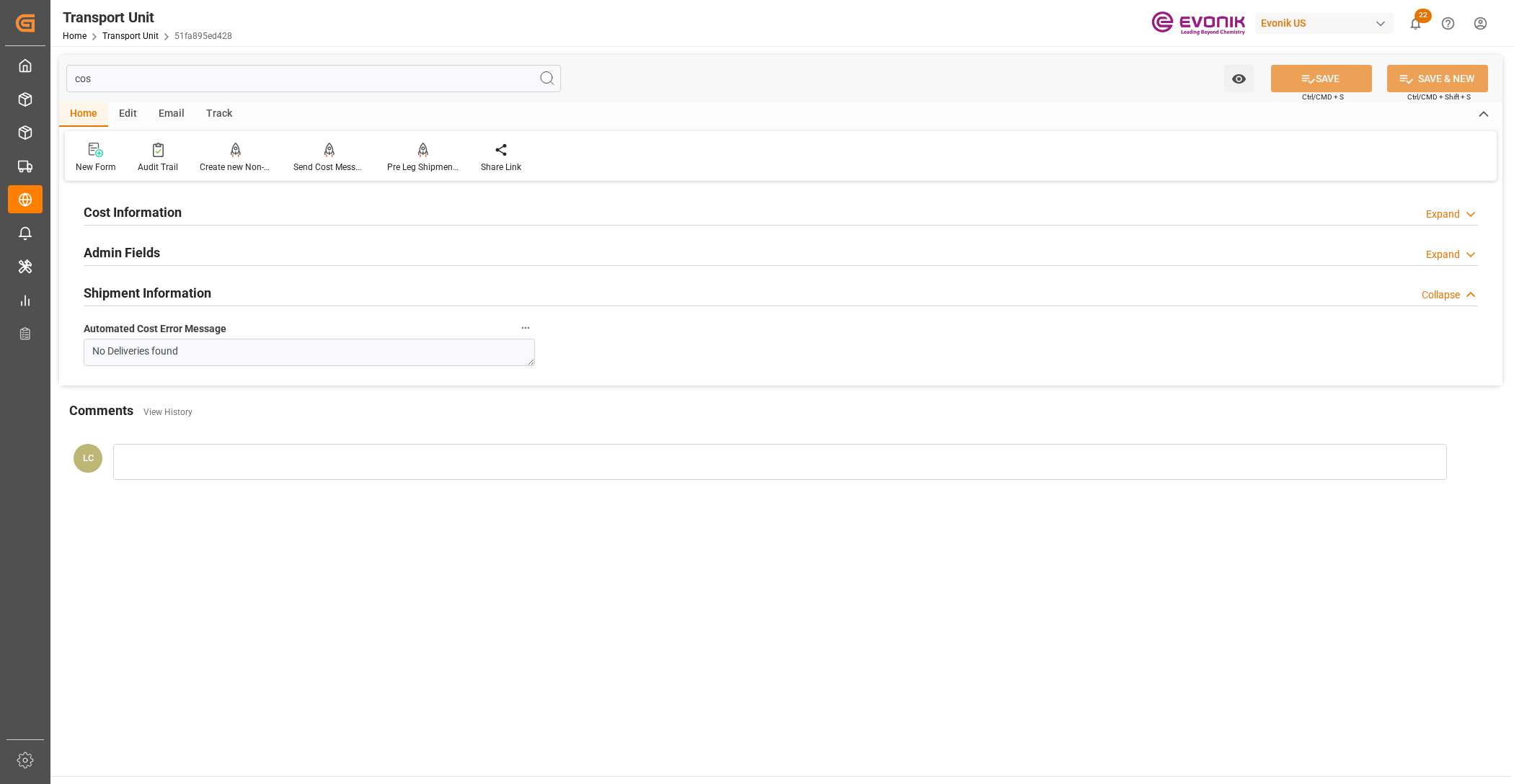
type input "cos"
click at [157, 214] on h2 "Cost Information" at bounding box center [133, 212] width 98 height 19
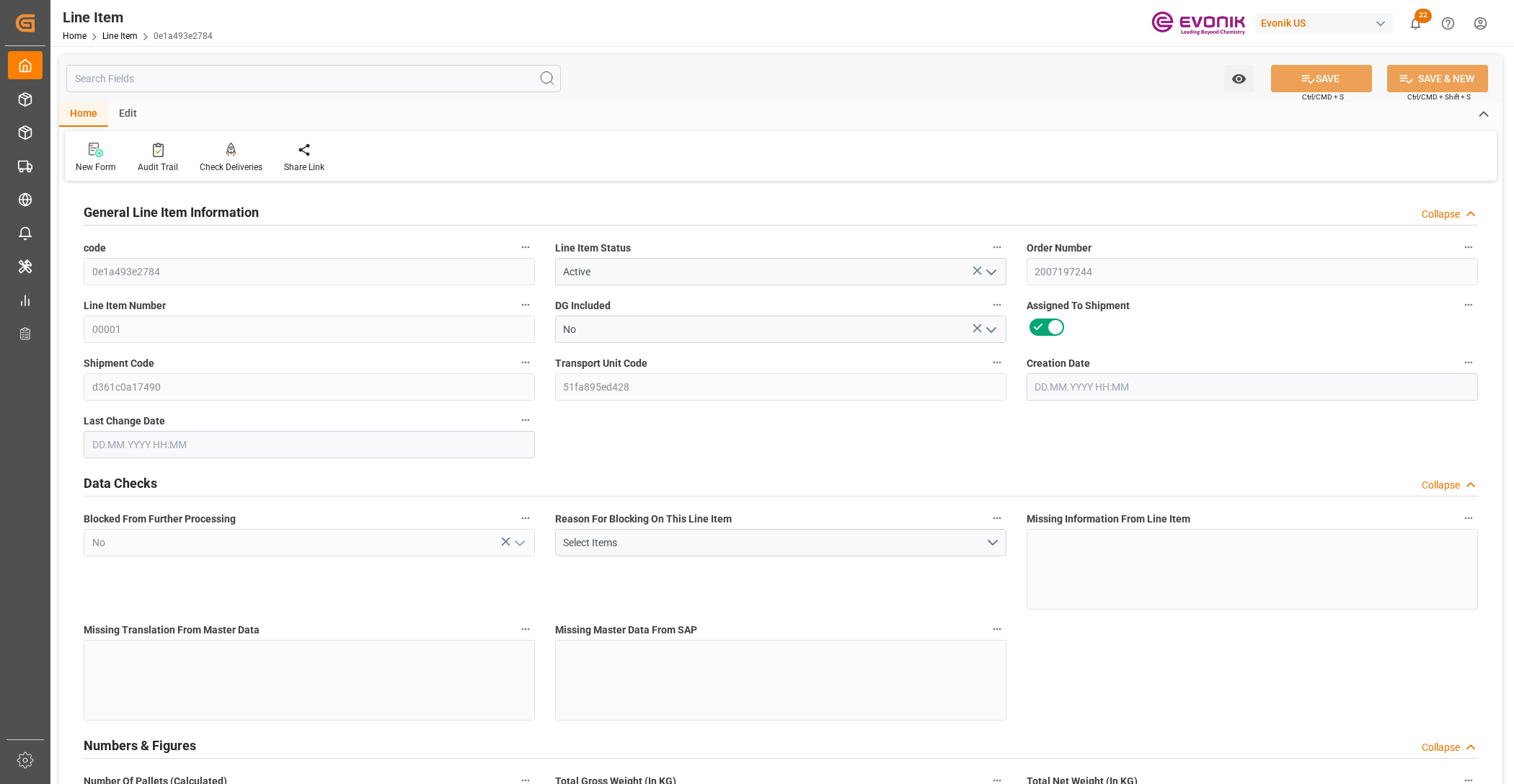
type input "2"
type input "1528"
type input "1400"
type input "2.642"
type input "8"
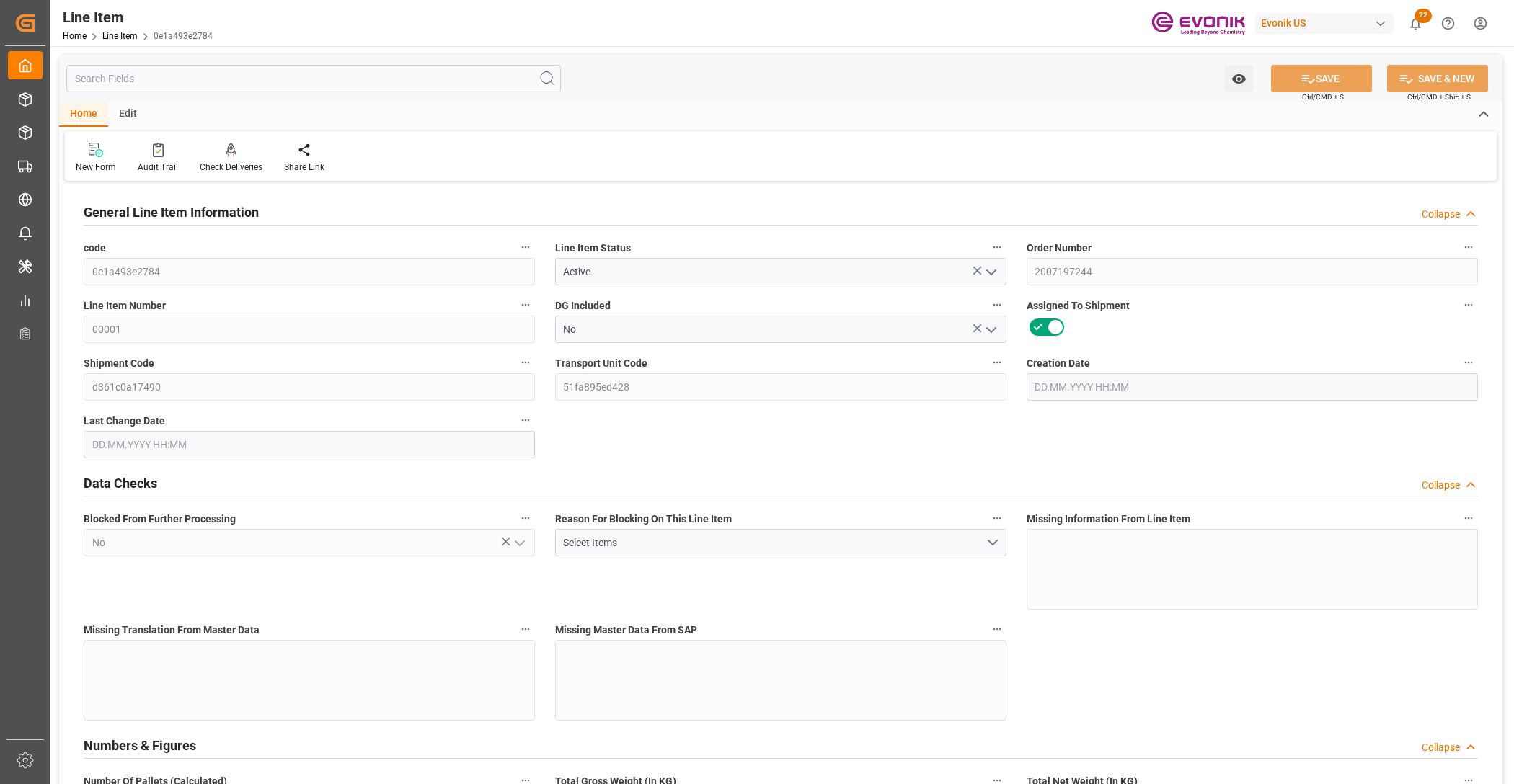
type input "13349"
type input "8"
type input "1400"
type input "1528"
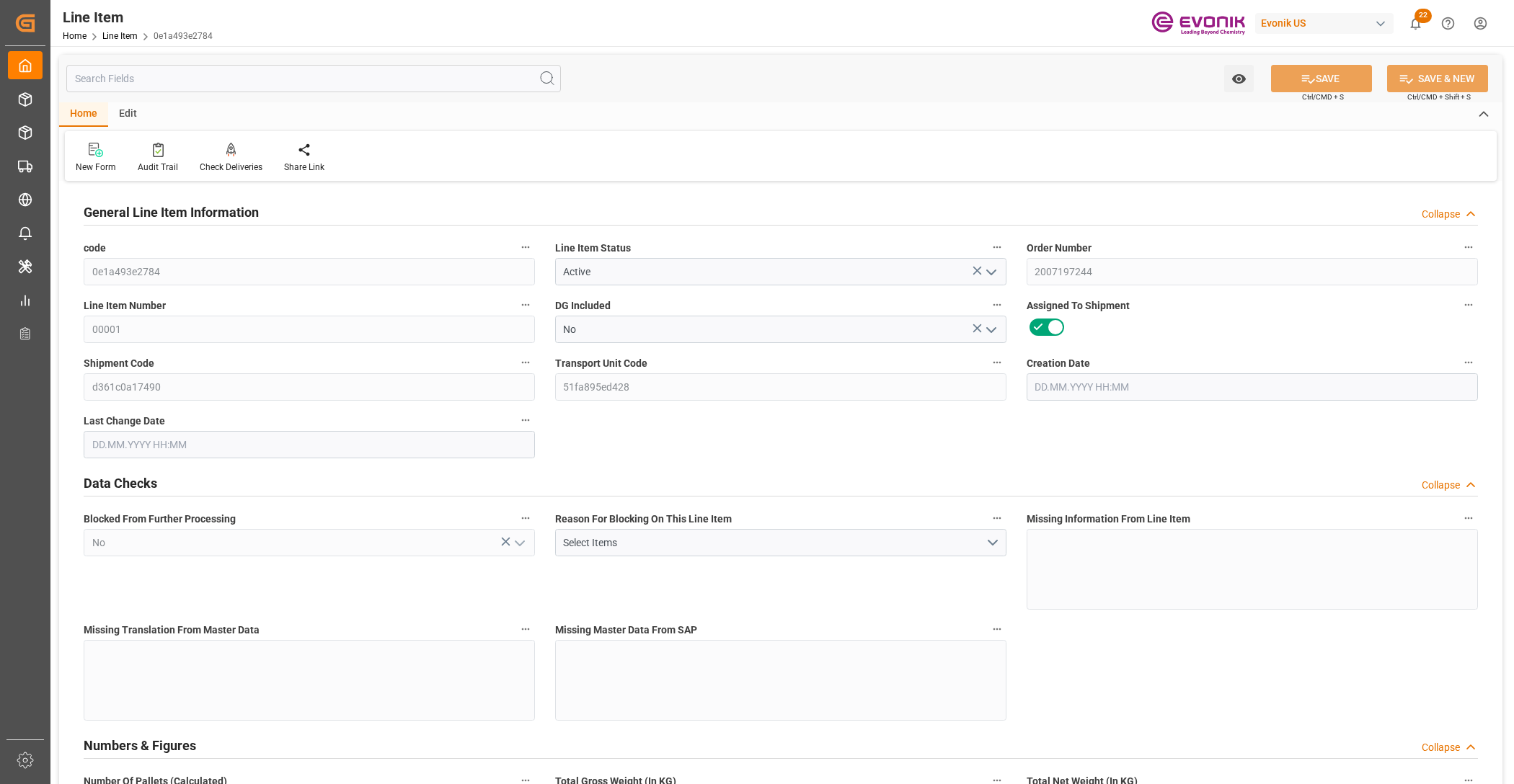
type input "1614"
type input "1400"
type input "2.642"
type input "2642.04"
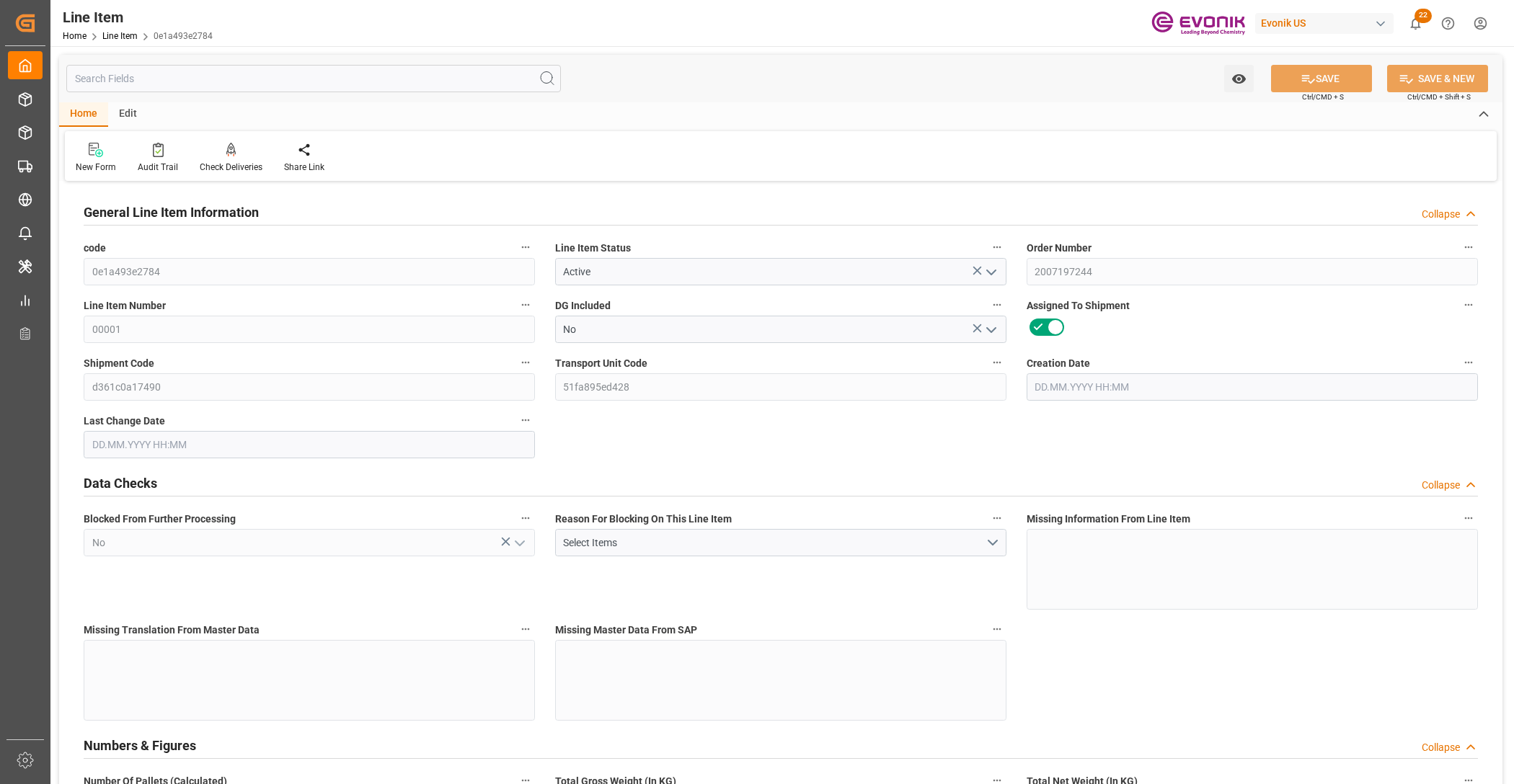
type input "0"
type input "120"
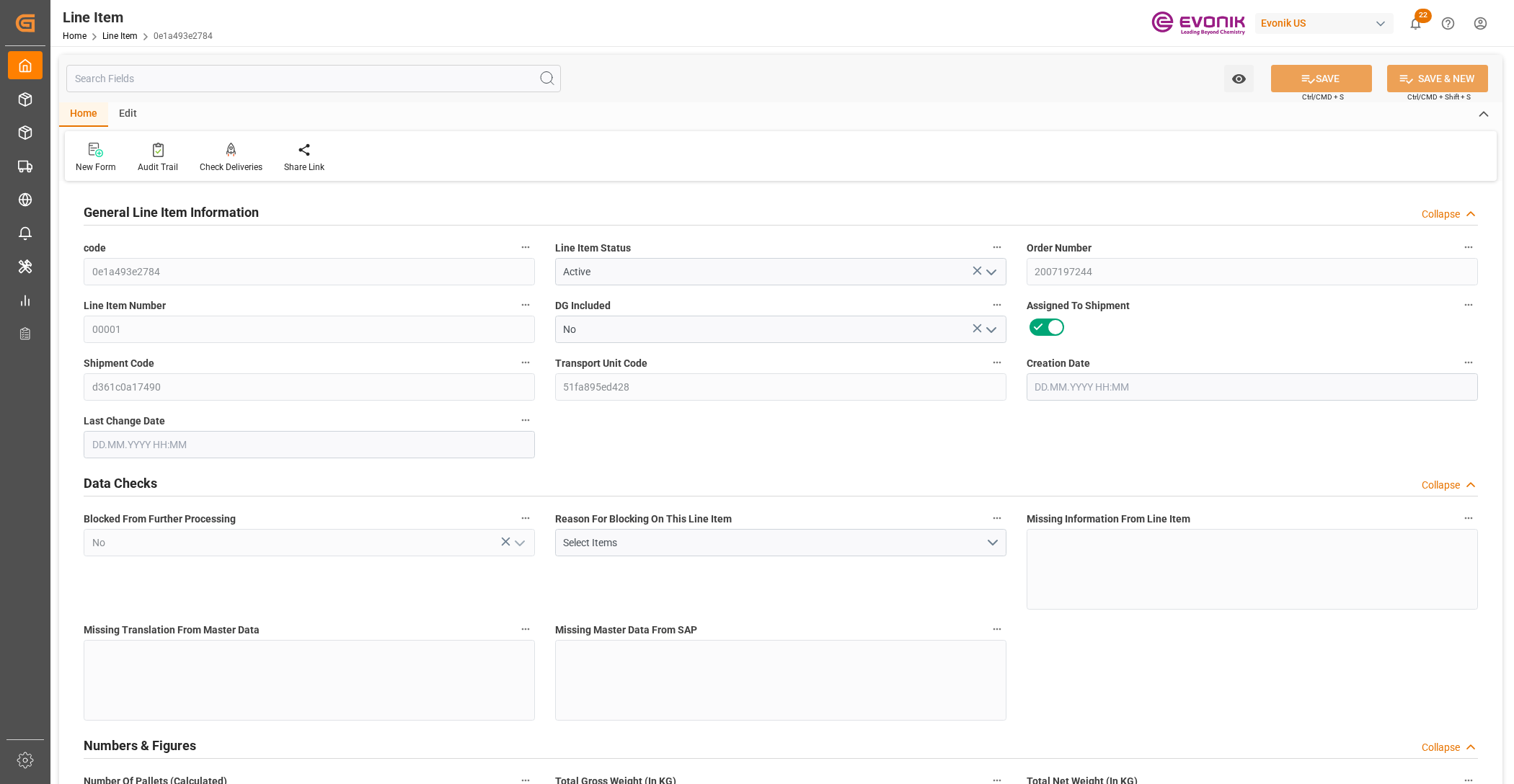
type input "DEHAM"
type input "0"
type input "191"
type input "4"
type input "43"
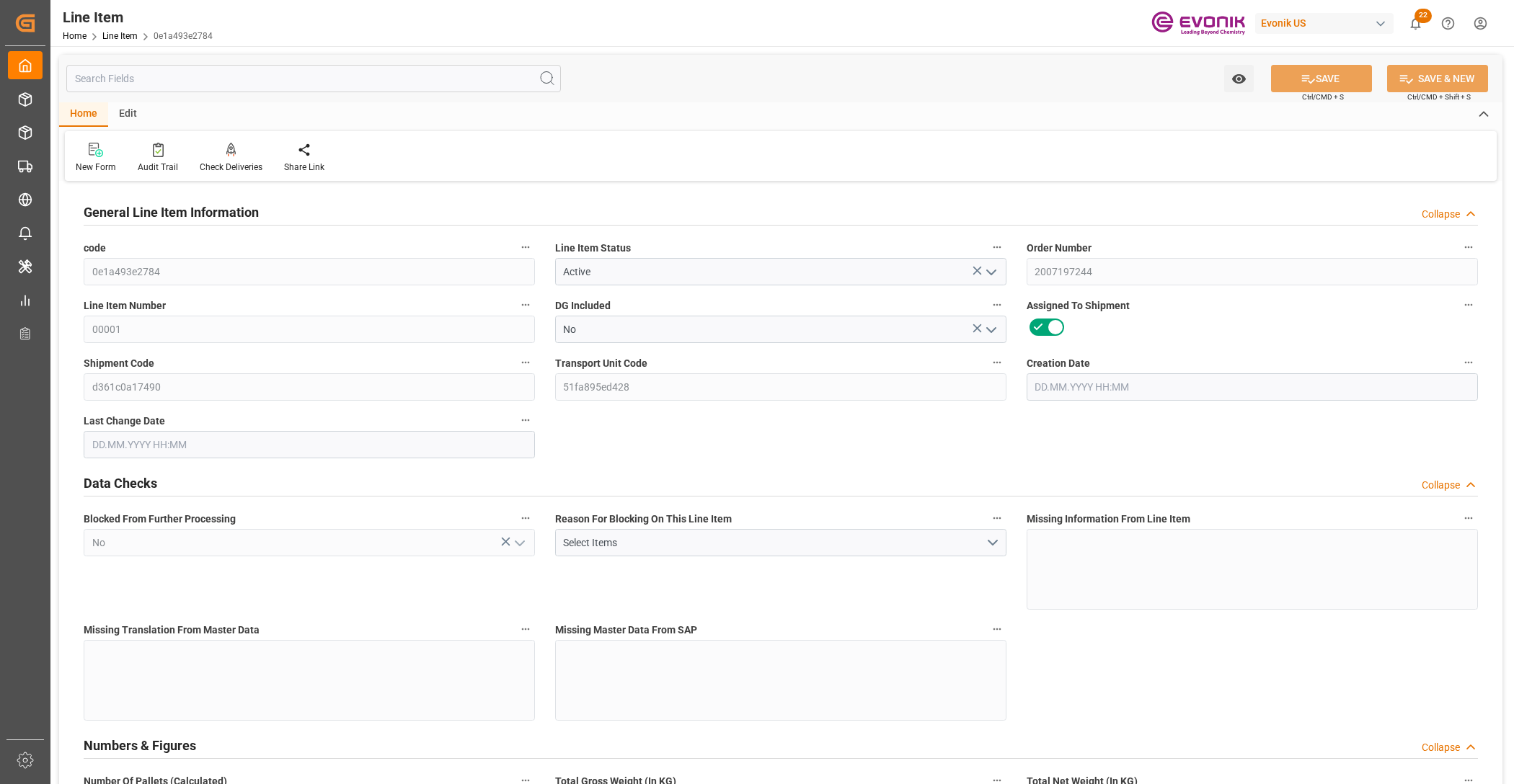
type input "0.2125"
type input "121.9"
type input "14.3"
type input "191"
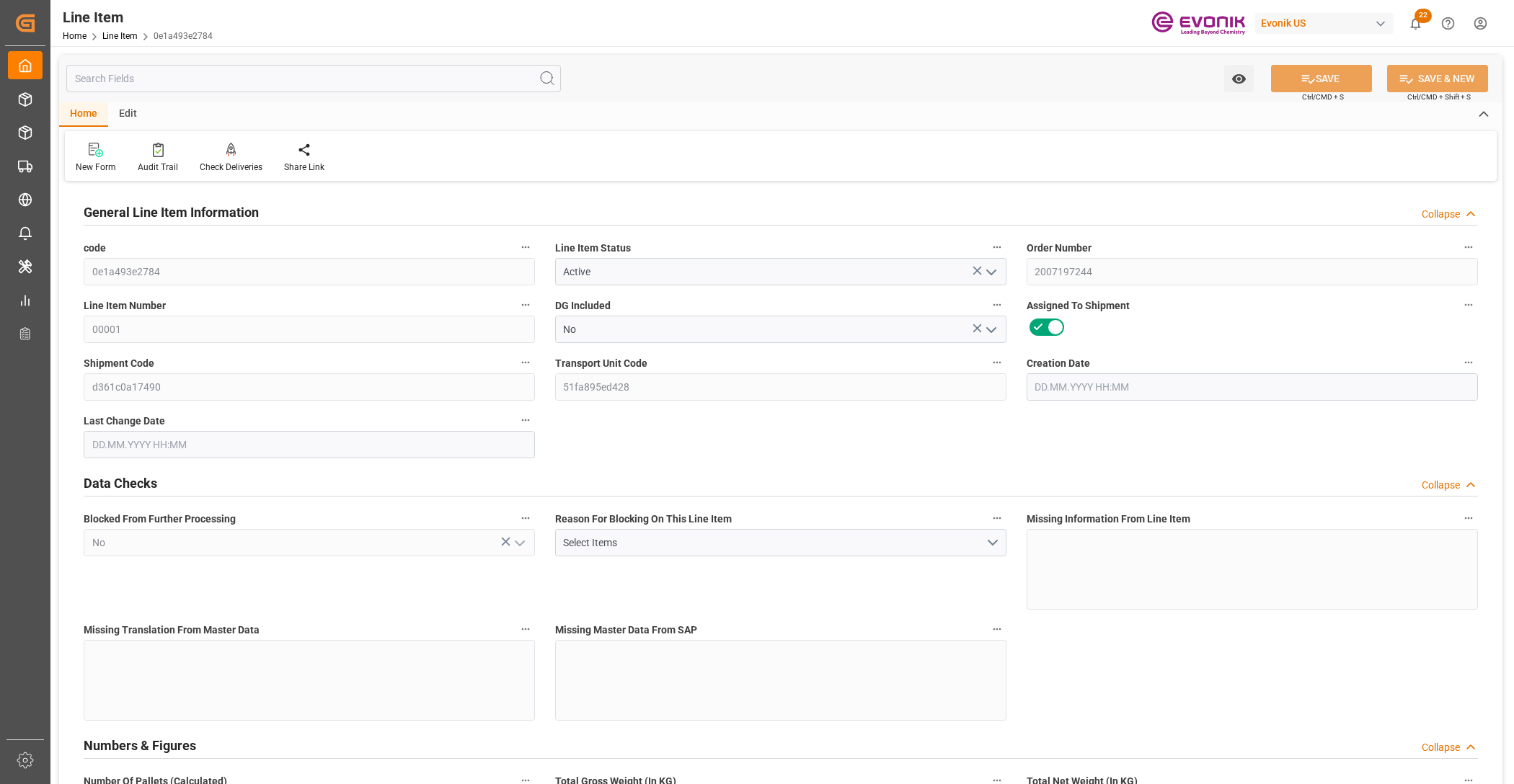
type input "276.803"
type input "43"
type input "212.492"
type input "558"
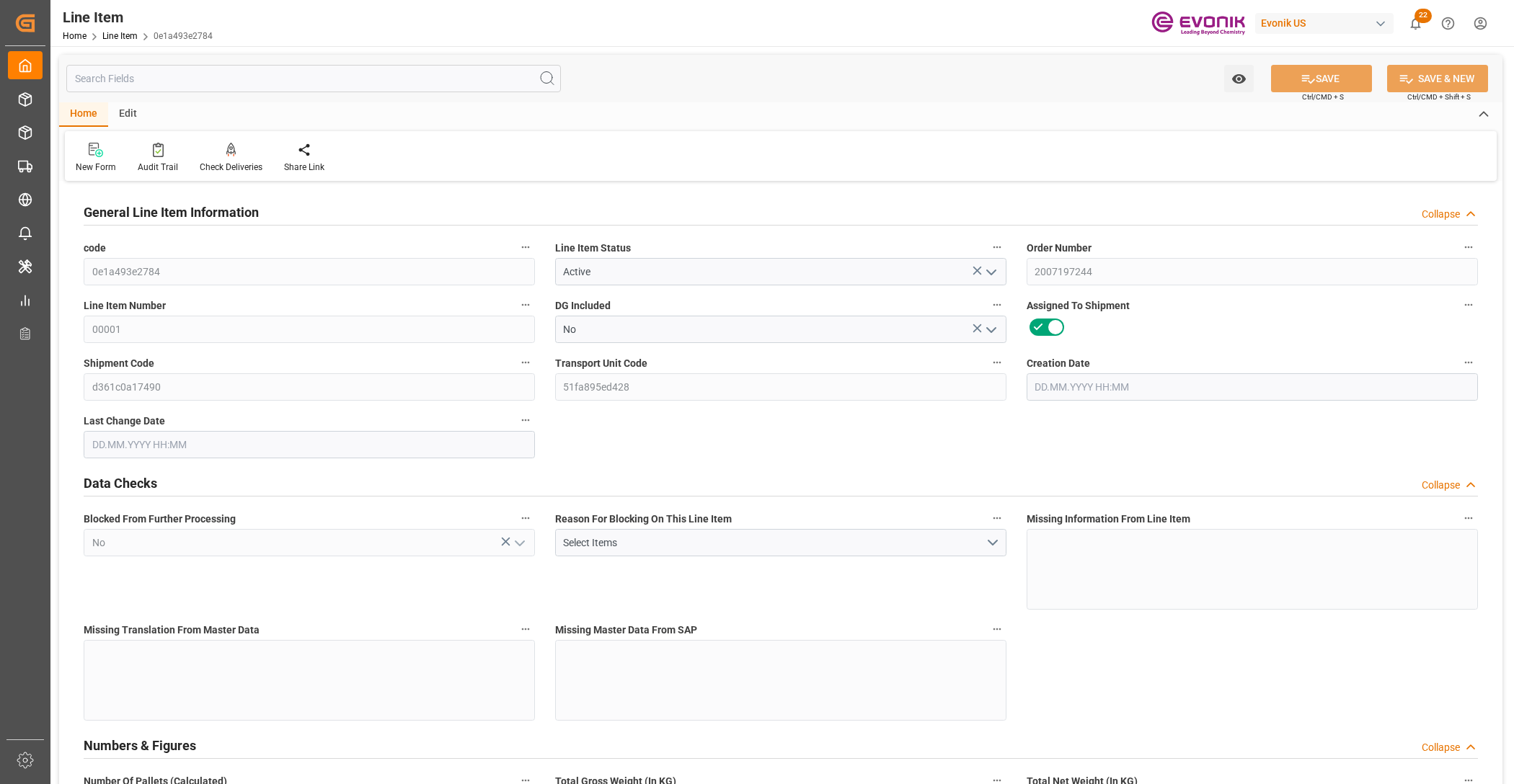
type input "889"
type input "1219"
type input "143"
type input "103.2"
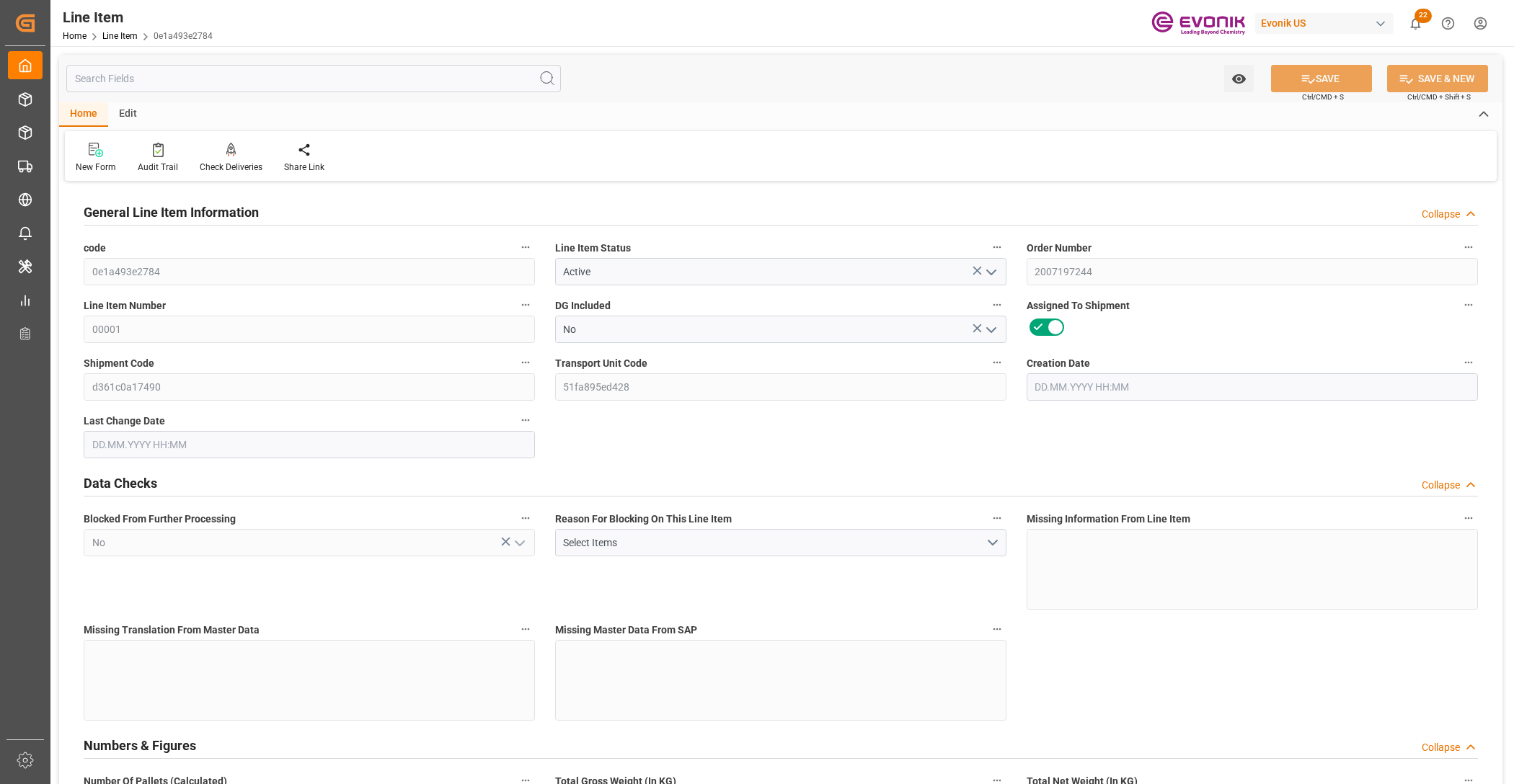
type input "2"
click at [272, 79] on input "text" at bounding box center [313, 78] width 495 height 27
type input "25.09.2025 14:15"
type input "30.09.2025 07:57"
type input "21.11.2025"
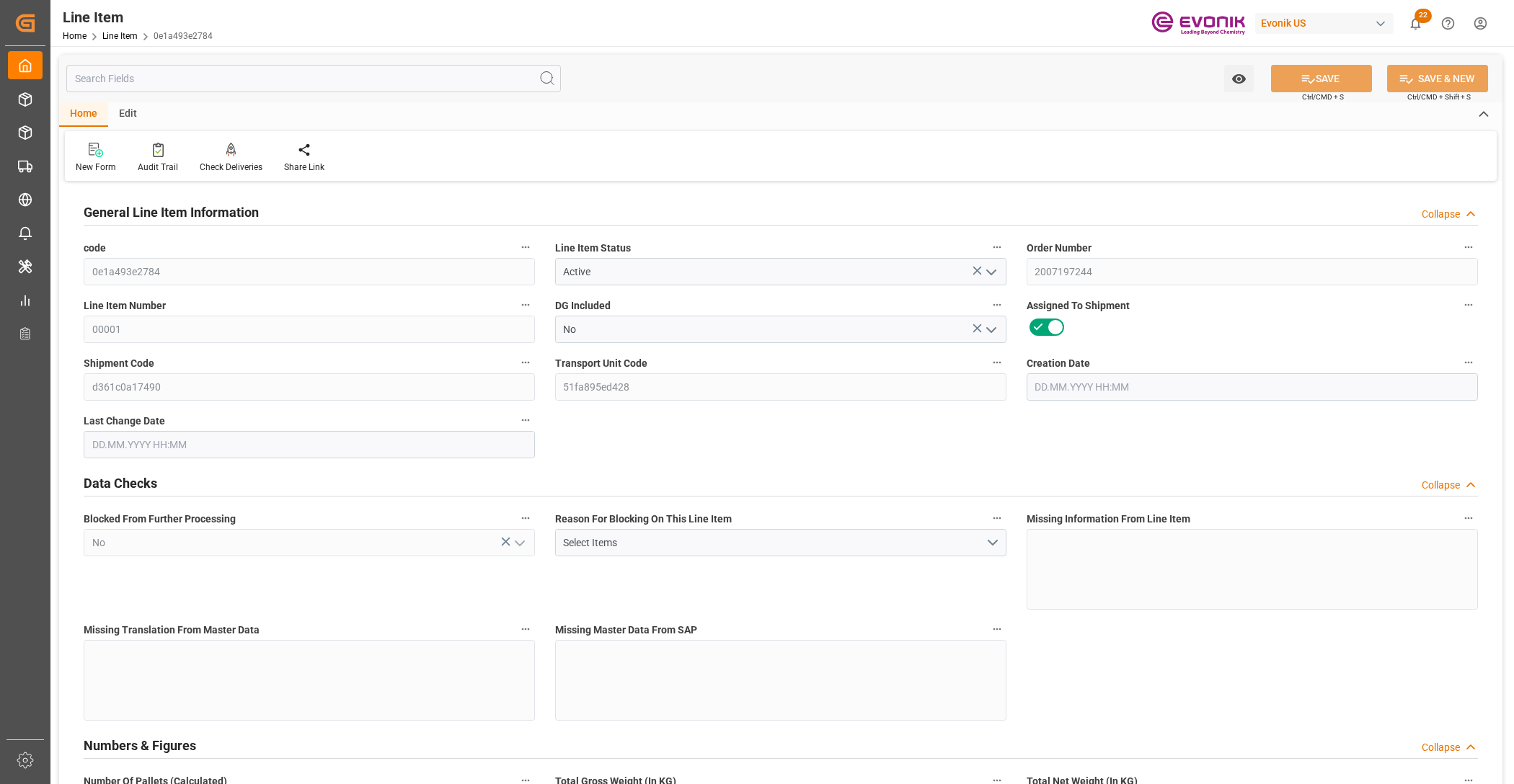
type input "02.10.2025"
type input "24.09.2025"
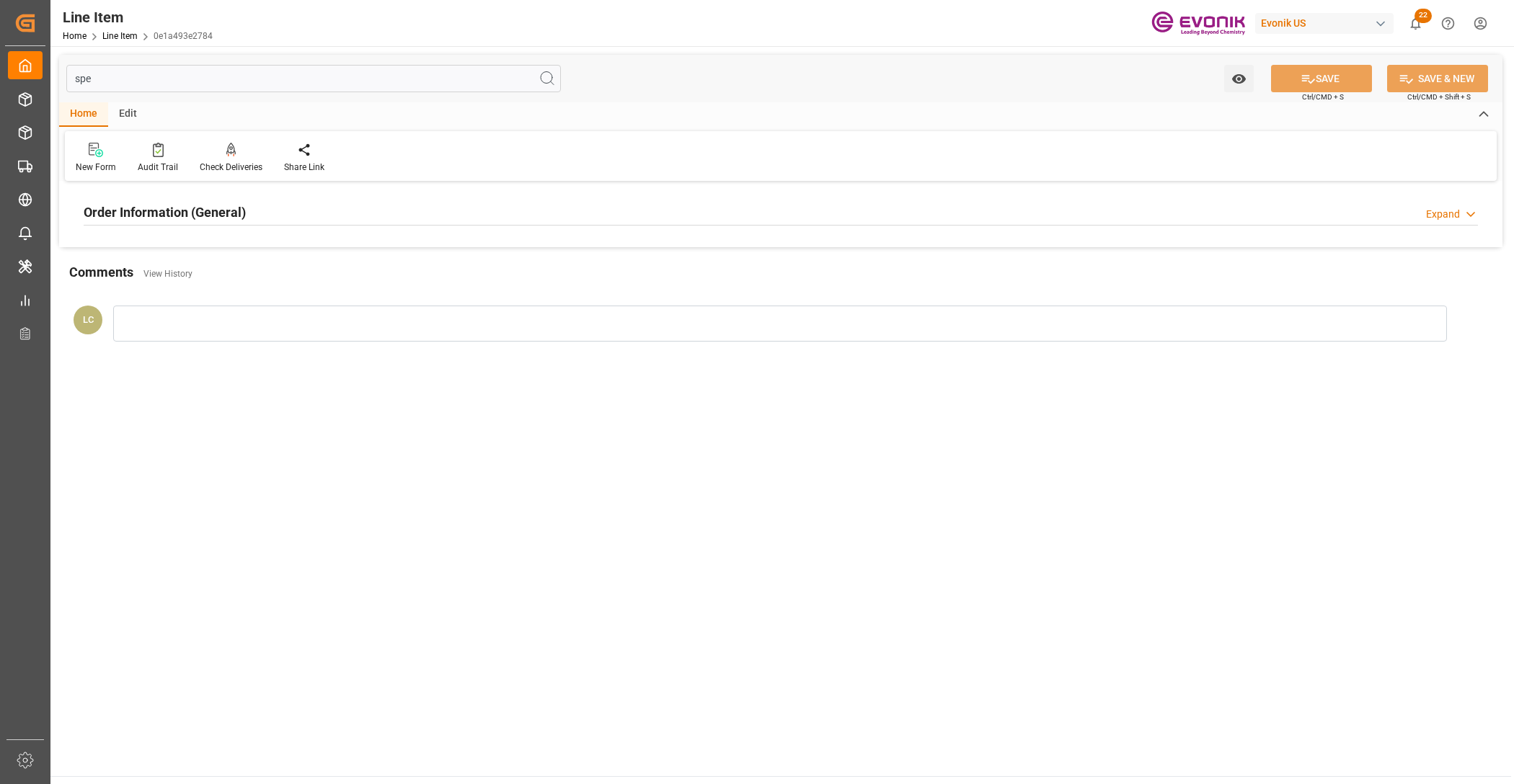
type input "spe"
click at [335, 211] on div "Order Information (General) Expand" at bounding box center [781, 210] width 1394 height 27
click at [332, 262] on div at bounding box center [309, 298] width 451 height 81
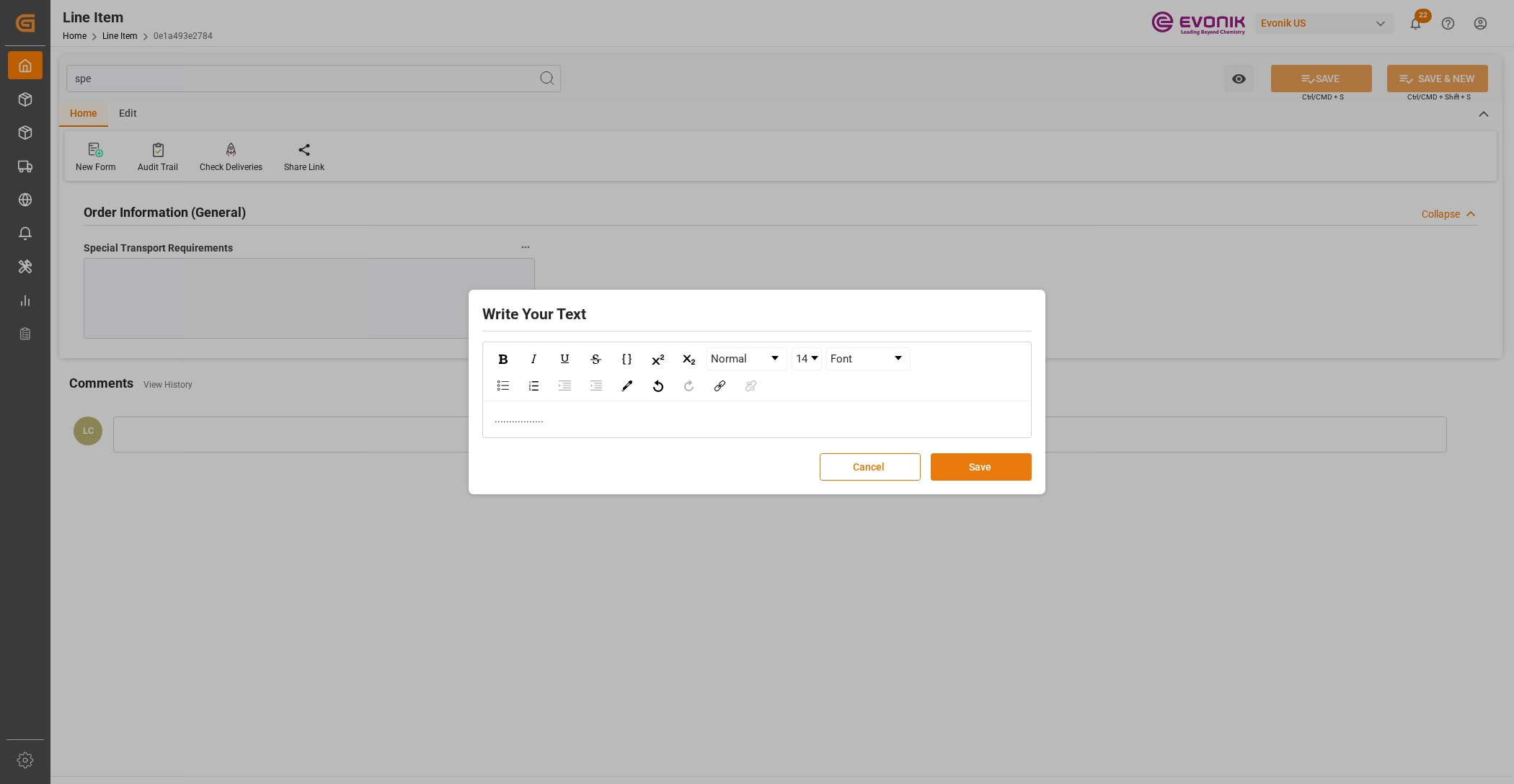
click at [972, 462] on button "Save" at bounding box center [982, 467] width 101 height 27
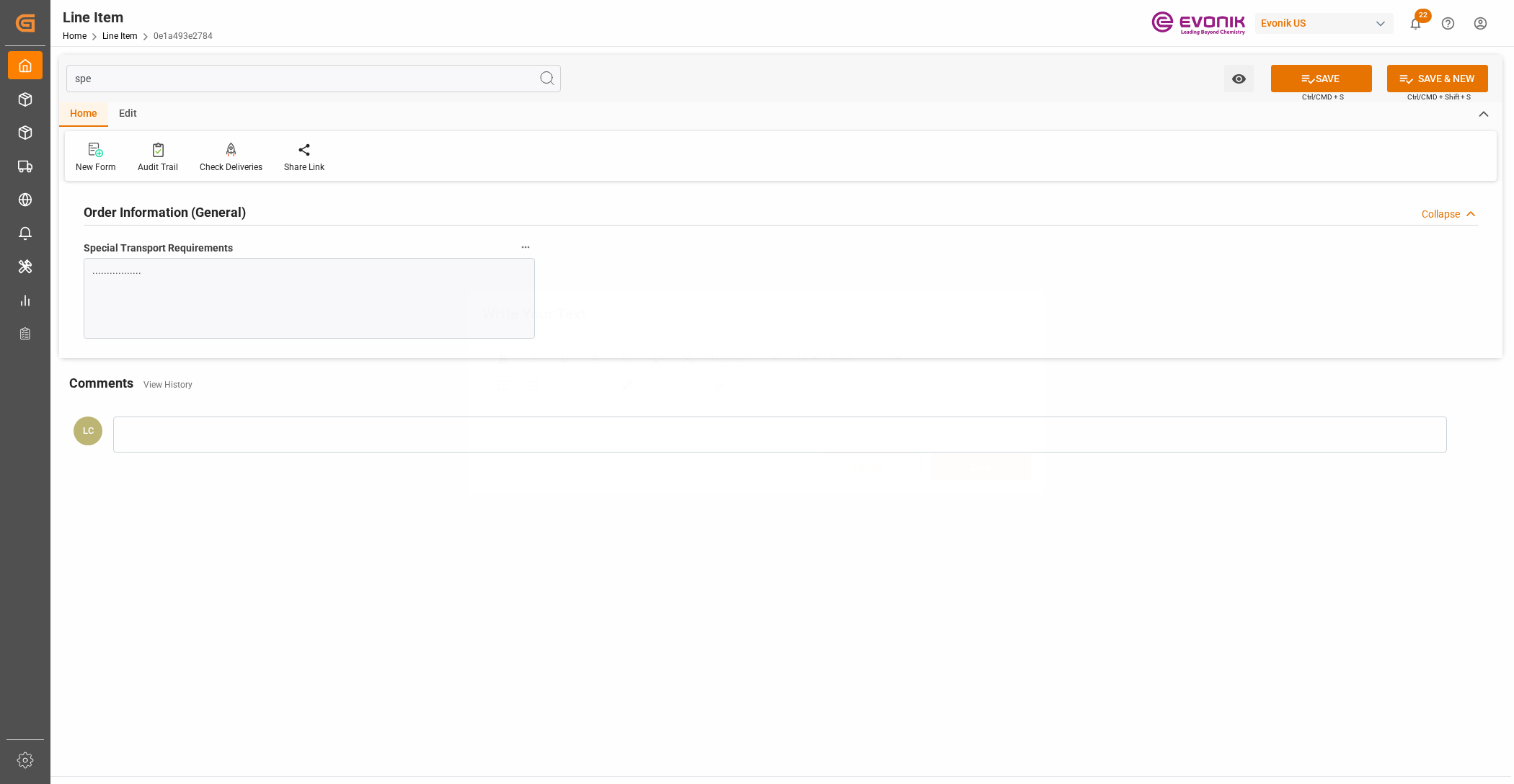
click at [1321, 79] on button "SAVE" at bounding box center [1322, 78] width 101 height 27
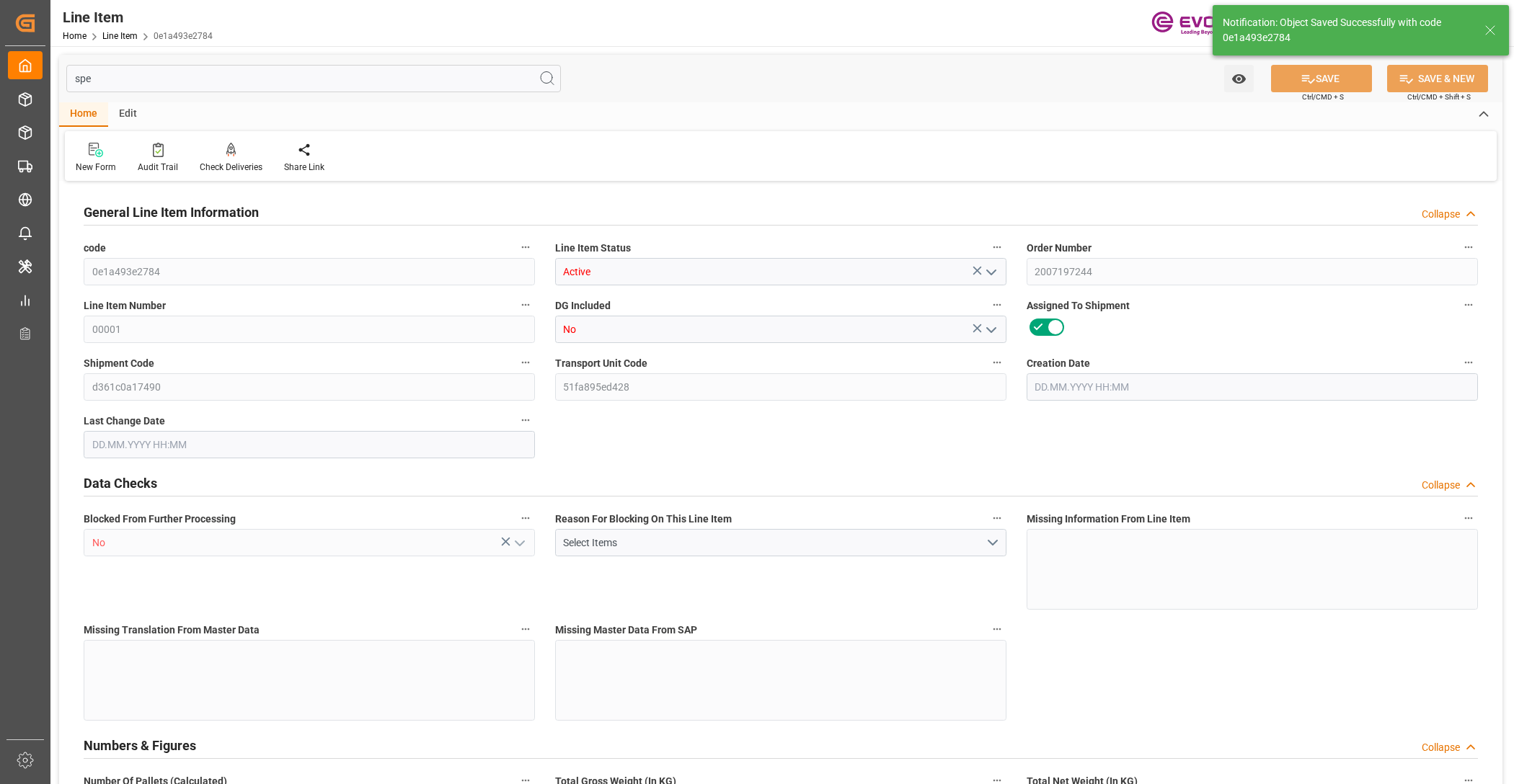
type input "2"
type input "1528"
type input "1400"
type input "2.642"
type input "8"
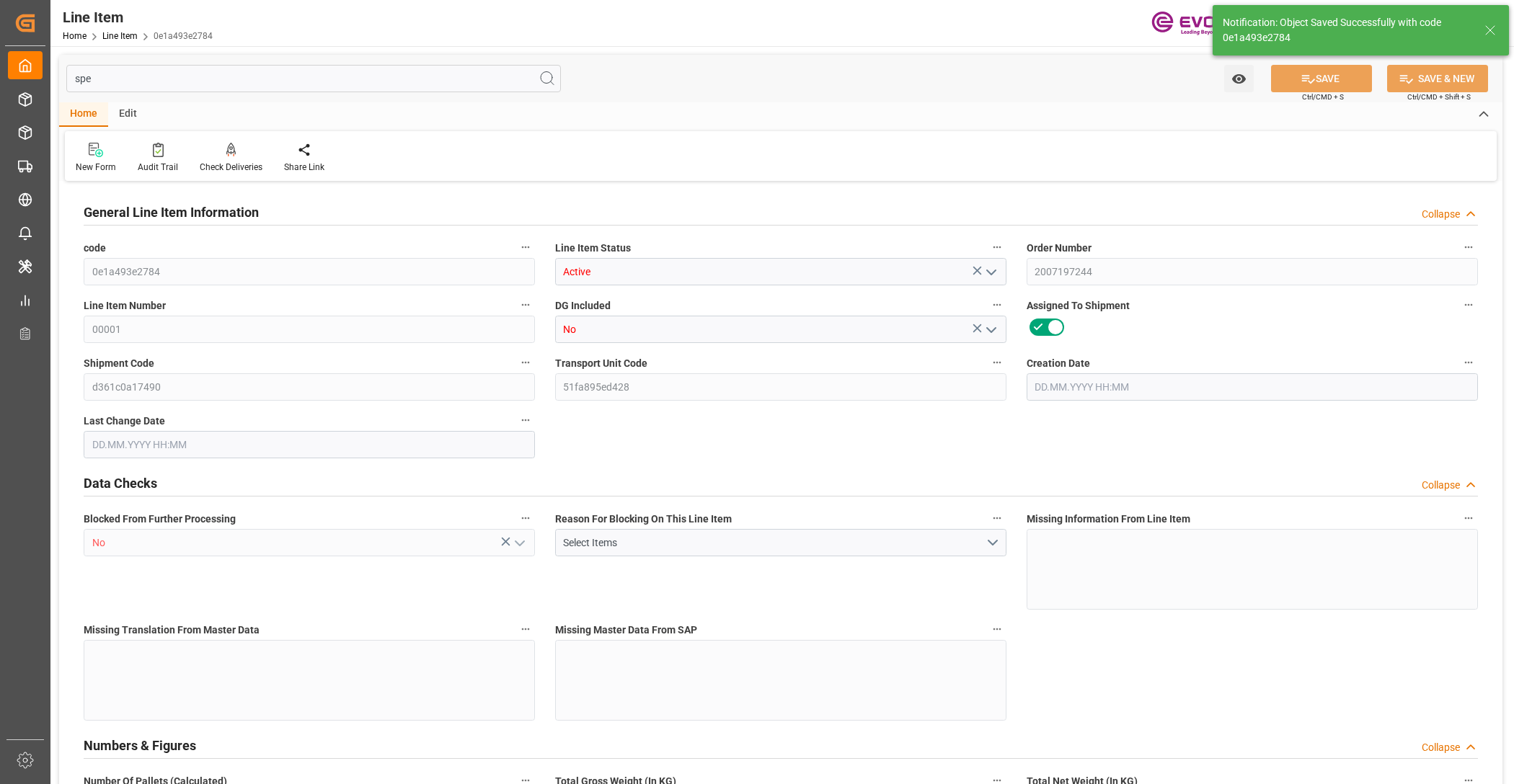
type input "13349"
type input "8"
type input "1400"
type input "1528"
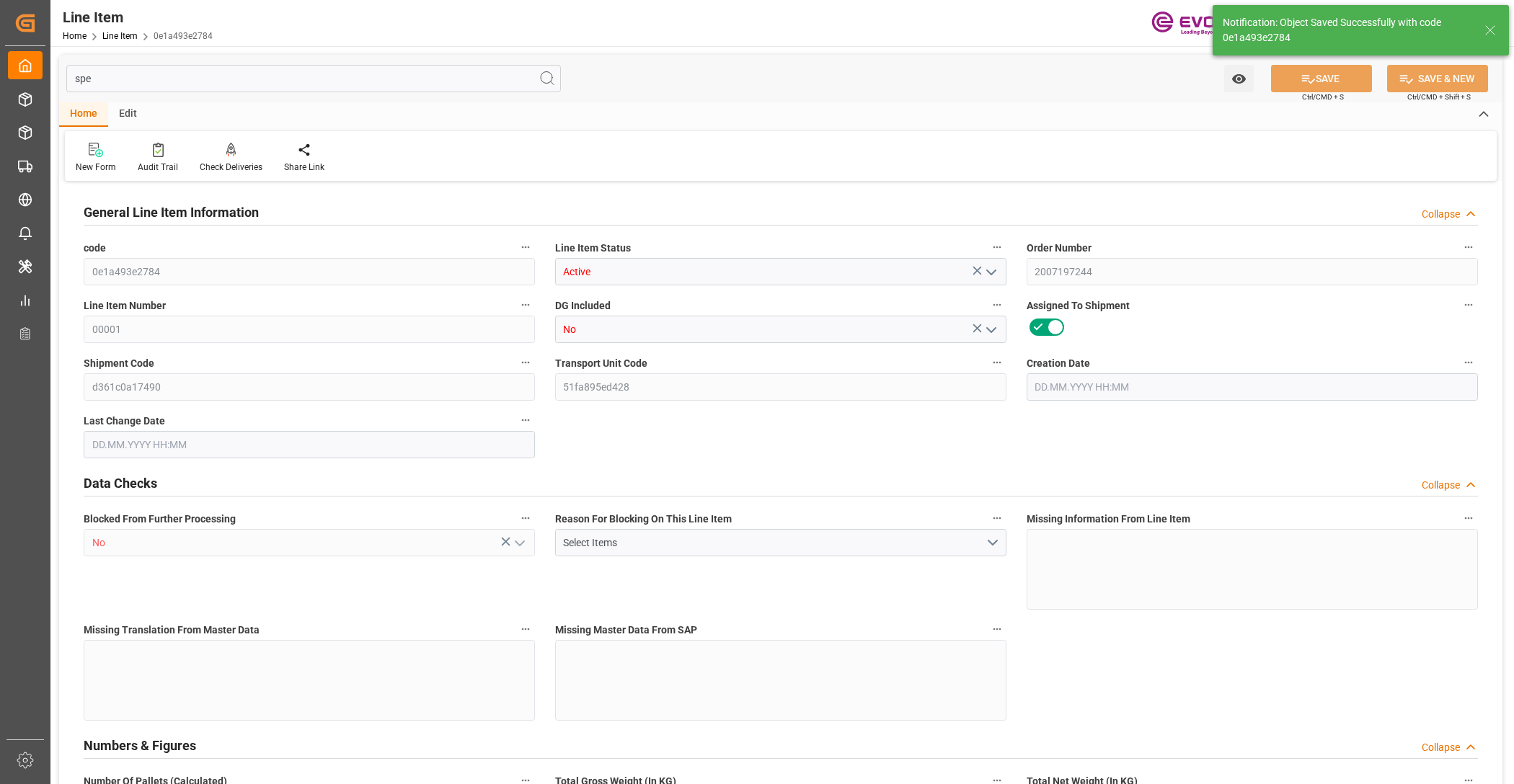
type input "1614"
type input "1400"
type input "2.642"
type input "2642.04"
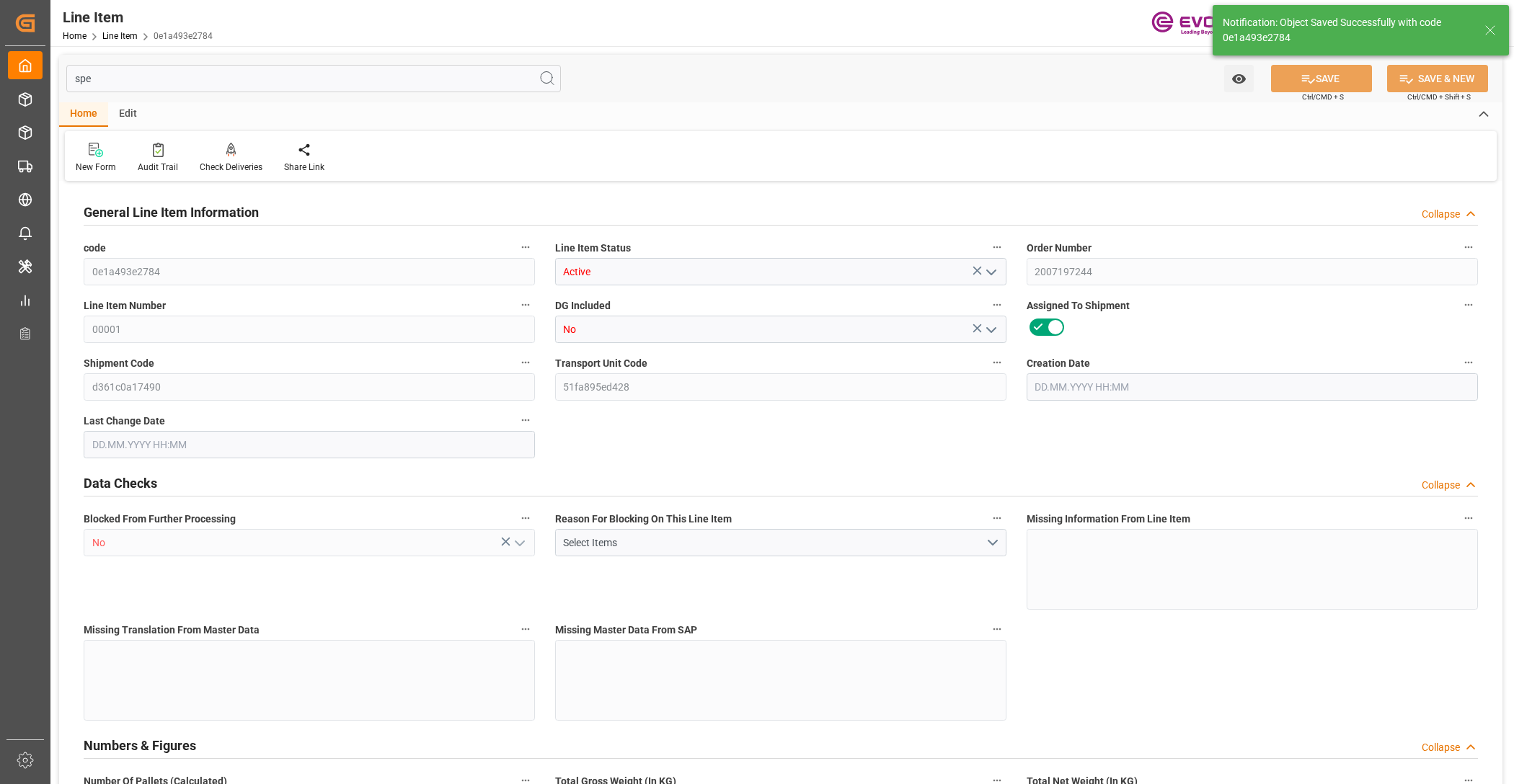
type input "0"
type input "25.09.2025 14:15"
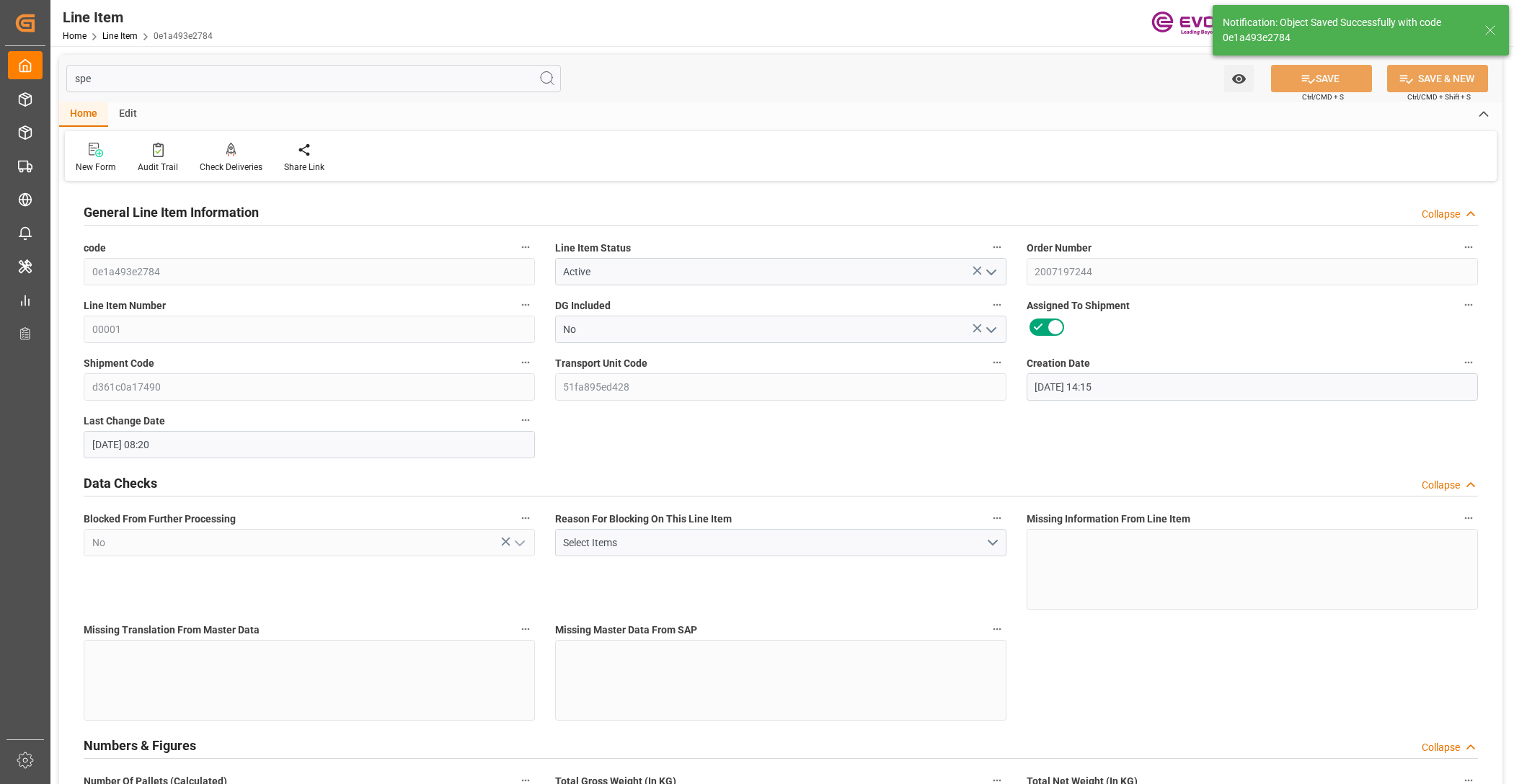
type input "30.09.2025 08:20"
type input "21.11.2025"
type input "02.10.2025"
type input "24.09.2025"
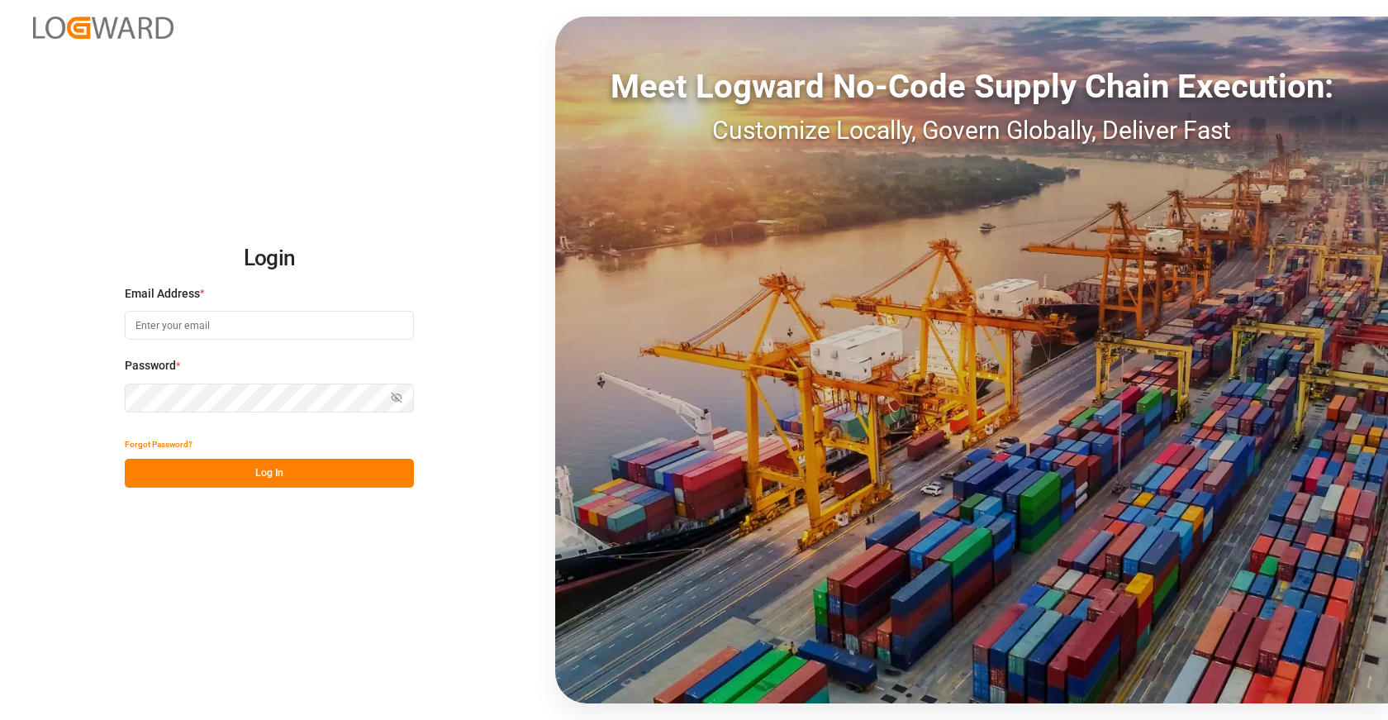
type input "[EMAIL_ADDRESS][DOMAIN_NAME]"
click at [267, 459] on button "Log In" at bounding box center [269, 473] width 289 height 29
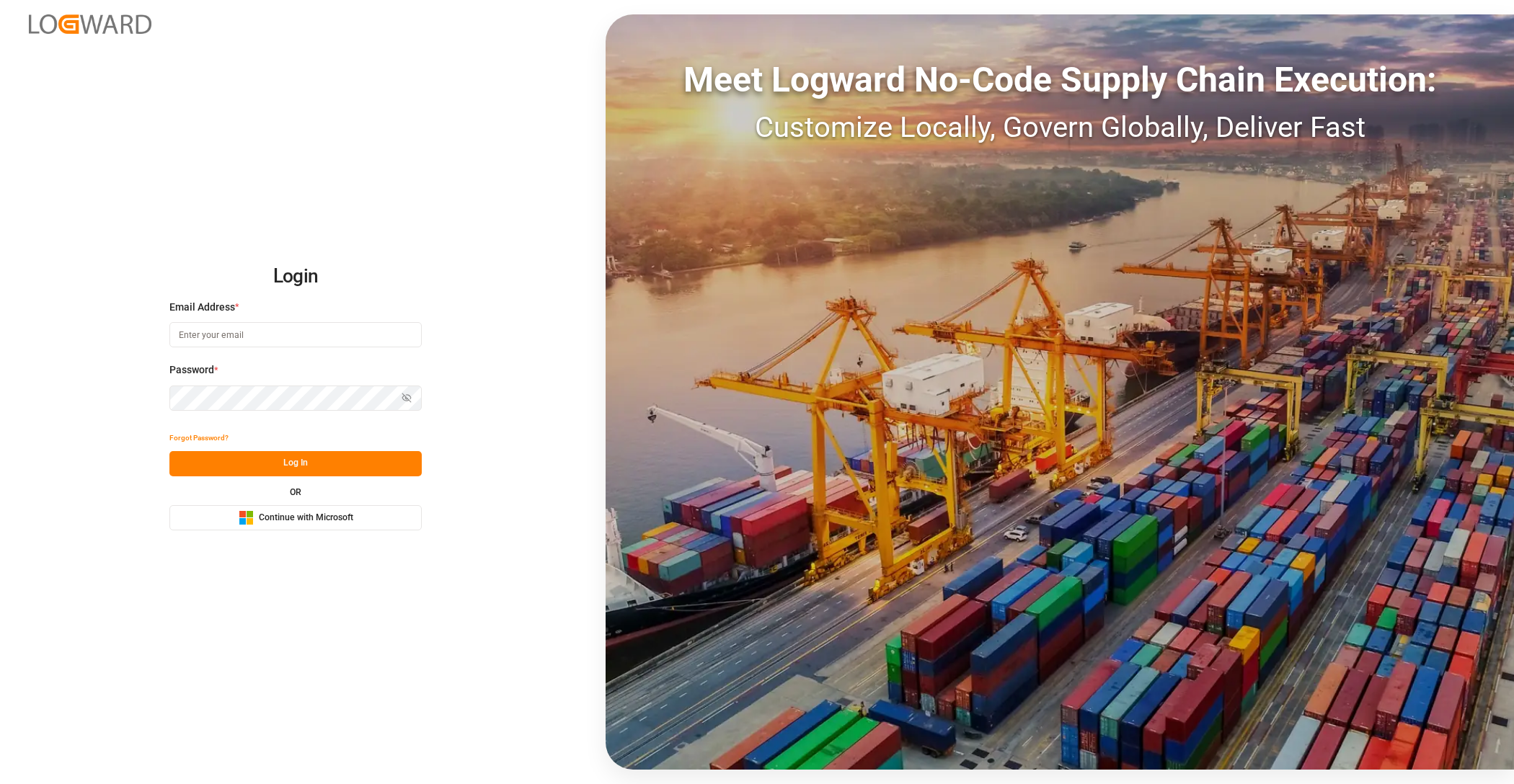
type input "[EMAIL_ADDRESS][DOMAIN_NAME]"
drag, startPoint x: 297, startPoint y: 467, endPoint x: 1445, endPoint y: 545, distance: 1150.6
click at [297, 467] on button "Log In" at bounding box center [295, 463] width 252 height 25
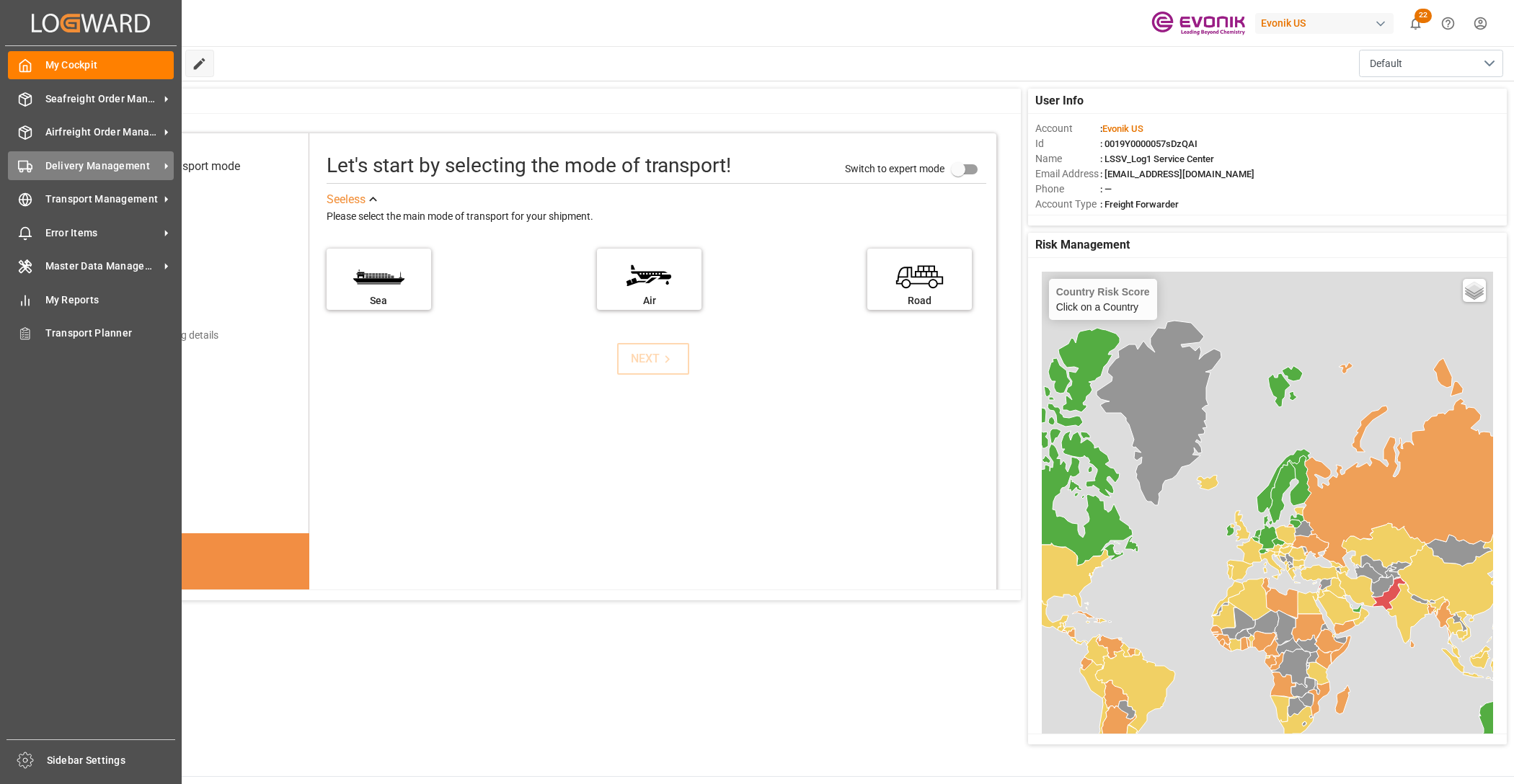
click at [29, 180] on div "Delivery Management Delivery Management" at bounding box center [91, 165] width 166 height 28
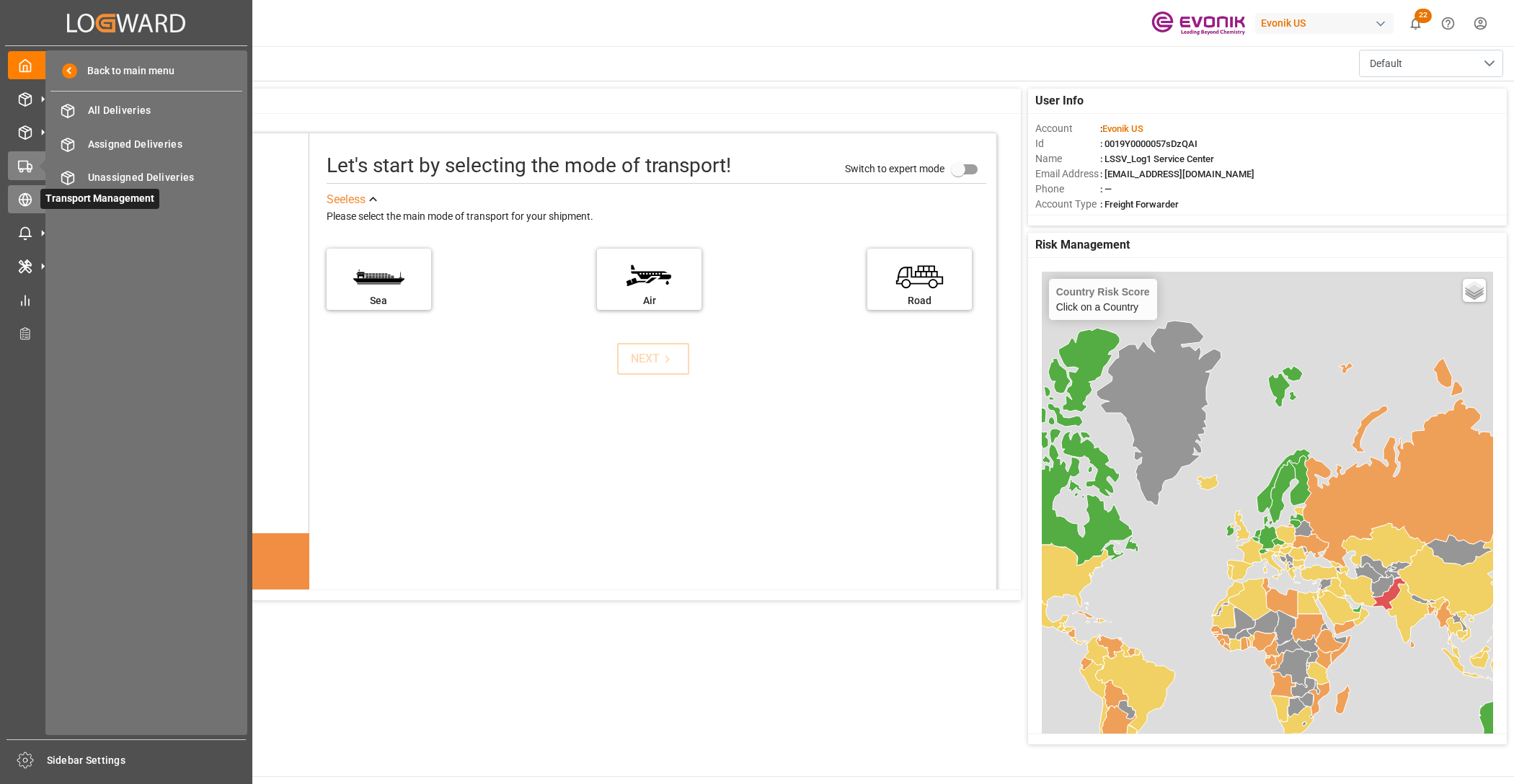
click at [27, 199] on icon at bounding box center [25, 200] width 5 height 12
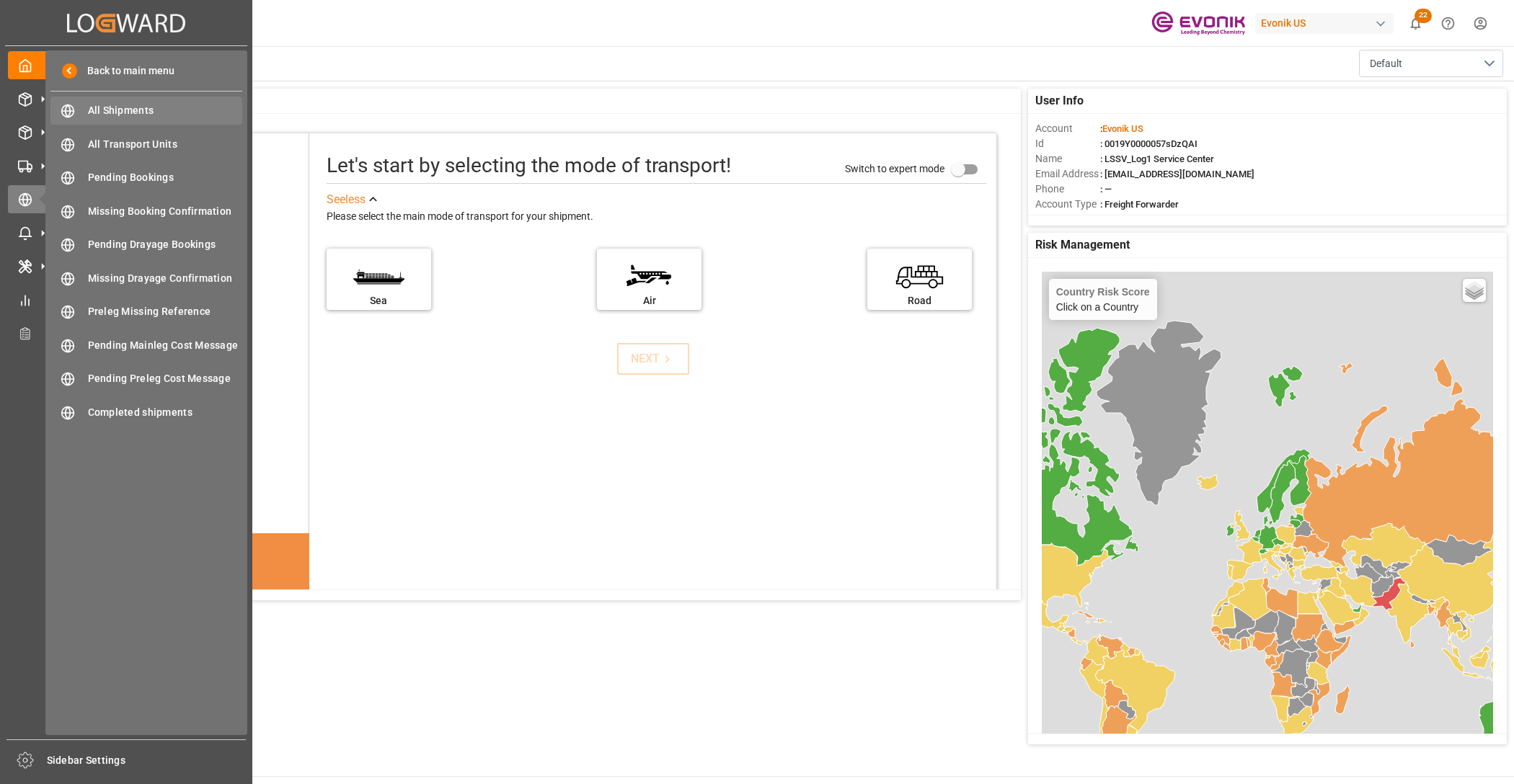
click at [106, 110] on span "All Shipments" at bounding box center [166, 110] width 155 height 15
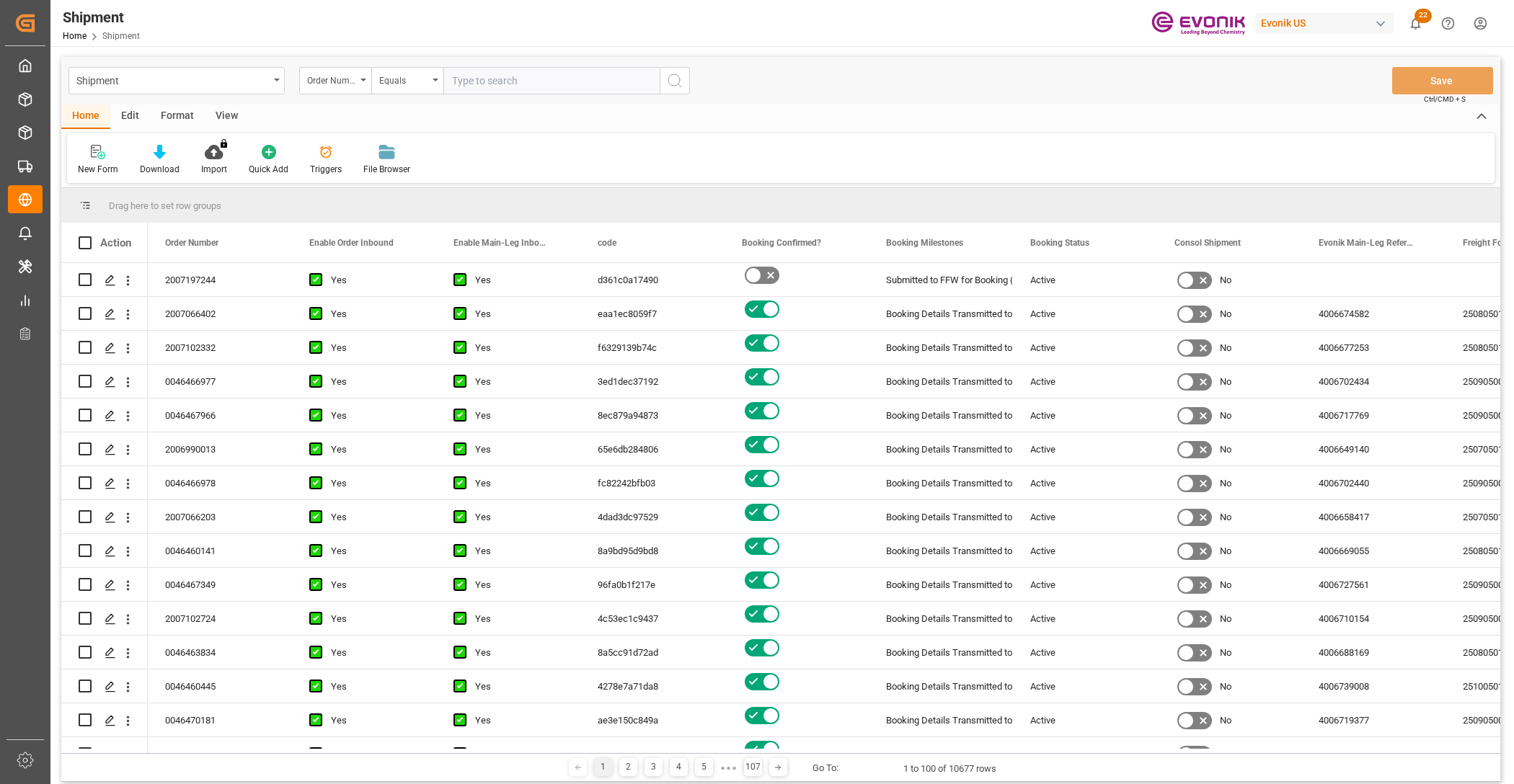
click at [505, 72] on input "text" at bounding box center [551, 80] width 216 height 27
click at [491, 68] on input "text" at bounding box center [551, 80] width 216 height 27
click at [485, 85] on input "text" at bounding box center [551, 80] width 216 height 27
paste input "2007140591"
type input "2007140591"
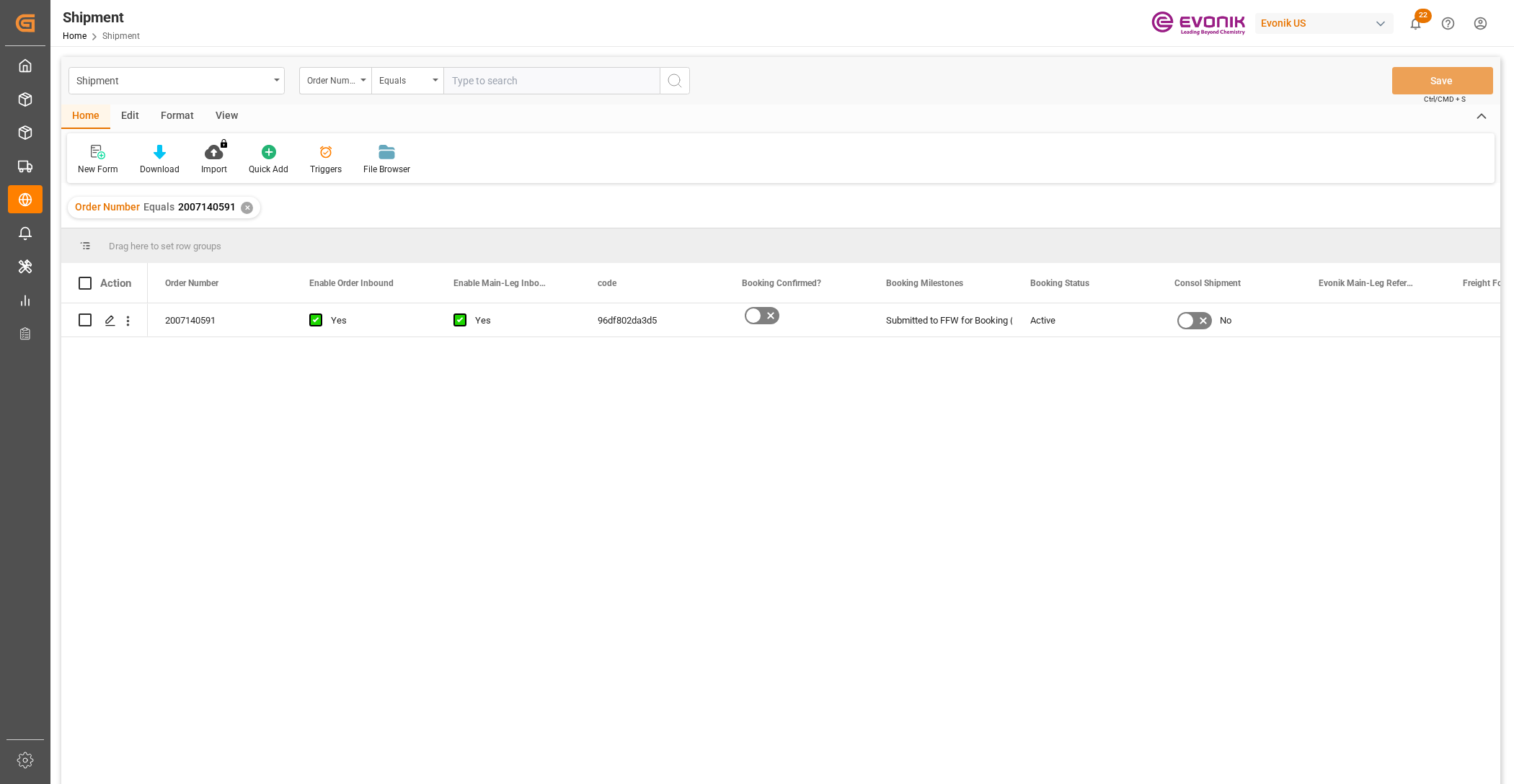
click at [326, 421] on div "2007140591 Yes Yes 96df802da3d5 Submitted to FFW for Booking (Pending) Active No" at bounding box center [824, 549] width 1353 height 490
click at [106, 319] on icon "Press SPACE to select this row." at bounding box center [110, 320] width 11 height 11
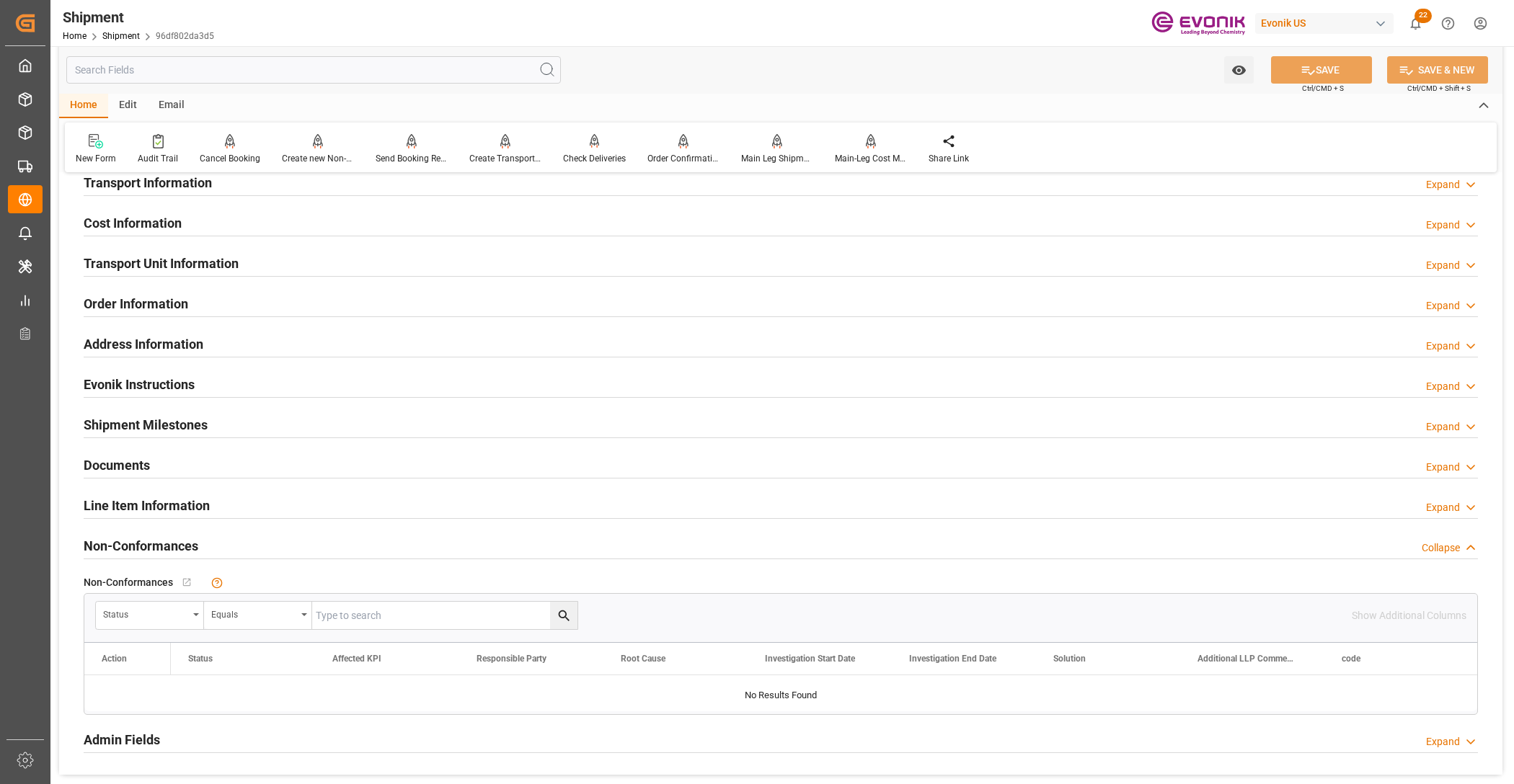
scroll to position [600, 0]
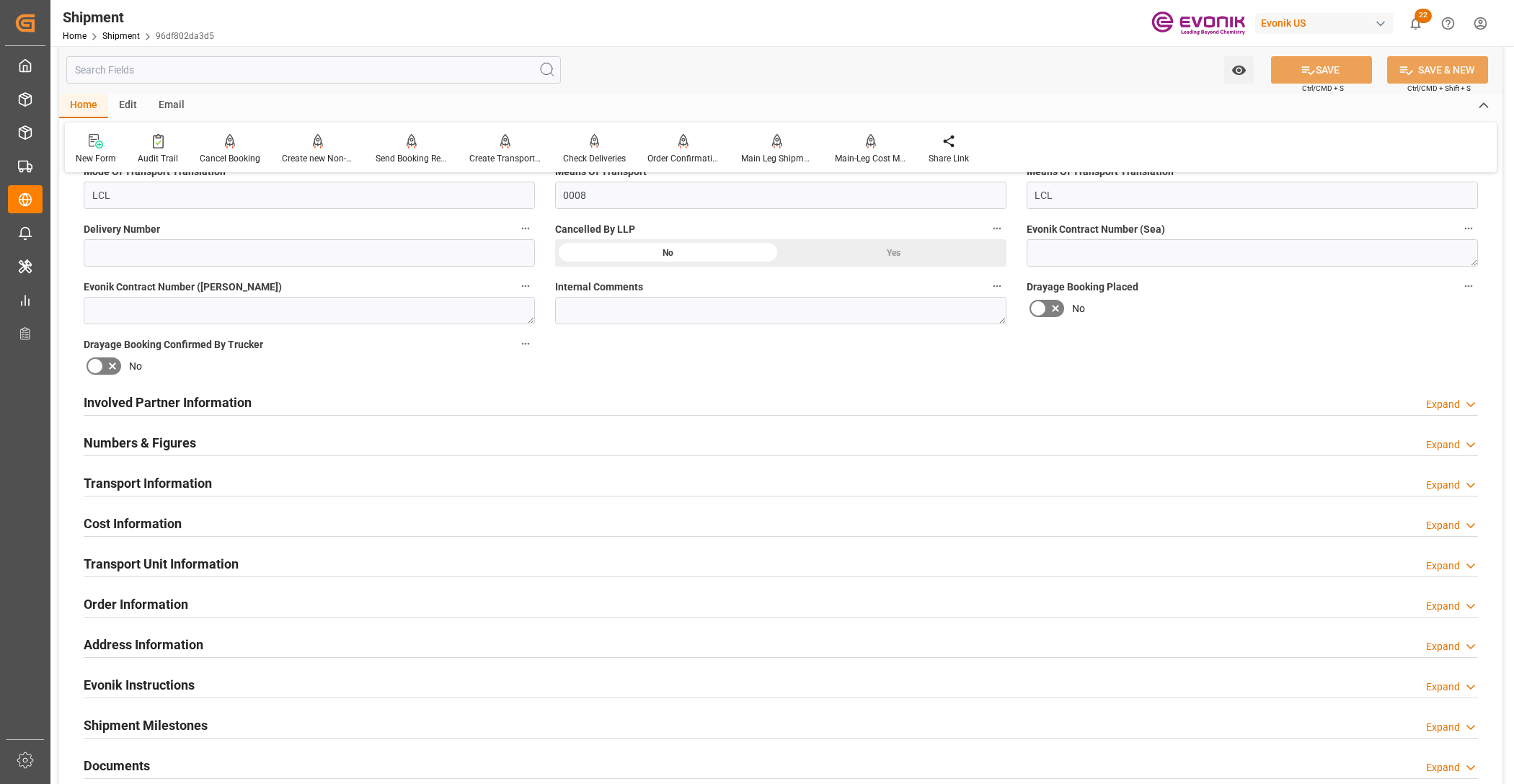
click at [189, 395] on h2 "Involved Partner Information" at bounding box center [168, 402] width 168 height 19
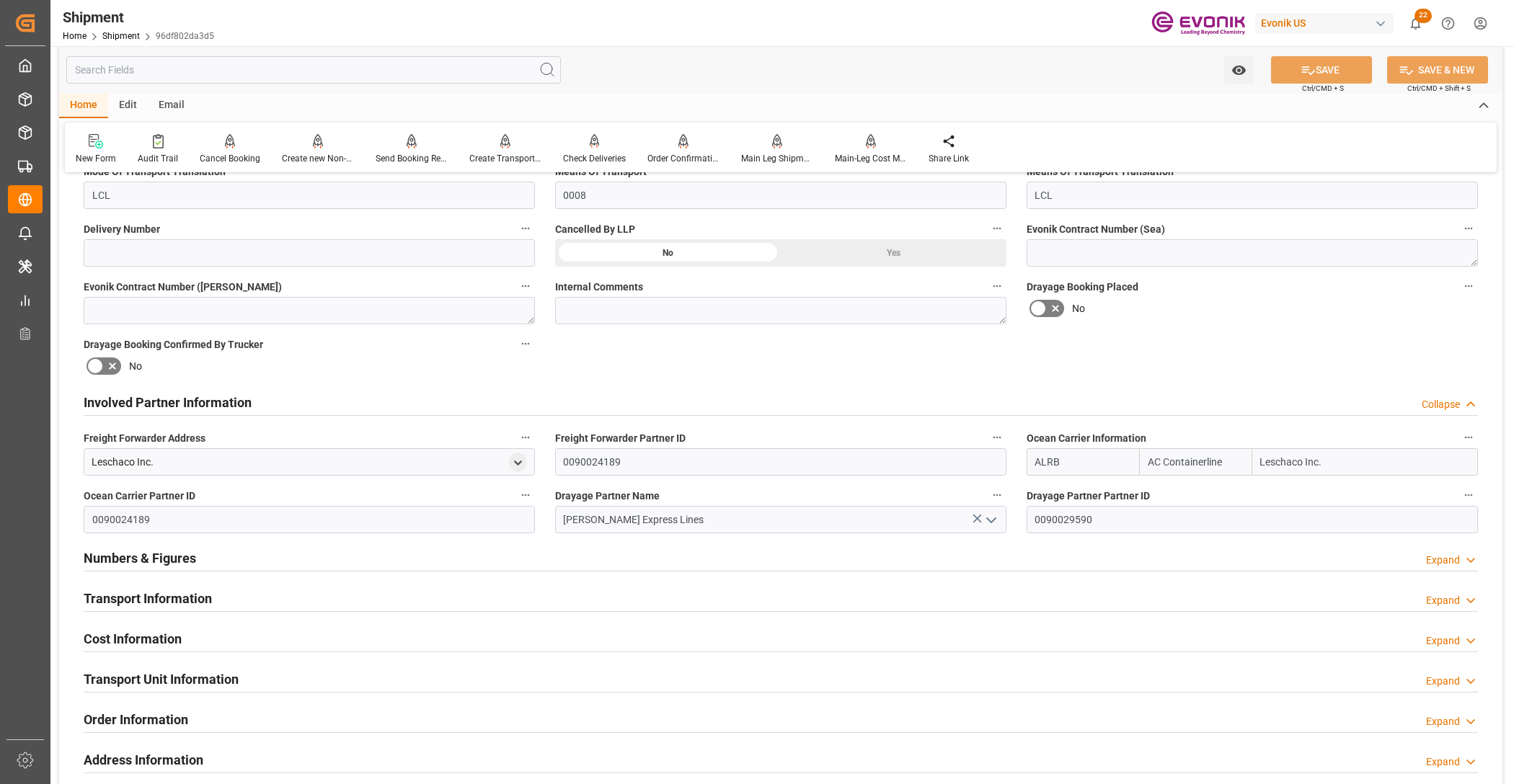
click at [214, 404] on h2 "Involved Partner Information" at bounding box center [168, 402] width 168 height 19
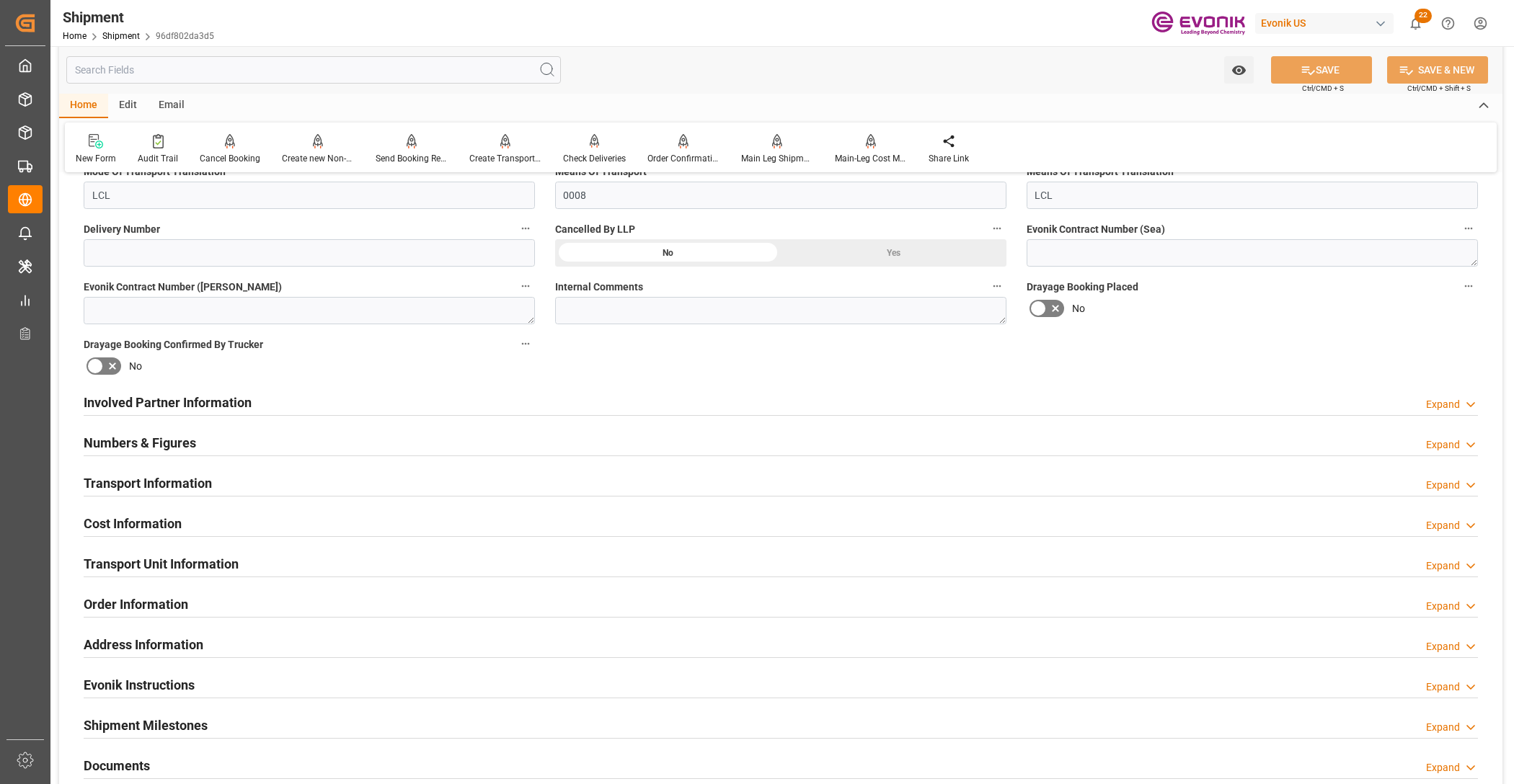
click at [170, 437] on h2 "Numbers & Figures" at bounding box center [140, 443] width 113 height 19
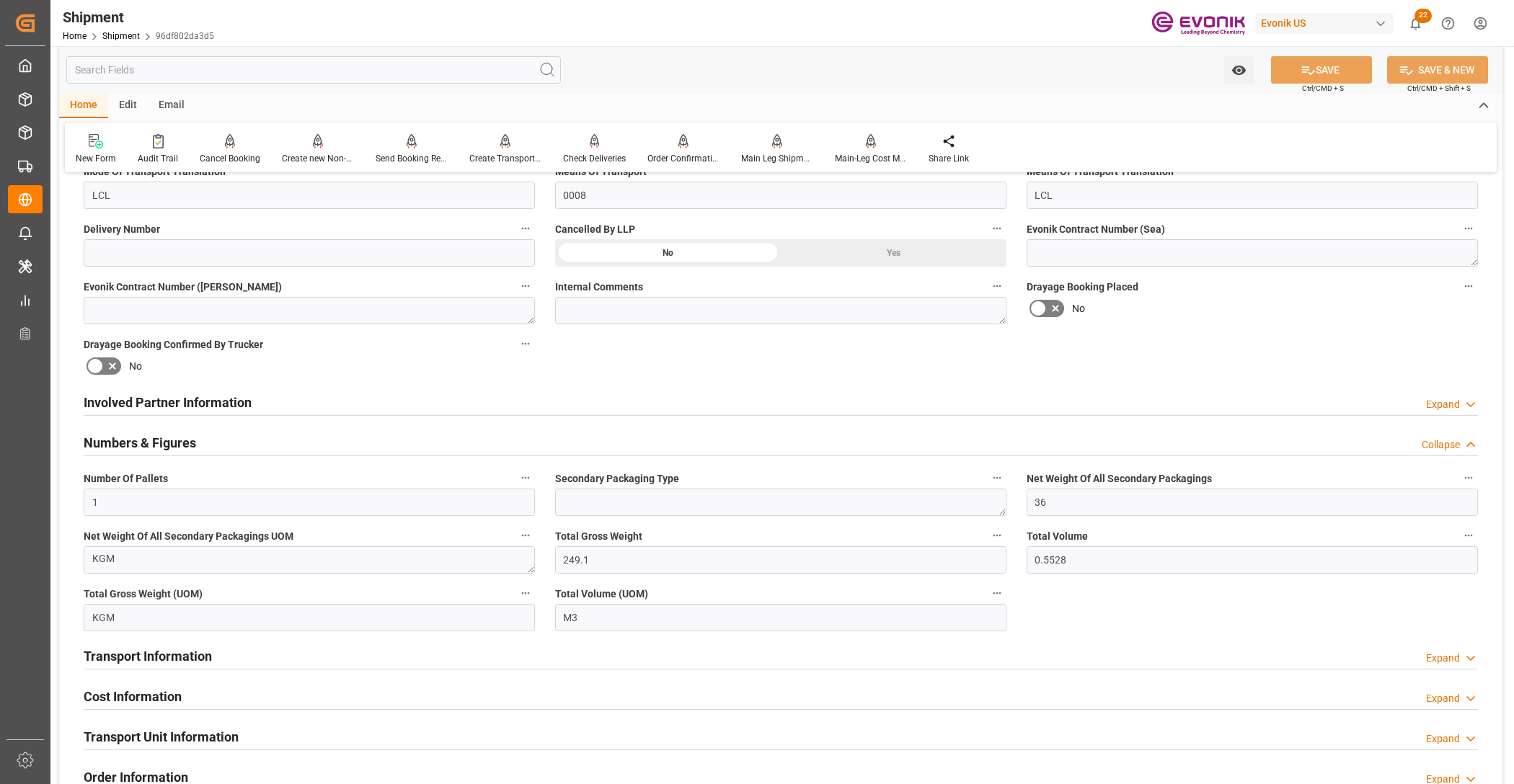
drag, startPoint x: 215, startPoint y: 427, endPoint x: 211, endPoint y: 436, distance: 9.8
click at [215, 428] on div "Numbers & Figures Collapse" at bounding box center [781, 441] width 1394 height 27
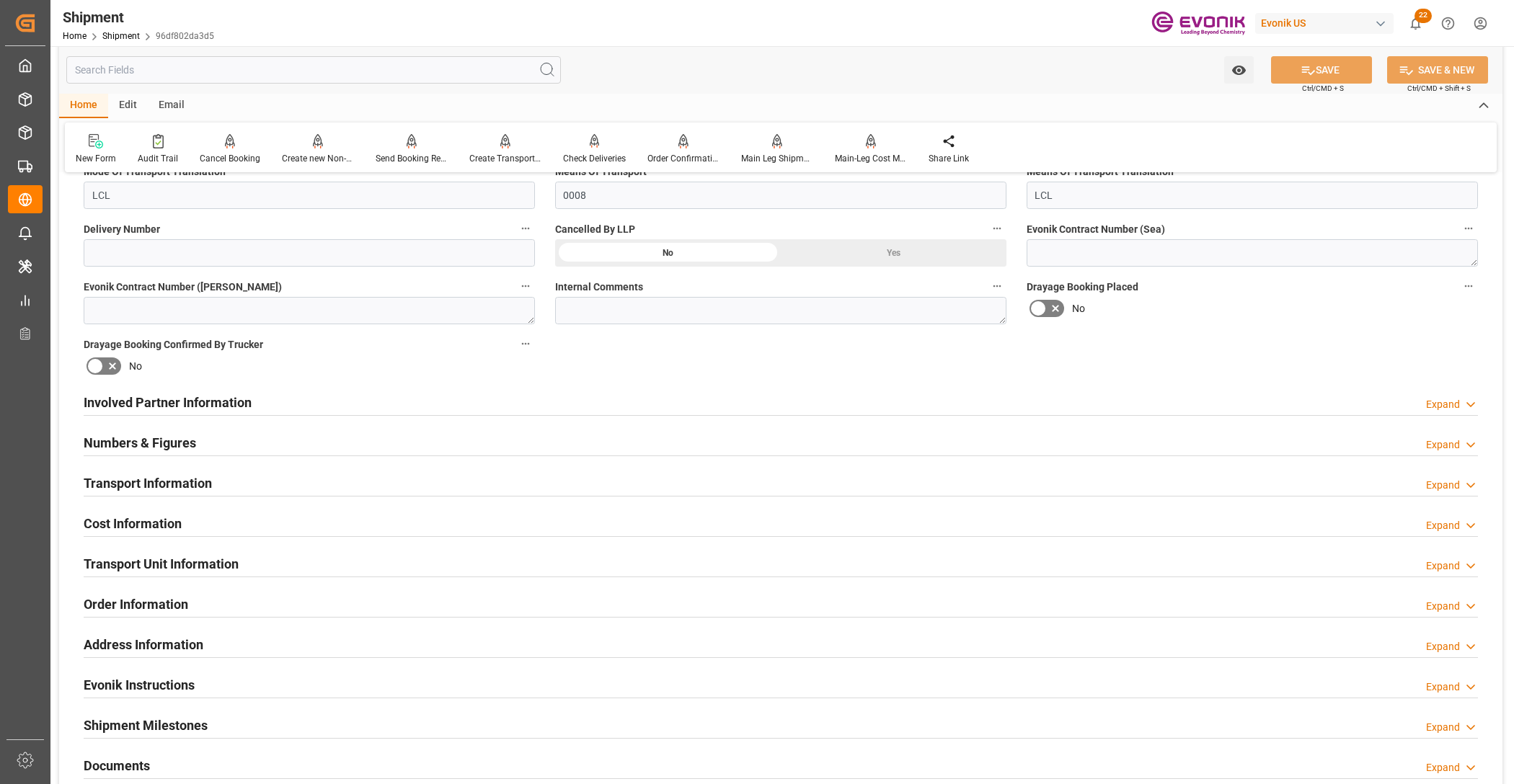
click at [205, 440] on div "Numbers & Figures Expand" at bounding box center [781, 441] width 1394 height 27
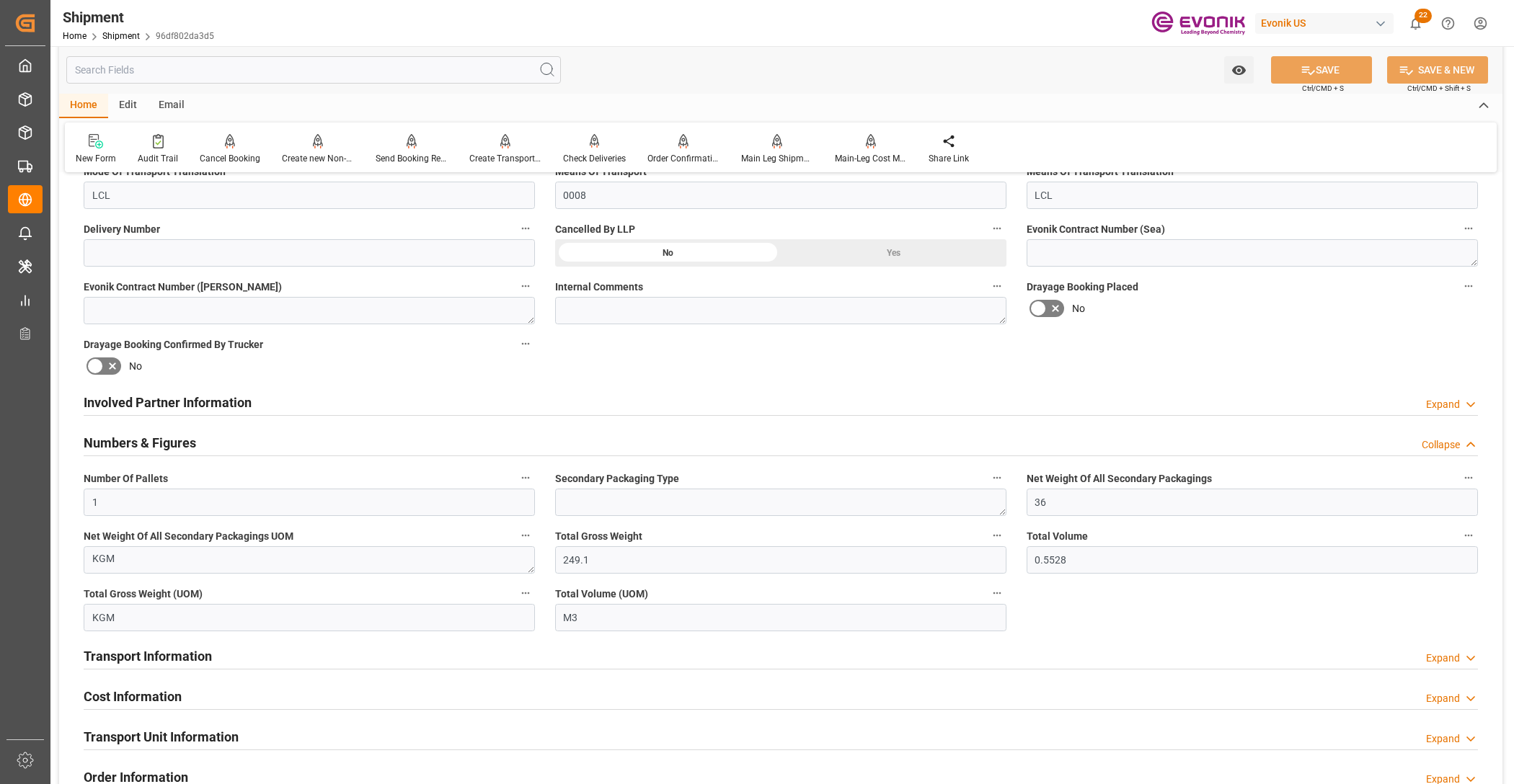
click at [205, 440] on div "Numbers & Figures Collapse" at bounding box center [781, 441] width 1394 height 27
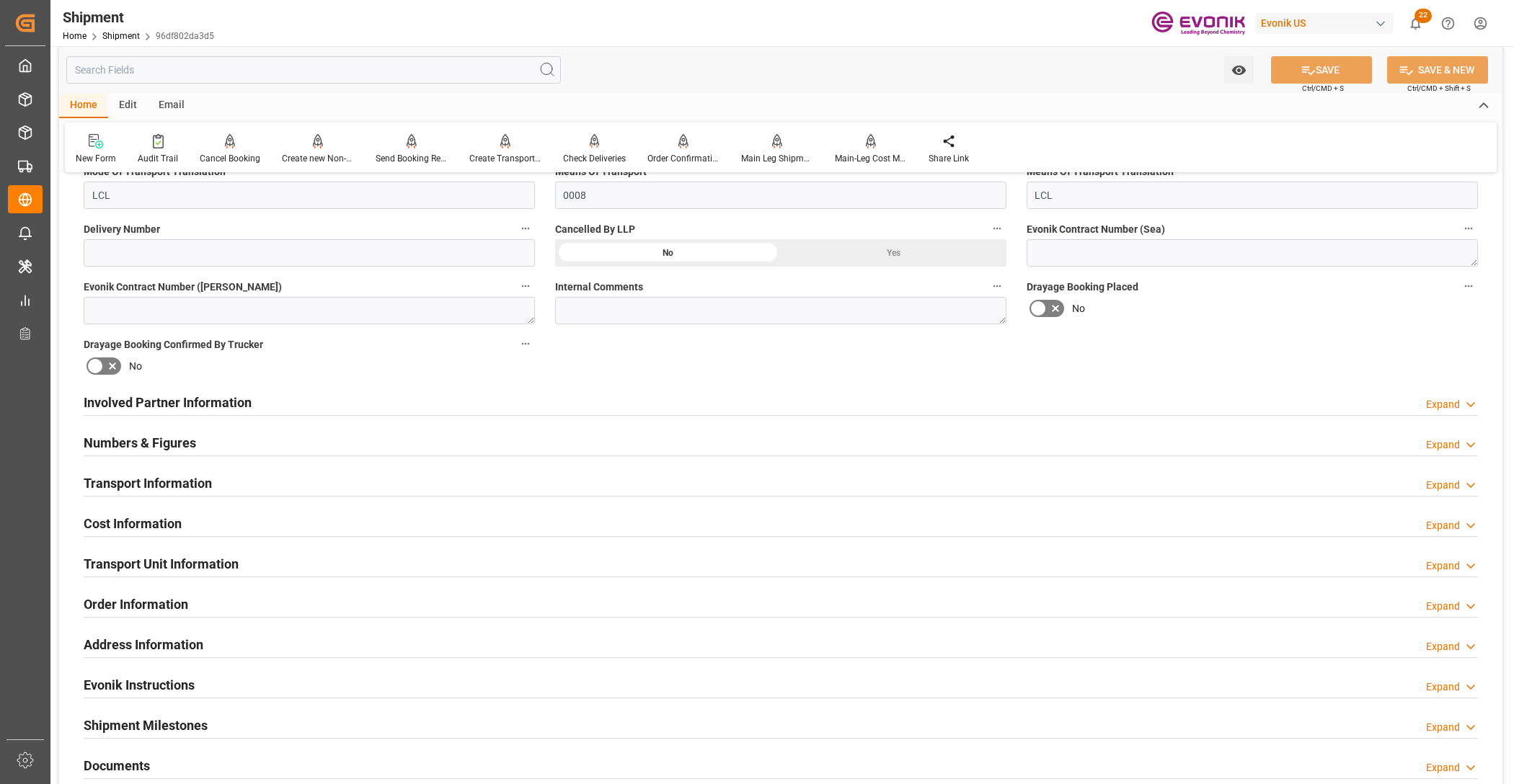
click at [160, 479] on h2 "Transport Information" at bounding box center [147, 483] width 128 height 19
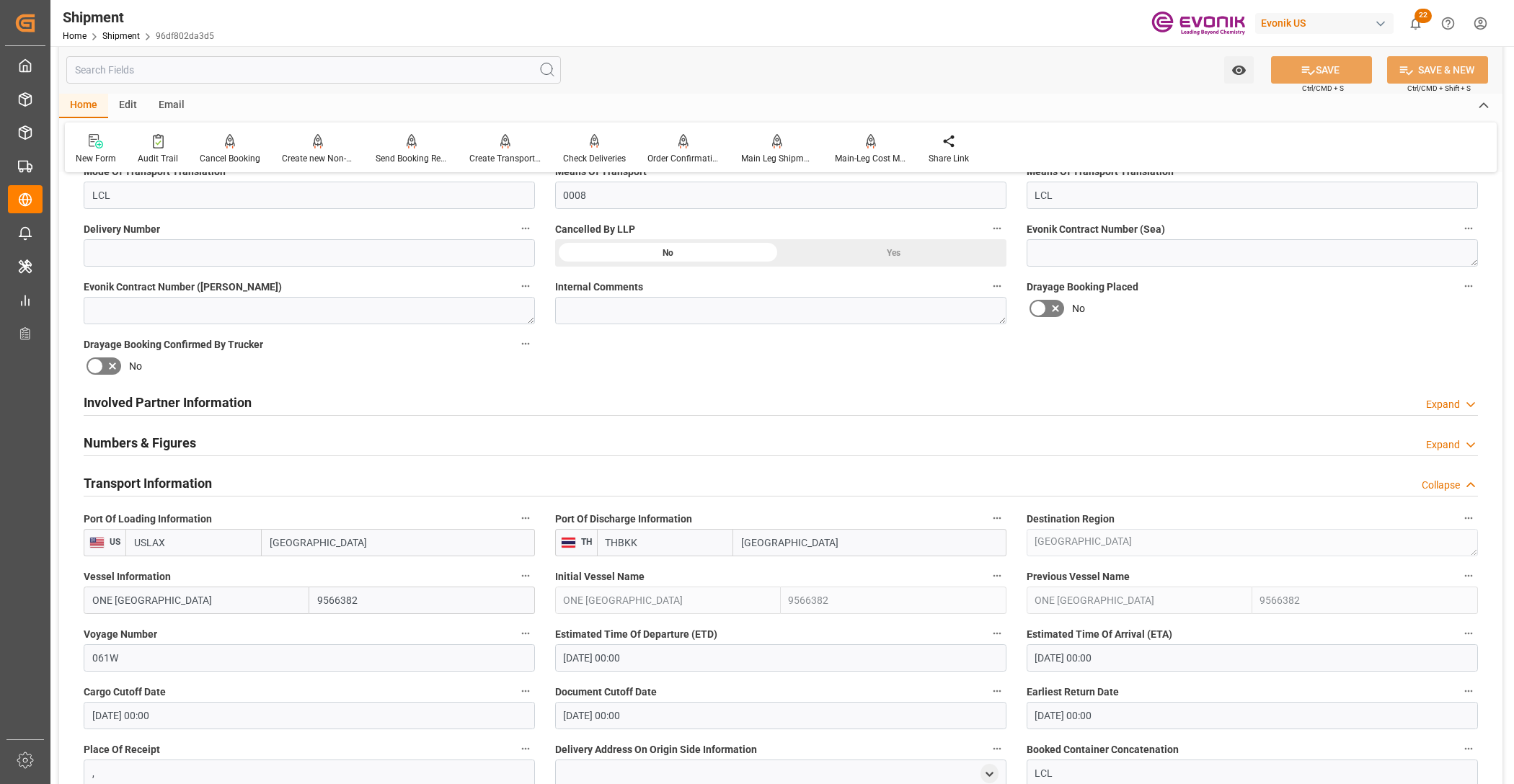
scroll to position [901, 0]
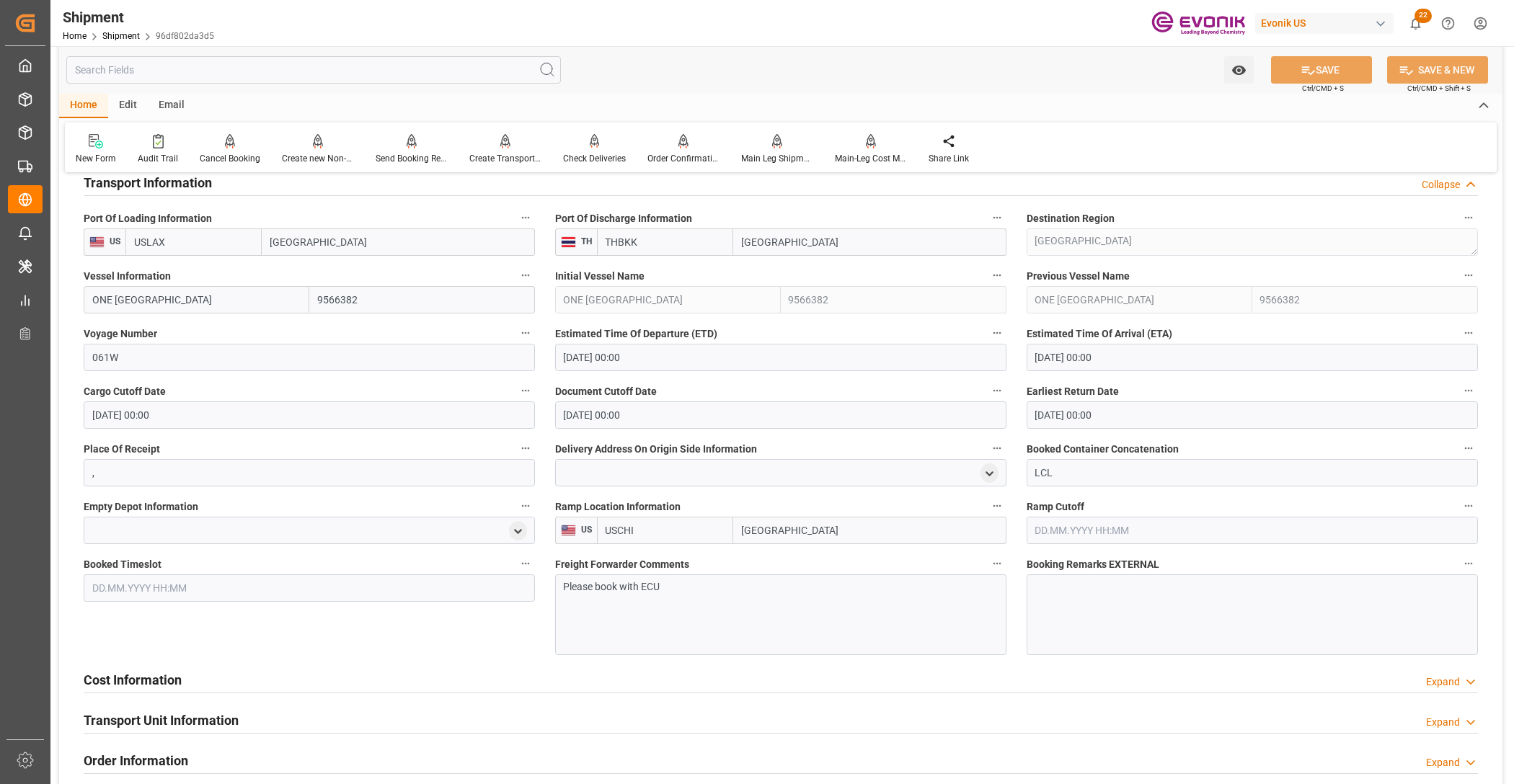
click at [207, 181] on h2 "Transport Information" at bounding box center [147, 182] width 128 height 19
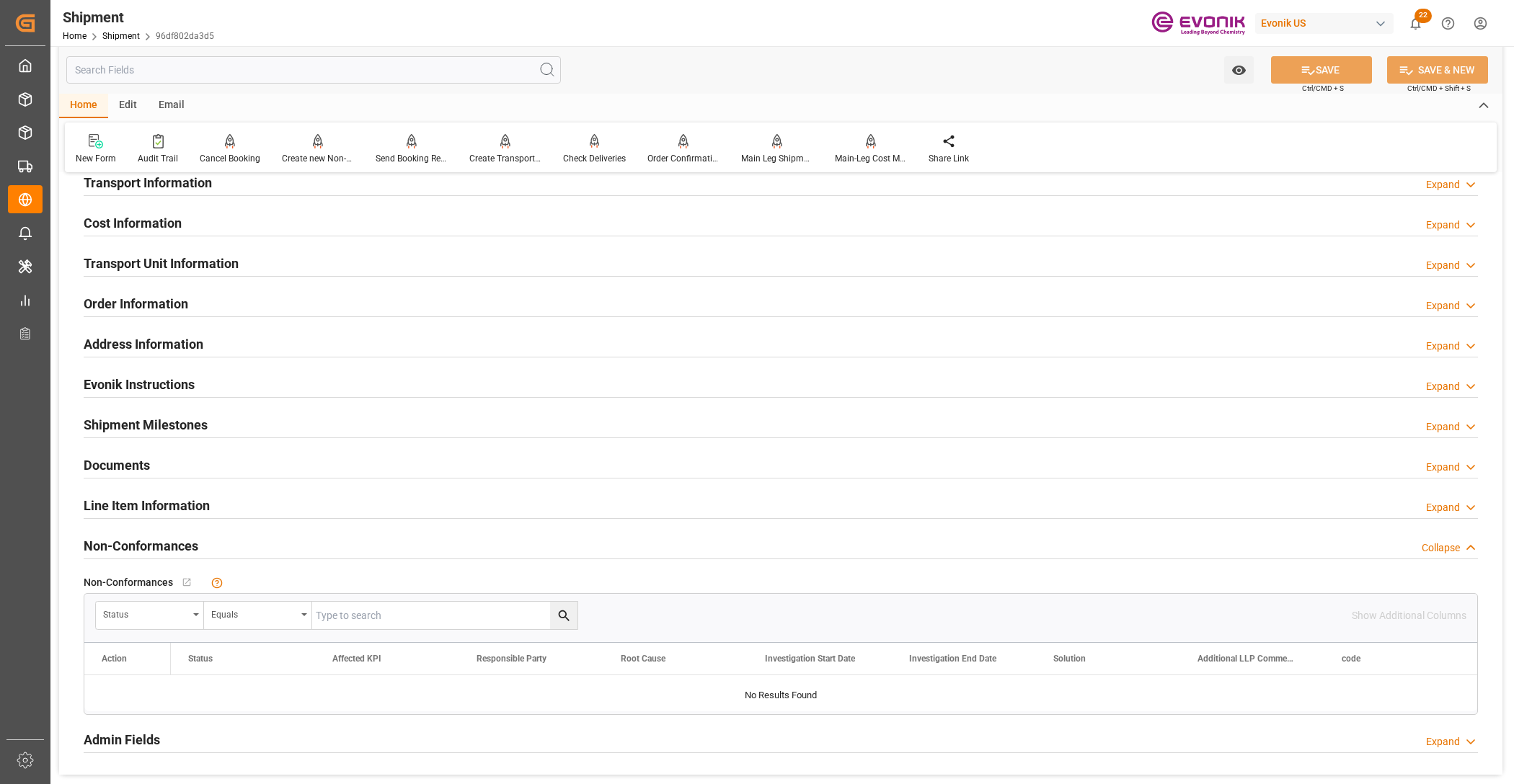
click at [151, 222] on h2 "Cost Information" at bounding box center [133, 223] width 98 height 19
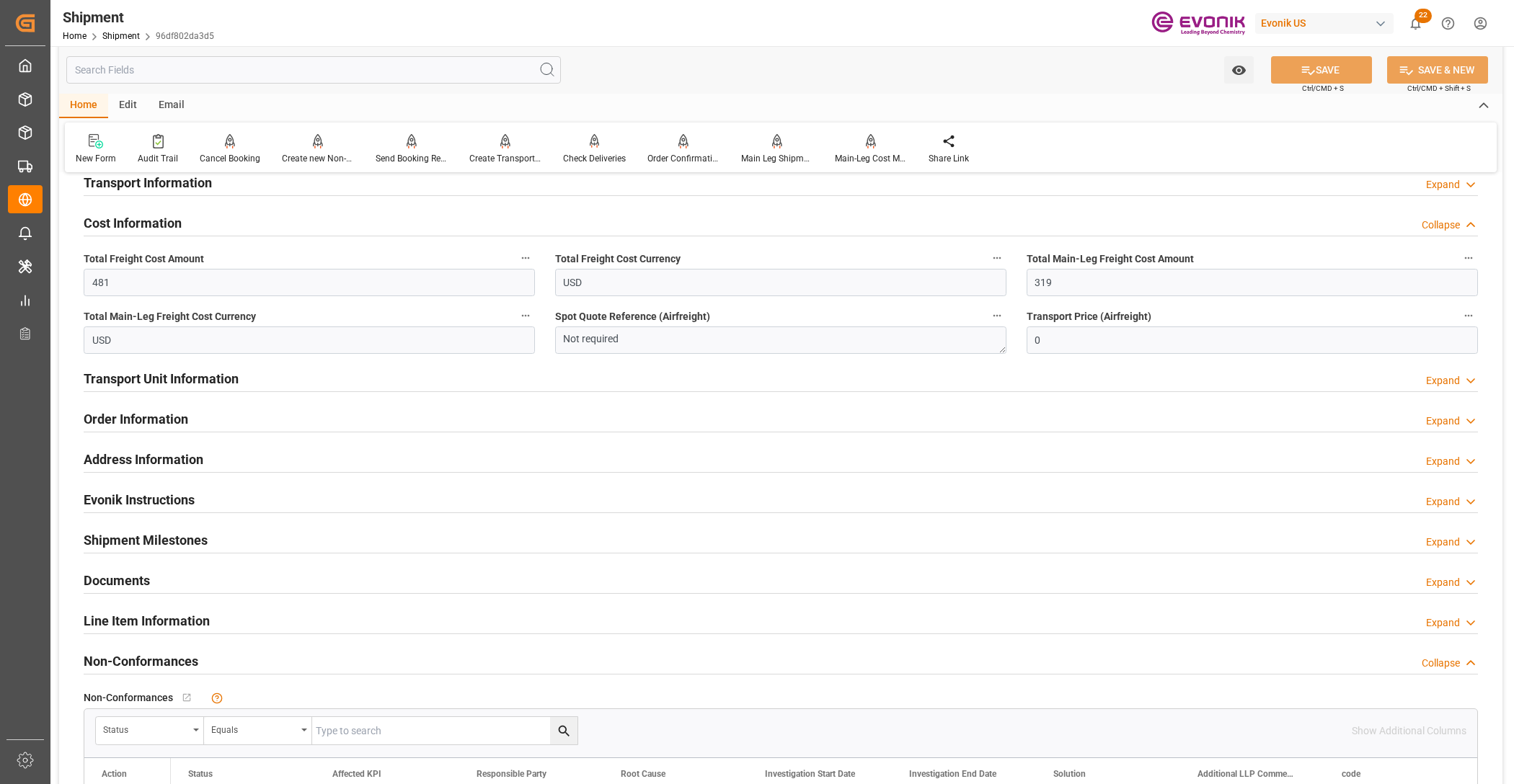
scroll to position [600, 0]
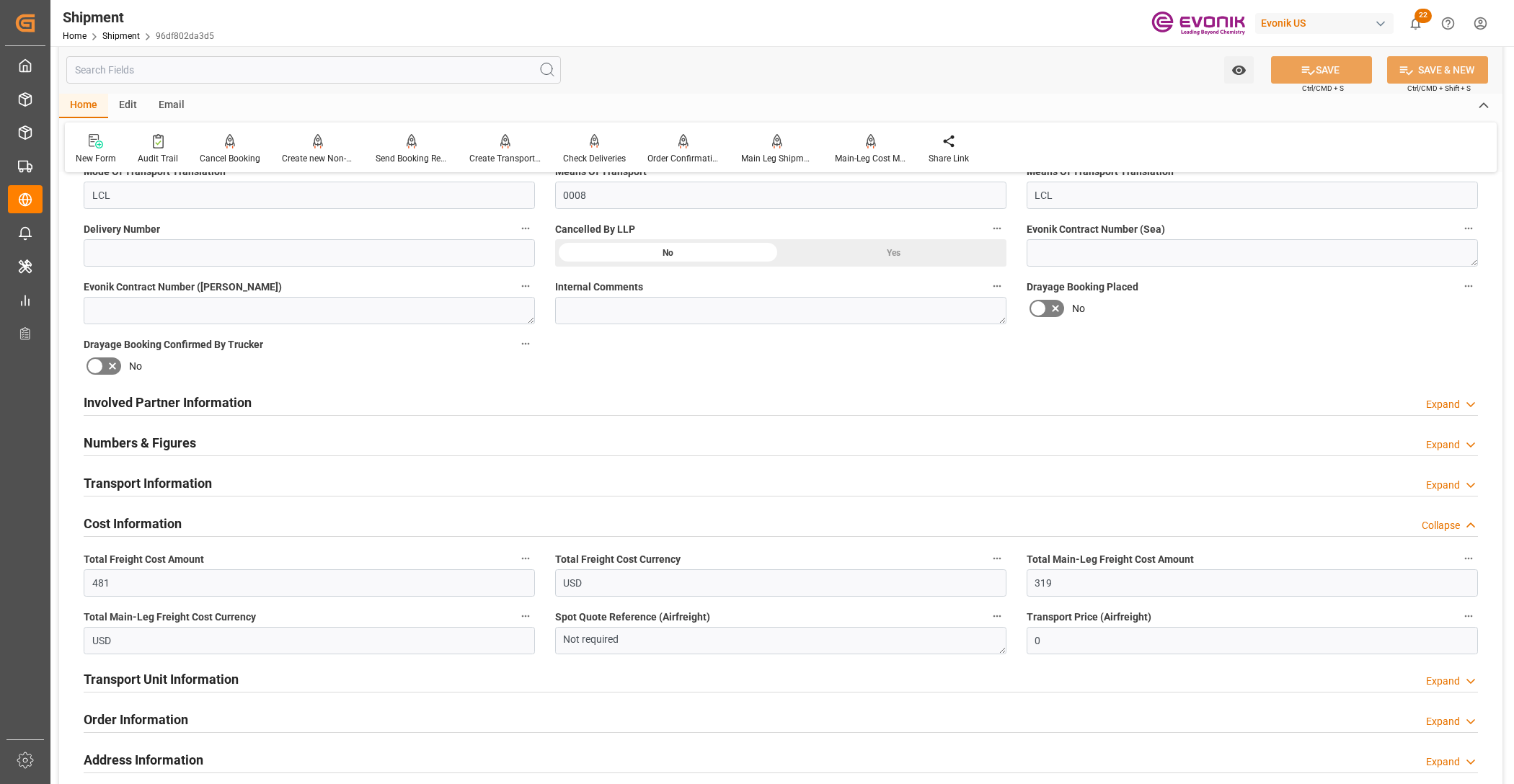
click at [113, 517] on h2 "Cost Information" at bounding box center [133, 523] width 98 height 19
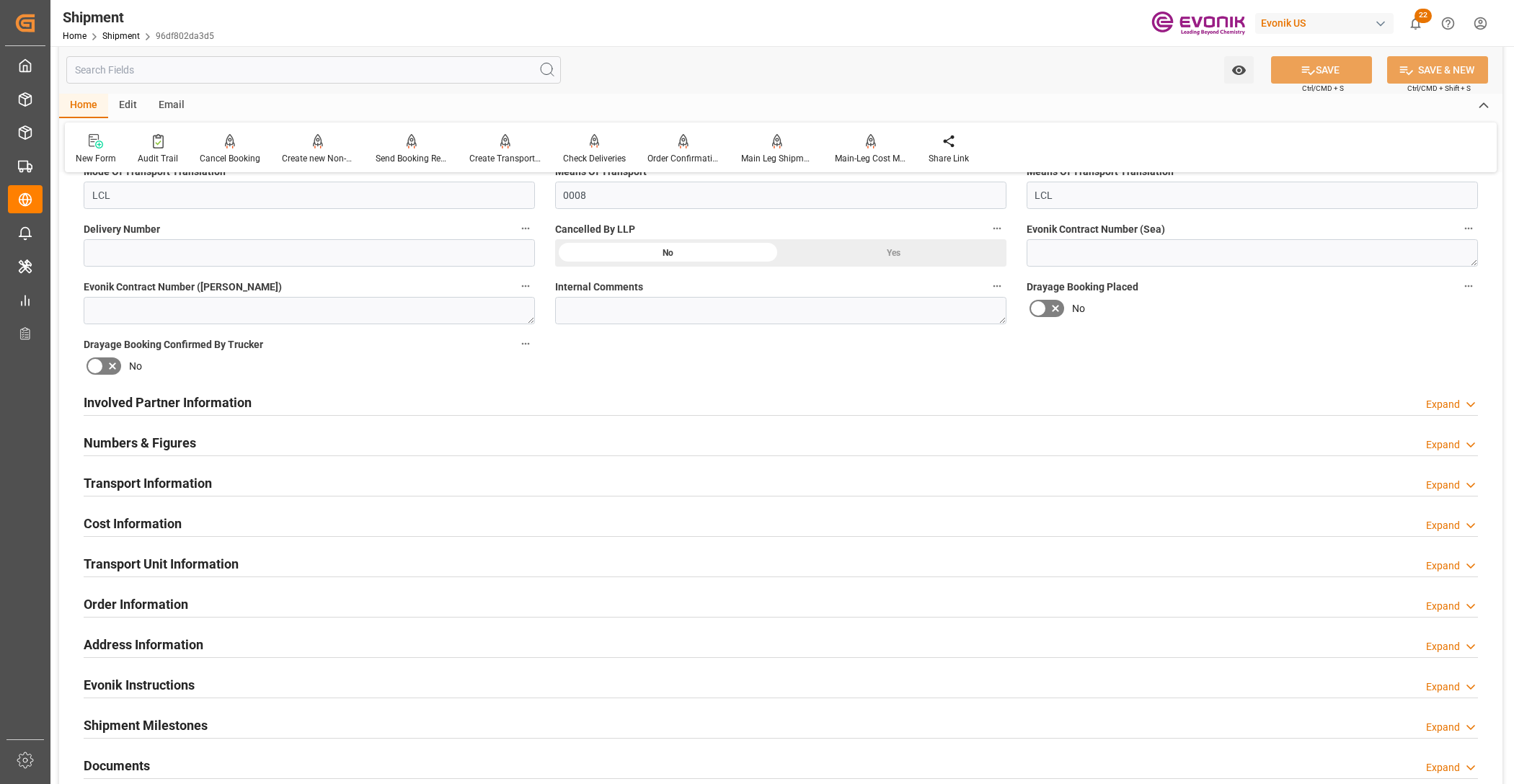
click at [137, 448] on h2 "Numbers & Figures" at bounding box center [140, 443] width 113 height 19
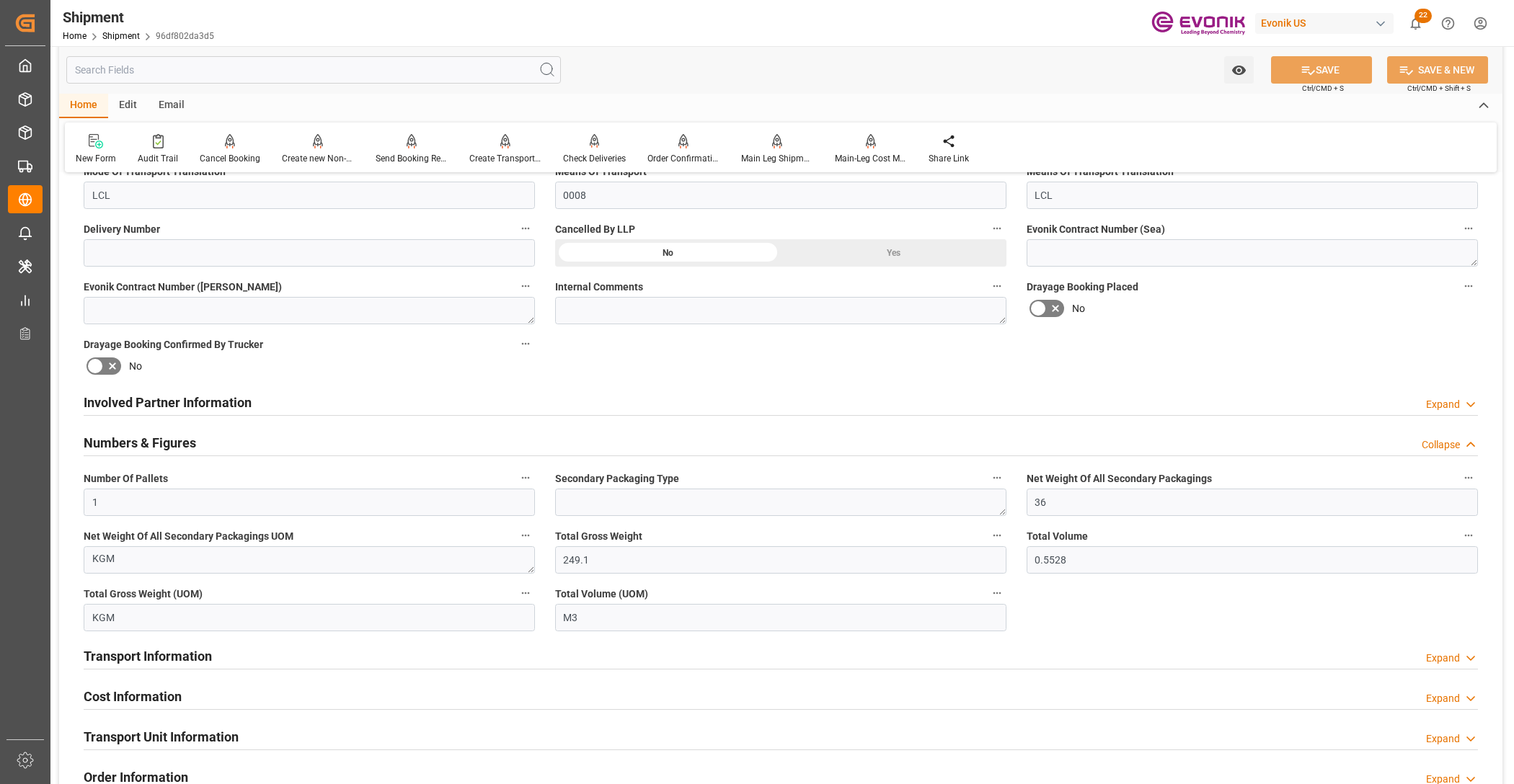
click at [200, 434] on div "Numbers & Figures Collapse" at bounding box center [781, 441] width 1394 height 27
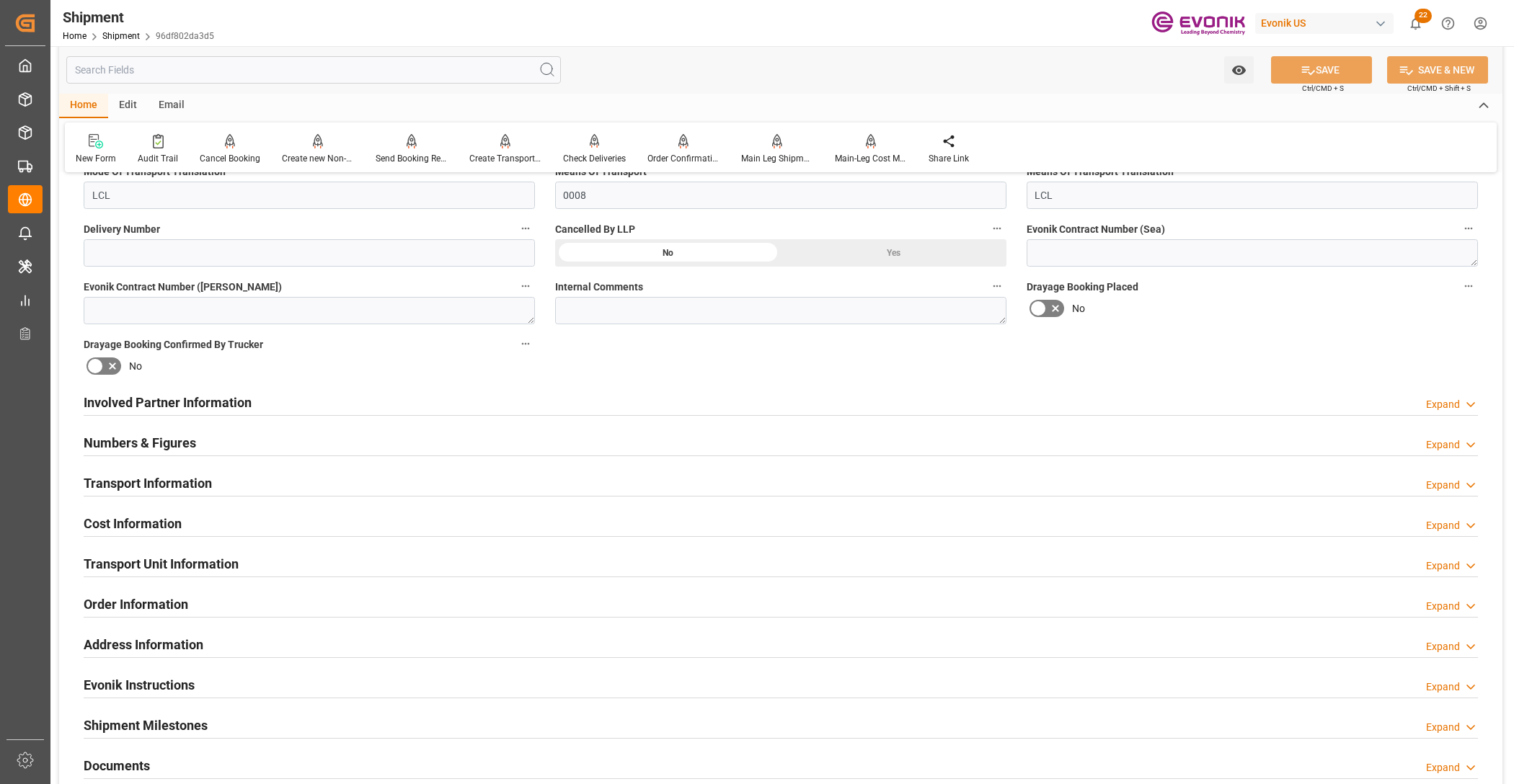
click at [138, 515] on h2 "Cost Information" at bounding box center [133, 523] width 98 height 19
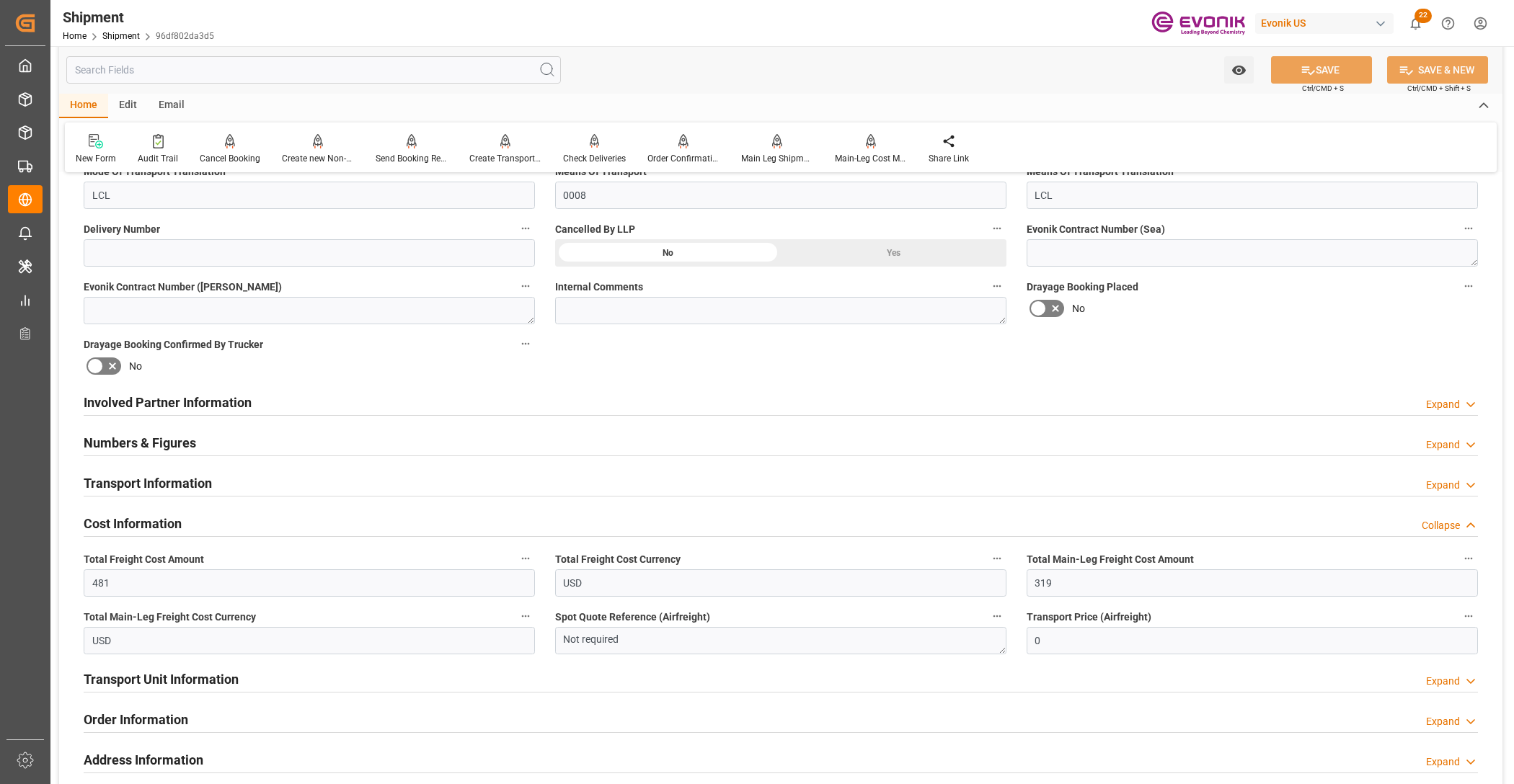
drag, startPoint x: 147, startPoint y: 520, endPoint x: 124, endPoint y: 606, distance: 89.0
click at [147, 520] on h2 "Cost Information" at bounding box center [133, 523] width 98 height 19
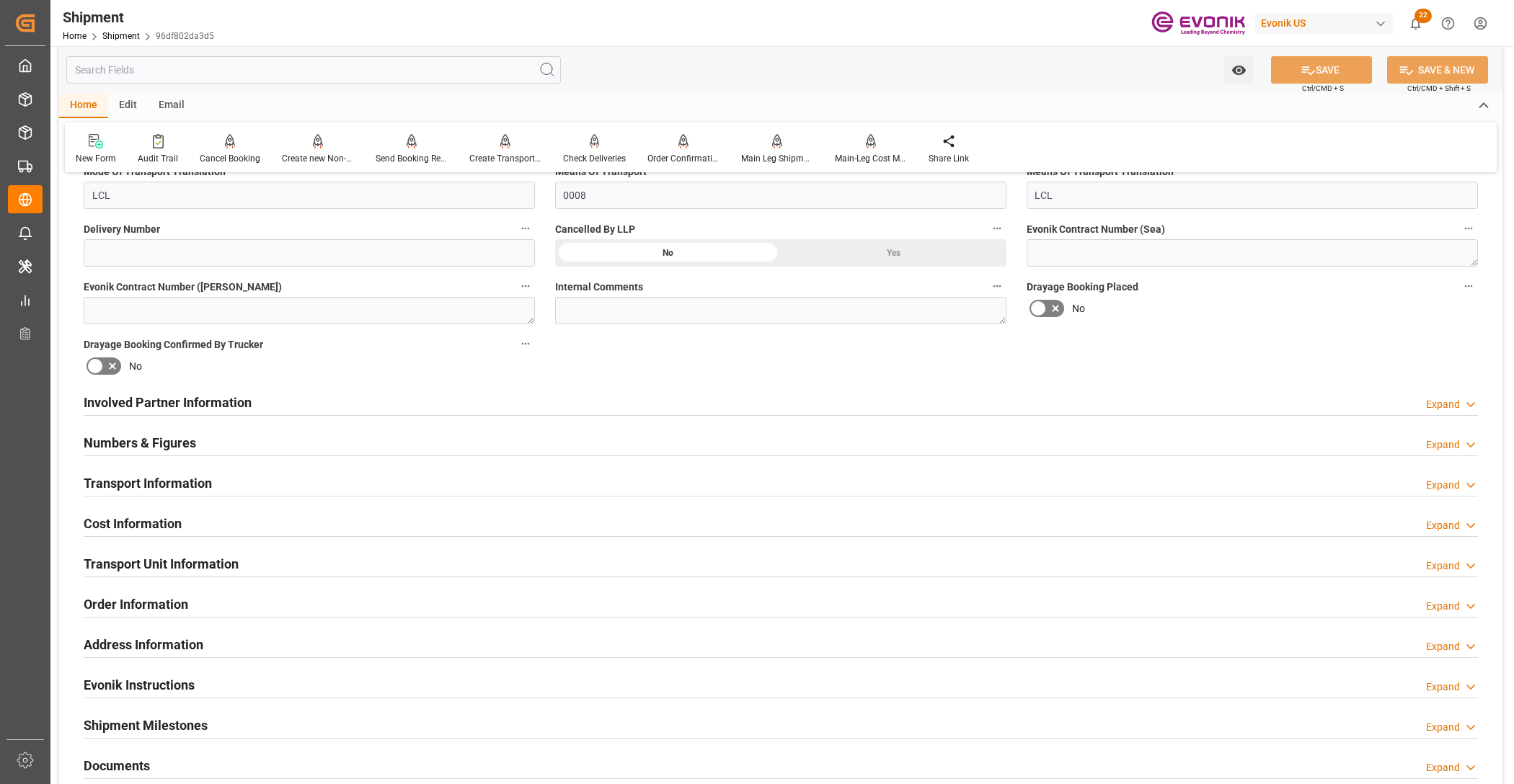
click at [127, 564] on h2 "Transport Unit Information" at bounding box center [161, 563] width 155 height 19
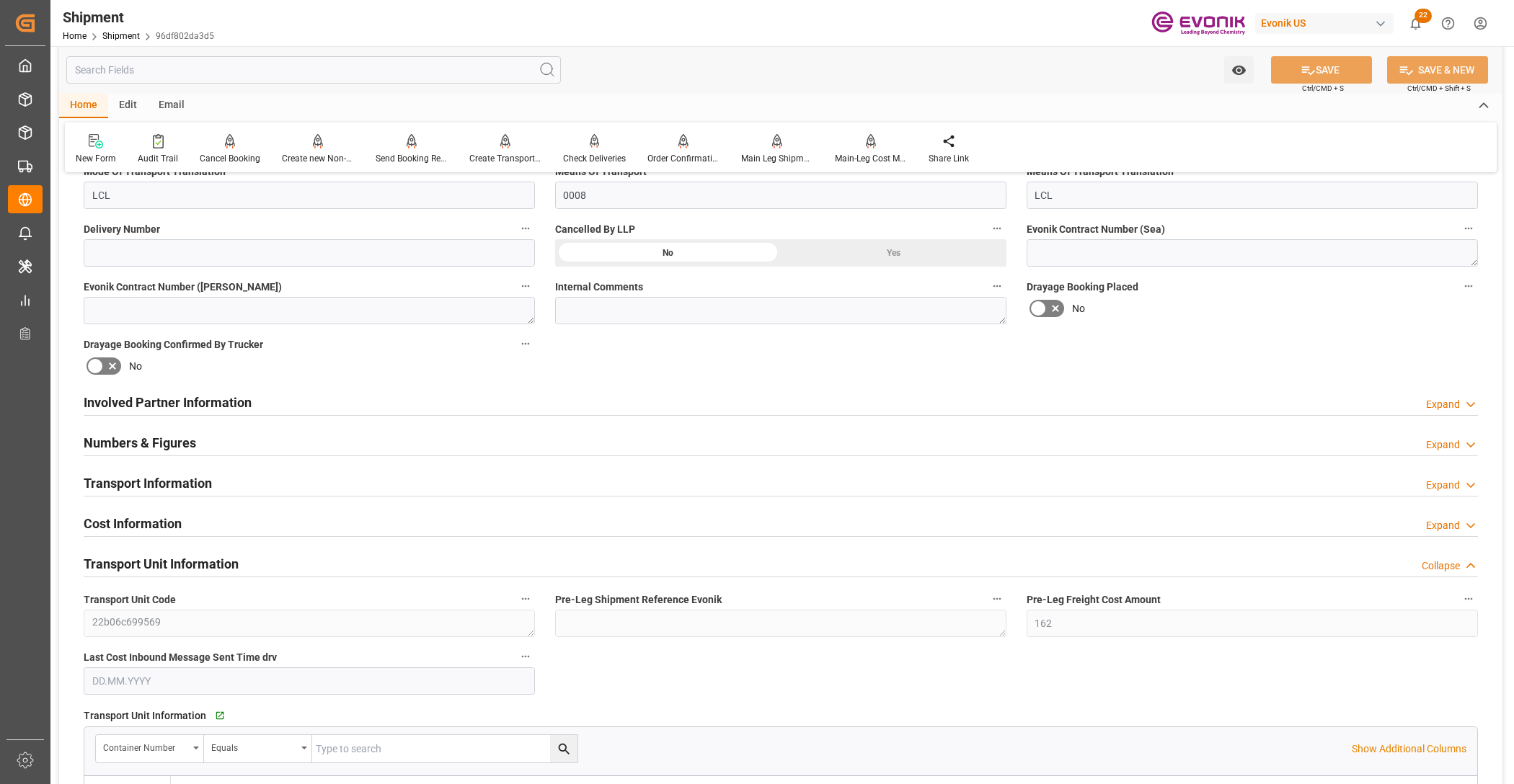
scroll to position [901, 0]
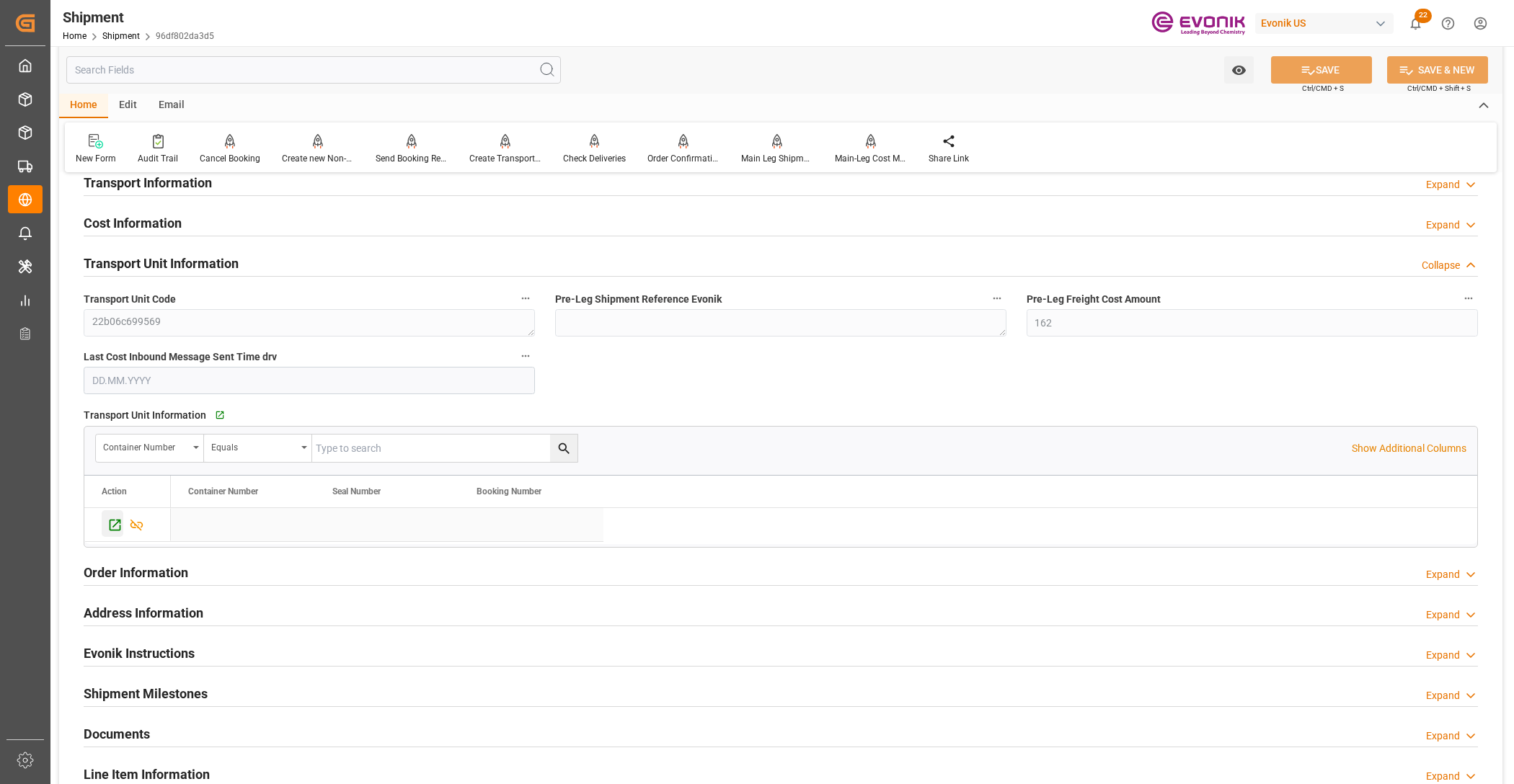
click at [114, 524] on icon "Press SPACE to select this row." at bounding box center [114, 524] width 15 height 15
click at [414, 152] on div "Send Booking Request To ABS" at bounding box center [411, 158] width 72 height 13
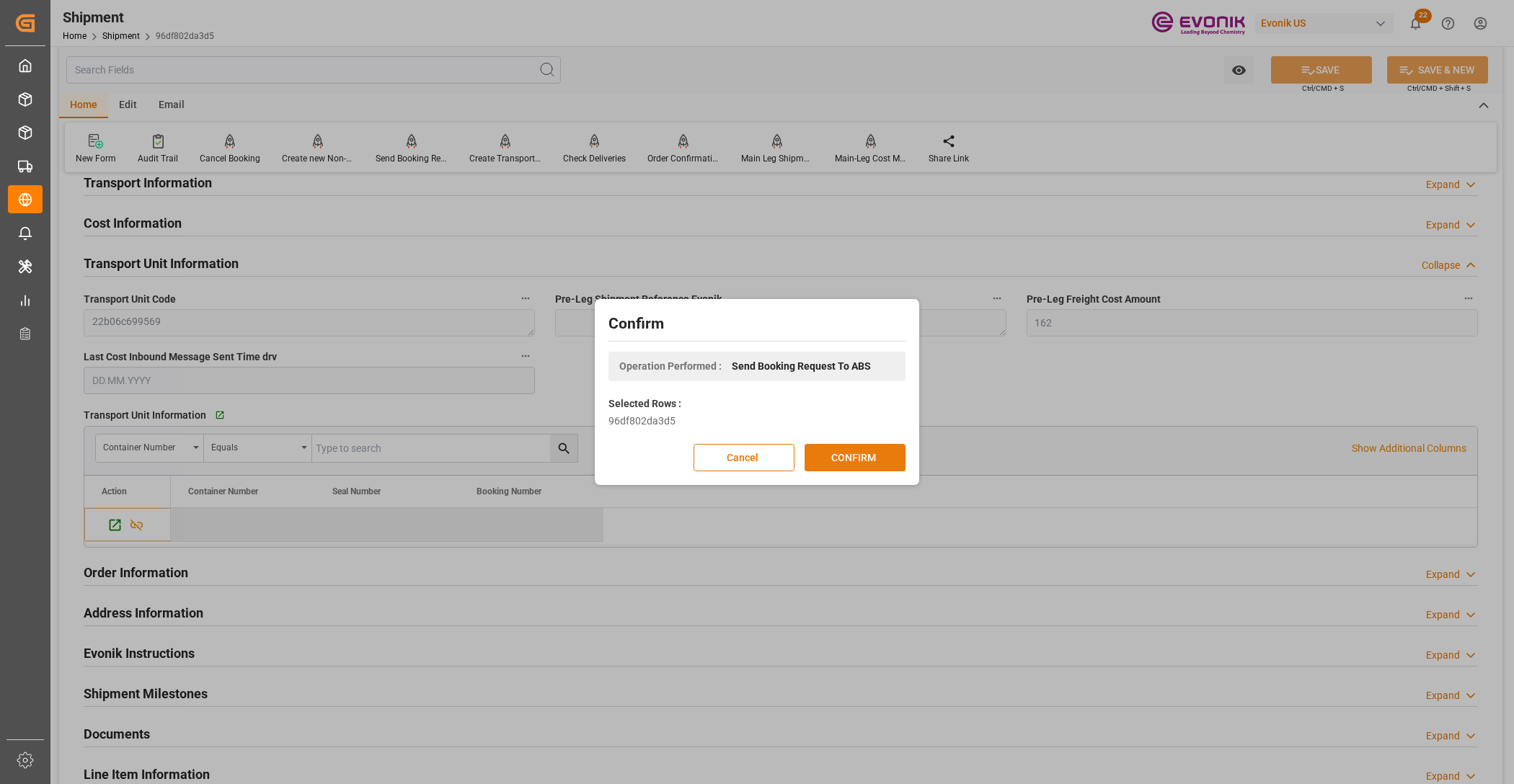
click at [860, 465] on button "CONFIRM" at bounding box center [855, 457] width 101 height 27
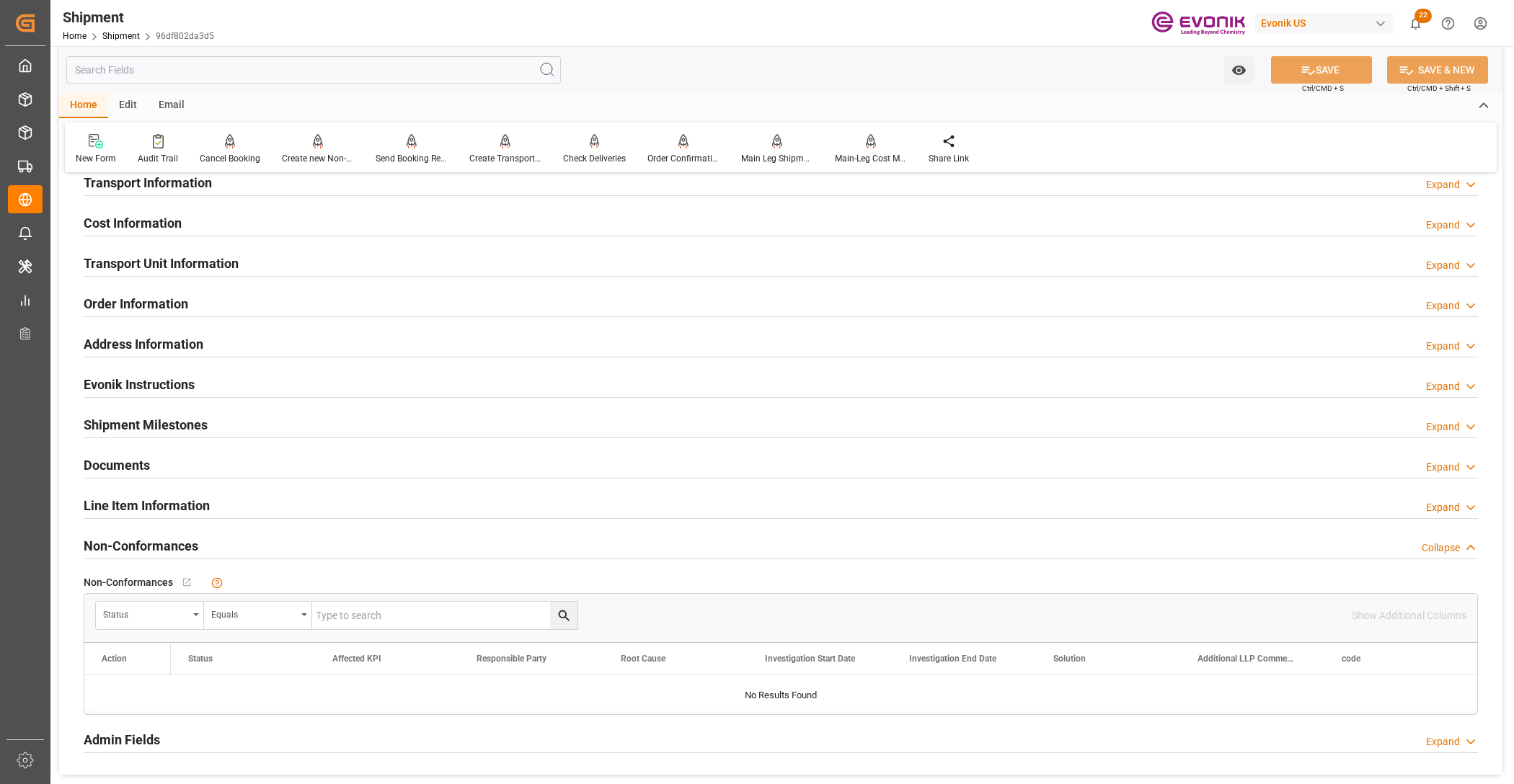
click at [318, 74] on input "text" at bounding box center [313, 69] width 495 height 27
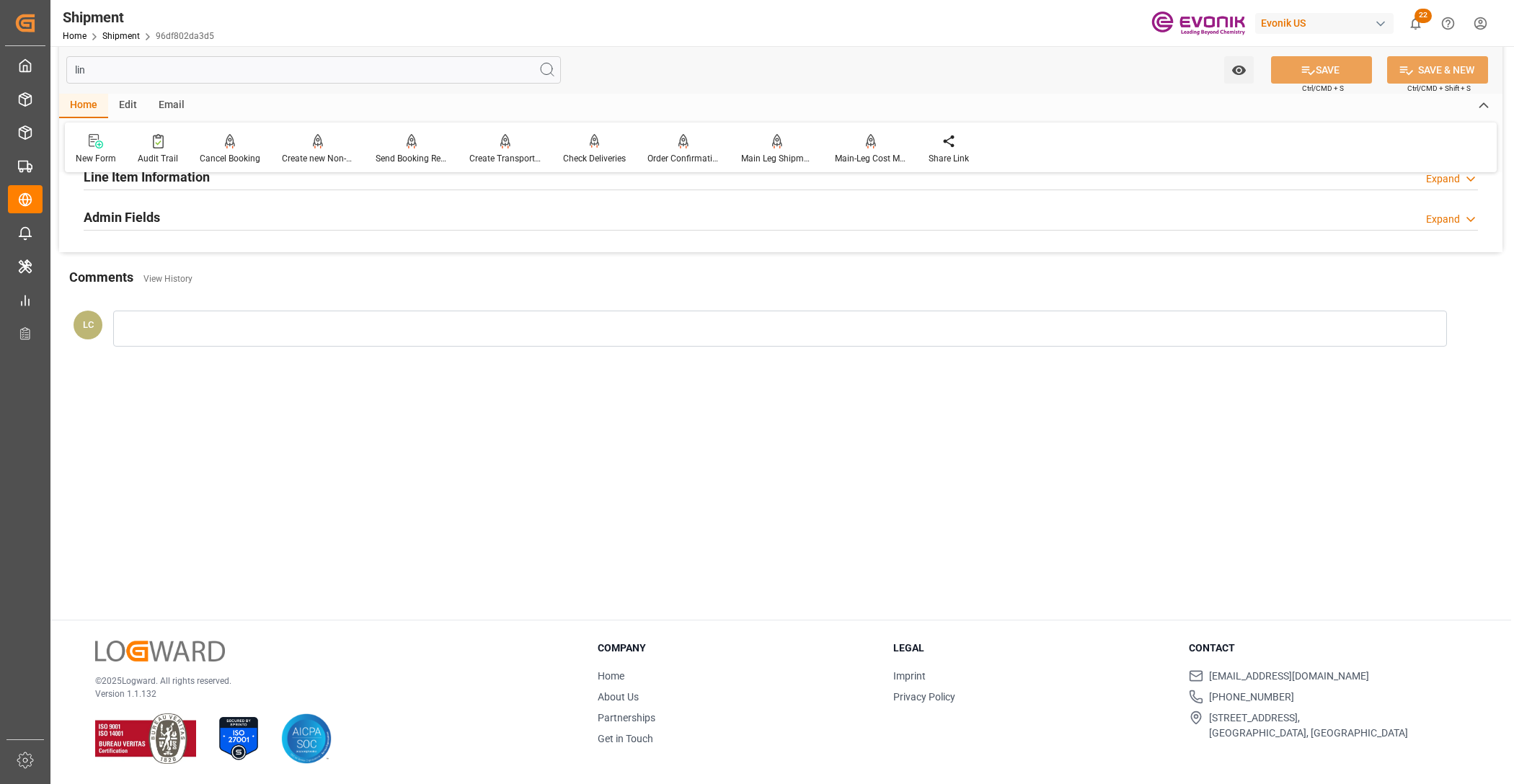
scroll to position [58, 0]
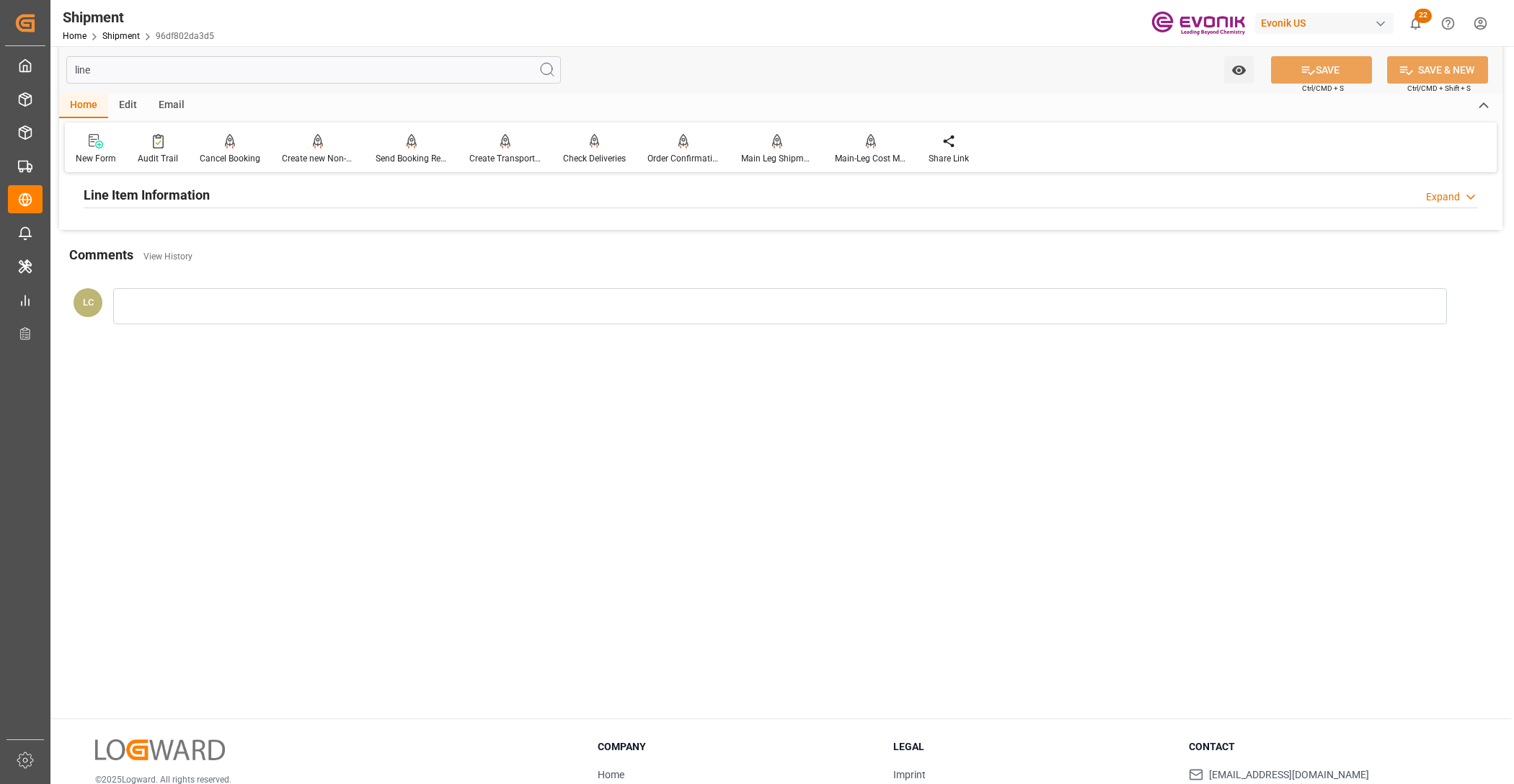
type input "line"
click at [195, 194] on h2 "Line Item Information" at bounding box center [147, 194] width 127 height 19
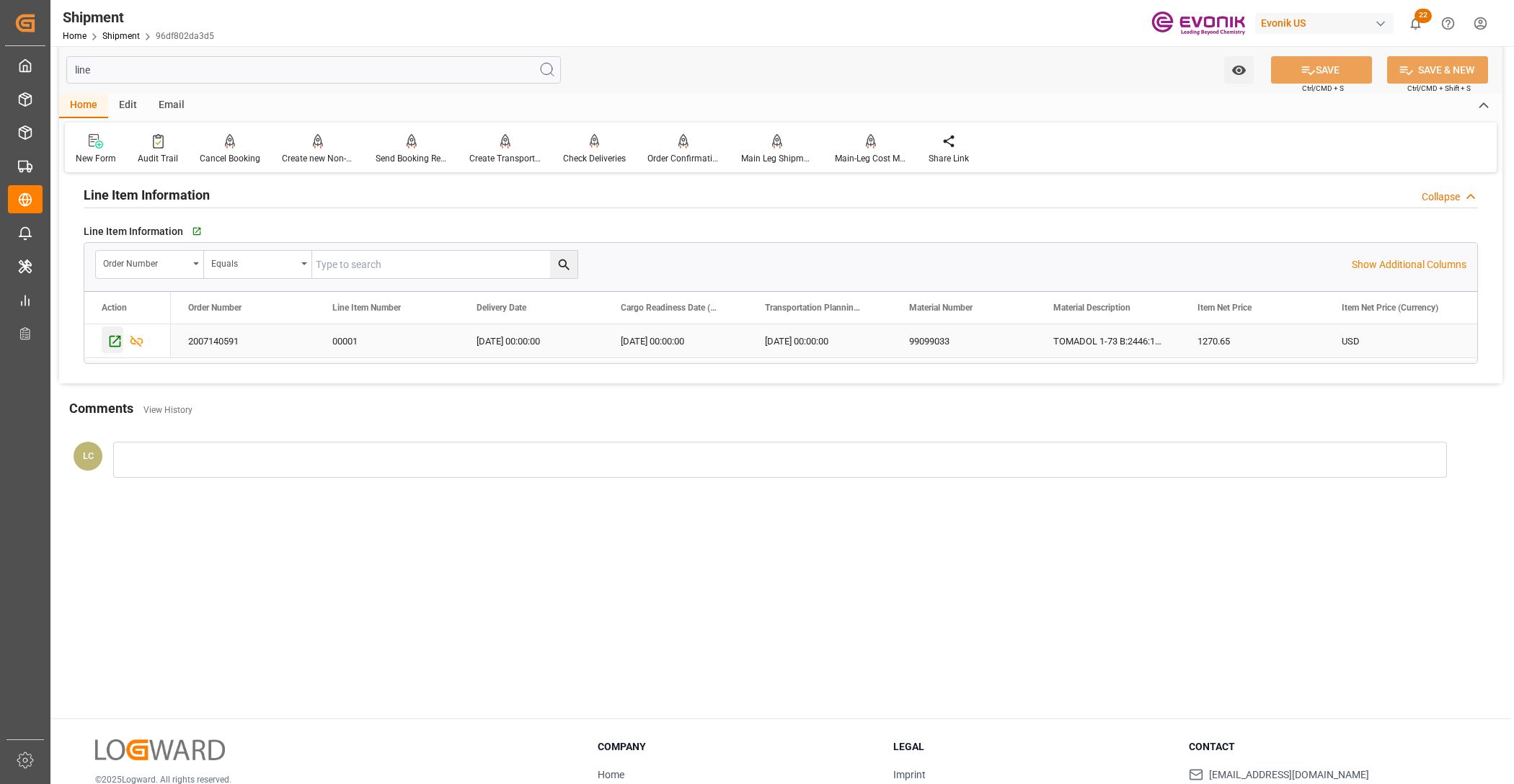
click at [113, 337] on icon "Press SPACE to select this row." at bounding box center [114, 341] width 15 height 15
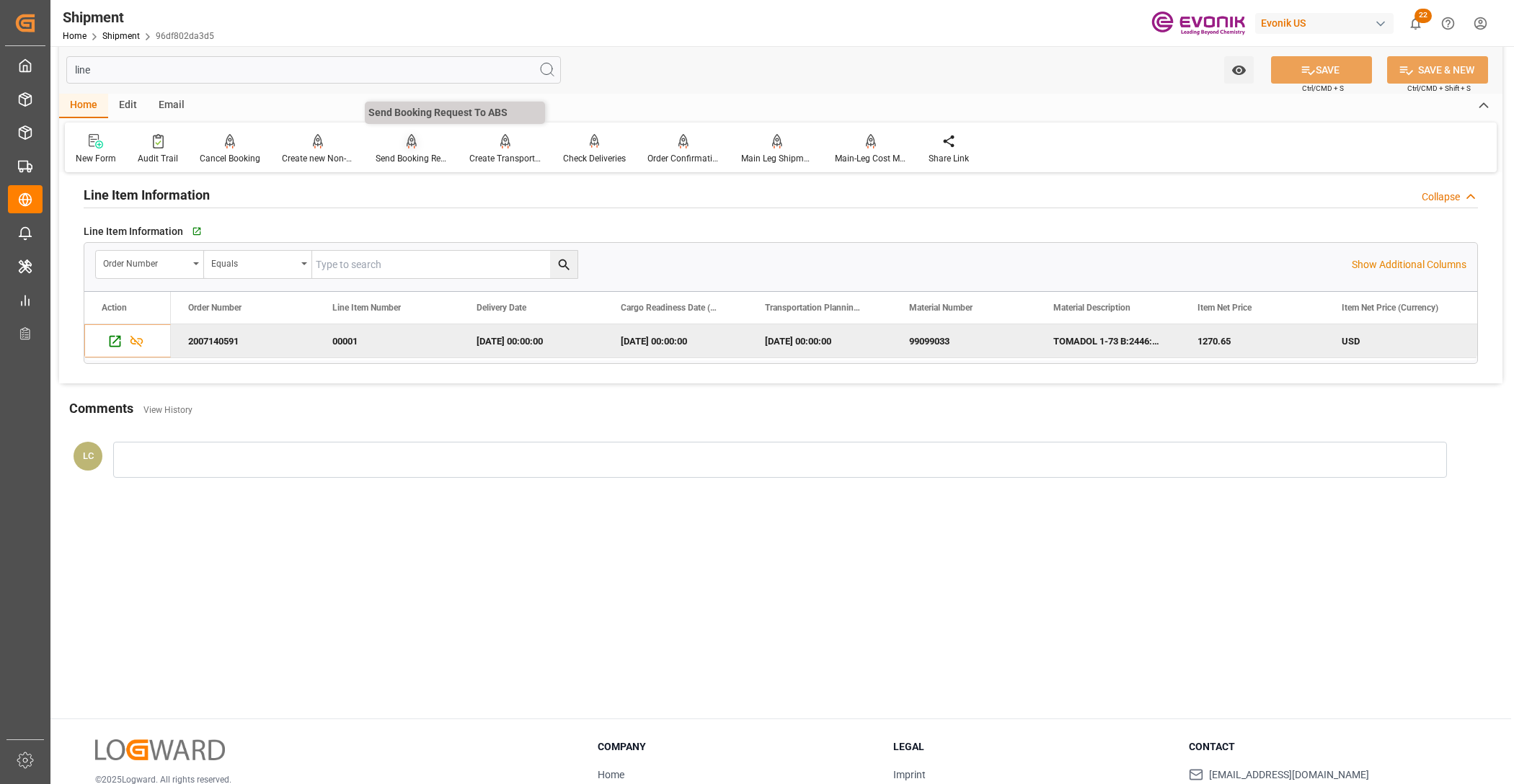
click at [401, 160] on div "Send Booking Request To ABS" at bounding box center [411, 158] width 72 height 13
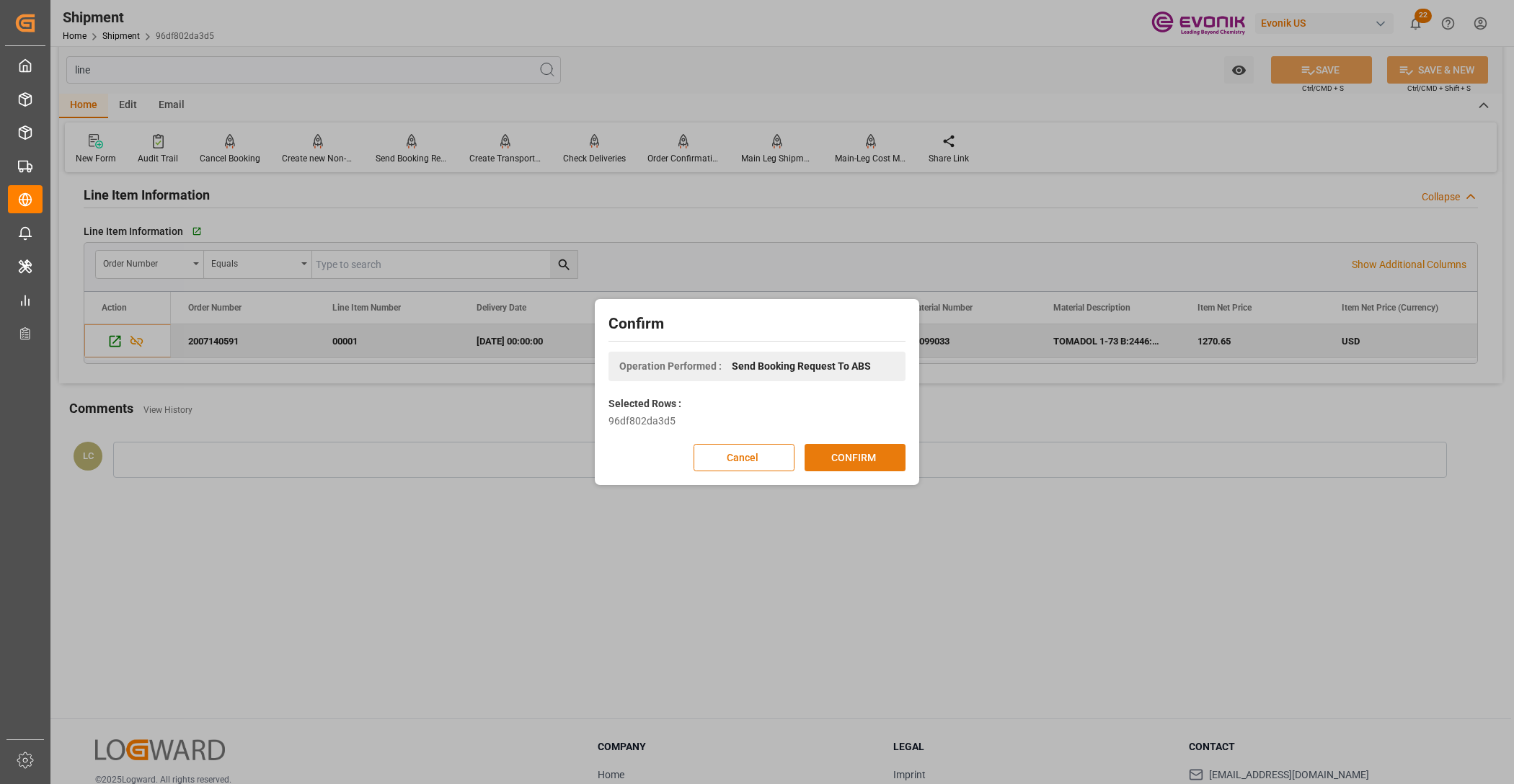
click at [880, 456] on button "CONFIRM" at bounding box center [855, 457] width 101 height 27
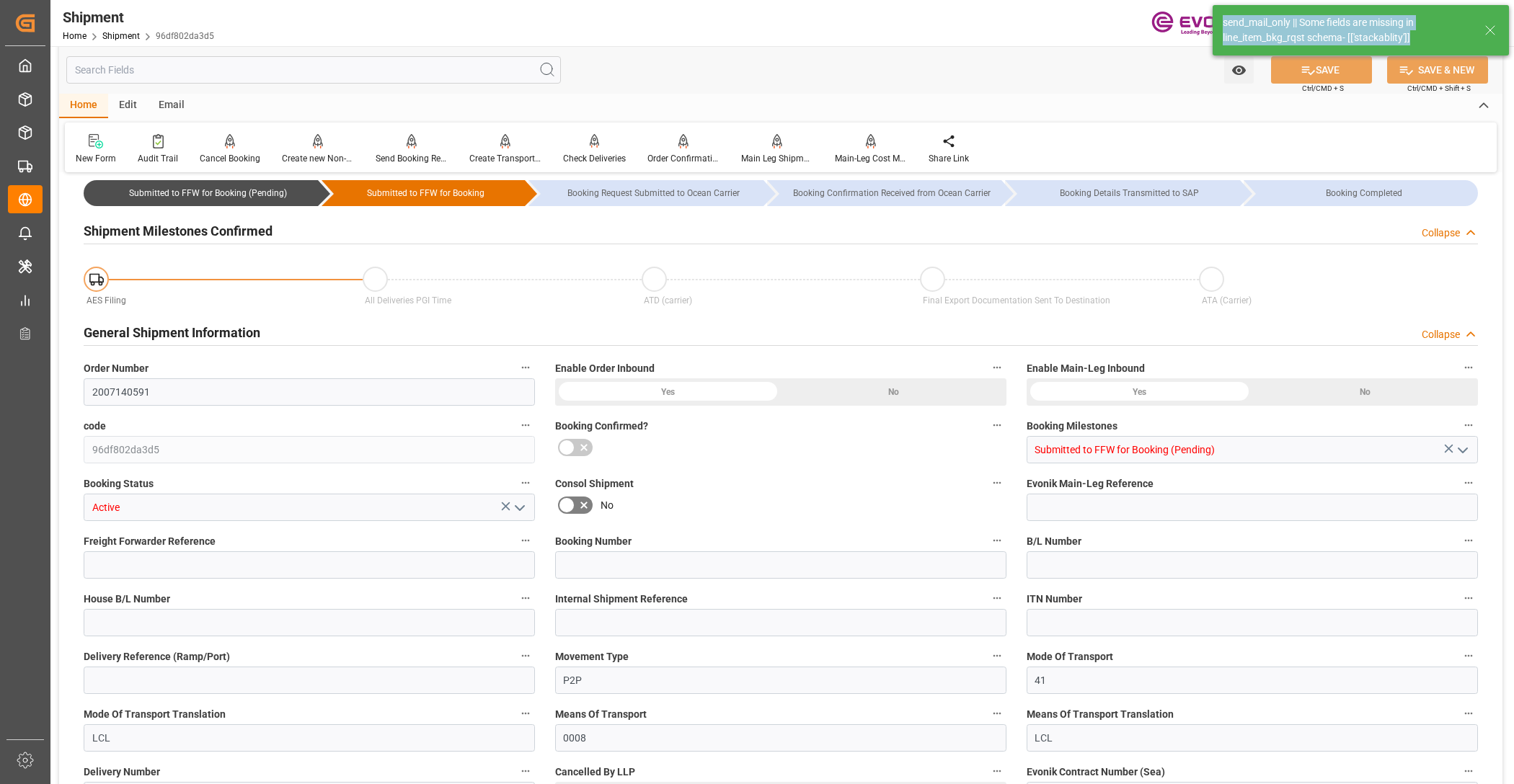
type input "AC Containerline"
type input "Leschaco Inc."
type input "1"
type input "36"
type input "249.1"
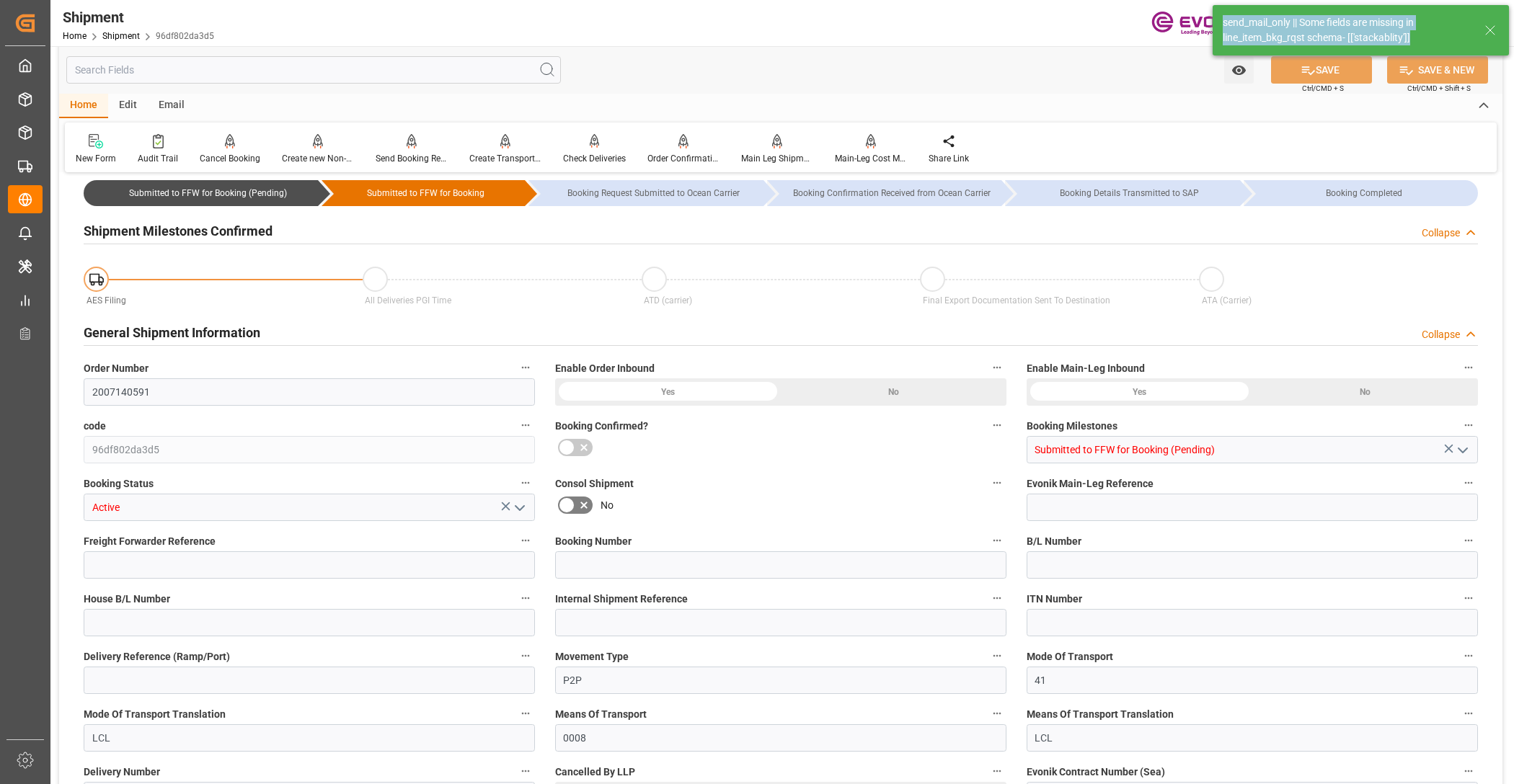
type input "0.5528"
type input "USLAX"
type input "THBKK"
type input "9566382"
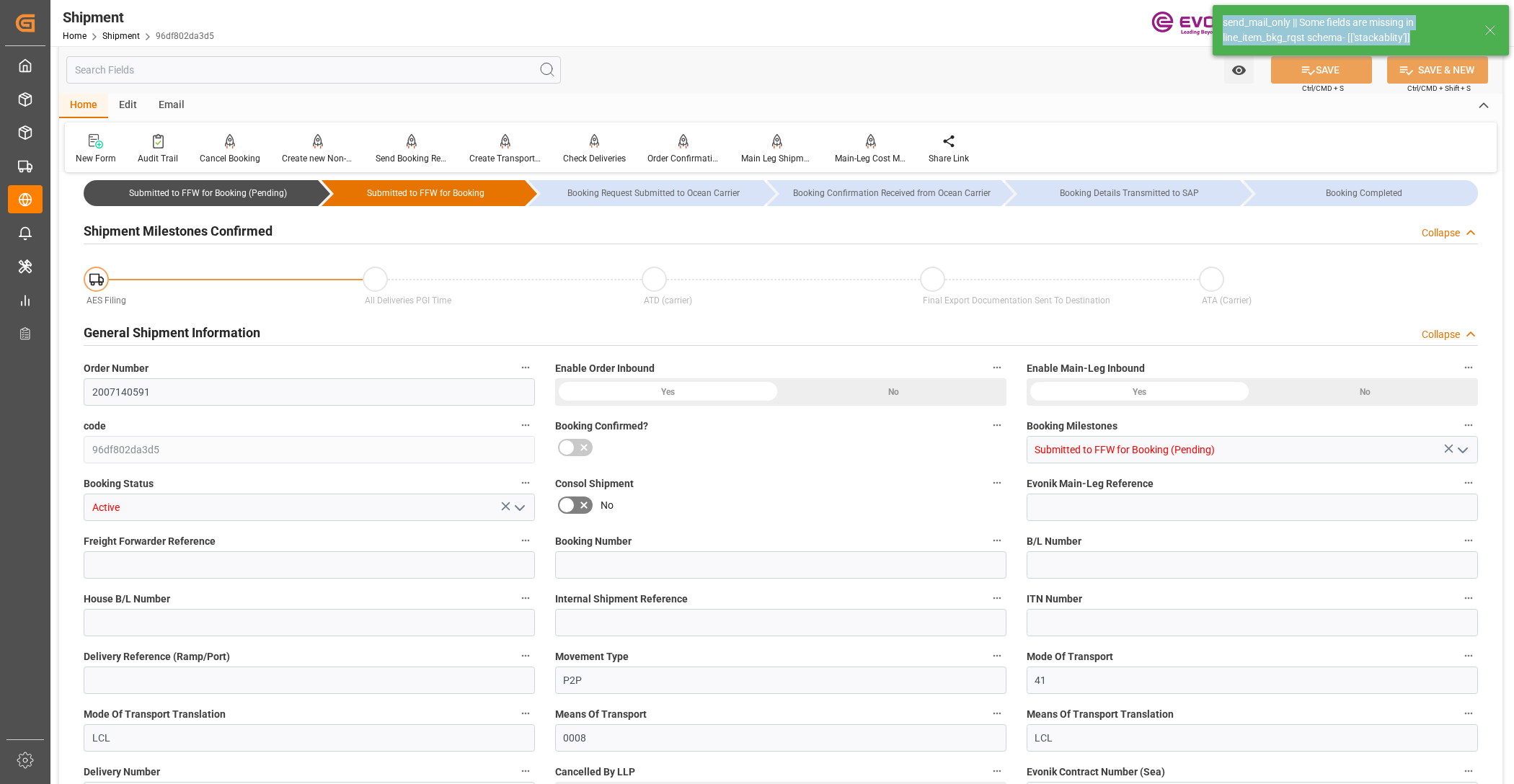
type input "9566382"
type input "USCHI"
type input "481"
type input "319"
type input "0"
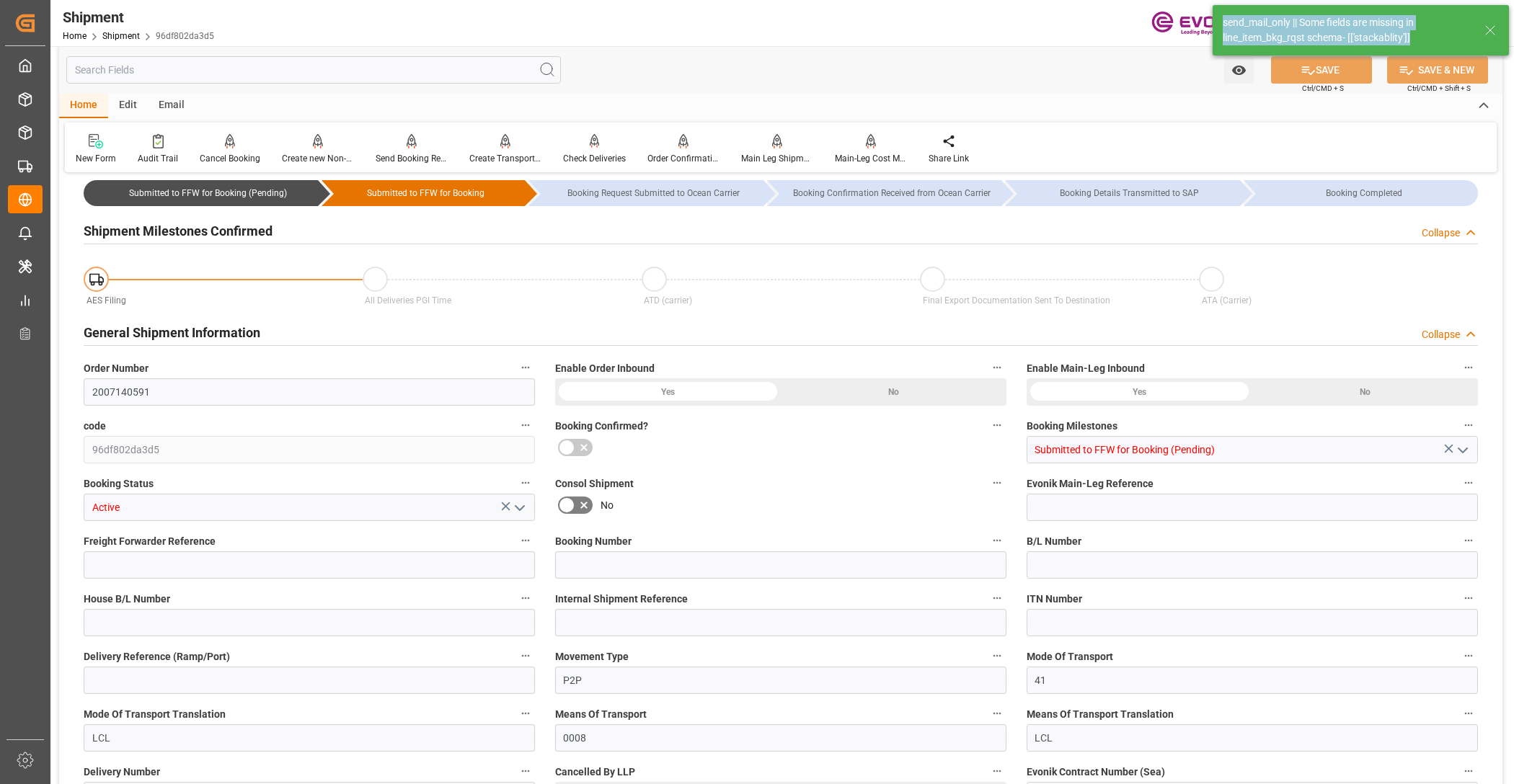
type input "162"
type input "1"
type input "DR"
type input "0"
type input "AC Containerline"
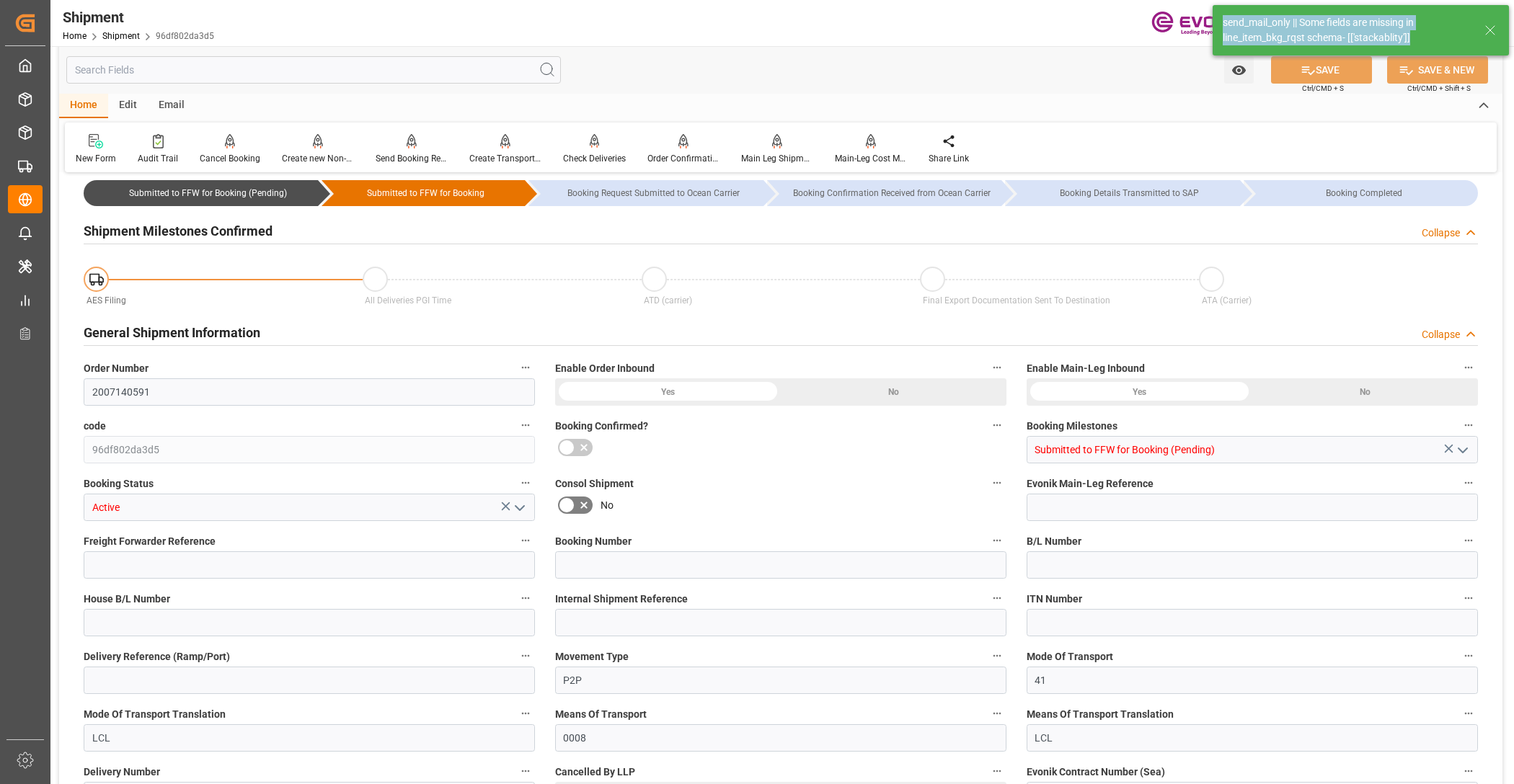
type input "Leschaco Inc."
type input "24.11.2025 00:00"
type input "02.01.2026 00:00"
type input "03.11.2025 00:00"
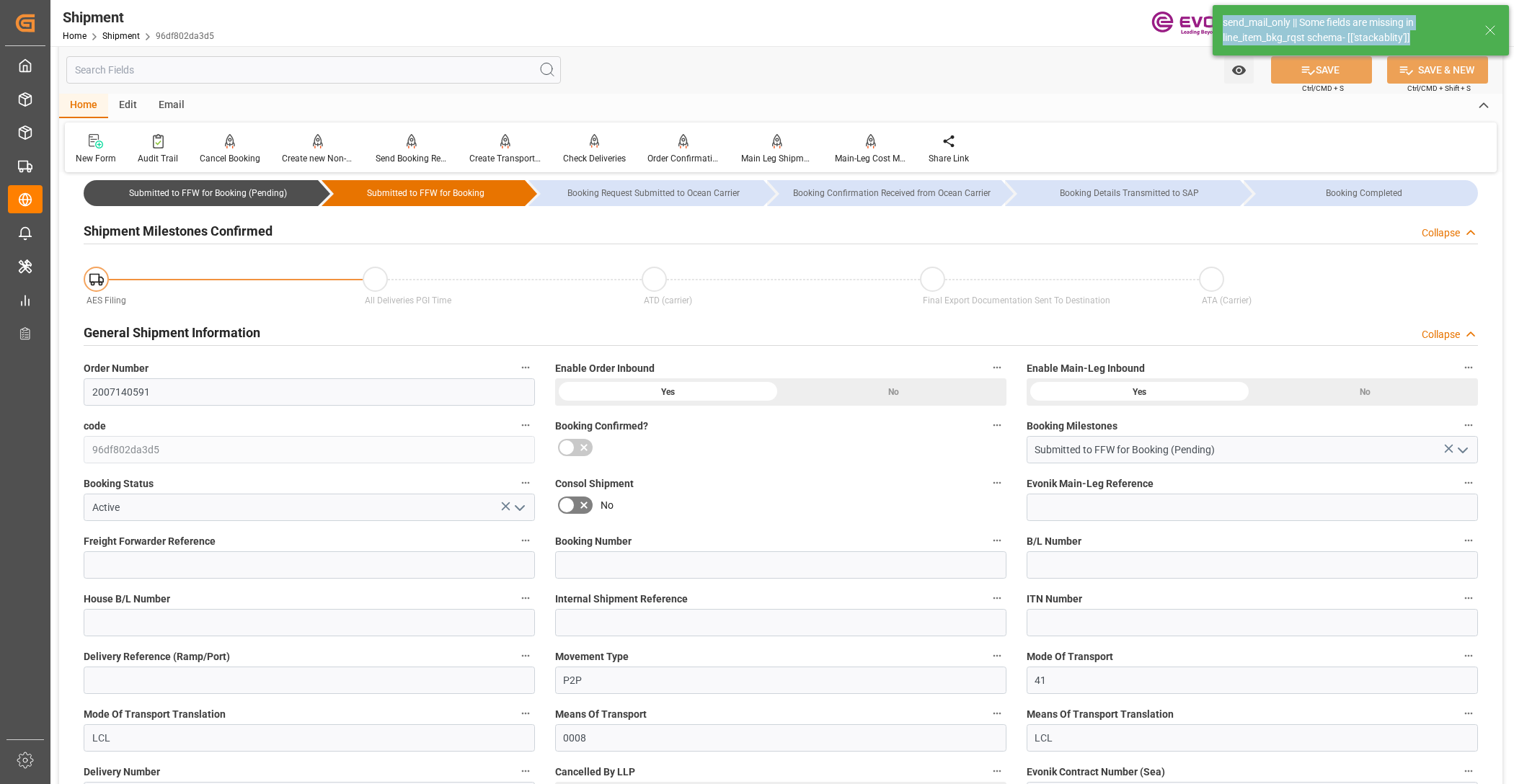
type input "03.11.2025 00:00"
type input "15.12.2025"
type input "30.09.2025 04:47"
type input "30.09.2025 05:34"
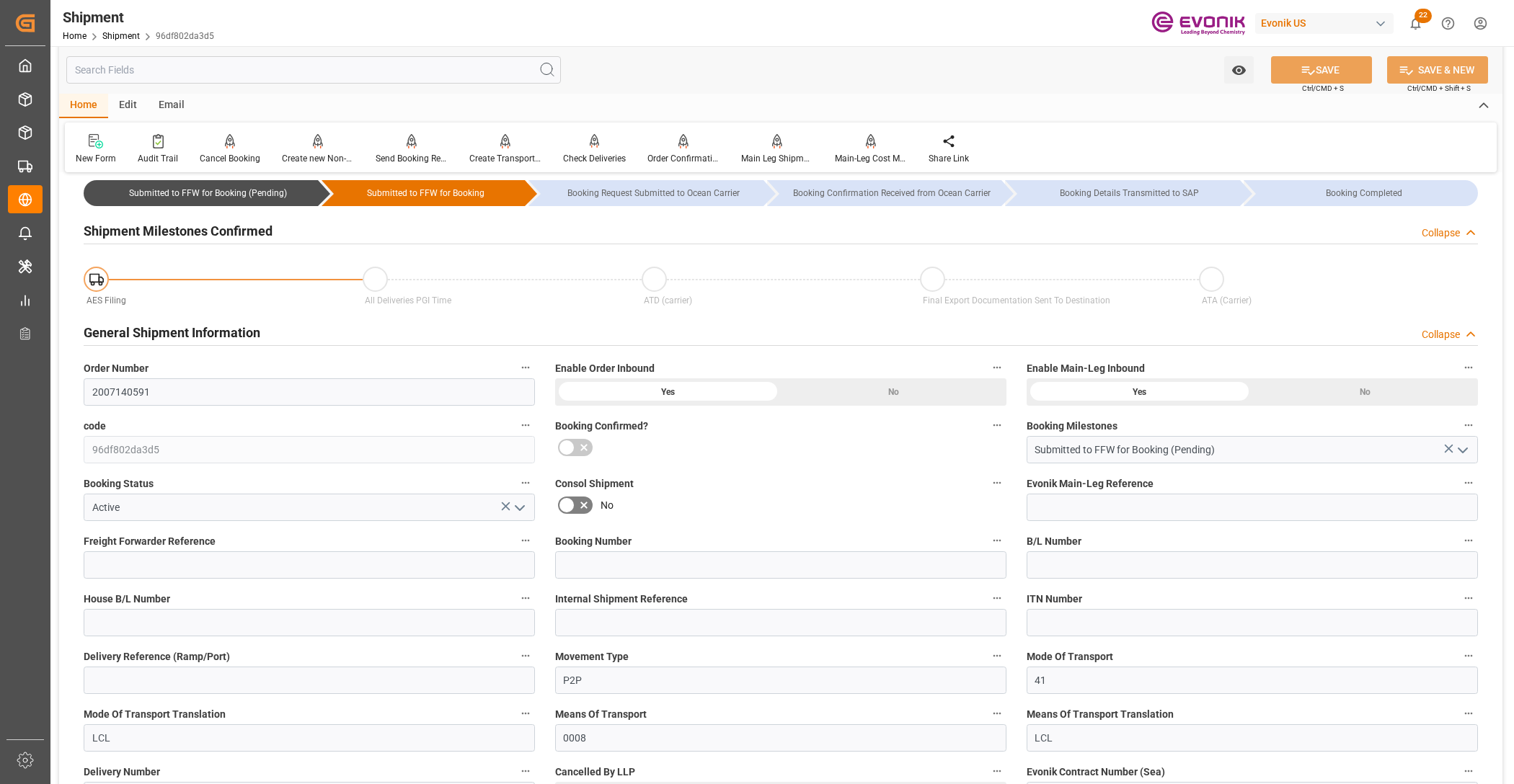
drag, startPoint x: 1421, startPoint y: 37, endPoint x: 1212, endPoint y: 12, distance: 210.5
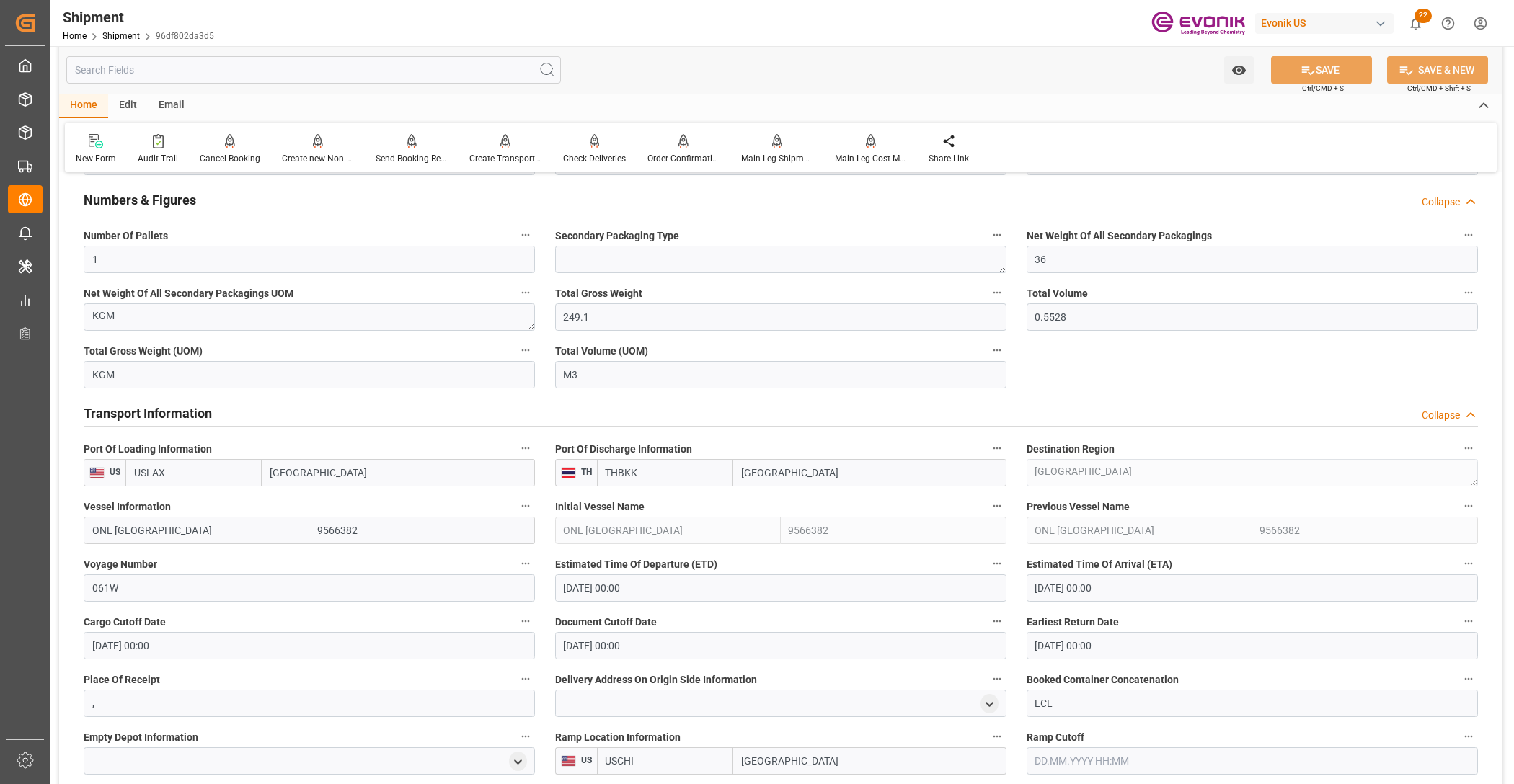
click at [151, 62] on input "text" at bounding box center [313, 69] width 495 height 27
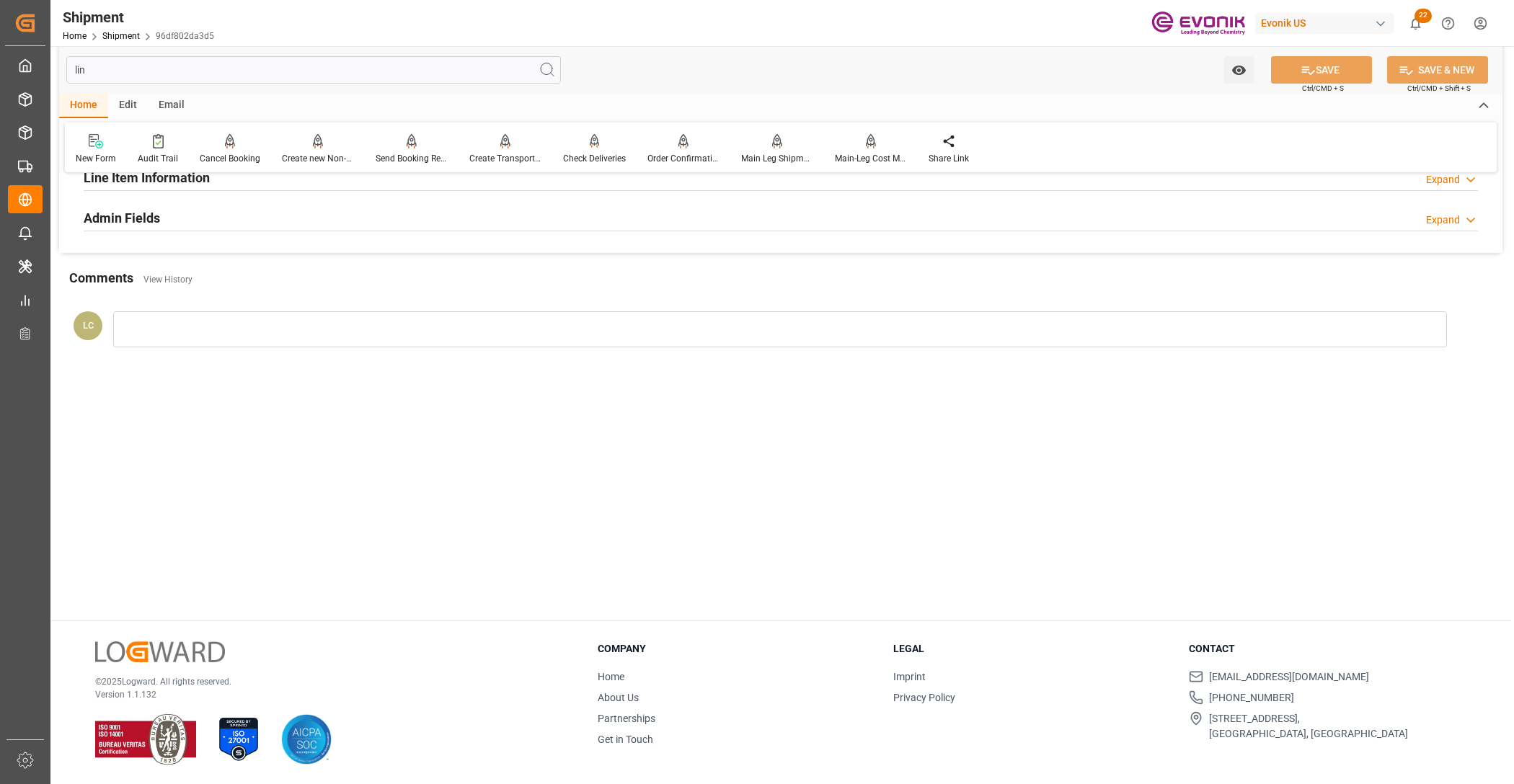
scroll to position [58, 0]
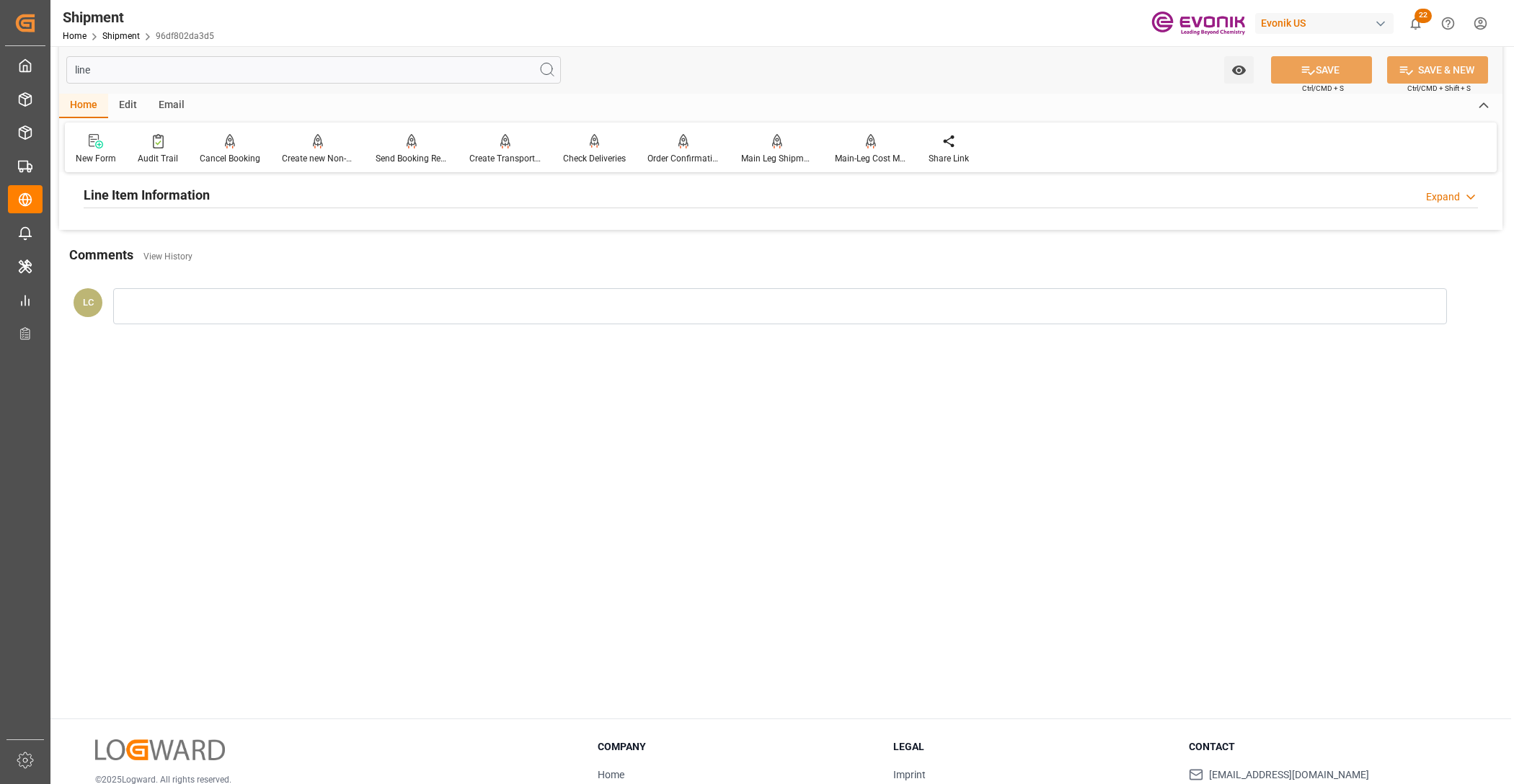
type input "line"
click at [161, 201] on h2 "Line Item Information" at bounding box center [147, 194] width 127 height 19
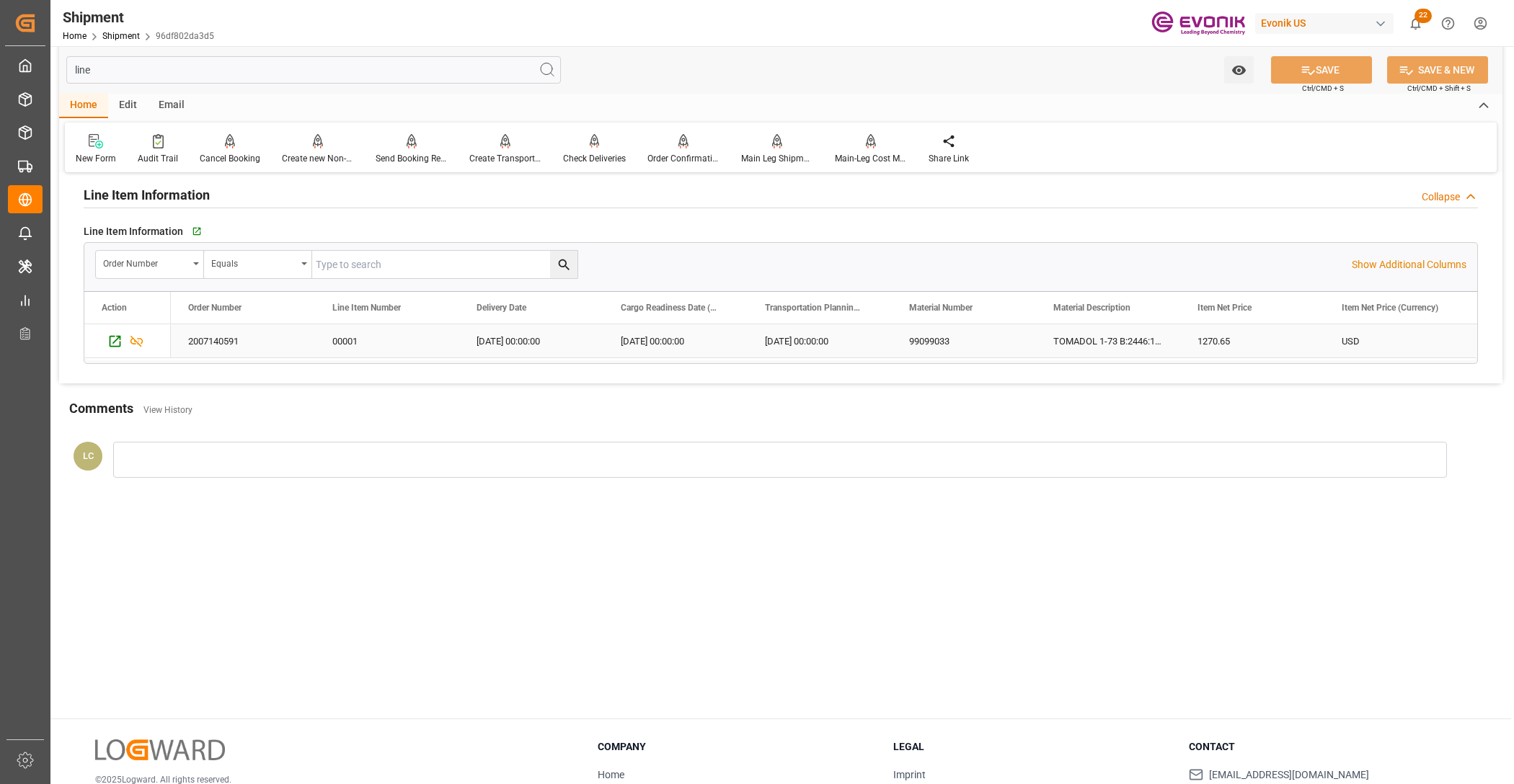
click at [1372, 336] on div "USD" at bounding box center [1396, 341] width 144 height 33
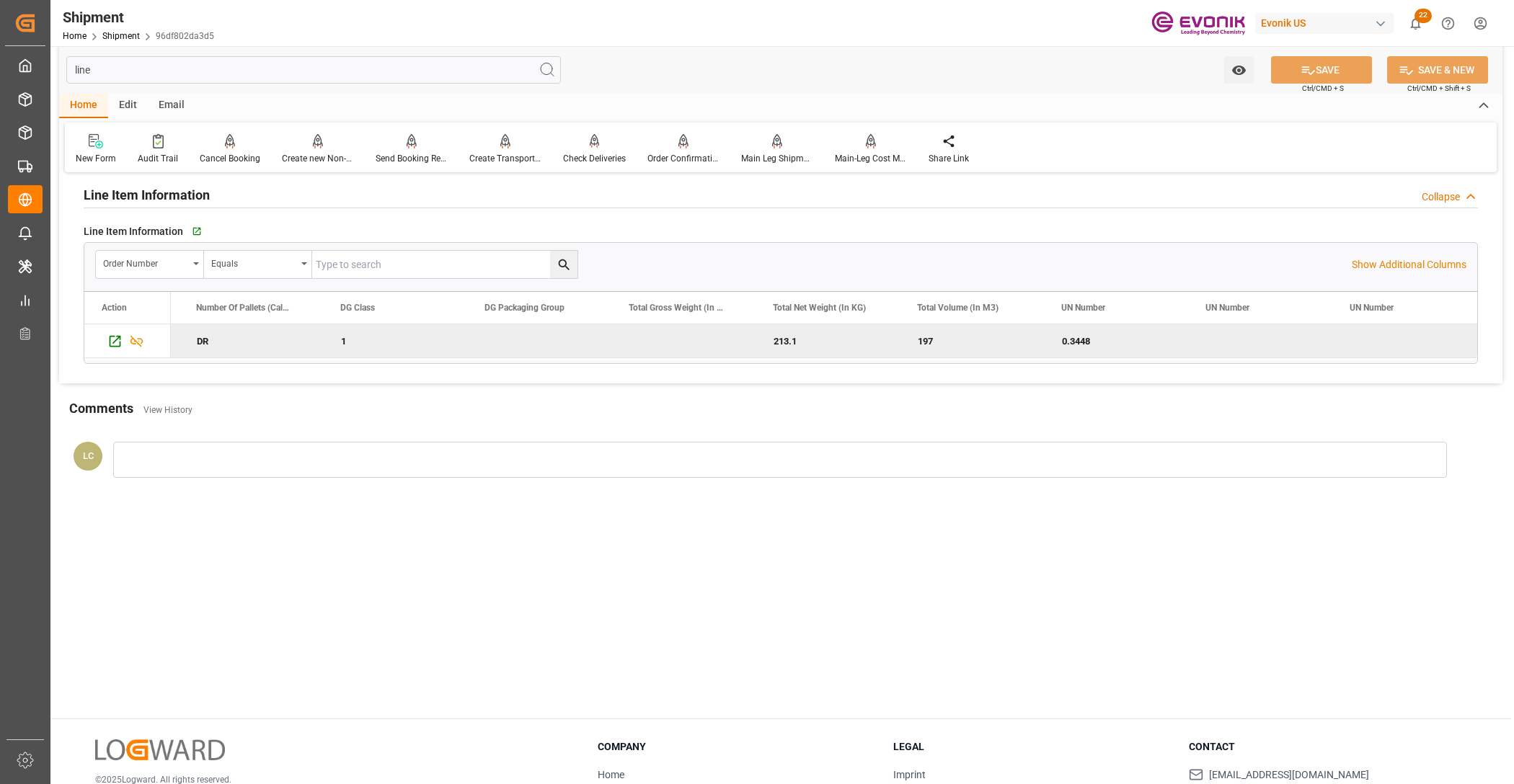
scroll to position [0, 1866]
click at [395, 137] on div at bounding box center [411, 140] width 72 height 15
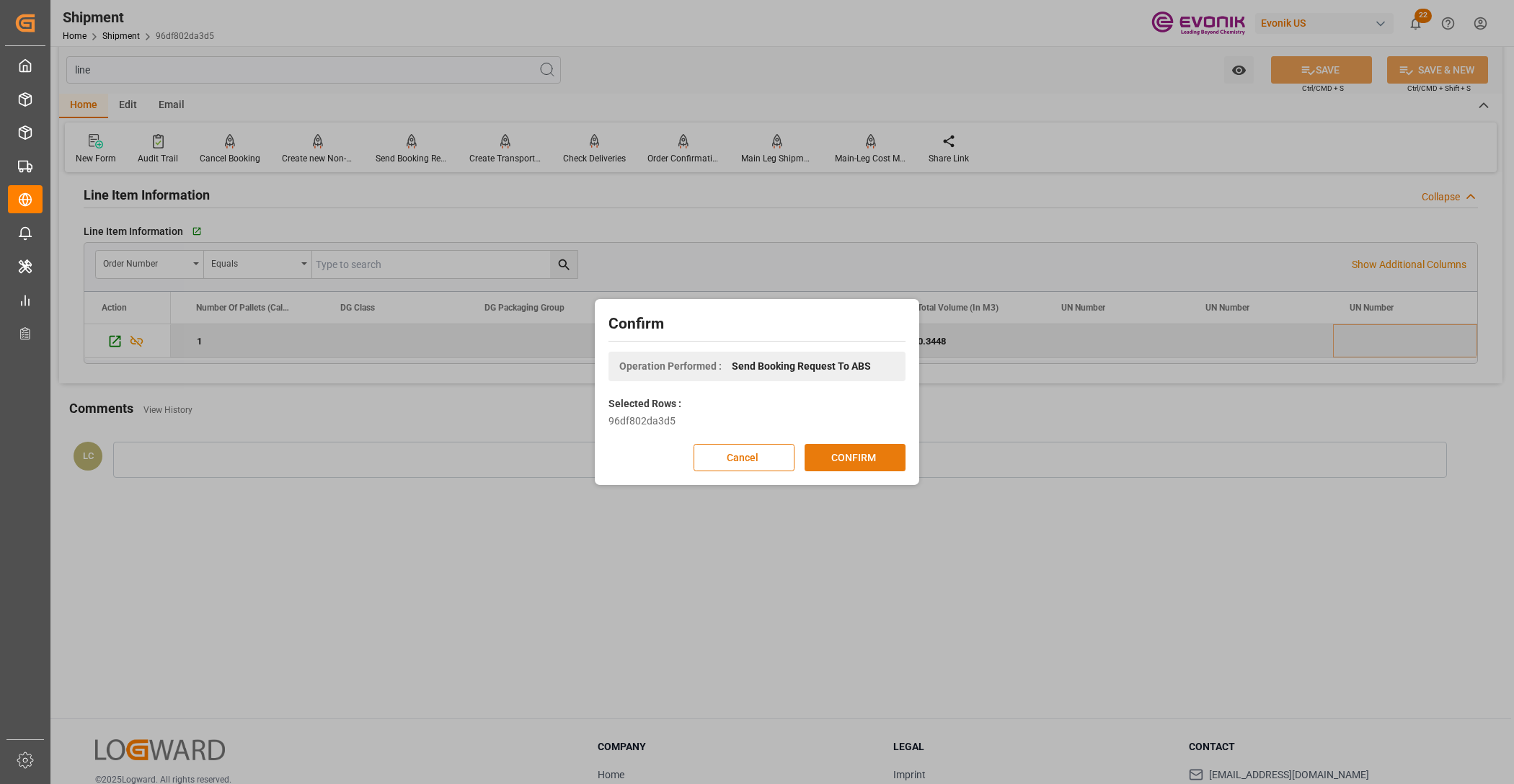
click at [833, 452] on button "CONFIRM" at bounding box center [855, 457] width 101 height 27
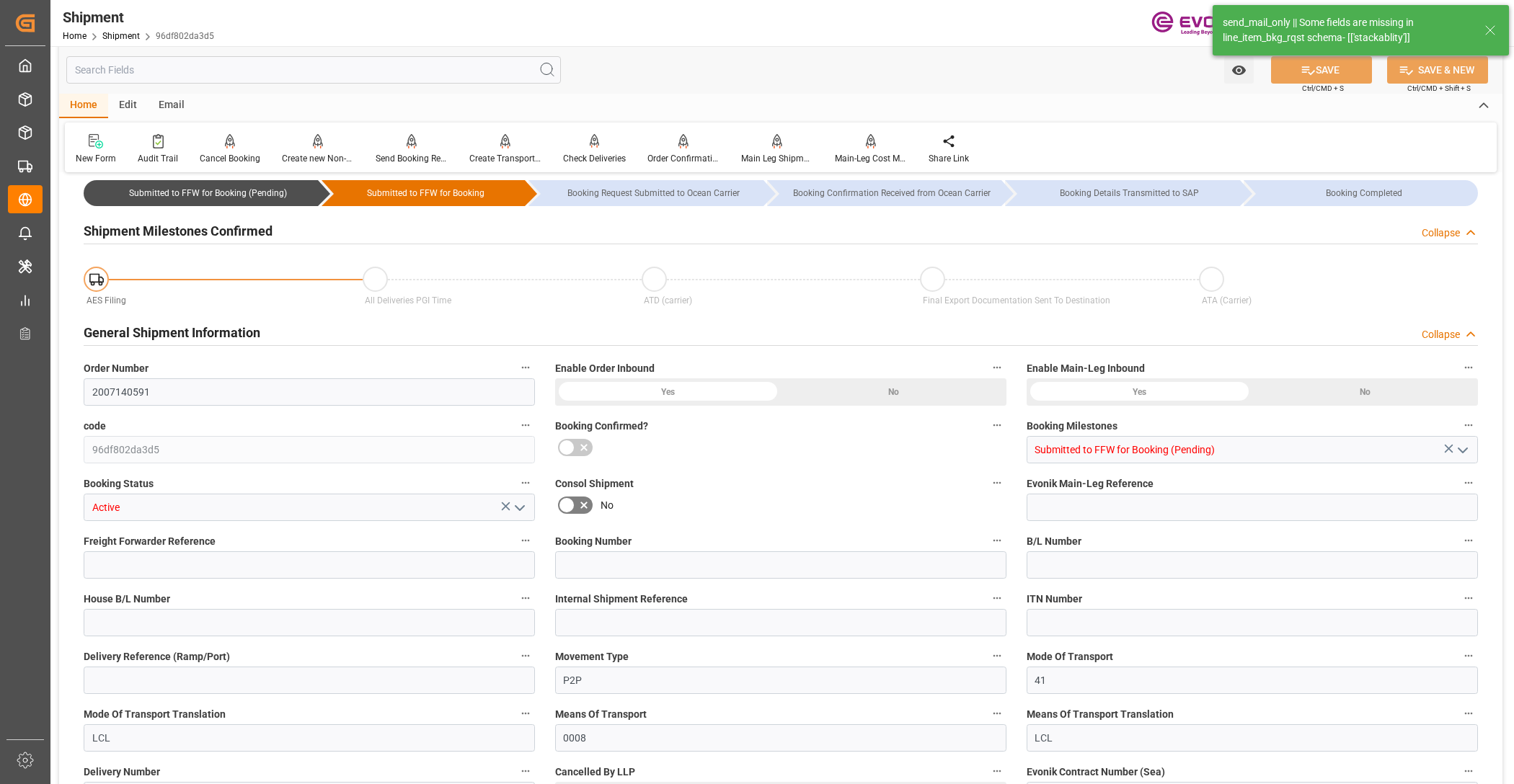
type input "AC Containerline"
type input "Leschaco Inc."
type input "1"
type input "36"
type input "249.1"
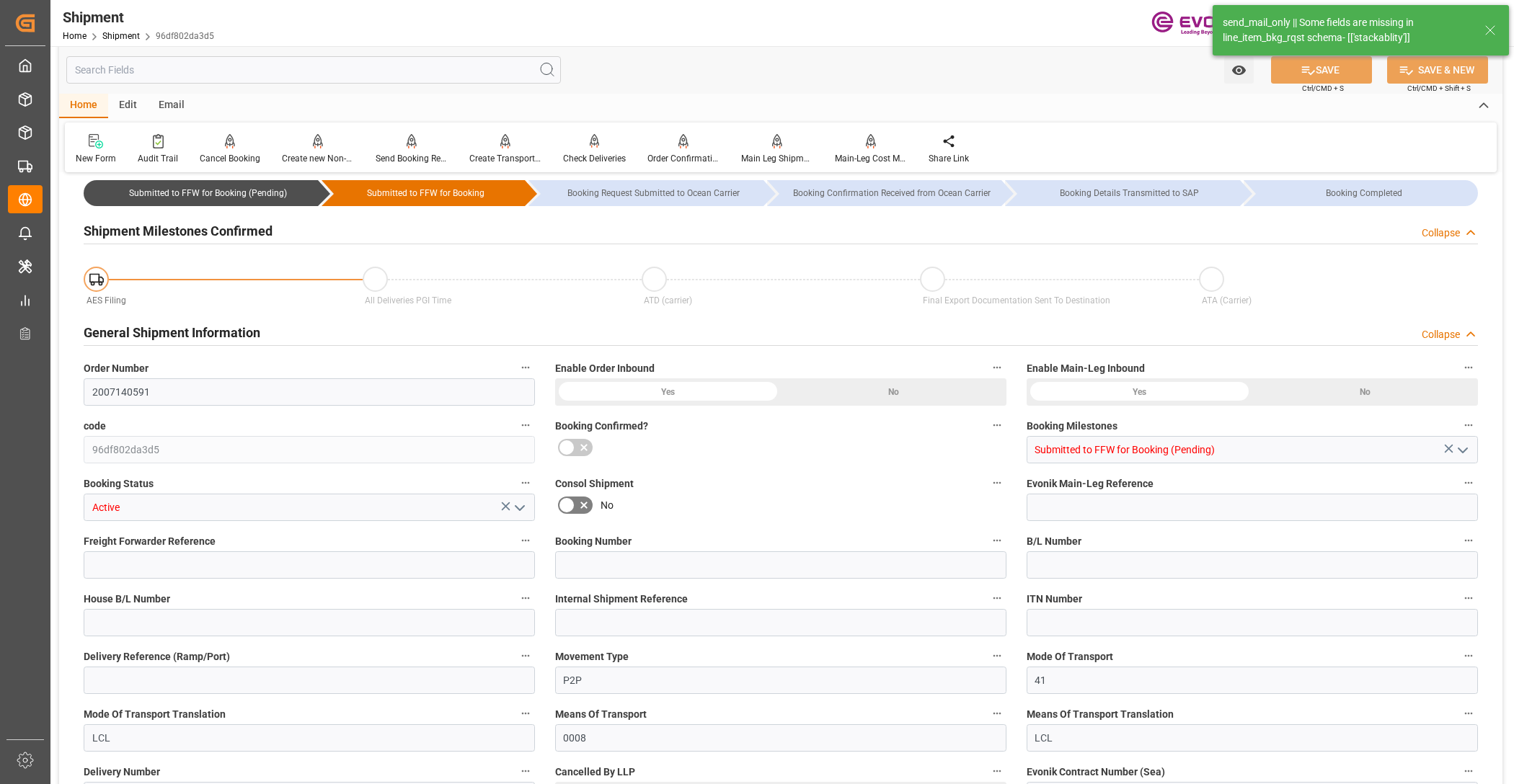
type input "0.5528"
type input "USLAX"
type input "THBKK"
type input "9566382"
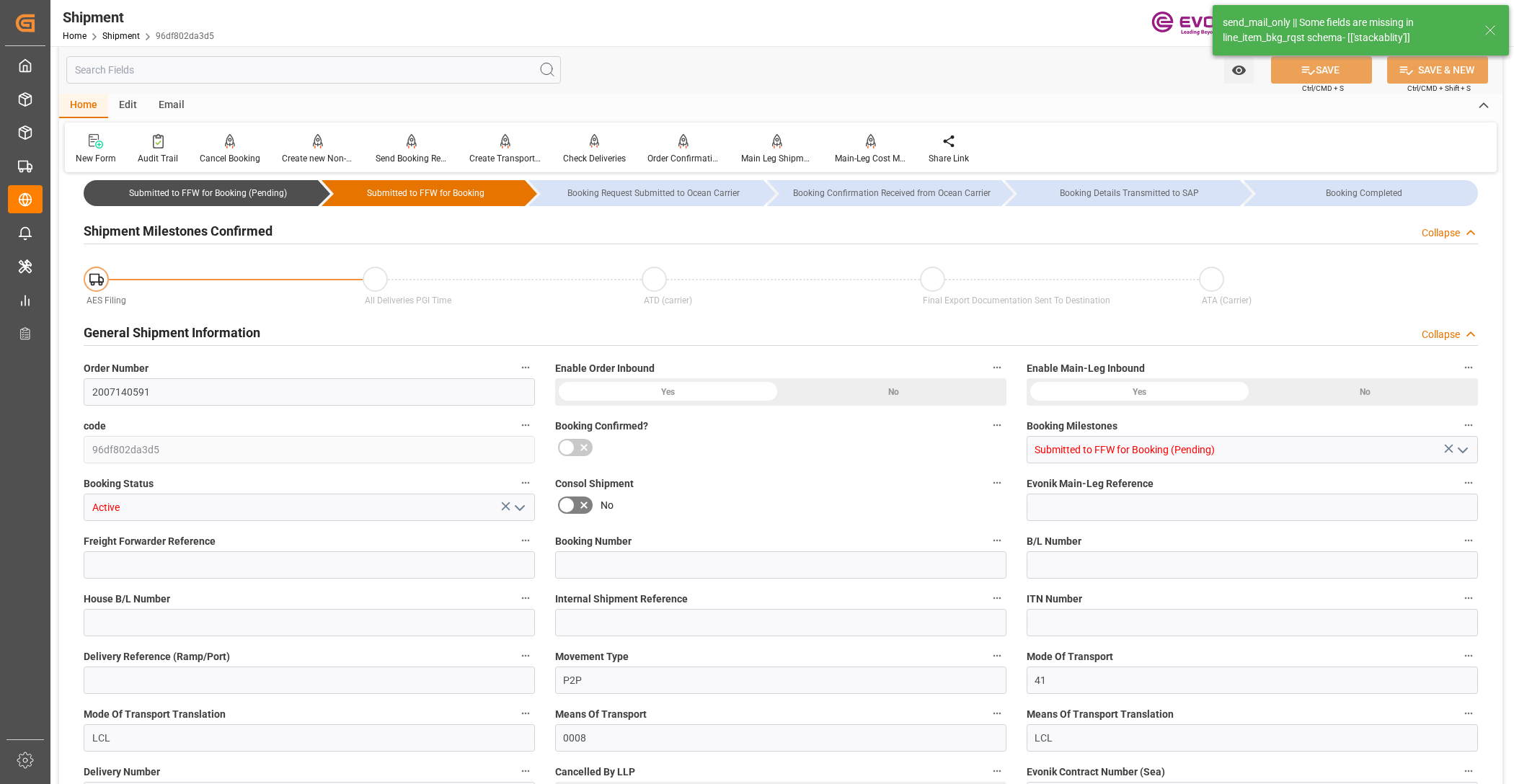
type input "9566382"
type input "USCHI"
type input "481"
type input "319"
type input "0"
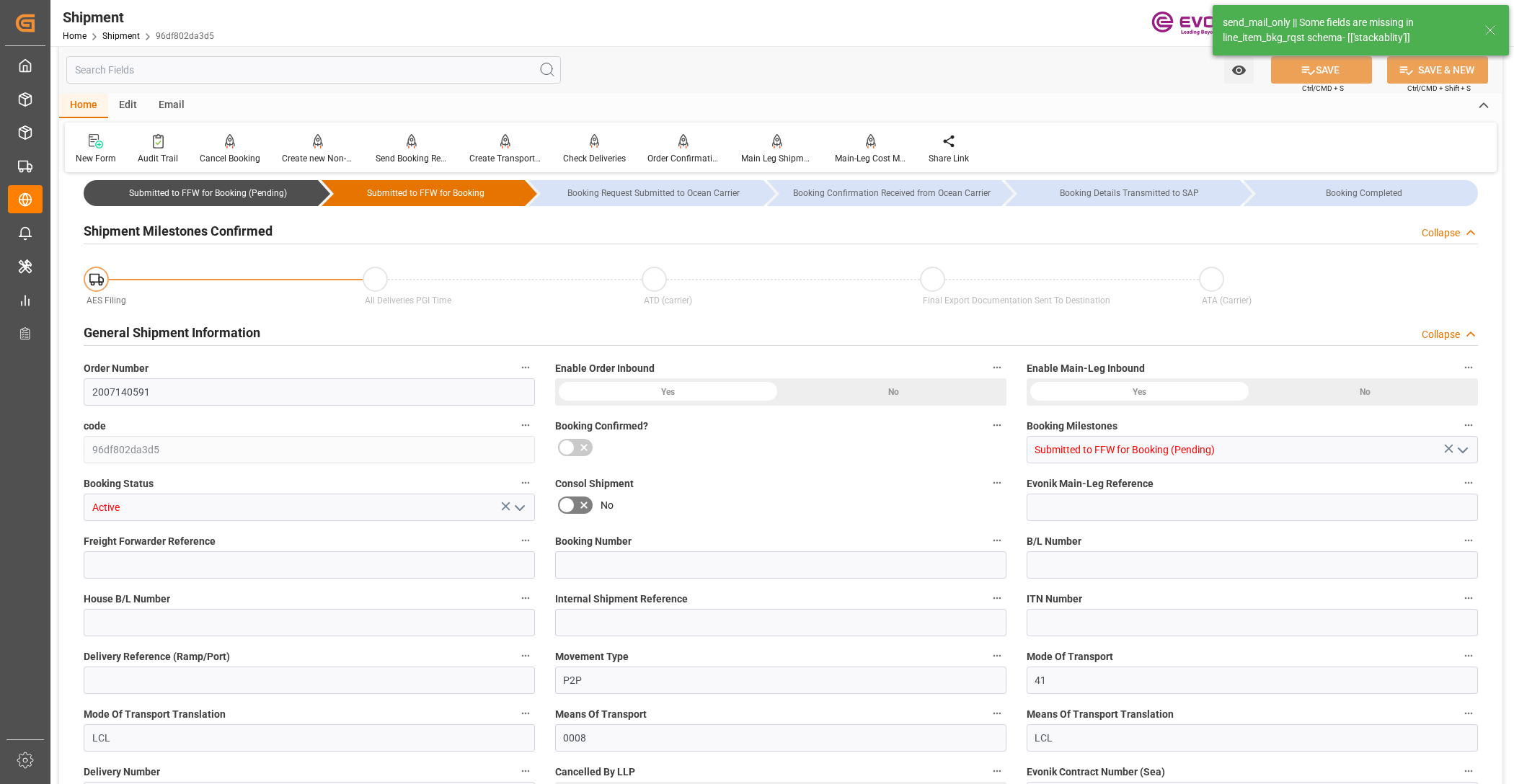
type input "162"
type input "1"
type input "DR"
type input "0"
type input "AC Containerline"
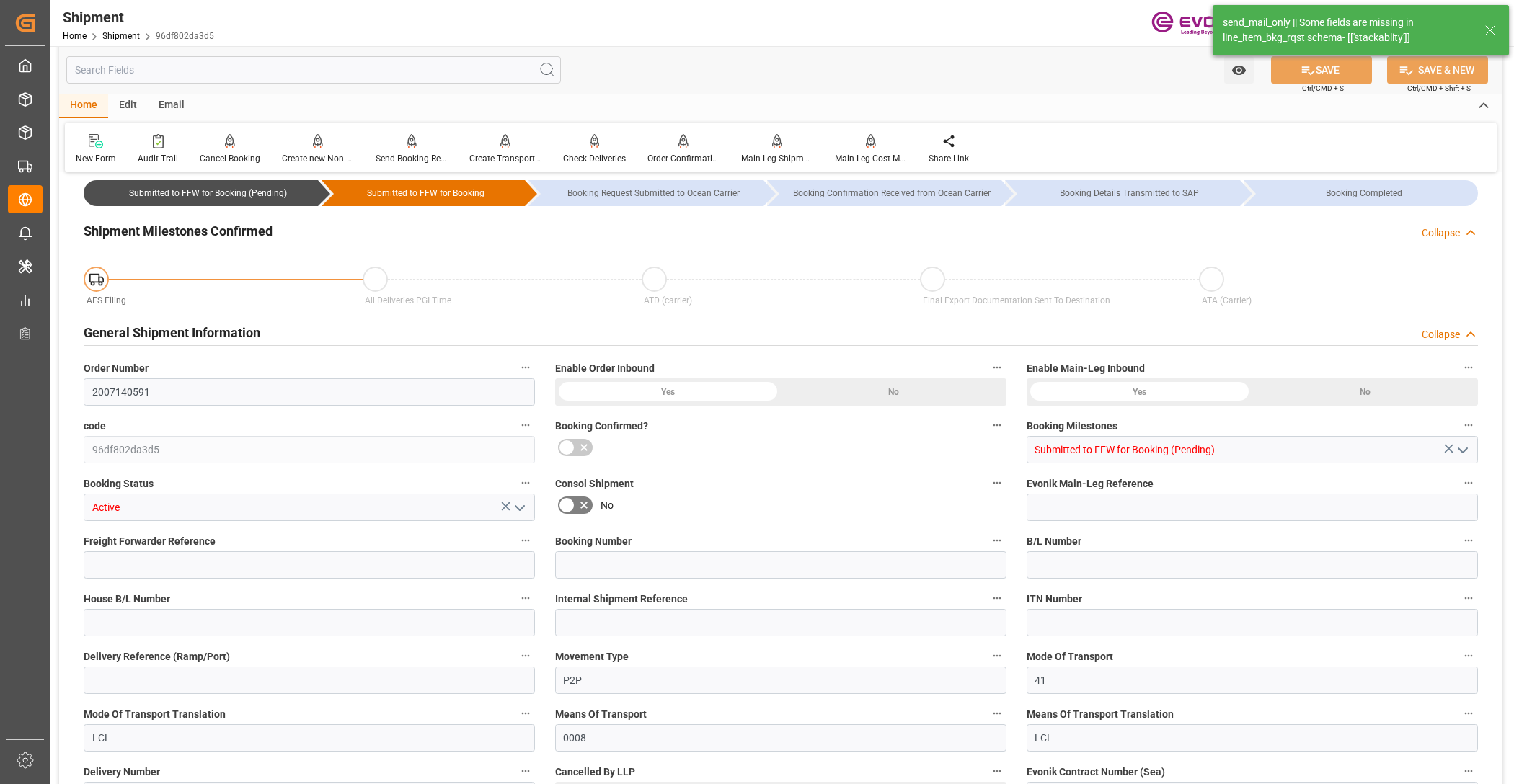
type input "Leschaco Inc."
type input "24.11.2025 00:00"
type input "02.01.2026 00:00"
type input "03.11.2025 00:00"
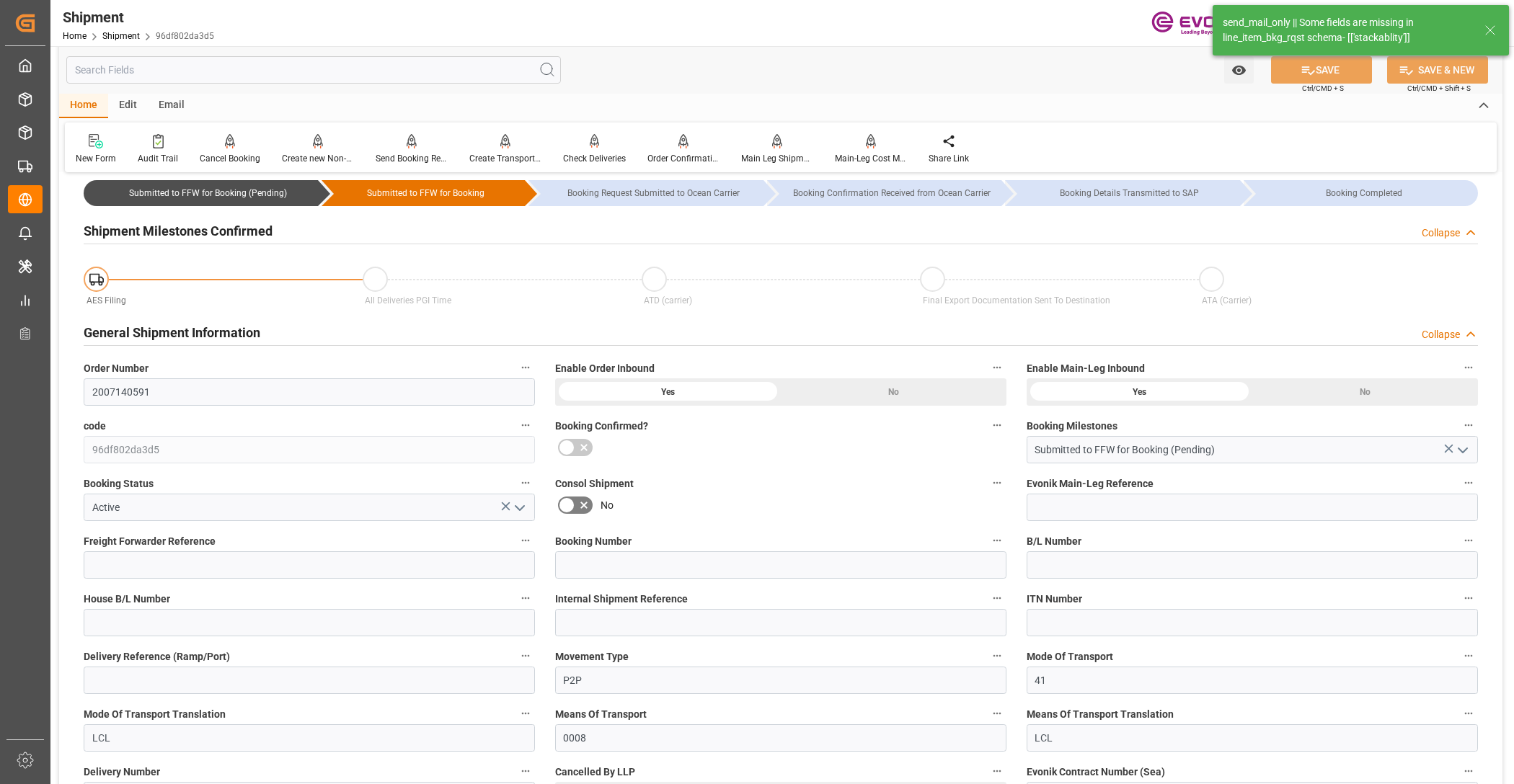
type input "03.11.2025 00:00"
type input "15.12.2025"
type input "30.09.2025 04:47"
type input "30.09.2025 05:34"
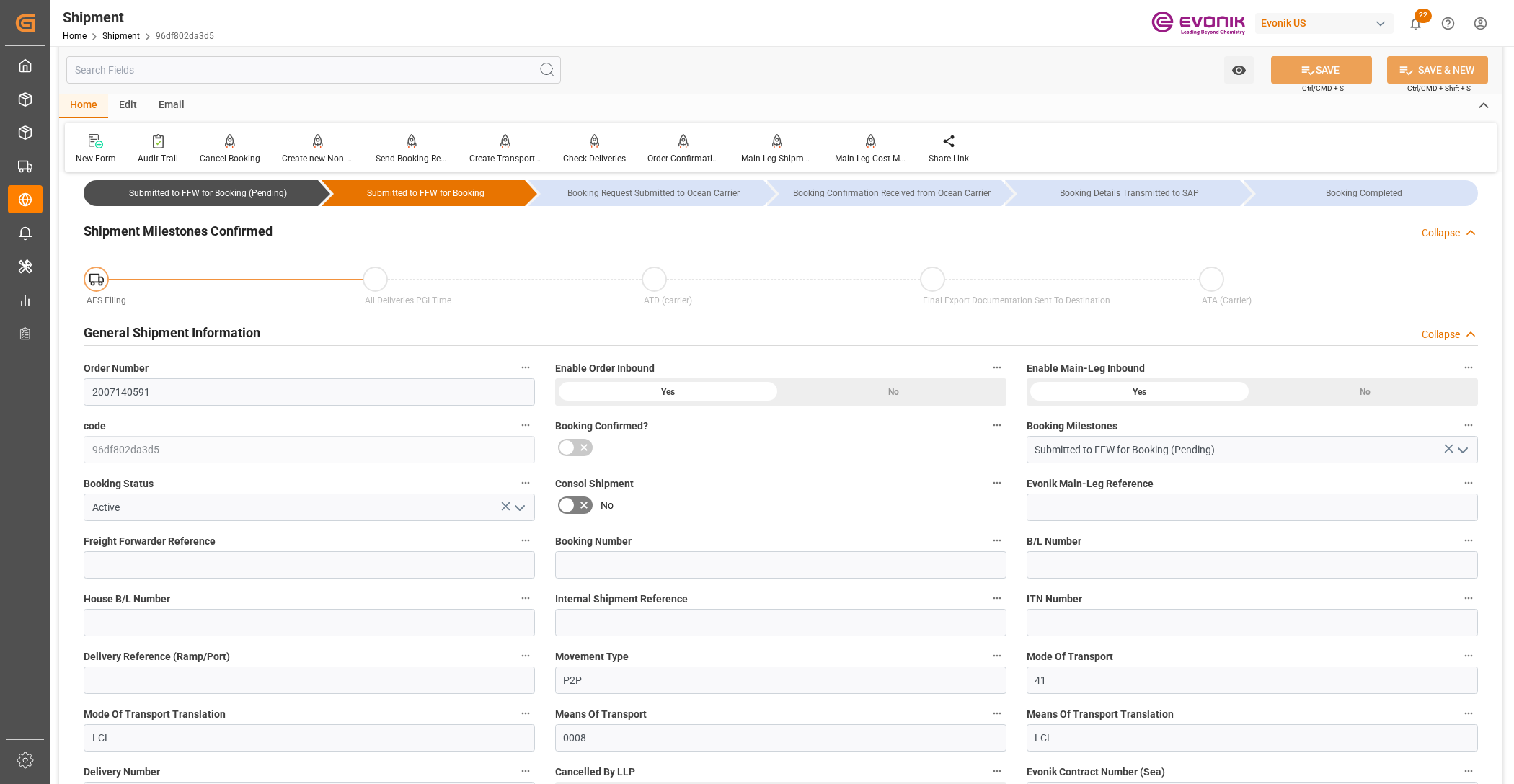
click at [160, 74] on input "text" at bounding box center [313, 69] width 495 height 27
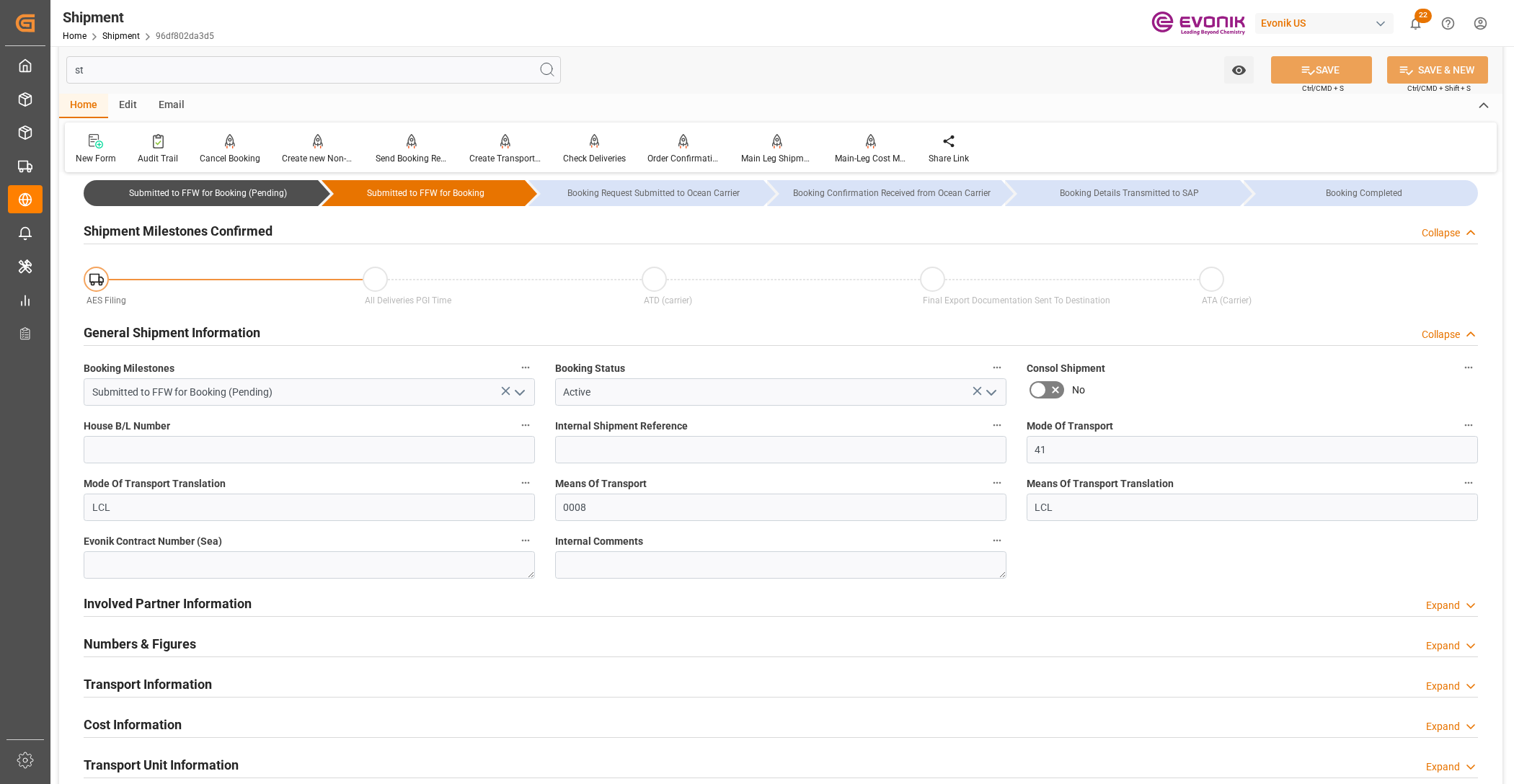
scroll to position [0, 0]
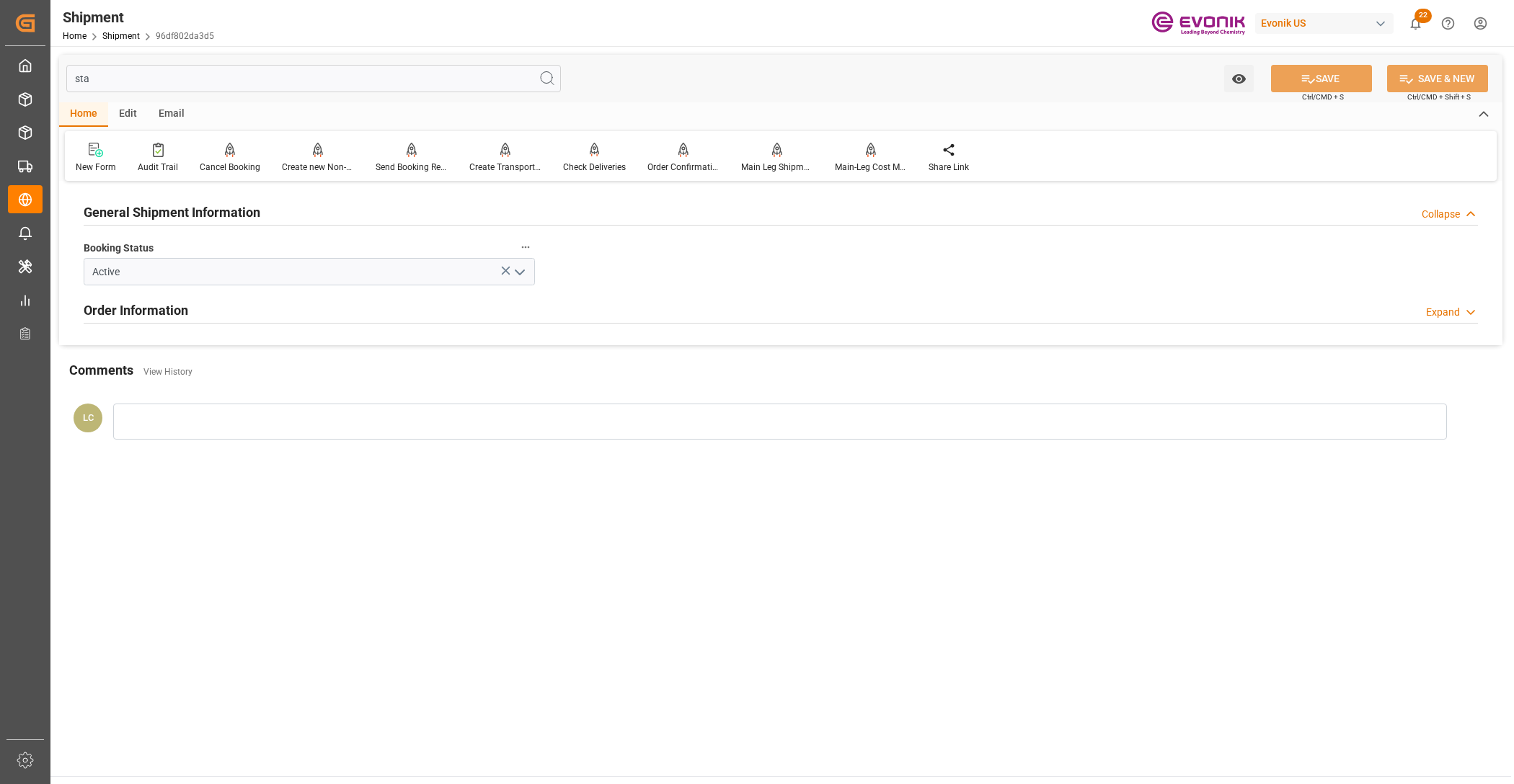
click at [176, 310] on h2 "Order Information" at bounding box center [136, 310] width 105 height 19
click at [168, 310] on h2 "Order Information" at bounding box center [136, 310] width 105 height 19
click at [112, 73] on input "sta" at bounding box center [313, 78] width 495 height 27
type input "s"
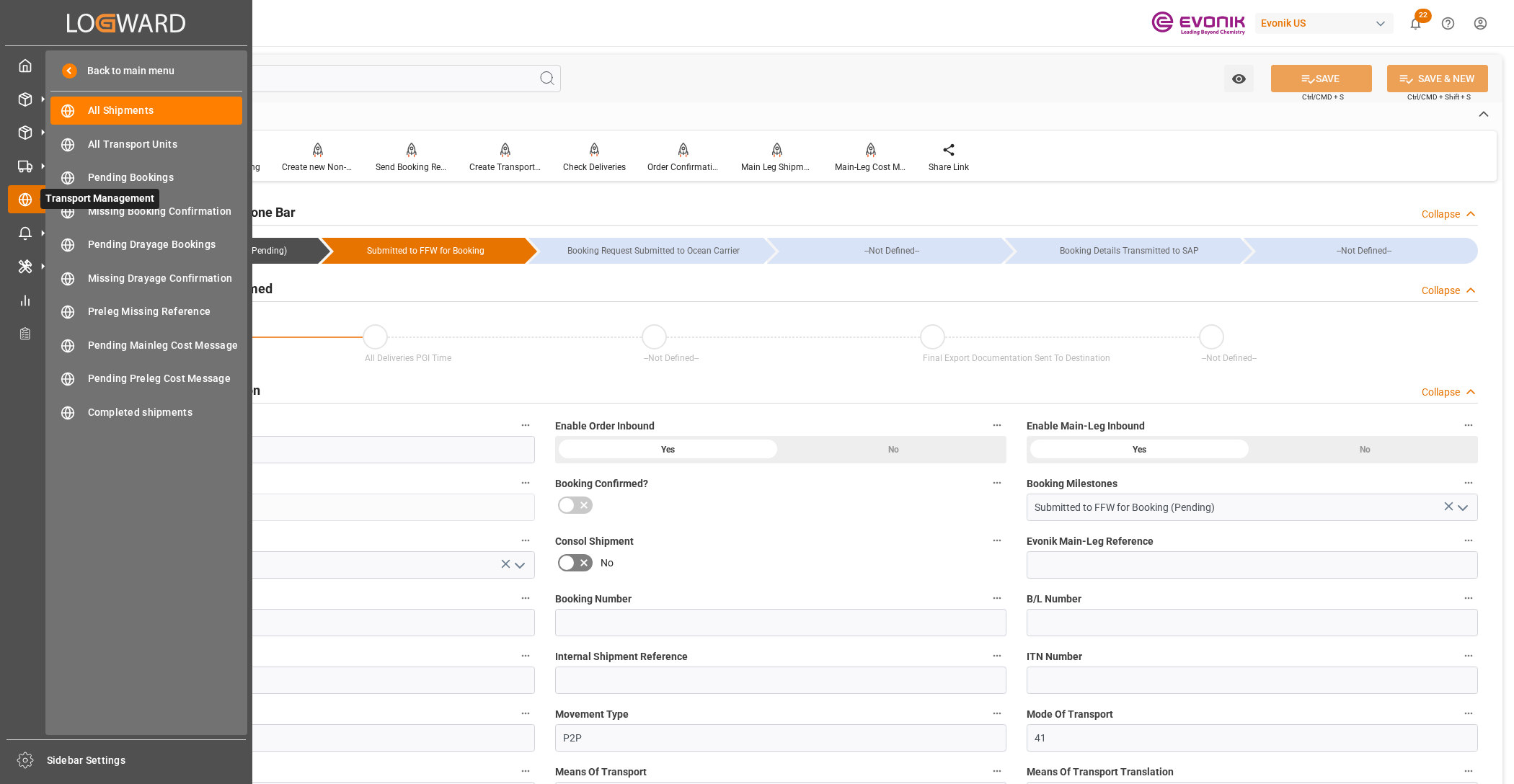
click at [38, 196] on icon at bounding box center [42, 199] width 31 height 31
click at [147, 101] on div "All Shipments All Shipments" at bounding box center [147, 111] width 192 height 28
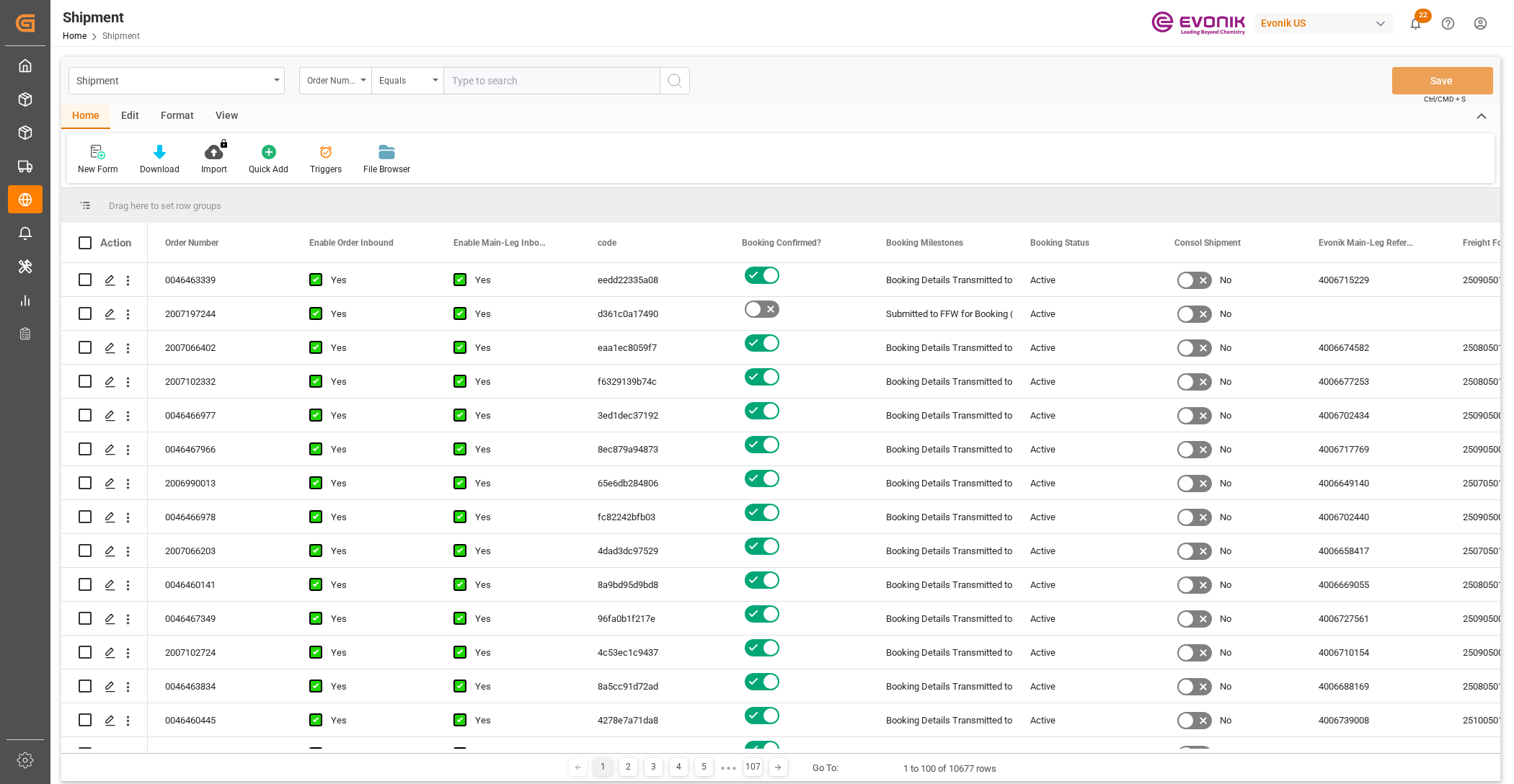
click at [510, 65] on div "Shipment Order Number Equals Save Ctrl/CMD + S" at bounding box center [780, 80] width 1439 height 48
click at [495, 78] on input "text" at bounding box center [551, 80] width 216 height 27
paste input "2007166553"
type input "2007166553"
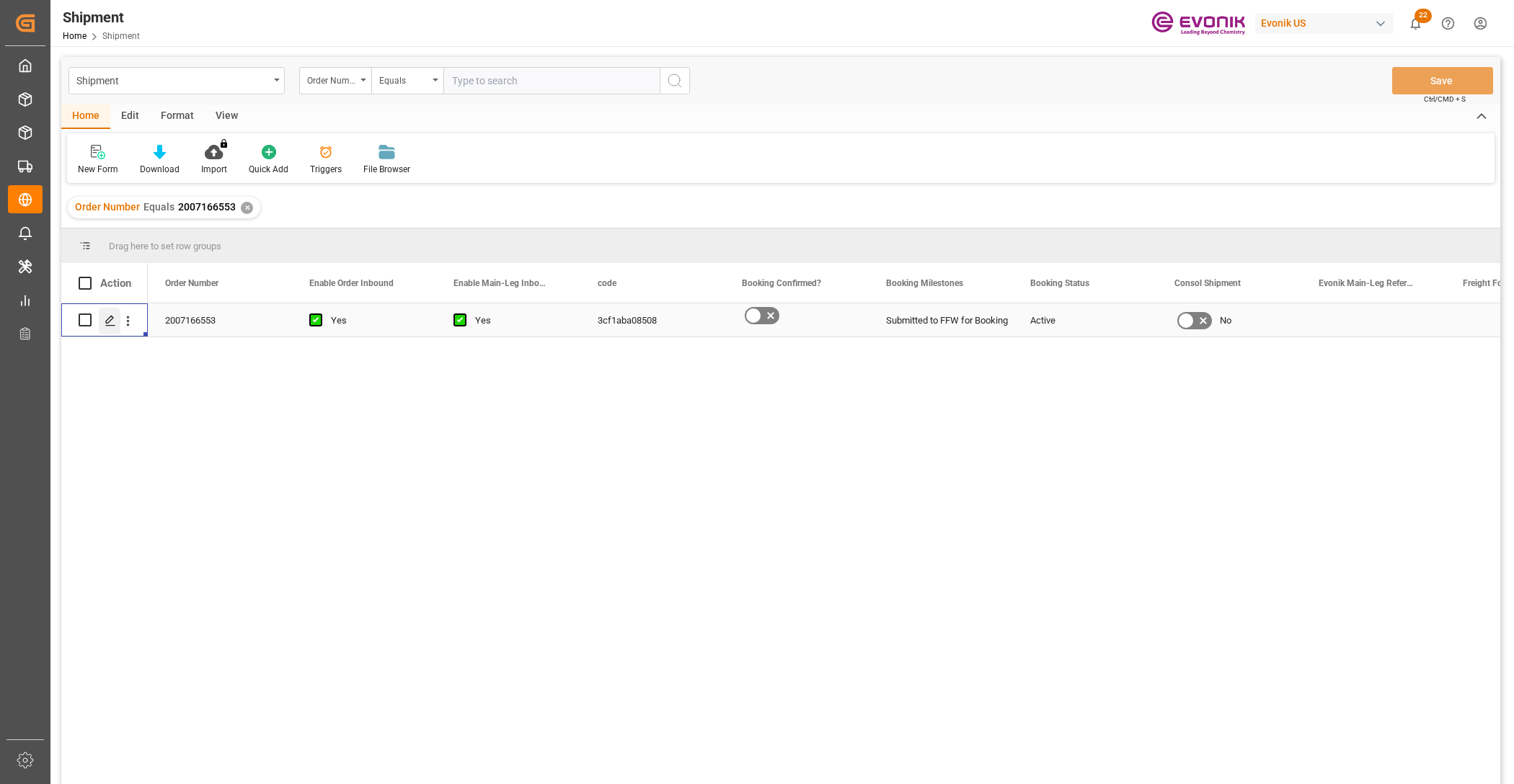
click at [113, 317] on polygon "Press SPACE to select this row." at bounding box center [109, 319] width 7 height 7
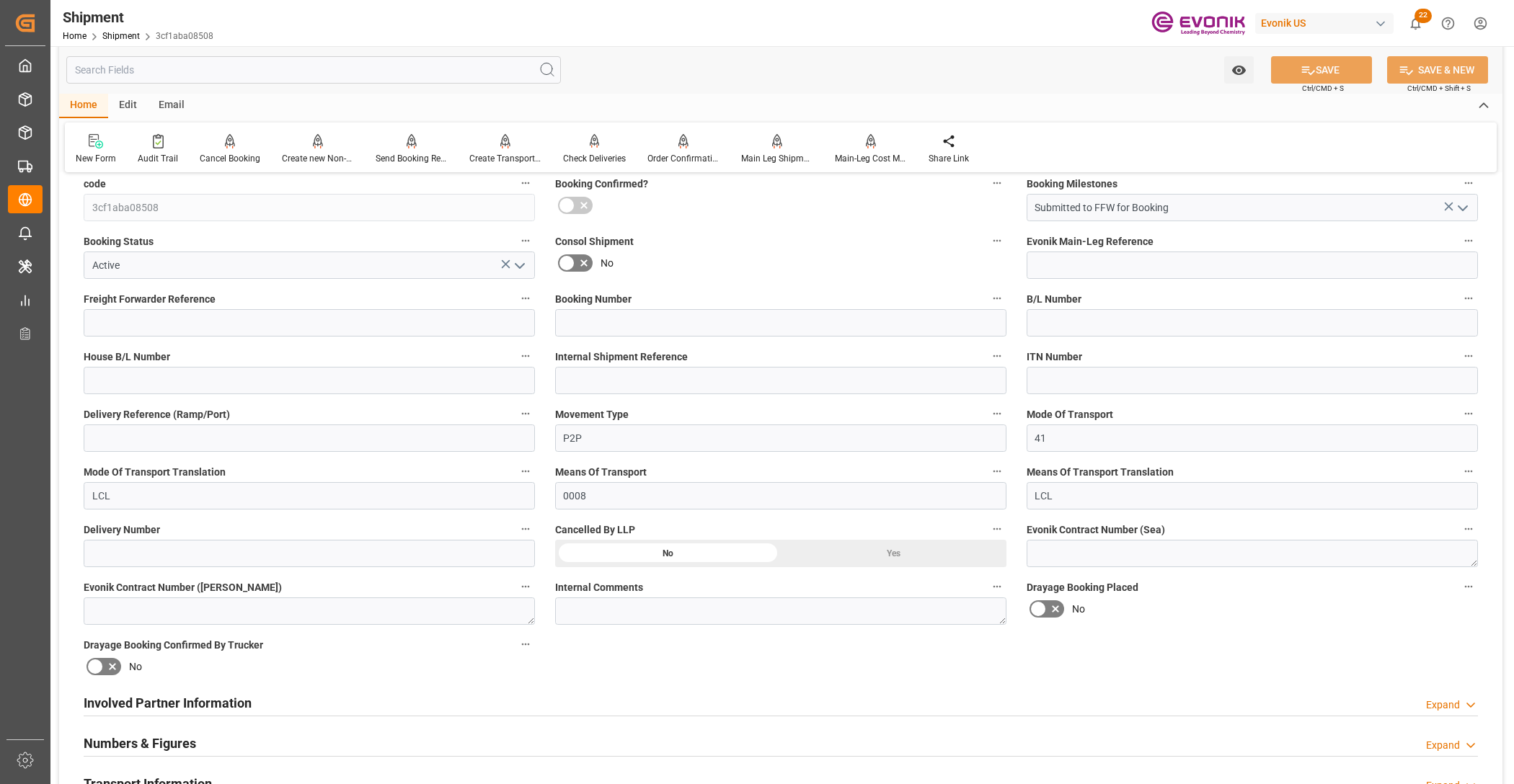
scroll to position [600, 0]
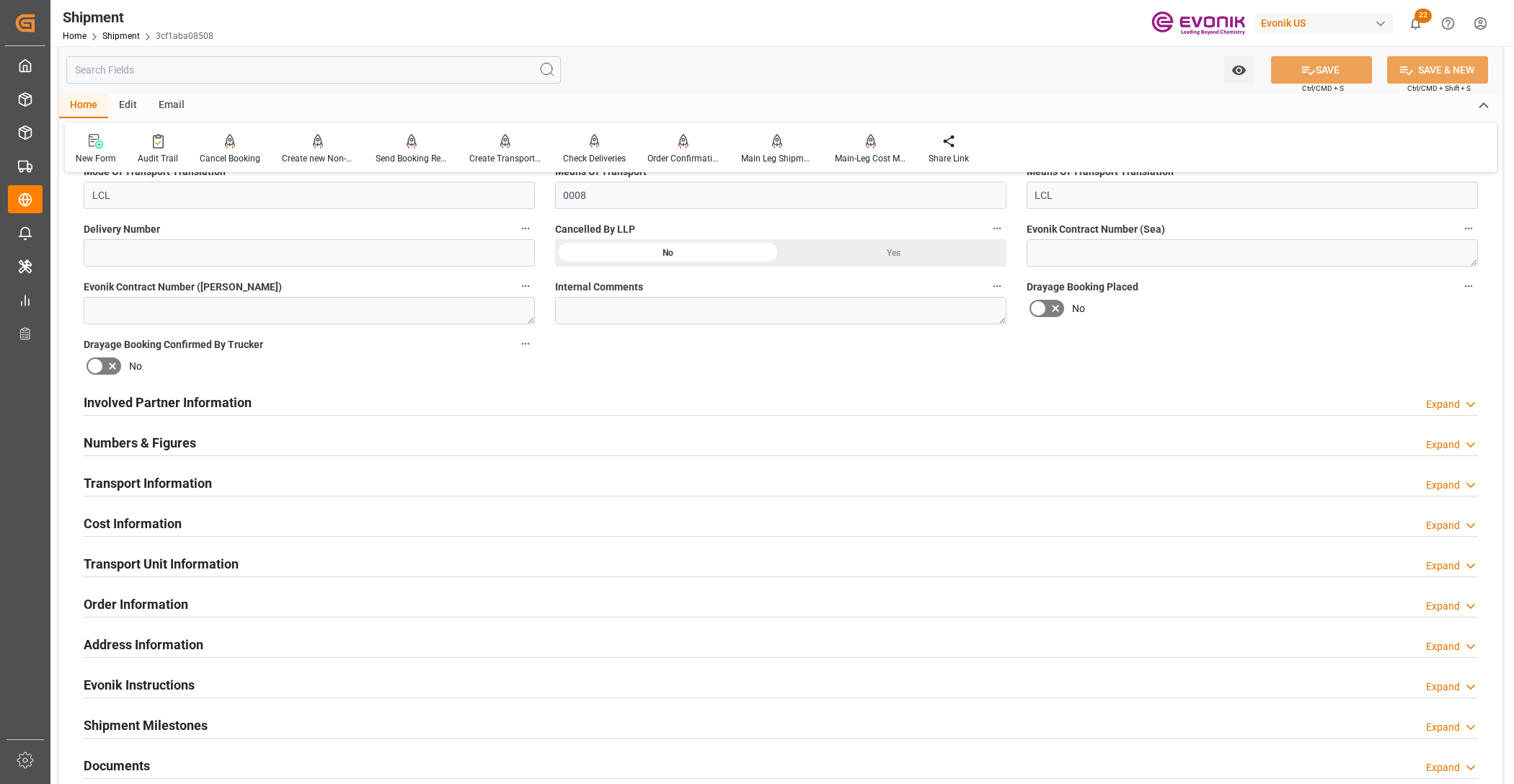
click at [162, 393] on h2 "Involved Partner Information" at bounding box center [168, 402] width 168 height 19
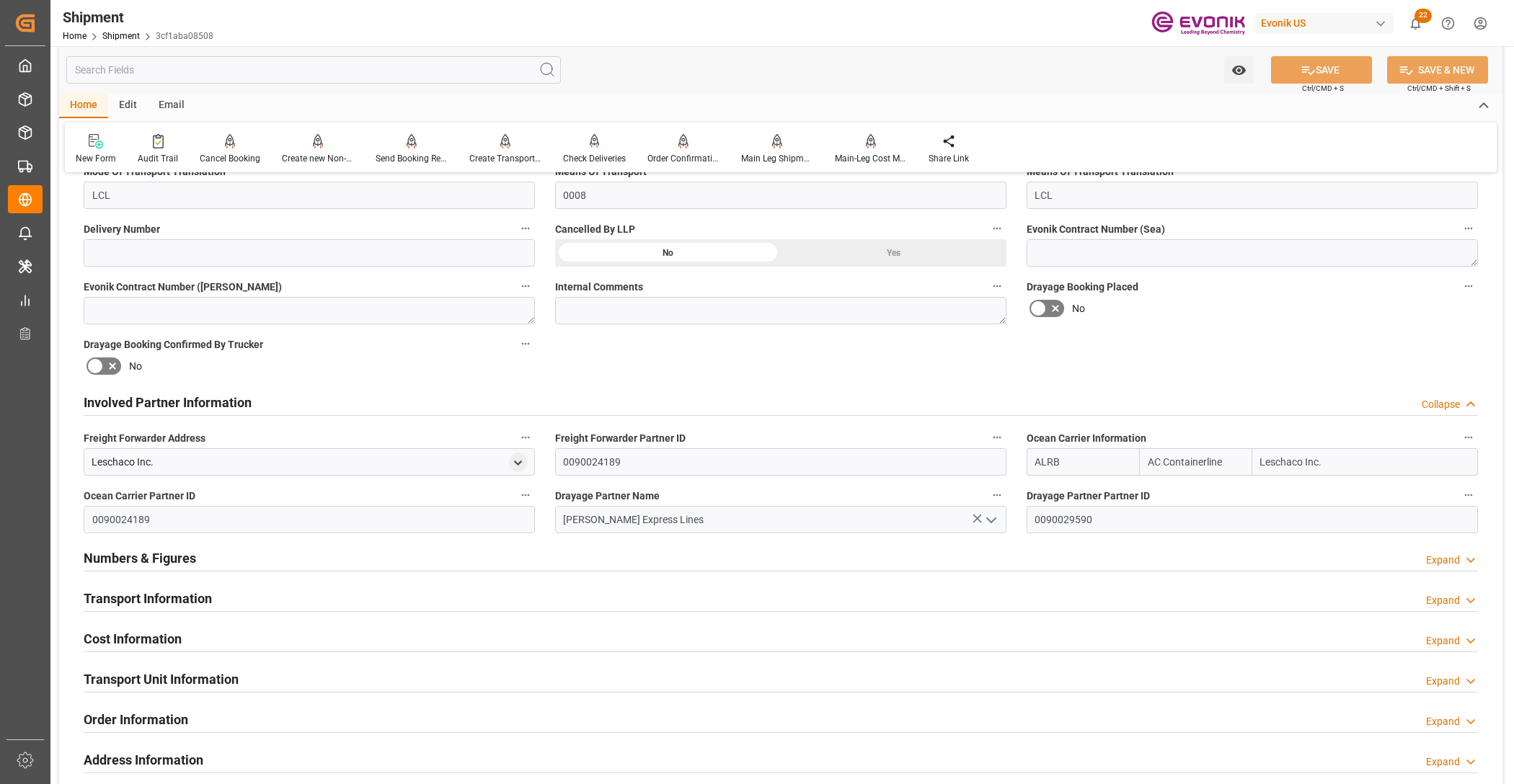
click at [206, 564] on div "Numbers & Figures Expand" at bounding box center [781, 556] width 1394 height 27
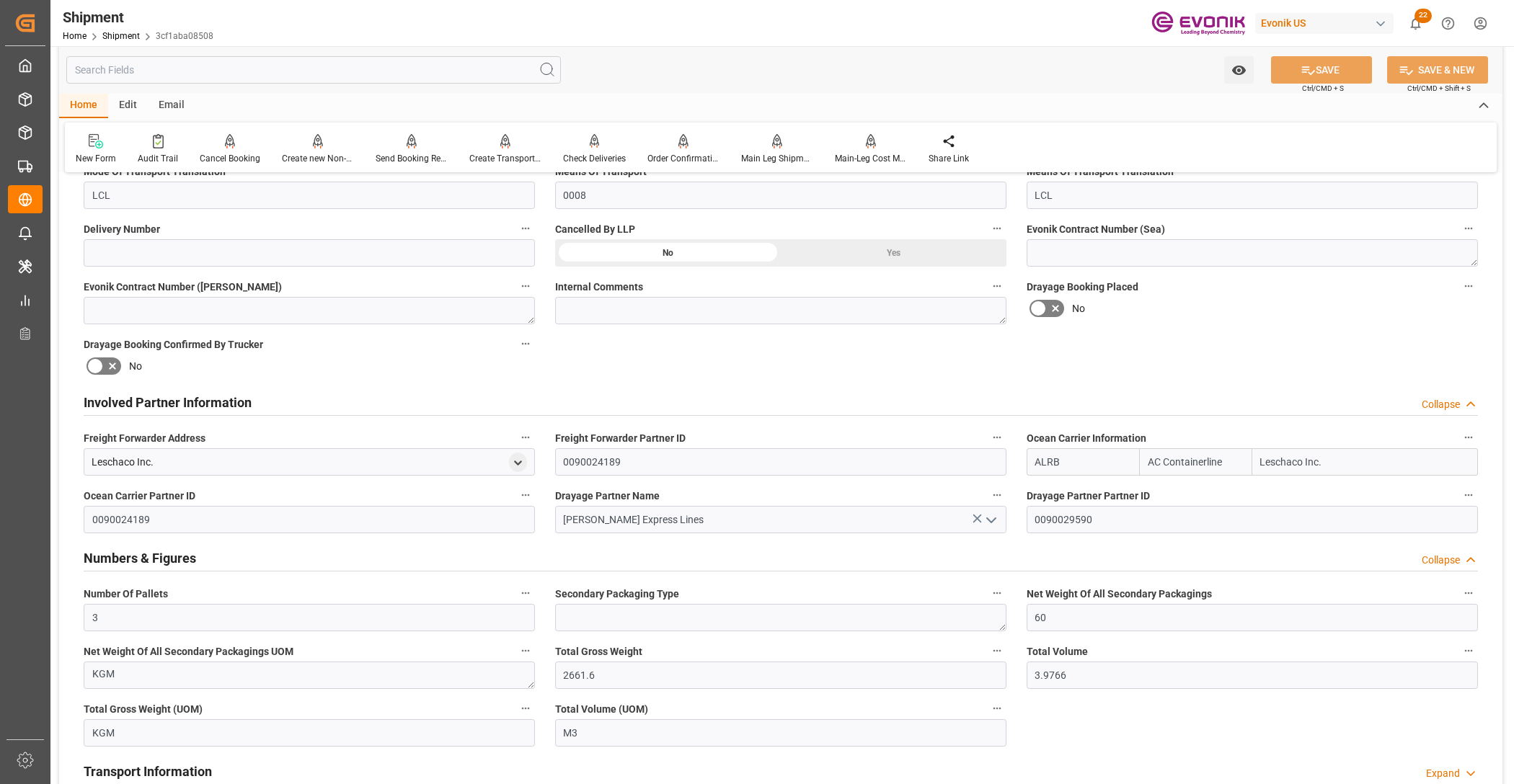
click at [207, 397] on h2 "Involved Partner Information" at bounding box center [168, 402] width 168 height 19
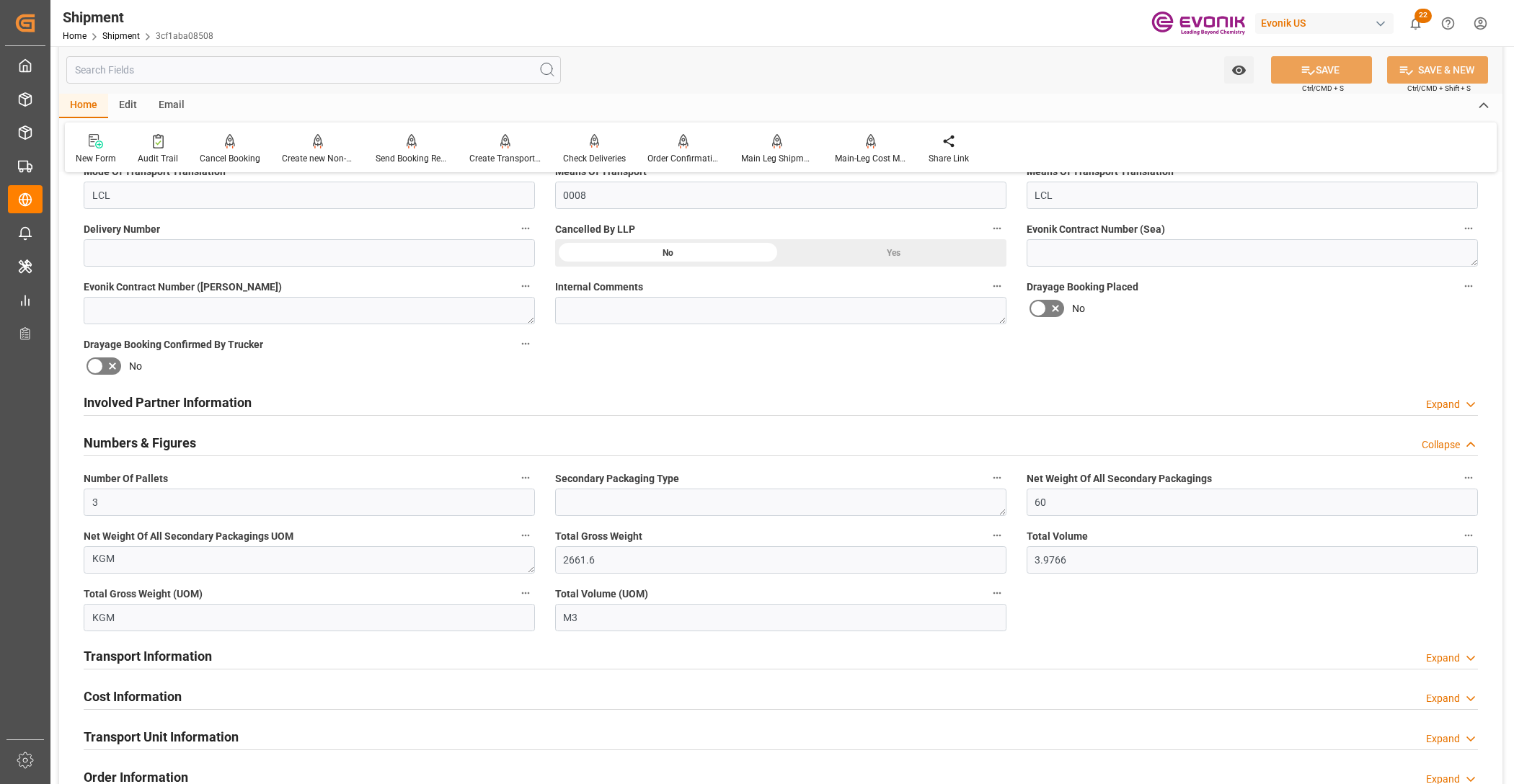
click at [125, 657] on h2 "Transport Information" at bounding box center [147, 656] width 128 height 19
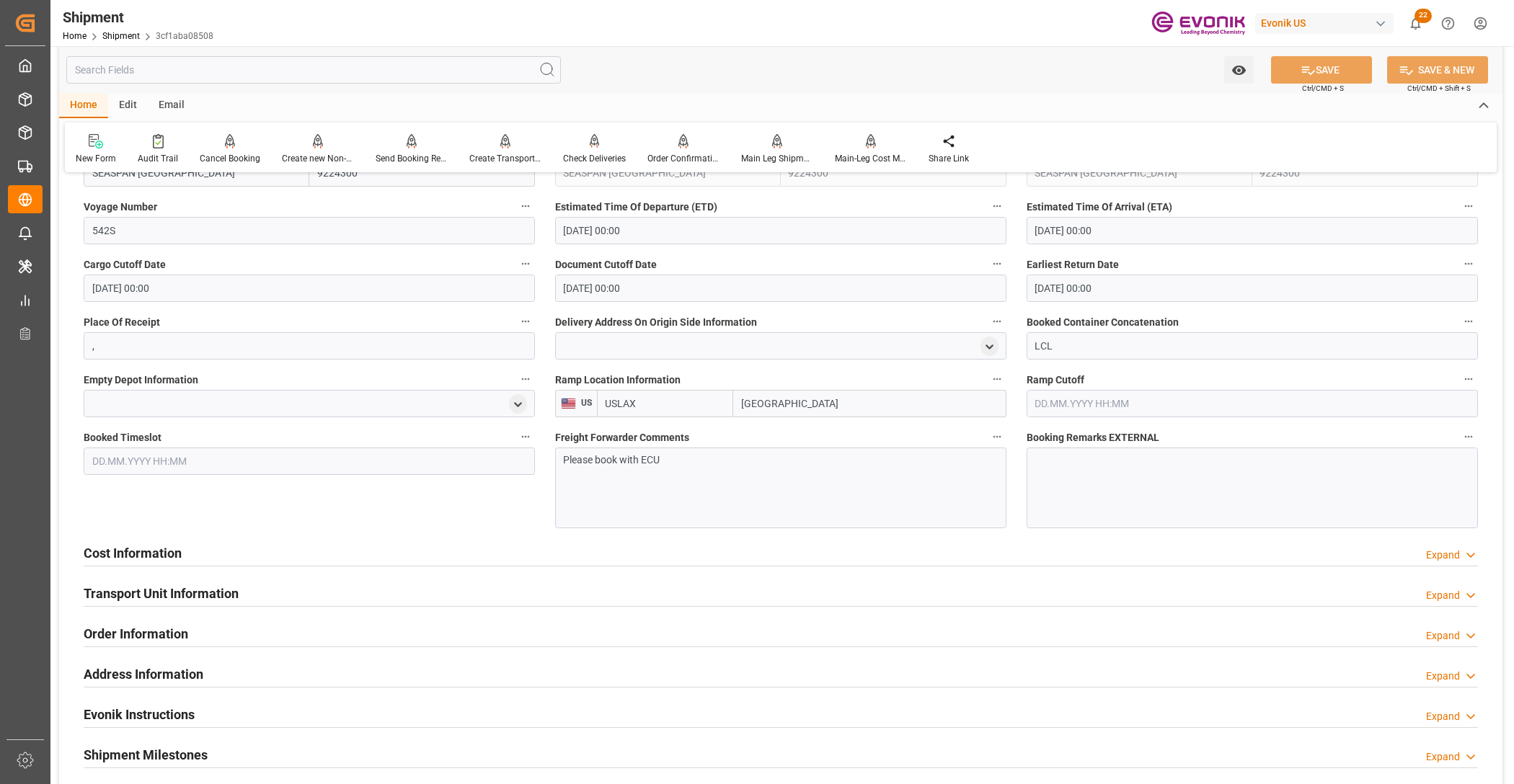
scroll to position [1501, 0]
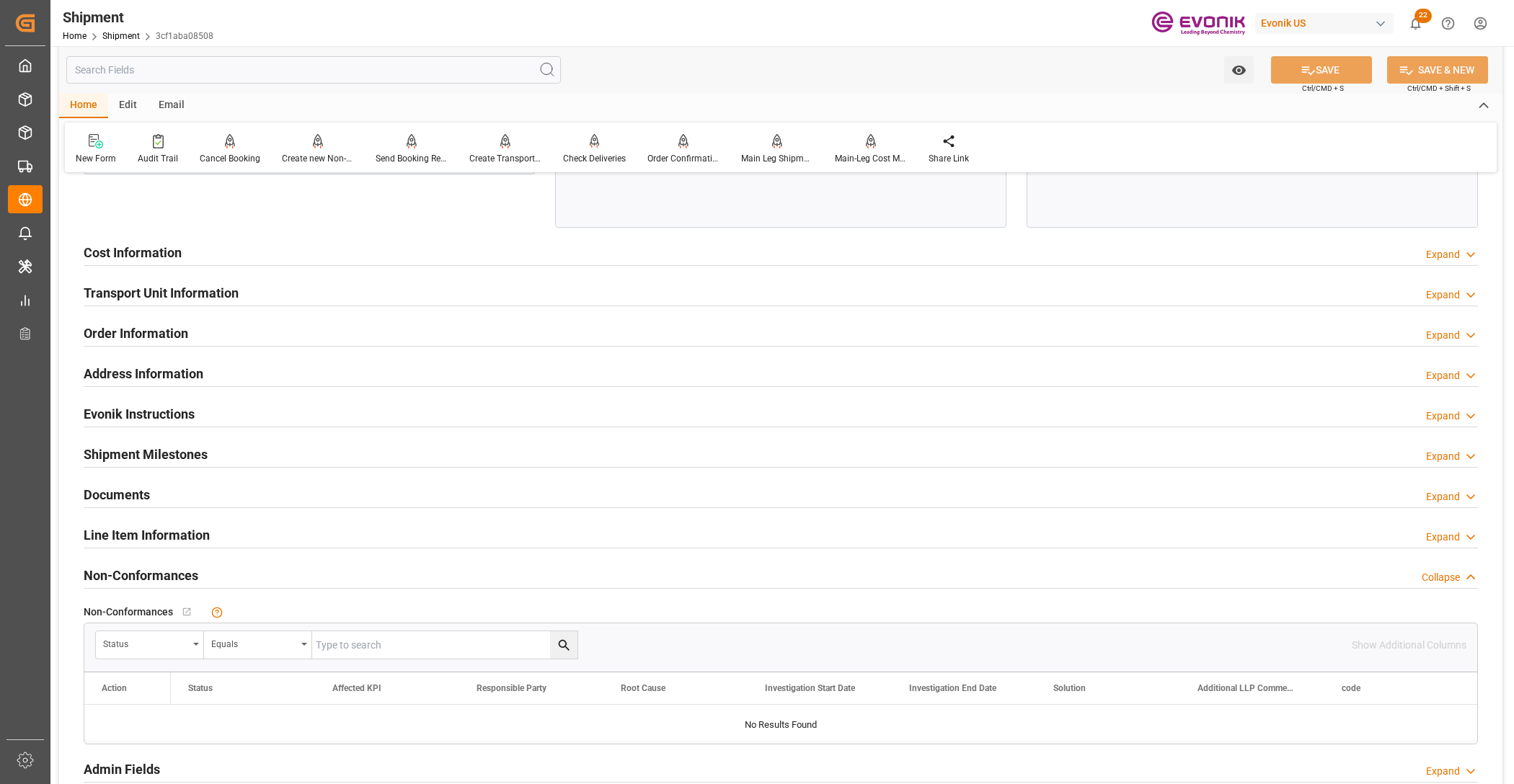
click at [186, 252] on div "Cost Information Expand" at bounding box center [781, 251] width 1394 height 27
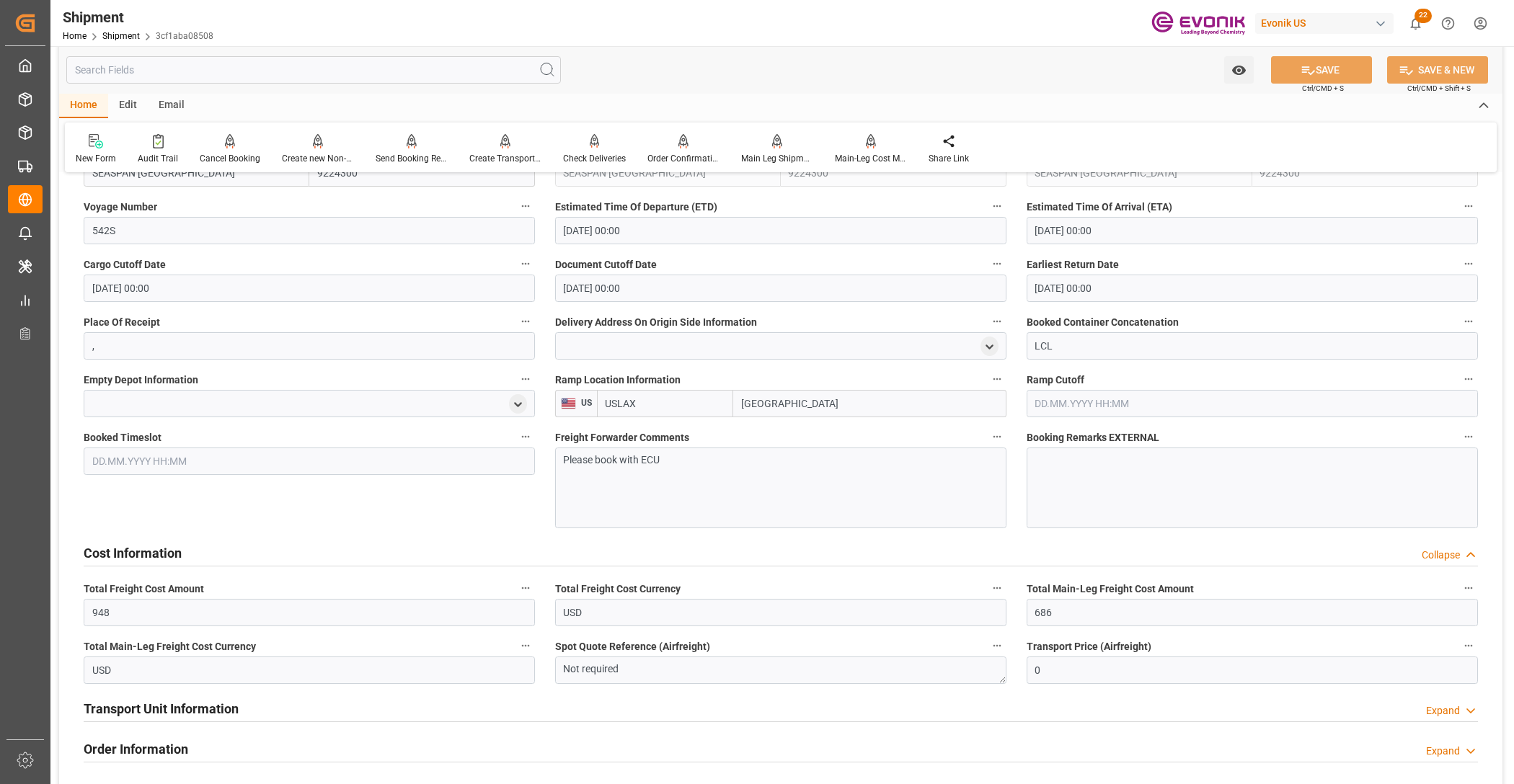
scroll to position [600, 0]
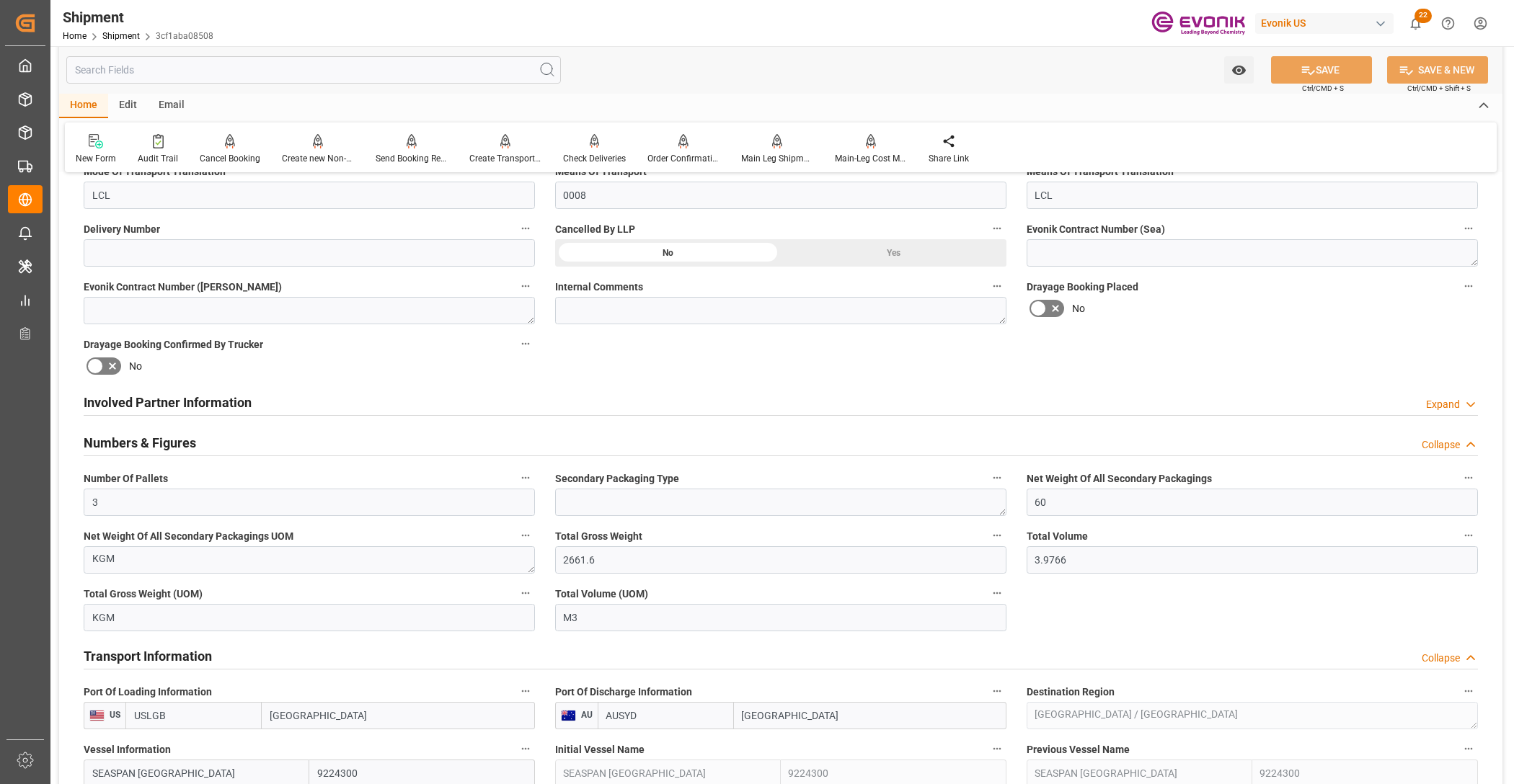
click at [113, 429] on div "Numbers & Figures" at bounding box center [140, 441] width 113 height 27
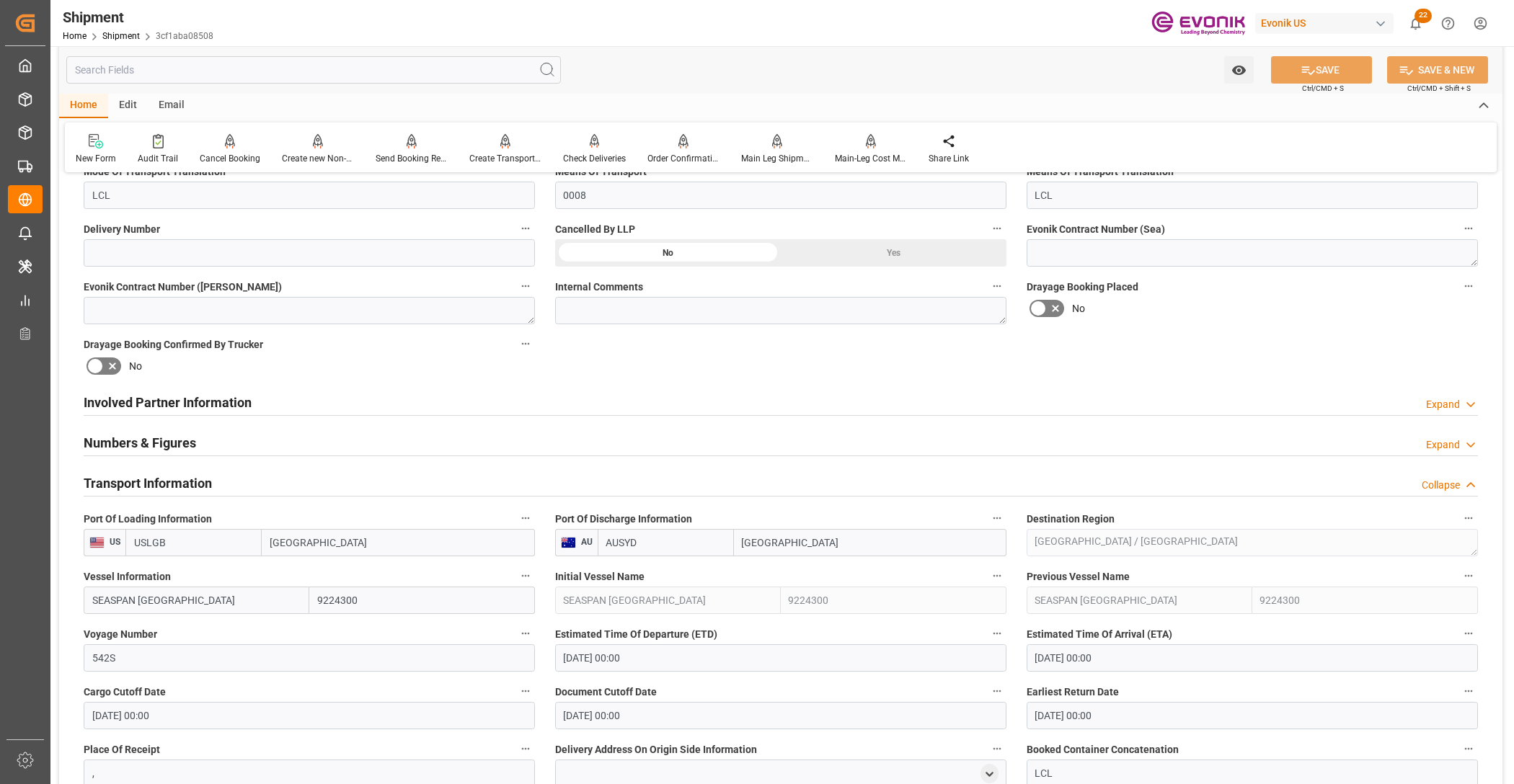
click at [112, 434] on h2 "Numbers & Figures" at bounding box center [140, 443] width 113 height 19
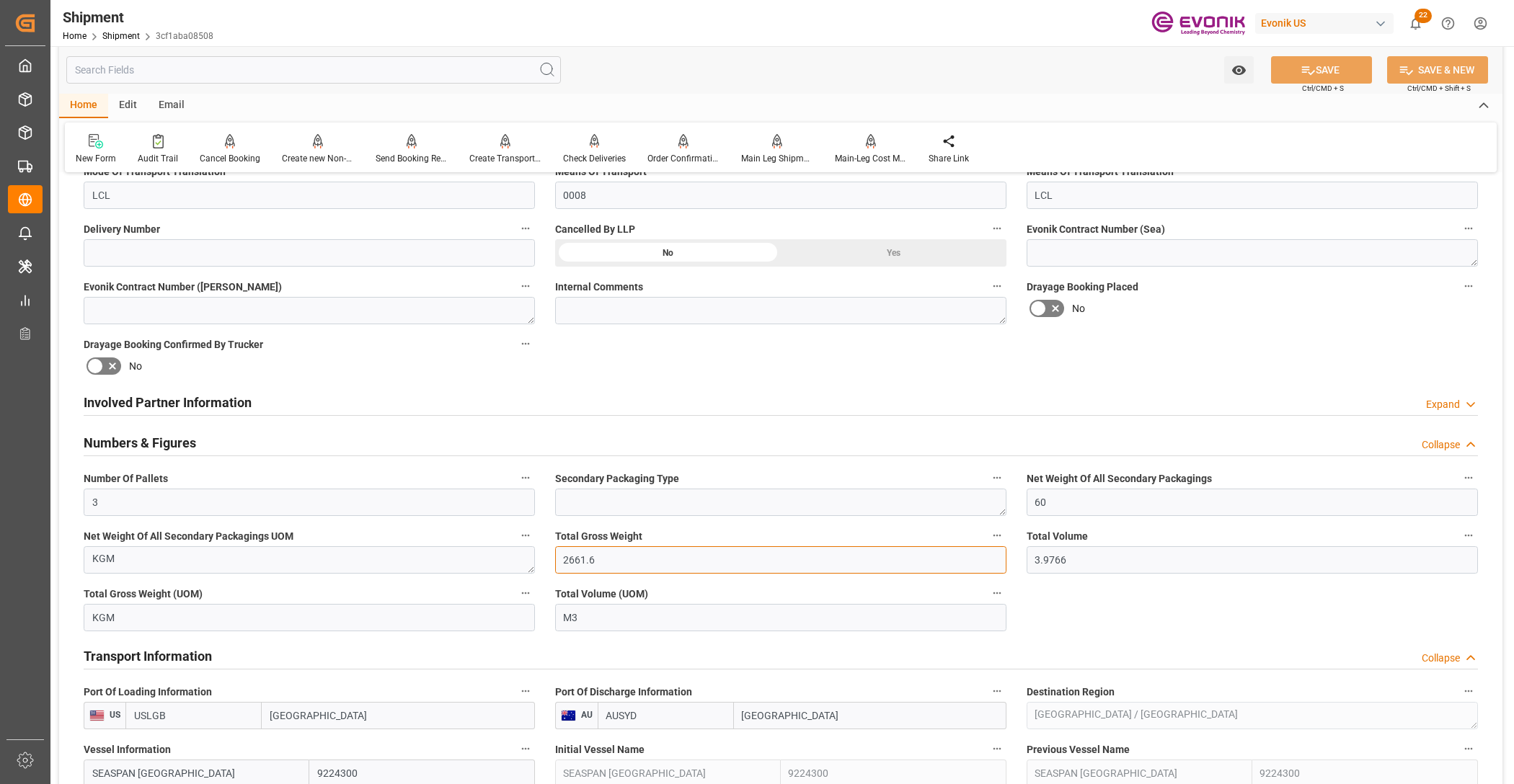
click at [405, 516] on div "Booking Confirmation Milestone Bar Collapse Submitted to FFW for Booking (Pendi…" at bounding box center [781, 702] width 1443 height 2235
click at [469, 631] on div "Total Gross Weight (UOM) KGM" at bounding box center [309, 607] width 471 height 58
click at [312, 441] on div "Numbers & Figures Collapse" at bounding box center [781, 441] width 1394 height 27
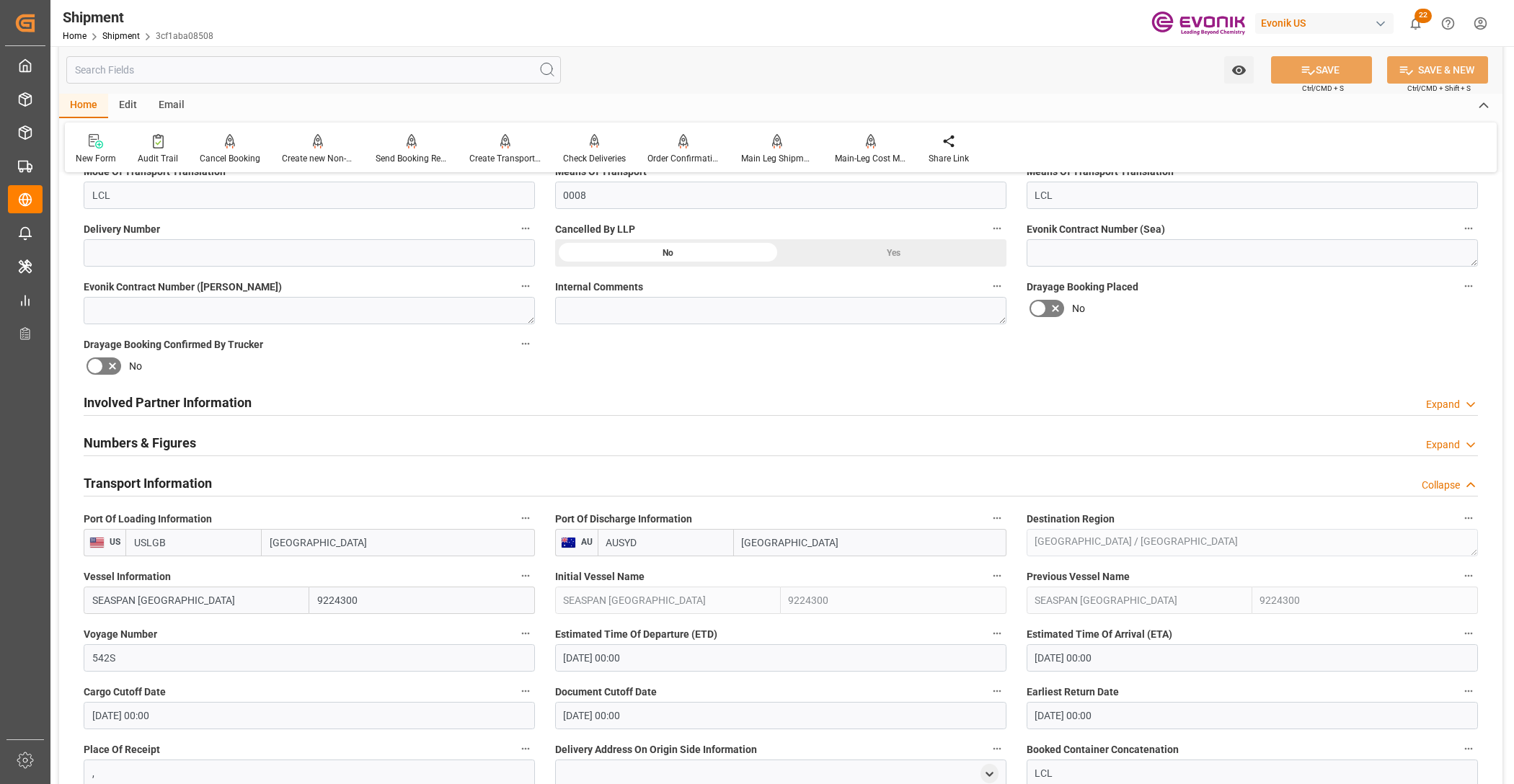
click at [151, 485] on h2 "Transport Information" at bounding box center [147, 483] width 128 height 19
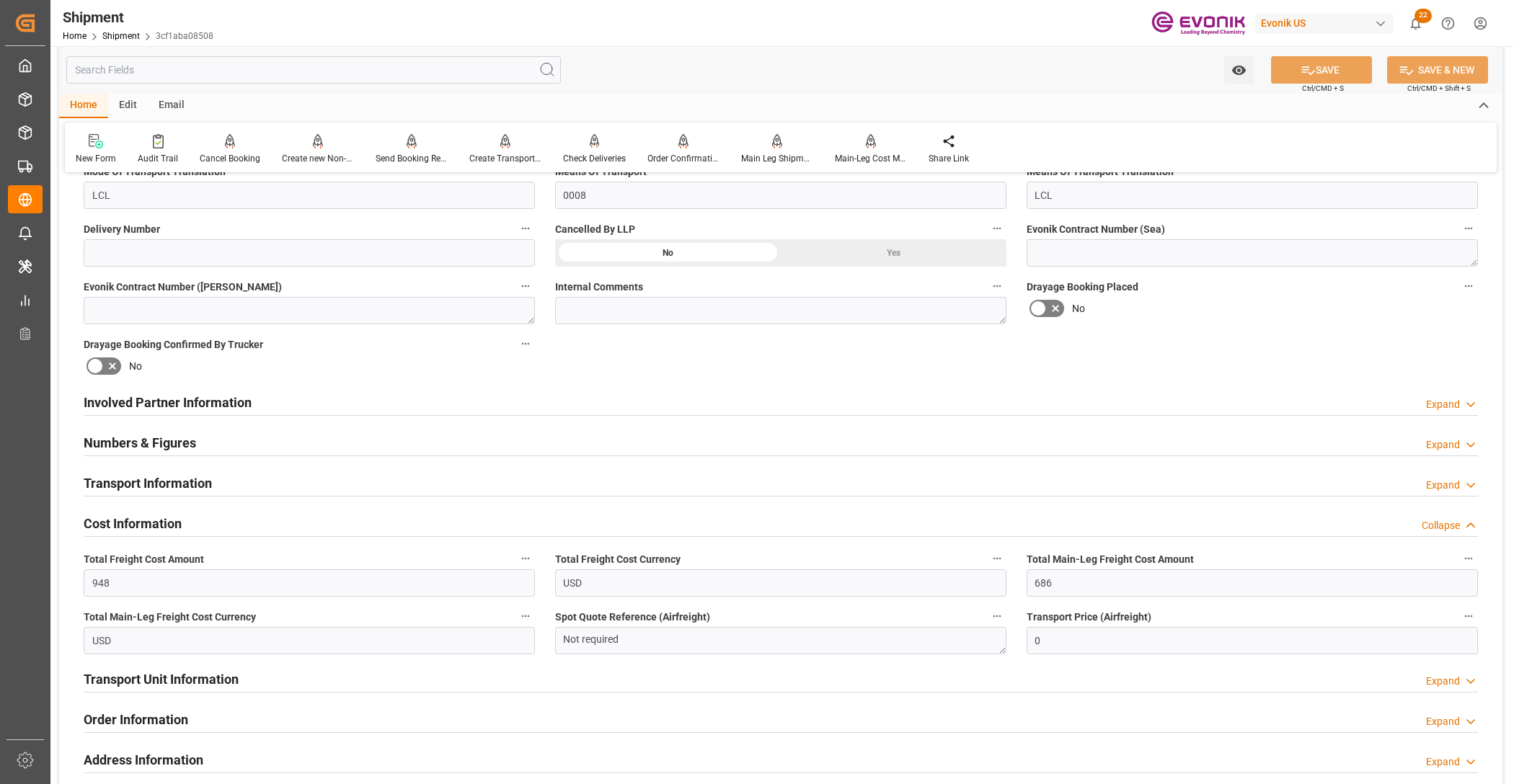
click at [201, 528] on div "Cost Information Collapse" at bounding box center [781, 522] width 1394 height 27
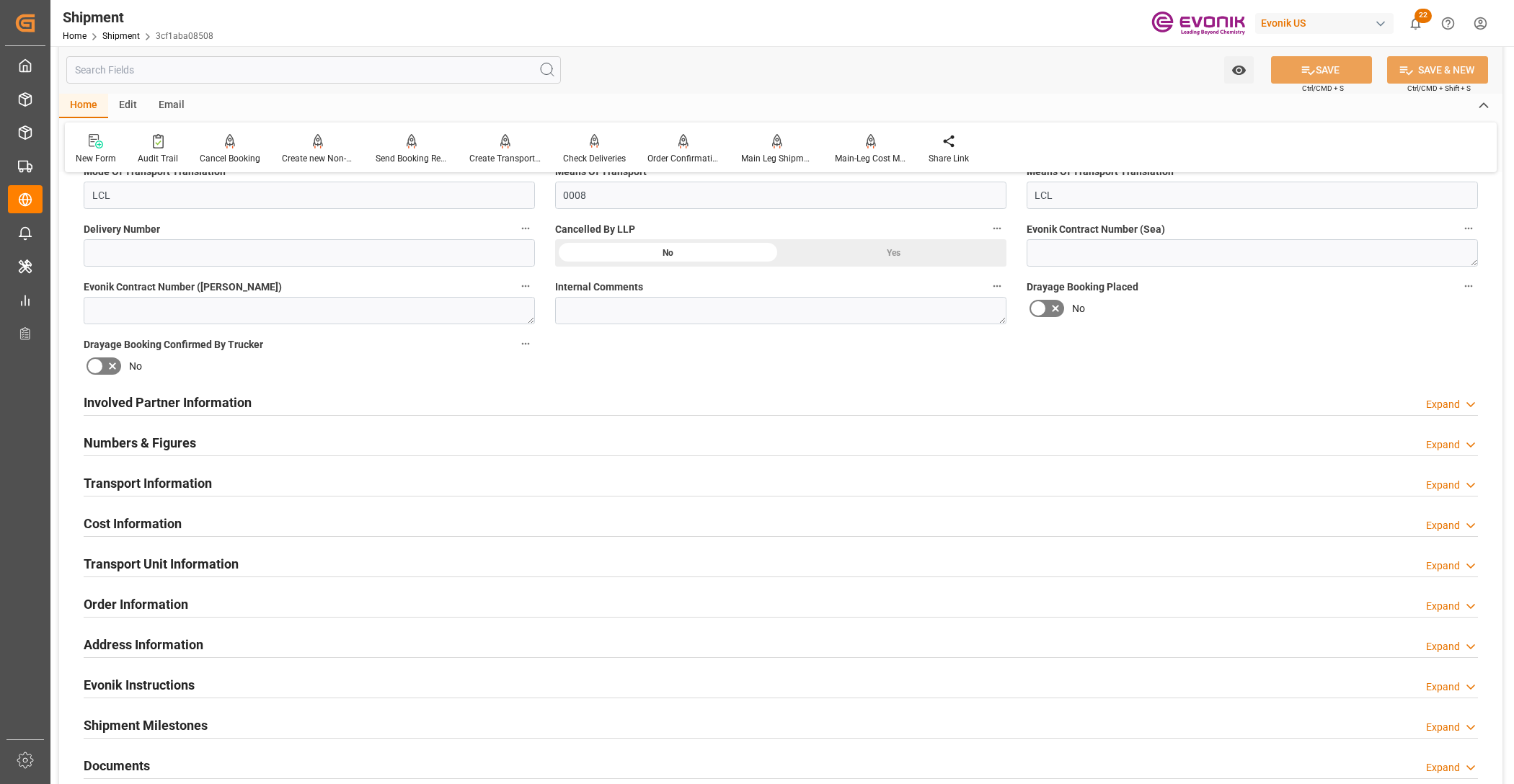
click at [135, 554] on h2 "Transport Unit Information" at bounding box center [161, 563] width 155 height 19
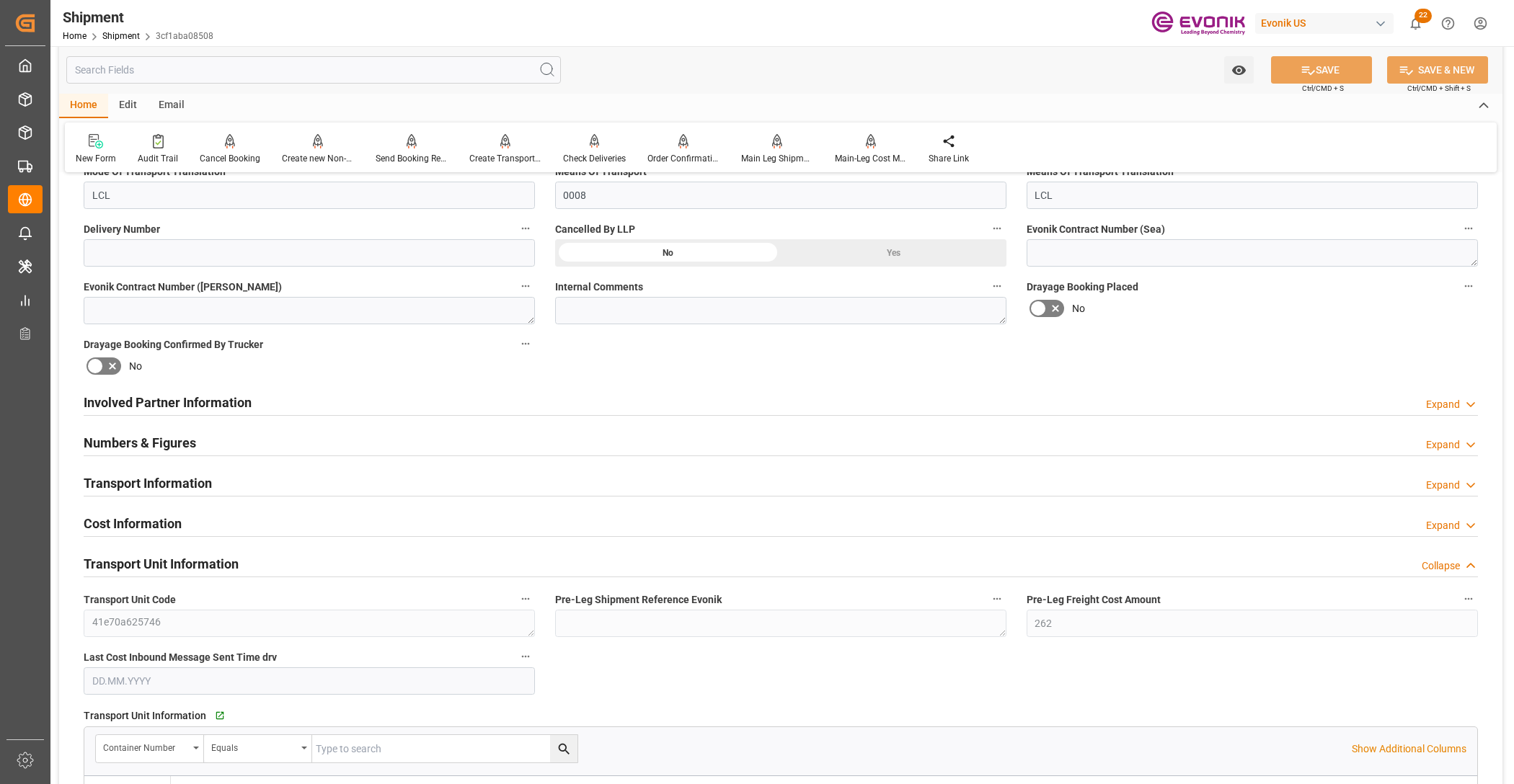
scroll to position [901, 0]
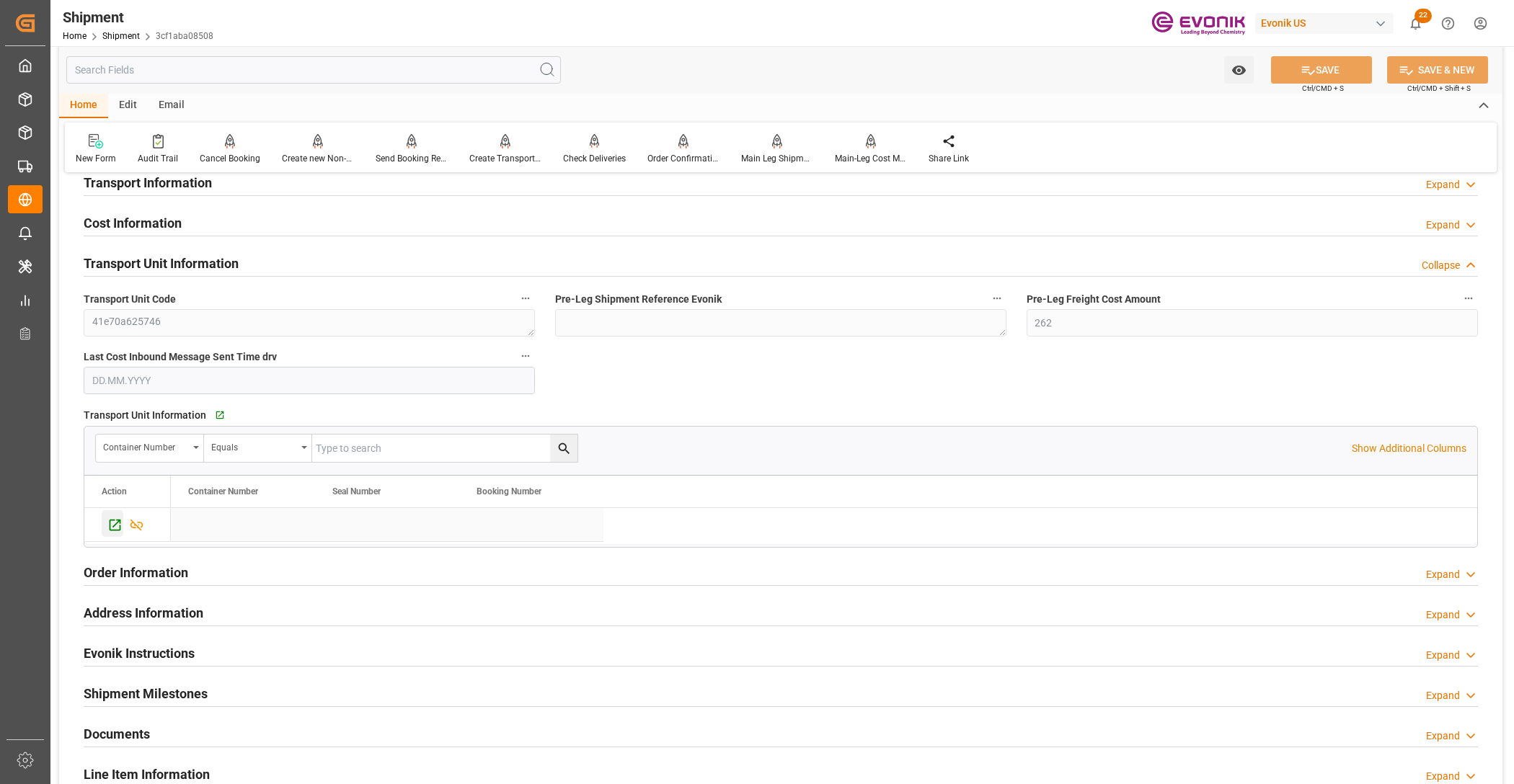
click at [114, 528] on icon "Press SPACE to select this row." at bounding box center [114, 524] width 15 height 15
click at [389, 147] on div at bounding box center [411, 140] width 72 height 15
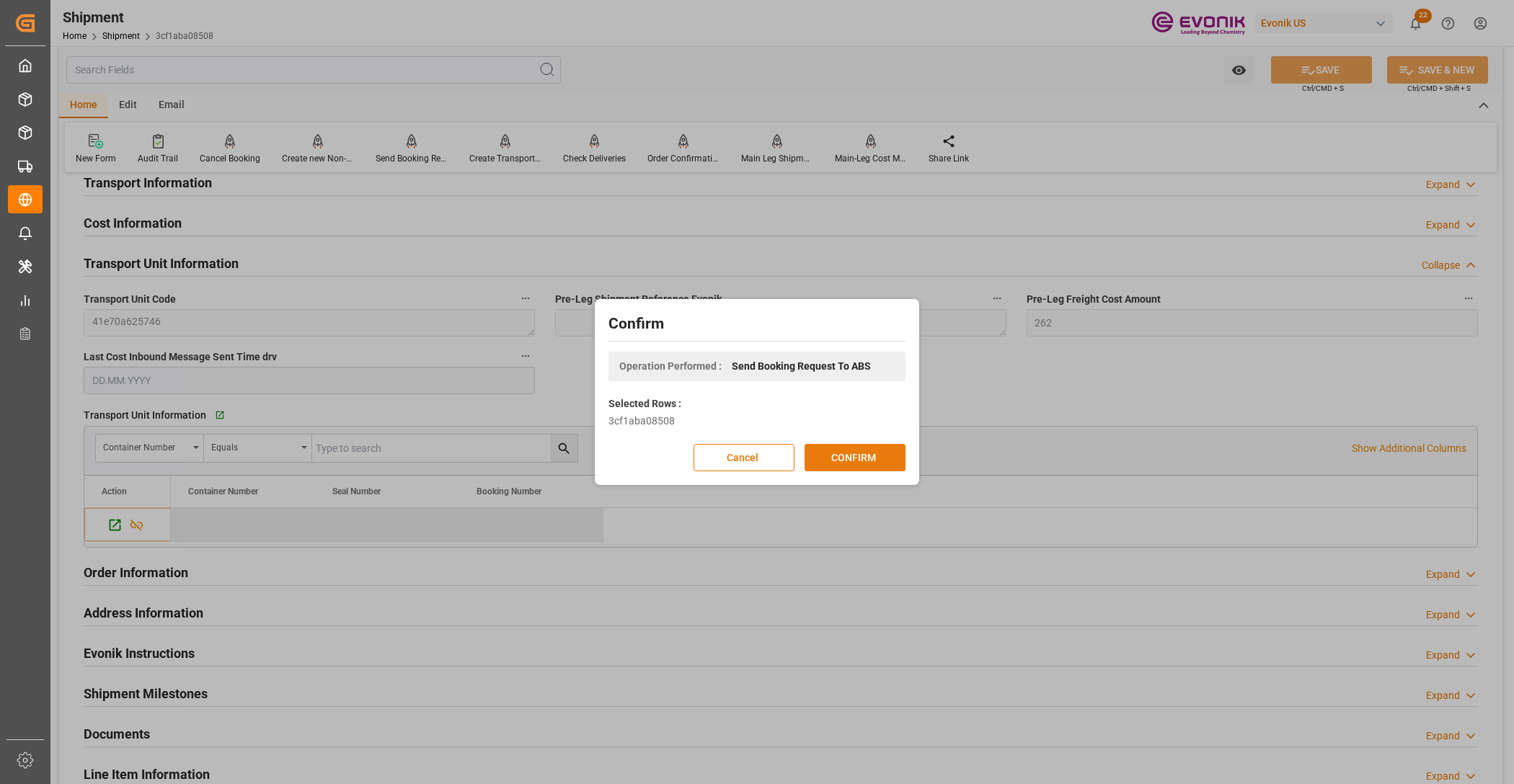
click at [873, 463] on button "CONFIRM" at bounding box center [855, 457] width 101 height 27
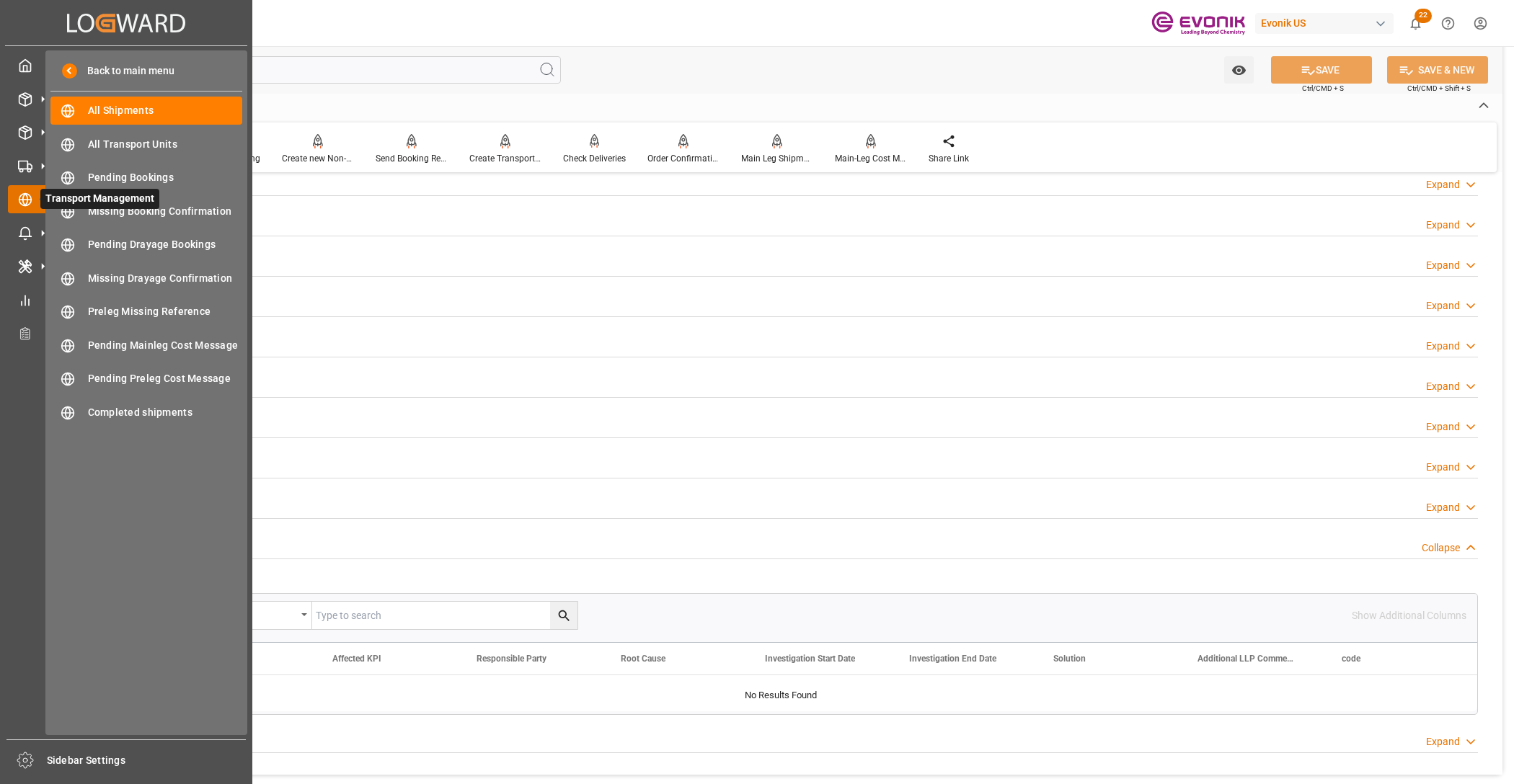
drag, startPoint x: 23, startPoint y: 194, endPoint x: 76, endPoint y: 188, distance: 53.3
click at [23, 194] on circle at bounding box center [25, 200] width 12 height 12
click at [109, 110] on span "All Shipments" at bounding box center [166, 110] width 155 height 15
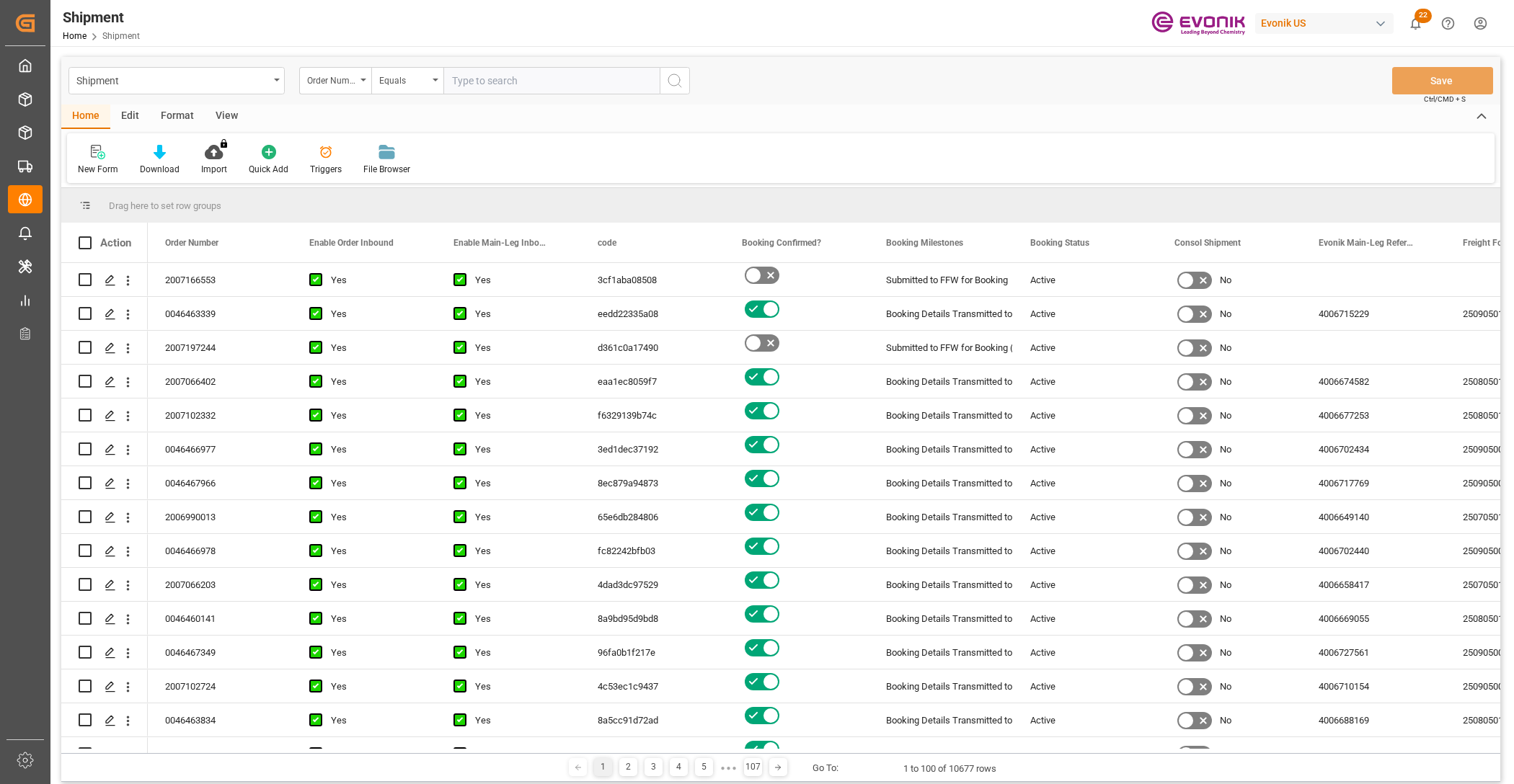
click at [529, 87] on input "text" at bounding box center [551, 80] width 216 height 27
paste input "2007205046"
type input "2007205046"
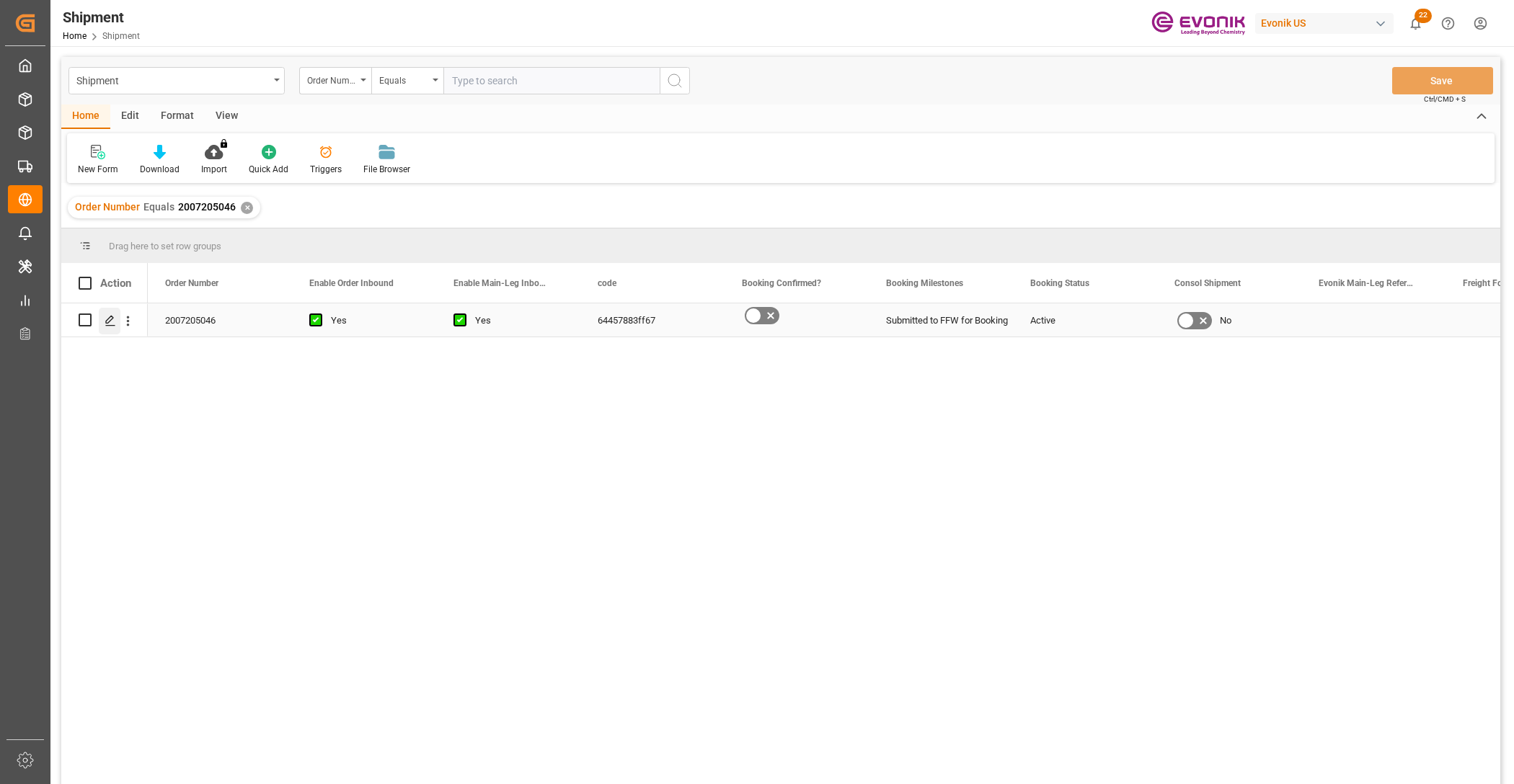
click at [110, 315] on icon "Press SPACE to select this row." at bounding box center [110, 320] width 11 height 11
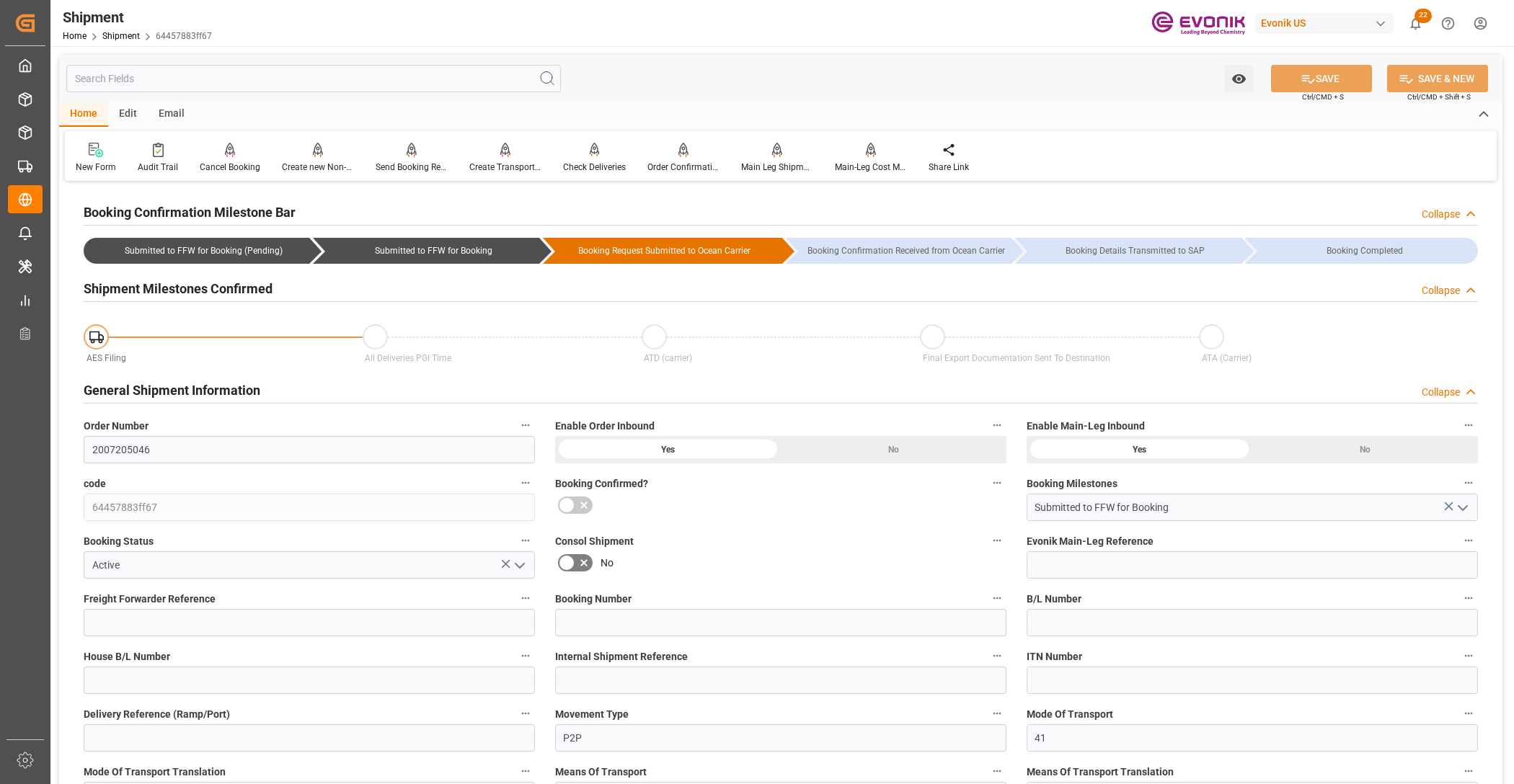
scroll to position [600, 0]
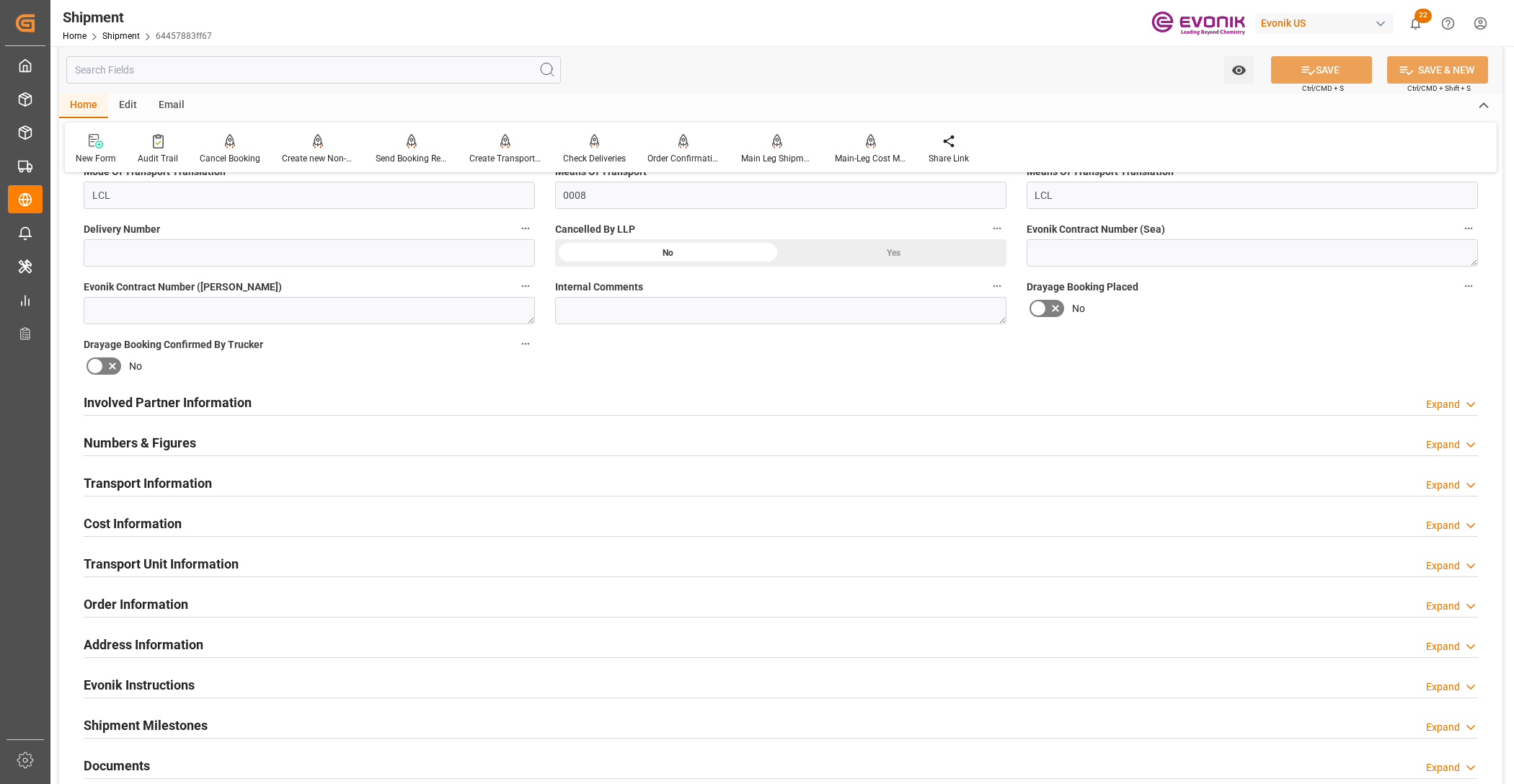
click at [300, 396] on div "Involved Partner Information Expand" at bounding box center [781, 400] width 1394 height 27
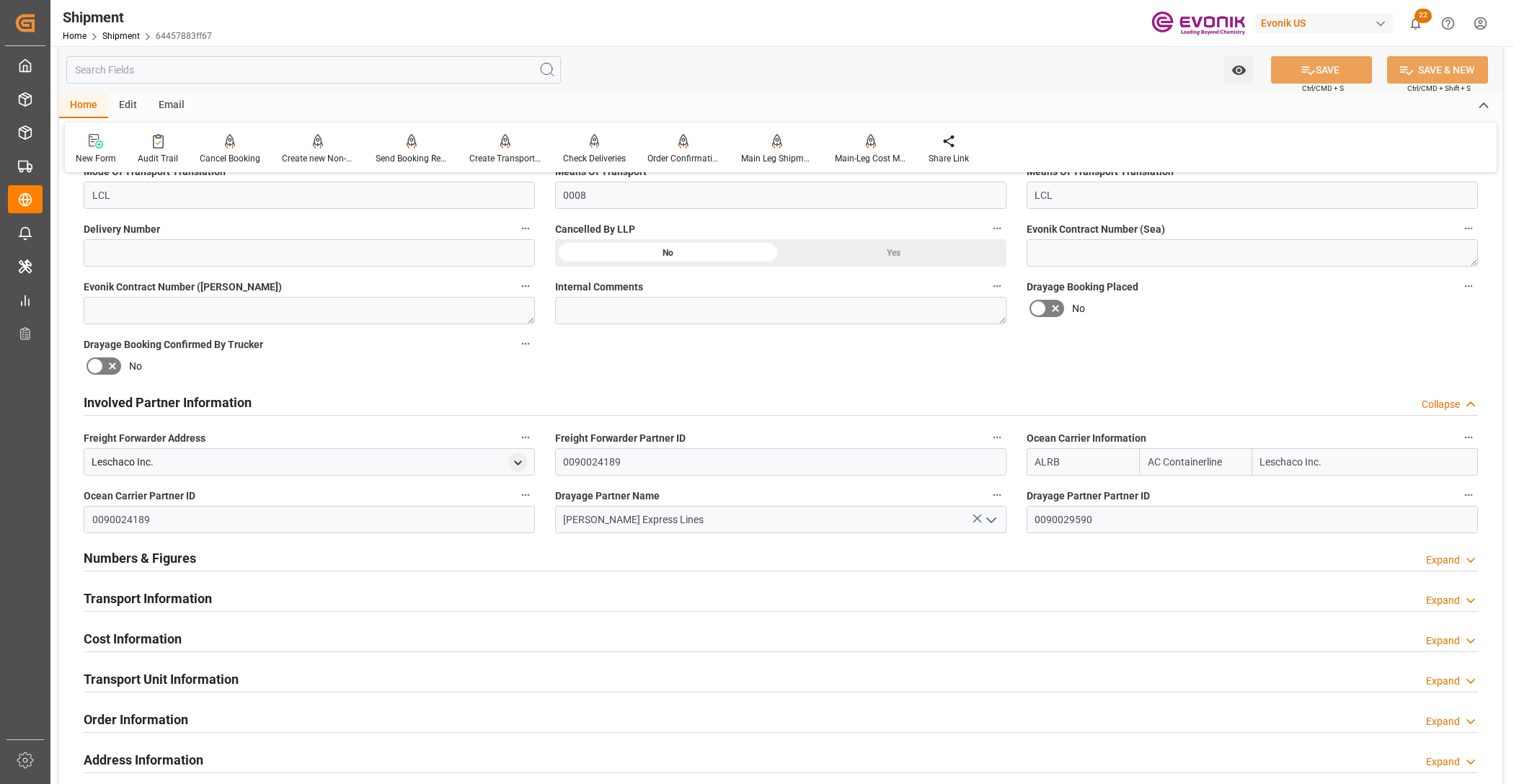
click at [300, 396] on div "Involved Partner Information Collapse" at bounding box center [781, 400] width 1394 height 27
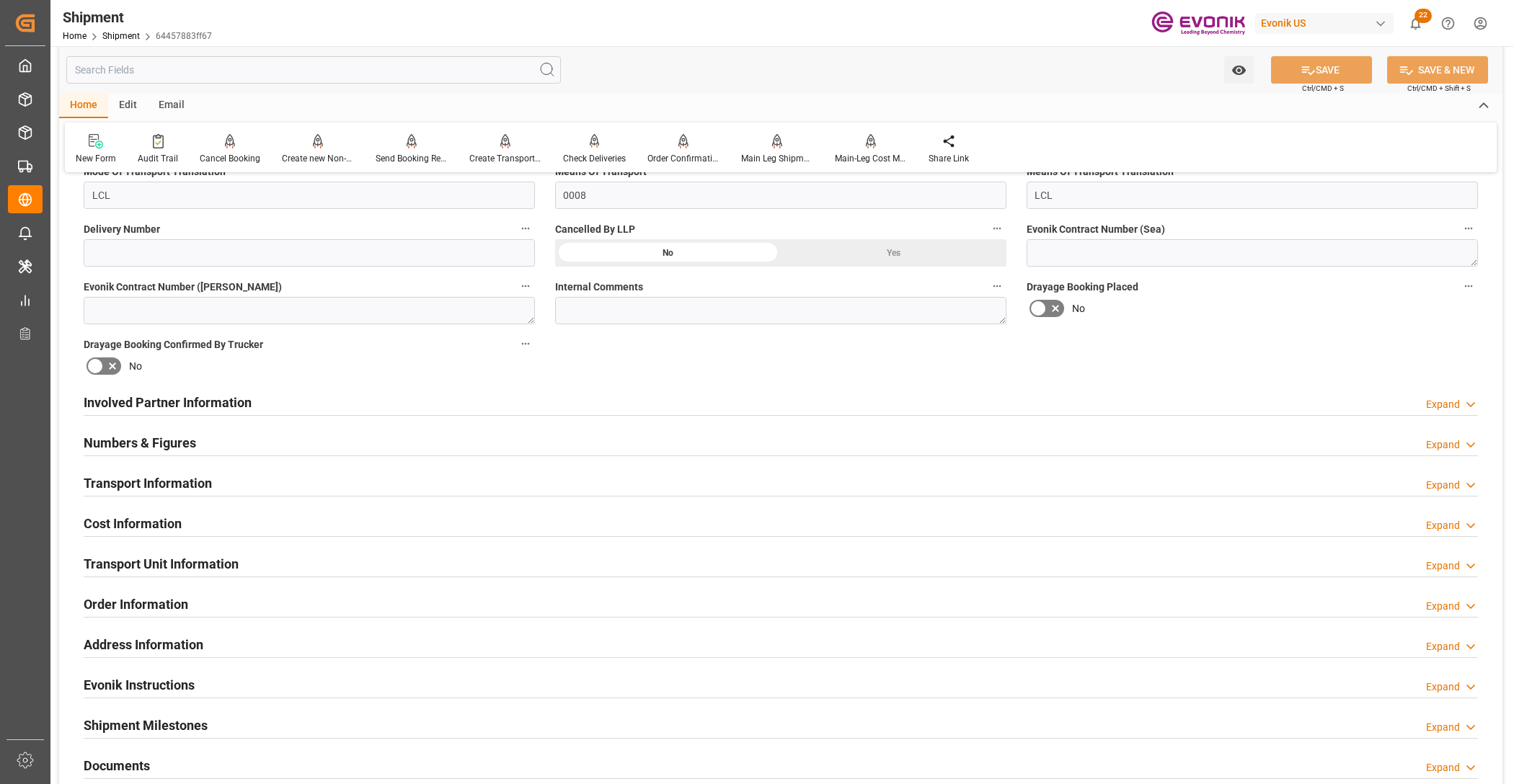
click at [210, 437] on div "Numbers & Figures Expand" at bounding box center [781, 441] width 1394 height 27
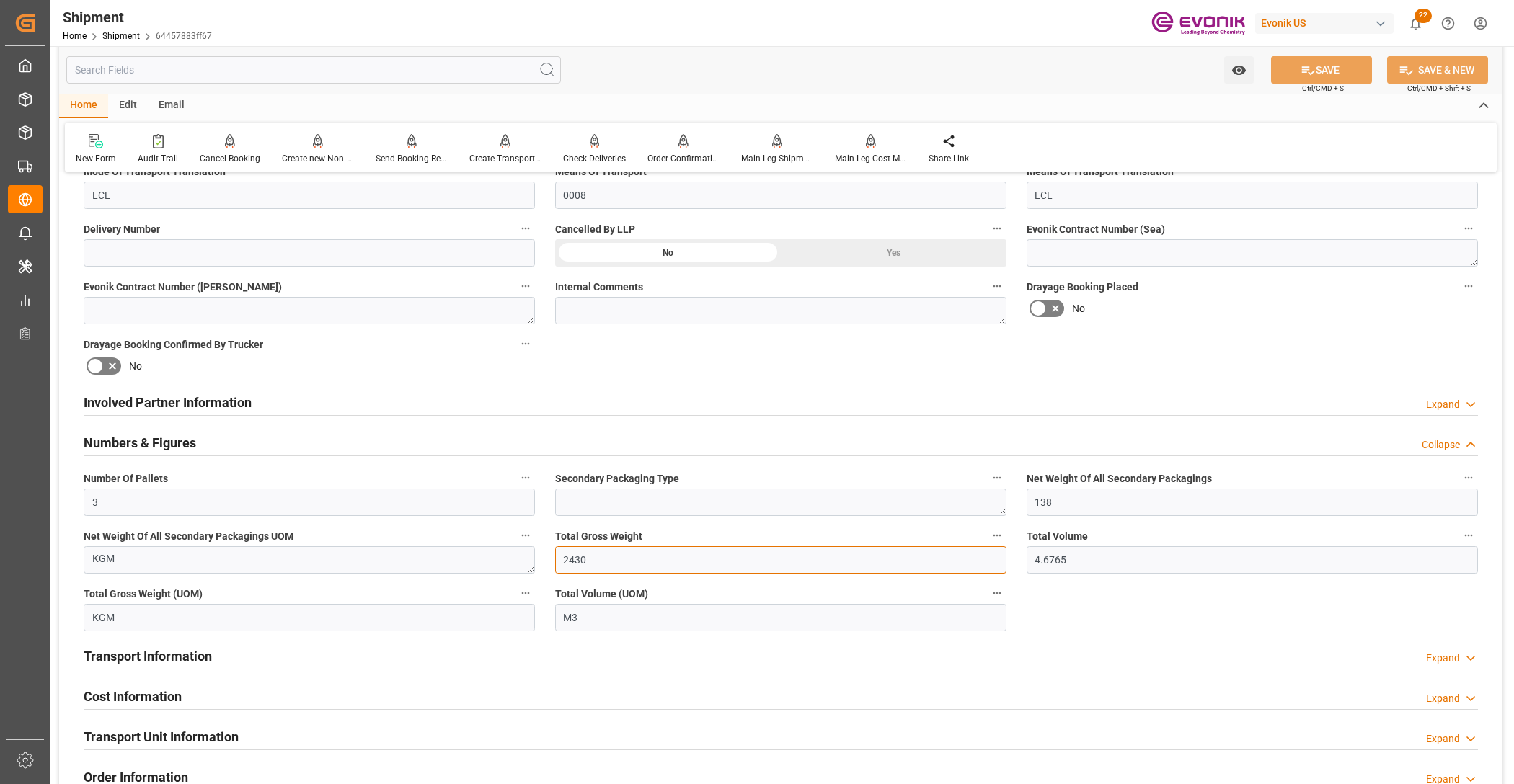
drag, startPoint x: 600, startPoint y: 555, endPoint x: 791, endPoint y: 555, distance: 191.0
click at [434, 552] on div "Booking Confirmation Milestone Bar Collapse Submitted to FFW for Booking (Pendi…" at bounding box center [781, 416] width 1443 height 1663
click at [178, 441] on h2 "Numbers & Figures" at bounding box center [140, 443] width 113 height 19
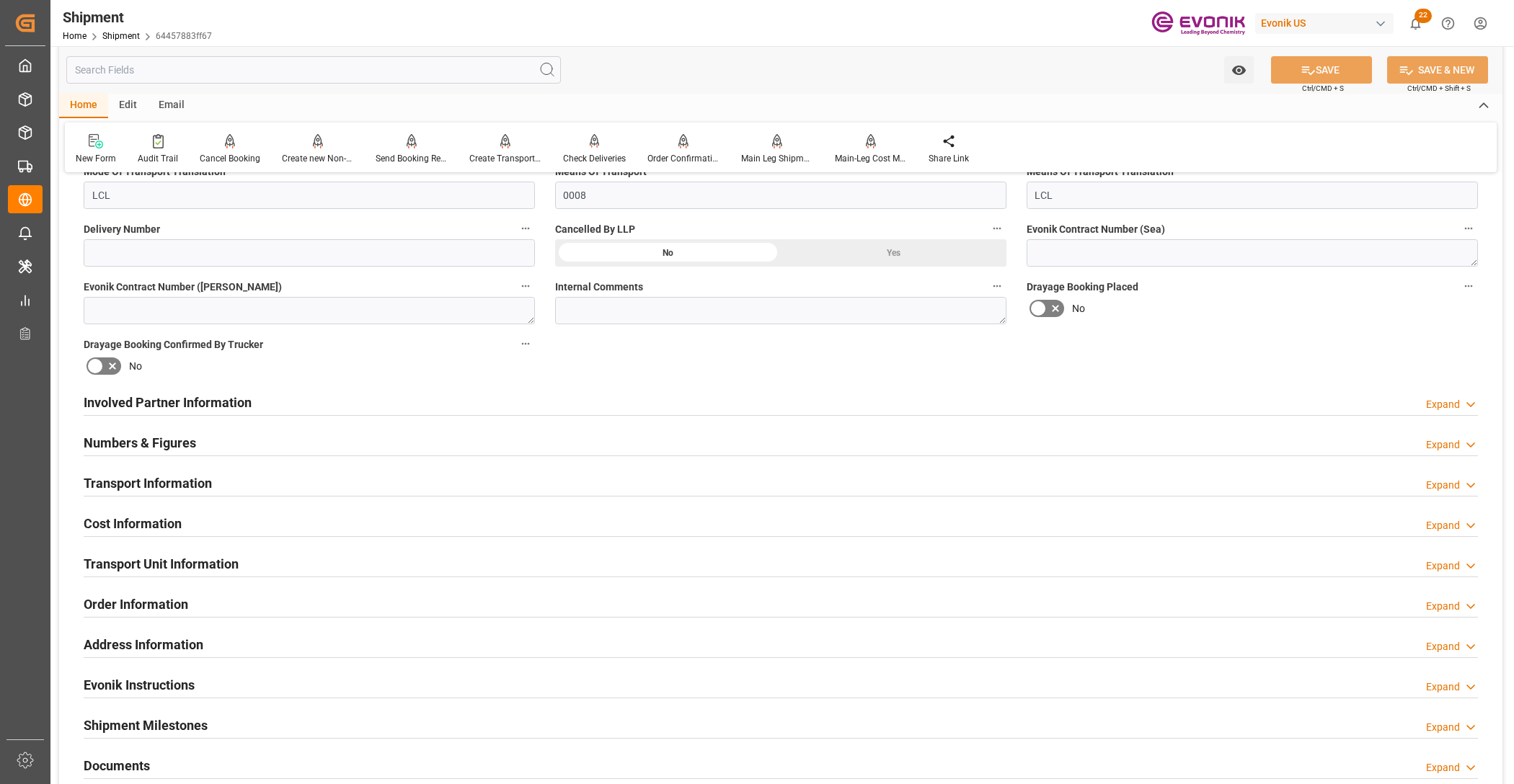
click at [157, 480] on h2 "Transport Information" at bounding box center [147, 483] width 128 height 19
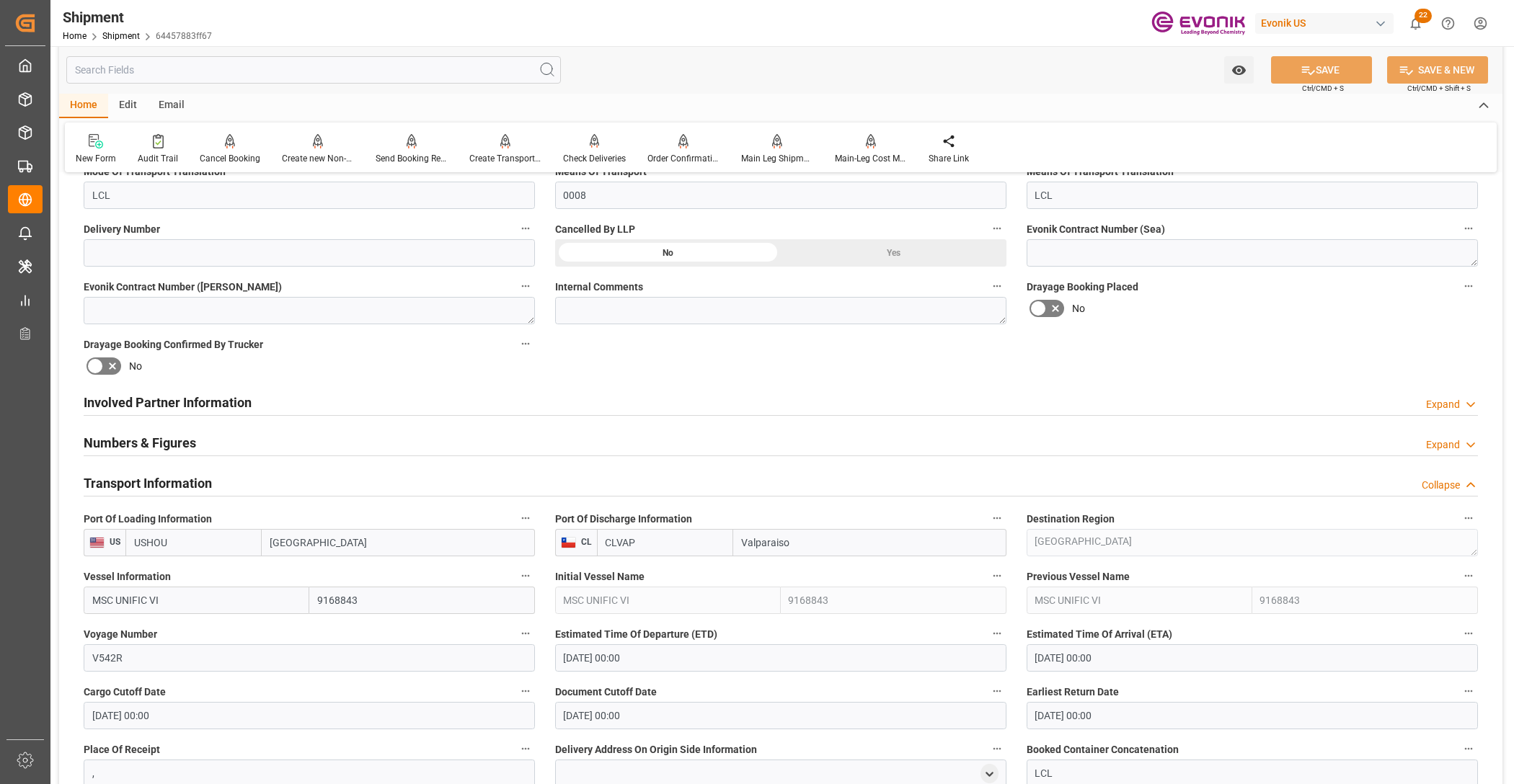
scroll to position [901, 0]
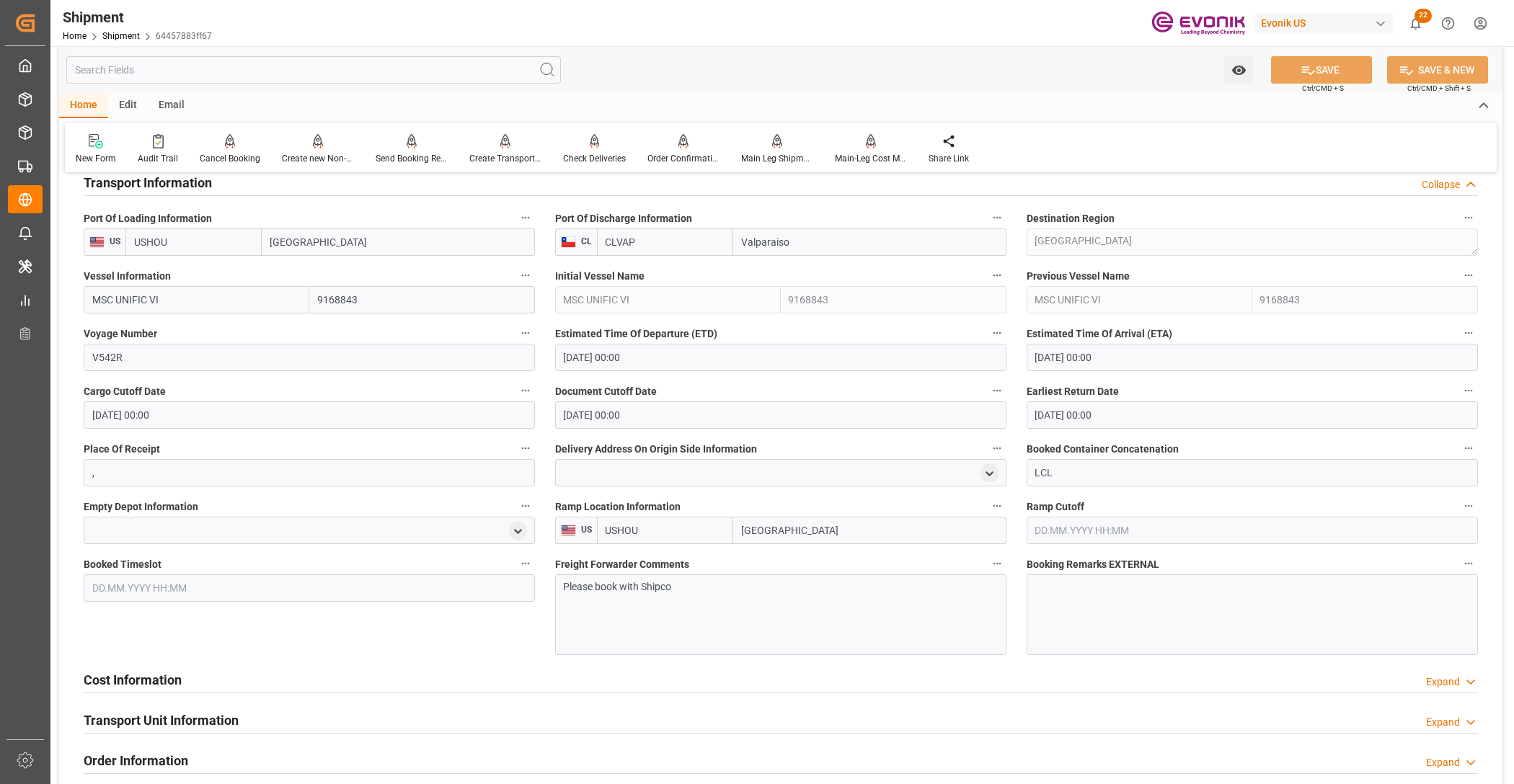
click at [272, 683] on div "Cost Information Expand" at bounding box center [781, 678] width 1394 height 27
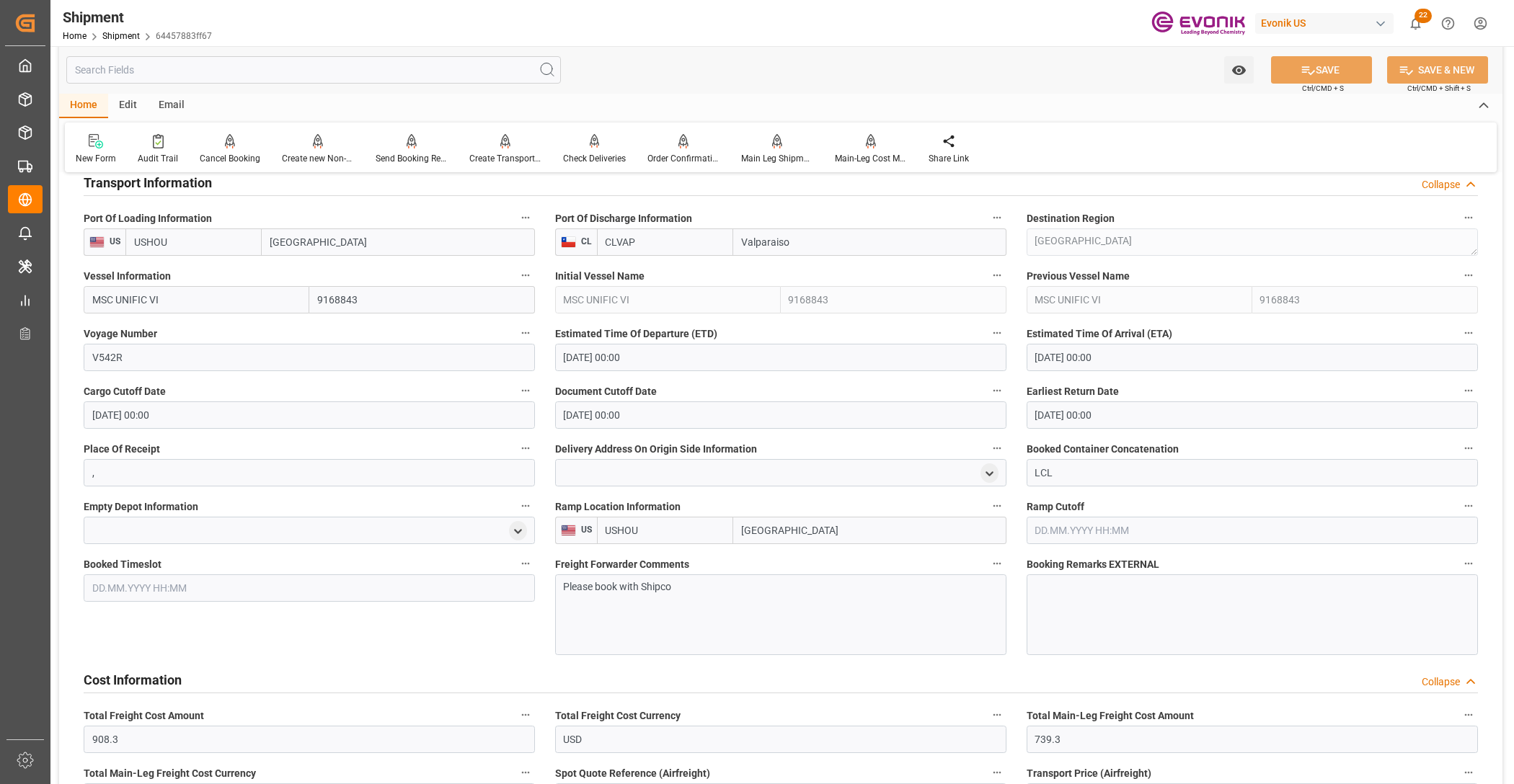
scroll to position [1200, 0]
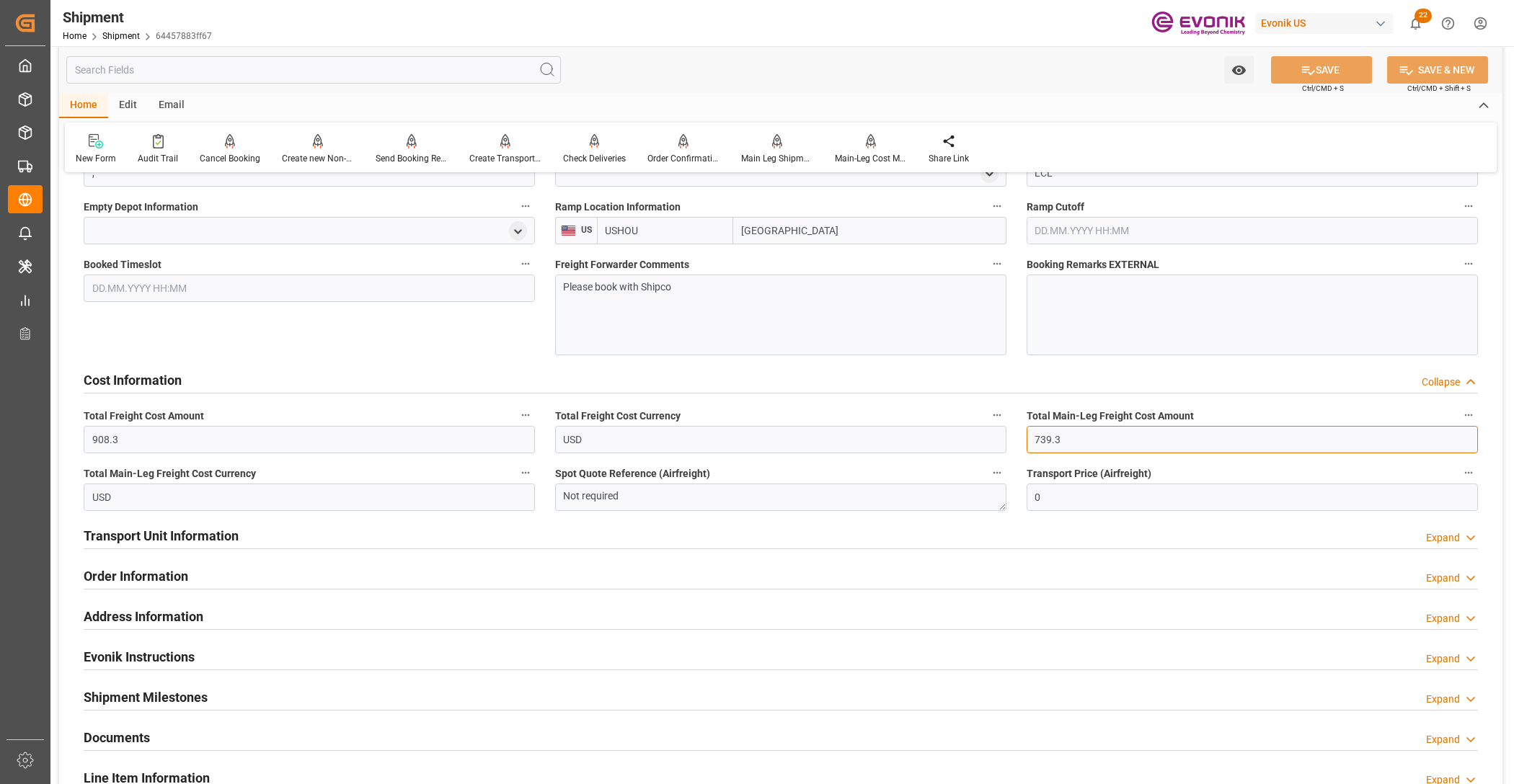
drag, startPoint x: 1080, startPoint y: 444, endPoint x: 1022, endPoint y: 441, distance: 58.1
click at [998, 438] on div "Booking Confirmation Milestone Bar Collapse Submitted to FFW for Booking (Pendi…" at bounding box center [781, 16] width 1443 height 2062
click at [1046, 445] on input "739.3" at bounding box center [1251, 439] width 451 height 27
drag, startPoint x: 1075, startPoint y: 434, endPoint x: 949, endPoint y: 436, distance: 126.0
click at [948, 436] on div "Booking Confirmation Milestone Bar Collapse Submitted to FFW for Booking (Pendi…" at bounding box center [781, 16] width 1443 height 2062
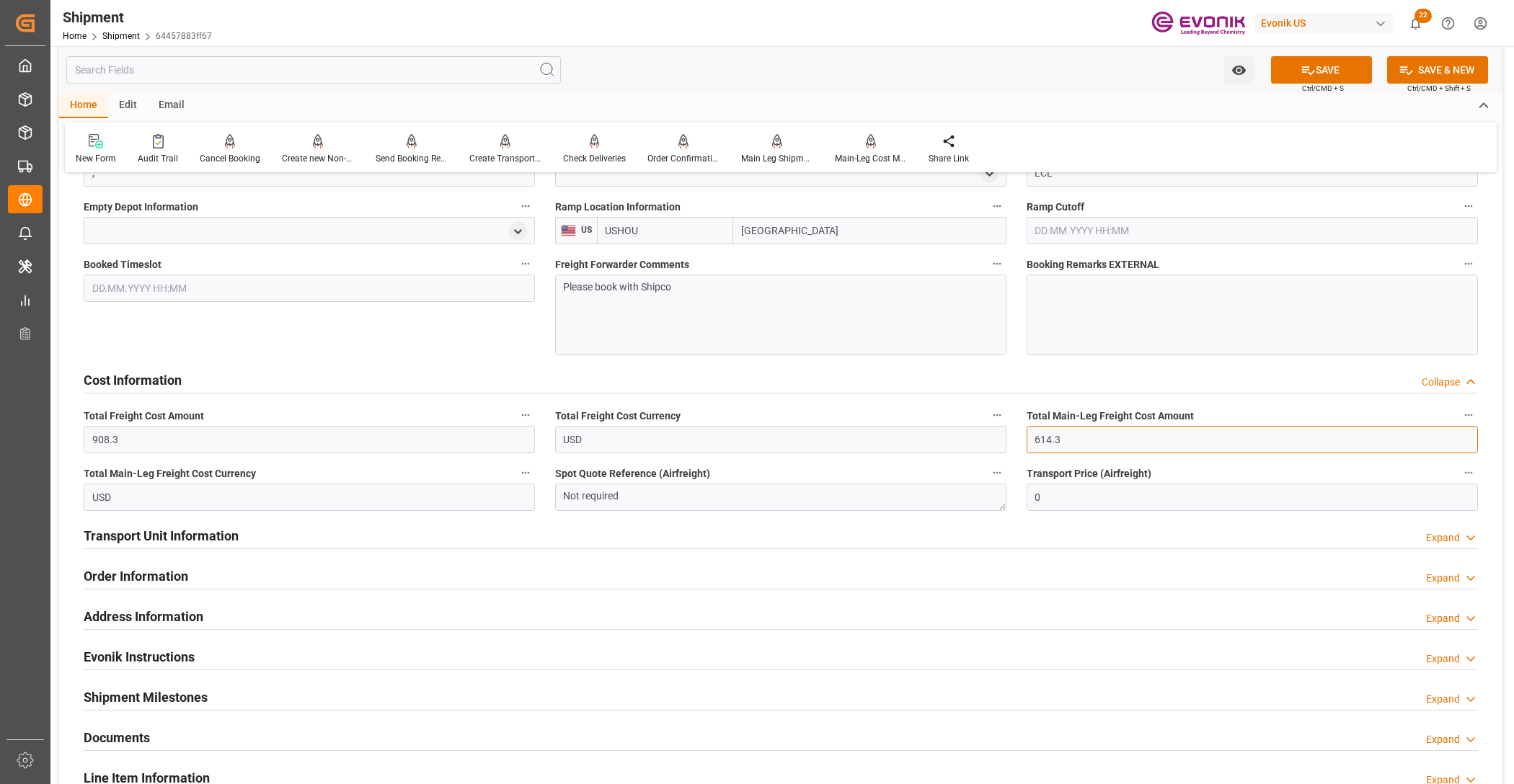
type input "614.3"
click at [128, 433] on input "908.3" at bounding box center [309, 439] width 451 height 27
drag, startPoint x: 8, startPoint y: 433, endPoint x: 30, endPoint y: 426, distance: 23.1
click at [1, 429] on div "Created by potrace 1.15, written by Peter Selinger 2001-2017 Created by potrace…" at bounding box center [757, 392] width 1514 height 784
type input "783.3"
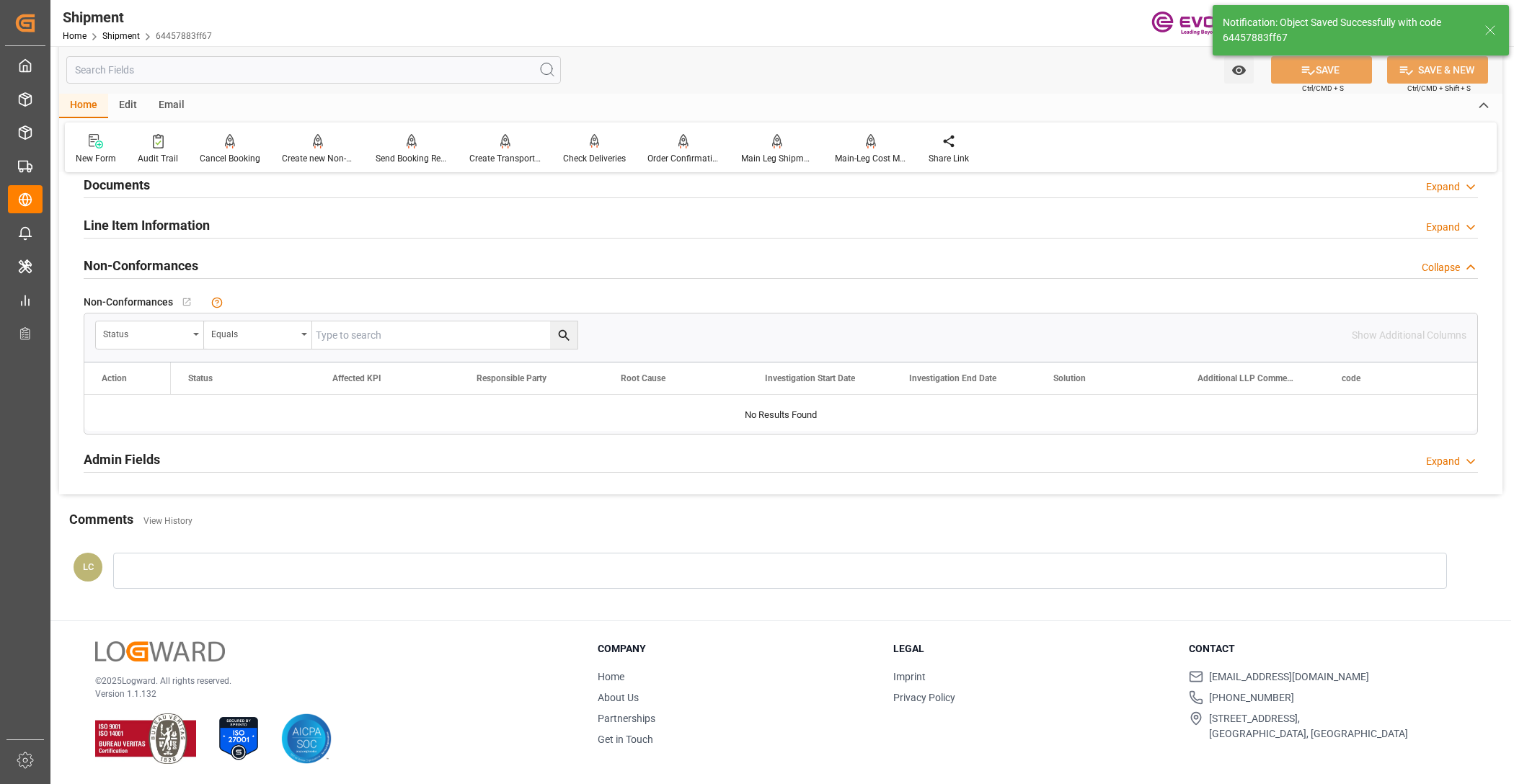
scroll to position [744, 0]
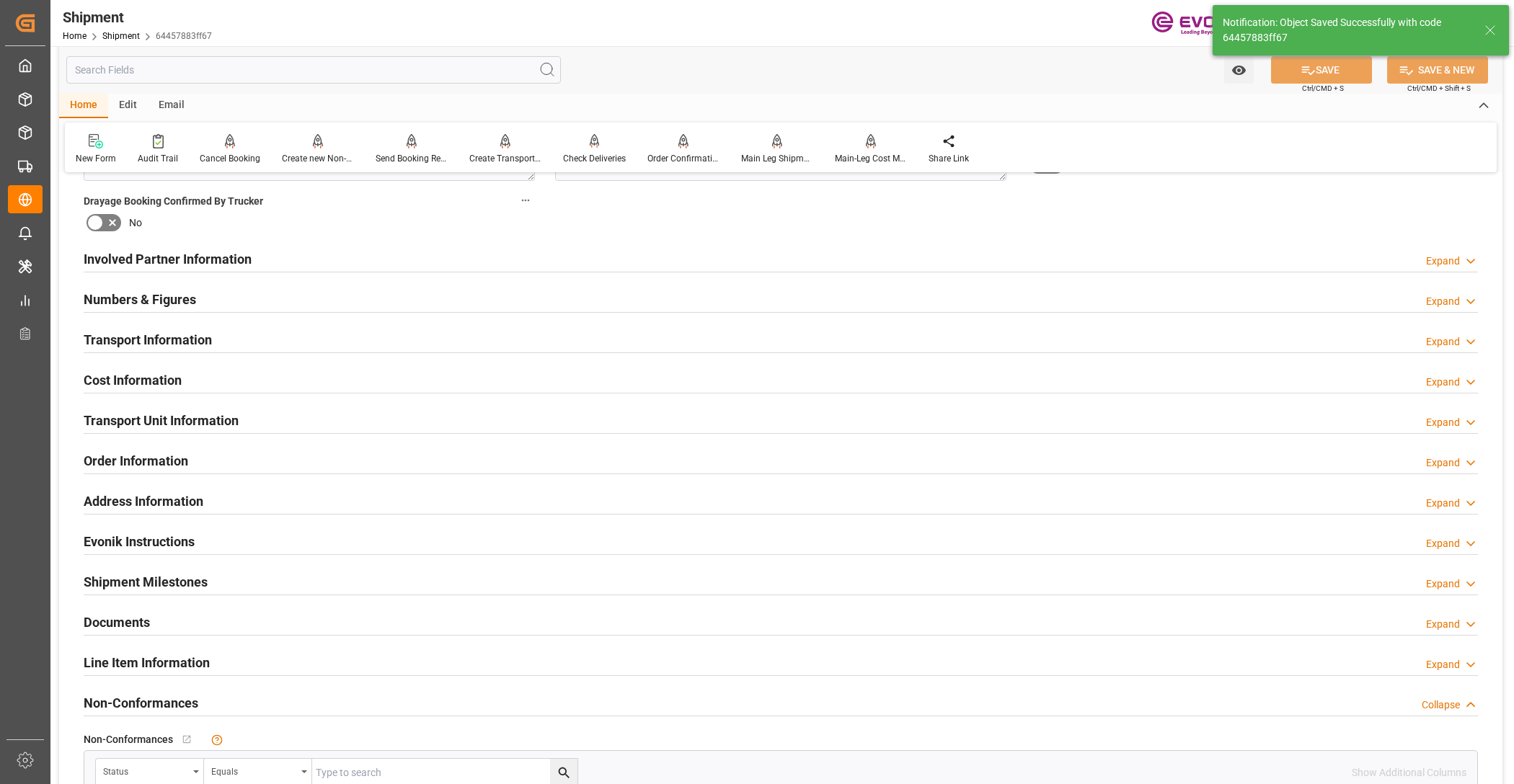
click at [117, 379] on h2 "Cost Information" at bounding box center [133, 380] width 98 height 19
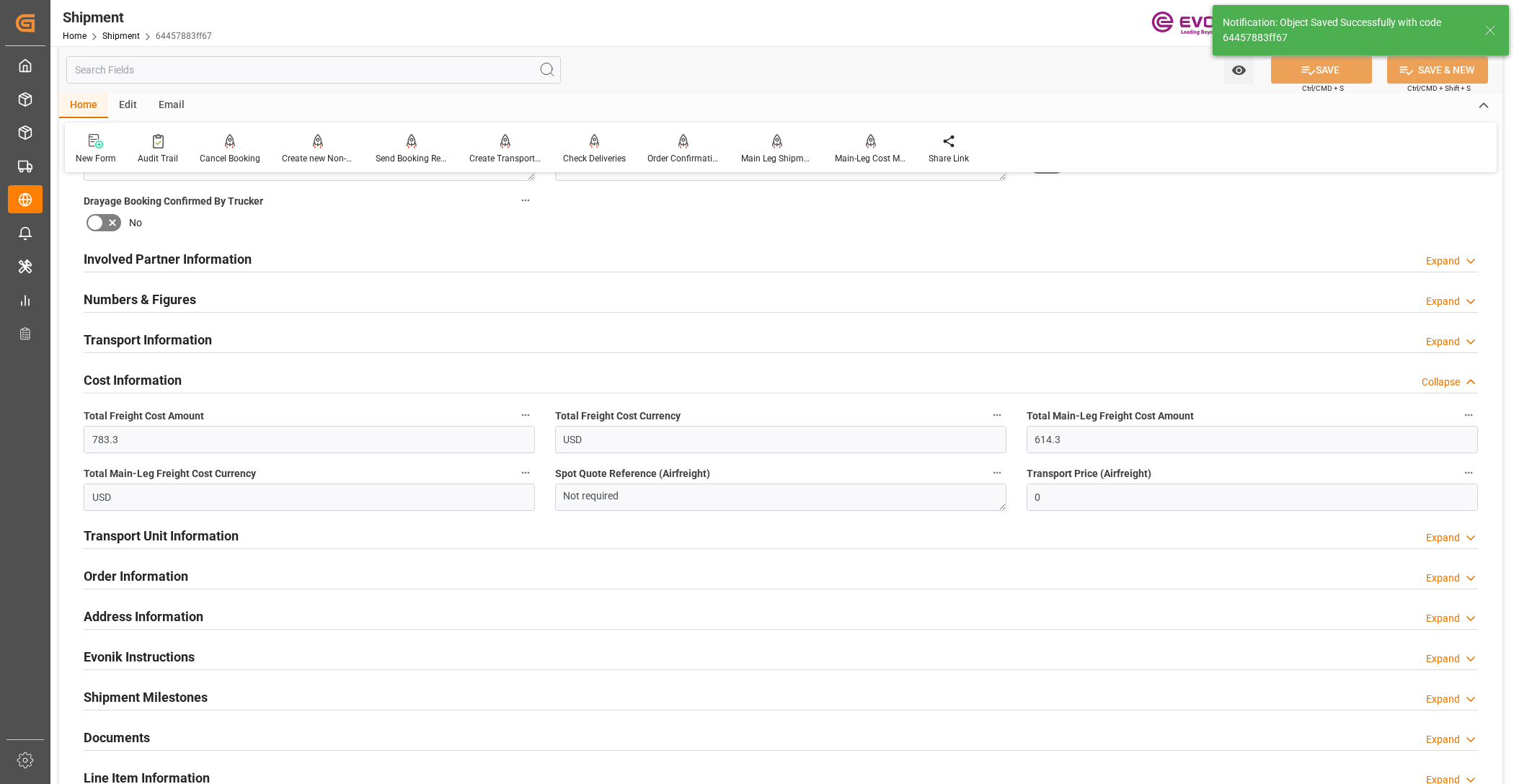
click at [137, 379] on h2 "Cost Information" at bounding box center [133, 380] width 98 height 19
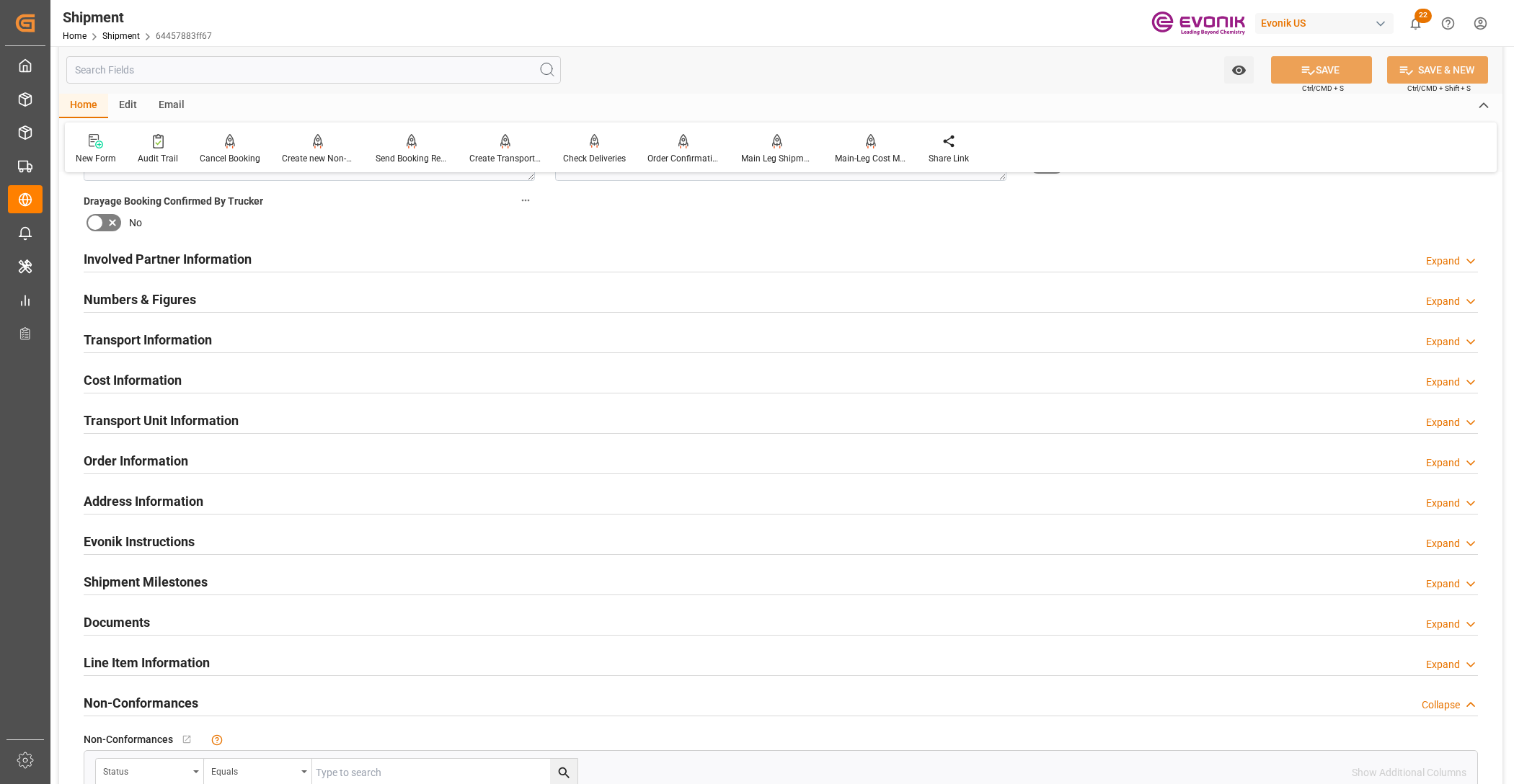
click at [120, 423] on h2 "Transport Unit Information" at bounding box center [161, 420] width 155 height 19
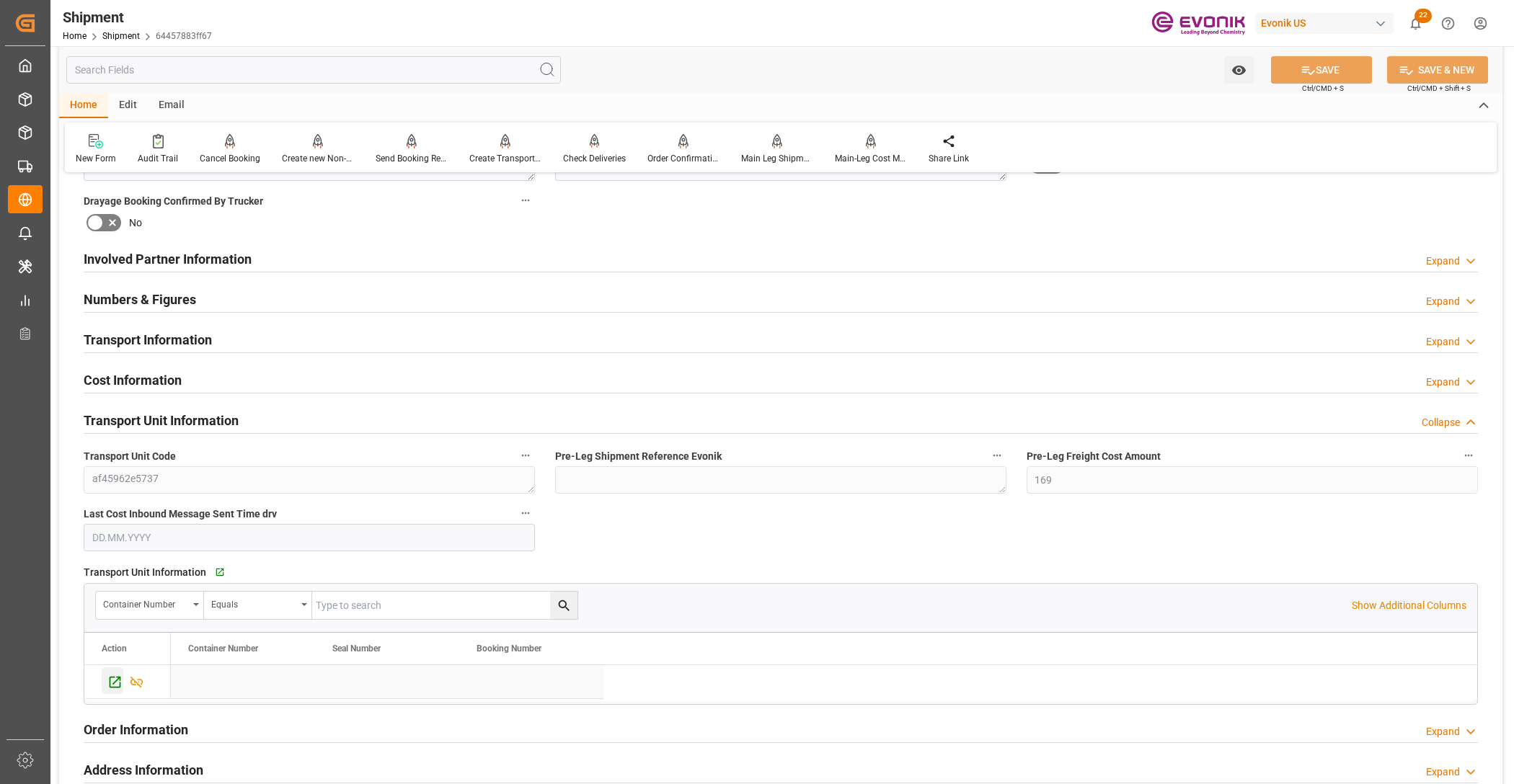
click at [116, 682] on icon "Press SPACE to select this row." at bounding box center [114, 681] width 15 height 15
click at [415, 143] on div at bounding box center [411, 140] width 72 height 15
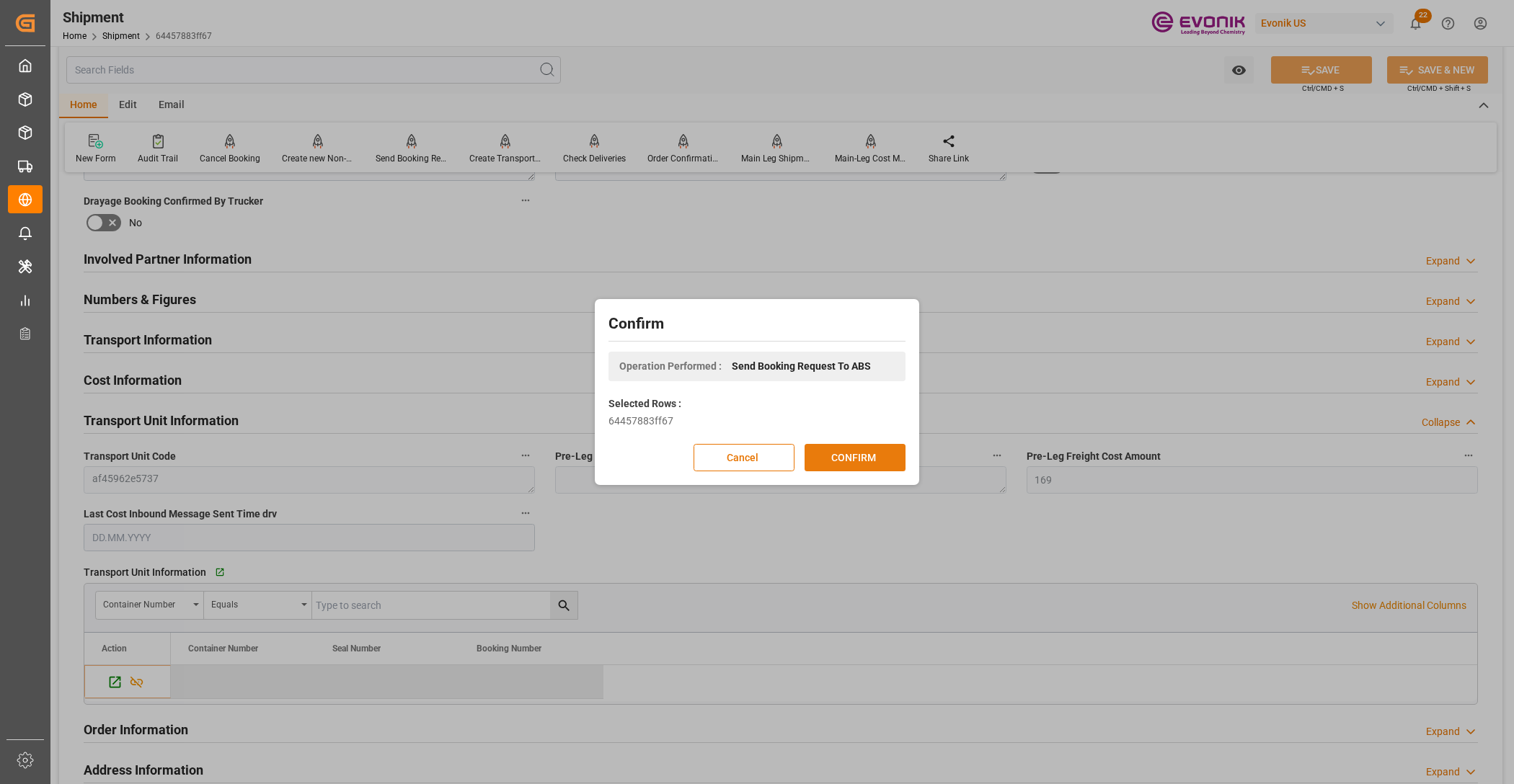
click at [891, 454] on button "CONFIRM" at bounding box center [855, 457] width 101 height 27
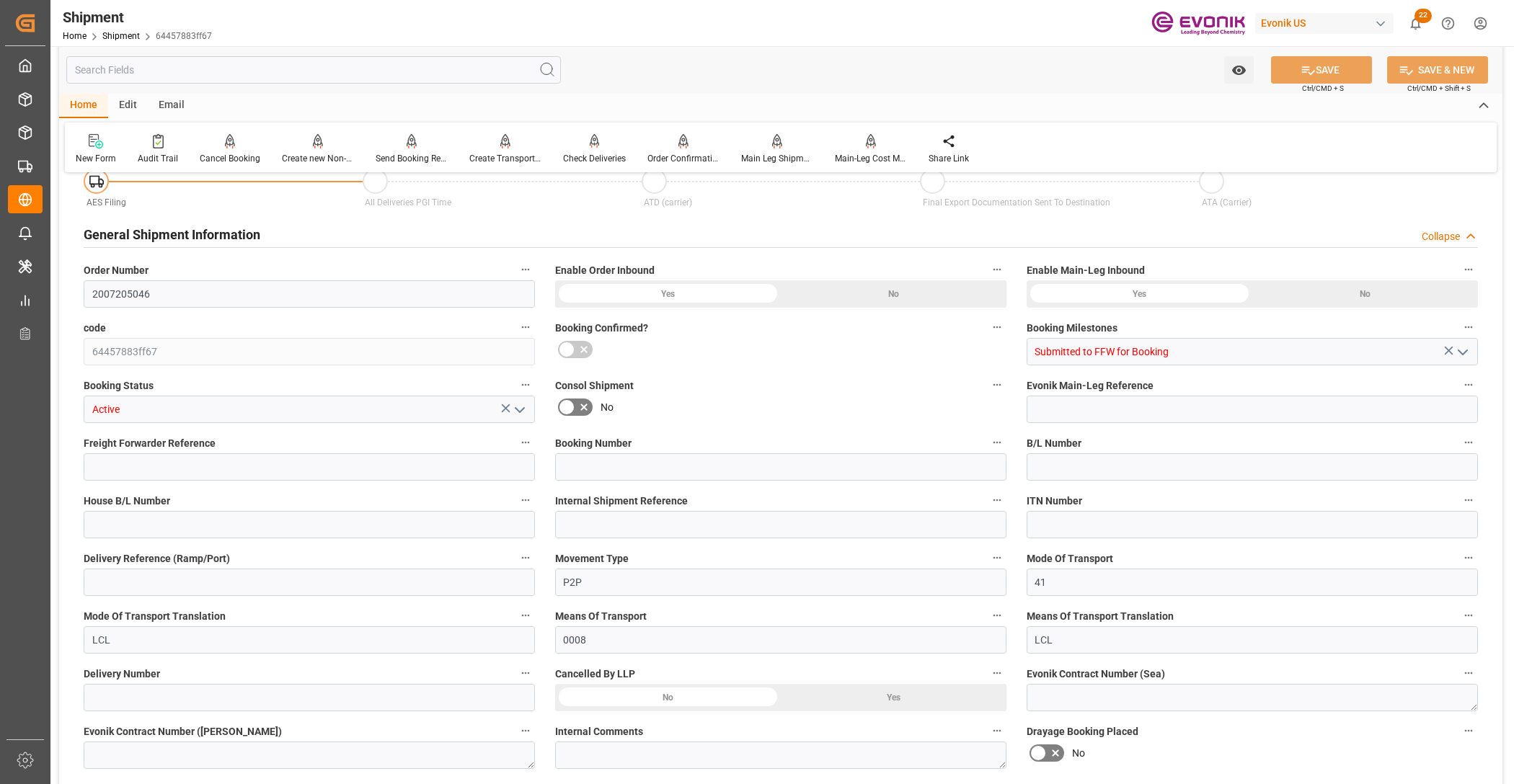
type input "USHOU"
type input "CLVAP"
type input "9168843"
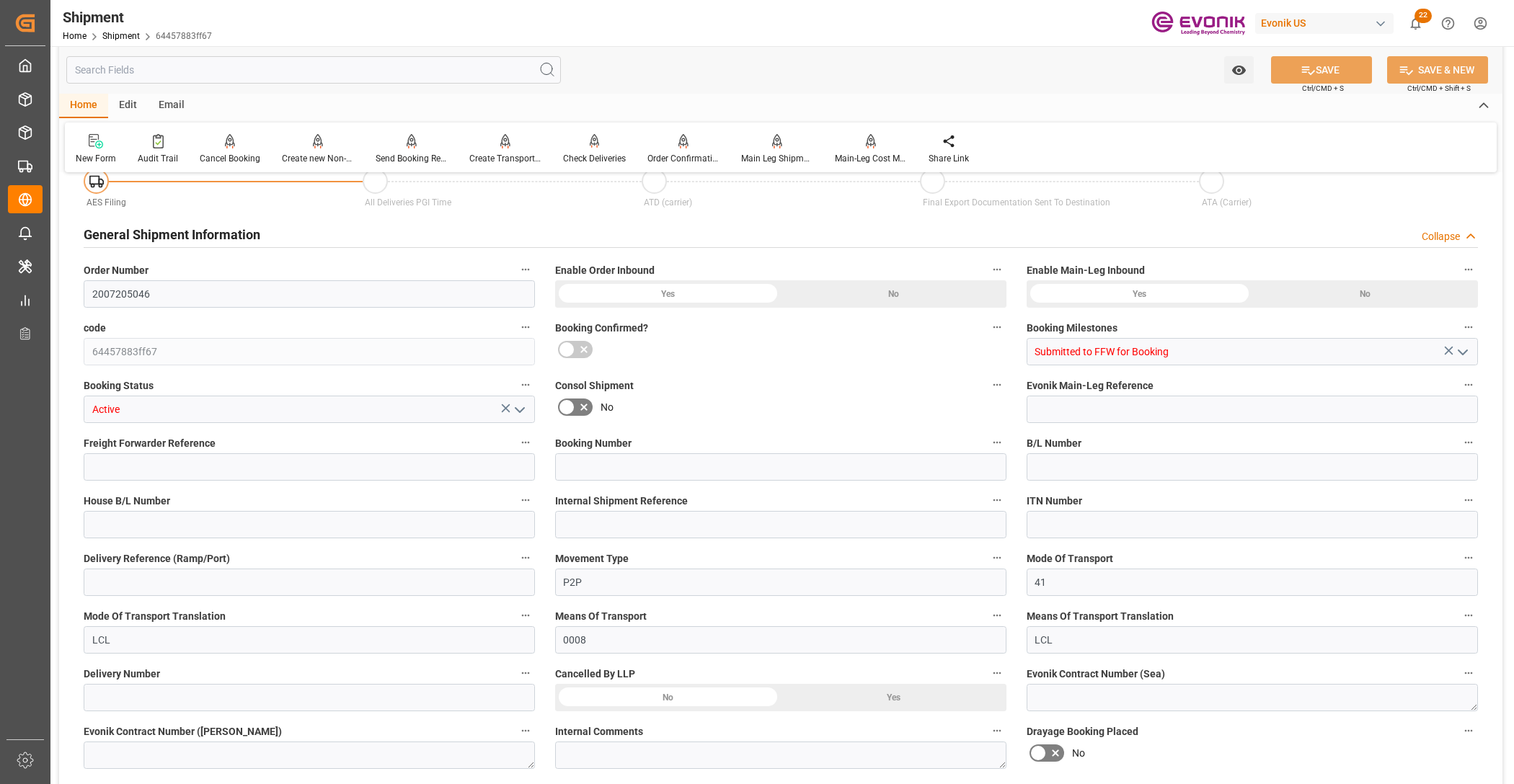
type input "USHOU"
type input "[DATE] 00:00"
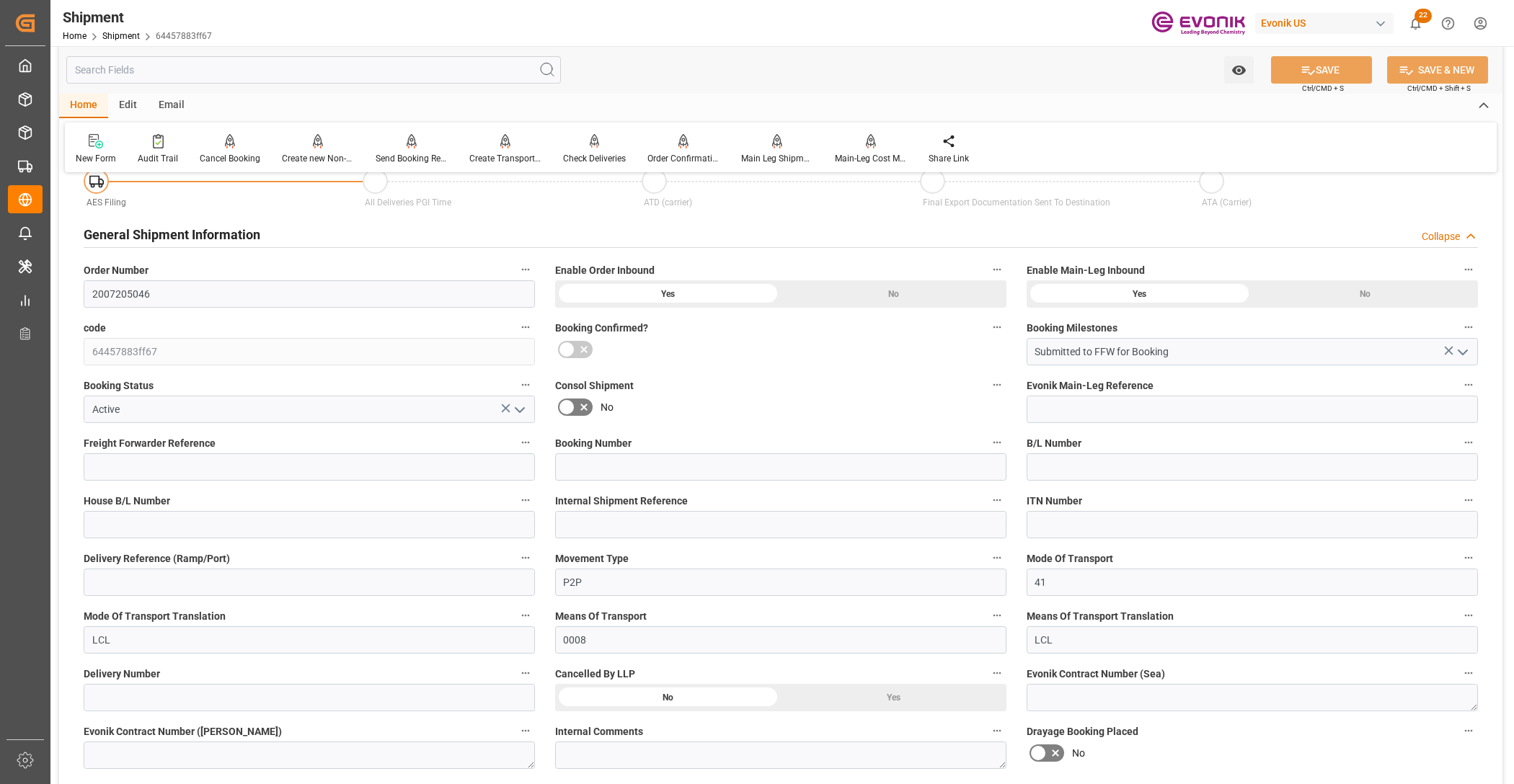
type input "[DATE] 00:00"
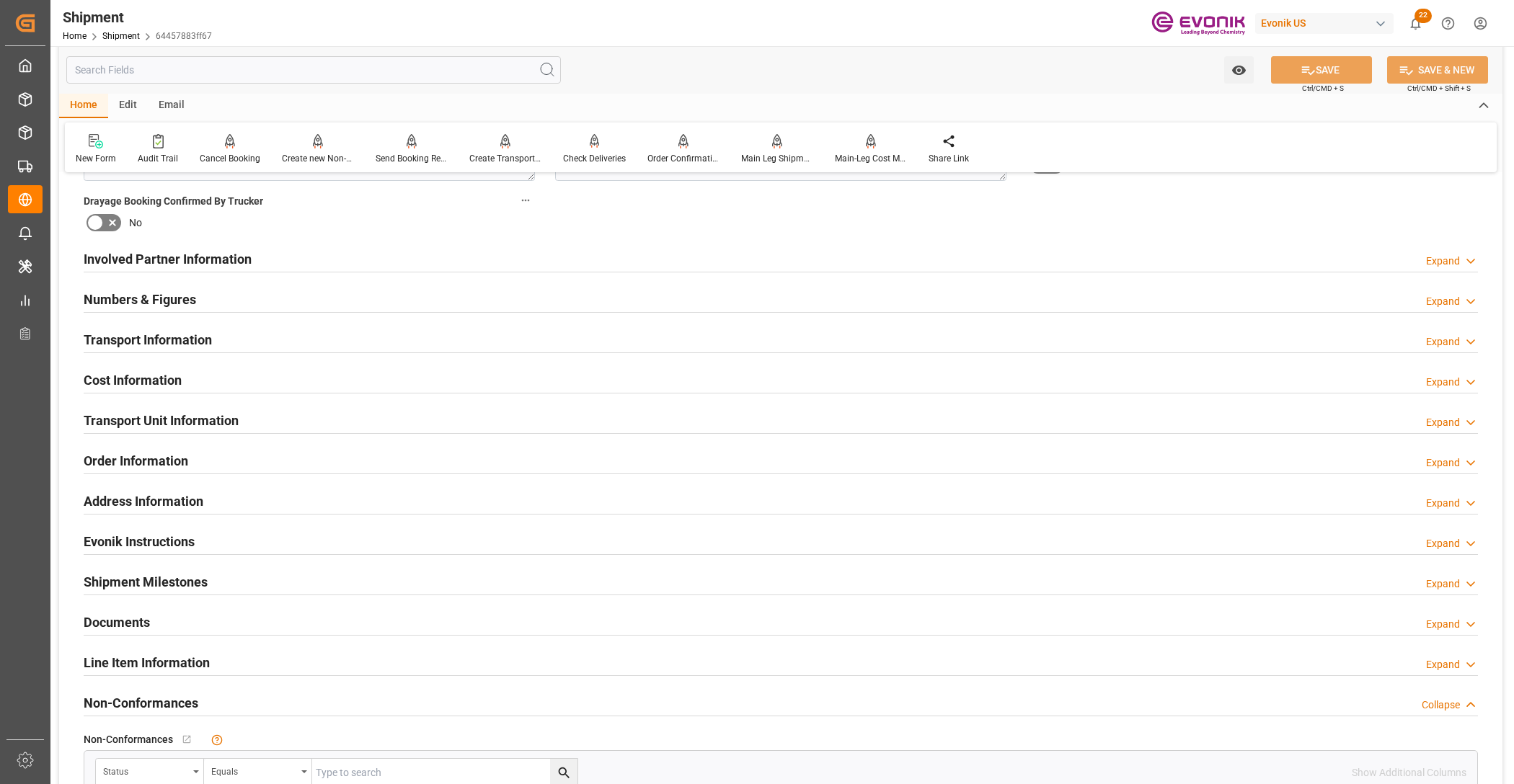
click at [137, 337] on h2 "Transport Information" at bounding box center [147, 339] width 128 height 19
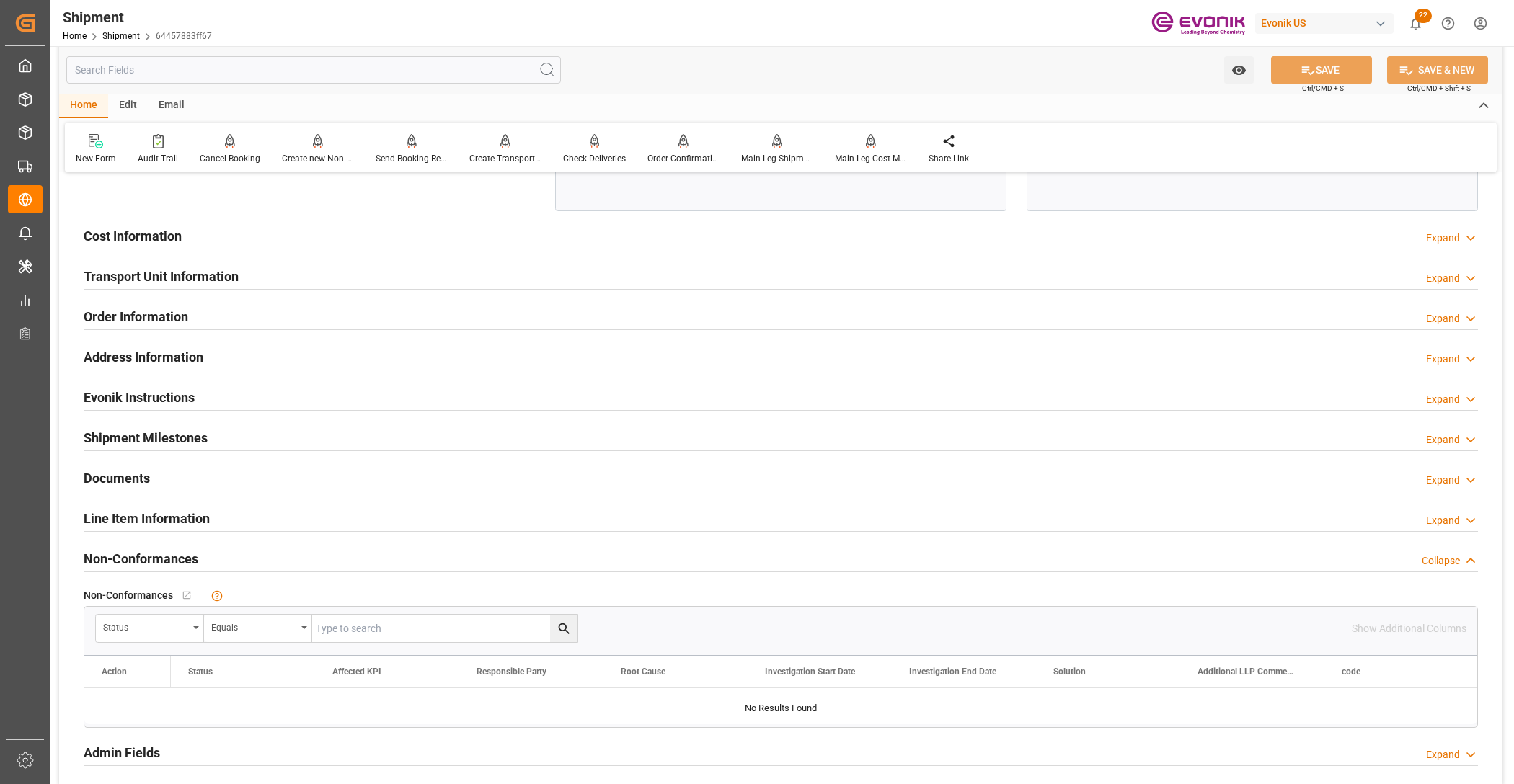
scroll to position [1045, 0]
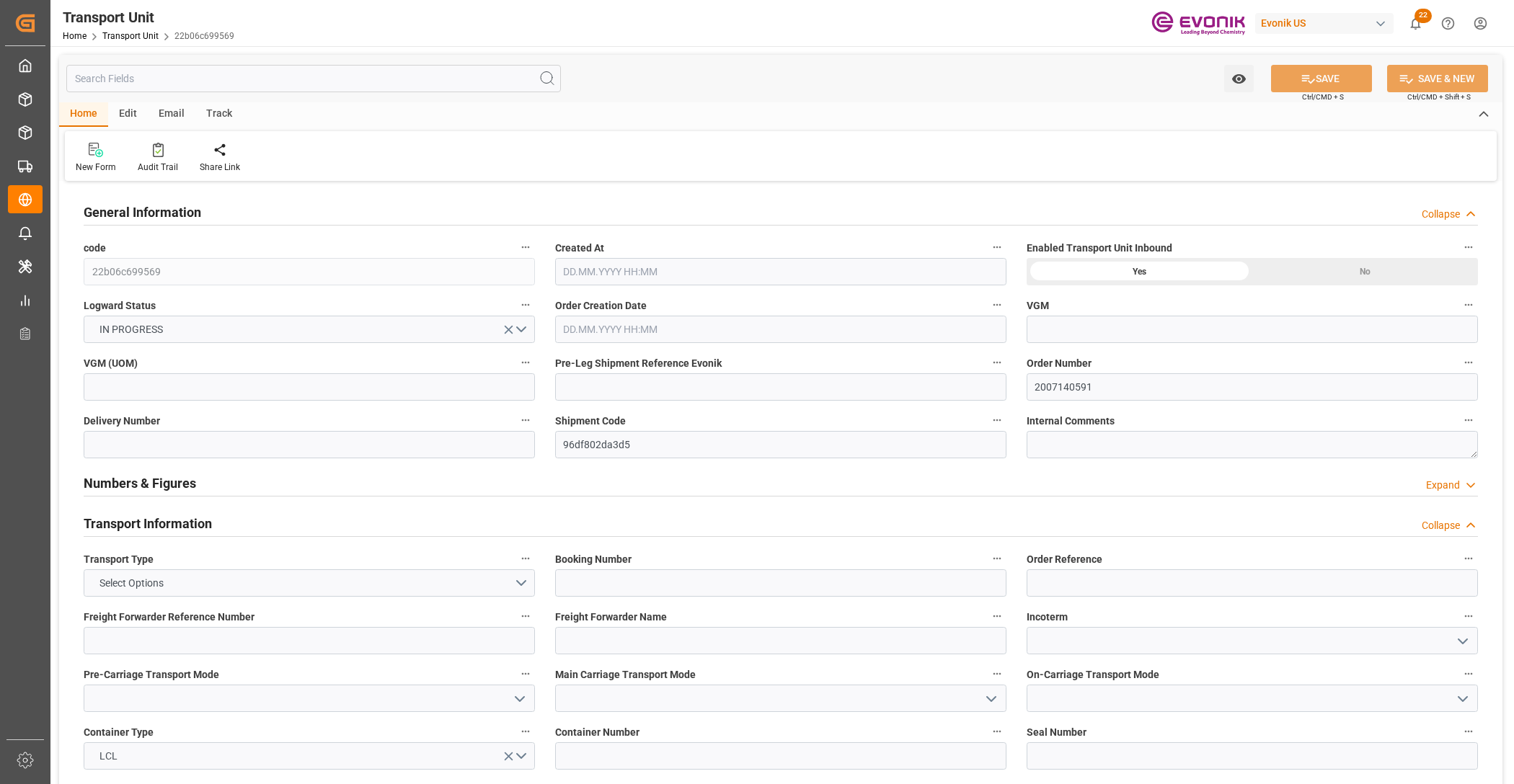
type input "AC Containerline"
type input "Leschaco Inc."
type input "USLAX"
type input "THBKK"
type input "162"
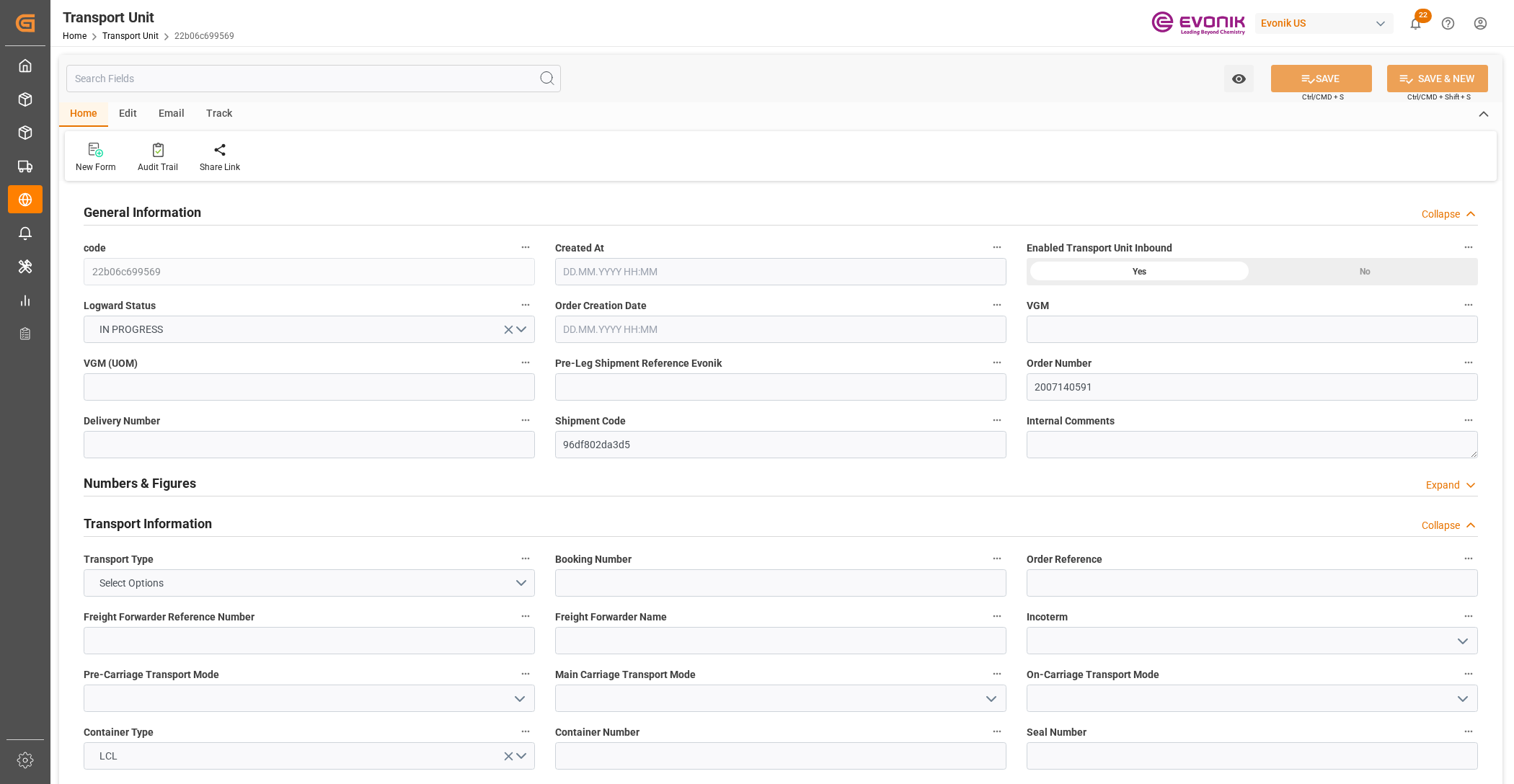
type input "249.1"
type input "[DATE] 04:47"
type input "[DATE]"
type input "[DATE] 00:00"
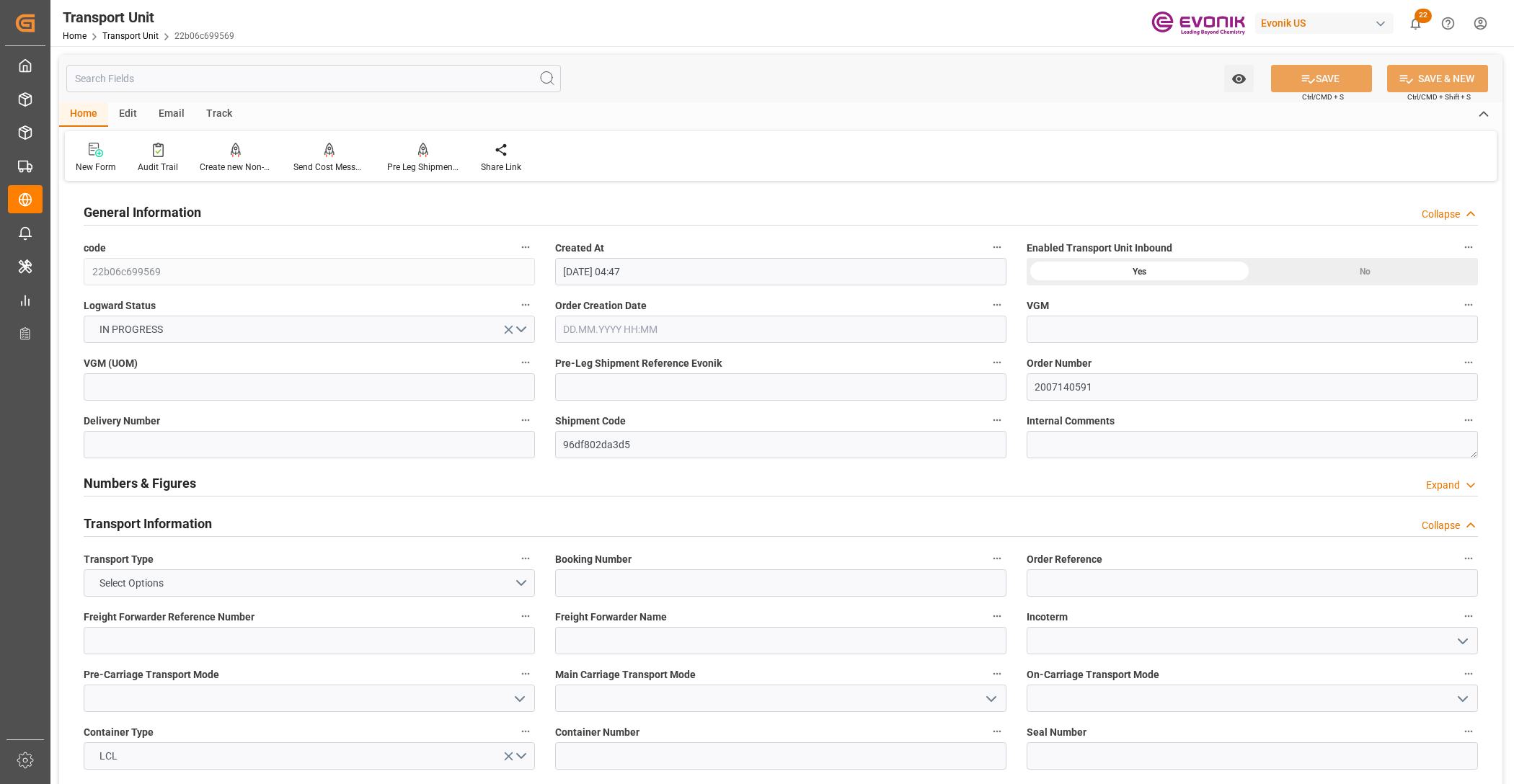
type input "[DATE] 00:00"
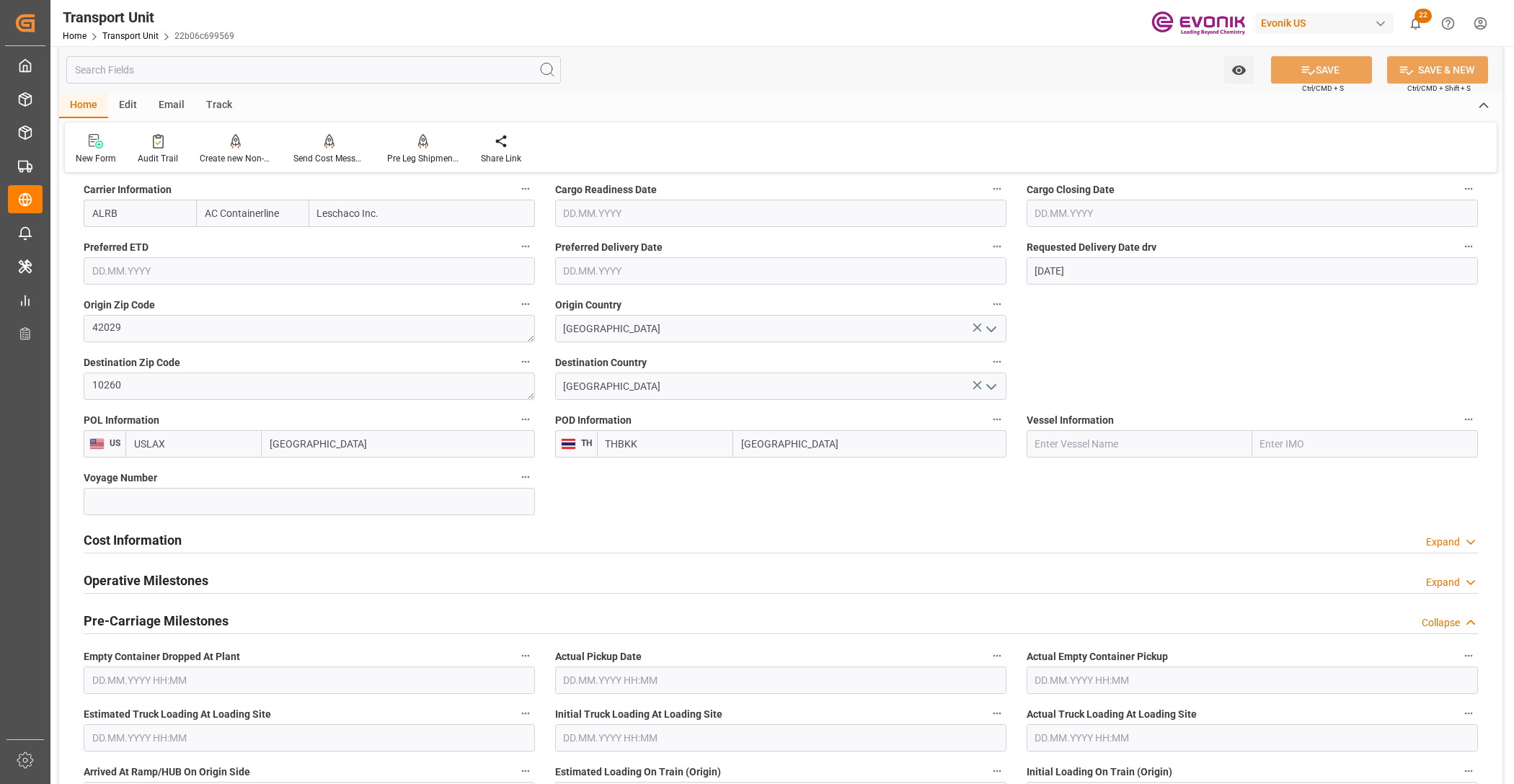
click at [148, 535] on h2 "Cost Information" at bounding box center [133, 540] width 98 height 19
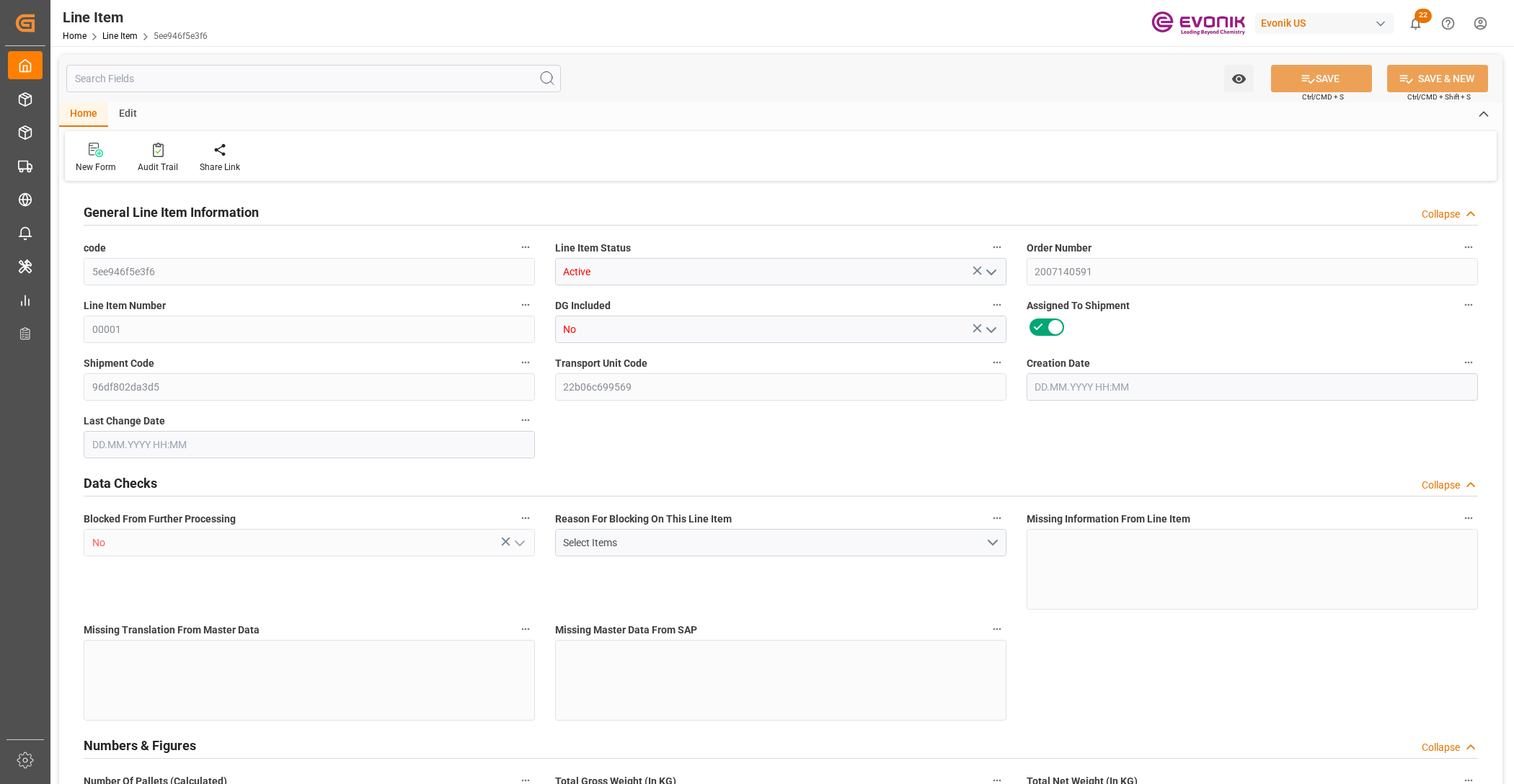
type input "1"
type input "213.1"
type input "197"
type input "0.3448"
type input "1"
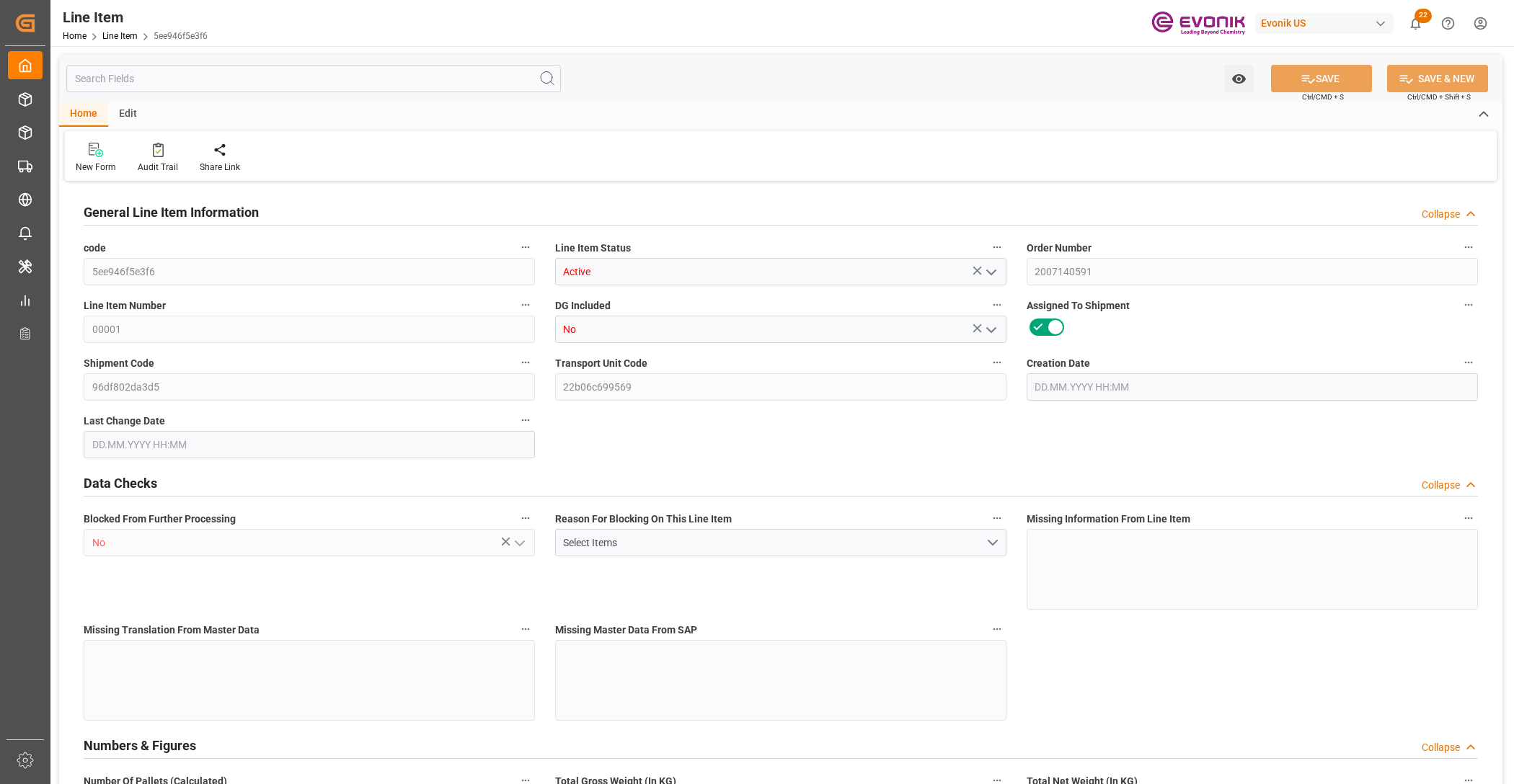
type input "1270.65"
type input "1"
type input "213.1"
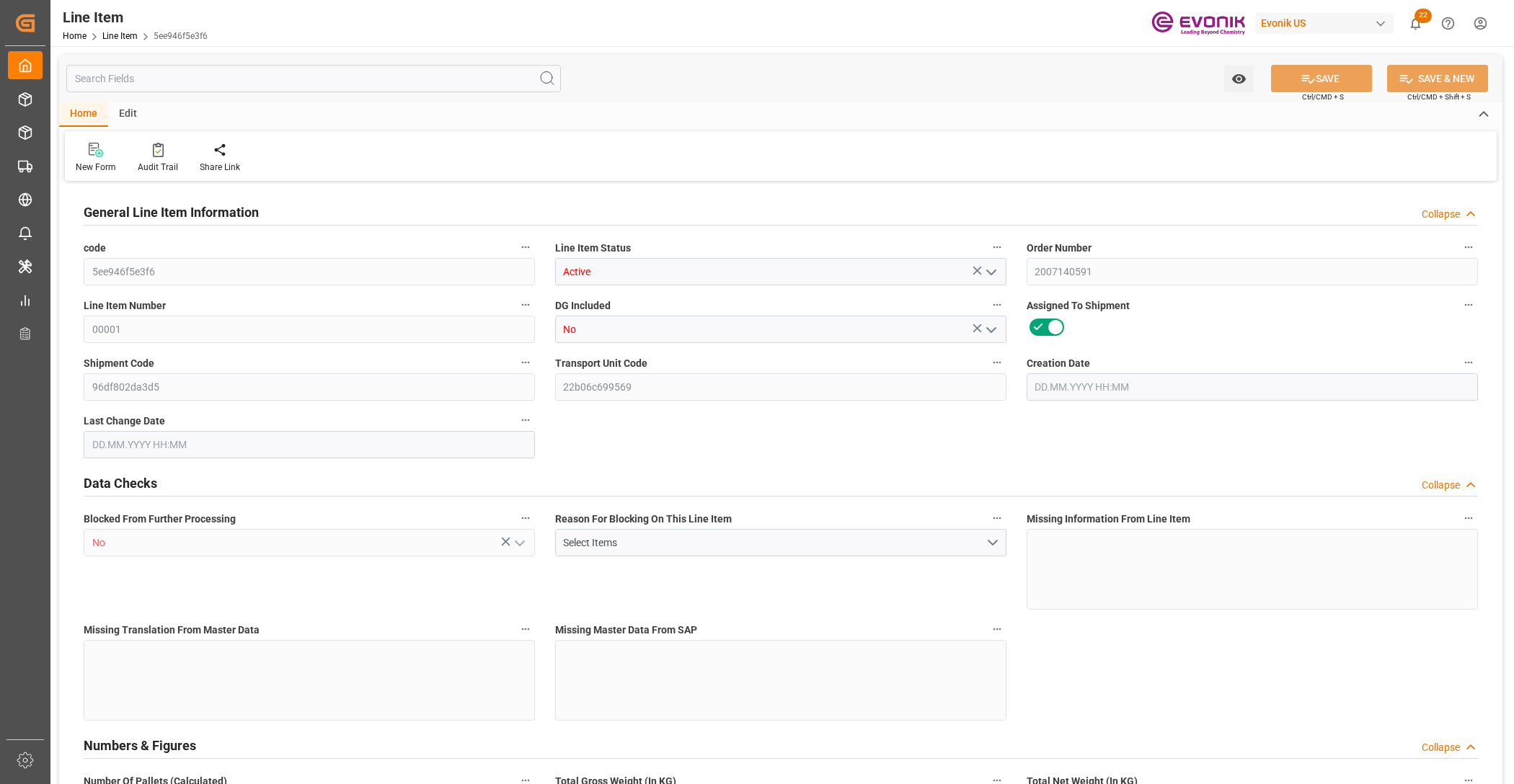
type input "249.1"
type input "197"
type input "0.3448"
type input "344.76"
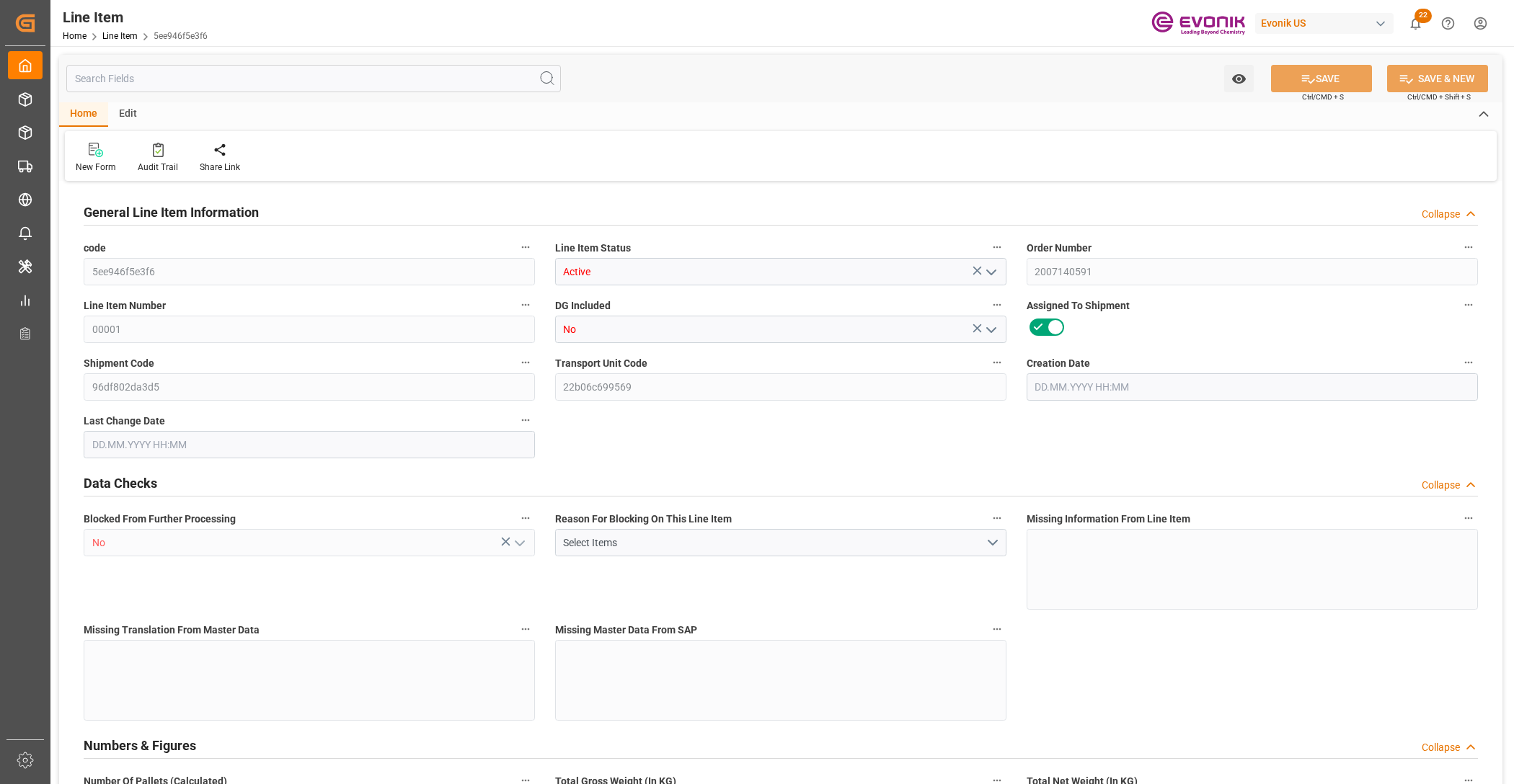
type input "0"
type input "[DATE] 14:49"
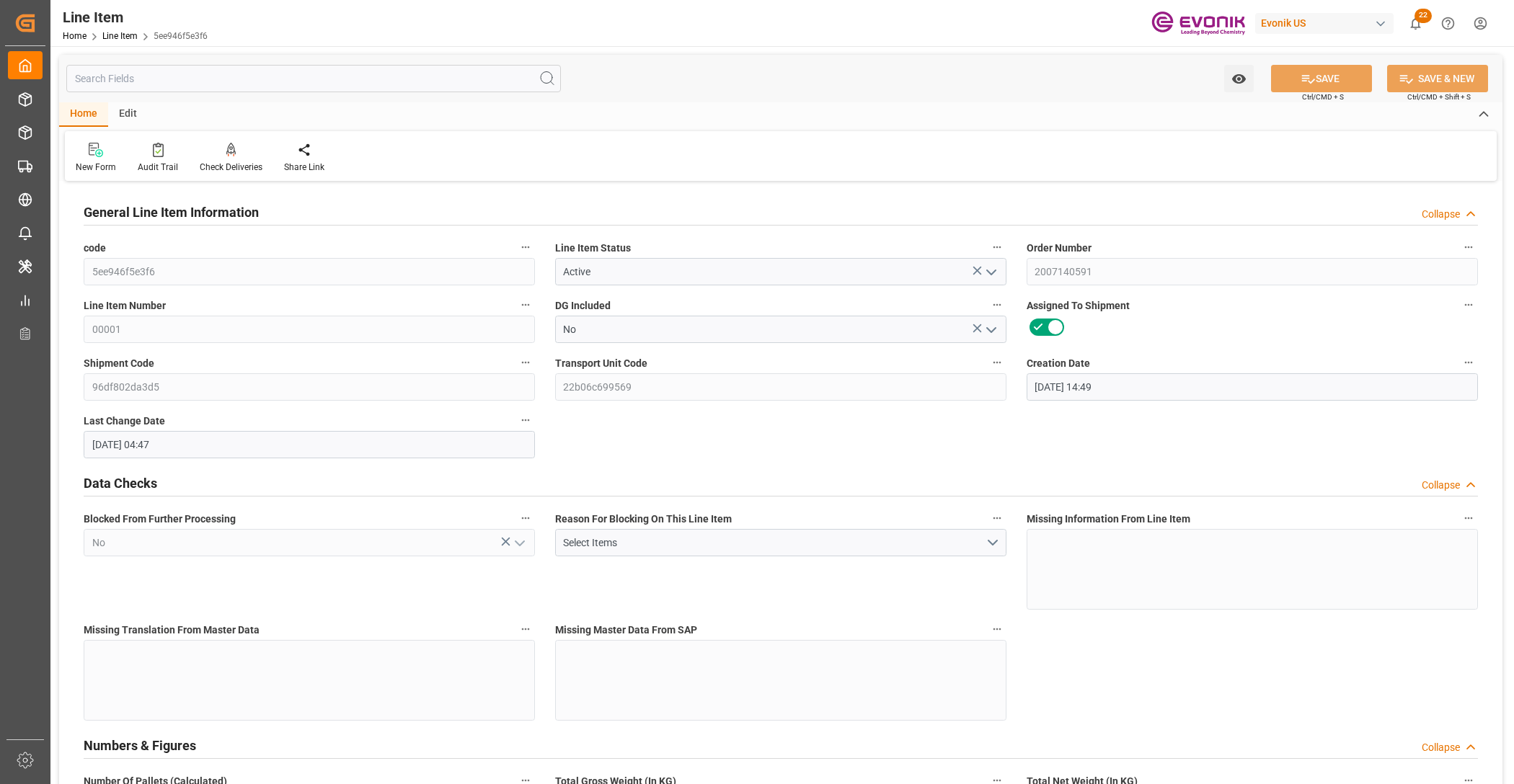
type input "[DATE] 04:47"
type input "[DATE]"
click at [196, 70] on input "text" at bounding box center [313, 78] width 495 height 27
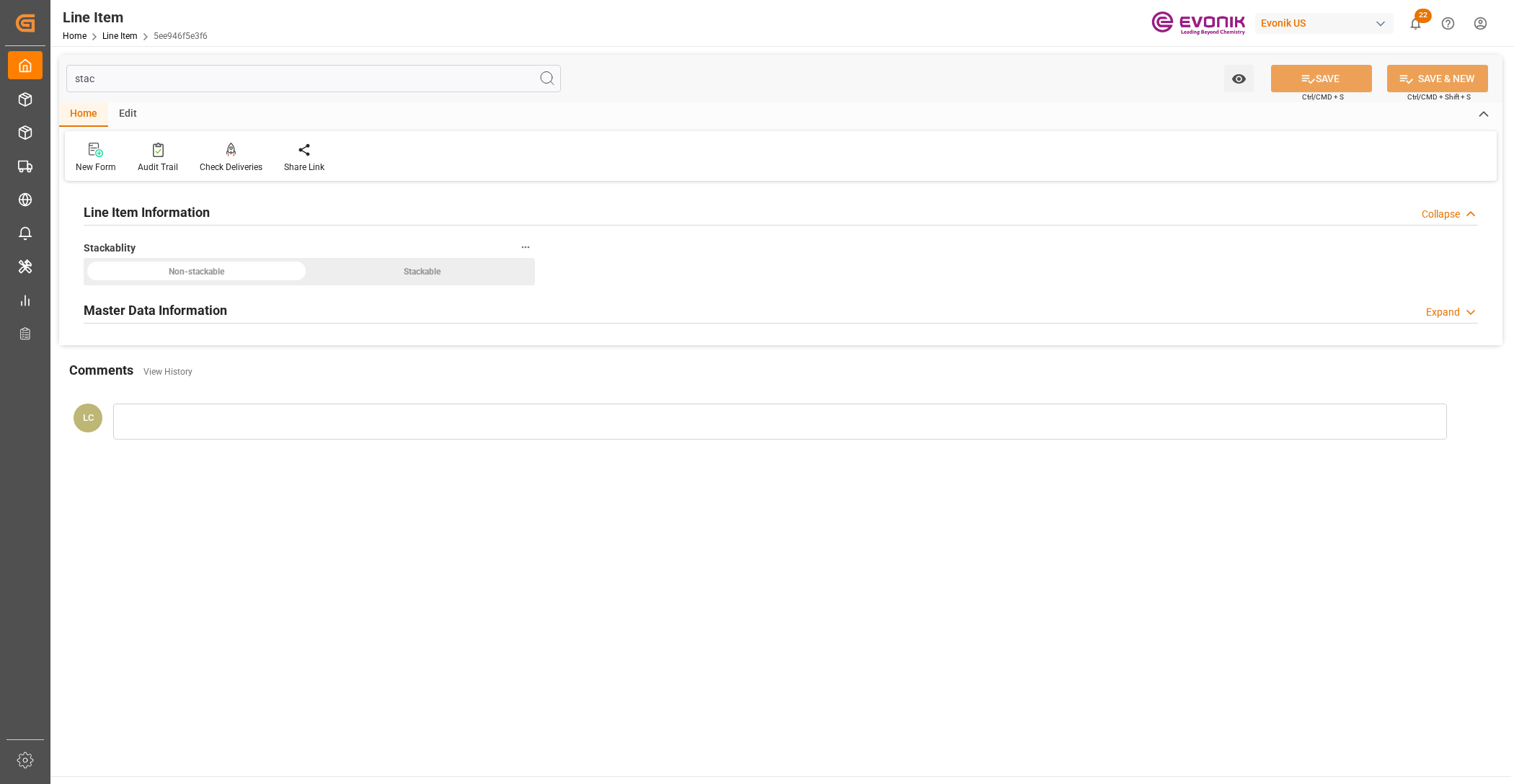
click at [198, 314] on h2 "Master Data Information" at bounding box center [155, 310] width 143 height 19
click at [405, 269] on div "Non-stackable Stackable" at bounding box center [309, 271] width 451 height 27
click at [117, 354] on label "Stacking Factor" at bounding box center [309, 345] width 451 height 20
click at [517, 354] on button "Stacking Factor" at bounding box center [525, 344] width 18 height 18
click at [127, 362] on div at bounding box center [757, 392] width 1514 height 784
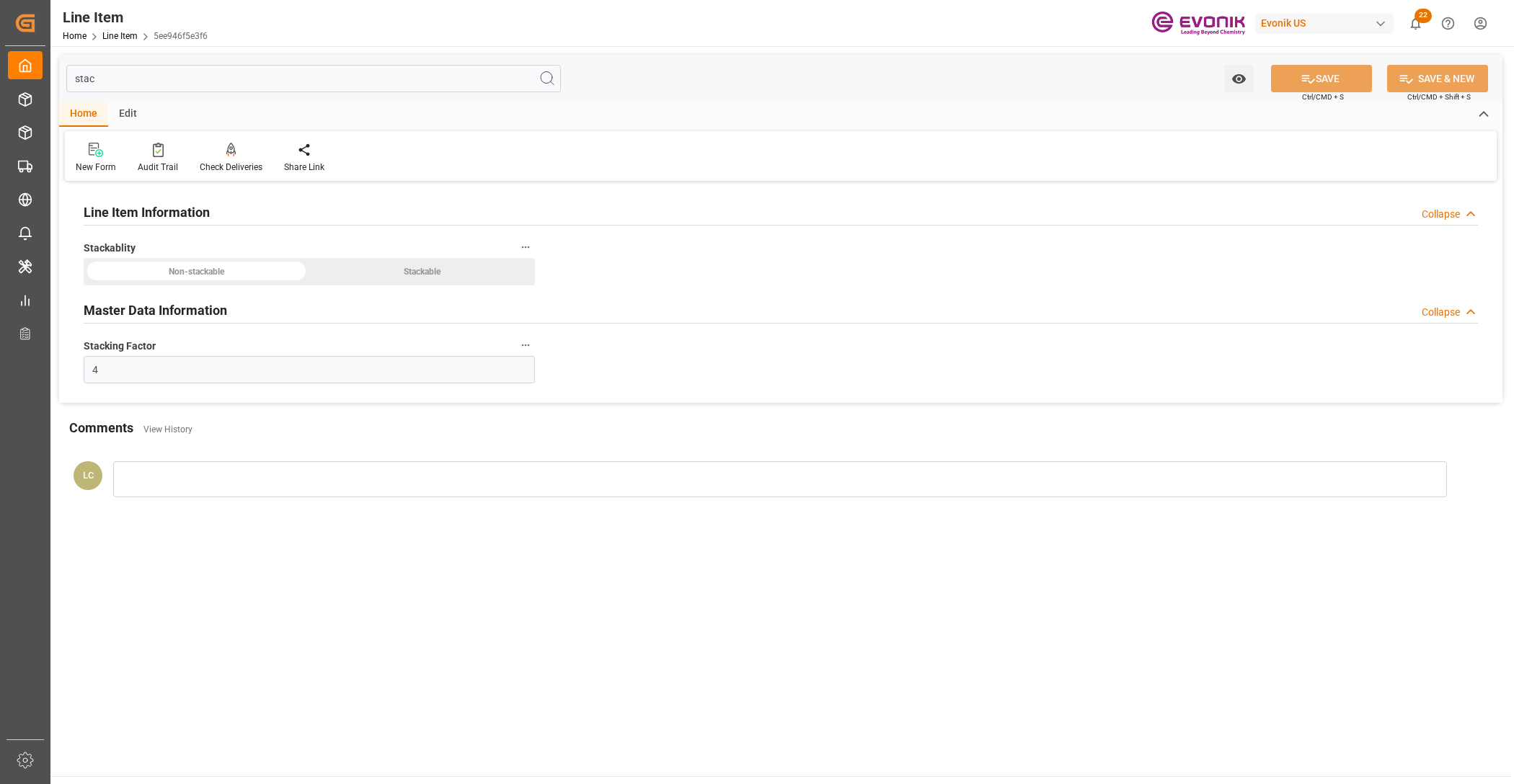
click at [130, 262] on div at bounding box center [196, 270] width 218 height 18
click at [154, 81] on input "stac" at bounding box center [313, 78] width 495 height 27
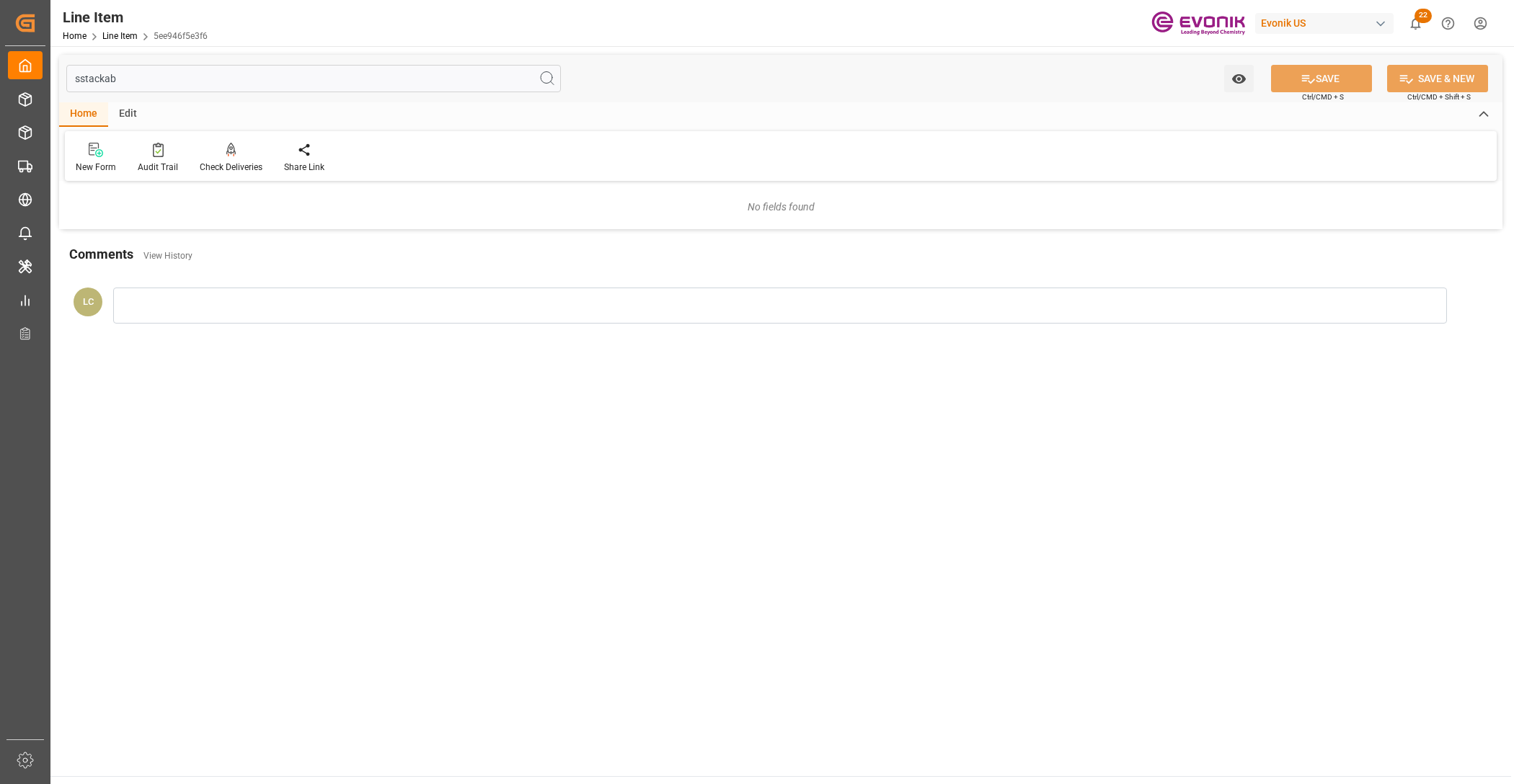
click at [77, 78] on input "sstackab" at bounding box center [313, 78] width 495 height 27
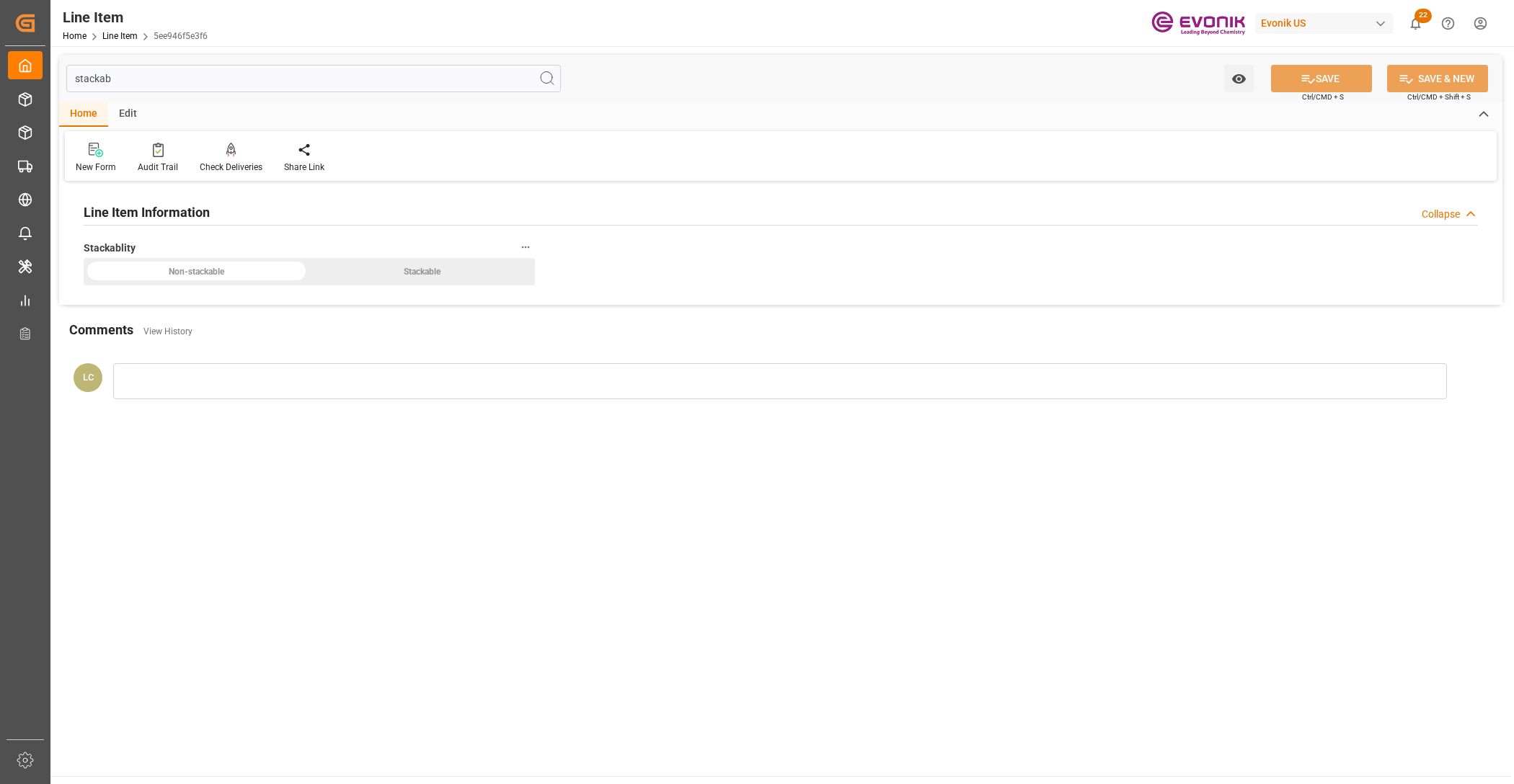
type input "stackab"
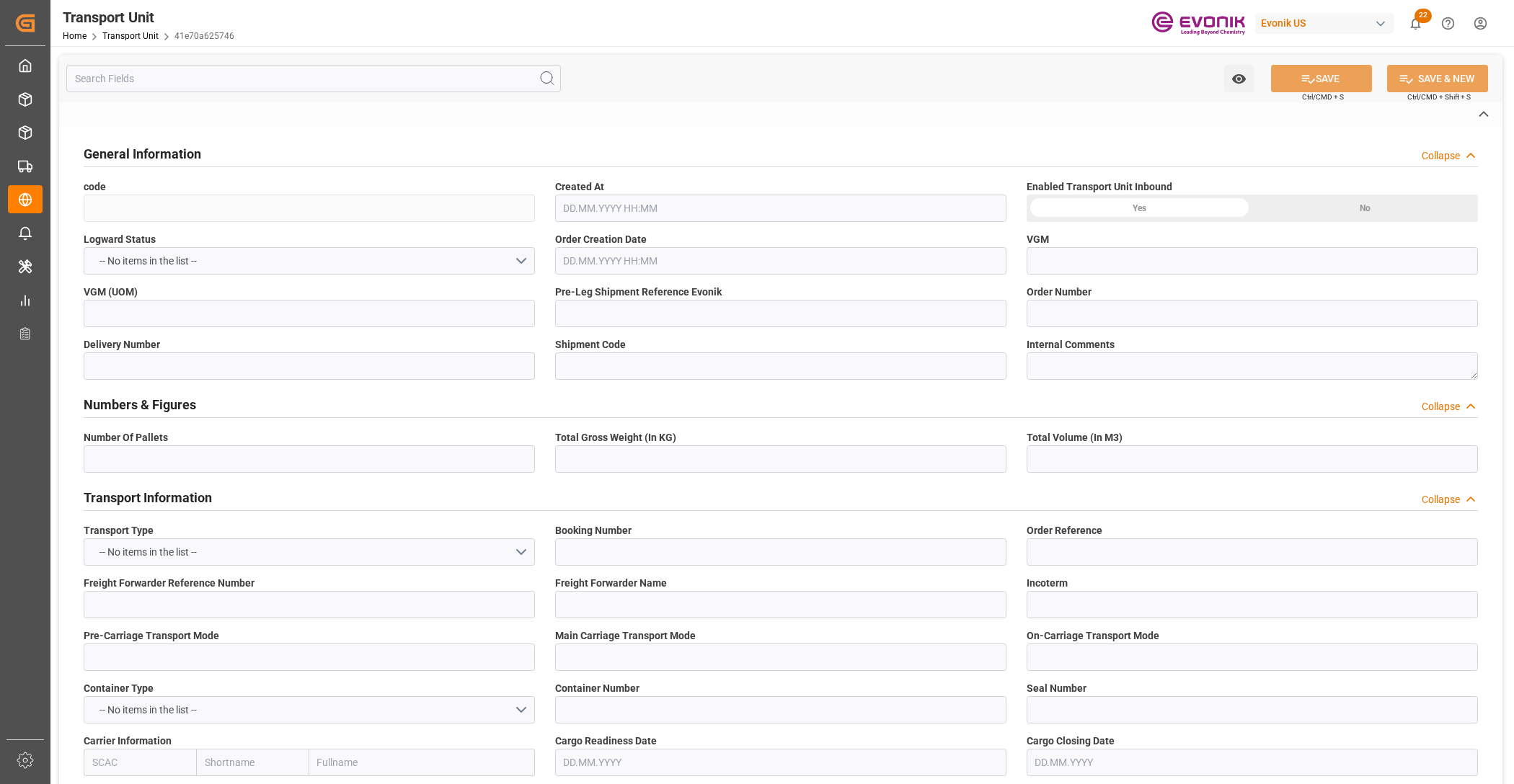
type input "41e70a625746"
type input "2007166553"
type input "3cf1aba08508"
type input "ALRB"
type textarea "90058"
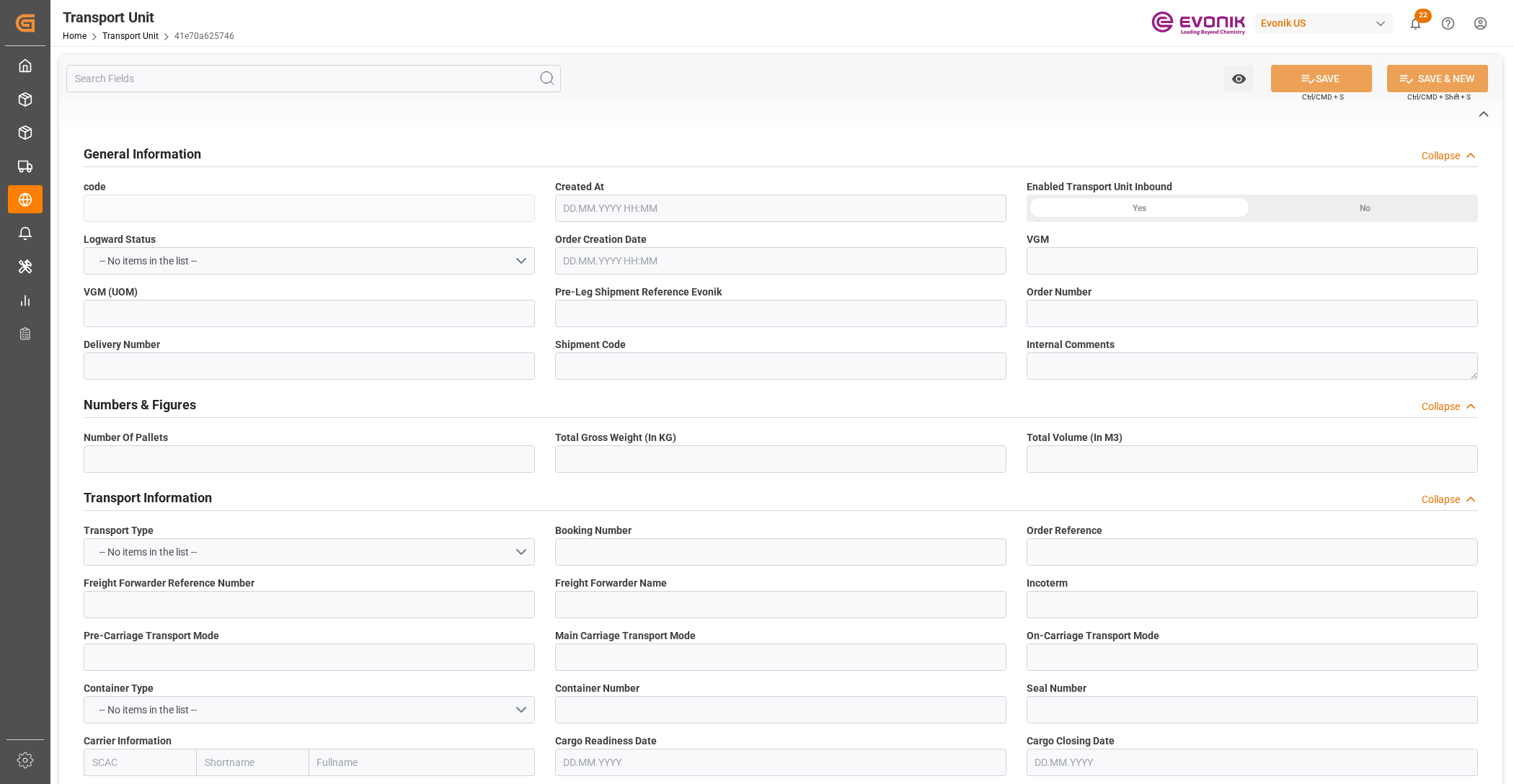
type input "[GEOGRAPHIC_DATA]"
type textarea "3170"
type input "[GEOGRAPHIC_DATA]"
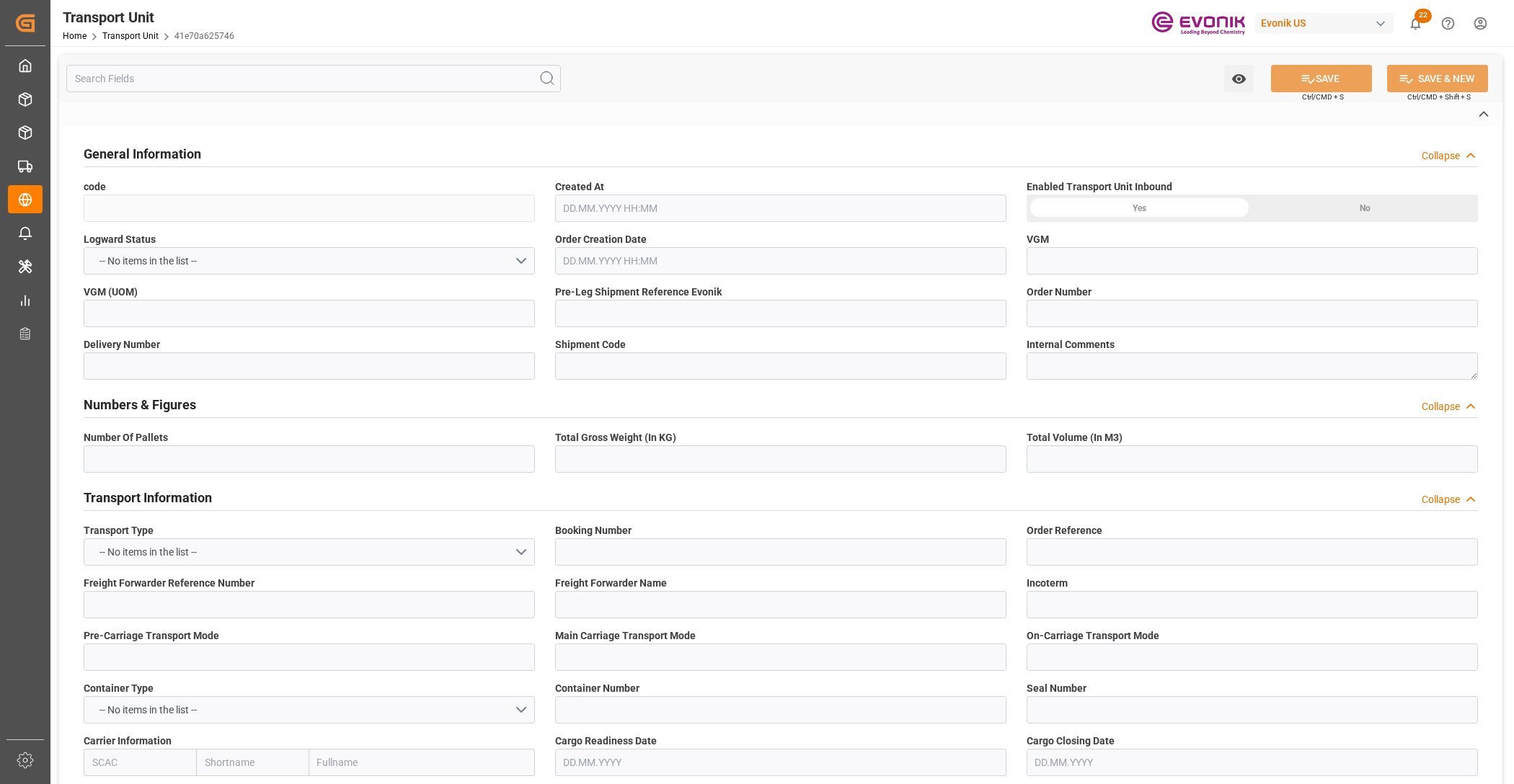
type input "USD"
type textarea "No Deliveries found"
type textarea "SP CX ECA"
type input "kg"
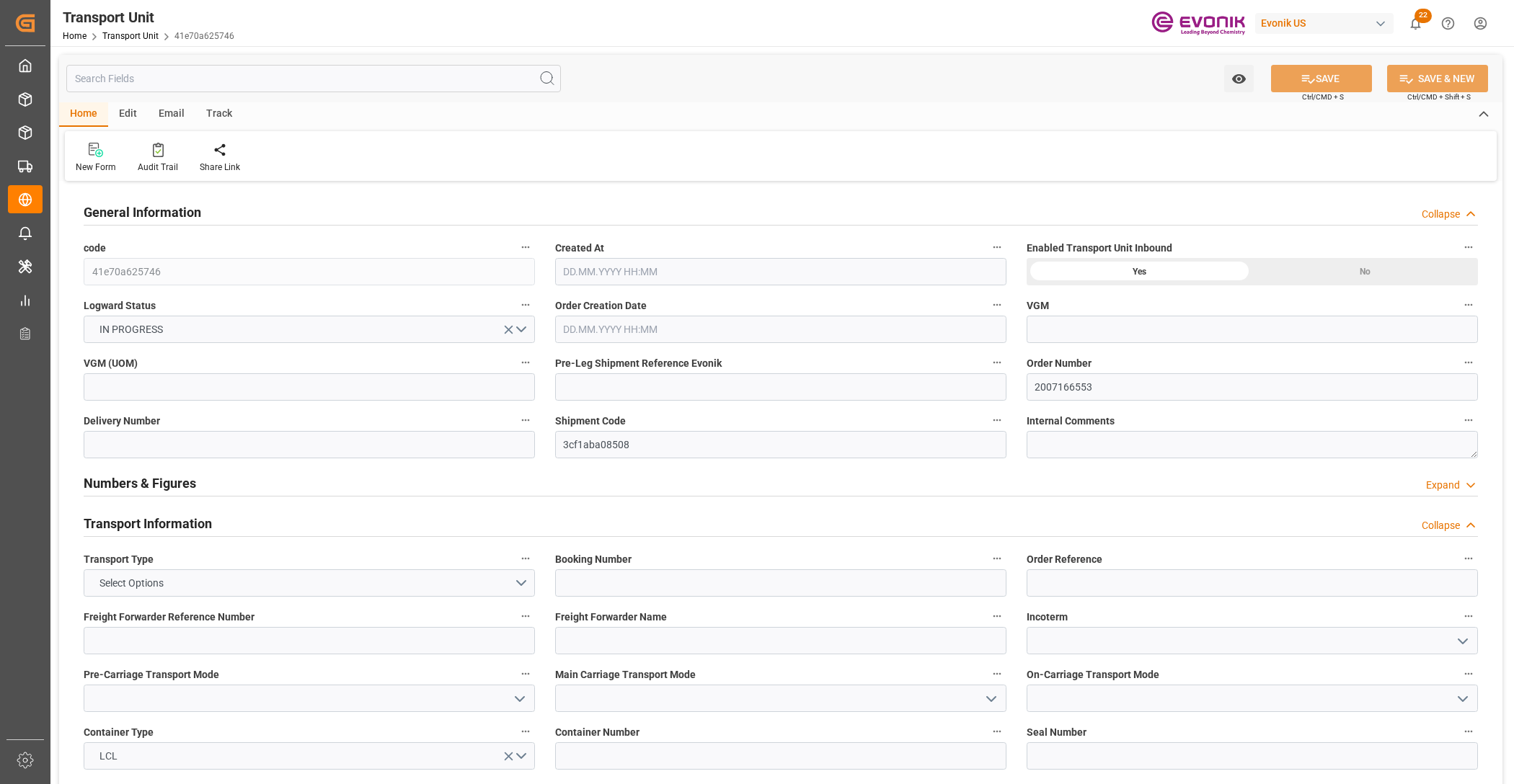
type input "AC Containerline"
type input "Leschaco Inc."
type input "USLGB"
type input "AUSYD"
type input "262"
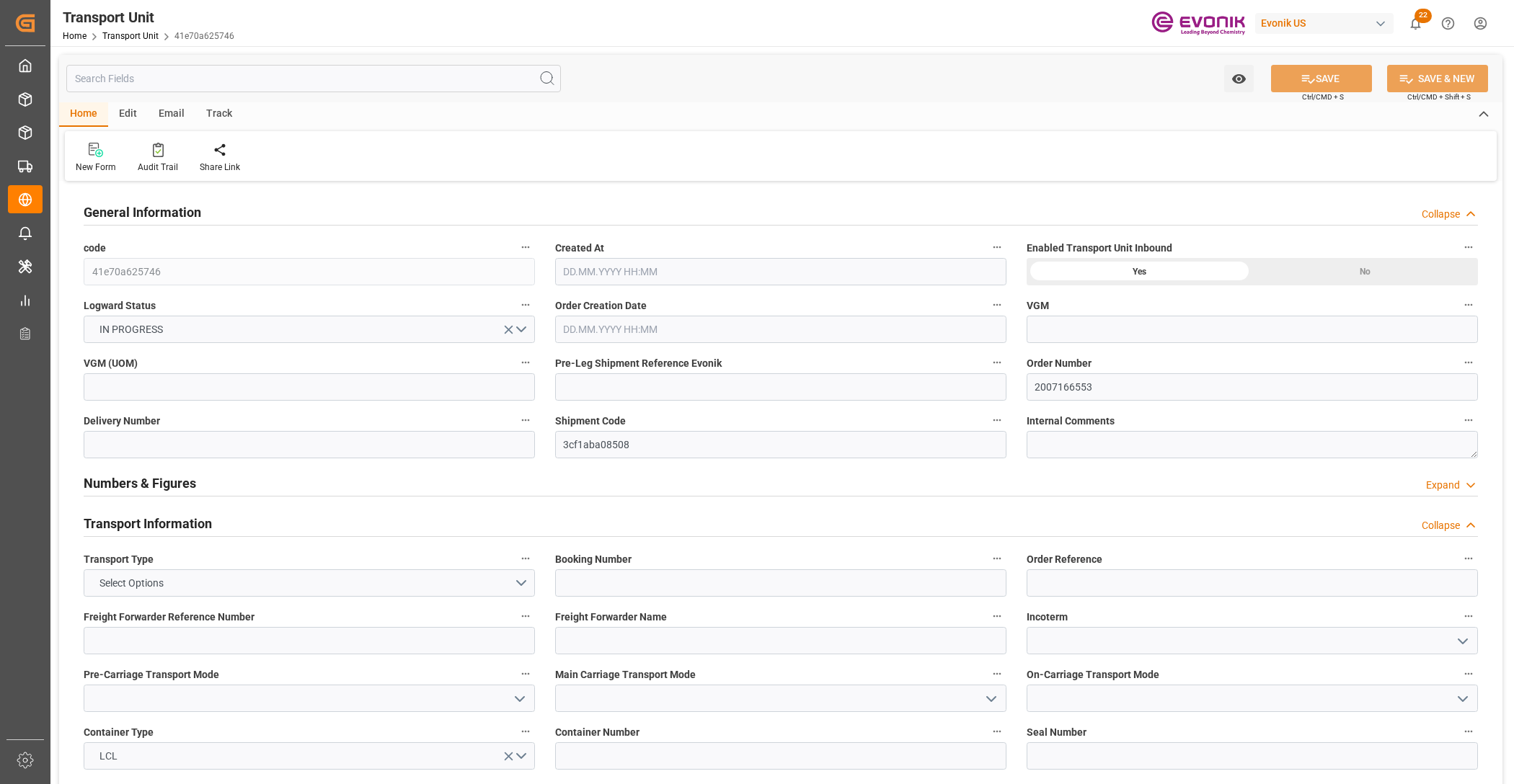
type input "2661.6"
type input "[DATE] 05:36"
type input "[DATE]"
type input "[DATE] 00:00"
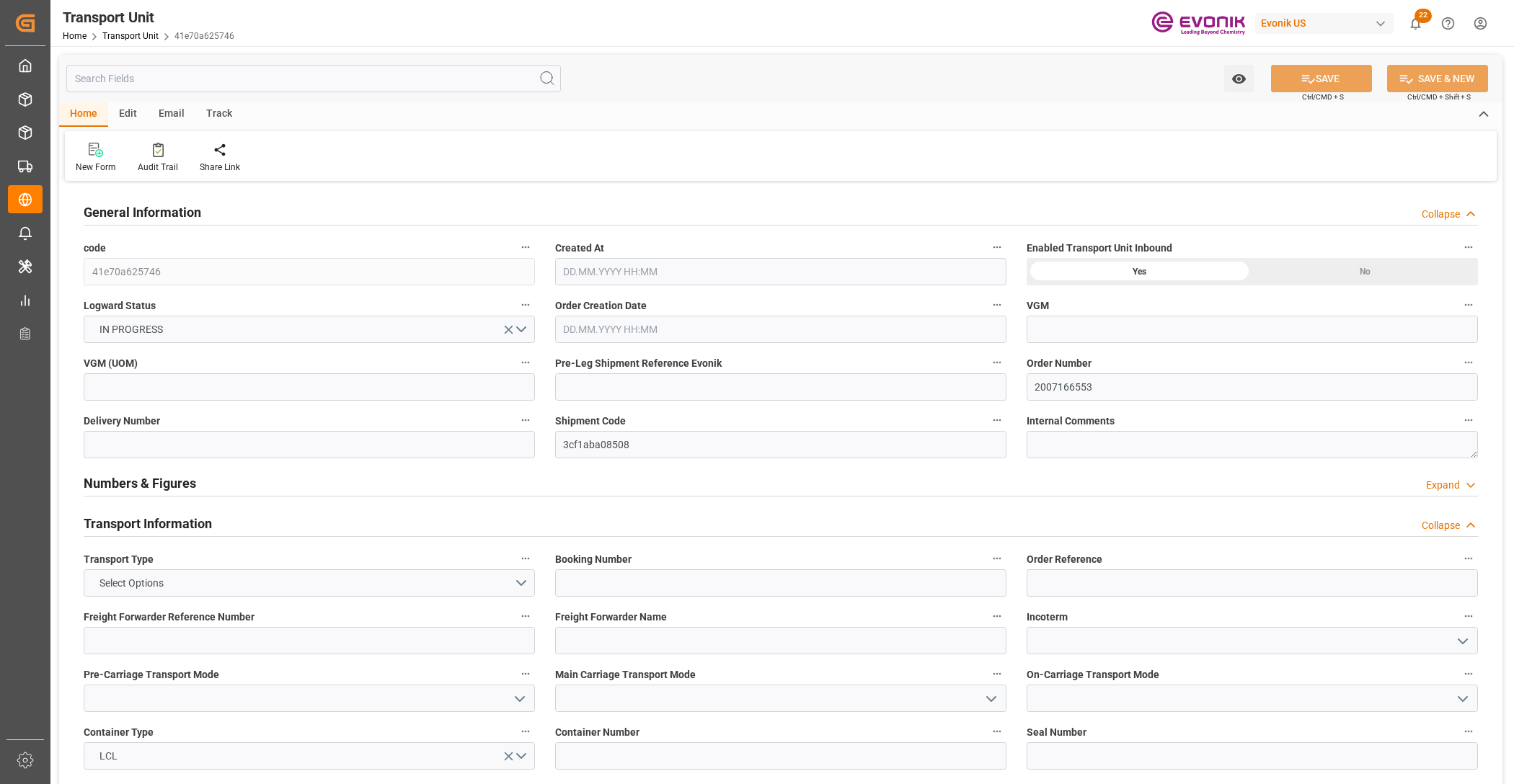
type input "[DATE] 00:00"
click at [257, 78] on input "text" at bounding box center [313, 78] width 495 height 27
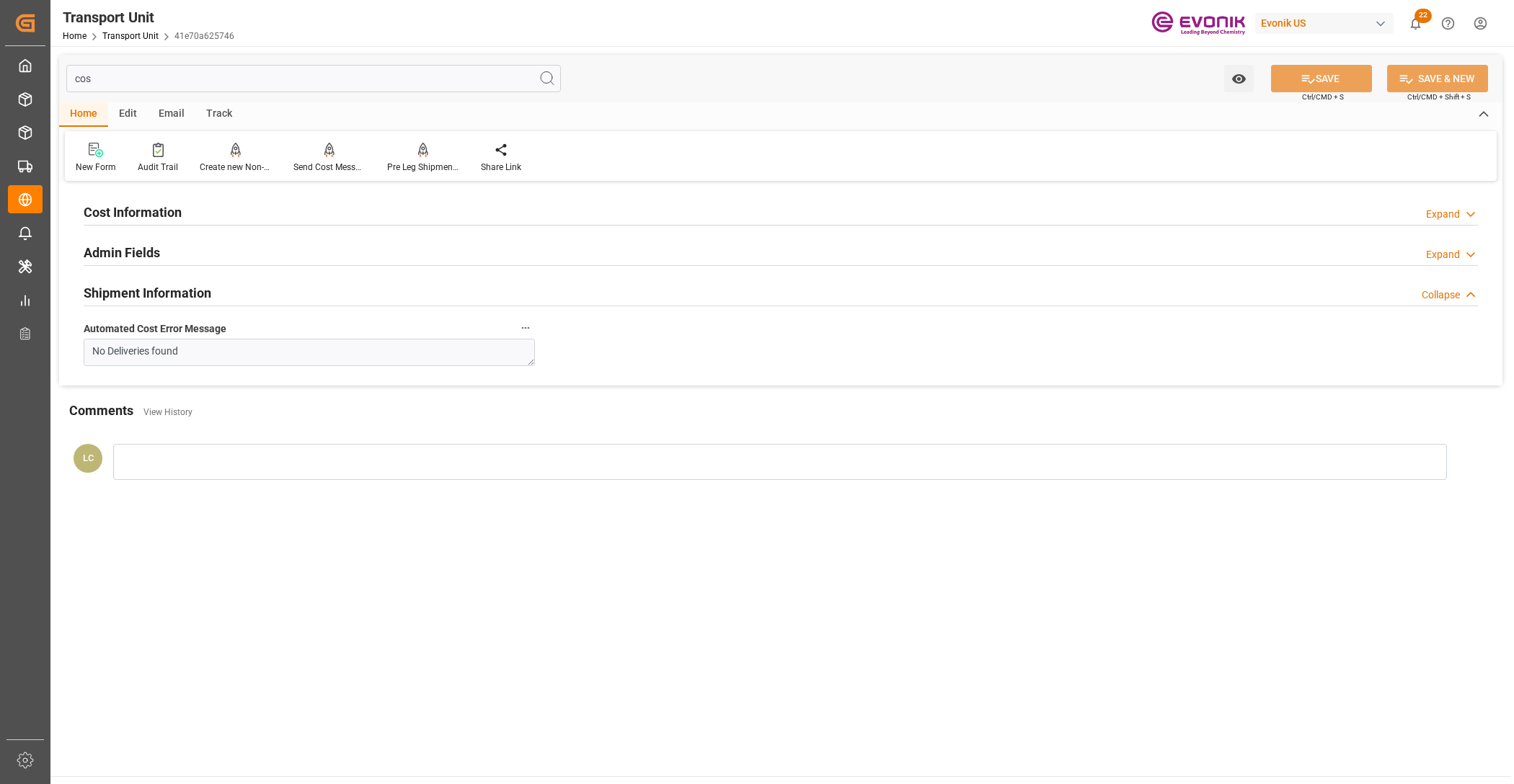
click at [264, 80] on input "cos" at bounding box center [313, 78] width 495 height 27
type input "cos"
click at [157, 218] on h2 "Cost Information" at bounding box center [133, 212] width 98 height 19
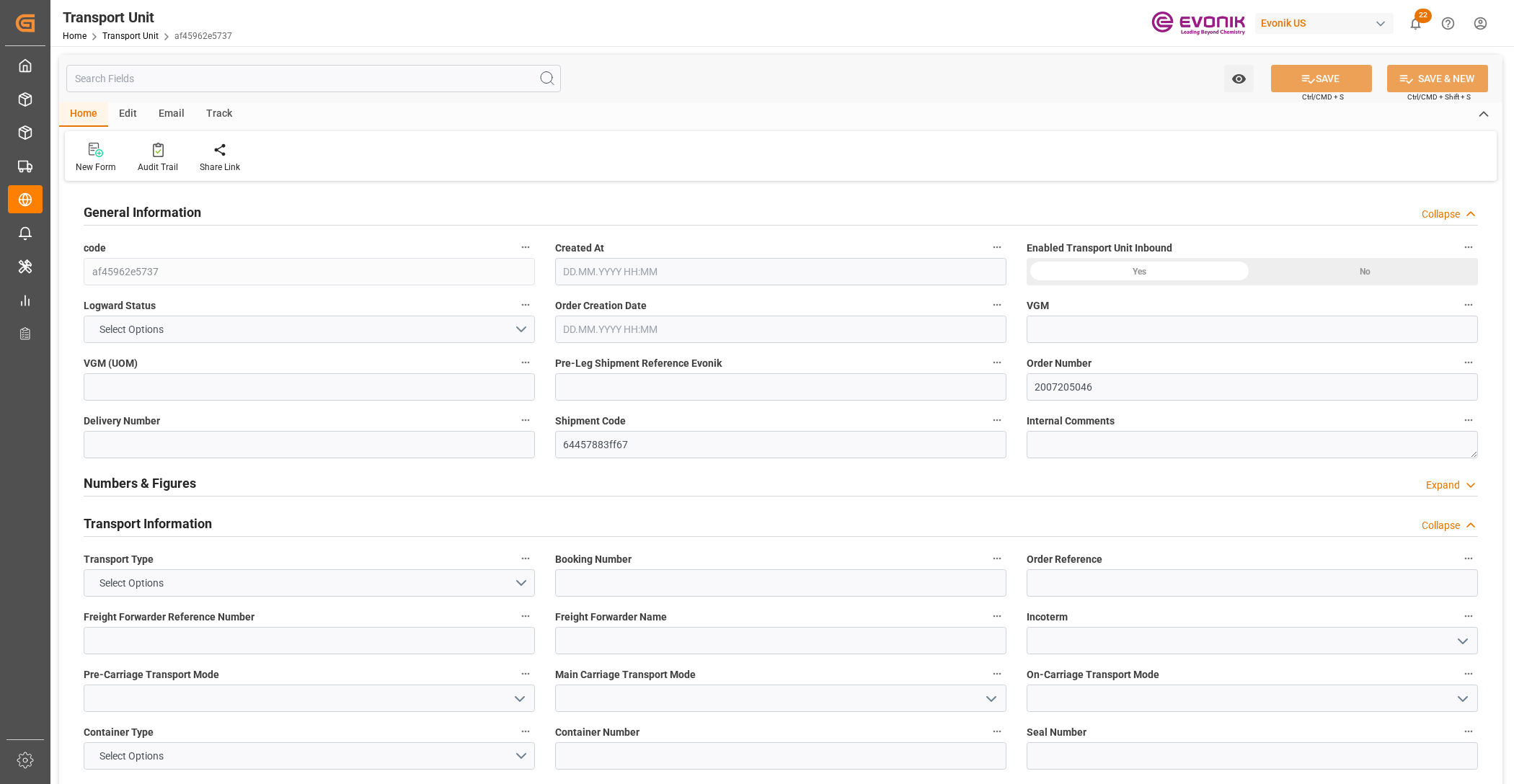
type input "AC Containerline"
type input "Leschaco Inc."
type input "USHOU"
type input "CLVAP"
type input "2430"
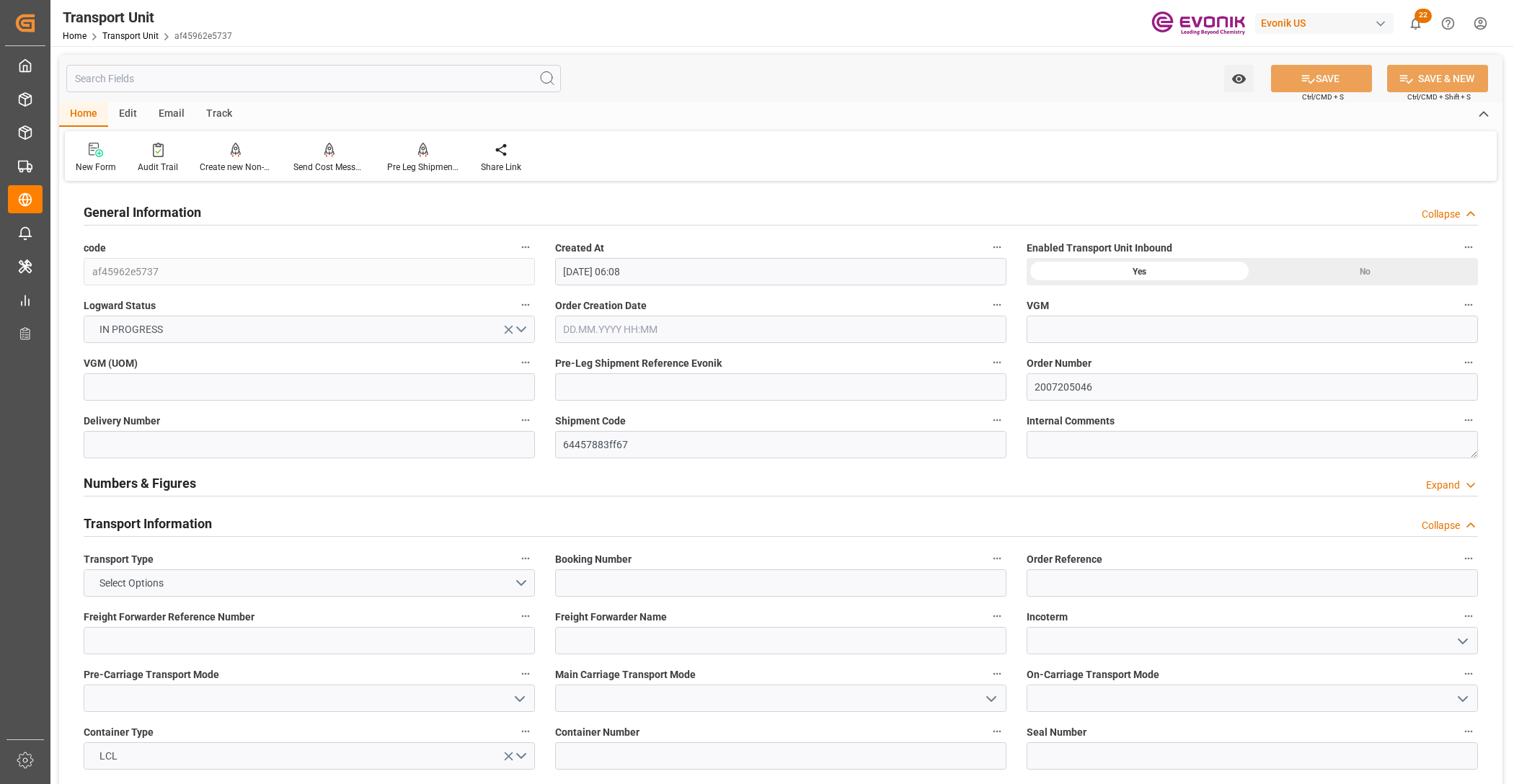
type input "[DATE] 06:08"
type input "[DATE]"
type input "[DATE] 00:00"
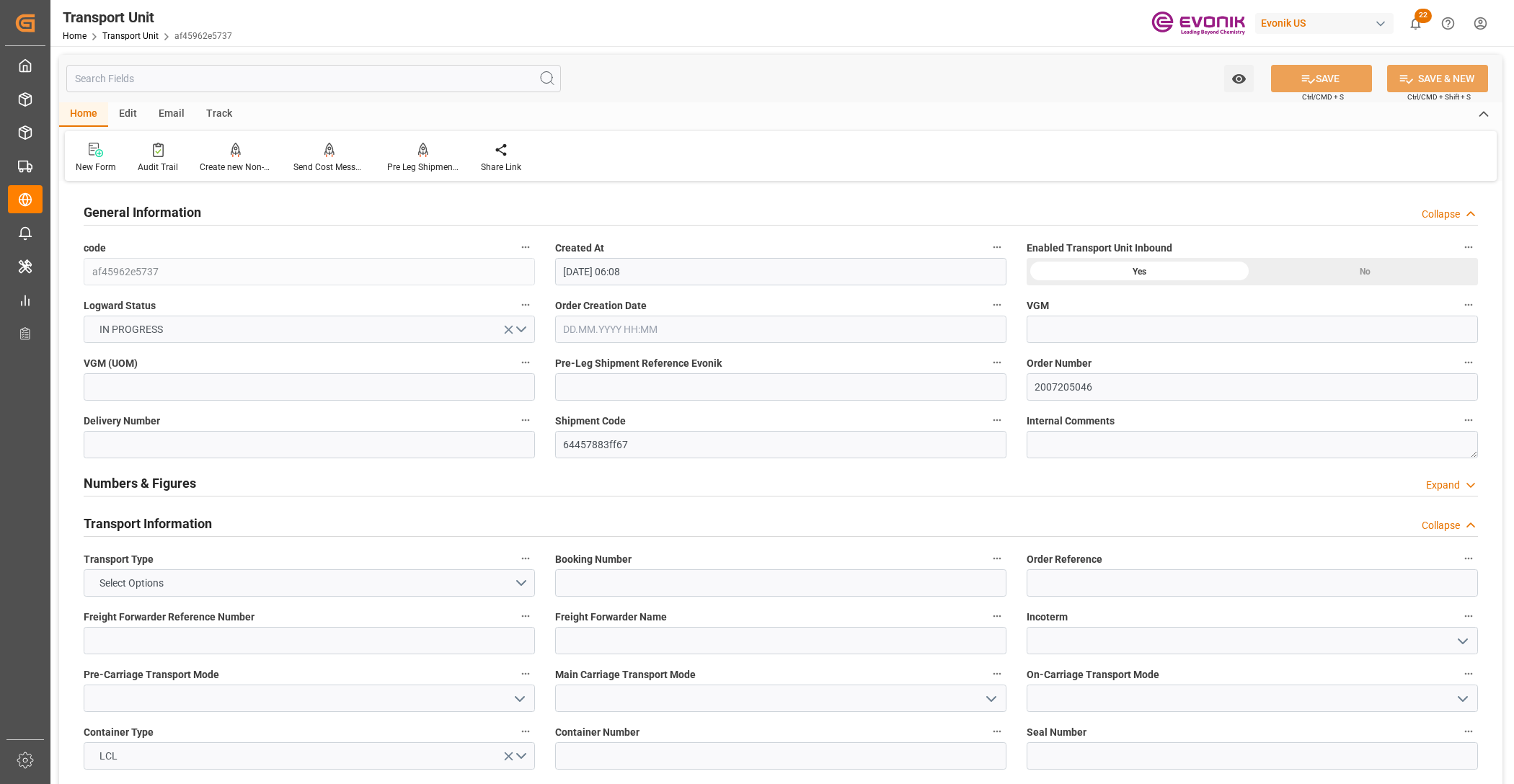
type input "[DATE] 00:00"
click at [314, 81] on input "text" at bounding box center [313, 78] width 495 height 27
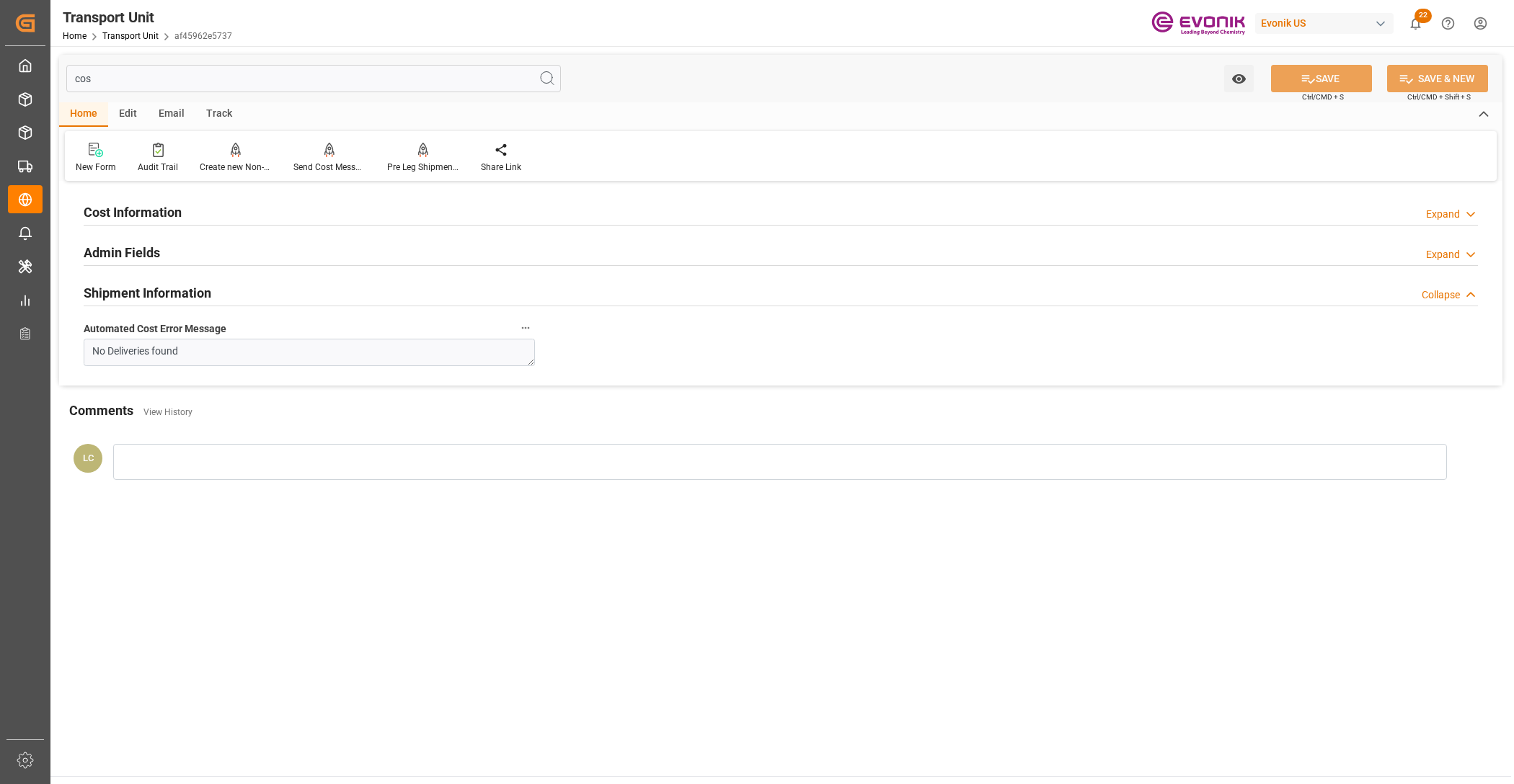
type input "cos"
click at [193, 208] on div "Cost Information Expand" at bounding box center [781, 210] width 1394 height 27
